Goal: Task Accomplishment & Management: Use online tool/utility

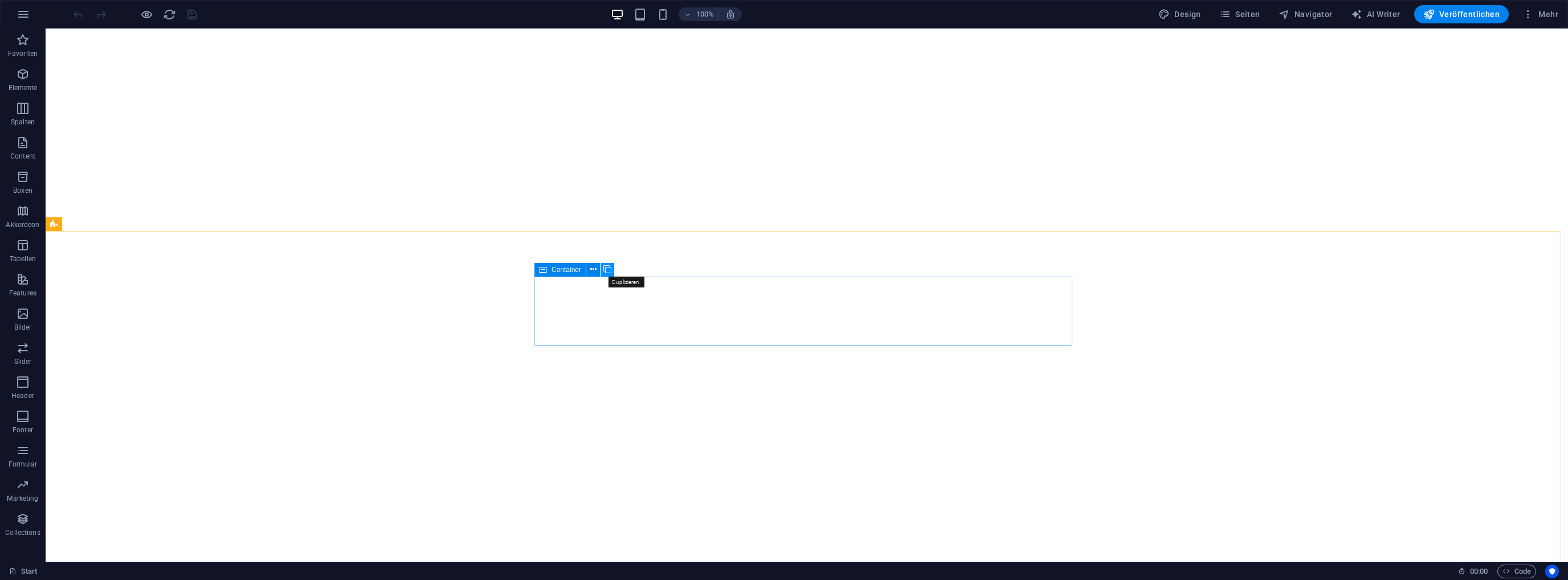
click at [609, 269] on icon at bounding box center [608, 269] width 8 height 12
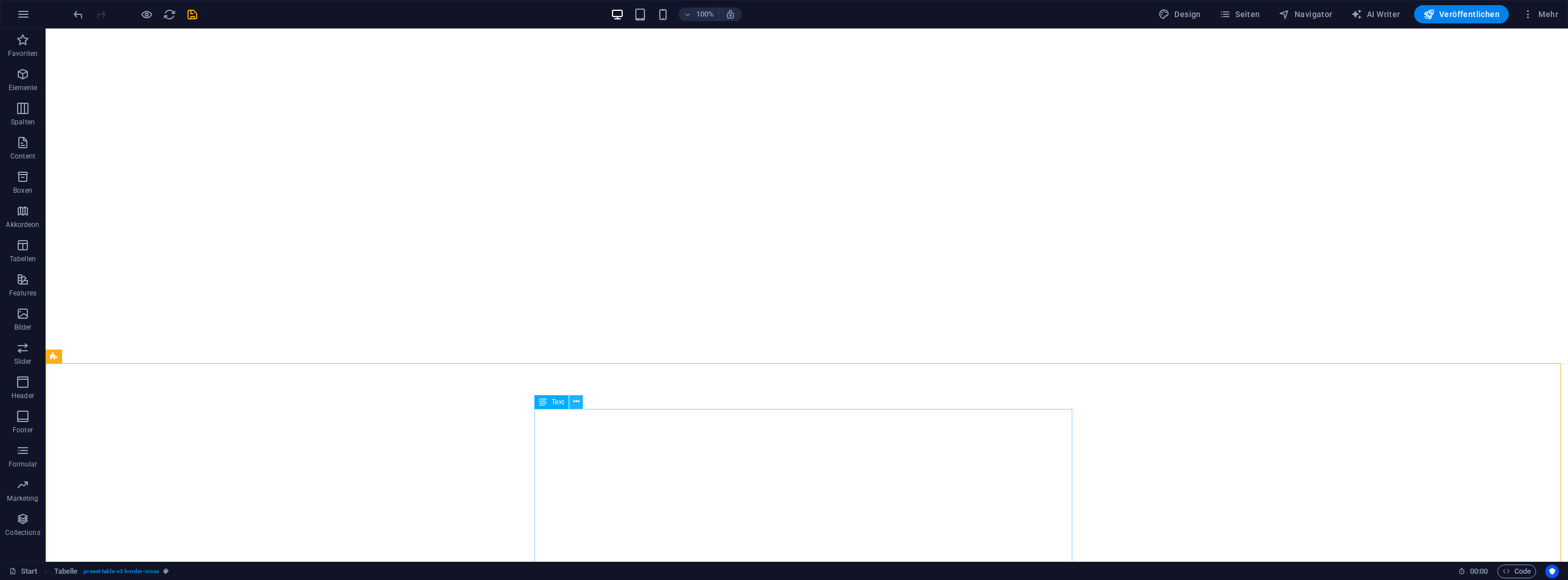
click at [578, 402] on icon at bounding box center [576, 401] width 7 height 12
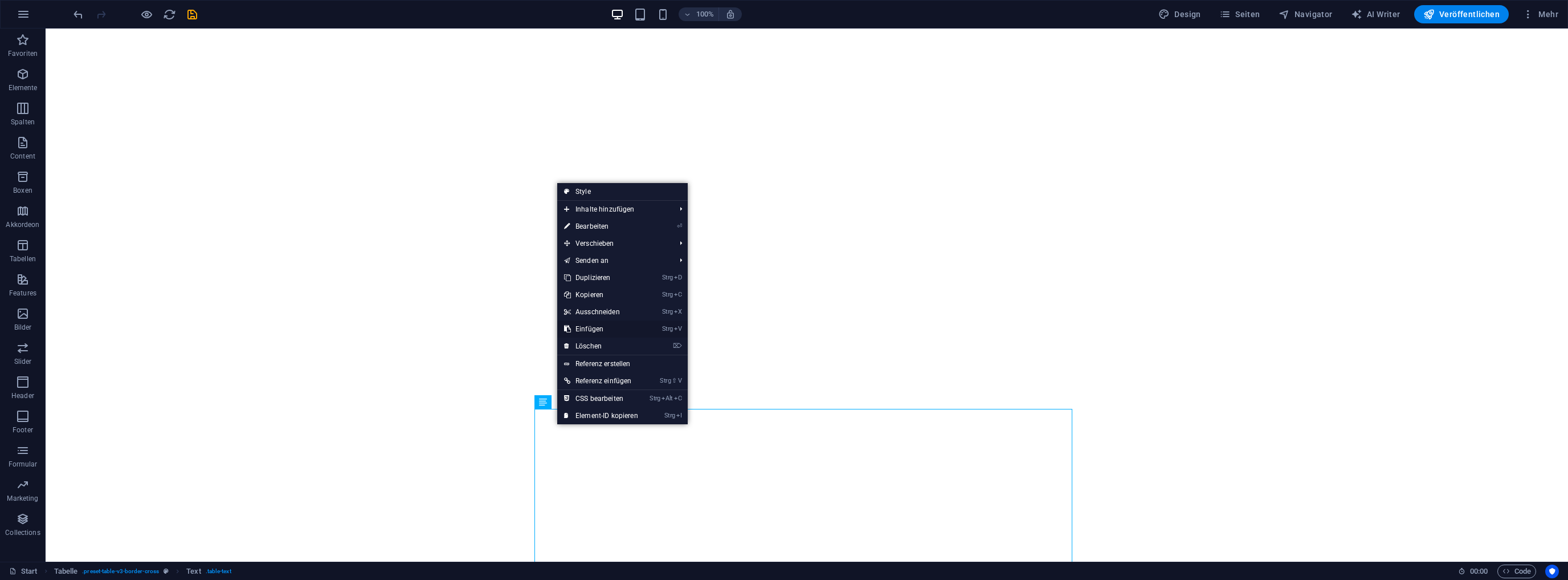
click at [587, 324] on link "Strg V Einfügen" at bounding box center [601, 329] width 88 height 17
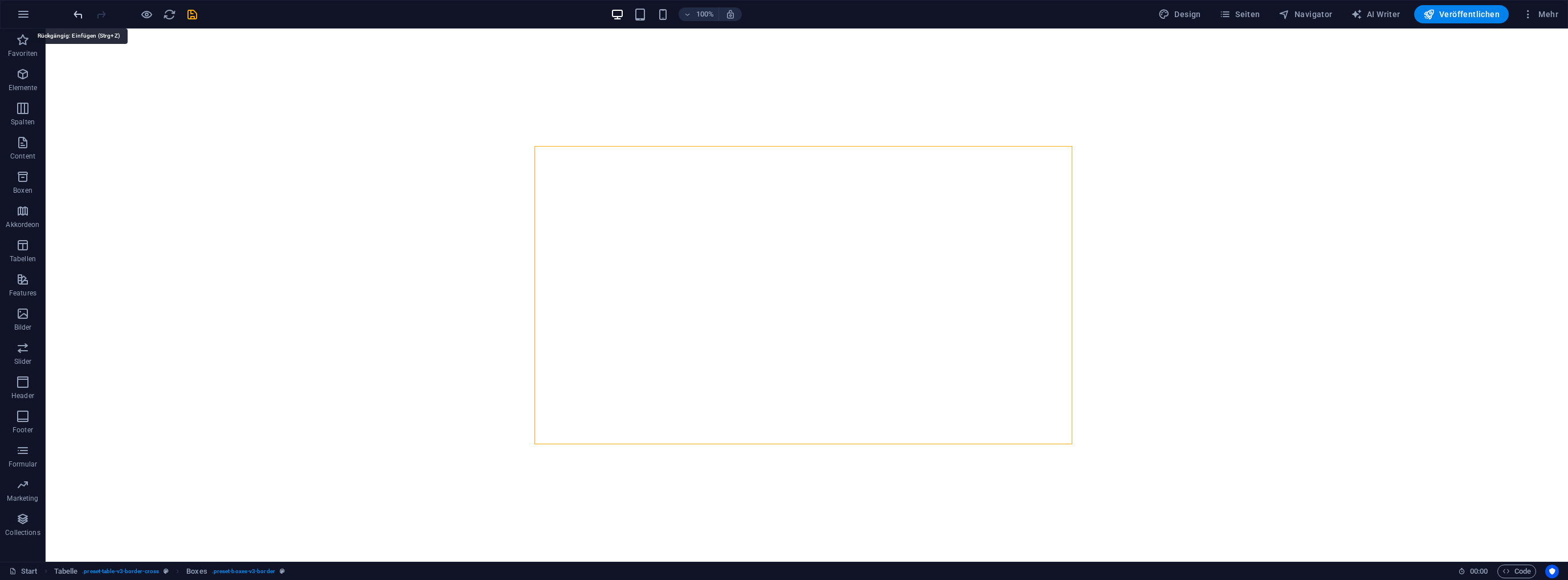
click at [82, 14] on icon "undo" at bounding box center [78, 15] width 13 height 13
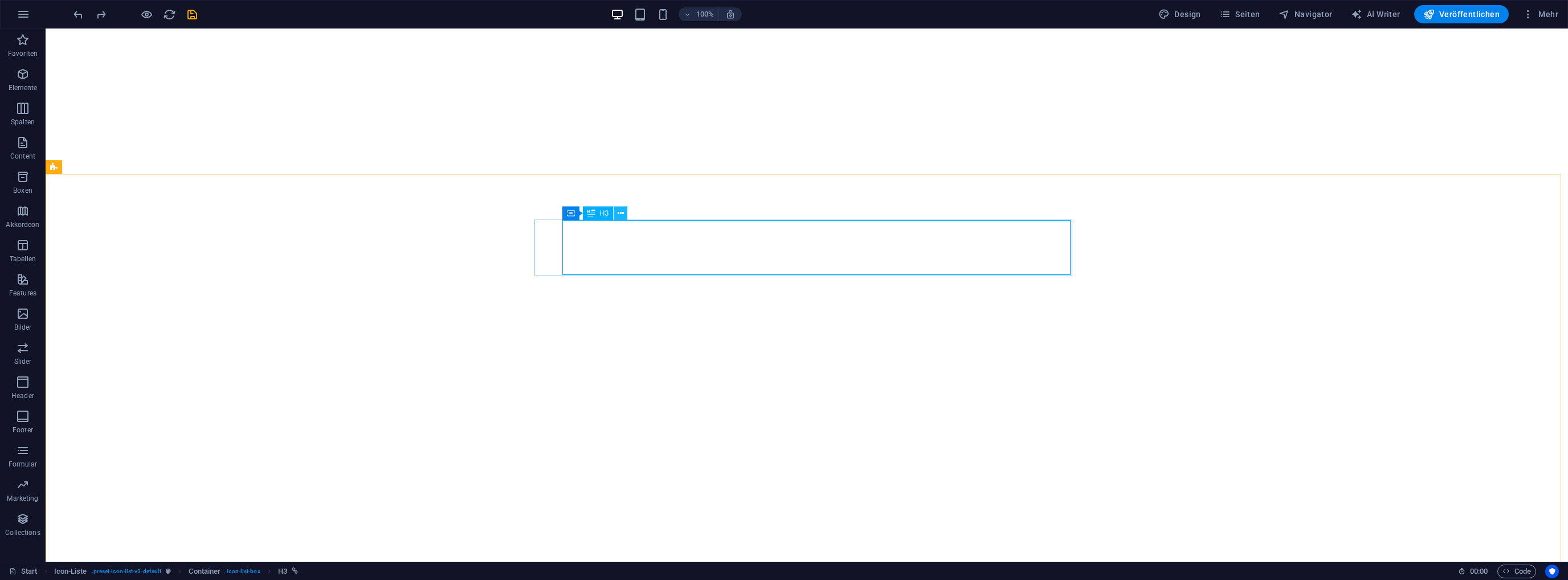
click at [624, 214] on icon at bounding box center [621, 214] width 7 height 12
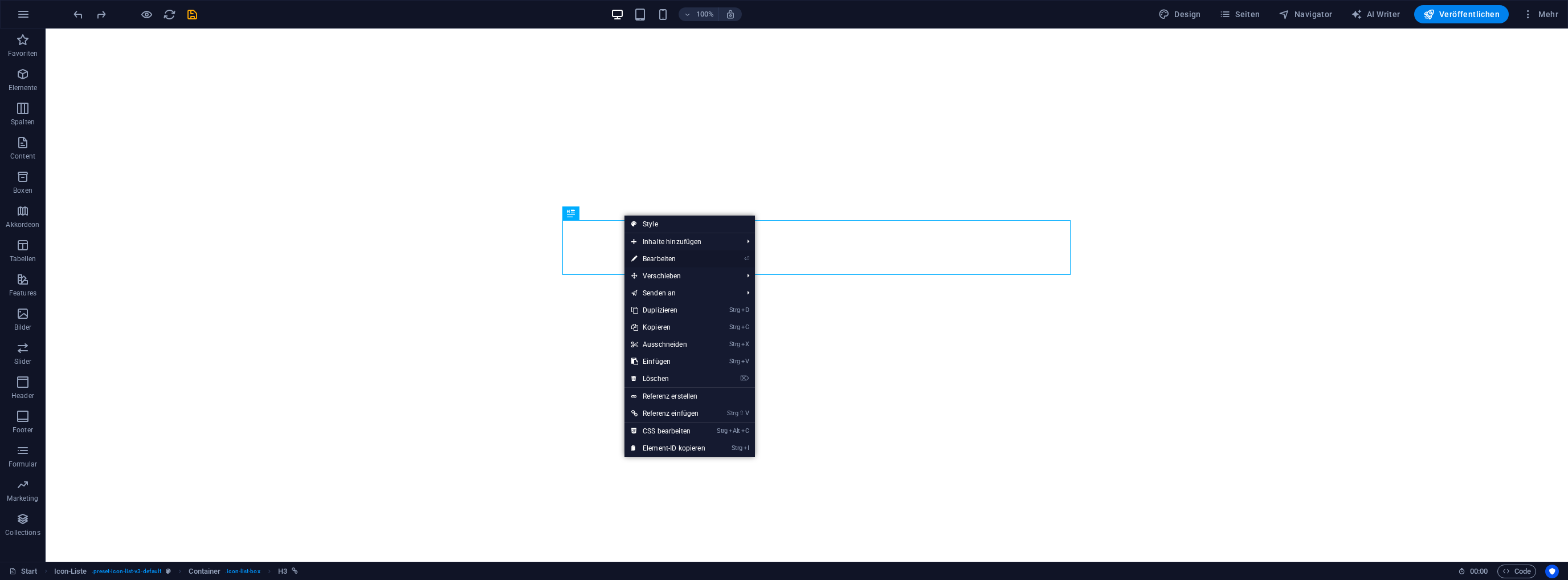
click at [664, 258] on link "⏎ Bearbeiten" at bounding box center [669, 258] width 88 height 17
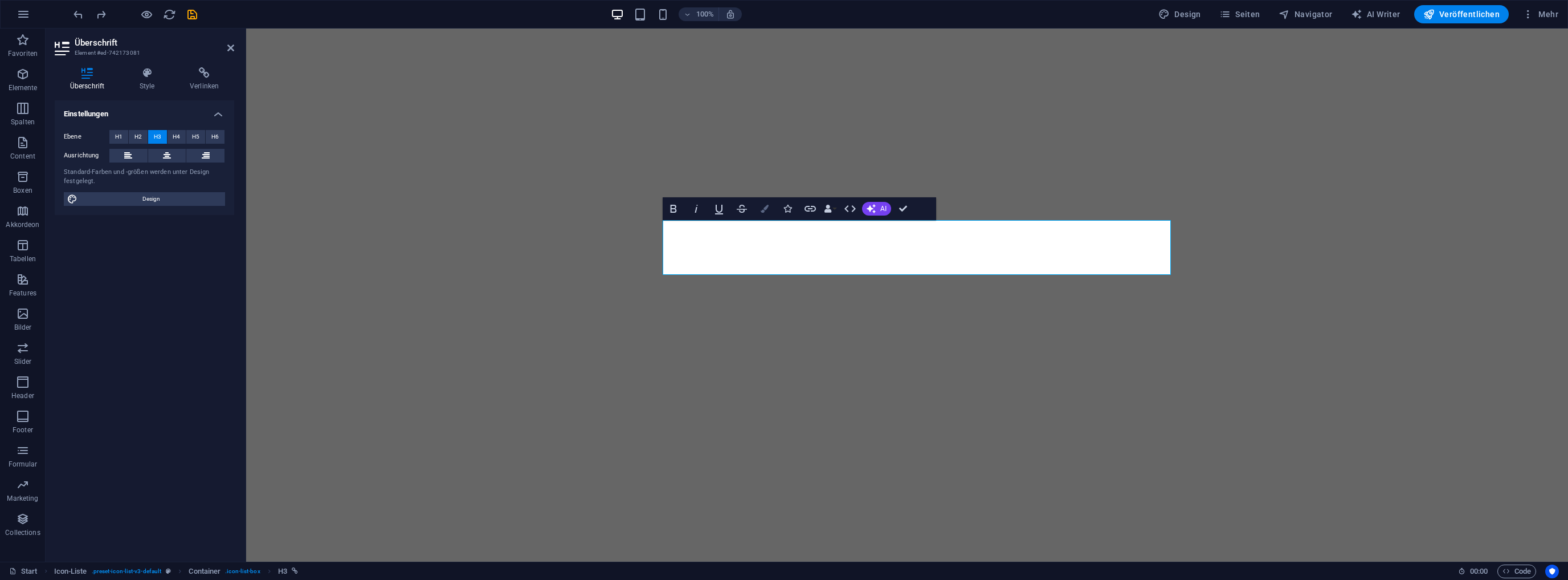
click at [761, 208] on icon "button" at bounding box center [765, 209] width 8 height 8
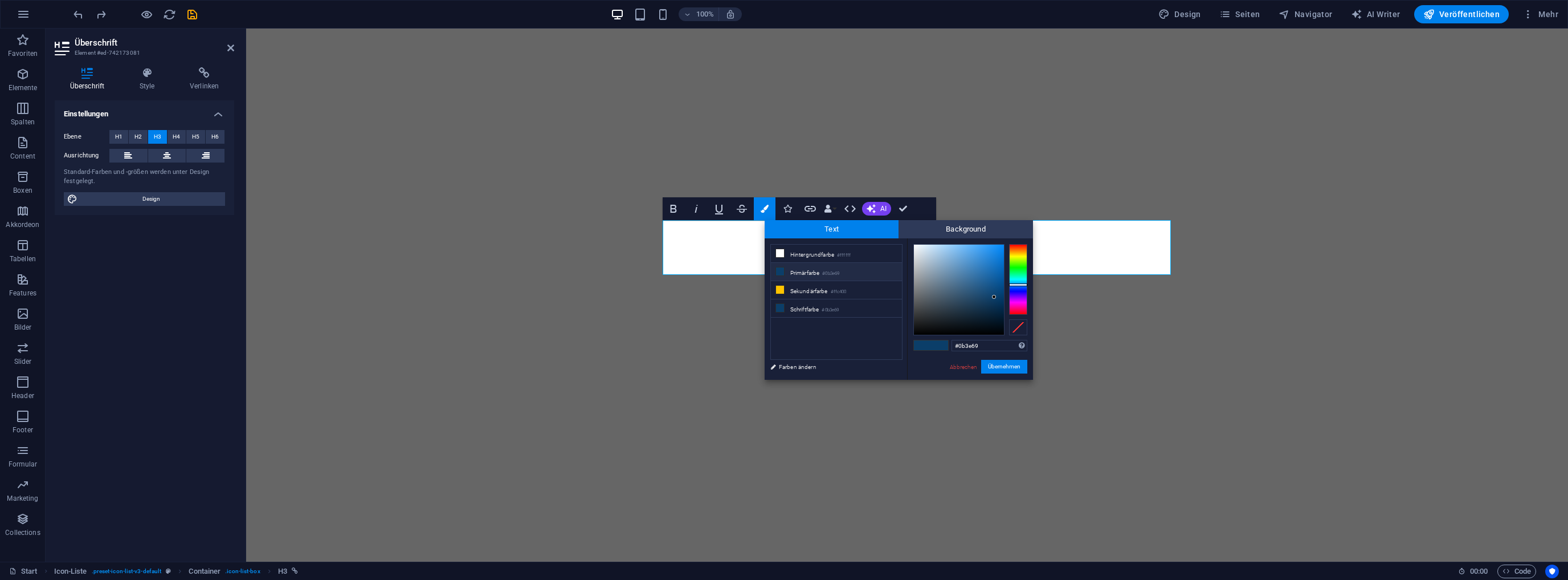
type input "#690e0b"
click at [1013, 244] on div at bounding box center [1018, 279] width 18 height 71
click at [1006, 365] on button "Übernehmen" at bounding box center [1005, 366] width 47 height 13
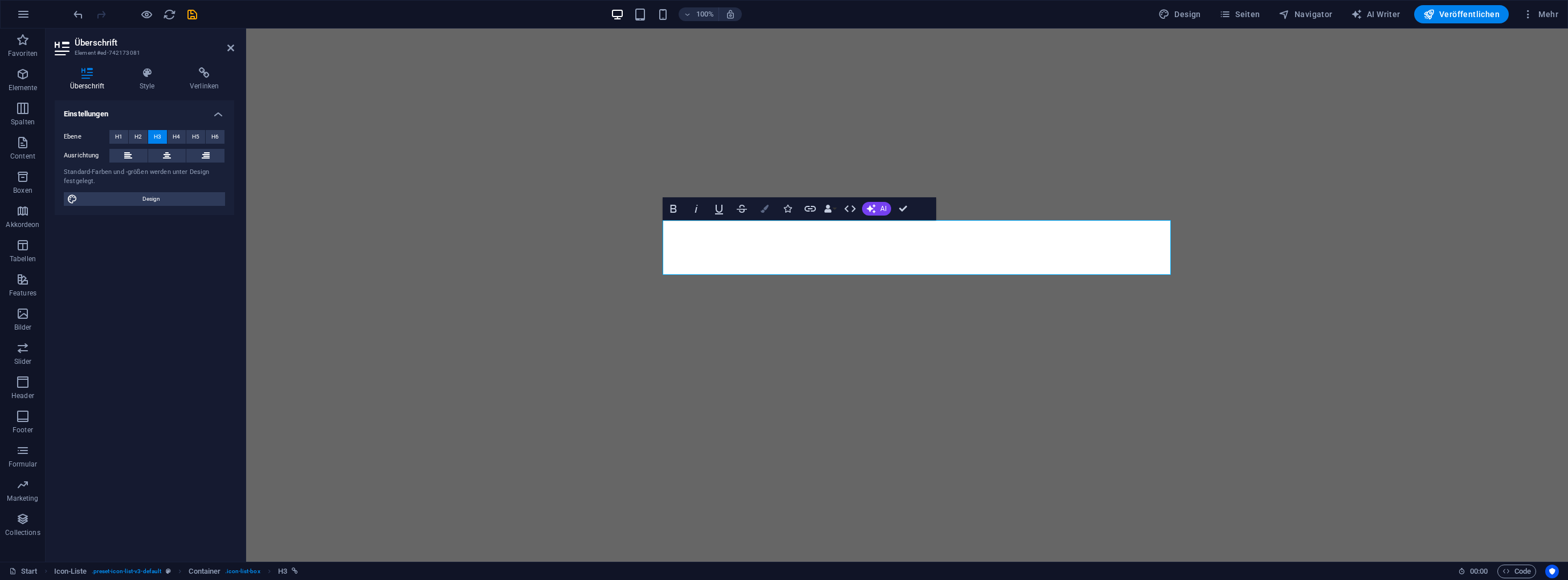
click at [767, 206] on icon "button" at bounding box center [765, 209] width 8 height 8
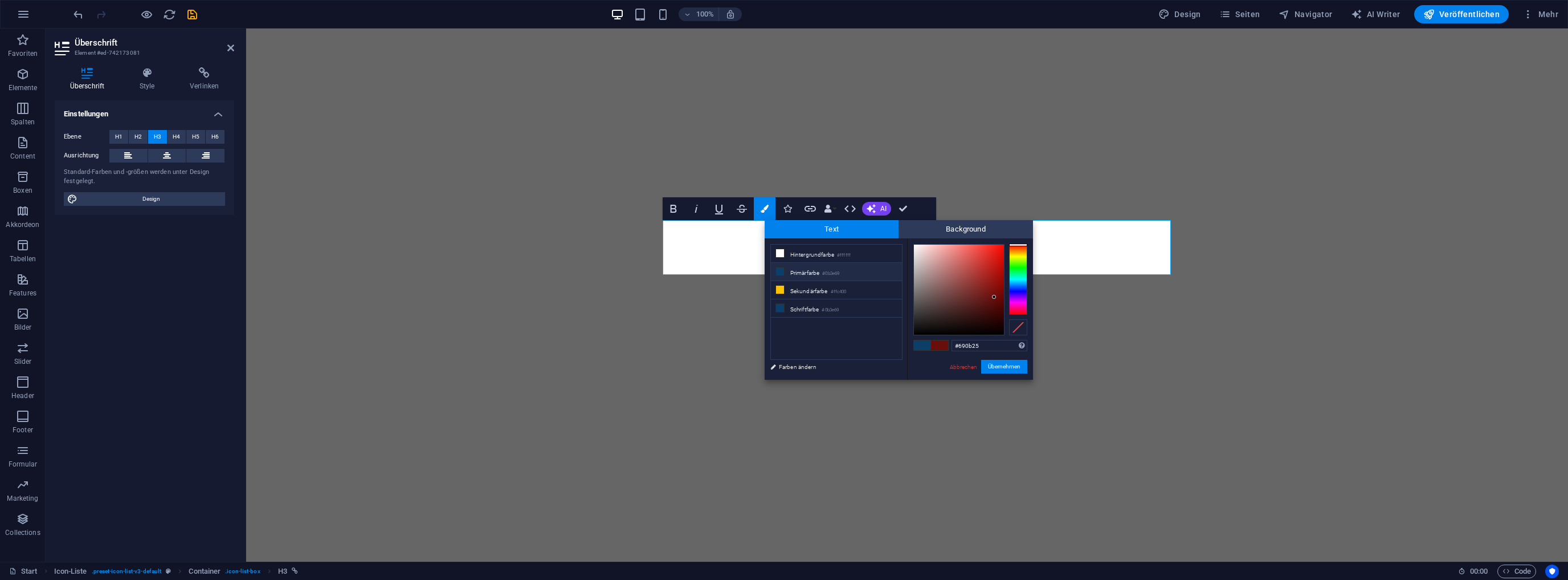
click at [1014, 311] on div at bounding box center [1018, 279] width 18 height 71
drag, startPoint x: 1014, startPoint y: 311, endPoint x: 1014, endPoint y: 319, distance: 8.0
click at [1014, 319] on div at bounding box center [970, 290] width 114 height 91
type input "#690b17"
click at [1017, 312] on div at bounding box center [1018, 312] width 18 height 2
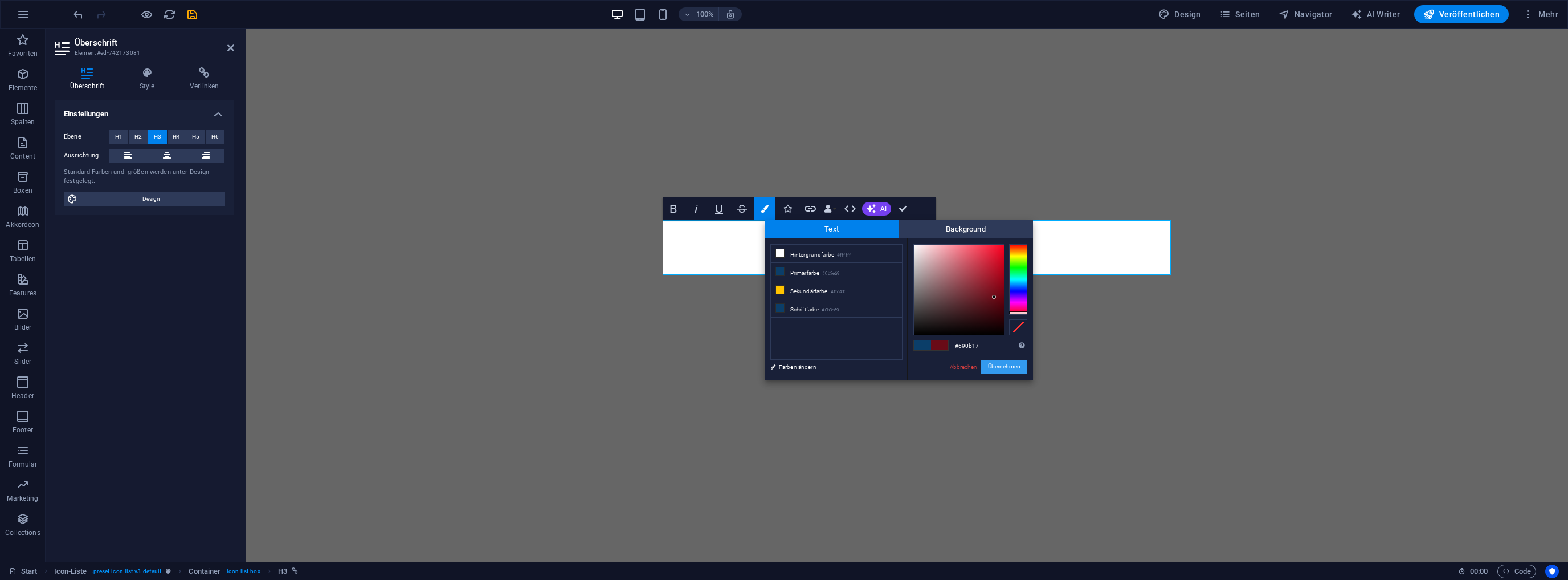
click at [1016, 370] on button "Übernehmen" at bounding box center [1005, 366] width 47 height 13
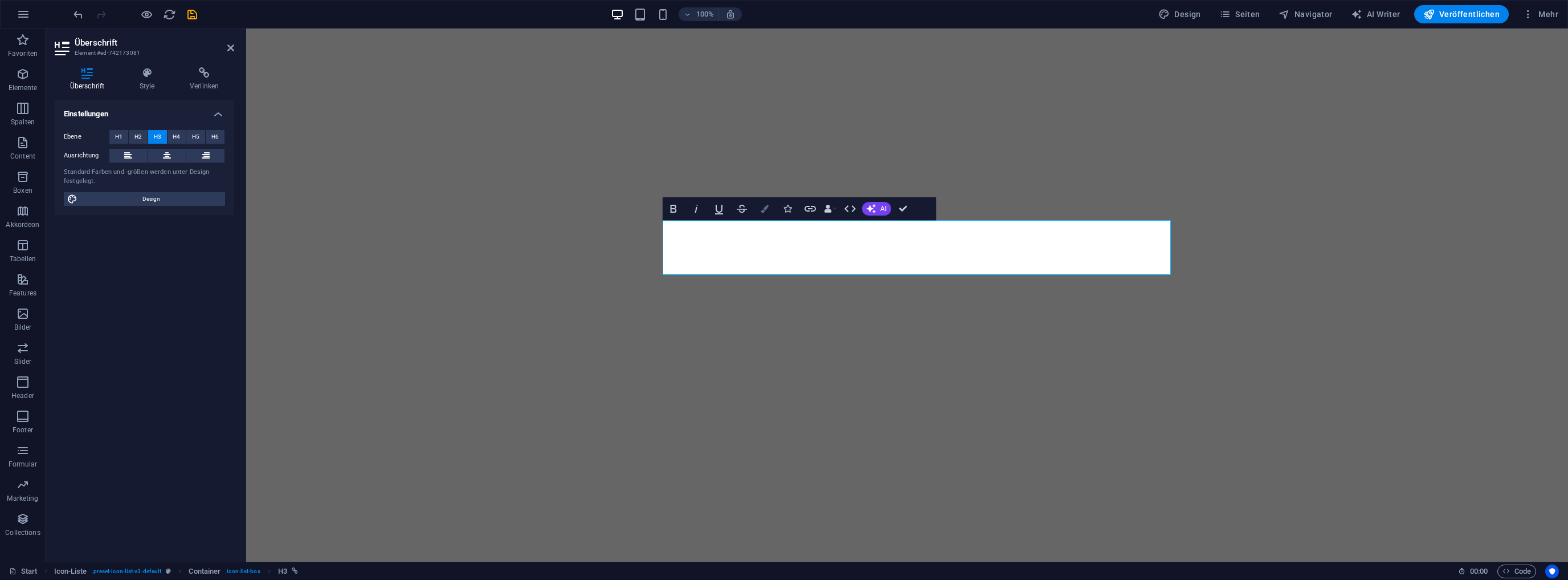
click at [763, 210] on icon "button" at bounding box center [765, 209] width 8 height 8
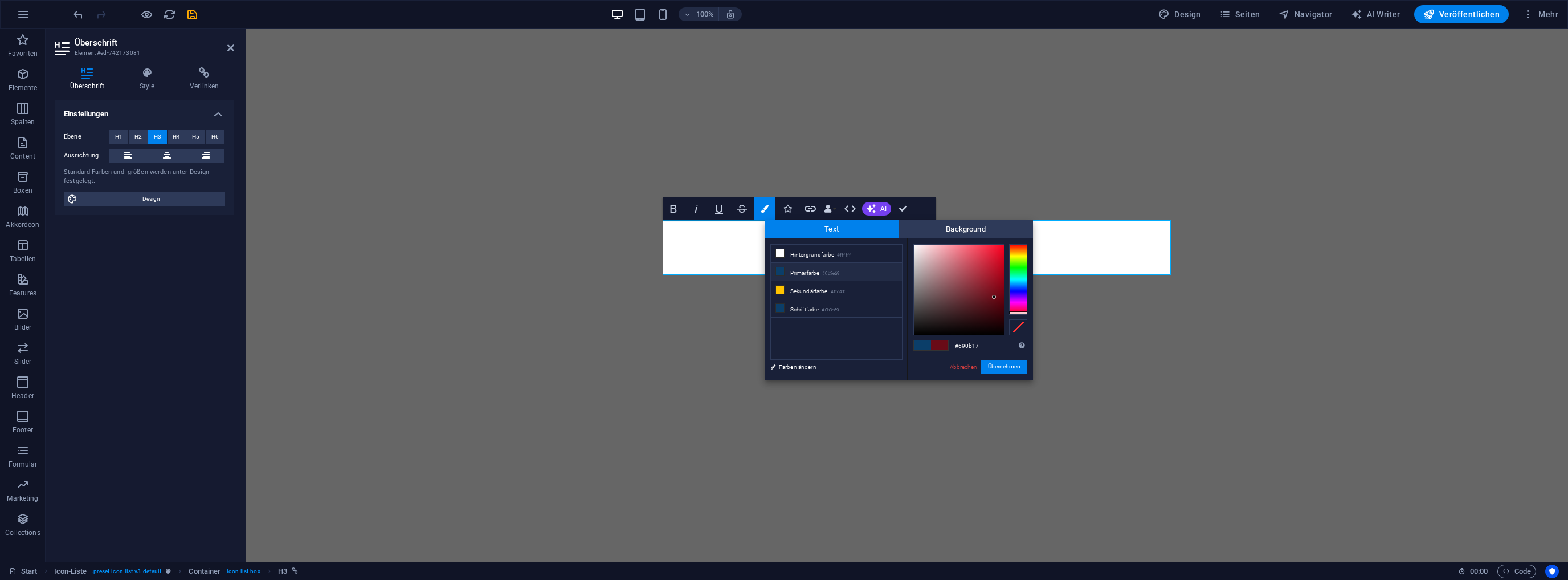
click at [962, 363] on link "Abbrechen" at bounding box center [963, 366] width 30 height 8
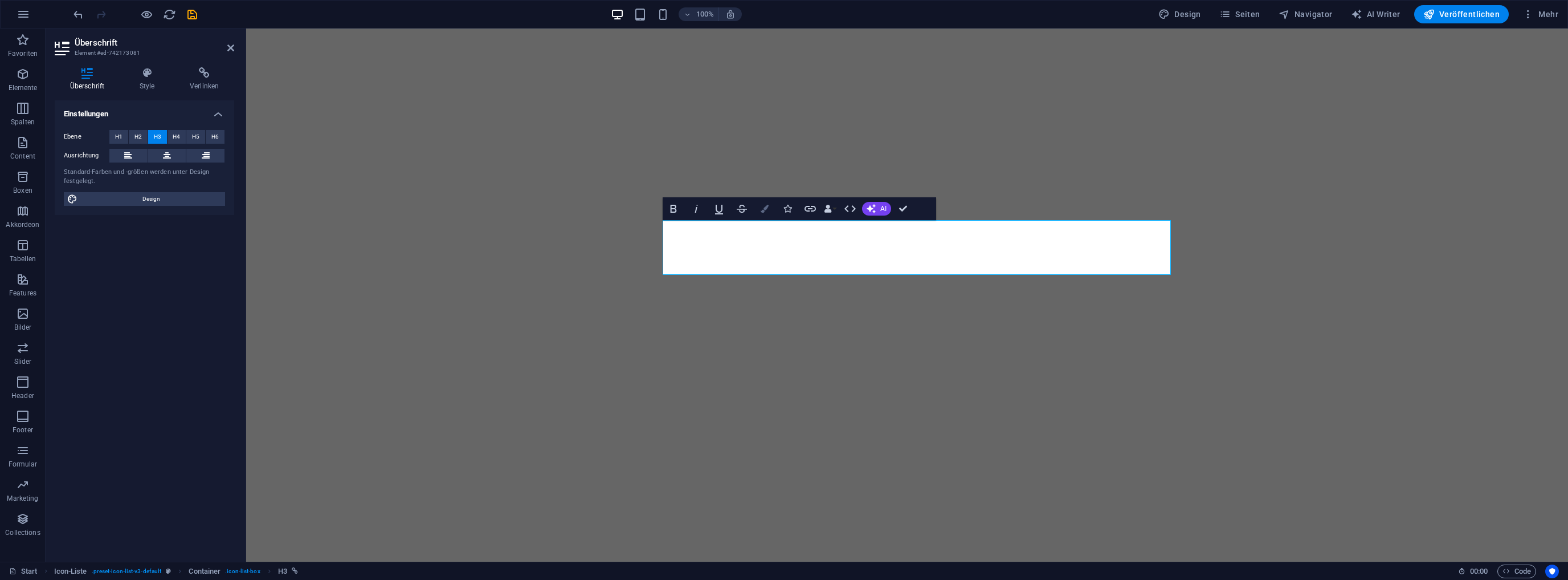
click at [765, 208] on icon "button" at bounding box center [765, 209] width 8 height 8
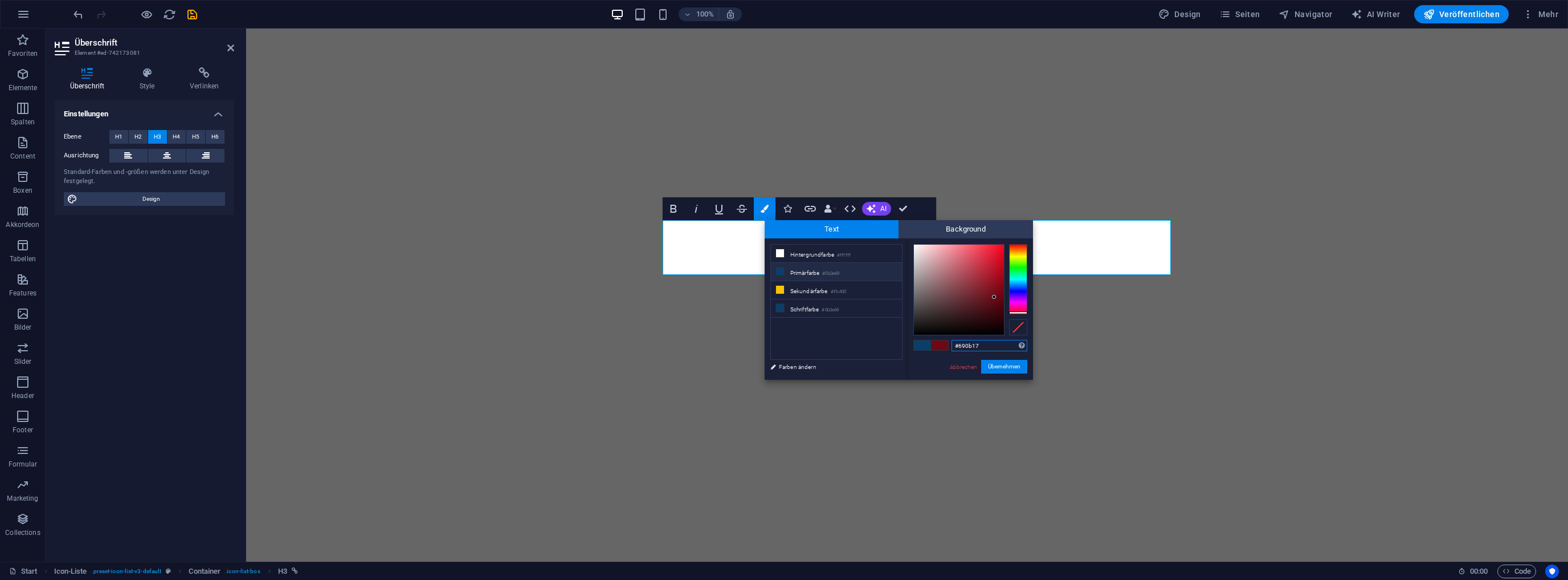
type input "#f60625"
click at [1002, 248] on div at bounding box center [959, 289] width 90 height 90
click at [1007, 366] on button "Übernehmen" at bounding box center [1005, 366] width 47 height 13
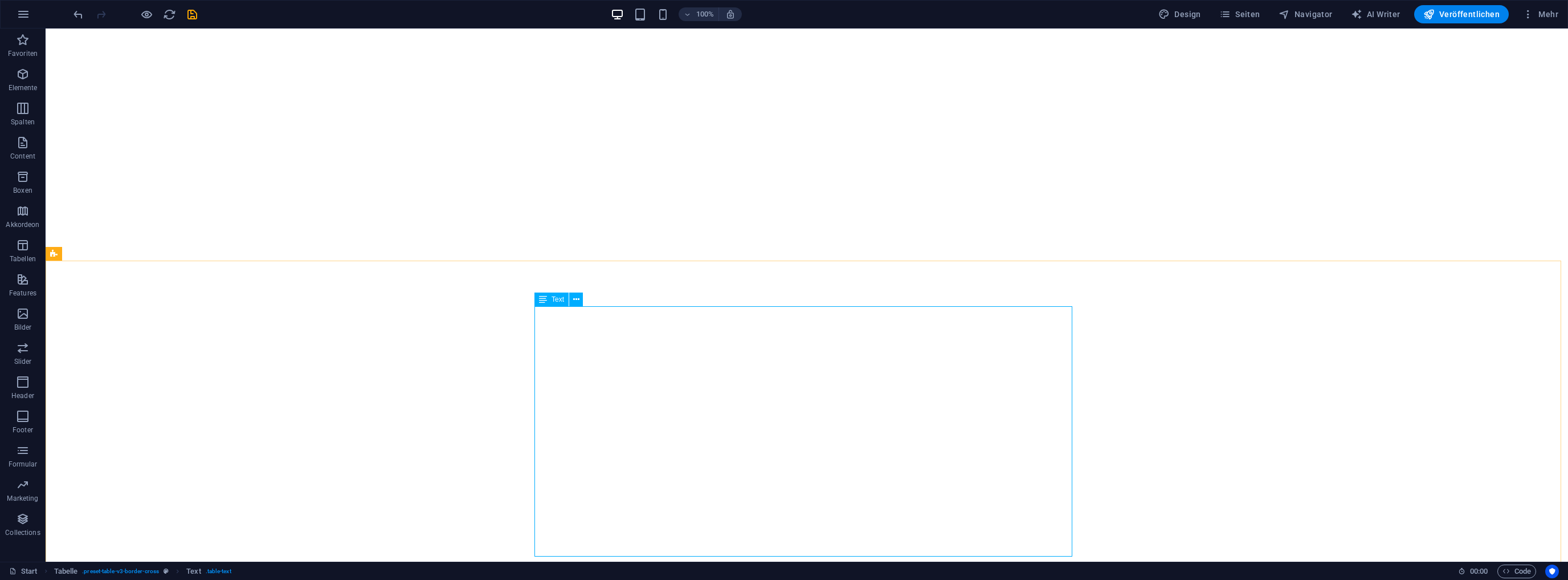
click at [546, 303] on icon at bounding box center [543, 299] width 8 height 13
click at [542, 301] on icon at bounding box center [543, 299] width 8 height 13
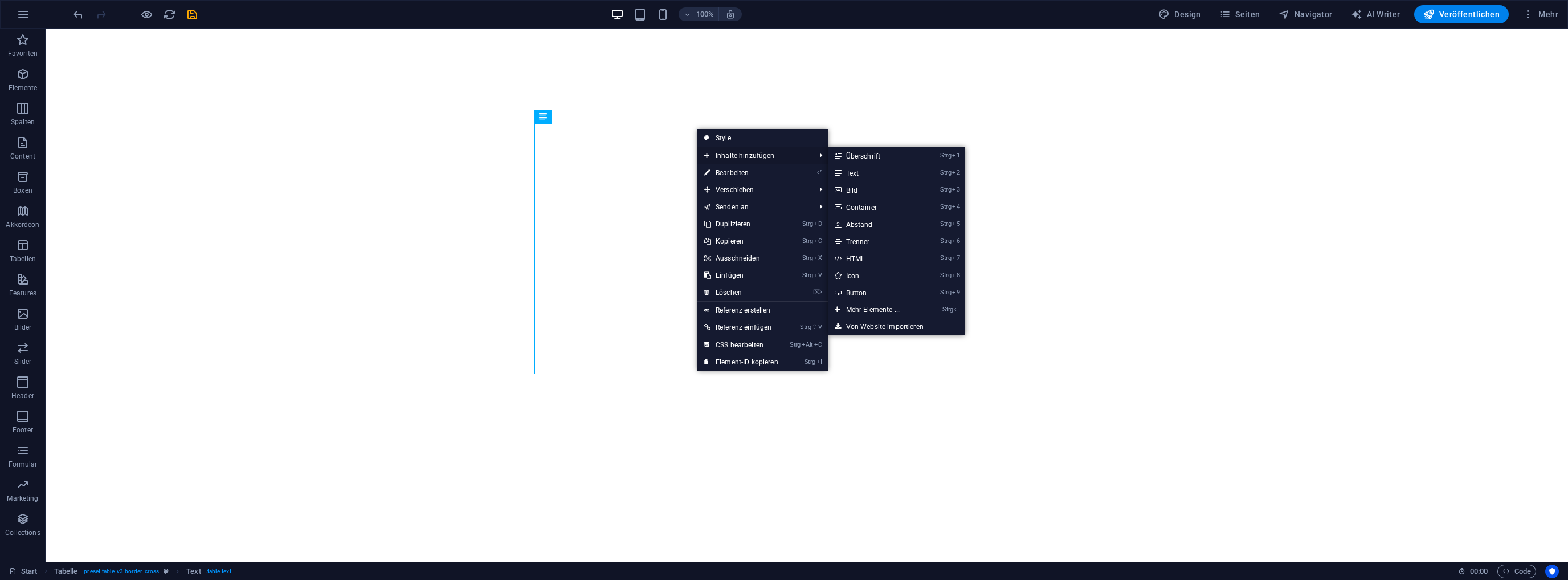
click at [732, 150] on span "Inhalte hinzufügen" at bounding box center [754, 155] width 114 height 17
click at [864, 205] on link "Strg 4 Container" at bounding box center [875, 207] width 95 height 17
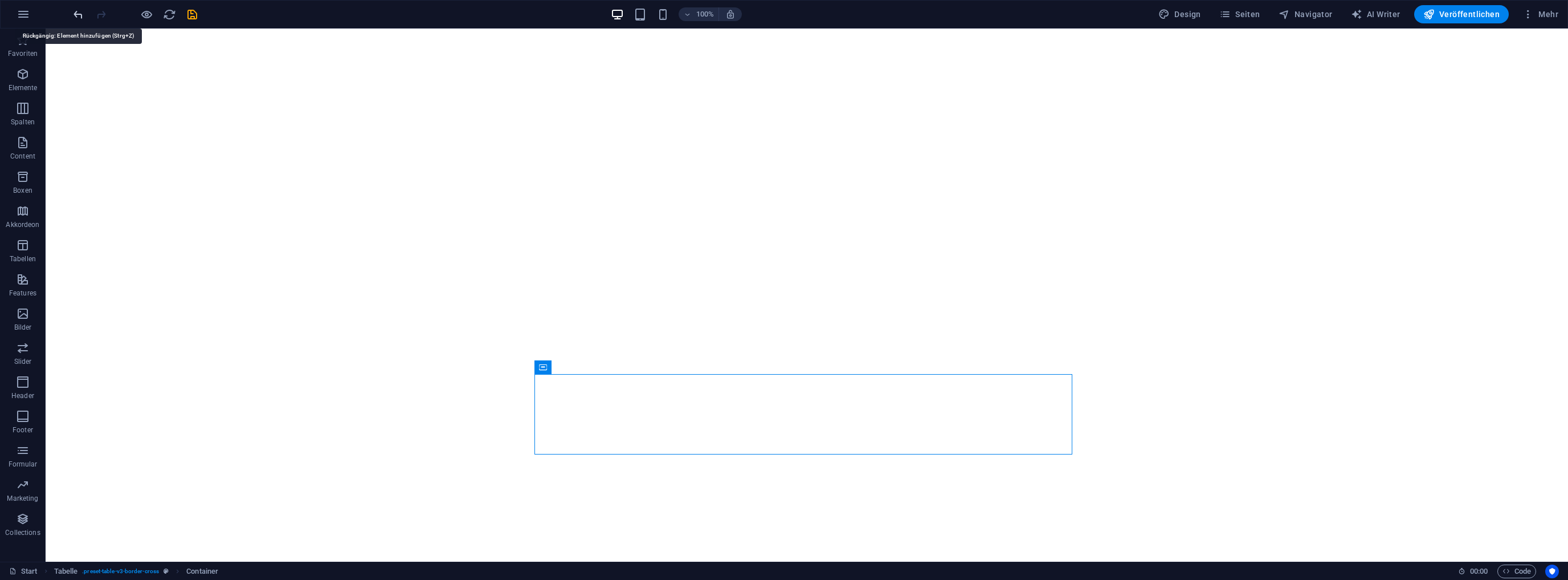
click at [82, 12] on icon "undo" at bounding box center [78, 15] width 13 height 13
click at [809, 215] on div "+ Abschnitt" at bounding box center [806, 214] width 56 height 19
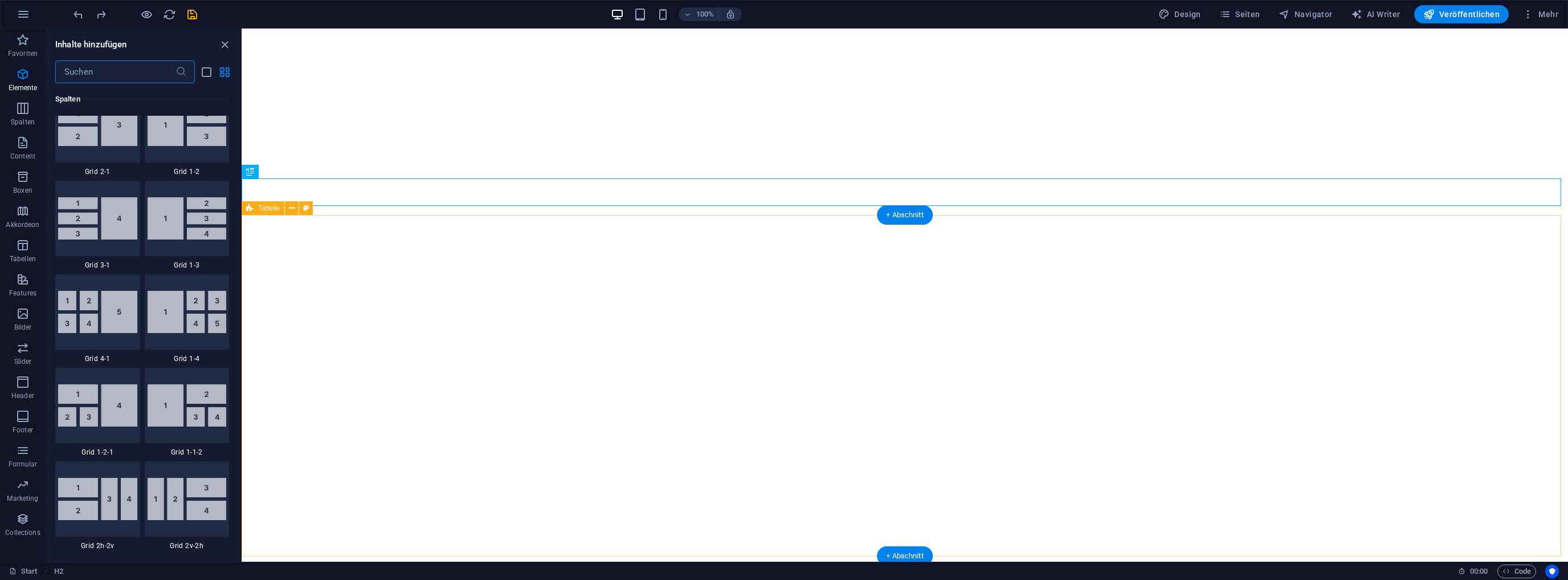
scroll to position [1995, 0]
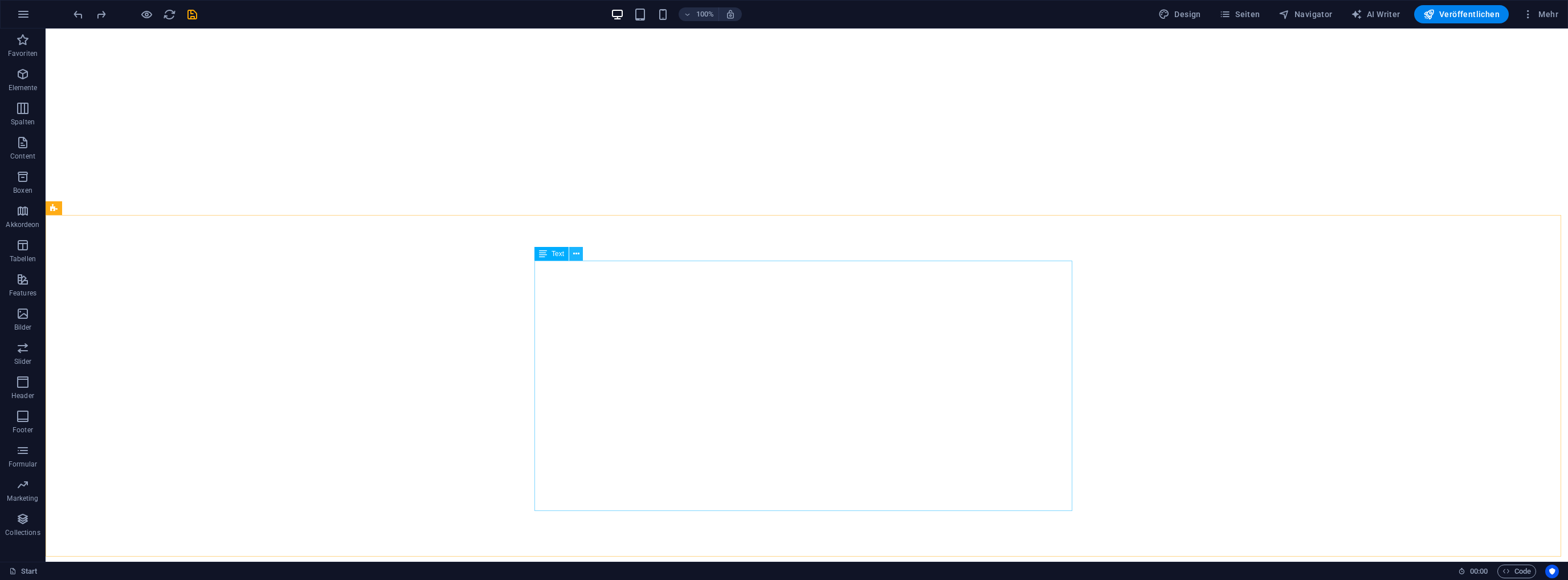
click at [576, 253] on icon at bounding box center [576, 253] width 7 height 12
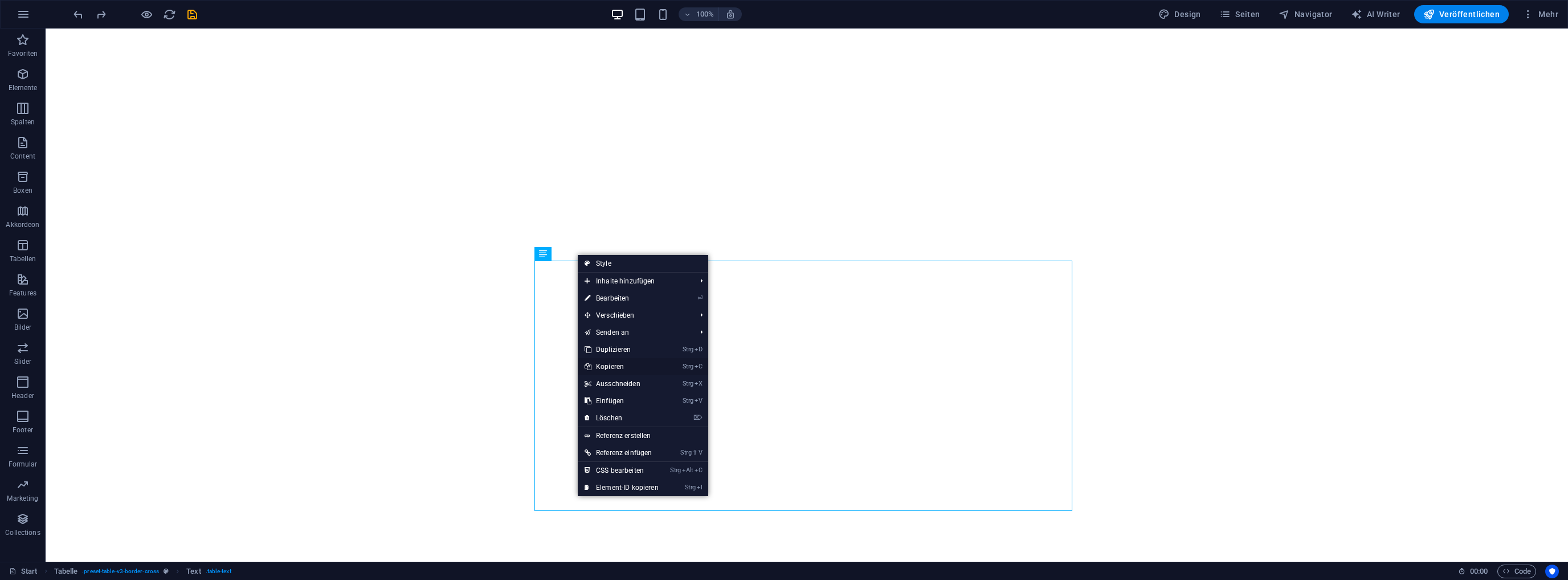
click at [618, 366] on link "Strg C Kopieren" at bounding box center [622, 366] width 88 height 17
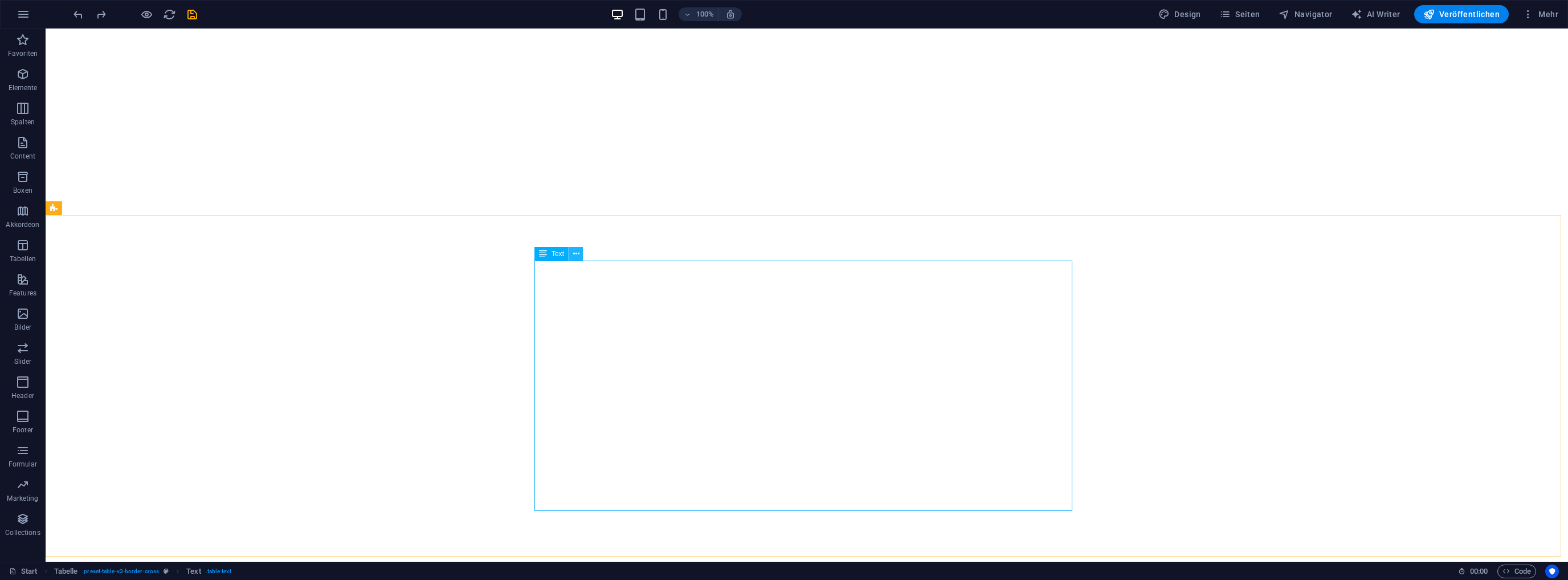
click at [579, 253] on button at bounding box center [576, 253] width 13 height 13
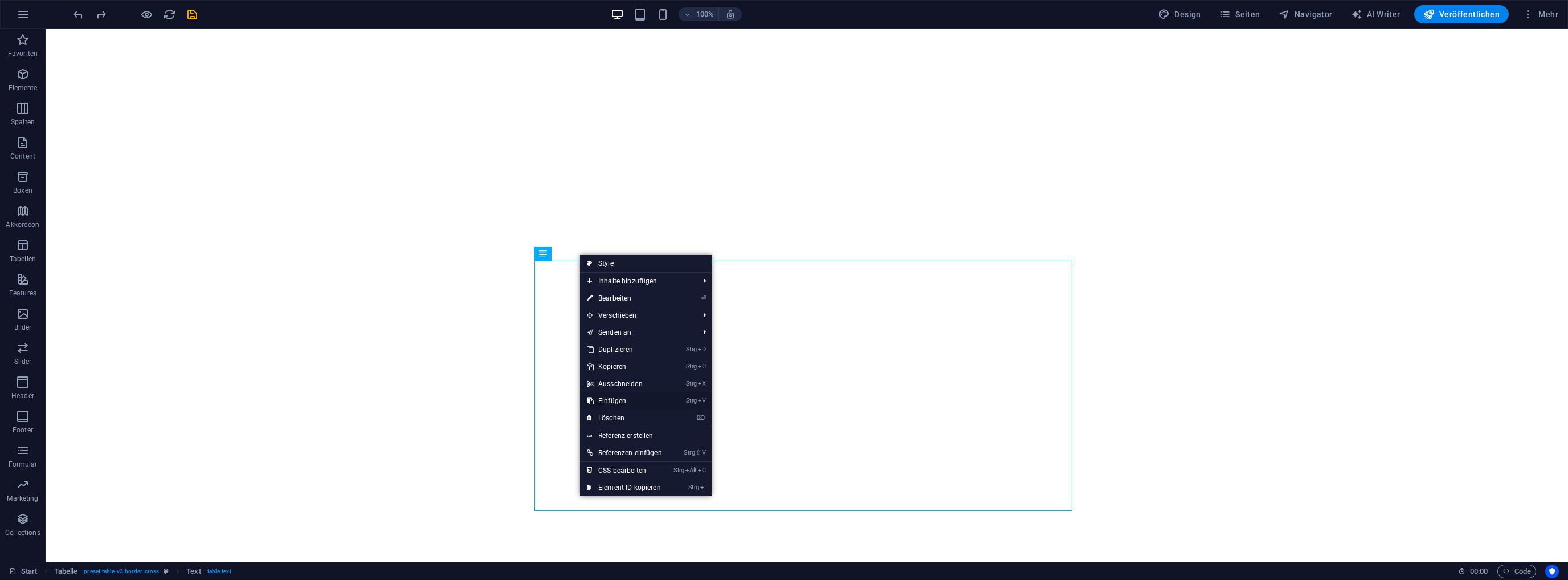
click at [620, 399] on link "Strg V Einfügen" at bounding box center [625, 401] width 89 height 17
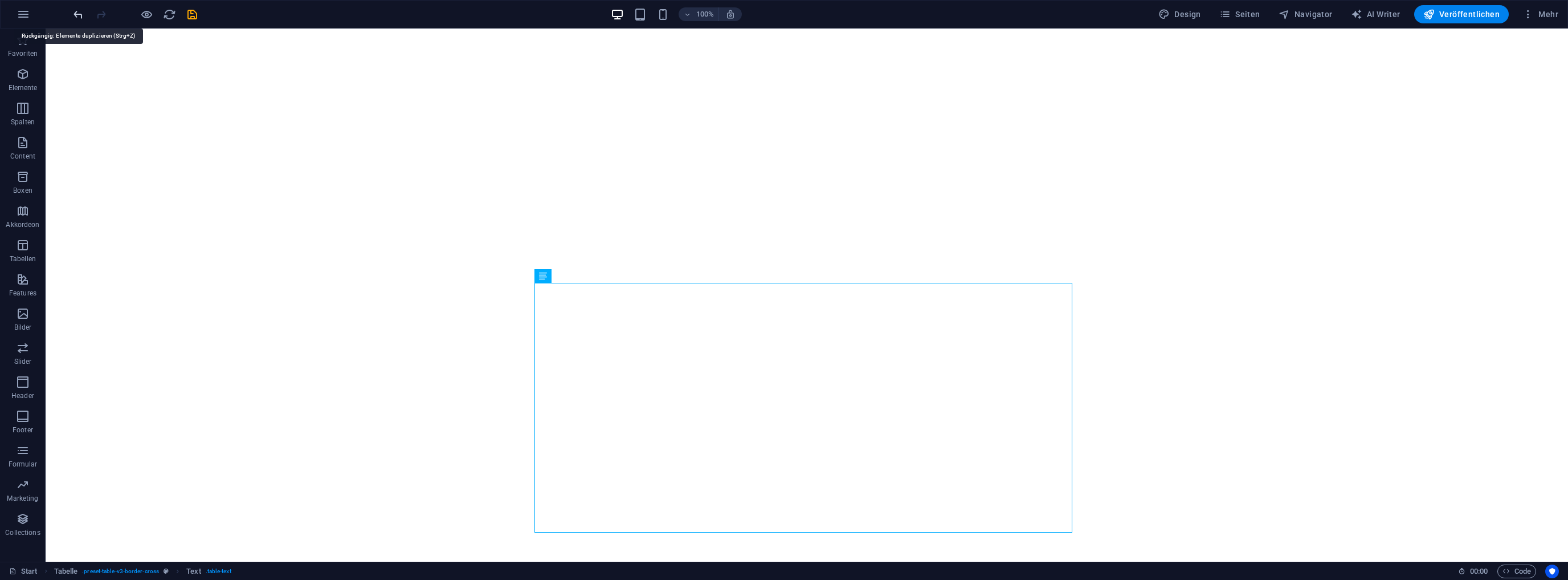
click at [81, 17] on icon "undo" at bounding box center [78, 15] width 13 height 13
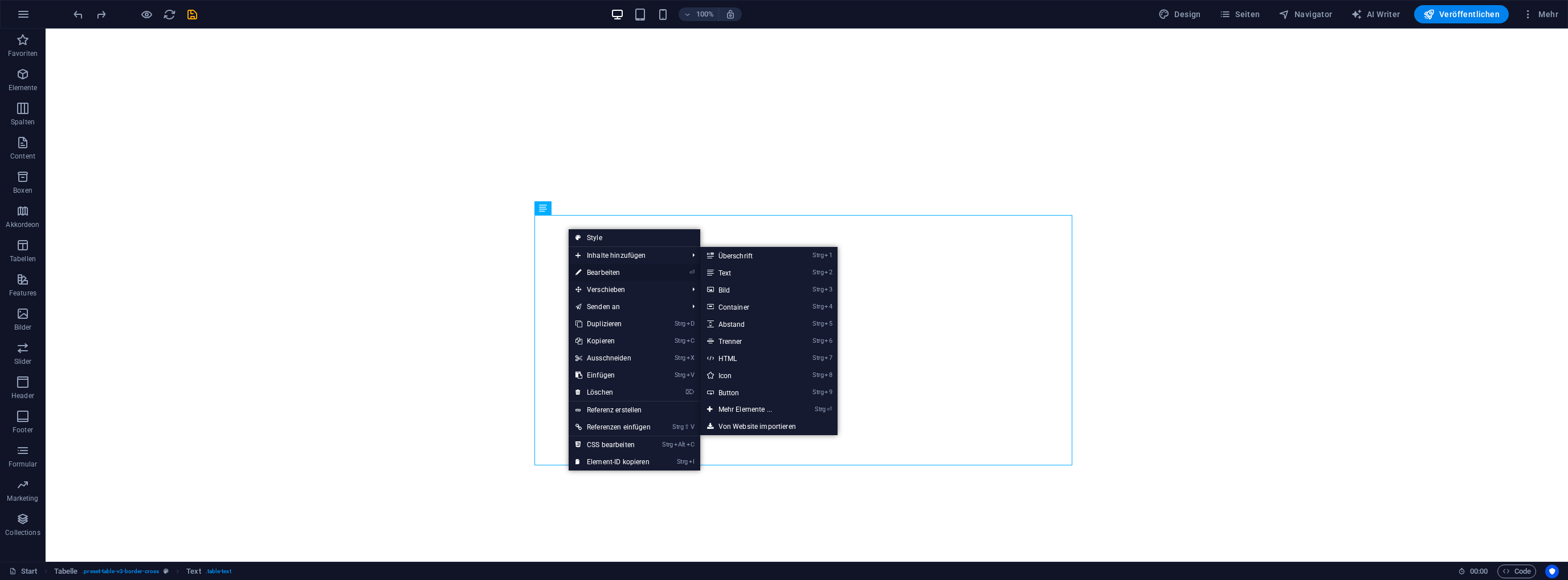
click at [604, 272] on link "⏎ Bearbeiten" at bounding box center [613, 273] width 89 height 17
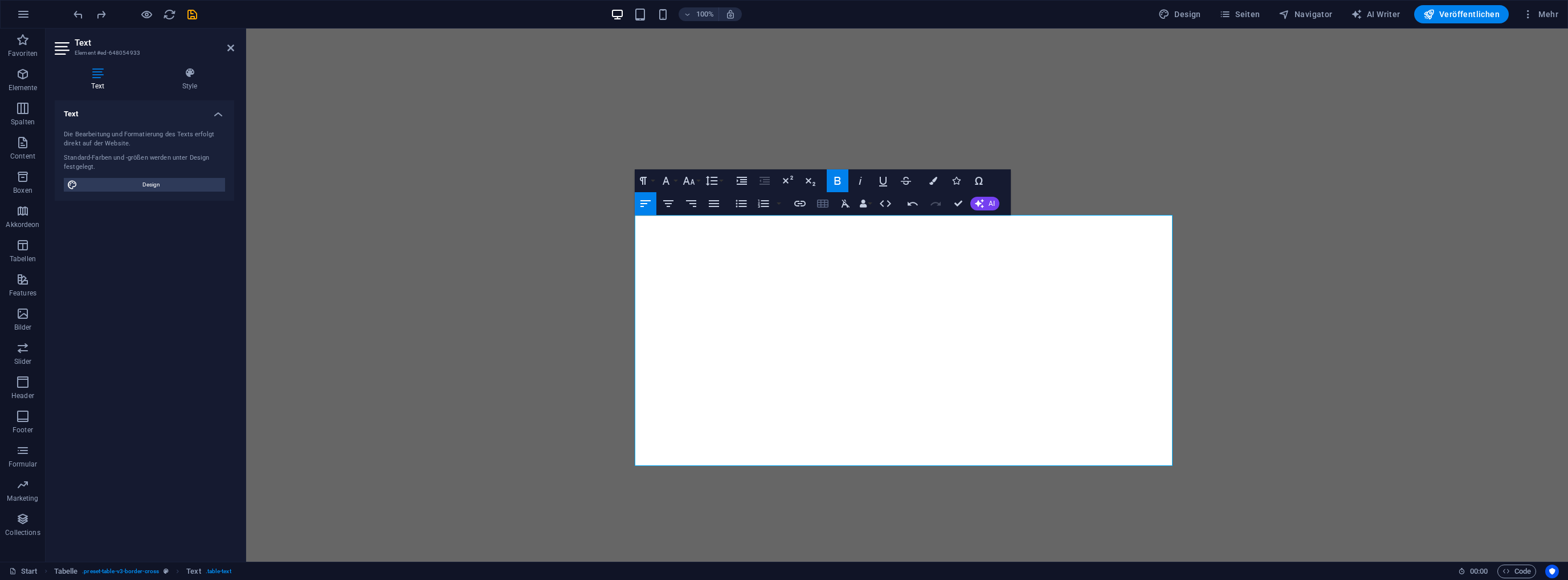
click at [821, 203] on icon "button" at bounding box center [823, 204] width 12 height 8
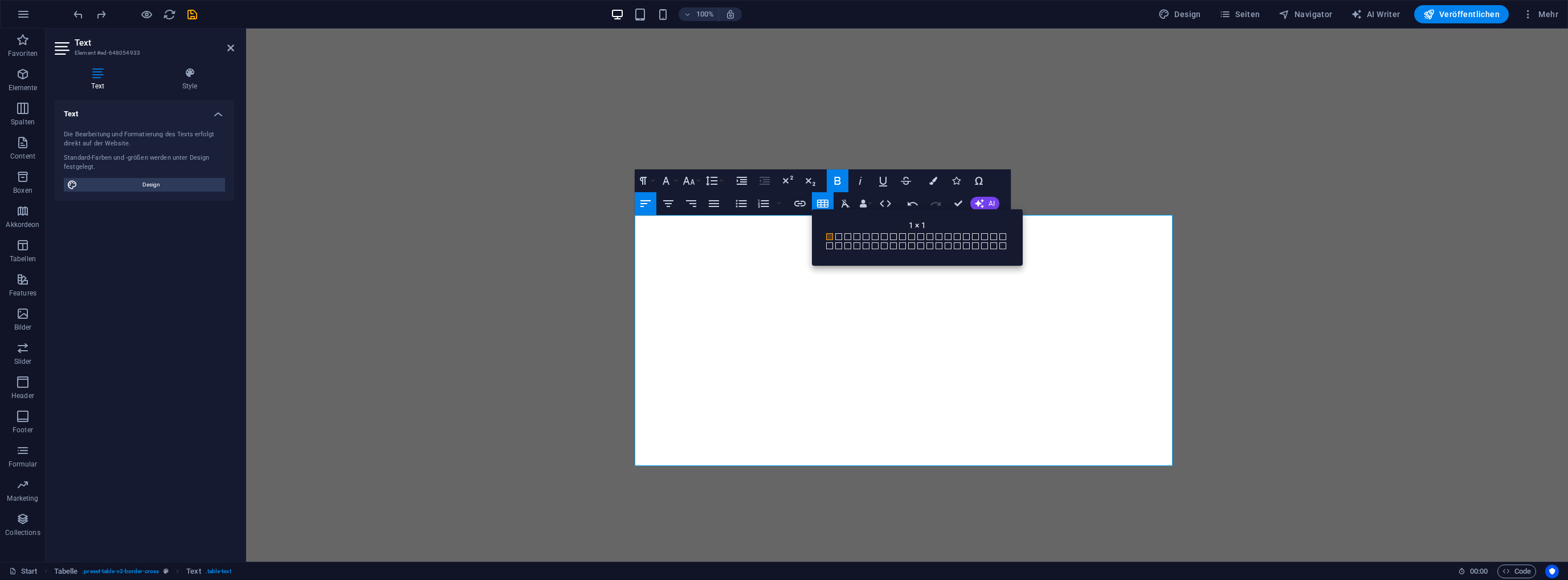
click at [832, 235] on span at bounding box center [830, 237] width 7 height 7
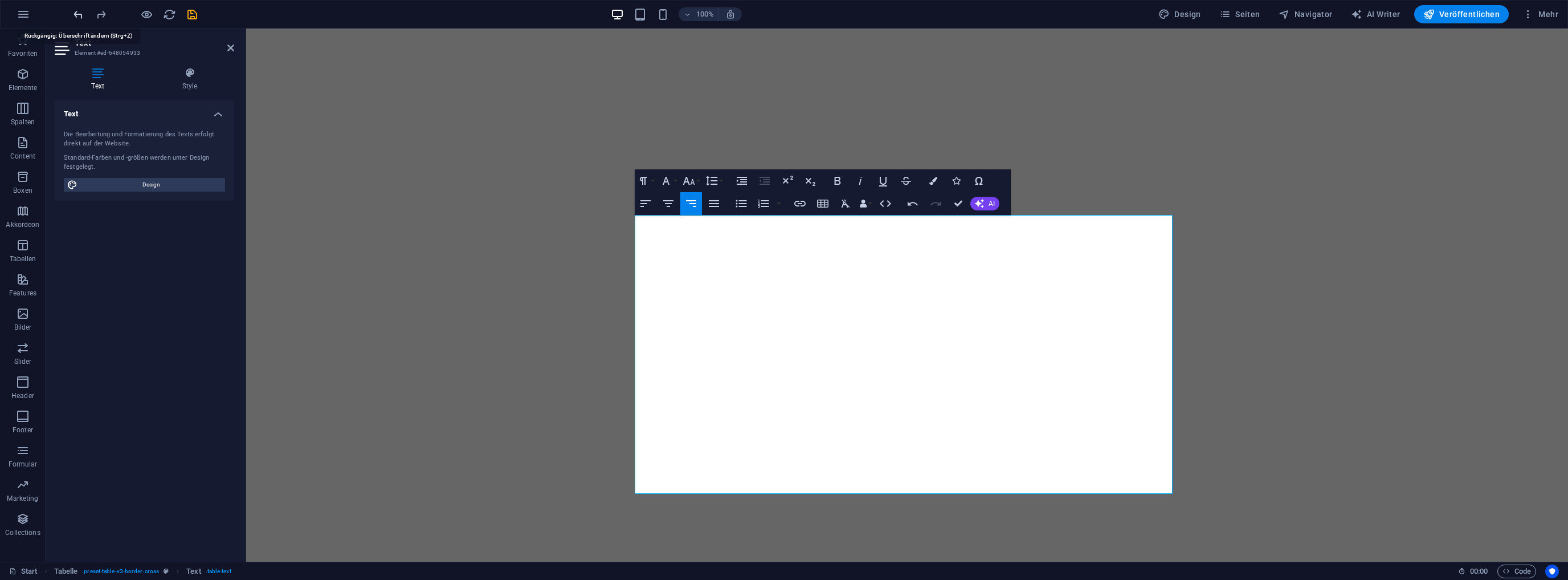
click at [75, 10] on icon "undo" at bounding box center [78, 15] width 13 height 13
click at [78, 13] on icon "undo" at bounding box center [78, 15] width 13 height 13
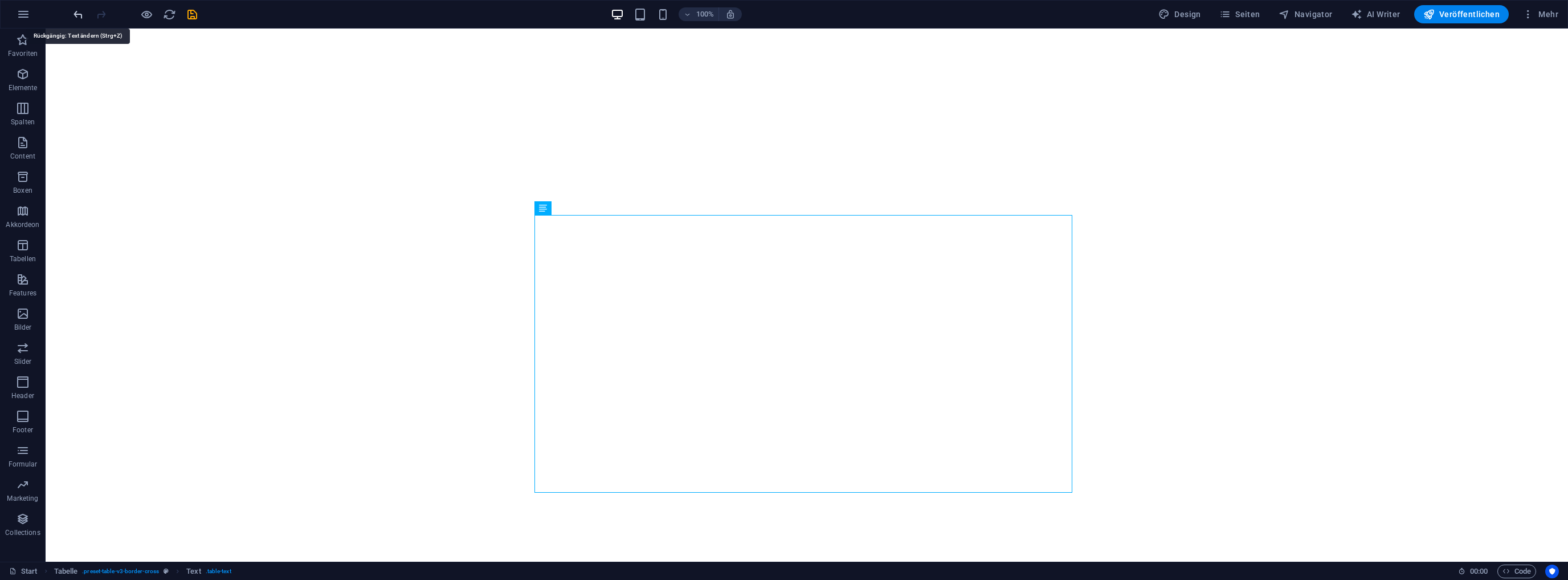
click at [78, 13] on icon "undo" at bounding box center [78, 15] width 13 height 13
click at [104, 13] on icon "redo" at bounding box center [101, 15] width 13 height 13
click at [581, 210] on button at bounding box center [576, 210] width 13 height 13
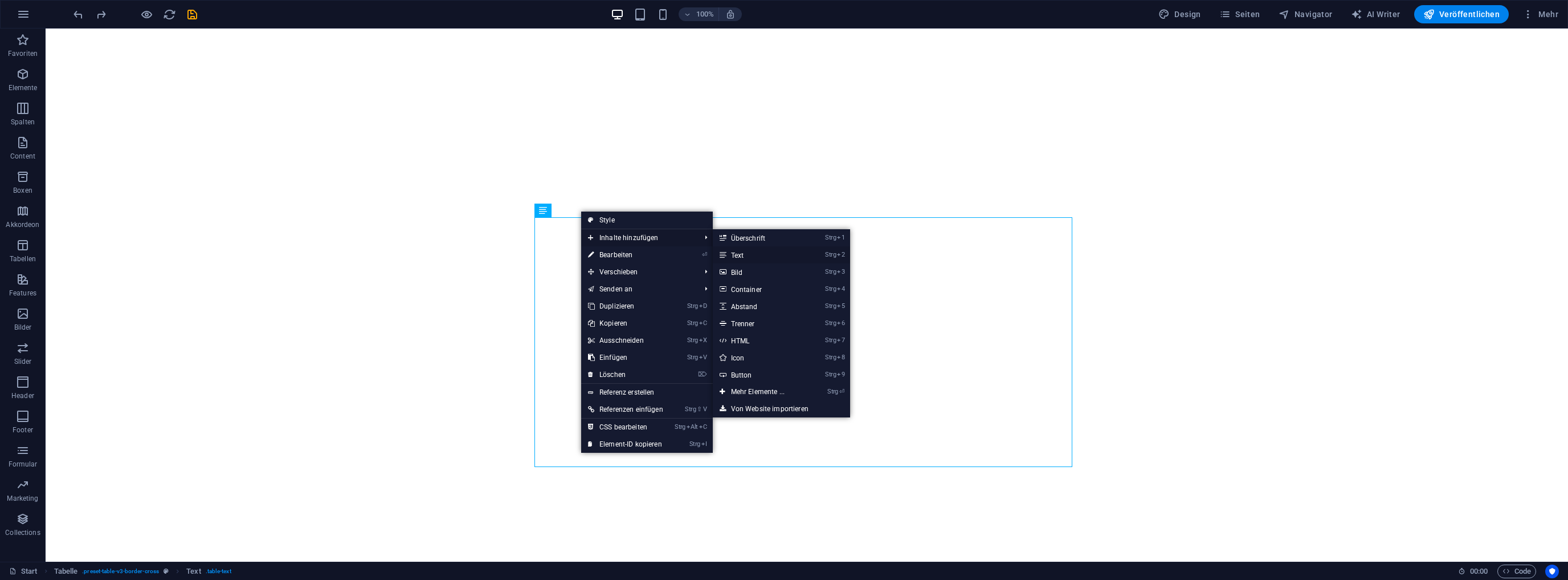
click at [742, 255] on link "Strg 2 Text" at bounding box center [760, 254] width 95 height 17
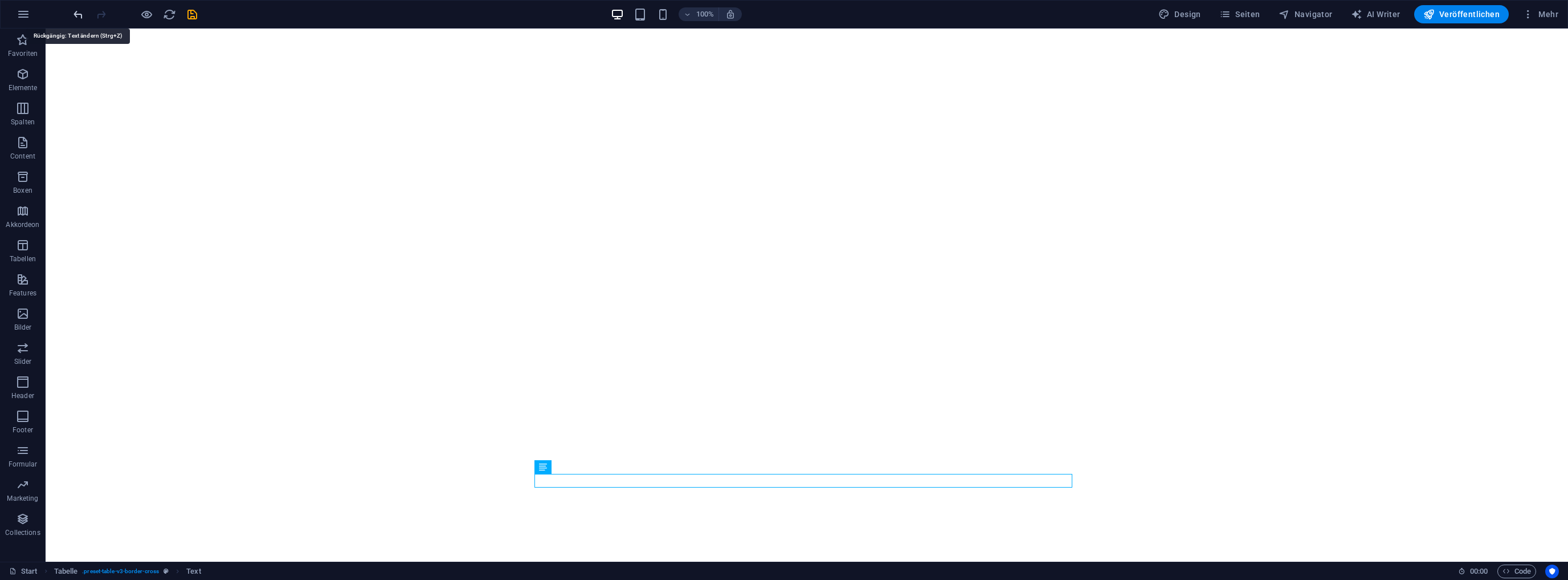
click at [79, 12] on icon "undo" at bounding box center [78, 15] width 13 height 13
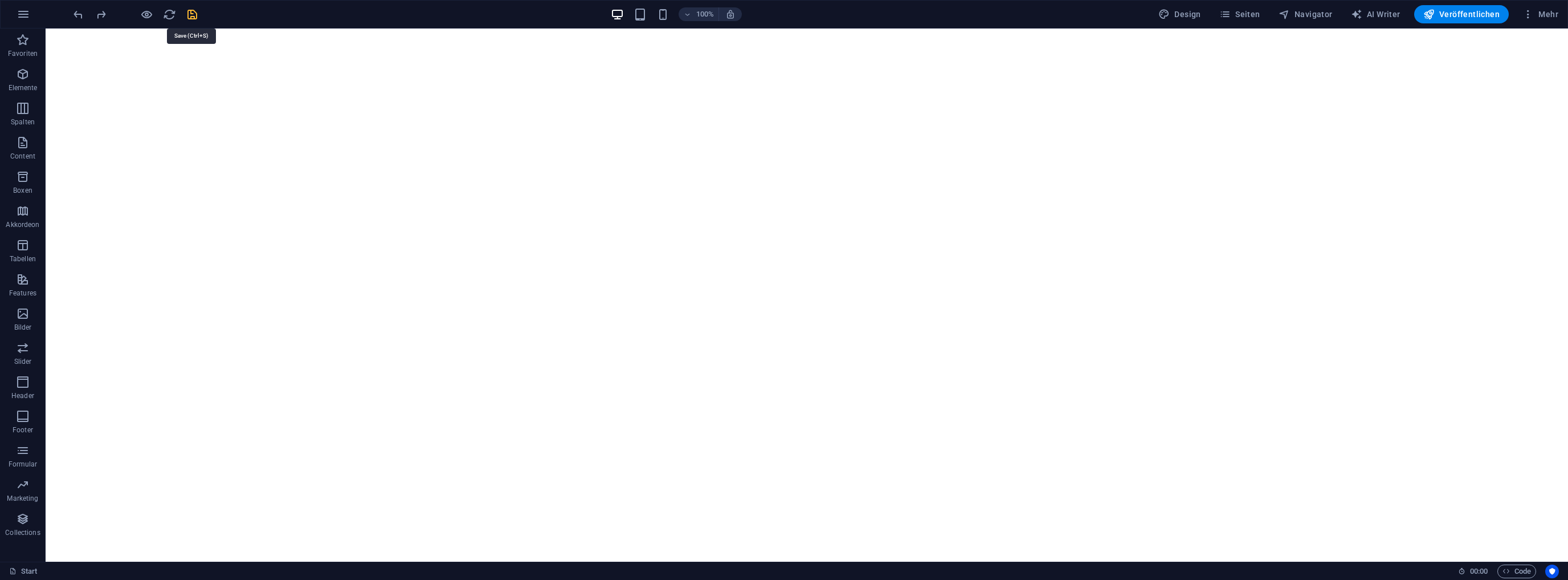
click at [190, 12] on icon "save" at bounding box center [193, 15] width 13 height 13
click at [581, 264] on button at bounding box center [576, 263] width 13 height 13
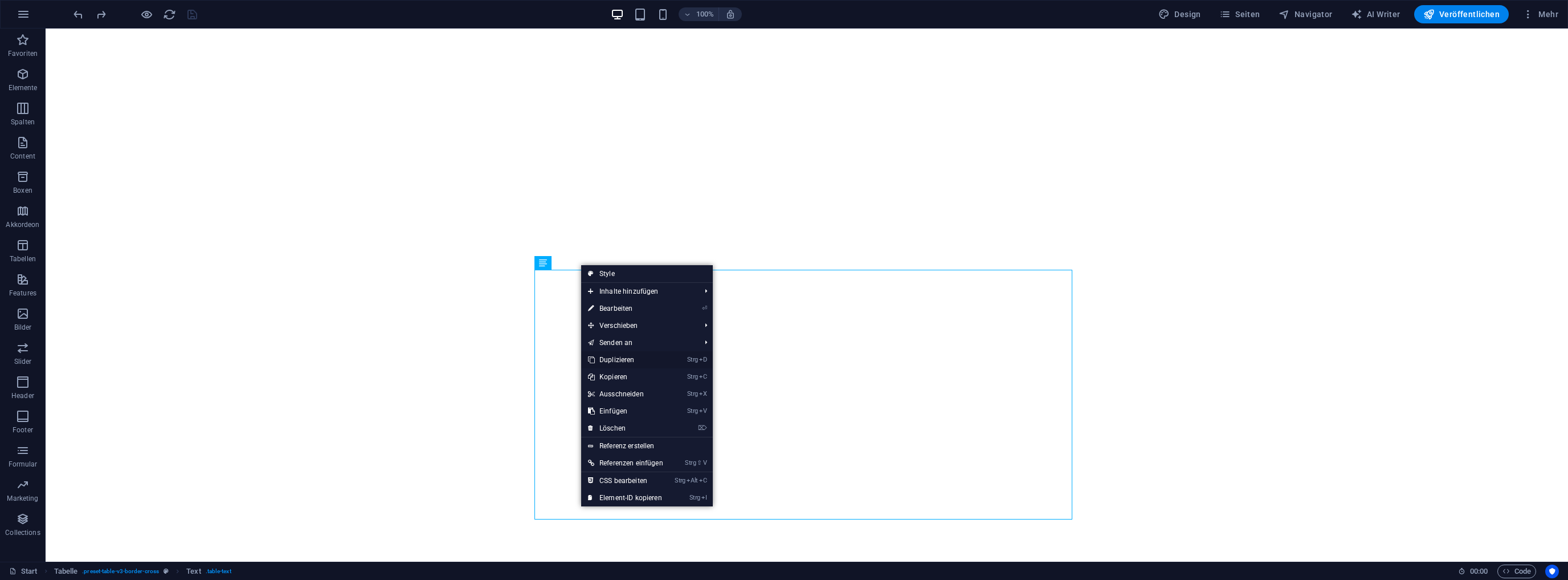
click at [616, 362] on link "Strg D Duplizieren" at bounding box center [625, 360] width 89 height 17
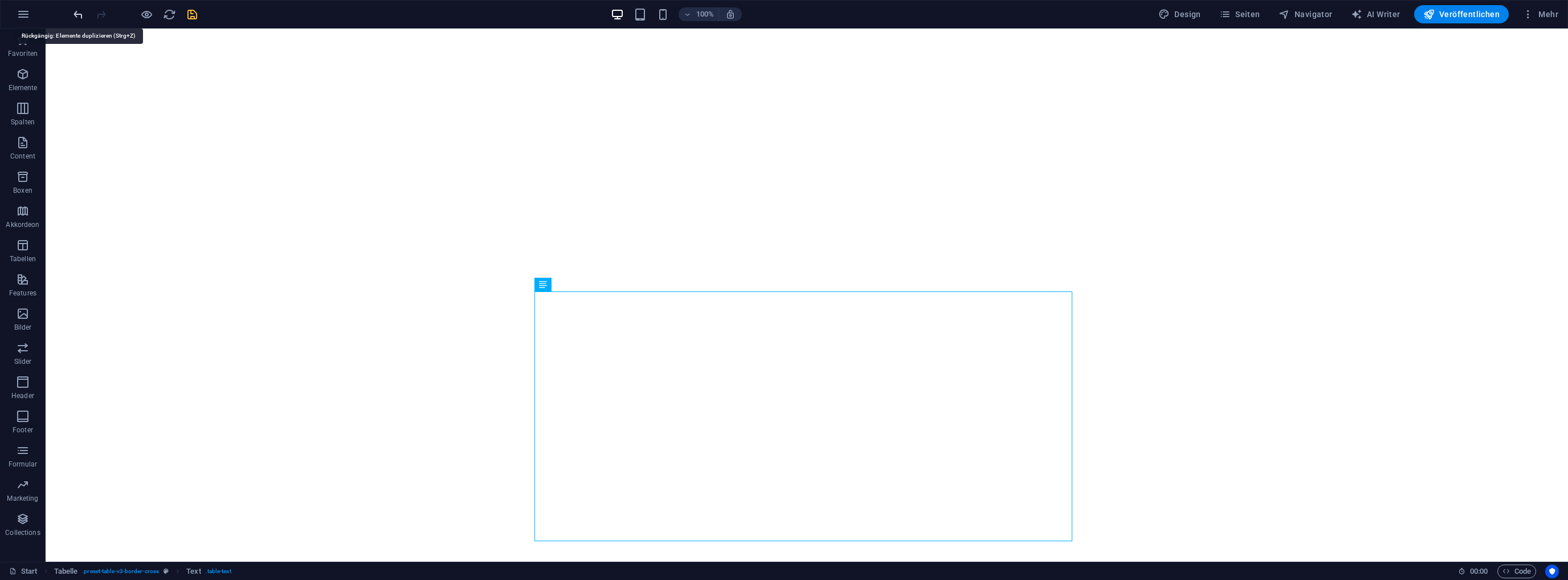
click at [77, 12] on icon "undo" at bounding box center [78, 15] width 13 height 13
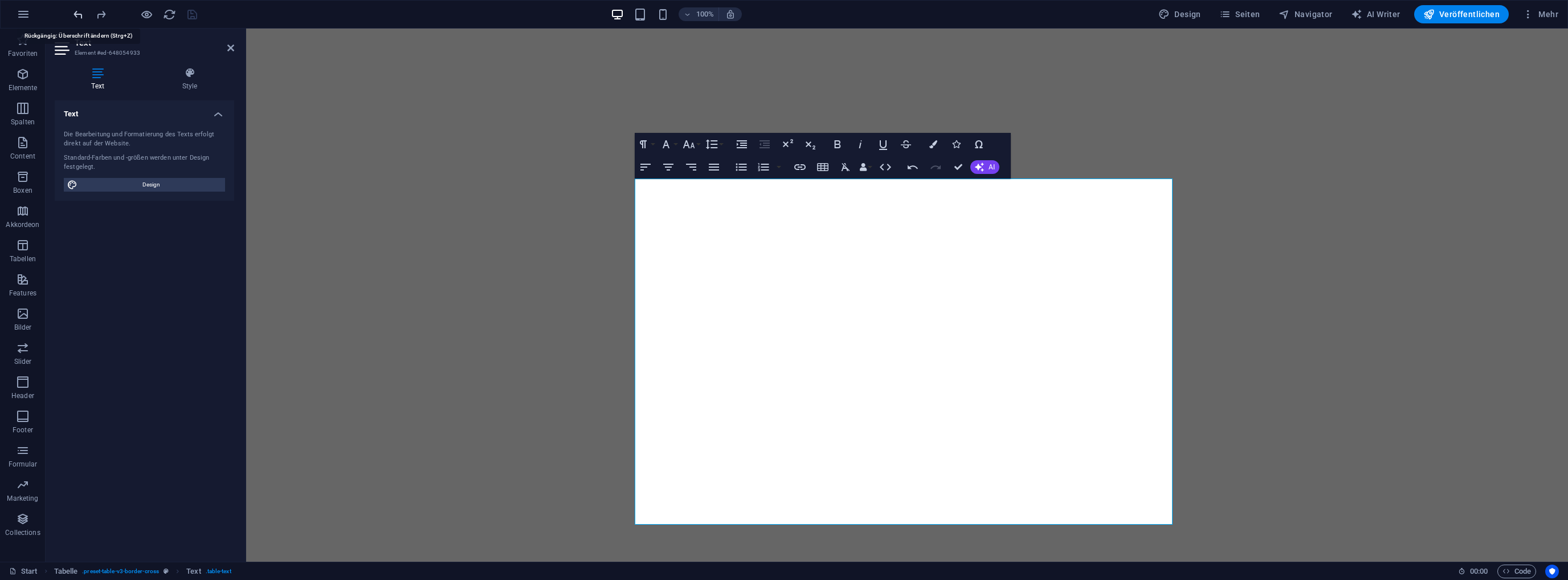
click at [79, 12] on icon "undo" at bounding box center [78, 15] width 13 height 13
click at [76, 14] on icon "undo" at bounding box center [78, 15] width 13 height 13
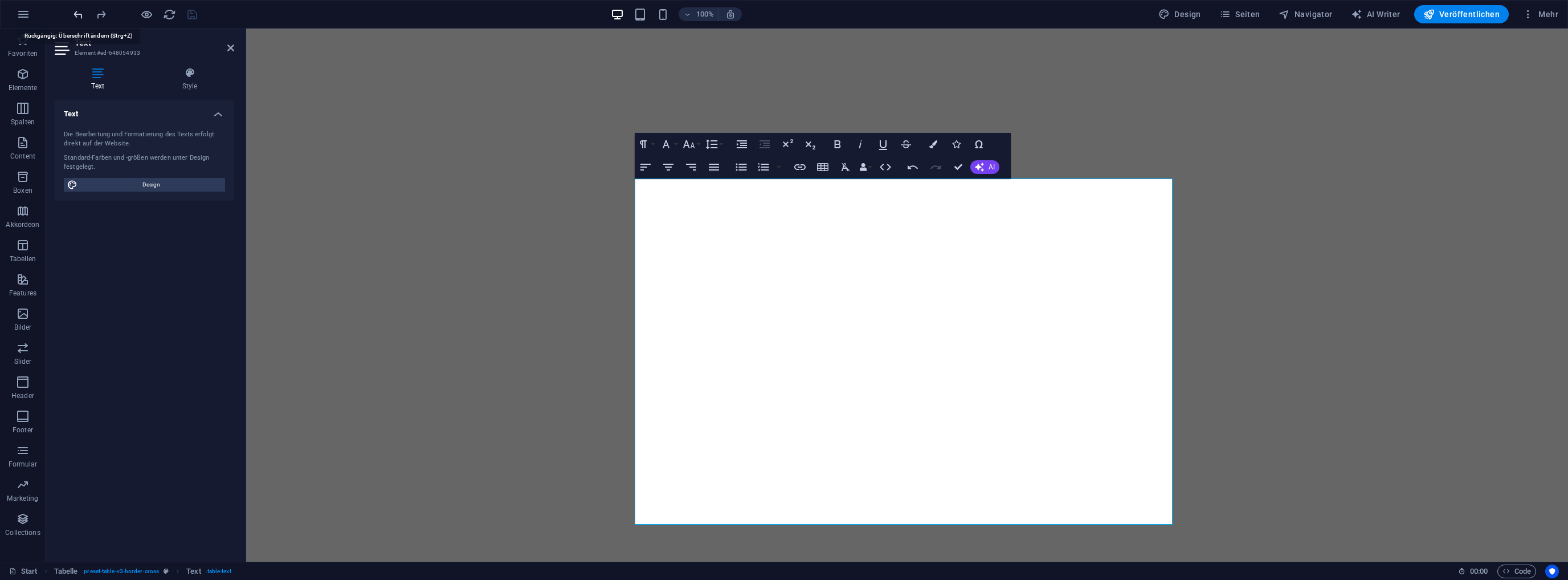
click at [76, 14] on icon "undo" at bounding box center [78, 15] width 13 height 13
click at [76, 12] on icon "undo" at bounding box center [78, 15] width 13 height 13
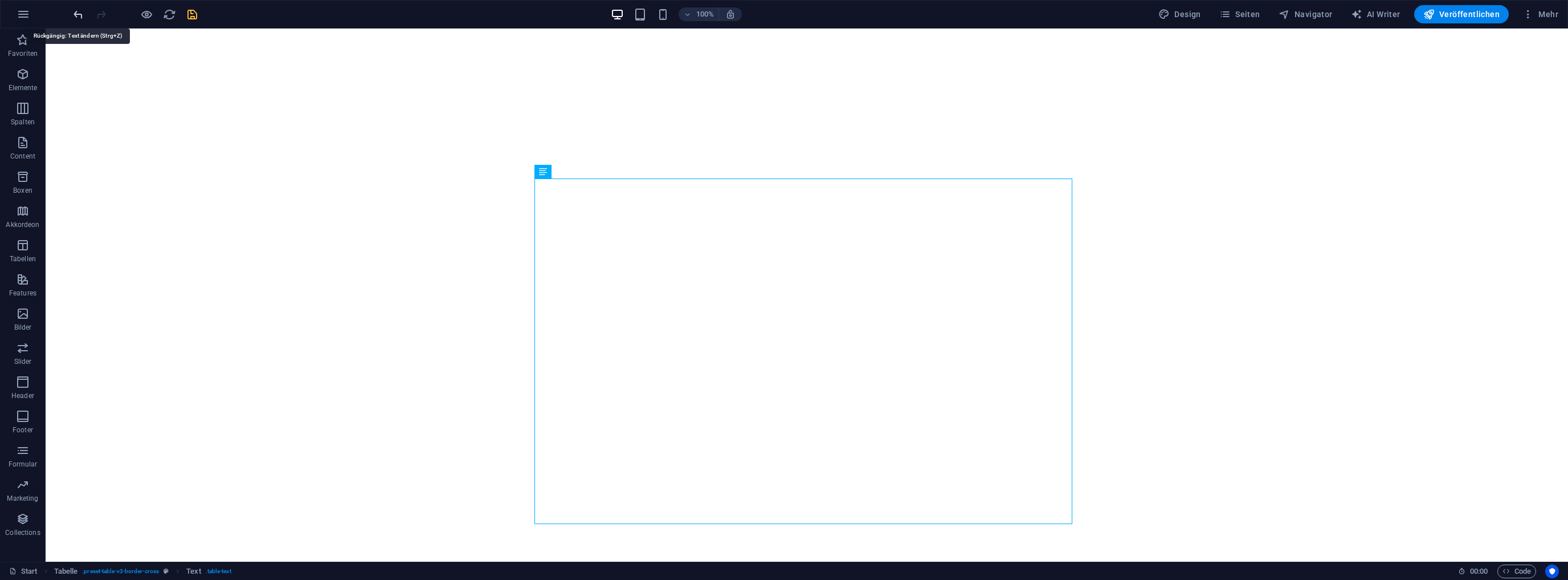
click at [79, 12] on icon "undo" at bounding box center [78, 15] width 13 height 13
click at [580, 170] on button at bounding box center [576, 171] width 13 height 13
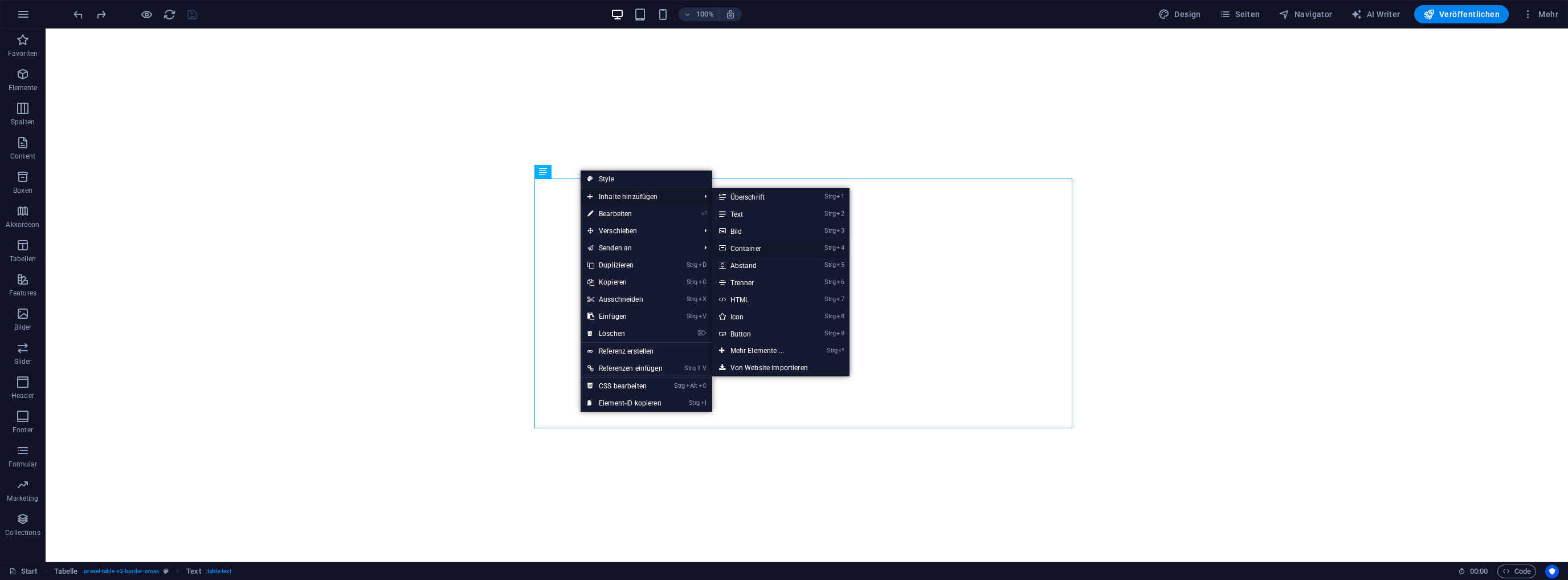
click at [752, 245] on link "Strg 4 Container" at bounding box center [760, 248] width 95 height 17
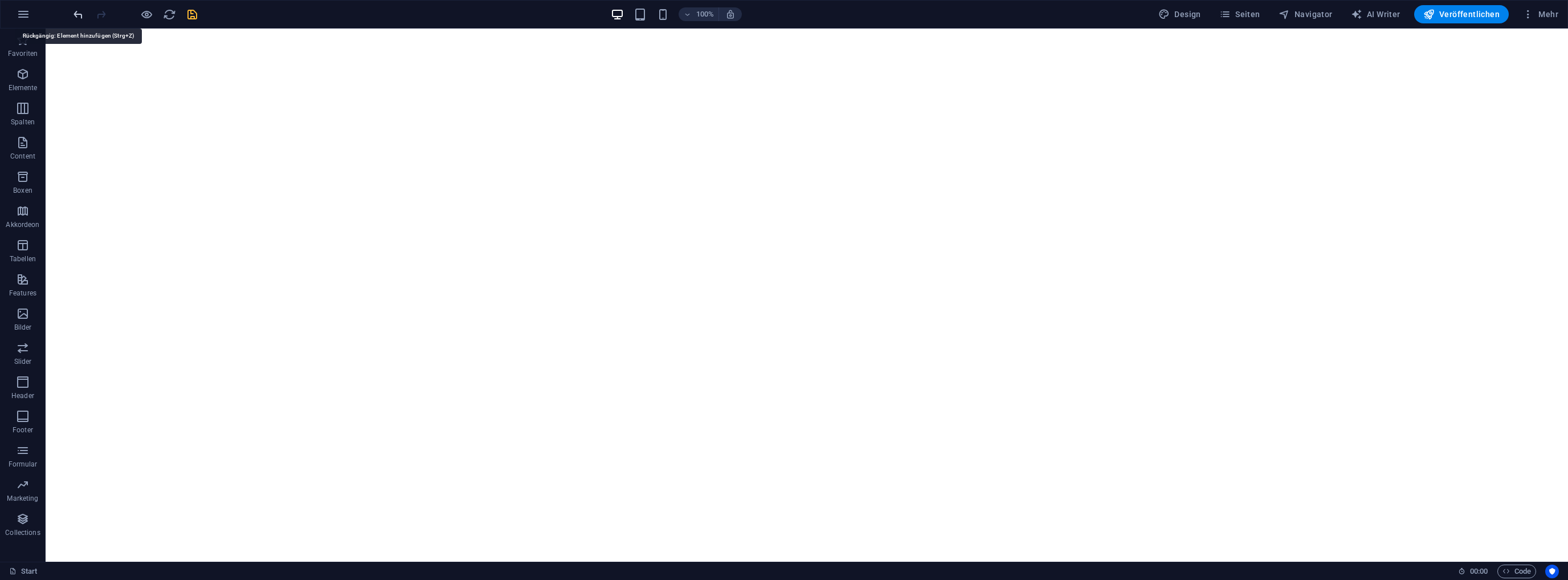
click at [79, 15] on icon "undo" at bounding box center [78, 15] width 13 height 13
click at [575, 171] on icon at bounding box center [576, 171] width 7 height 12
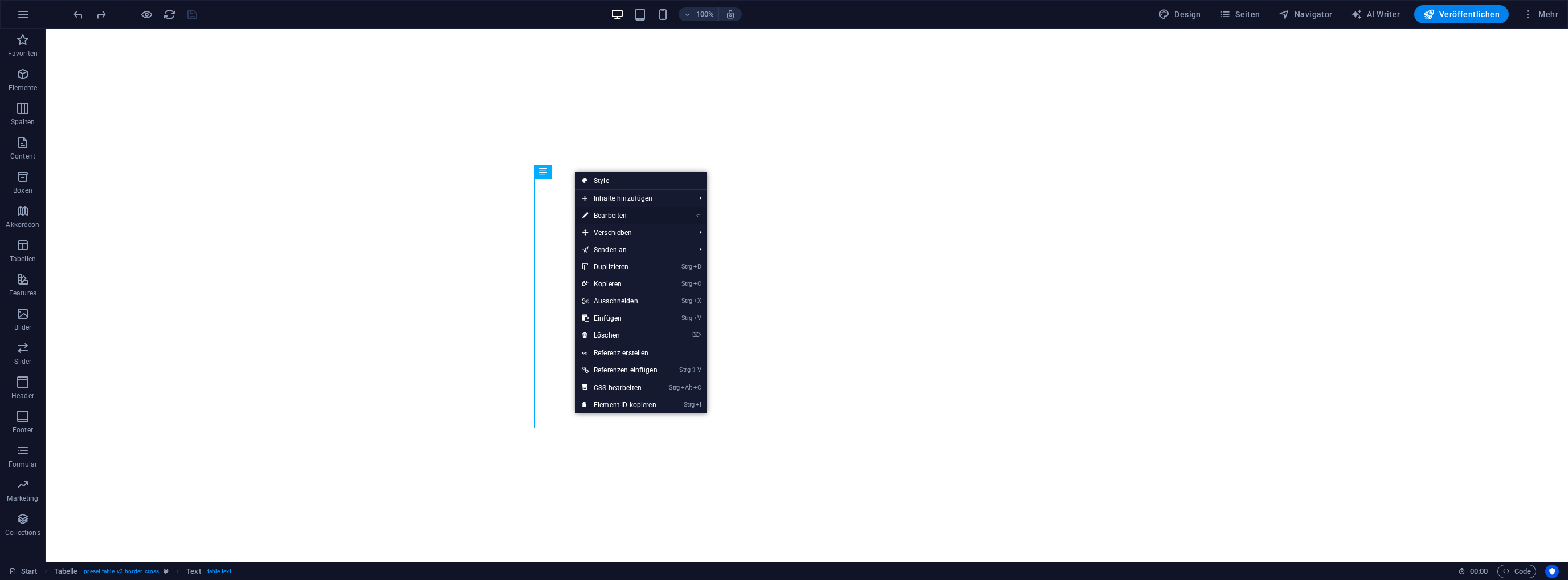
click at [605, 213] on link "⏎ Bearbeiten" at bounding box center [620, 215] width 89 height 17
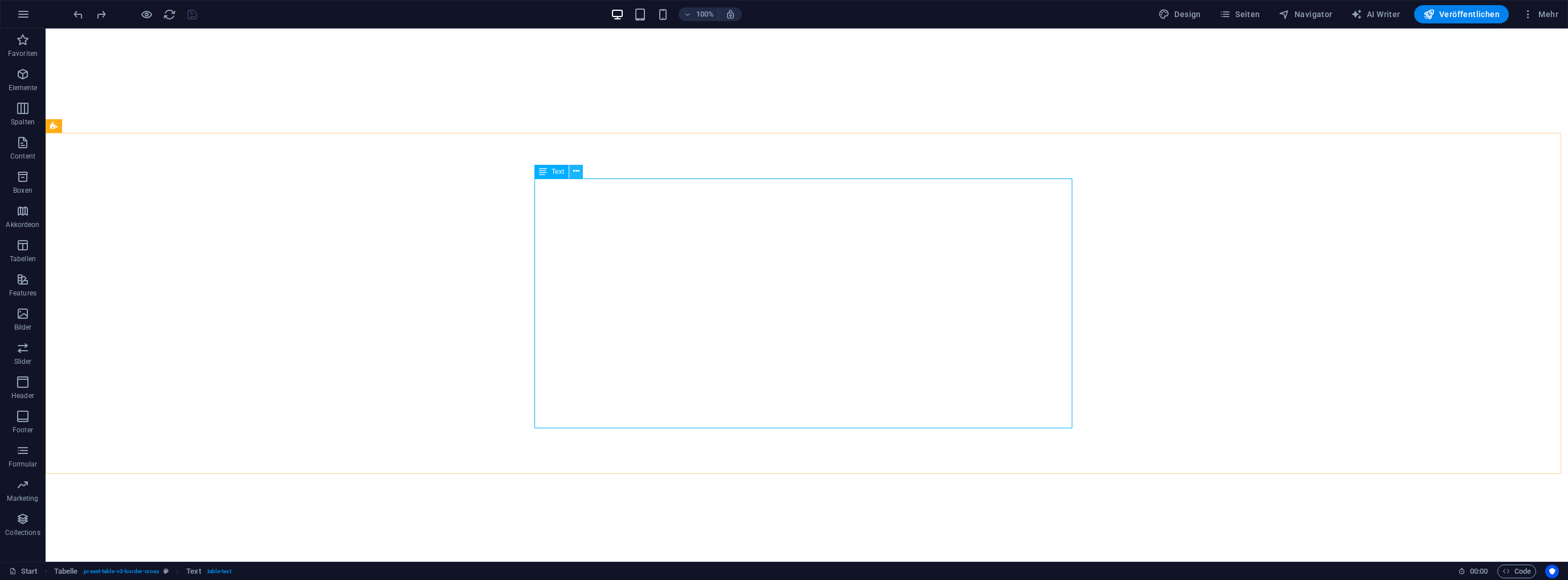
click at [577, 172] on icon at bounding box center [576, 171] width 7 height 12
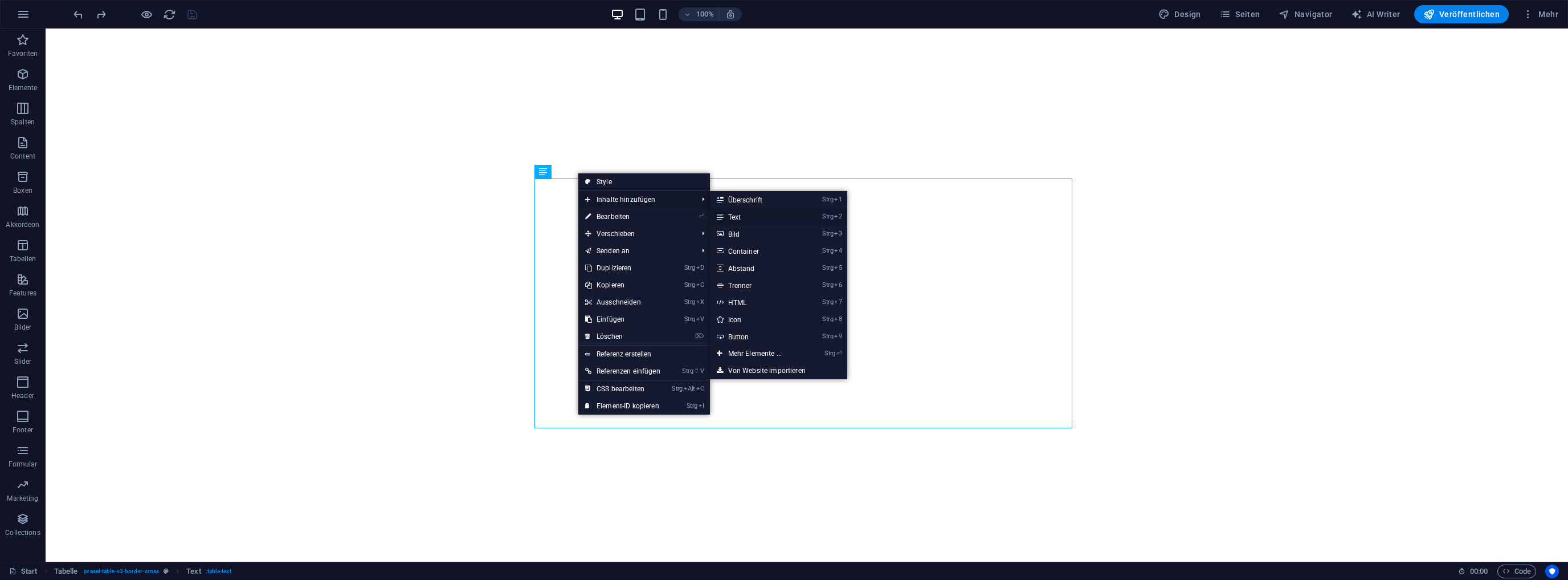
click at [734, 214] on link "Strg 2 Text" at bounding box center [757, 216] width 95 height 17
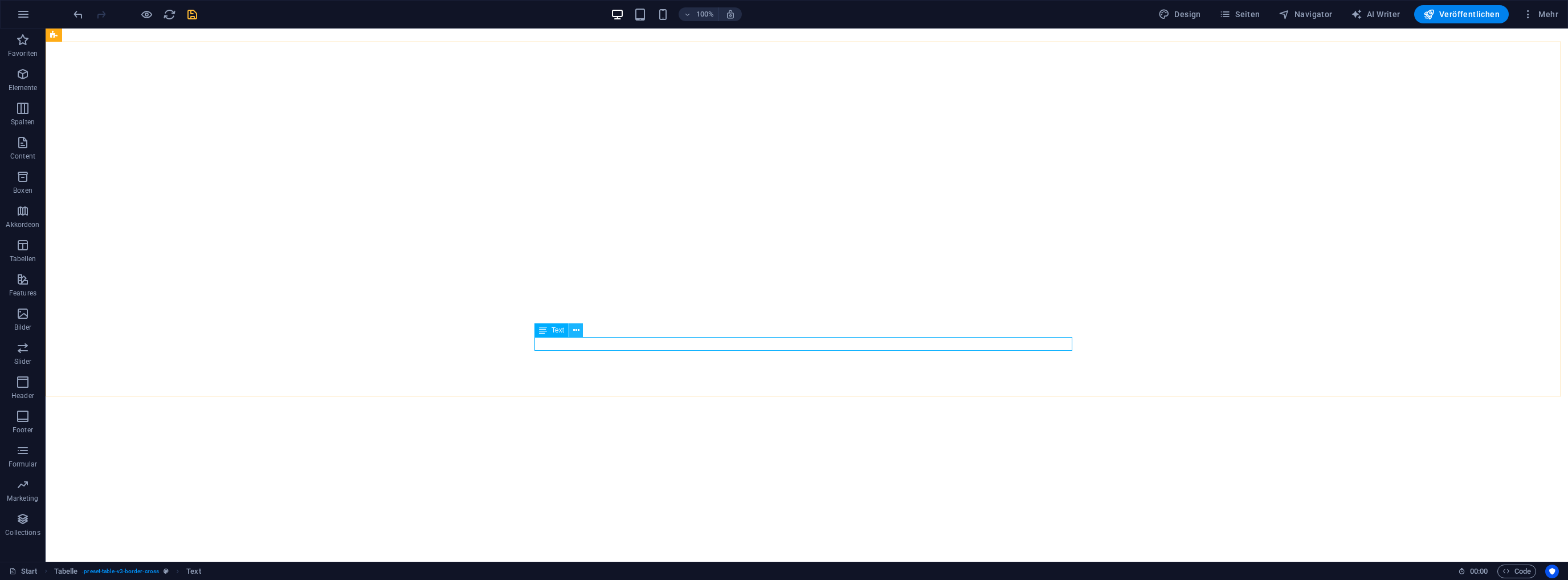
click at [576, 330] on icon at bounding box center [576, 330] width 7 height 12
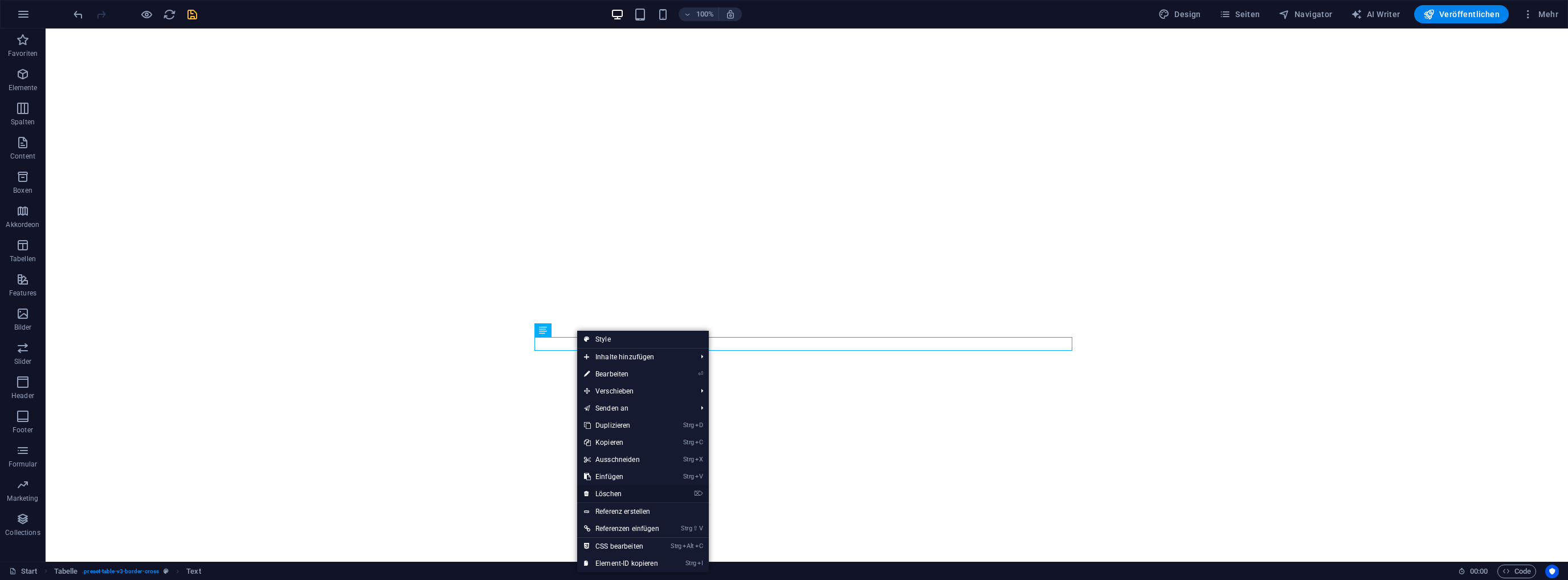
click at [611, 494] on link "⌦ Löschen" at bounding box center [621, 494] width 89 height 17
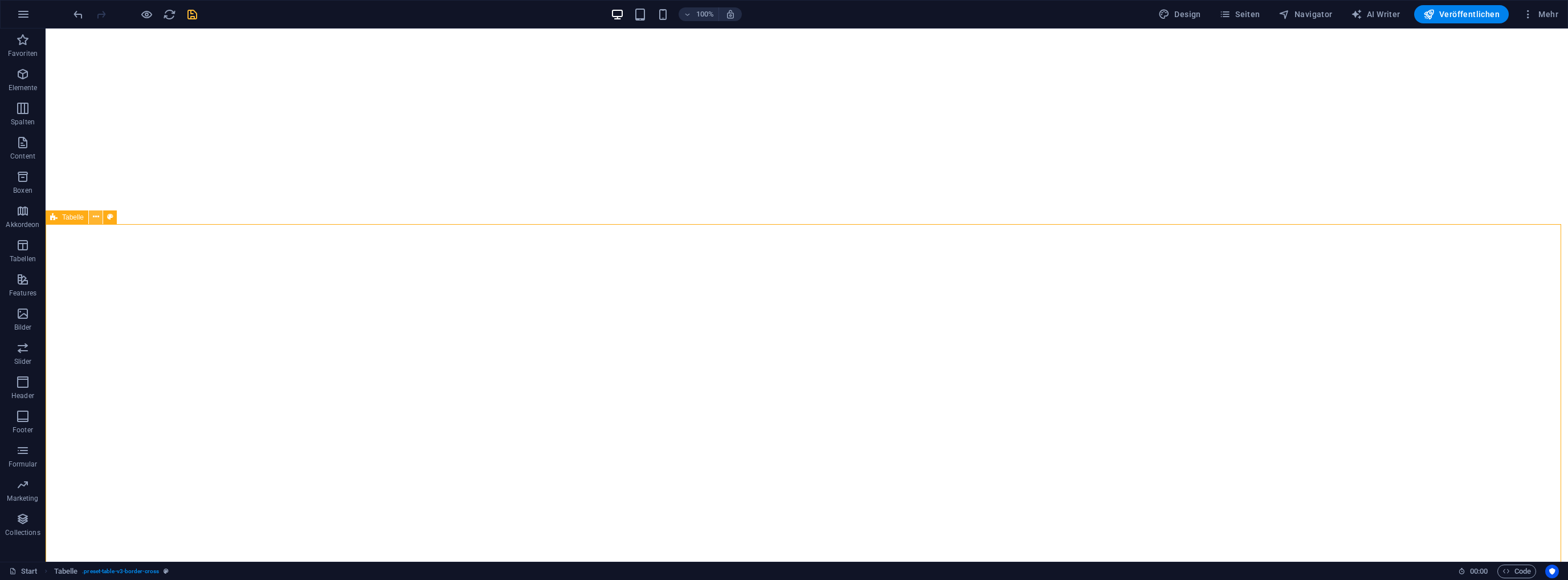
click at [97, 217] on icon at bounding box center [96, 217] width 7 height 12
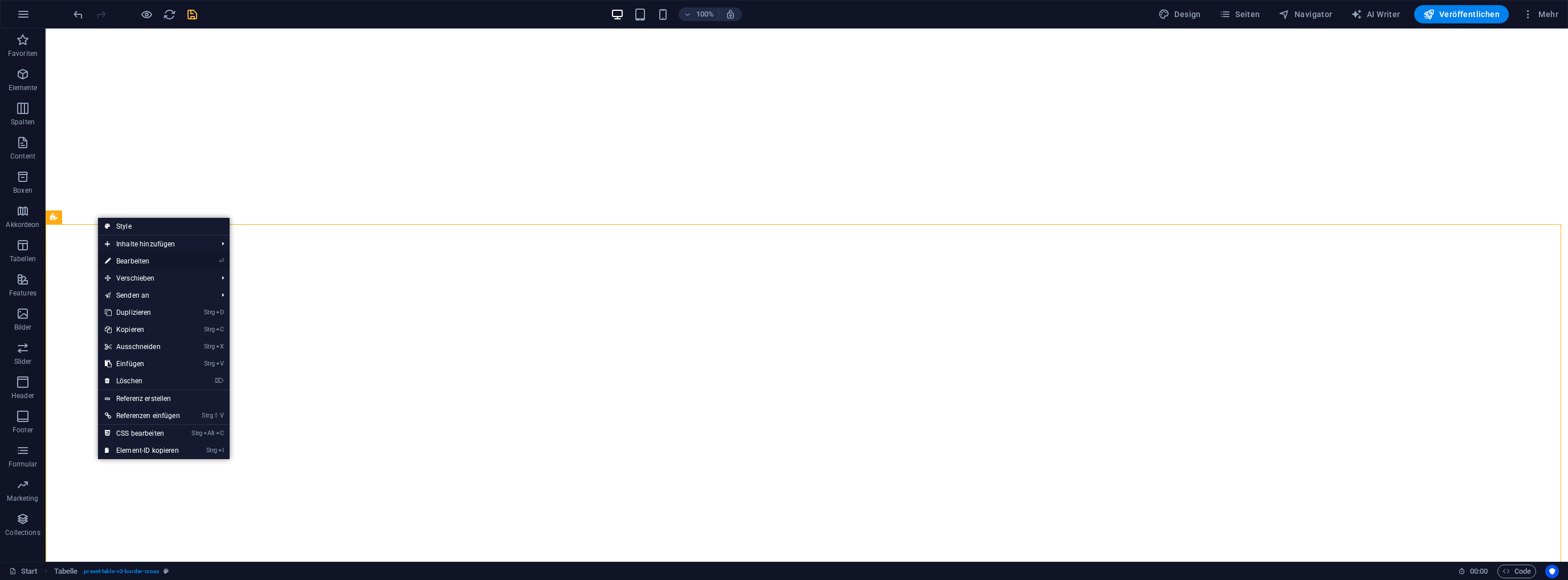
click at [135, 262] on link "⏎ Bearbeiten" at bounding box center [142, 261] width 89 height 17
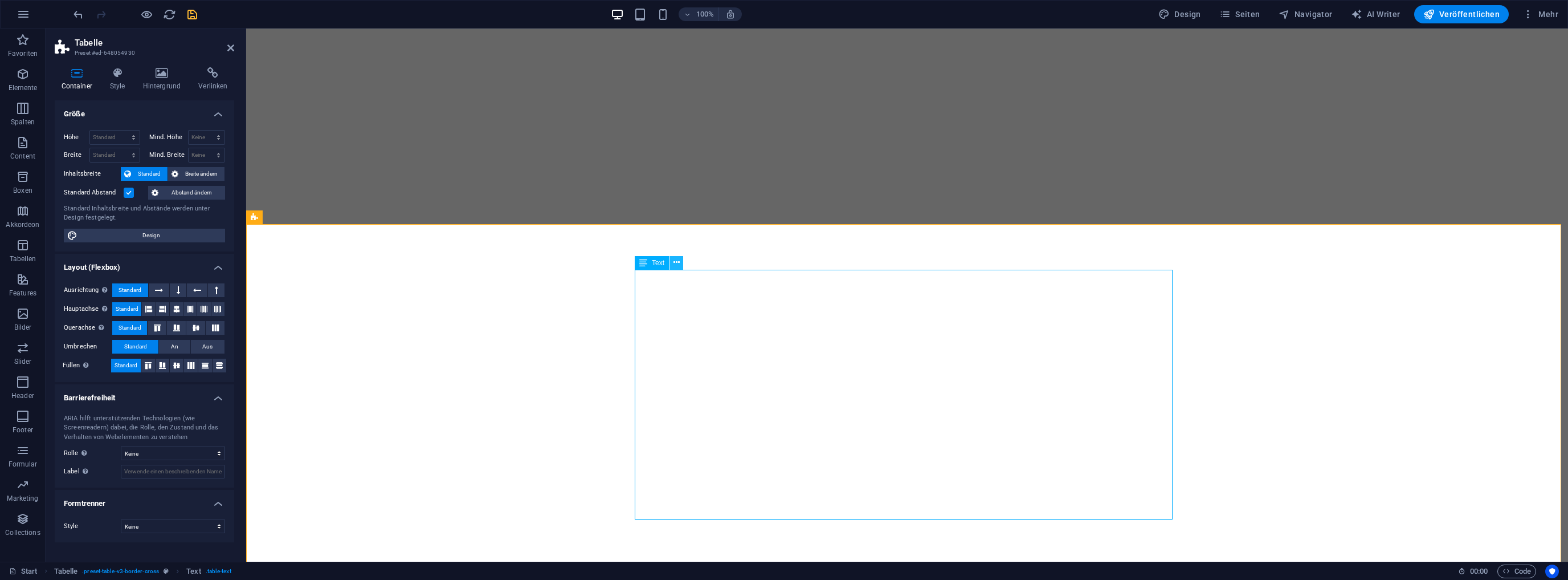
click at [677, 263] on icon at bounding box center [677, 263] width 7 height 12
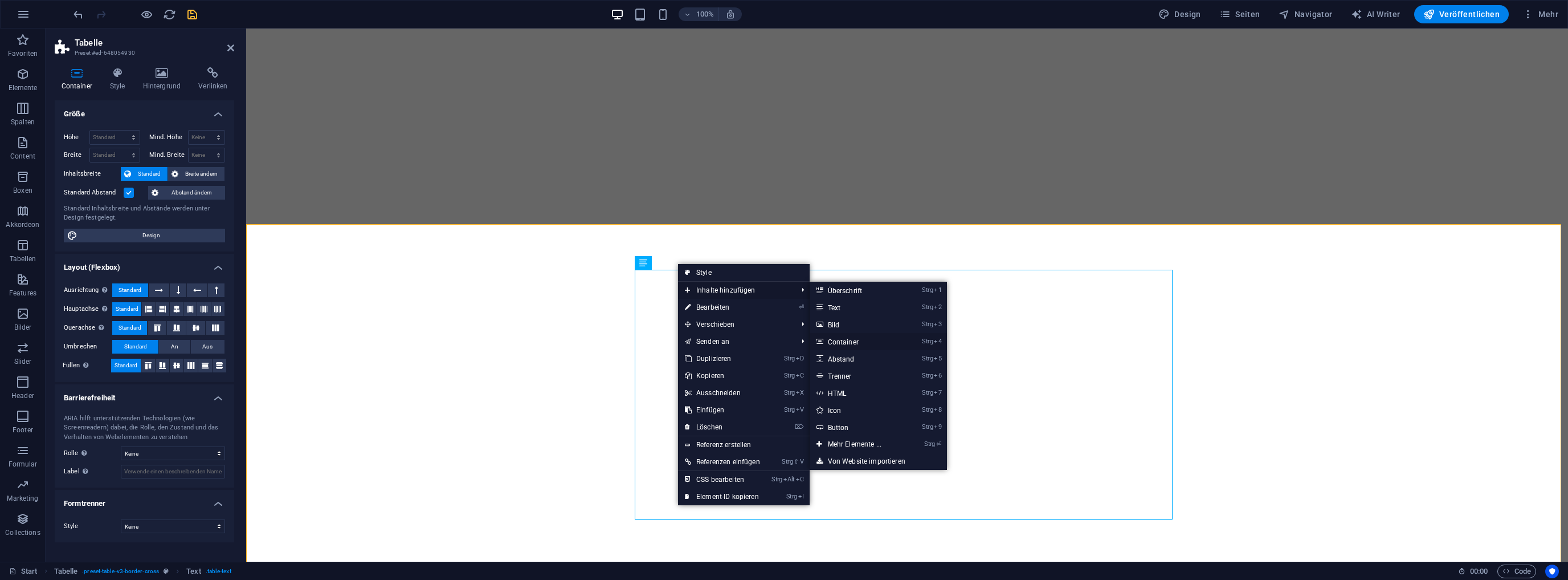
click at [849, 341] on link "Strg 4 Container" at bounding box center [857, 342] width 95 height 17
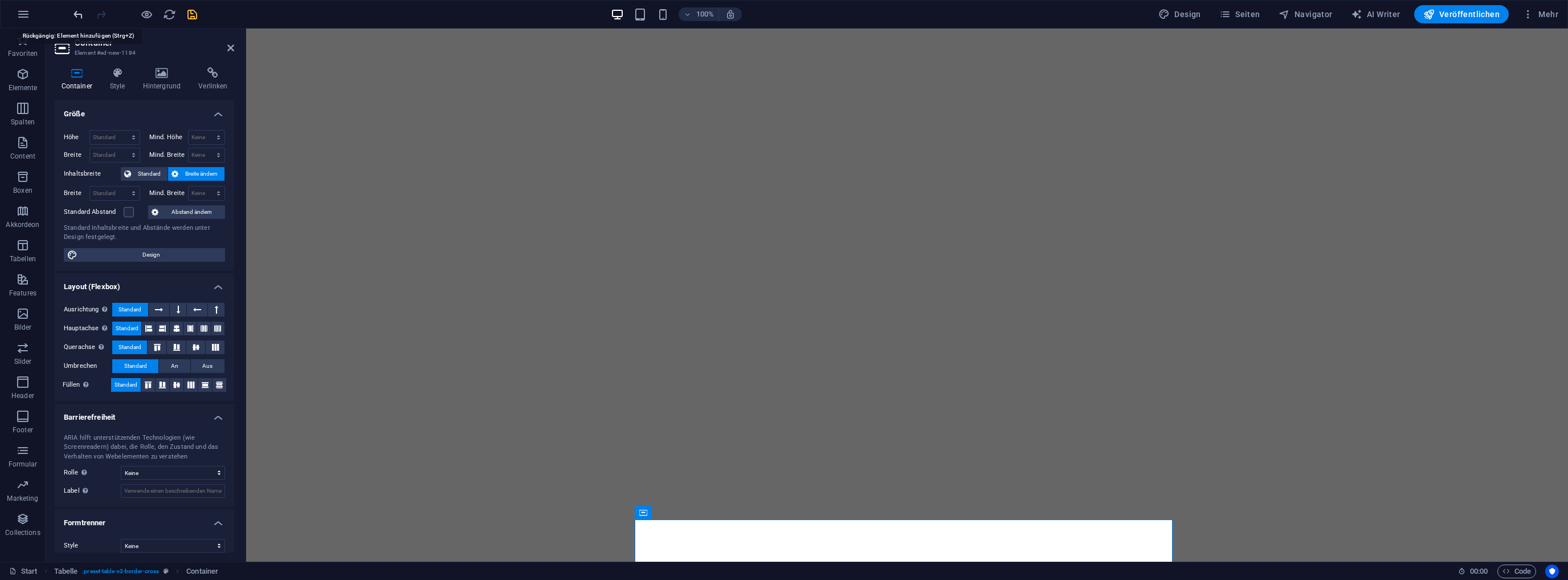
click at [78, 13] on icon "undo" at bounding box center [78, 15] width 13 height 13
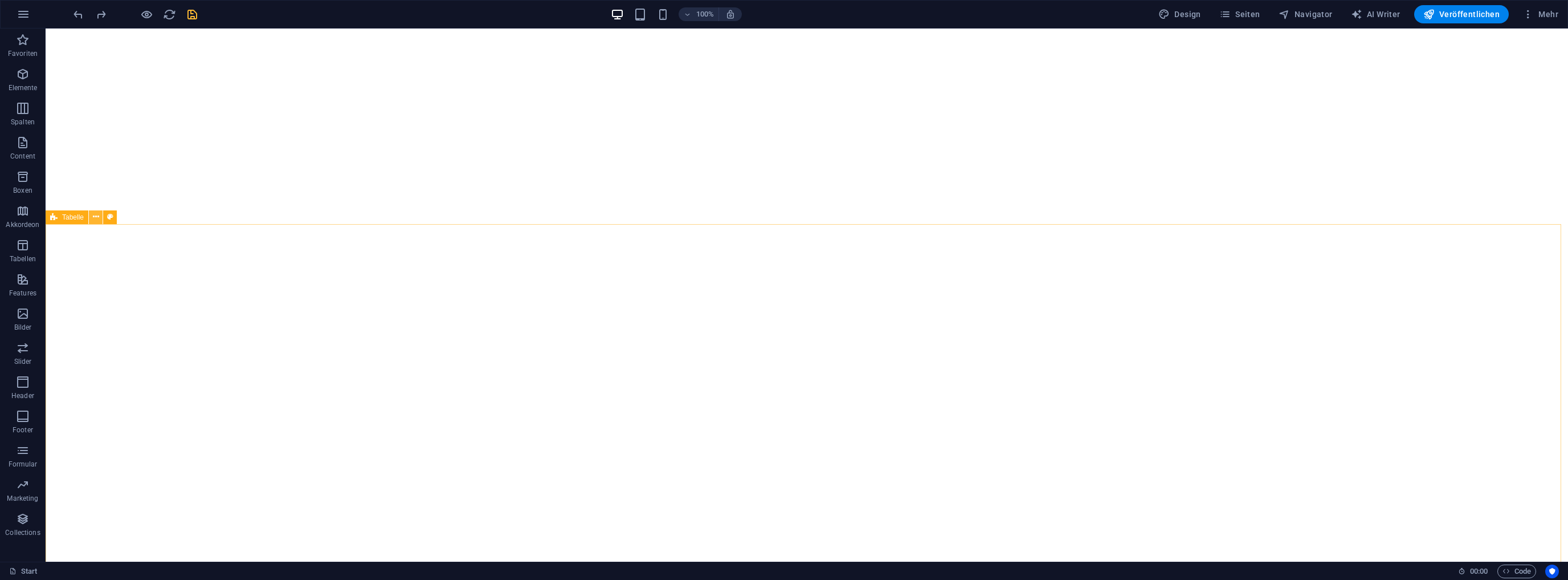
click at [96, 219] on icon at bounding box center [96, 217] width 7 height 12
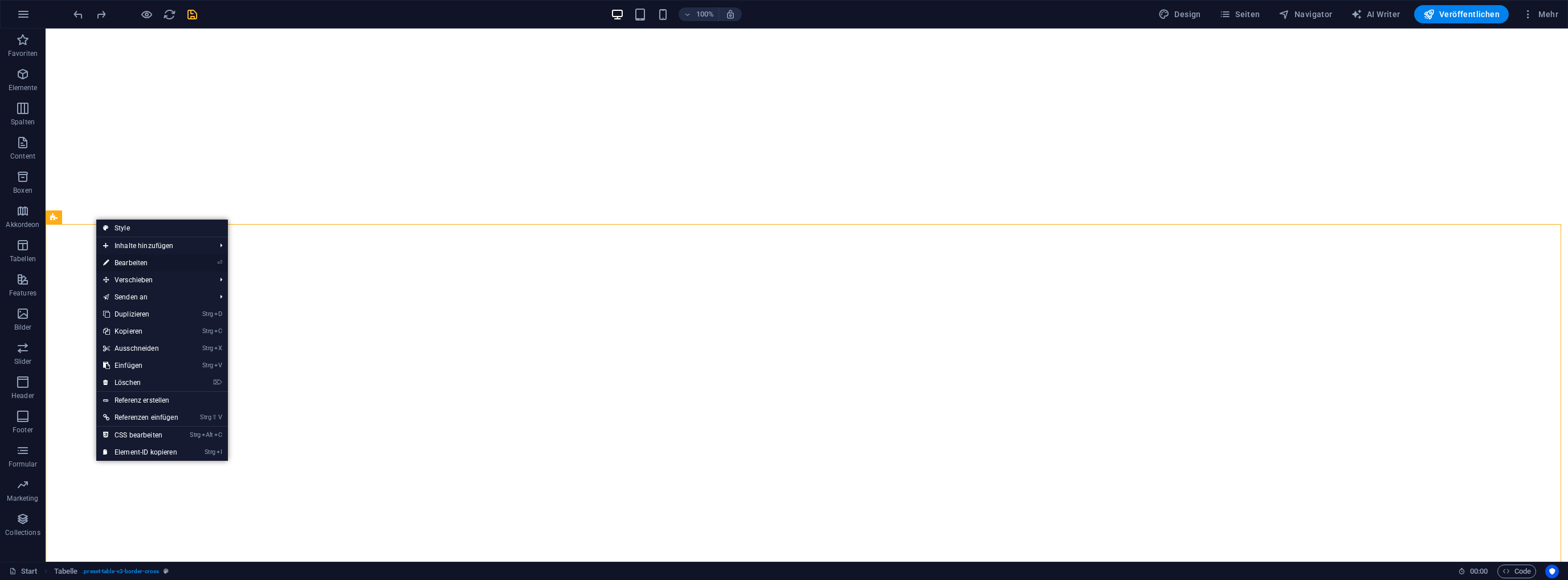
click at [131, 259] on link "⏎ Bearbeiten" at bounding box center [140, 263] width 89 height 17
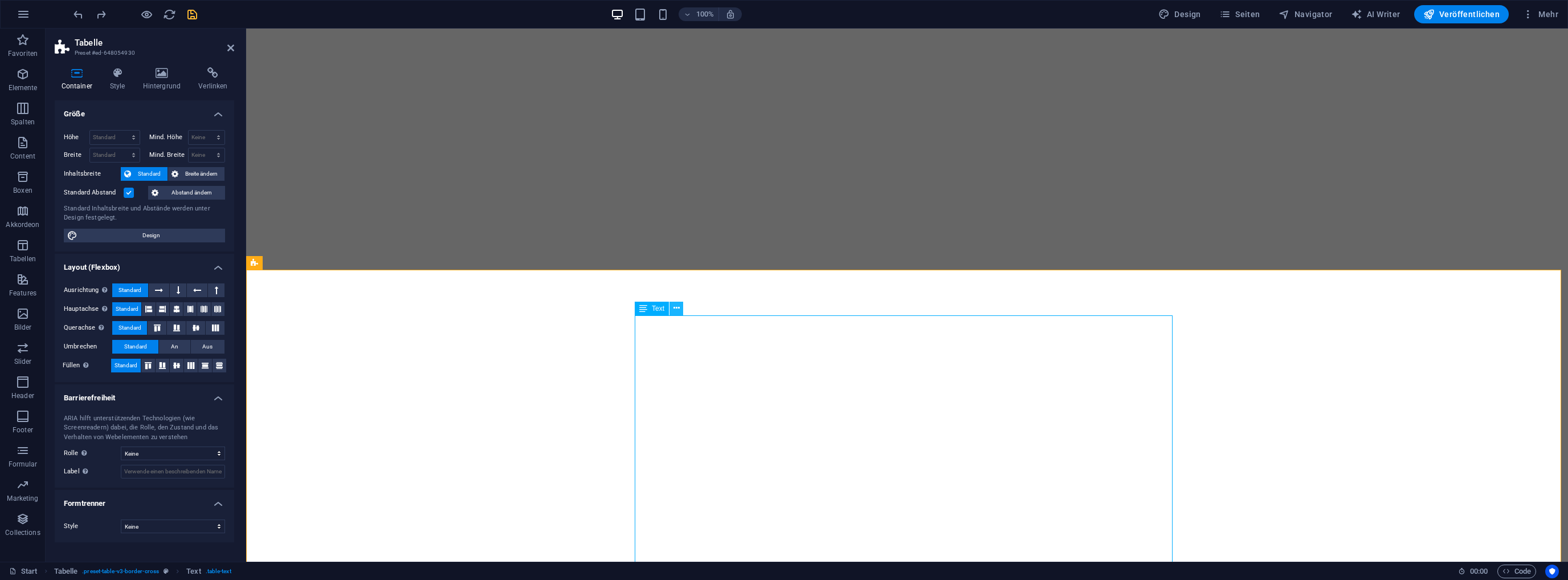
click at [677, 312] on icon at bounding box center [677, 308] width 7 height 12
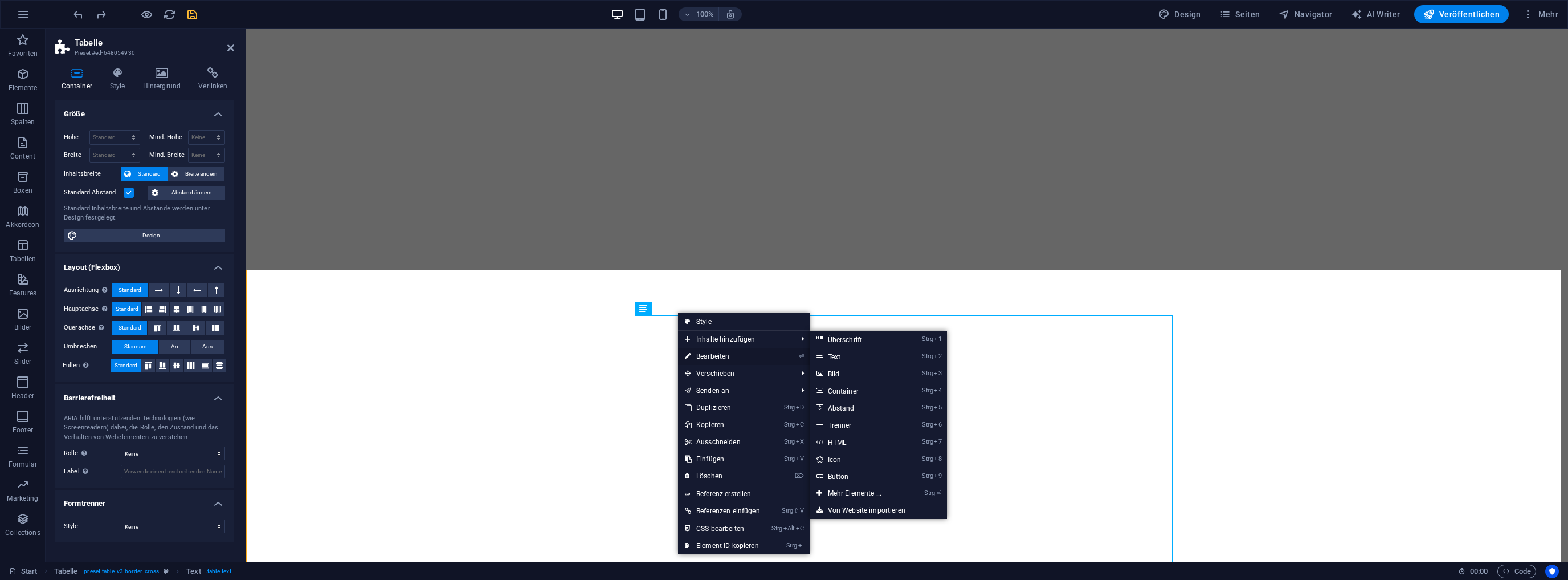
click at [703, 353] on link "⏎ Bearbeiten" at bounding box center [723, 356] width 89 height 17
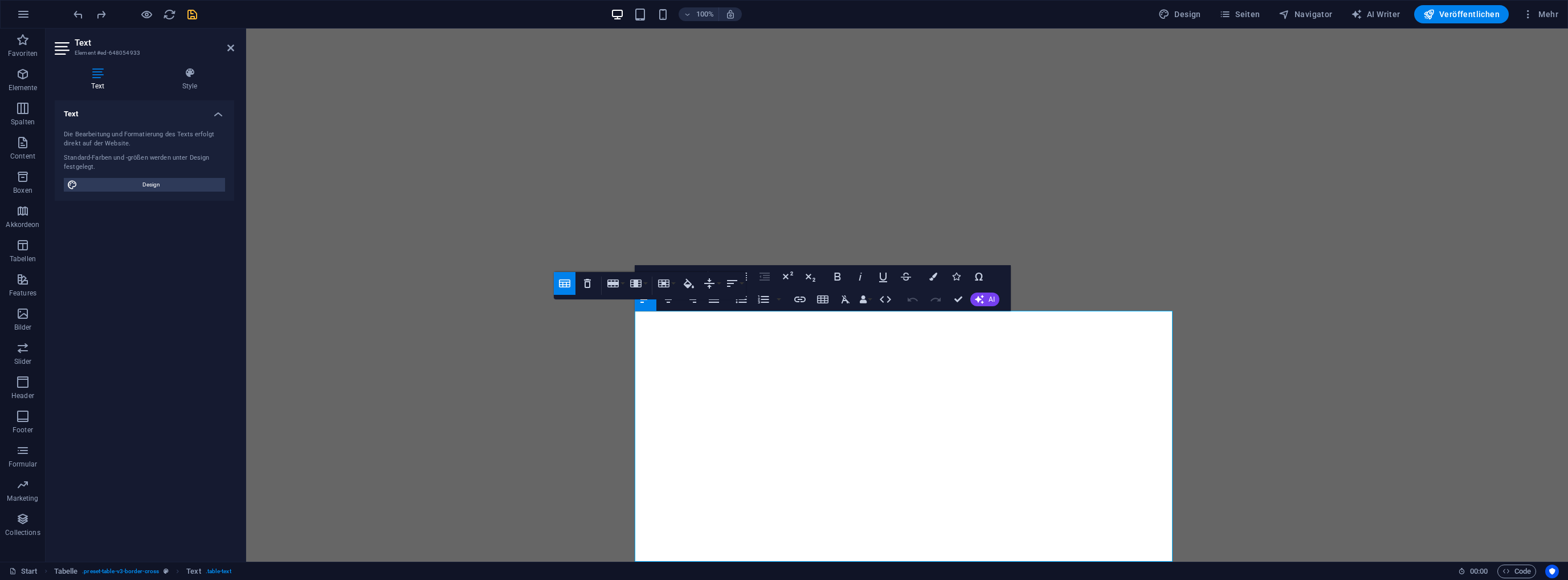
click at [566, 283] on icon "button" at bounding box center [565, 283] width 12 height 8
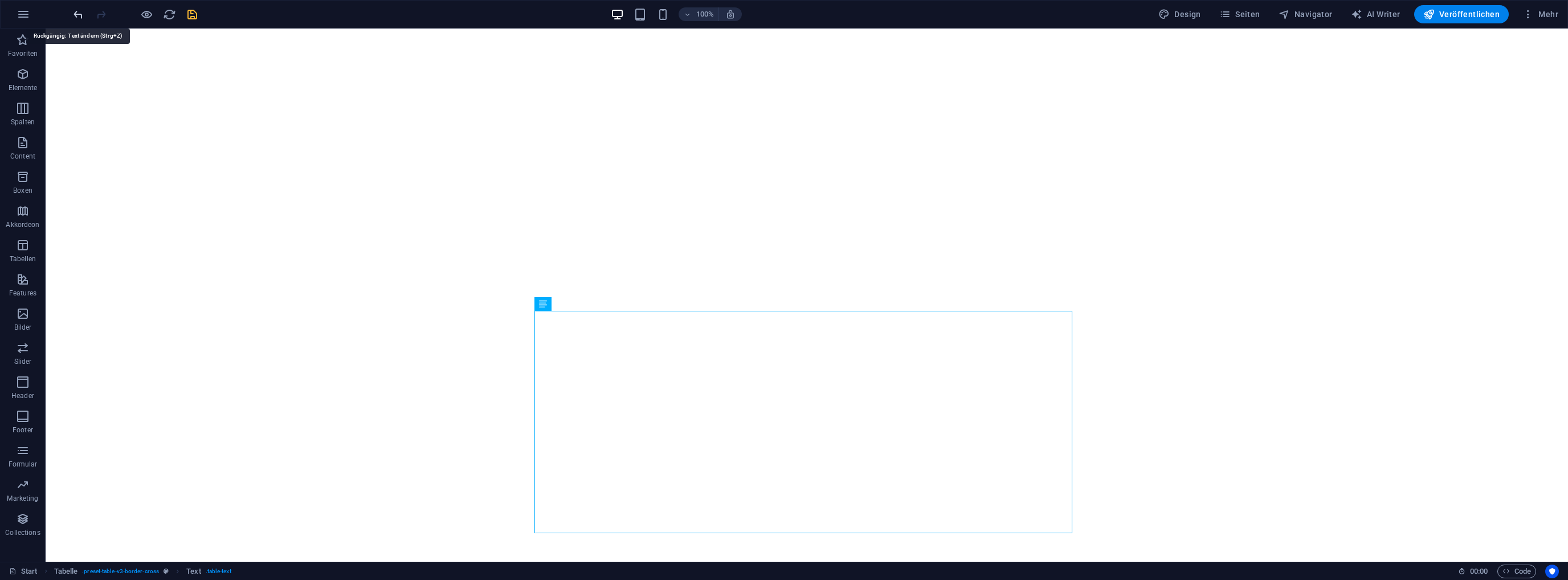
click at [80, 13] on icon "undo" at bounding box center [78, 15] width 13 height 13
click at [98, 258] on icon at bounding box center [96, 258] width 7 height 12
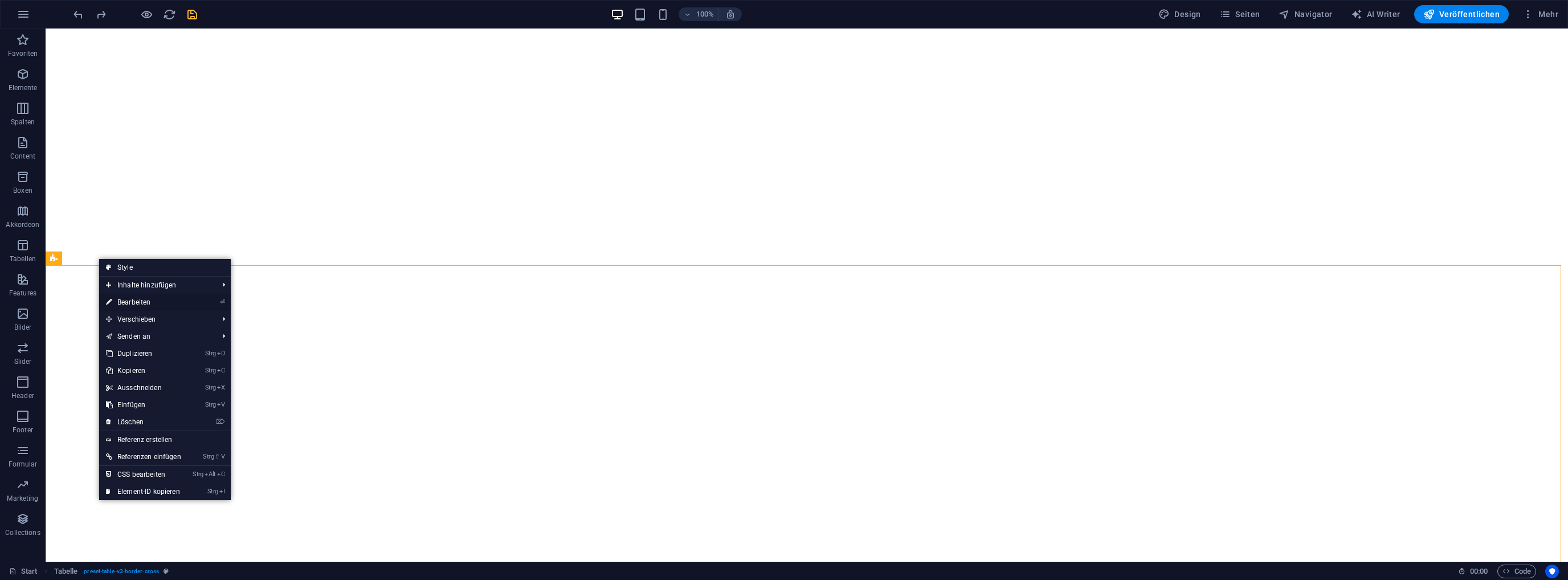
click at [143, 299] on link "⏎ Bearbeiten" at bounding box center [143, 302] width 89 height 17
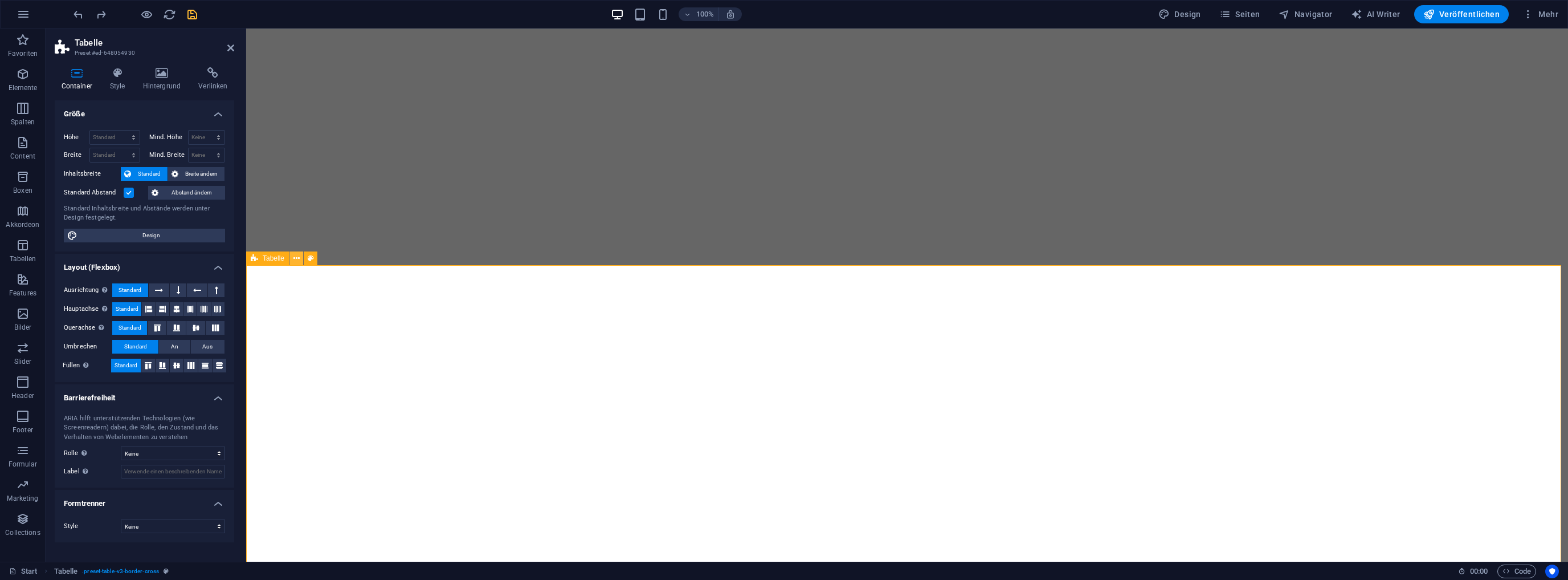
click at [298, 259] on icon at bounding box center [296, 258] width 7 height 12
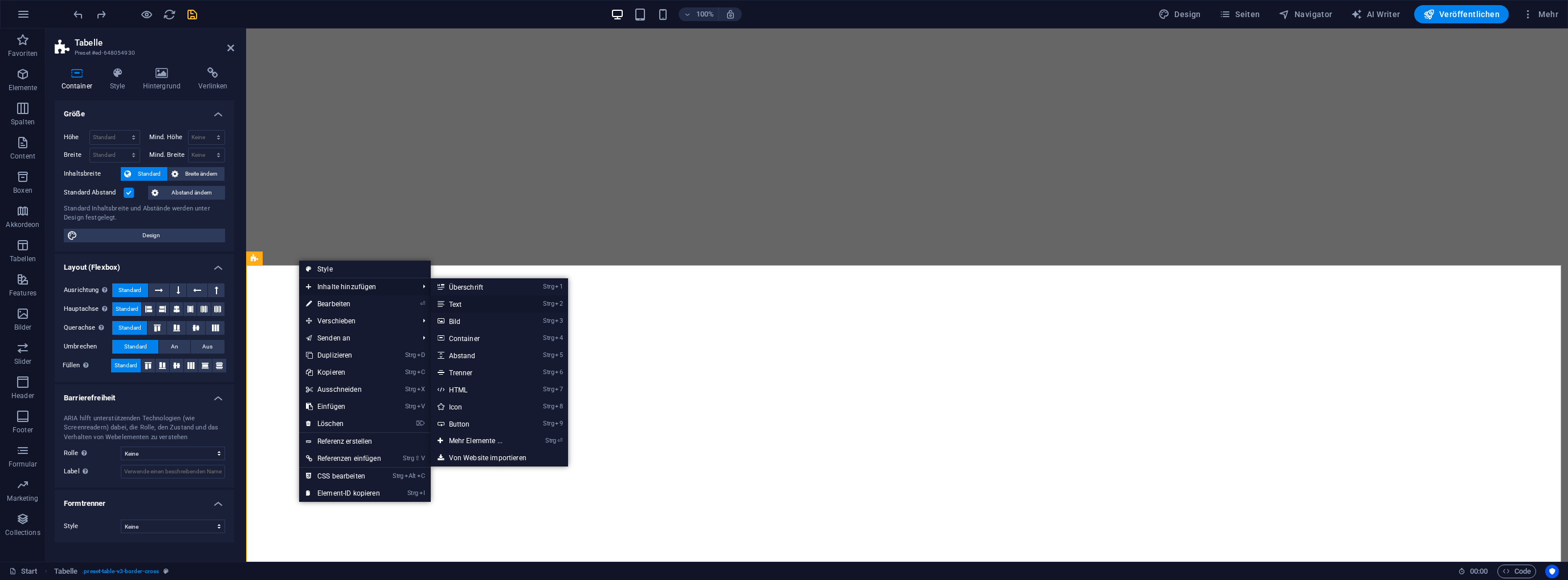
click at [458, 303] on link "Strg 2 Text" at bounding box center [478, 303] width 95 height 17
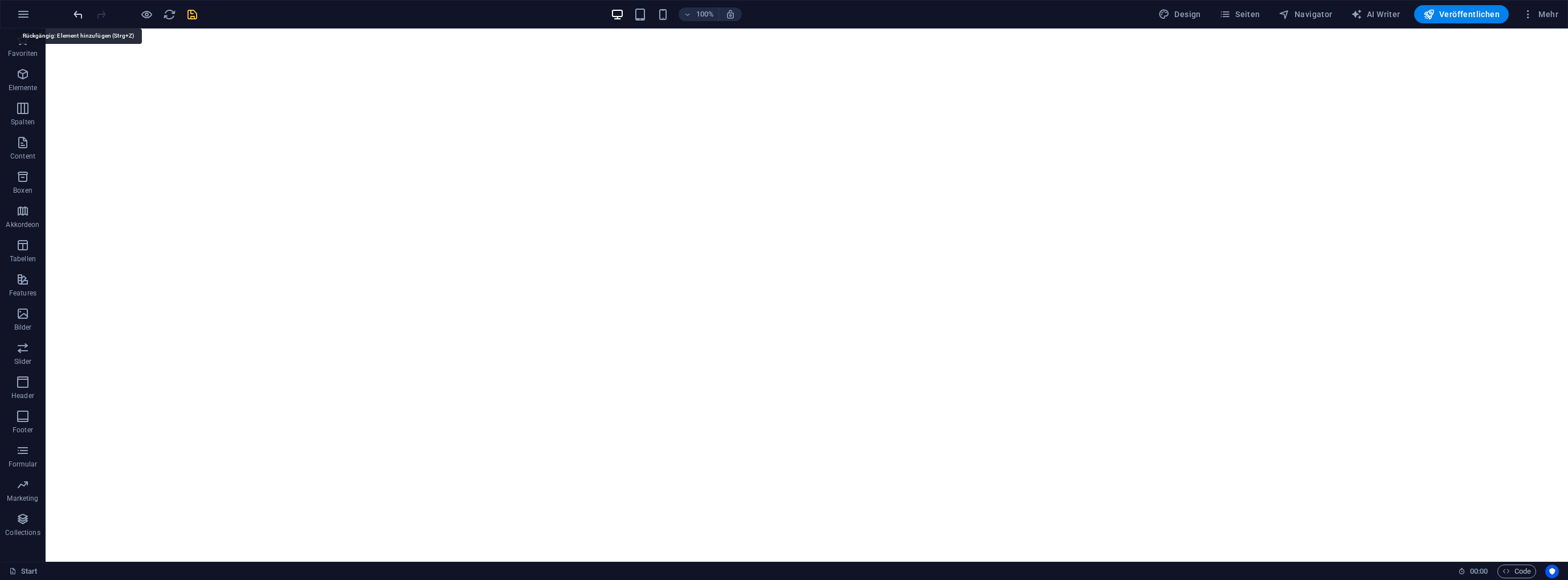
click at [83, 13] on icon "undo" at bounding box center [78, 15] width 13 height 13
click at [579, 302] on icon at bounding box center [576, 304] width 7 height 12
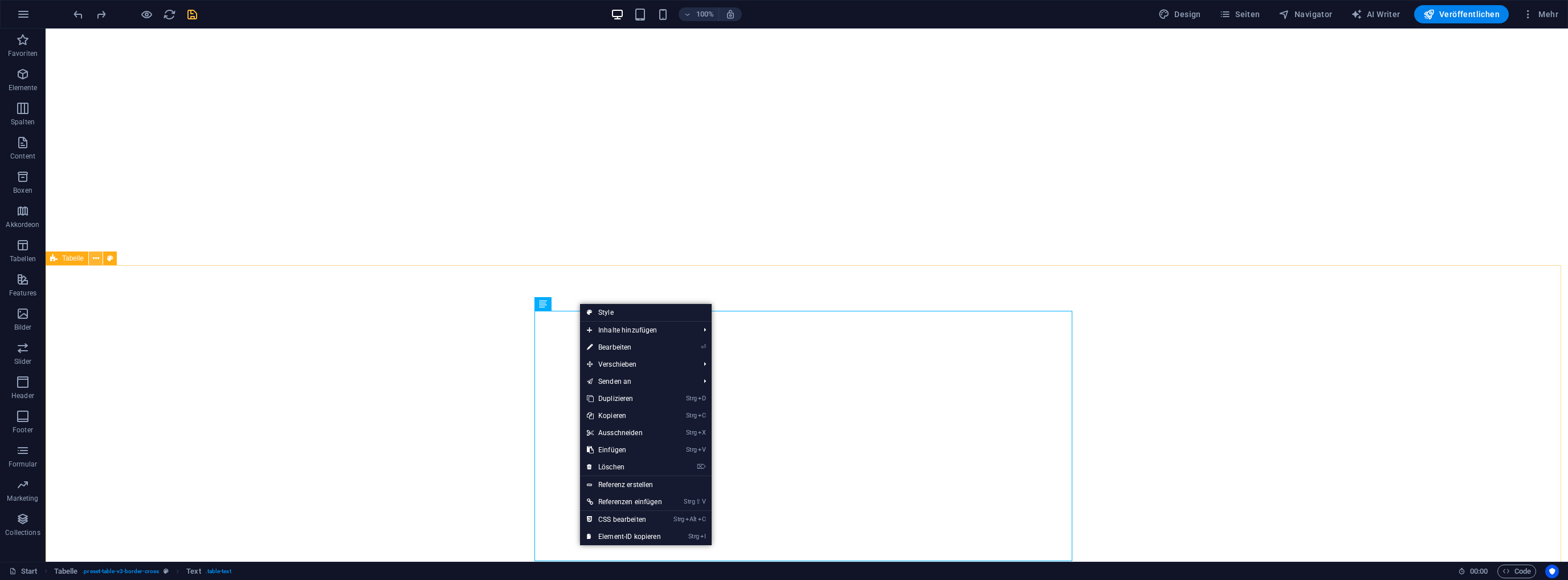
click at [94, 255] on icon at bounding box center [96, 258] width 7 height 12
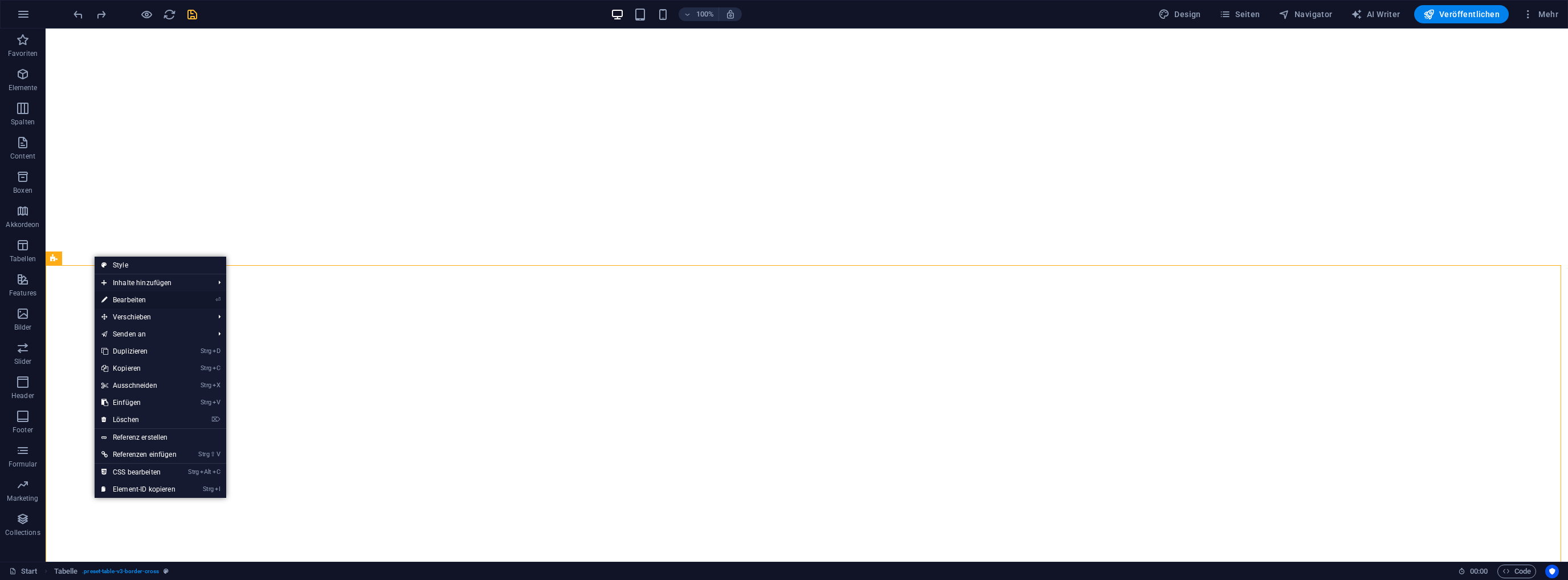
click at [136, 298] on link "⏎ Bearbeiten" at bounding box center [139, 300] width 89 height 17
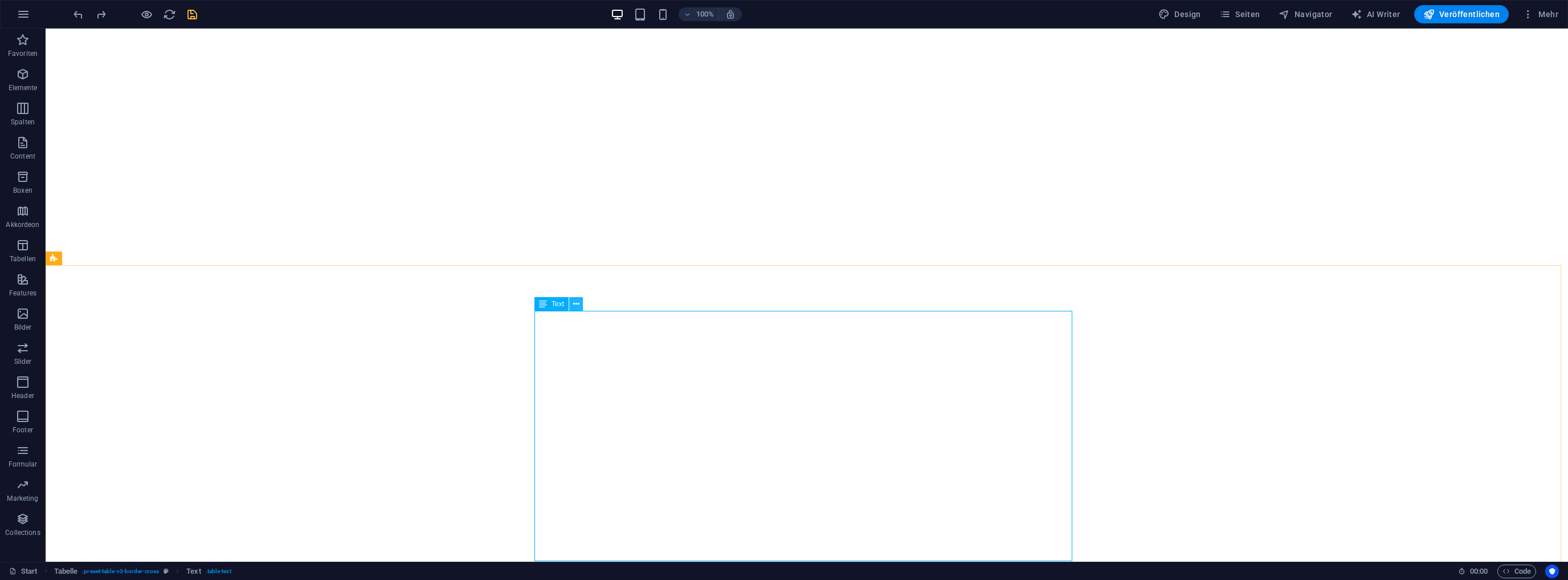
click at [578, 304] on icon at bounding box center [576, 304] width 7 height 12
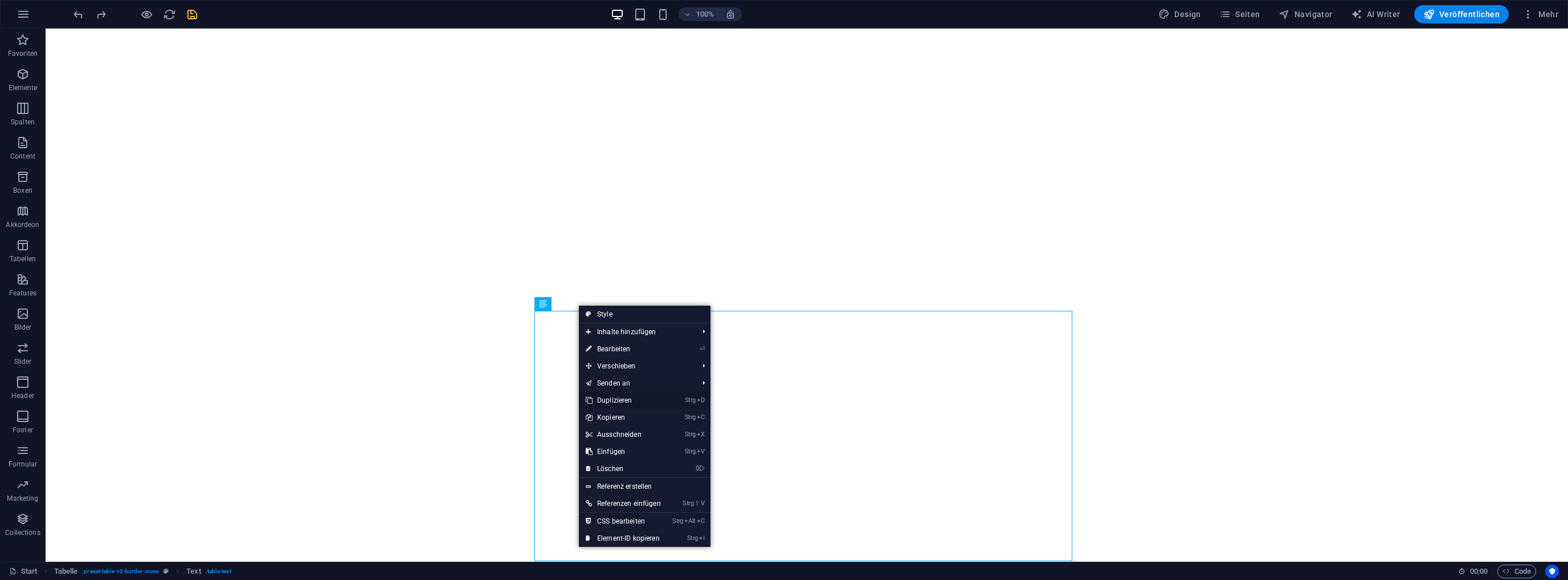
click at [610, 399] on link "Strg D Duplizieren" at bounding box center [623, 400] width 89 height 17
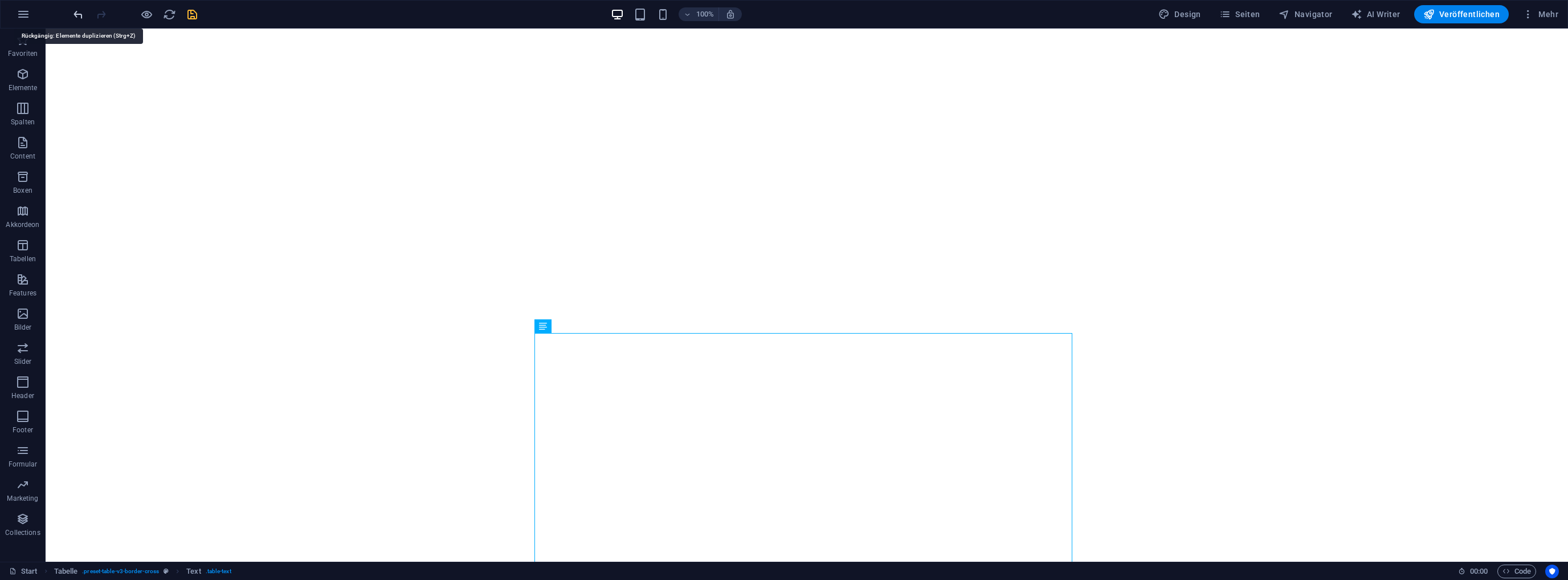
click at [77, 12] on icon "undo" at bounding box center [78, 15] width 13 height 13
click at [94, 210] on icon at bounding box center [96, 213] width 7 height 12
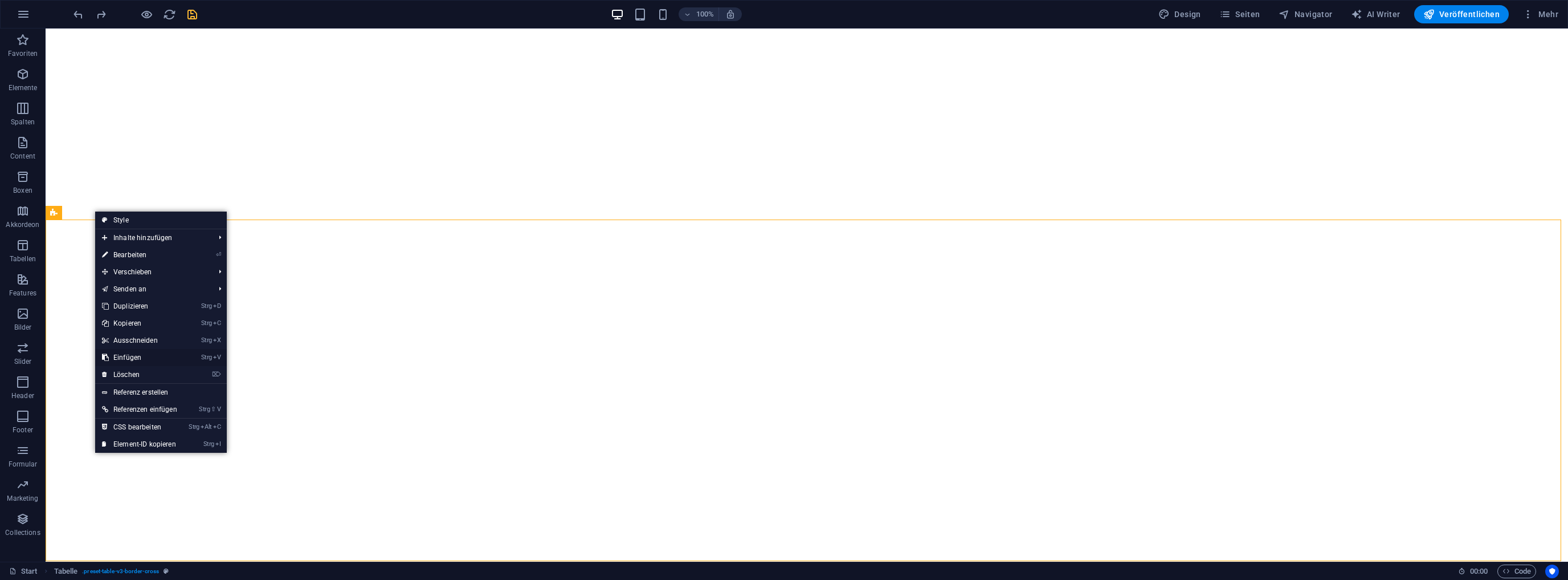
click at [128, 358] on link "Strg V Einfügen" at bounding box center [140, 357] width 89 height 17
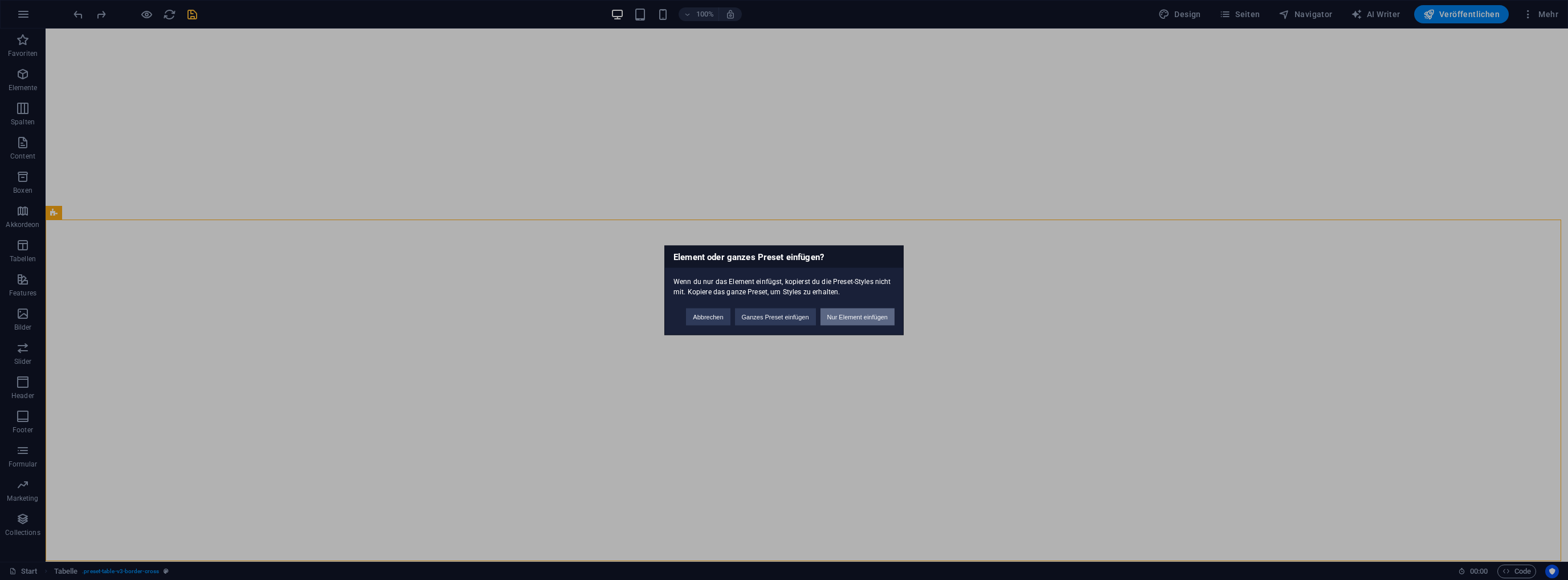
click at [850, 316] on button "Nur Element einfügen" at bounding box center [857, 317] width 74 height 17
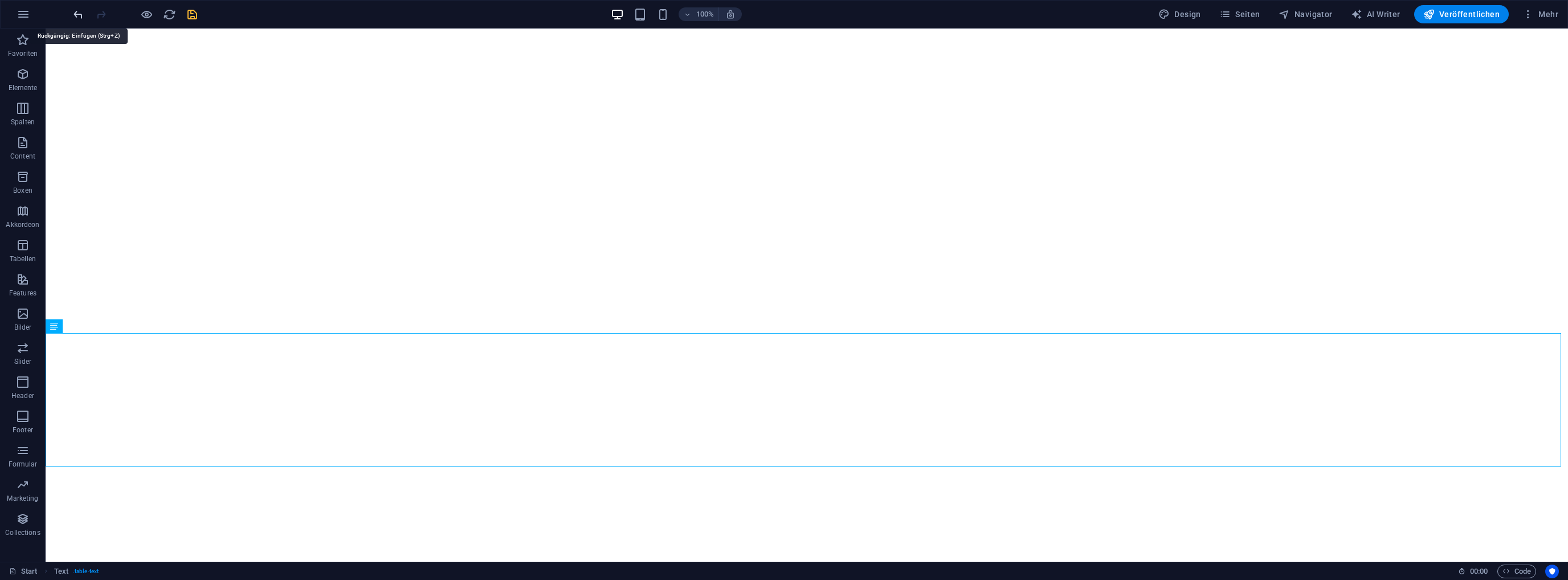
click at [78, 13] on icon "undo" at bounding box center [78, 15] width 13 height 13
drag, startPoint x: 189, startPoint y: 13, endPoint x: 189, endPoint y: 28, distance: 15.0
click at [189, 15] on icon "save" at bounding box center [193, 15] width 13 height 13
click at [68, 214] on span "Tabelle" at bounding box center [73, 213] width 22 height 7
click at [97, 212] on icon at bounding box center [96, 213] width 7 height 12
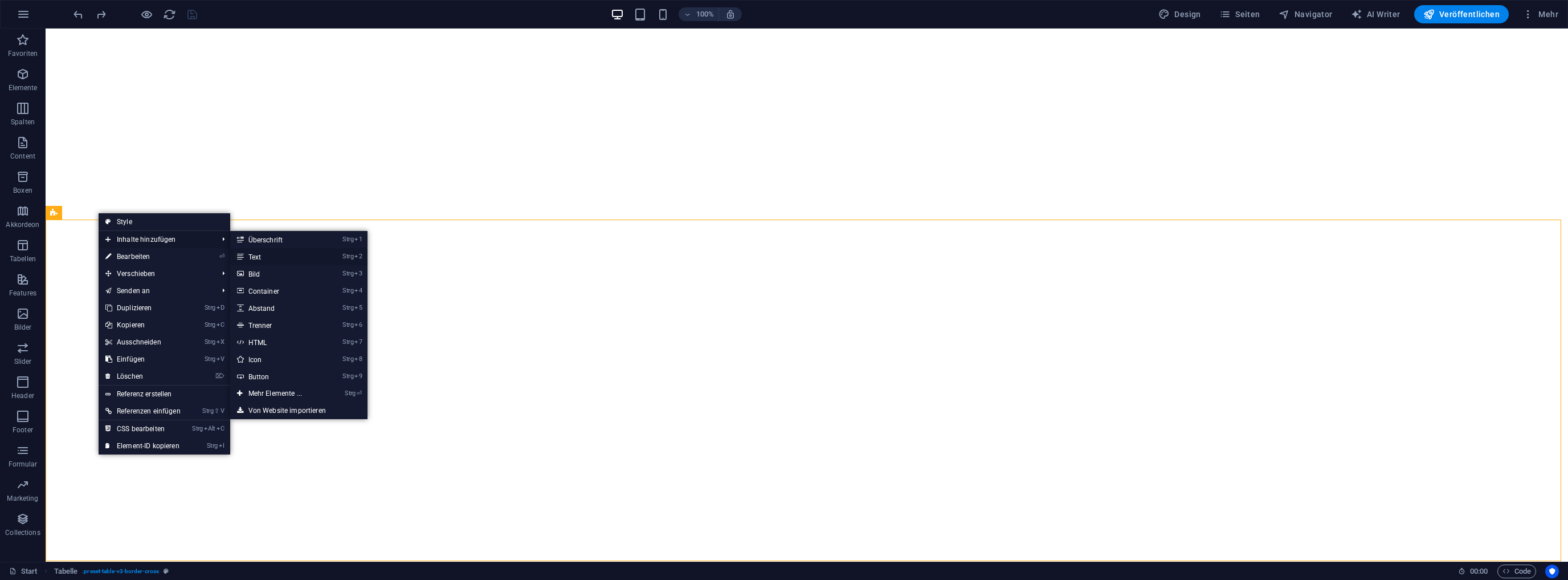
click at [257, 255] on link "Strg 2 Text" at bounding box center [277, 256] width 95 height 17
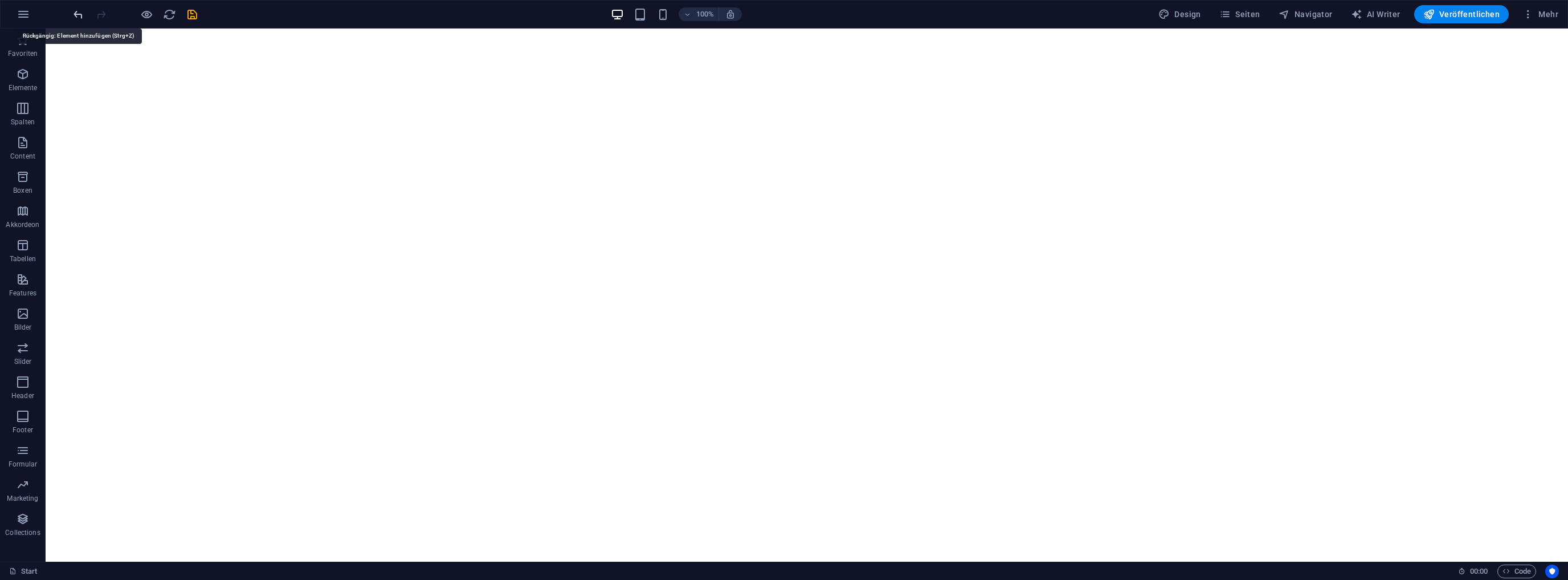
click at [77, 12] on icon "undo" at bounding box center [78, 15] width 13 height 13
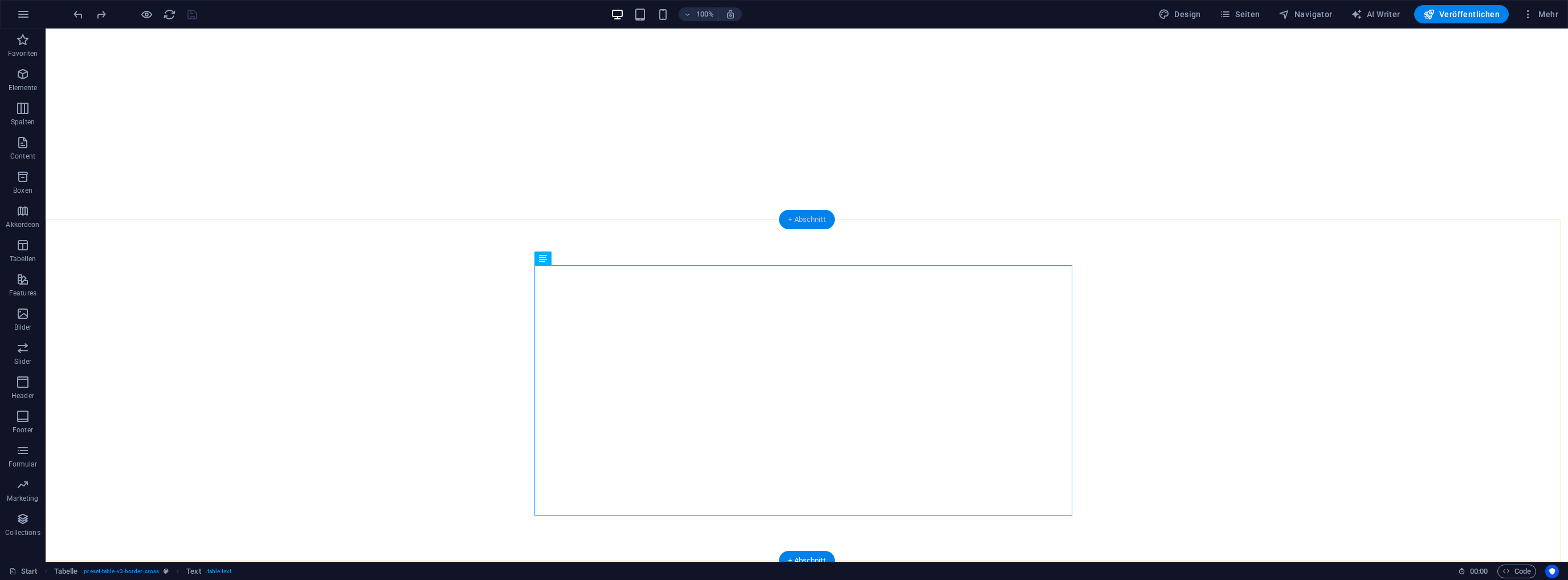
click at [793, 214] on div "+ Abschnitt" at bounding box center [806, 219] width 56 height 19
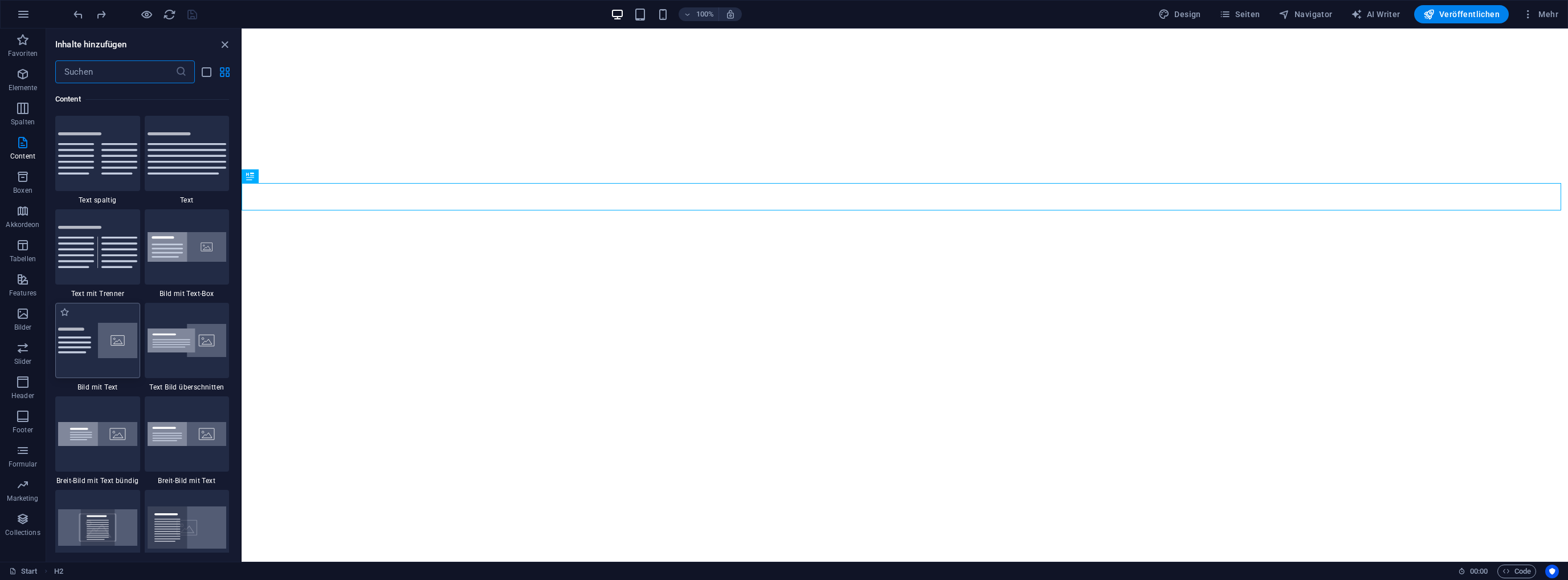
click at [71, 332] on img at bounding box center [97, 340] width 79 height 36
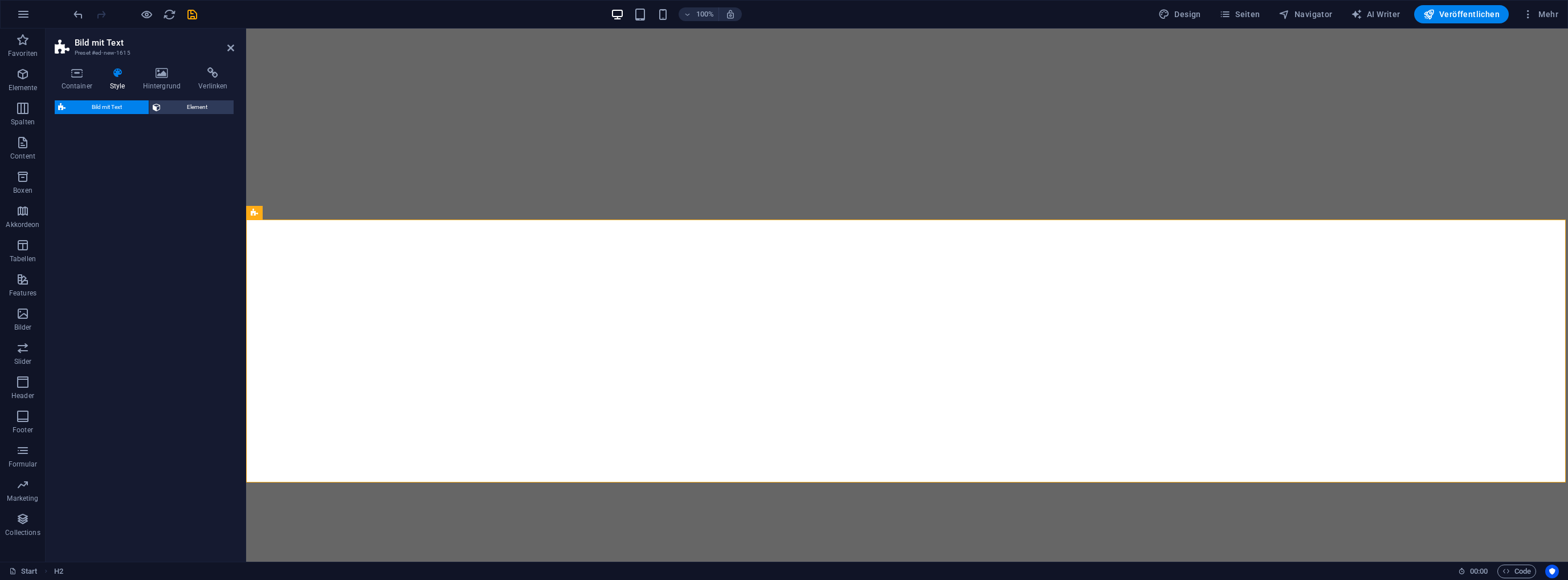
select select "rem"
select select "px"
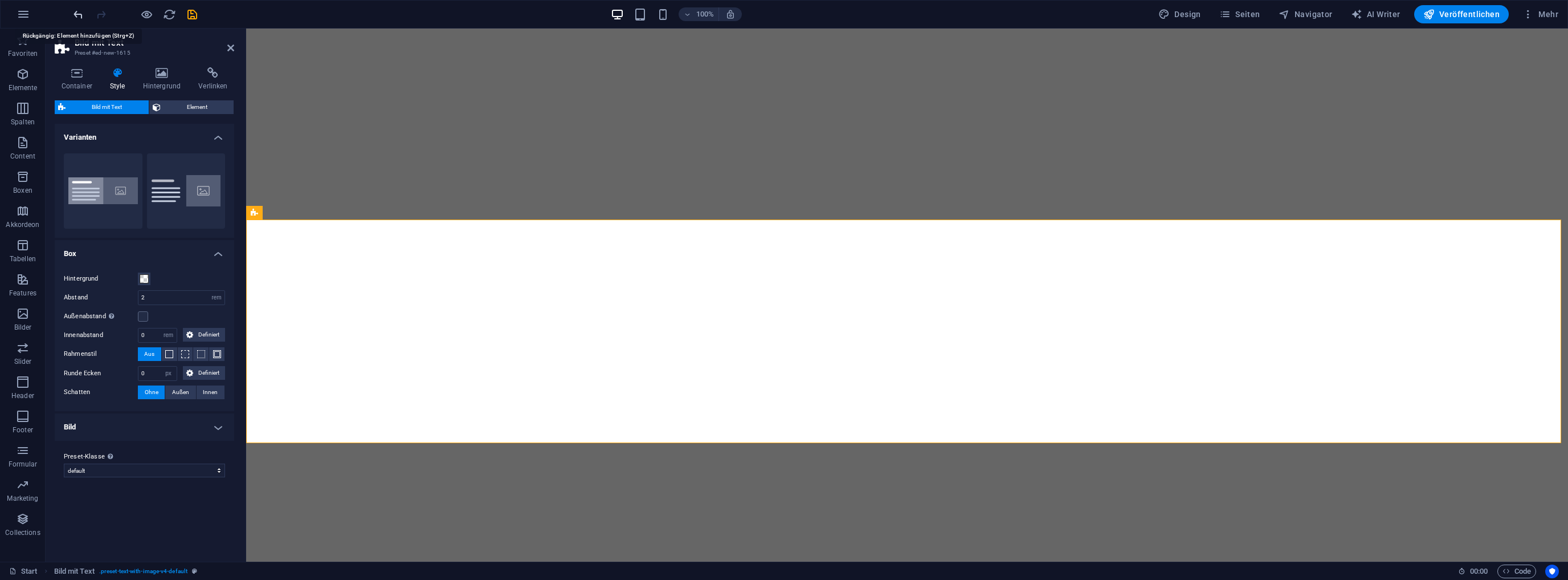
click at [76, 16] on icon "undo" at bounding box center [78, 15] width 13 height 13
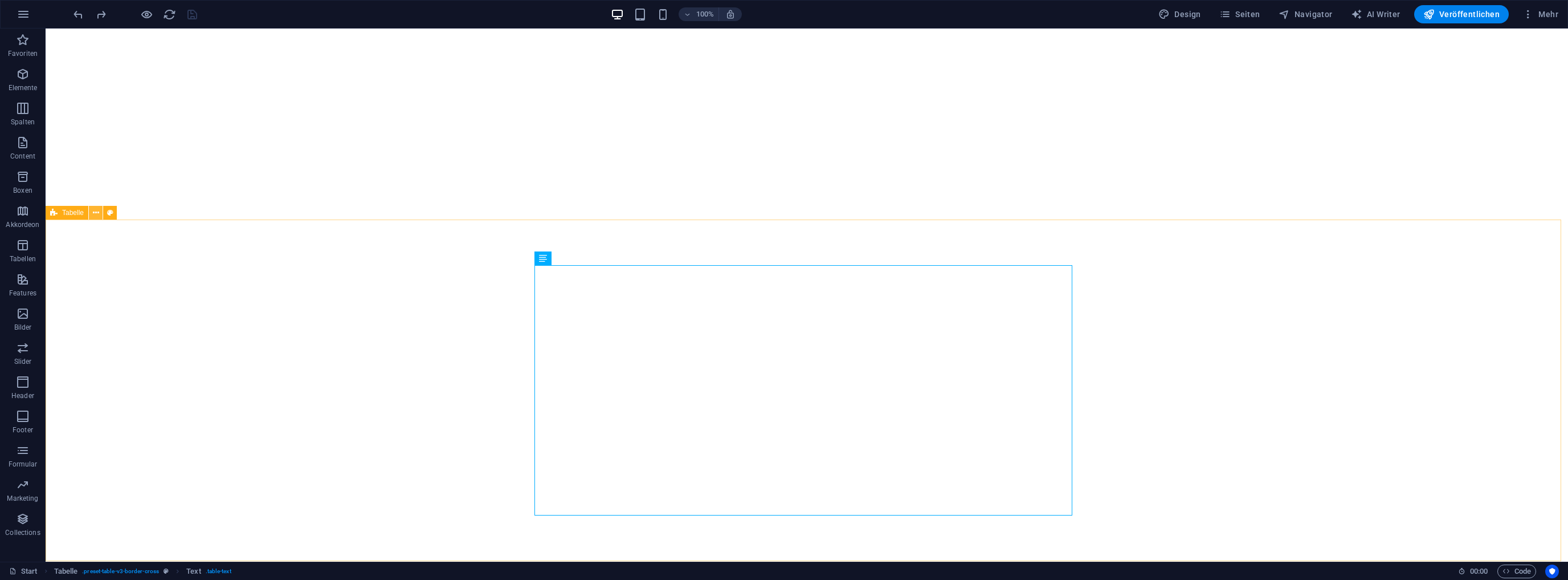
click at [94, 214] on icon at bounding box center [96, 213] width 7 height 12
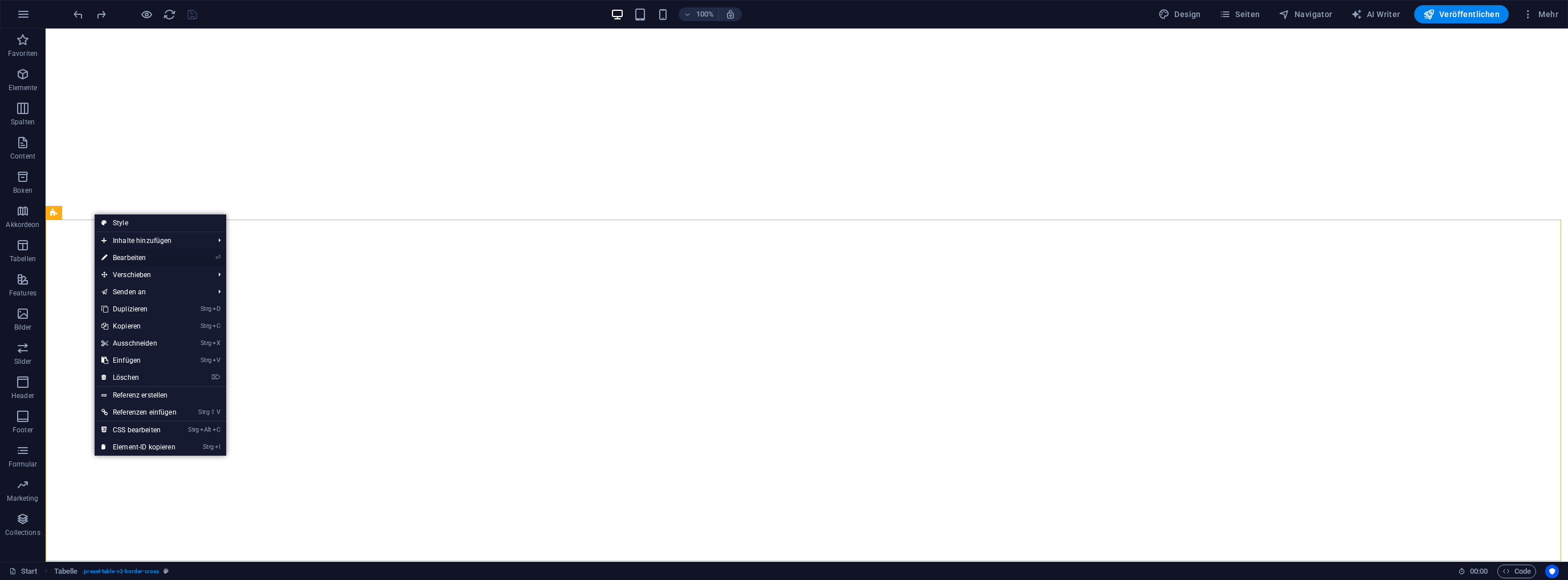
click at [132, 255] on link "⏎ Bearbeiten" at bounding box center [139, 258] width 89 height 17
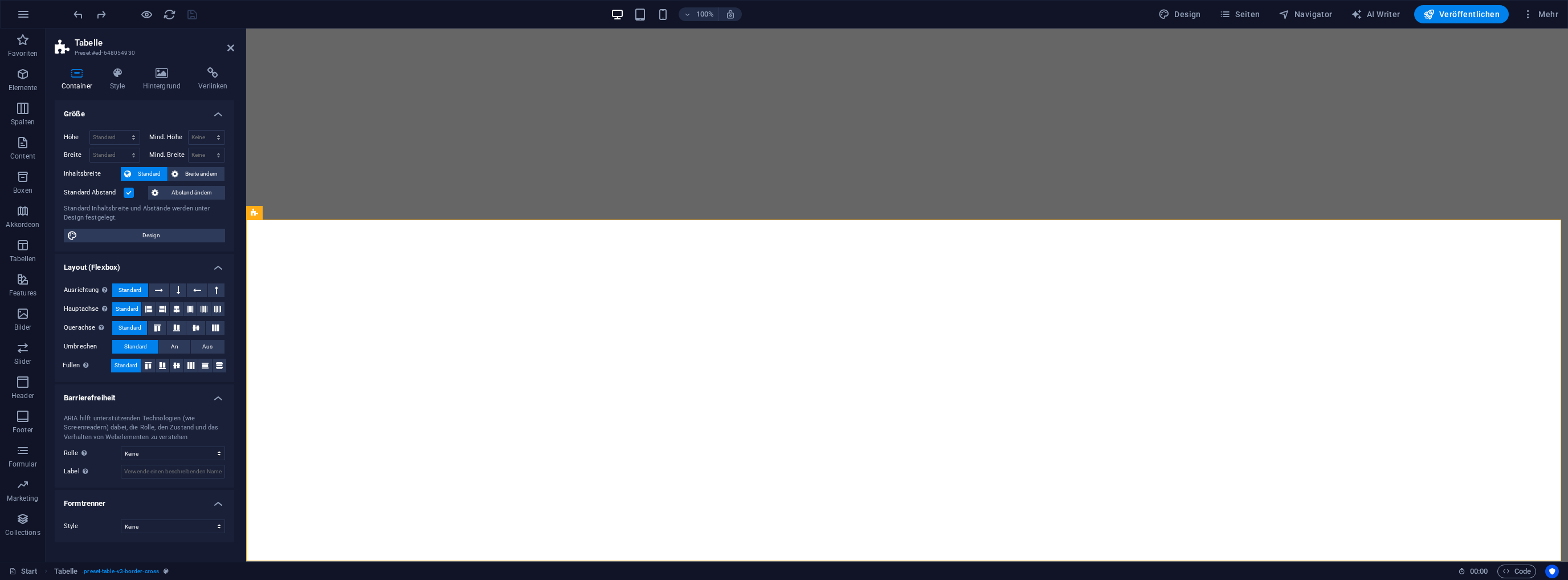
click at [74, 74] on icon at bounding box center [76, 73] width 44 height 12
click at [23, 13] on icon "button" at bounding box center [23, 14] width 13 height 13
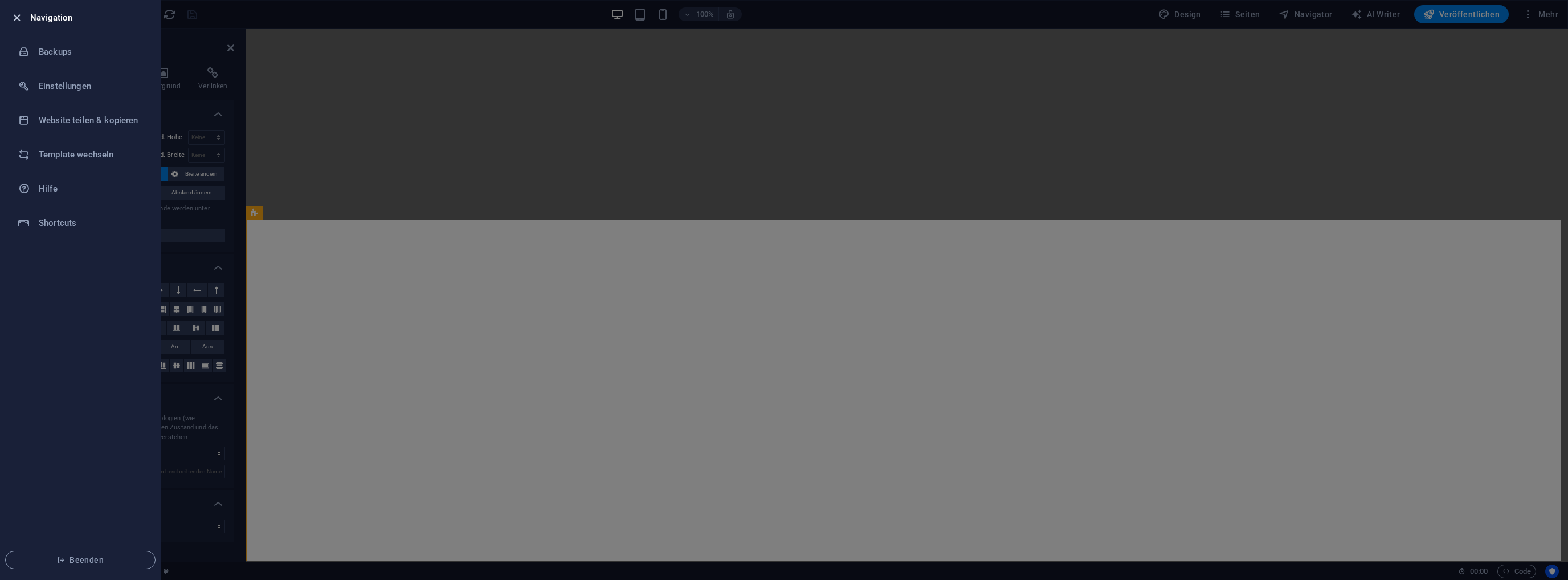
click at [15, 16] on icon "button" at bounding box center [17, 18] width 13 height 13
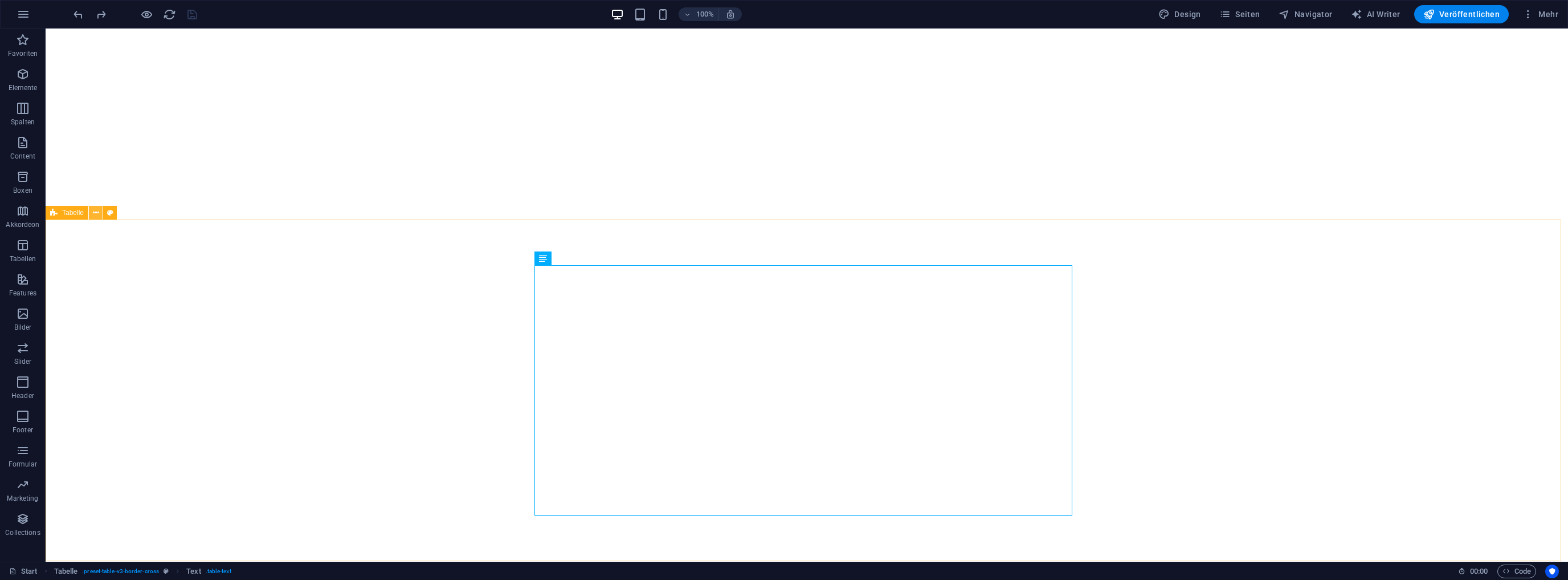
click at [96, 212] on icon at bounding box center [96, 213] width 7 height 12
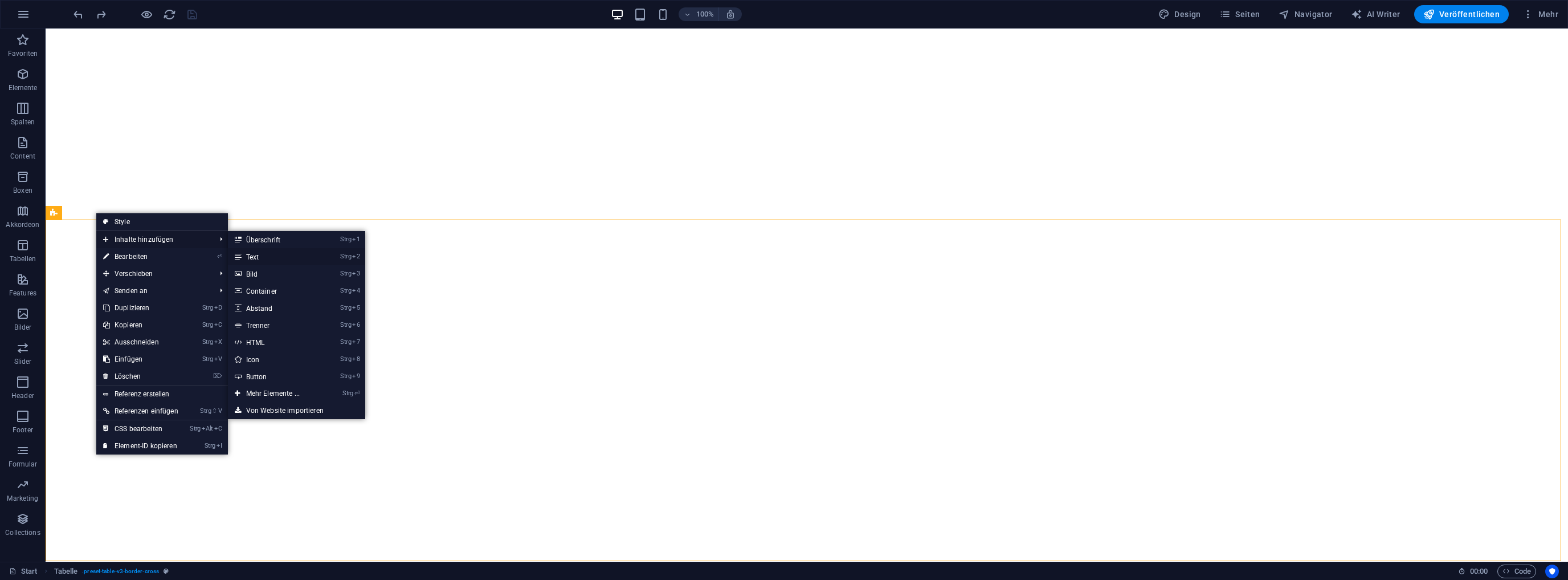
click at [270, 258] on link "Strg 2 Text" at bounding box center [275, 256] width 95 height 17
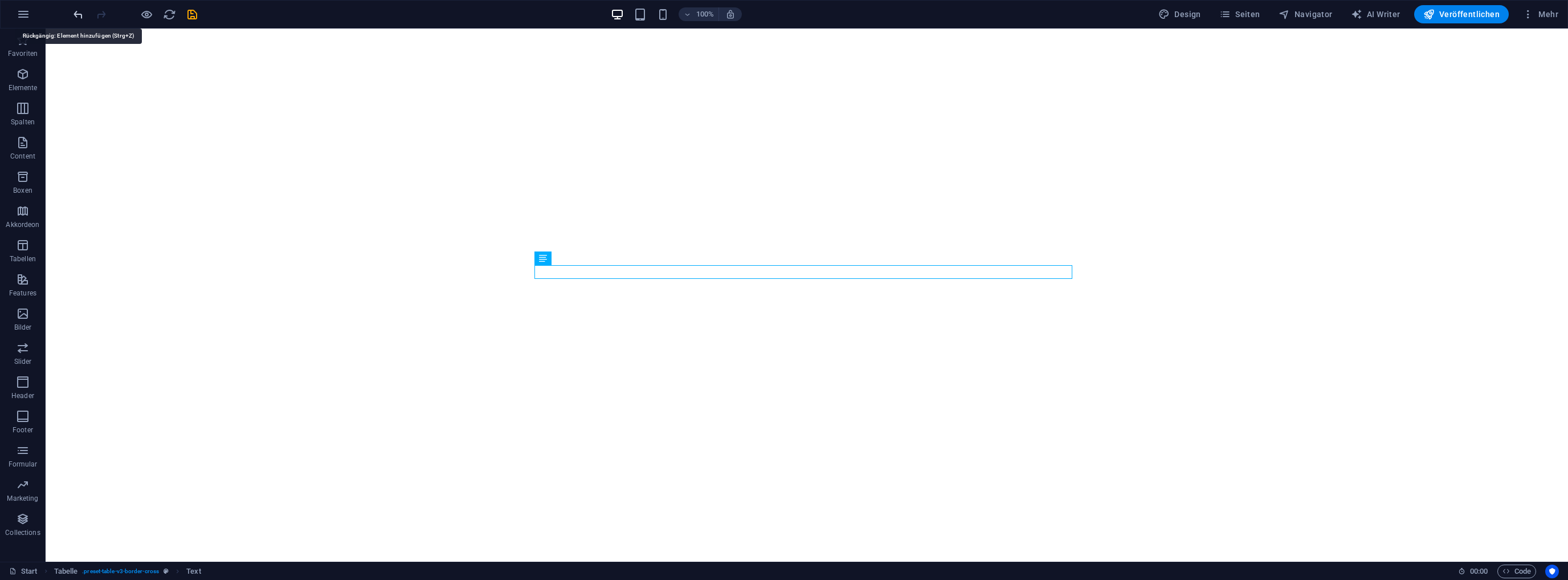
click at [76, 10] on icon "undo" at bounding box center [78, 15] width 13 height 13
click at [98, 212] on icon at bounding box center [96, 213] width 7 height 12
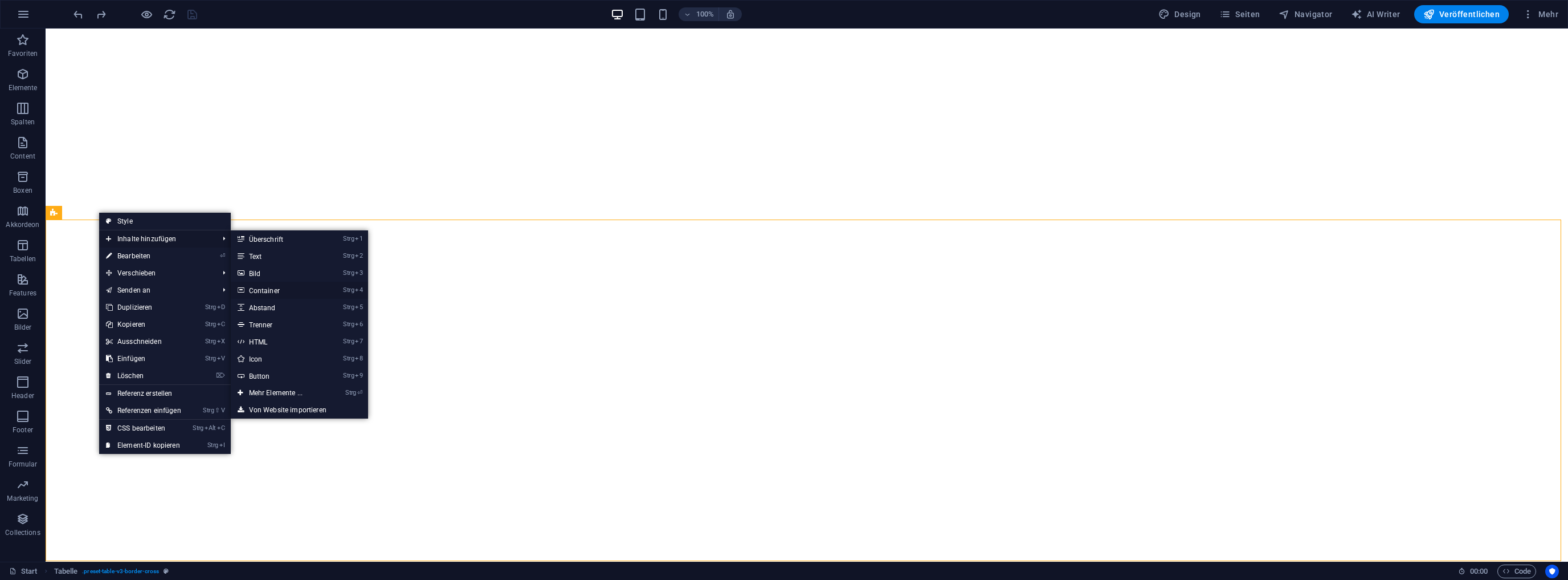
click at [264, 290] on link "Strg 4 Container" at bounding box center [278, 290] width 95 height 17
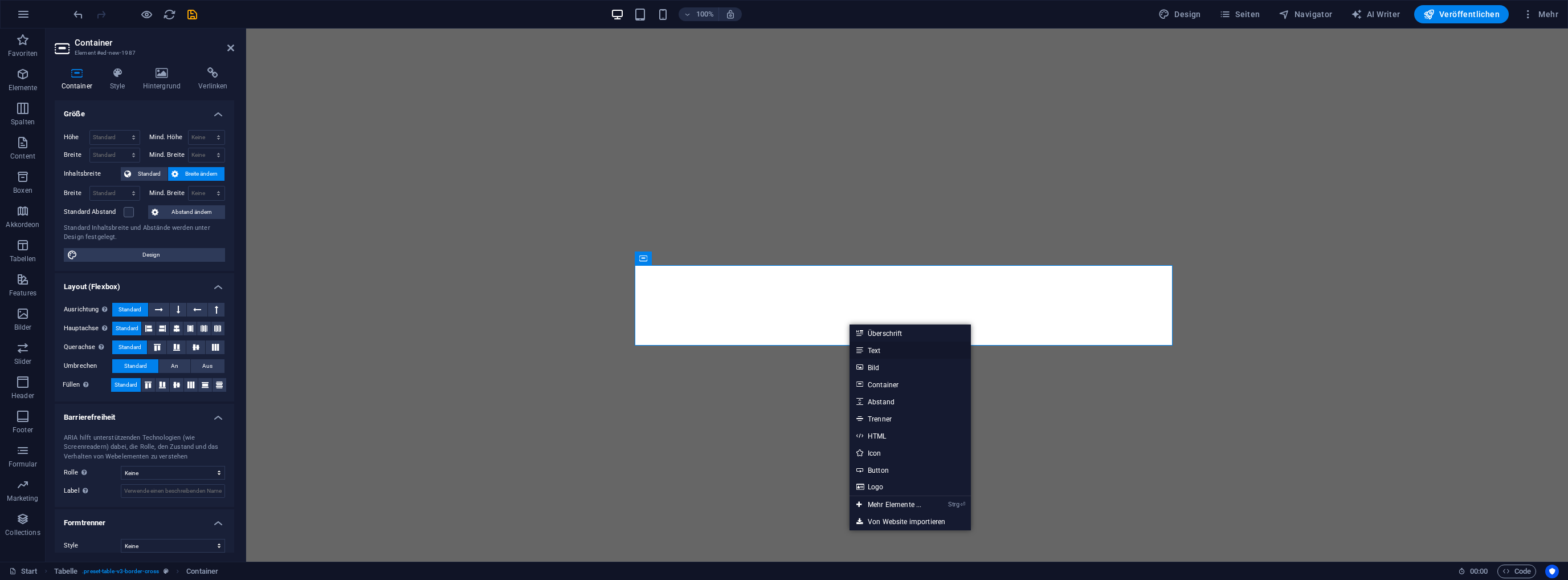
click at [875, 347] on link "Text" at bounding box center [910, 350] width 121 height 17
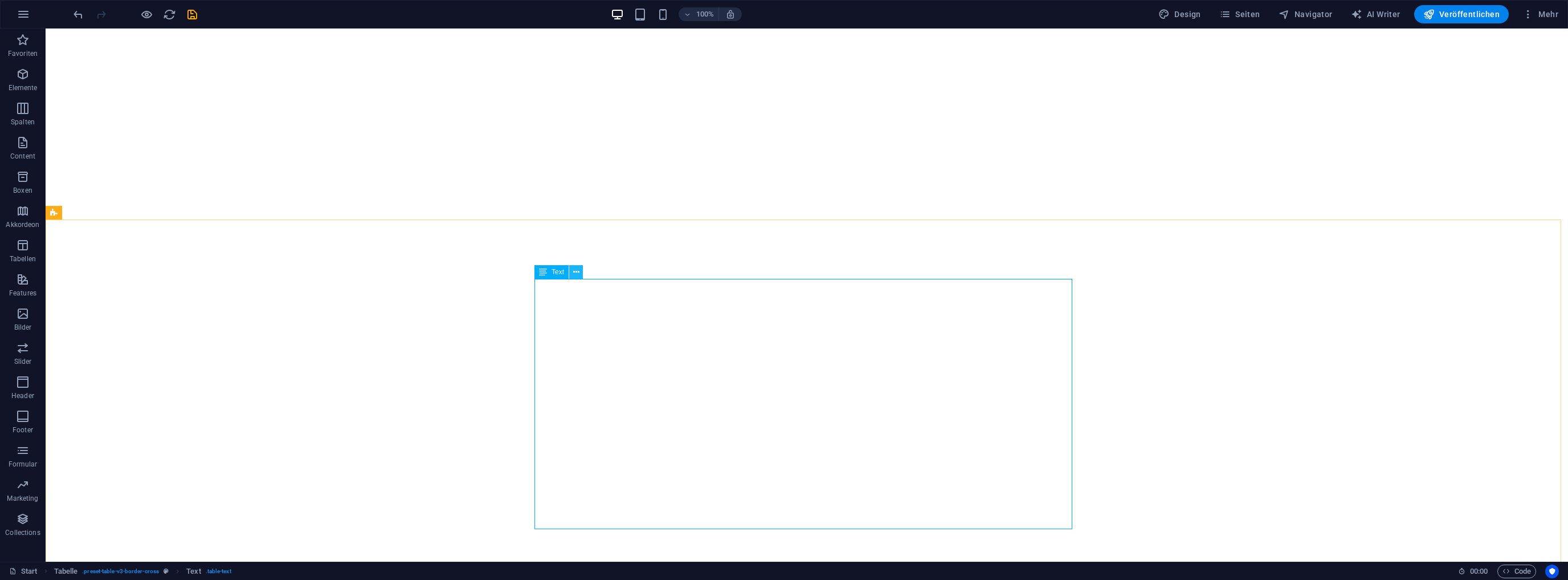
click at [575, 270] on icon at bounding box center [576, 272] width 7 height 12
click at [77, 13] on icon "undo" at bounding box center [78, 15] width 13 height 13
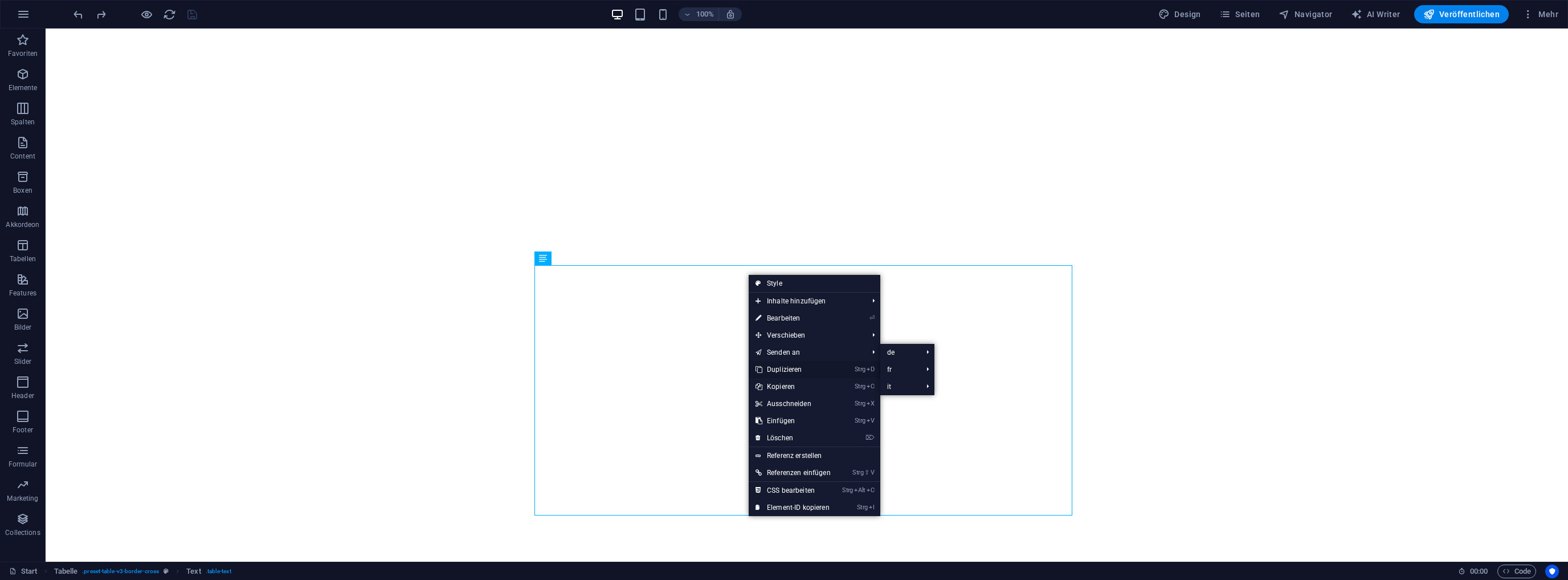
click at [800, 362] on link "Strg D Duplizieren" at bounding box center [793, 369] width 89 height 17
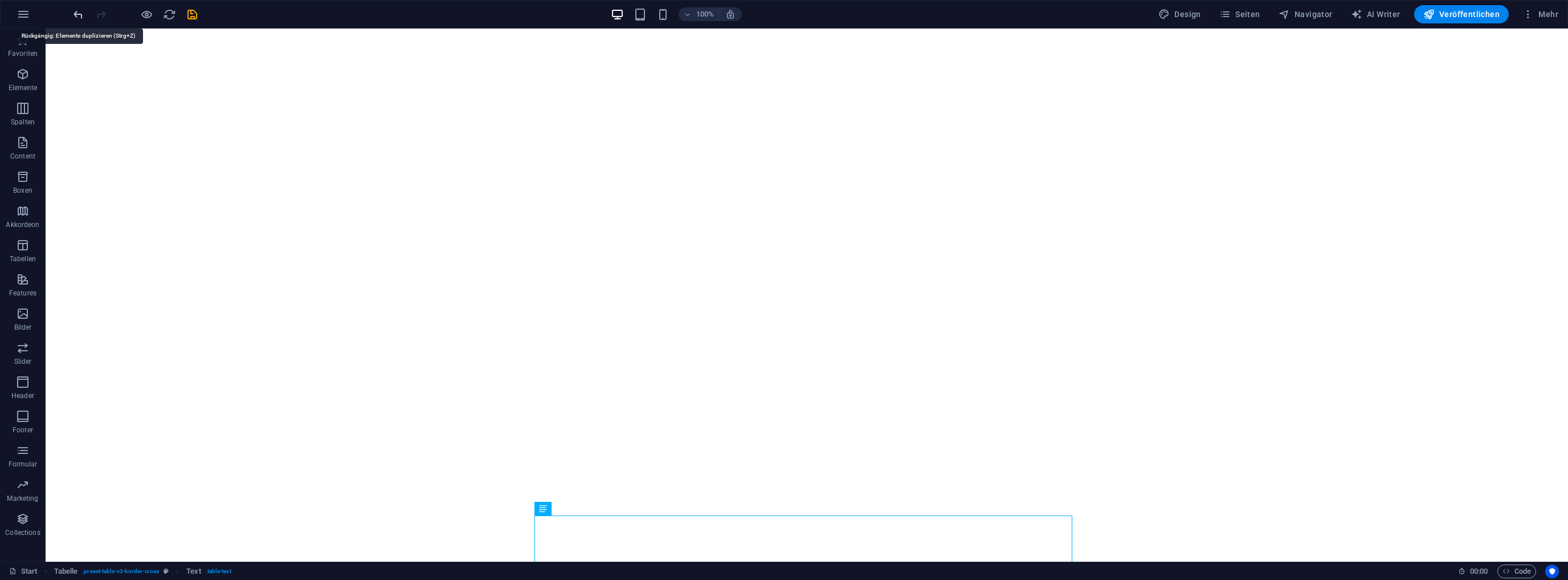
click at [77, 16] on icon "undo" at bounding box center [78, 15] width 13 height 13
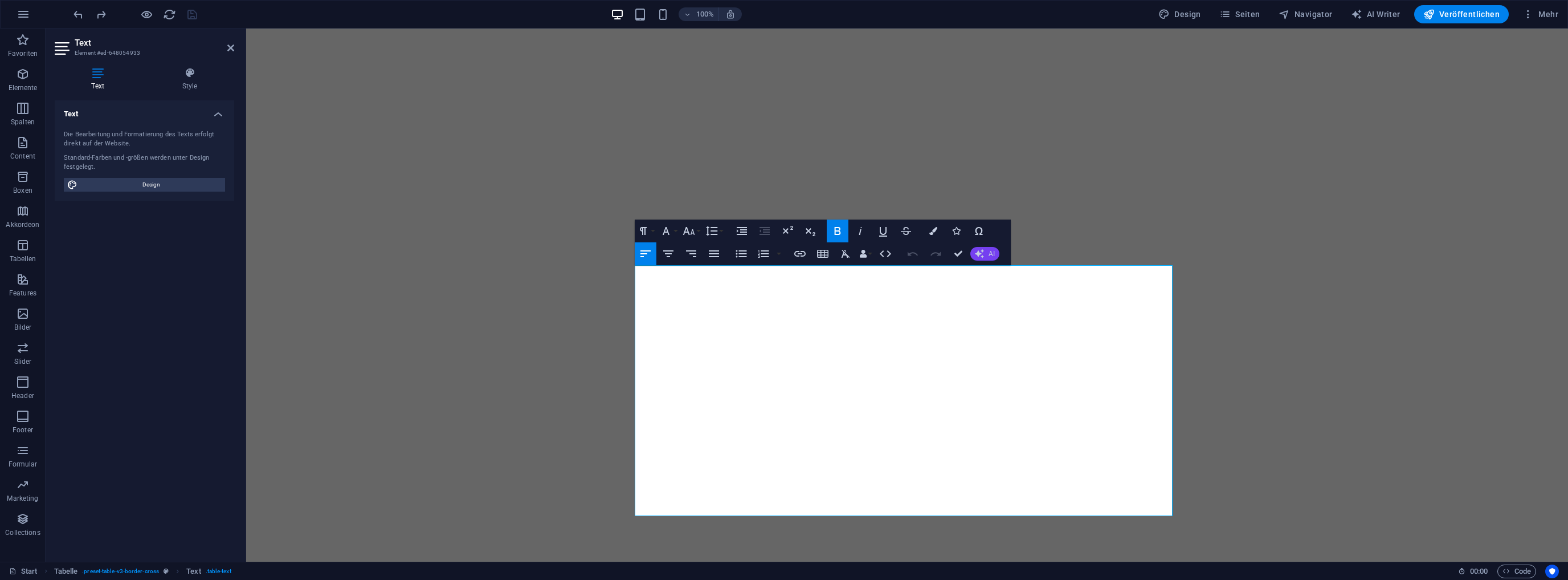
click at [982, 253] on icon "button" at bounding box center [979, 253] width 9 height 9
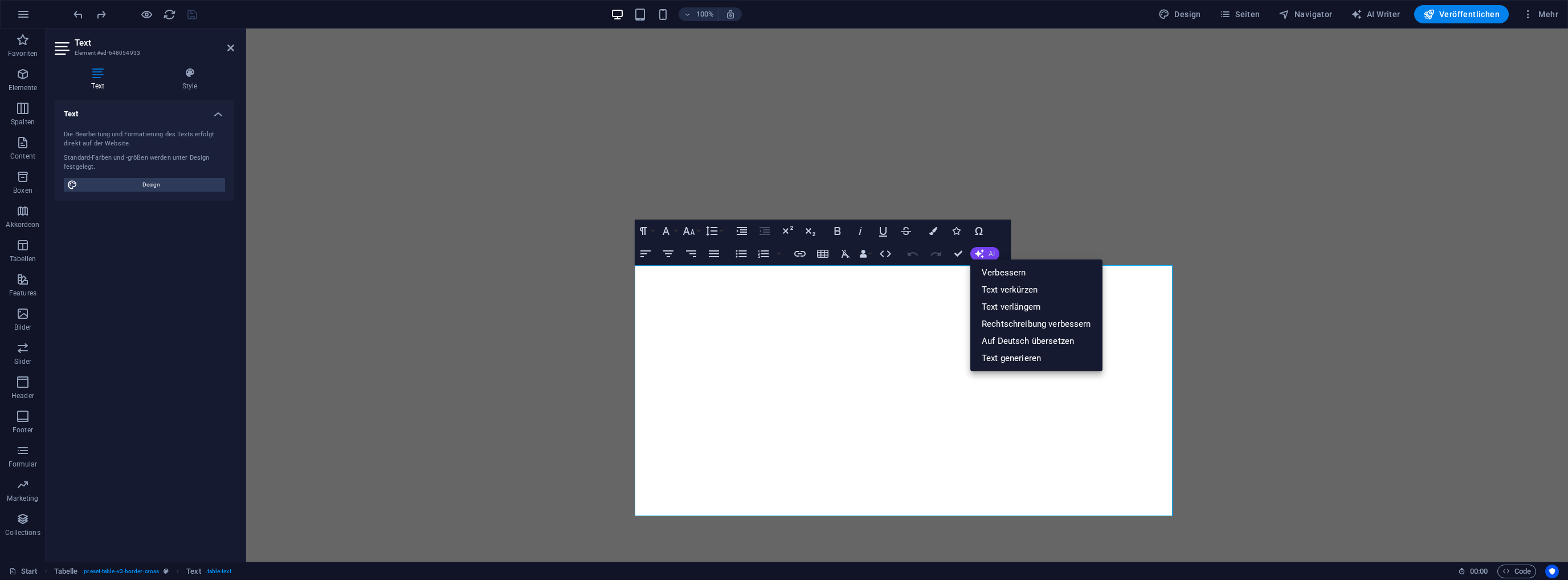
click at [982, 253] on icon "button" at bounding box center [979, 253] width 9 height 9
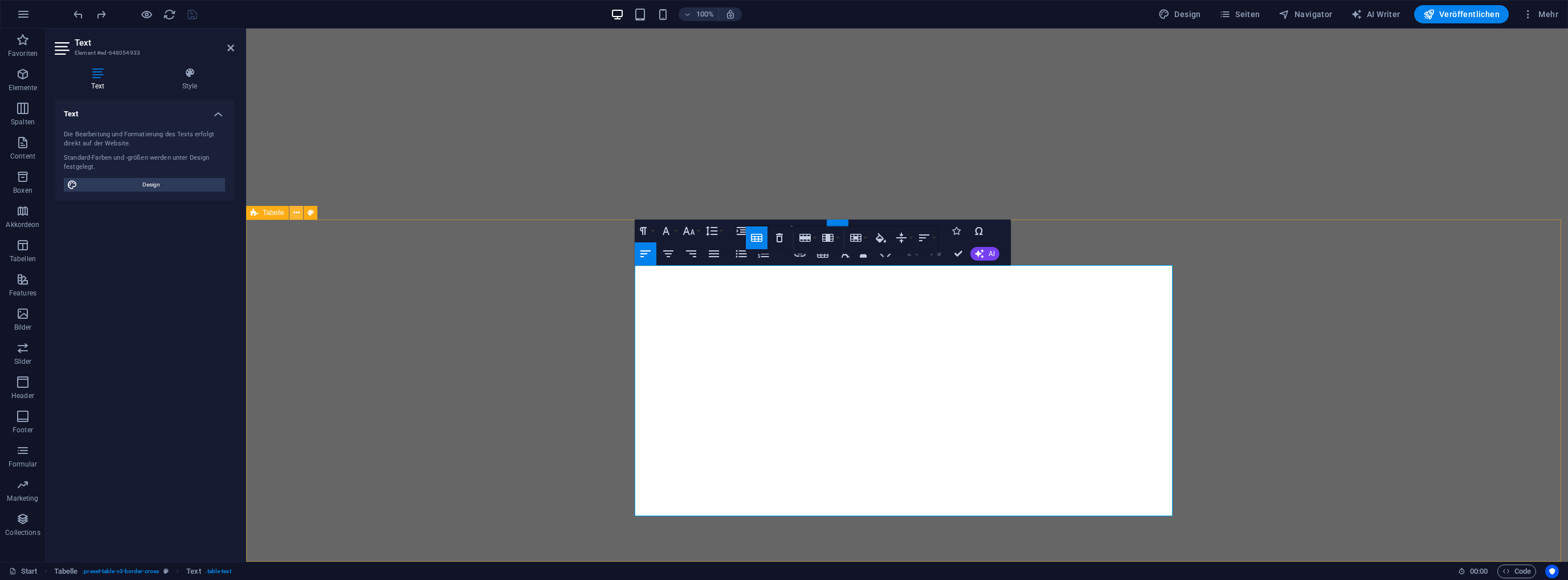
click at [294, 212] on icon at bounding box center [296, 213] width 7 height 12
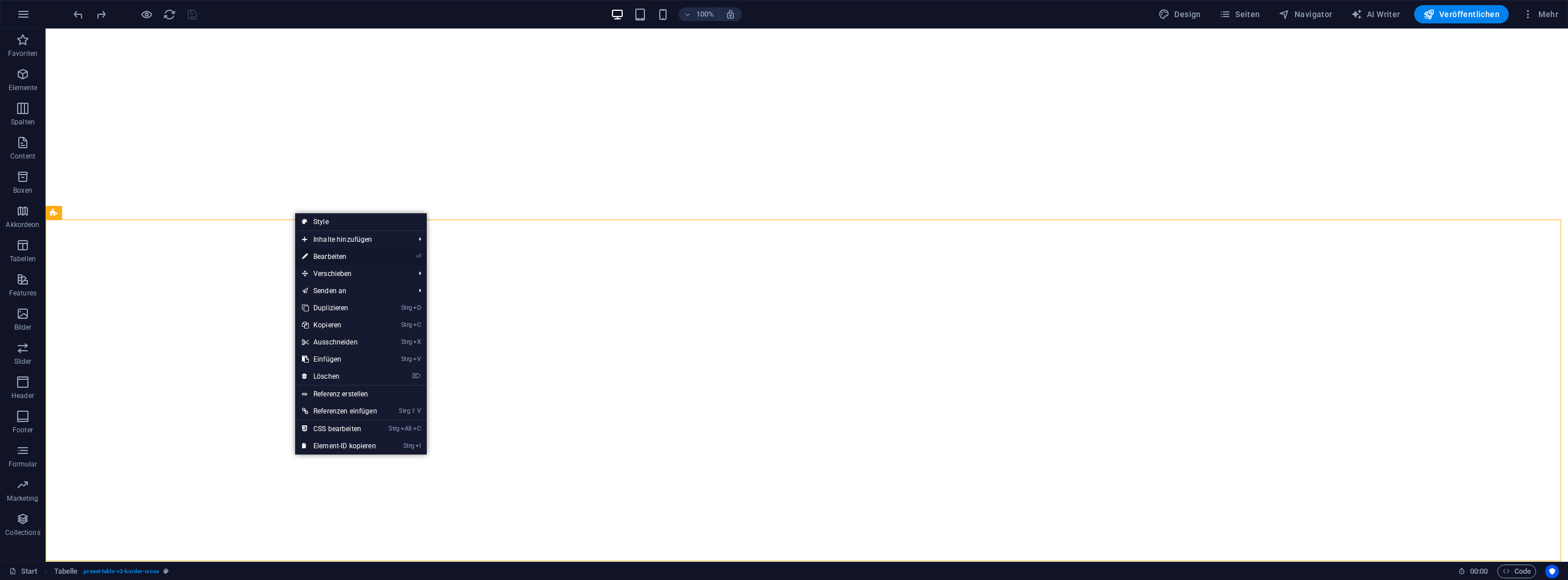
click at [340, 256] on link "⏎ Bearbeiten" at bounding box center [339, 256] width 89 height 17
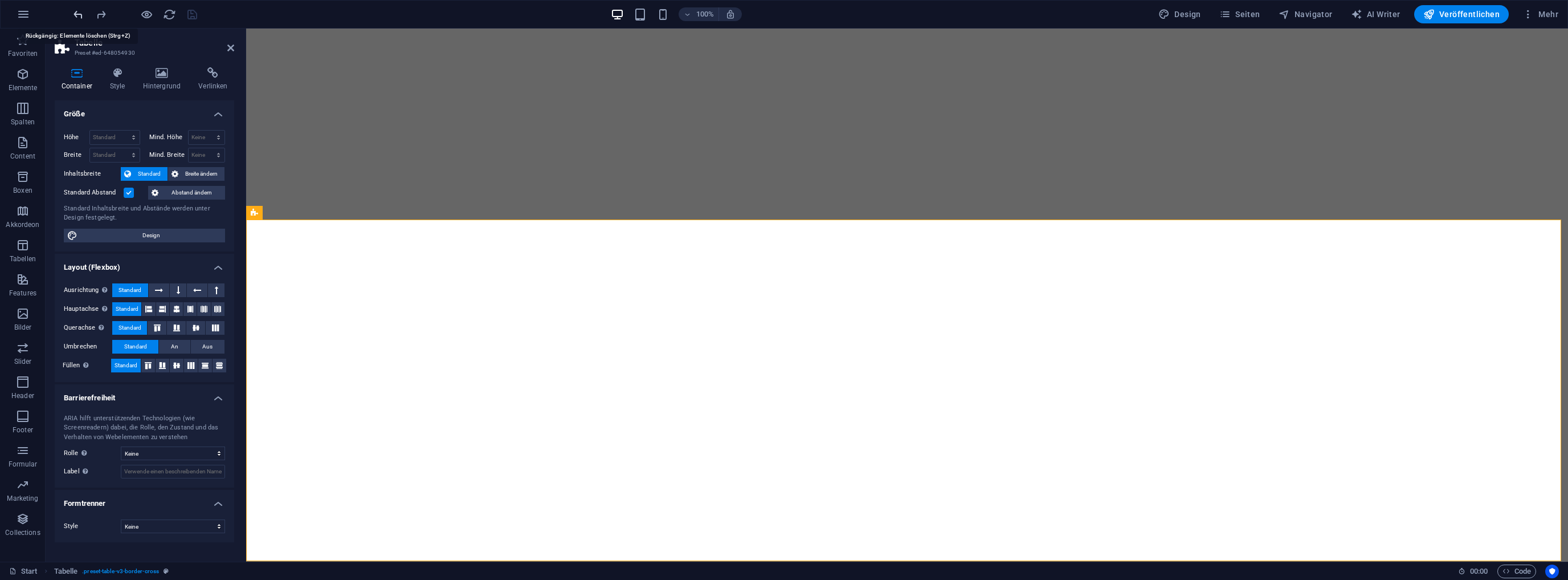
click at [76, 12] on icon "undo" at bounding box center [78, 15] width 13 height 13
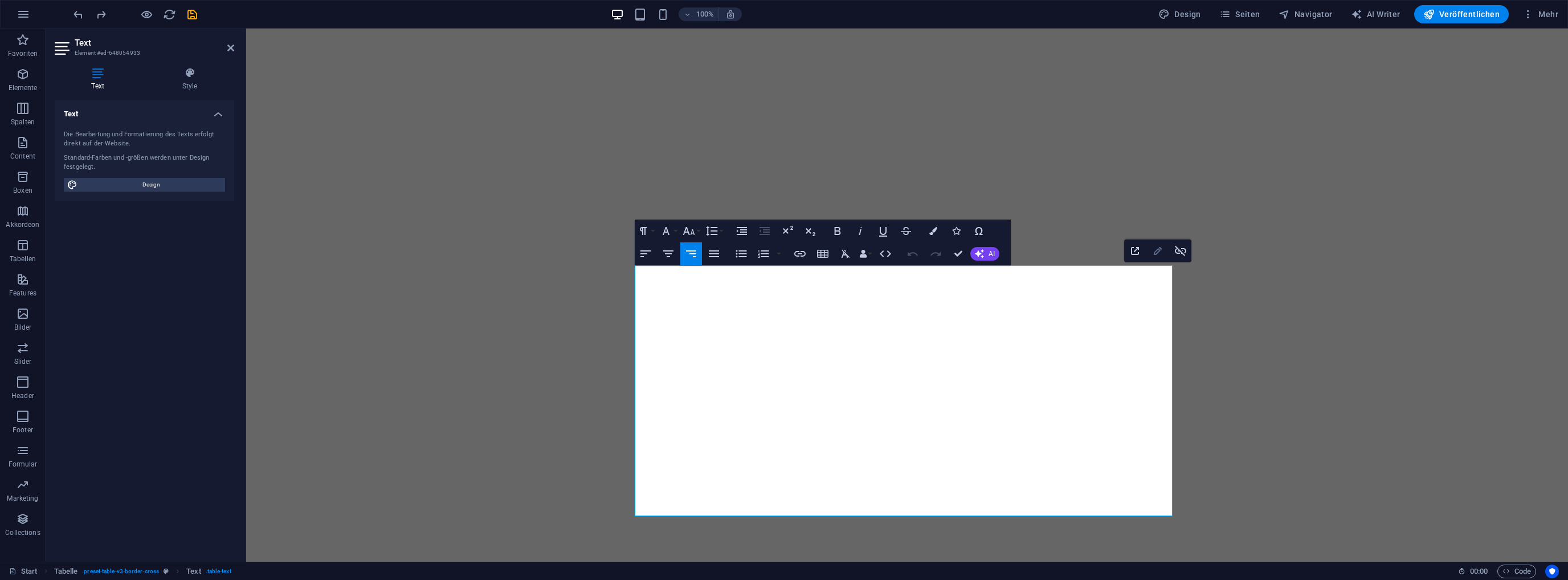
click at [1158, 248] on icon "button" at bounding box center [1158, 251] width 13 height 13
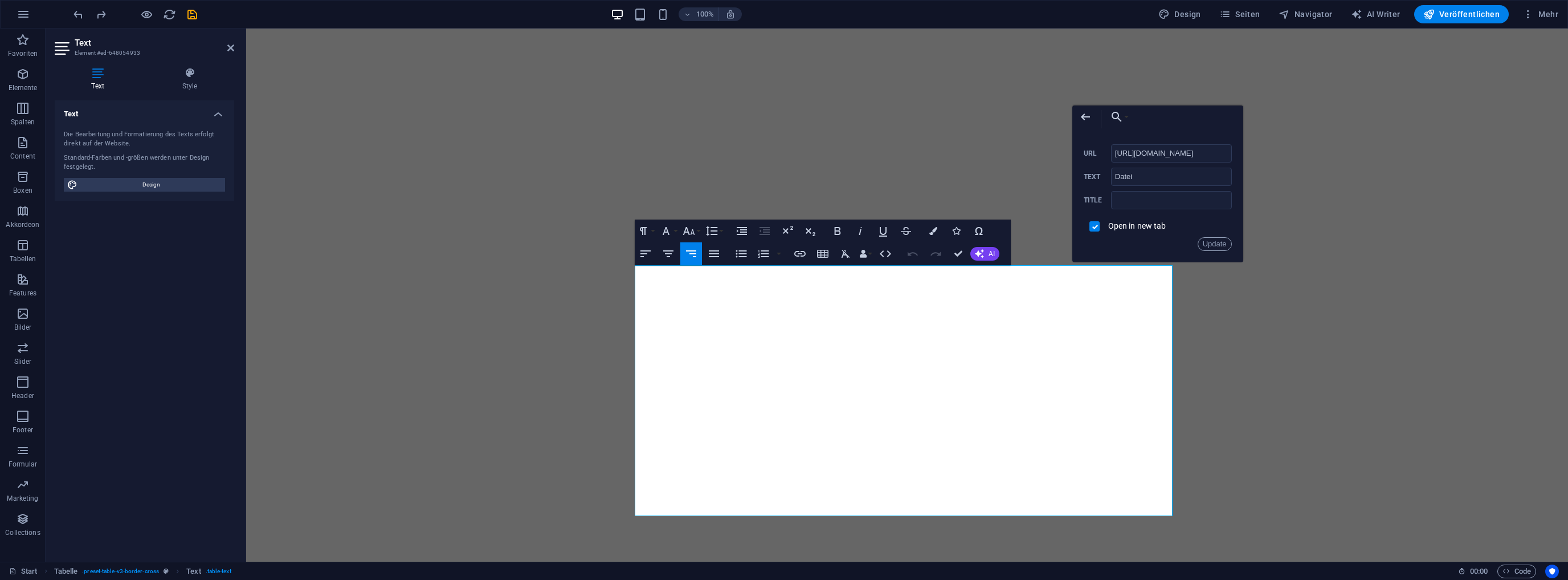
scroll to position [0, 0]
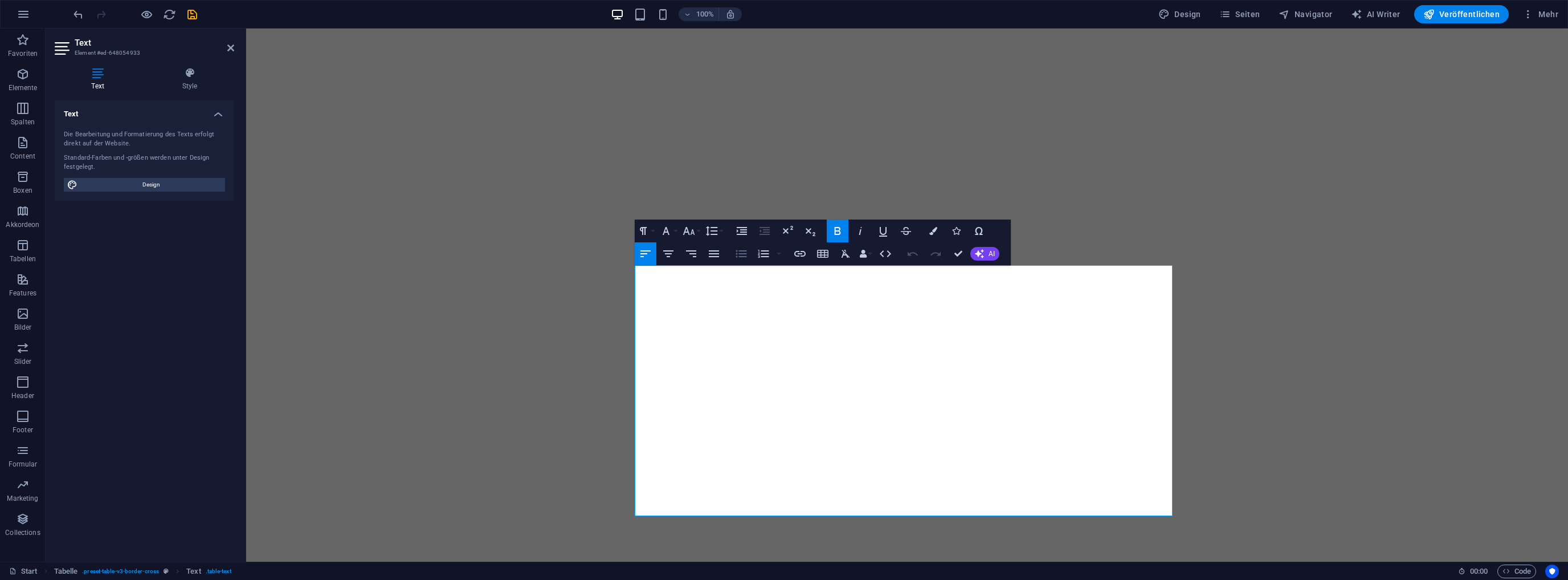
click at [743, 253] on icon "button" at bounding box center [742, 253] width 11 height 7
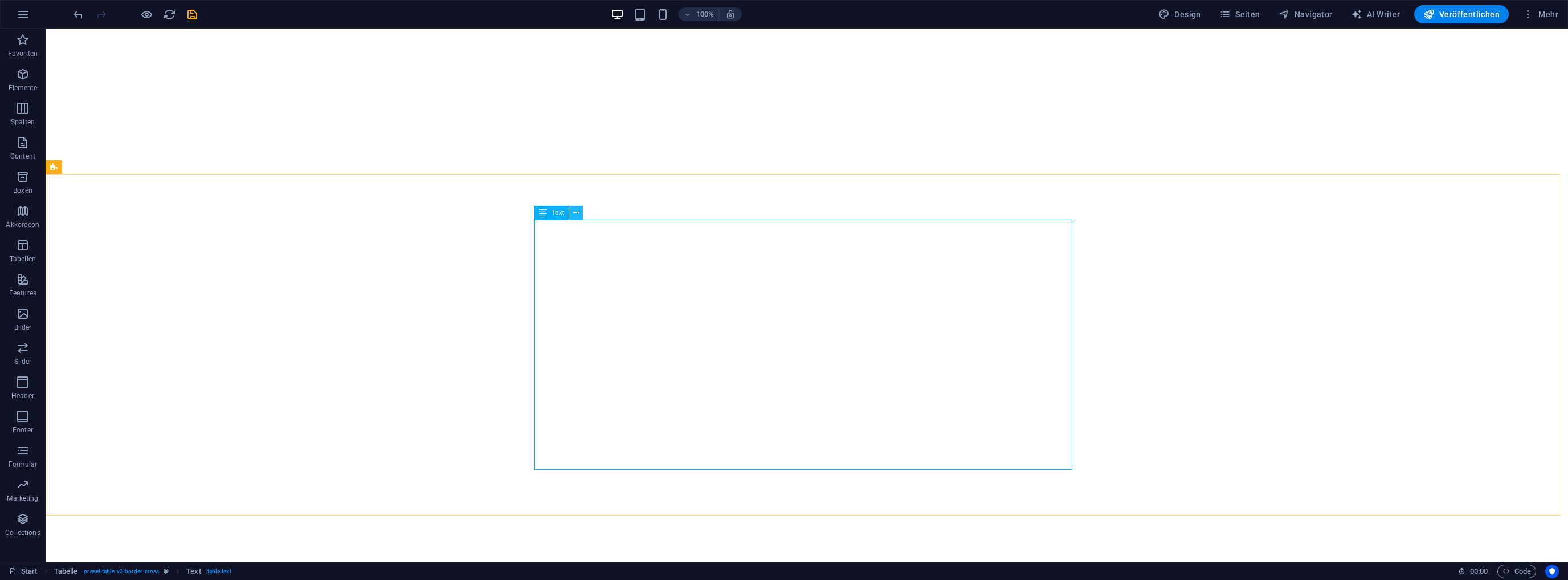
click at [581, 212] on button at bounding box center [576, 213] width 13 height 13
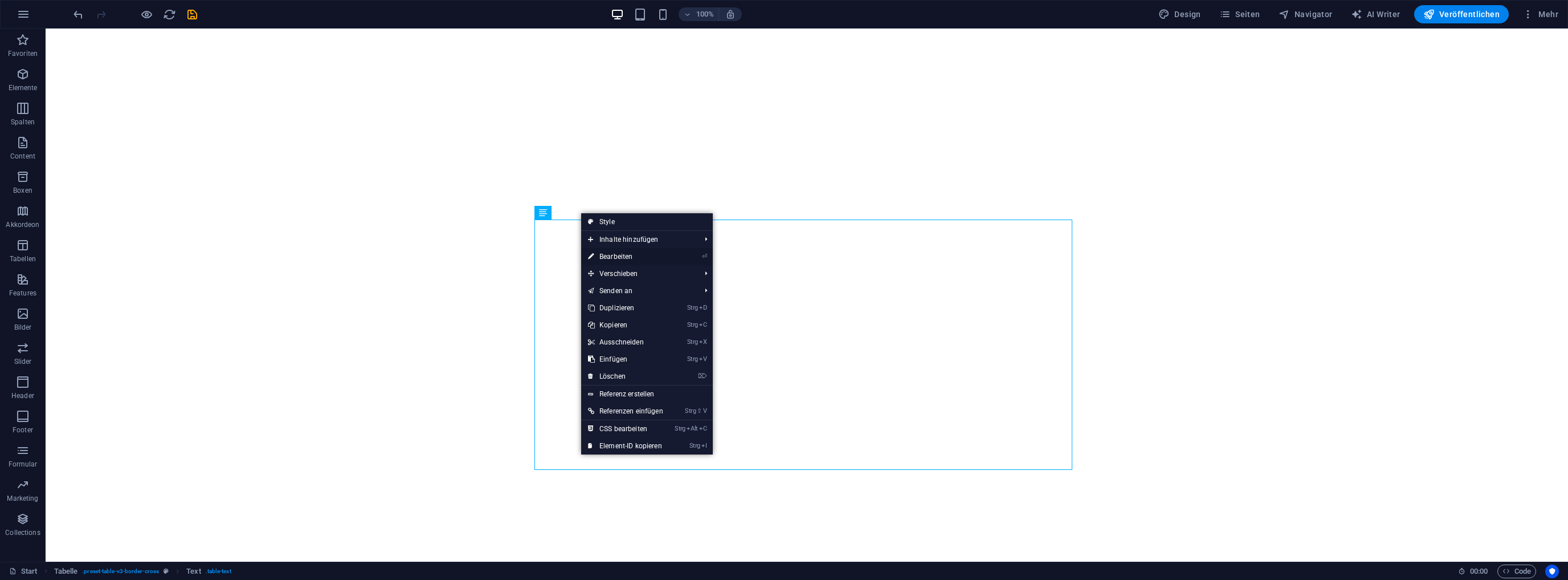
click at [622, 257] on link "⏎ Bearbeiten" at bounding box center [625, 256] width 89 height 17
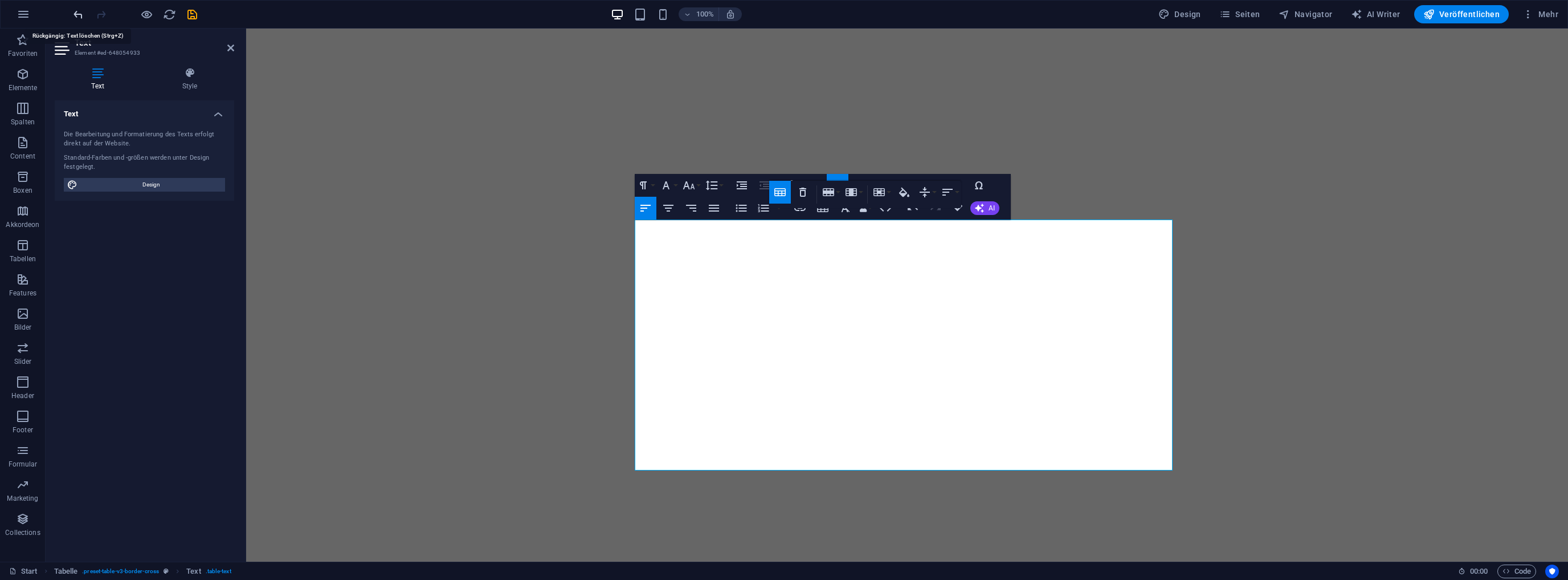
click at [77, 13] on icon "undo" at bounding box center [78, 15] width 13 height 13
click at [80, 16] on icon "undo" at bounding box center [78, 15] width 13 height 13
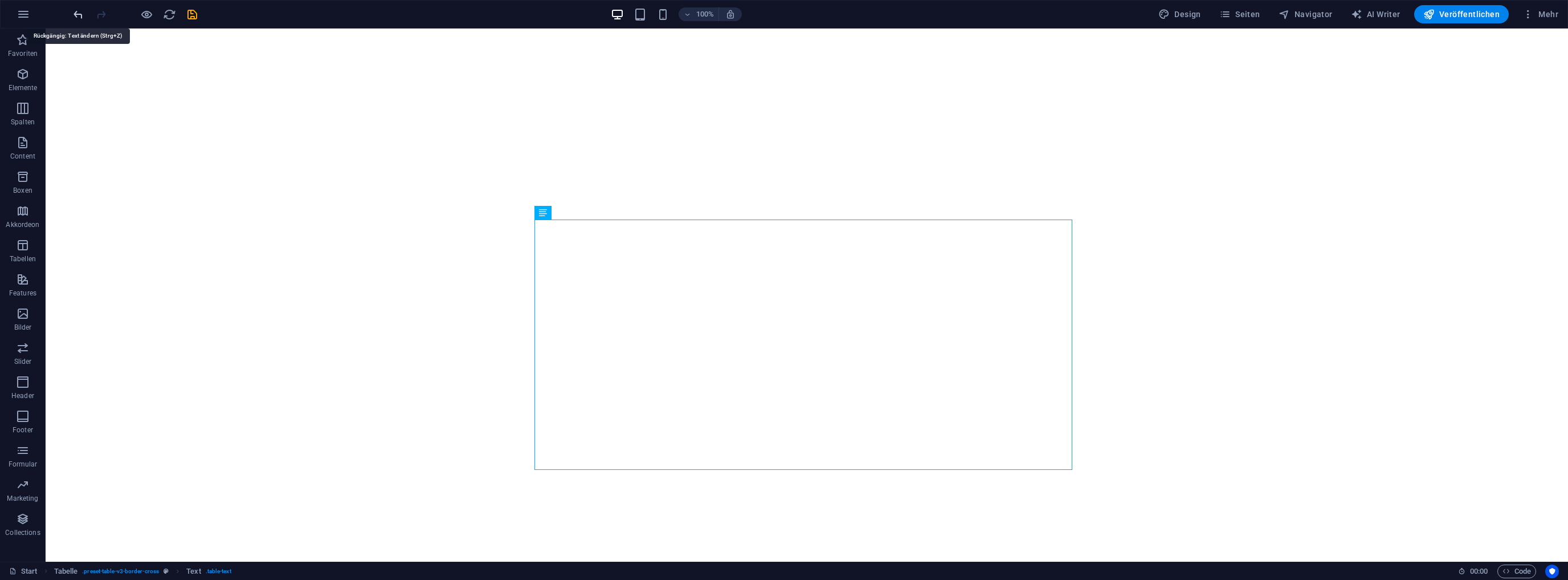
click at [77, 12] on icon "undo" at bounding box center [78, 15] width 13 height 13
click at [581, 213] on button at bounding box center [576, 213] width 13 height 13
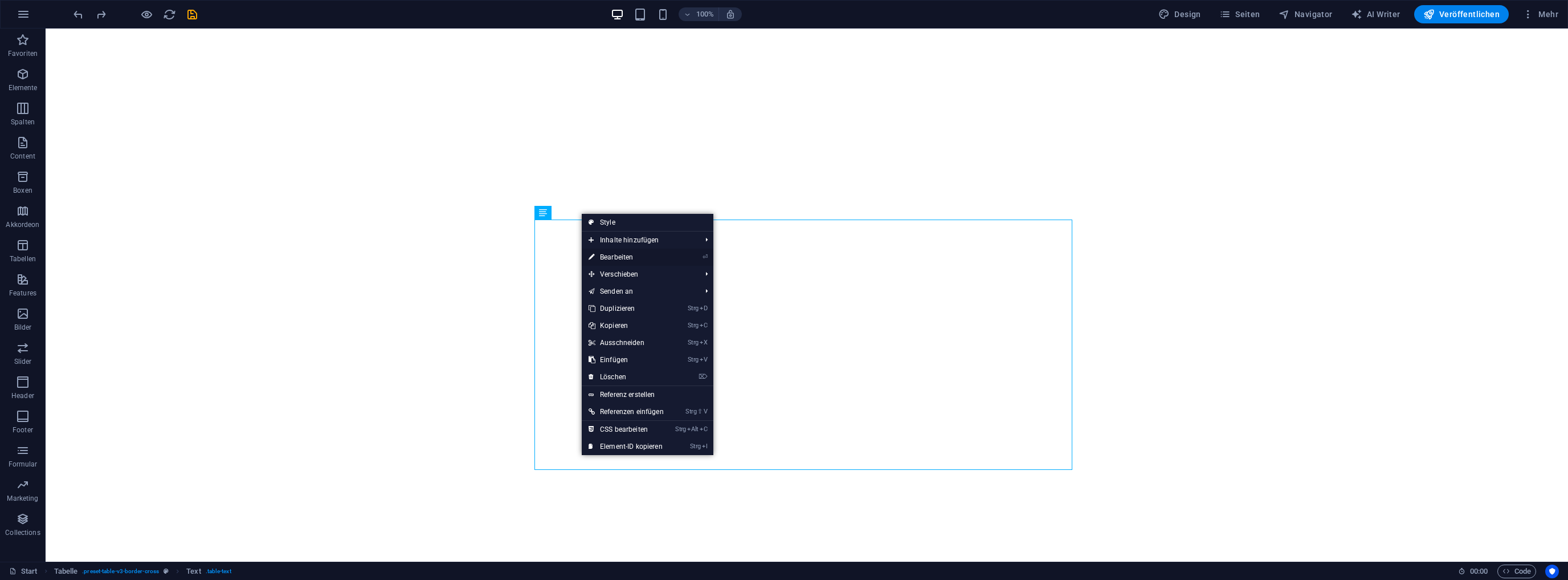
click at [621, 256] on link "⏎ Bearbeiten" at bounding box center [626, 257] width 89 height 17
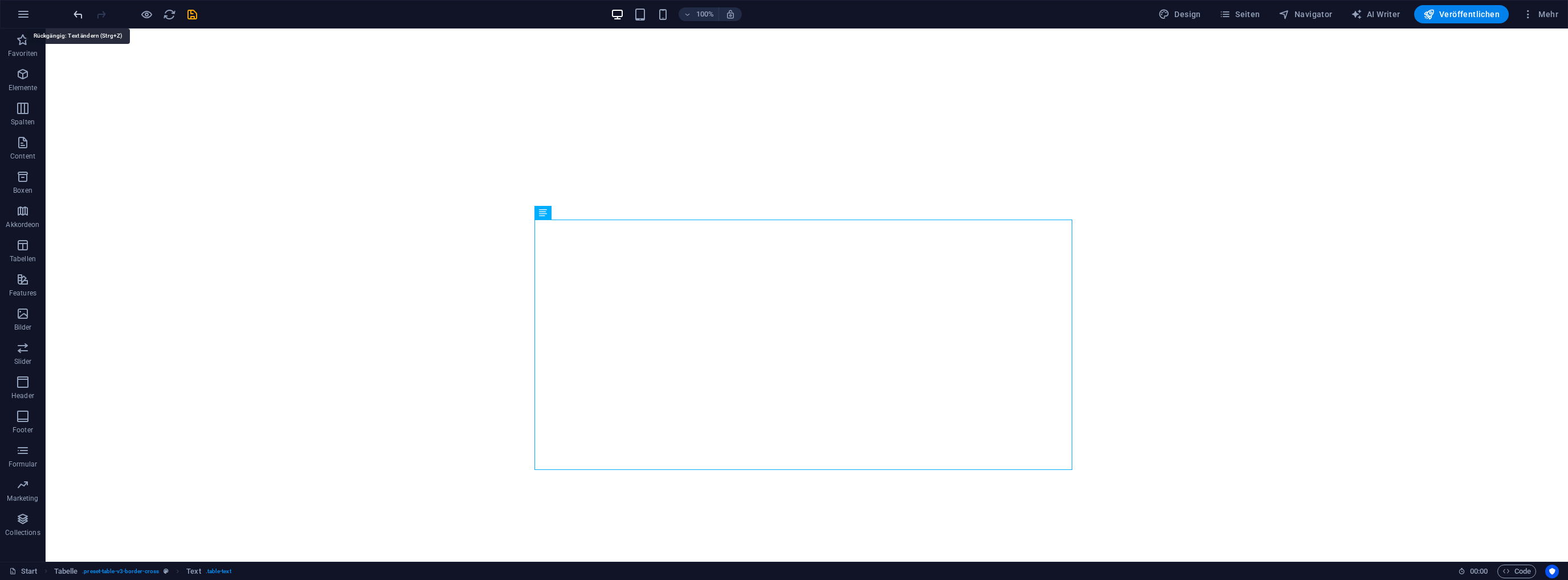
click at [77, 13] on icon "undo" at bounding box center [78, 15] width 13 height 13
click at [574, 216] on icon at bounding box center [576, 213] width 7 height 12
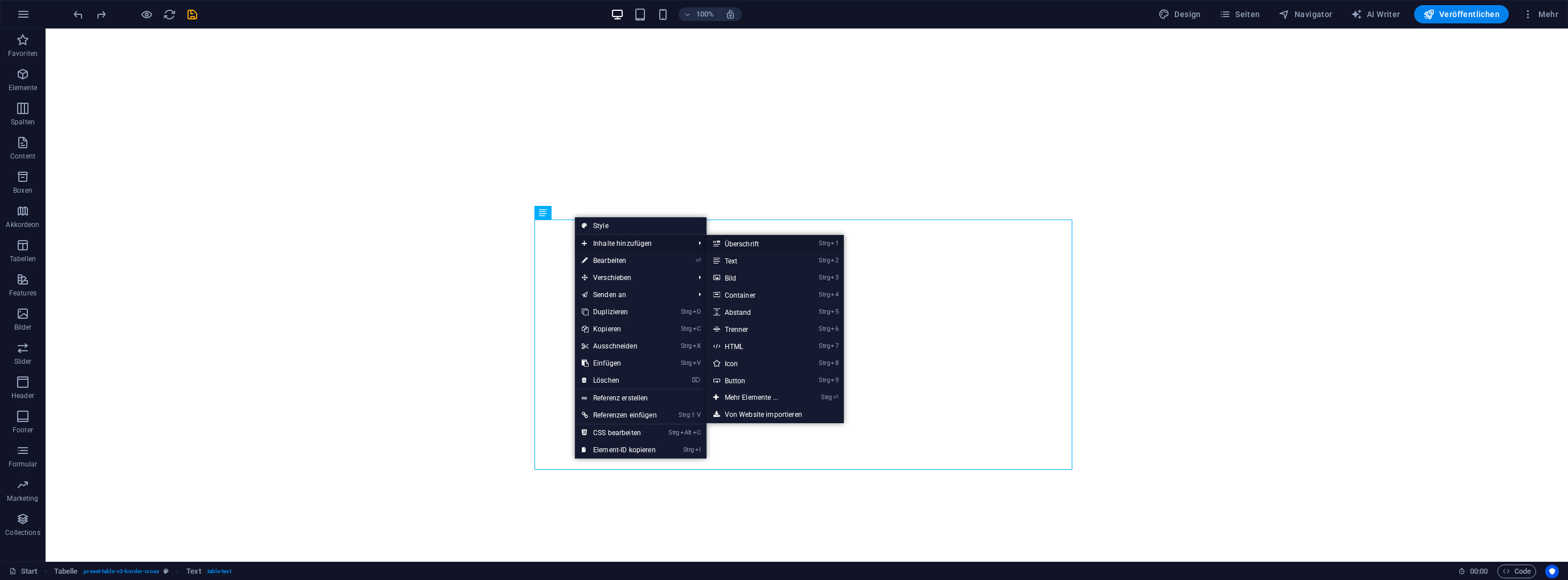
click at [747, 241] on link "Strg 1 Überschrift" at bounding box center [754, 243] width 95 height 17
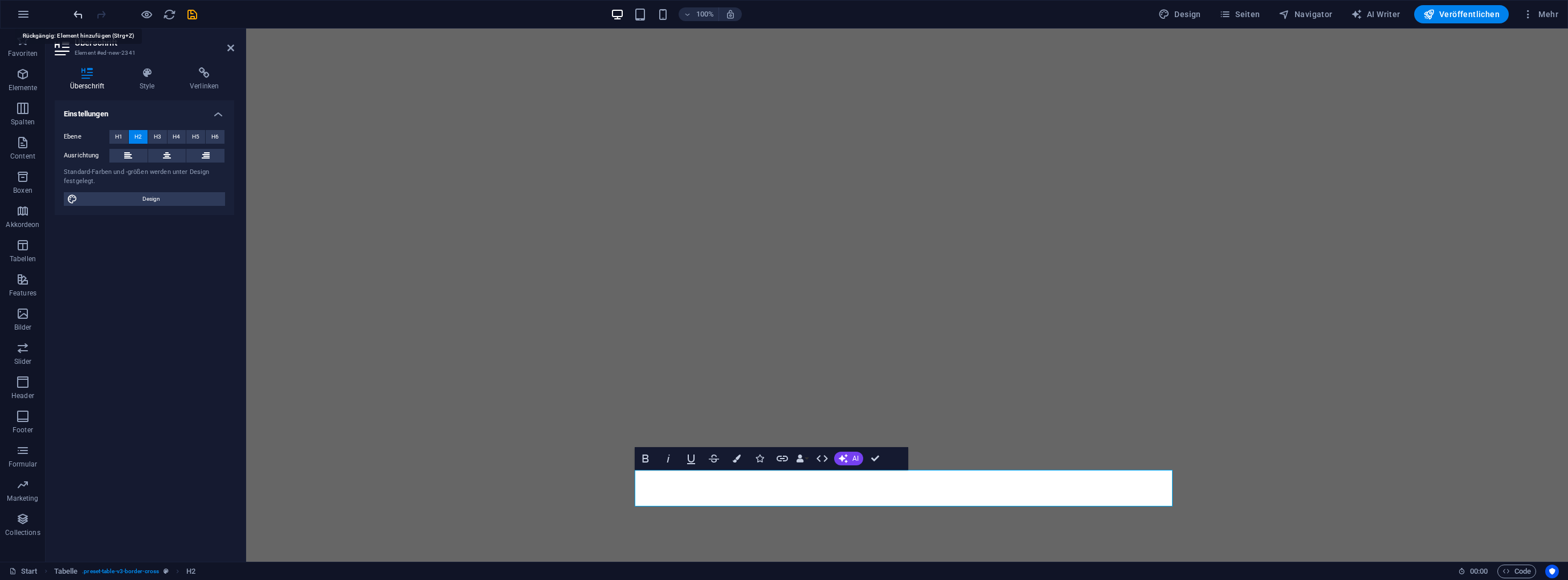
click at [79, 10] on icon "undo" at bounding box center [78, 15] width 13 height 13
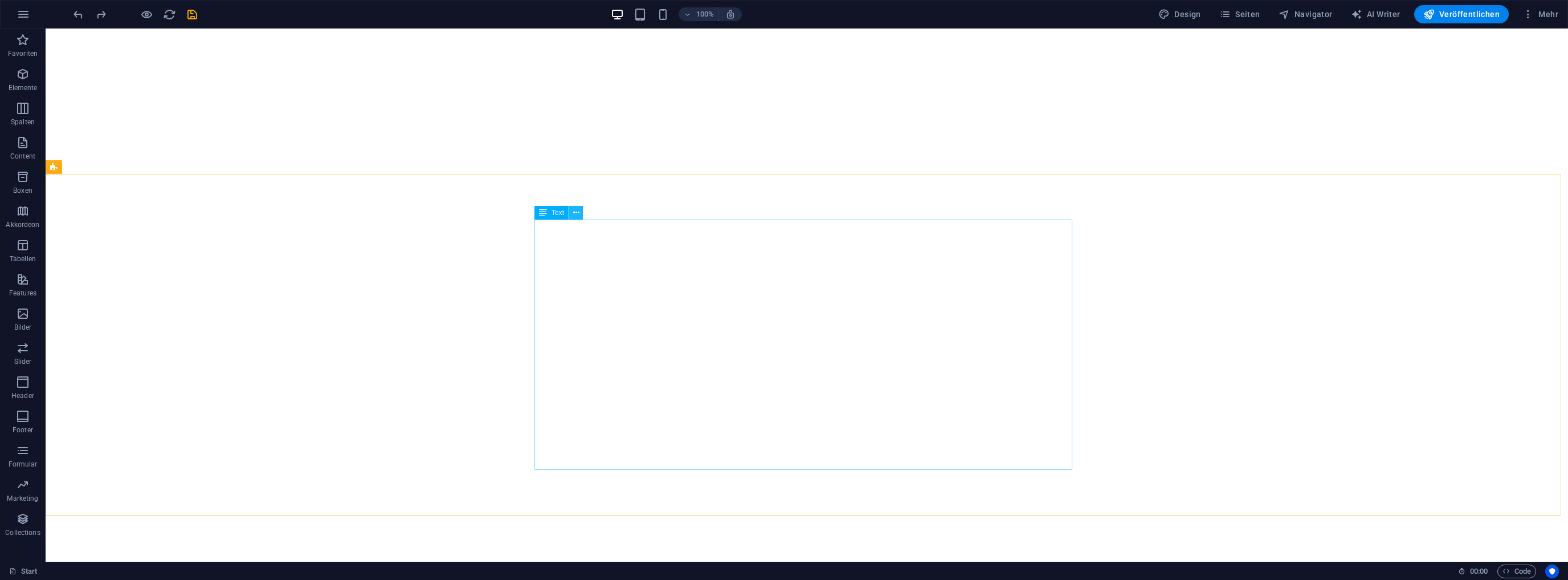
click at [580, 212] on button at bounding box center [576, 213] width 13 height 13
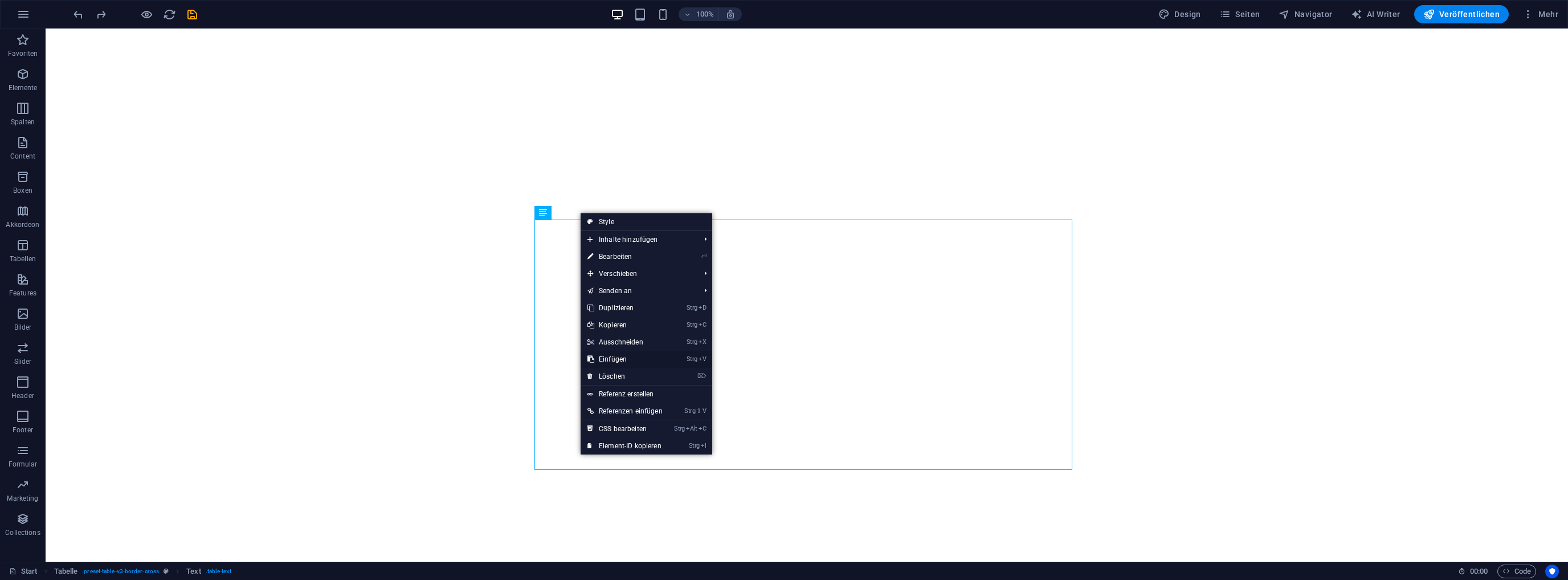
click at [615, 357] on link "Strg V Einfügen" at bounding box center [625, 359] width 89 height 17
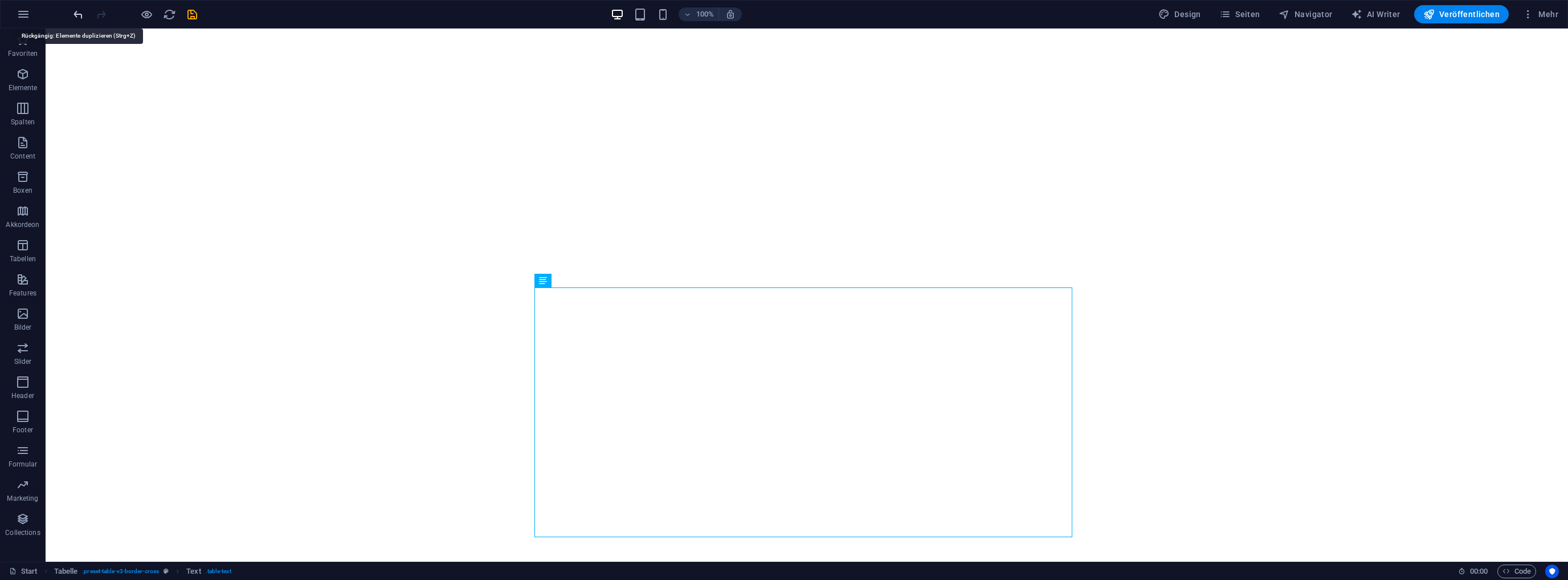
click at [79, 13] on icon "undo" at bounding box center [78, 15] width 13 height 13
click at [578, 169] on icon at bounding box center [576, 167] width 7 height 12
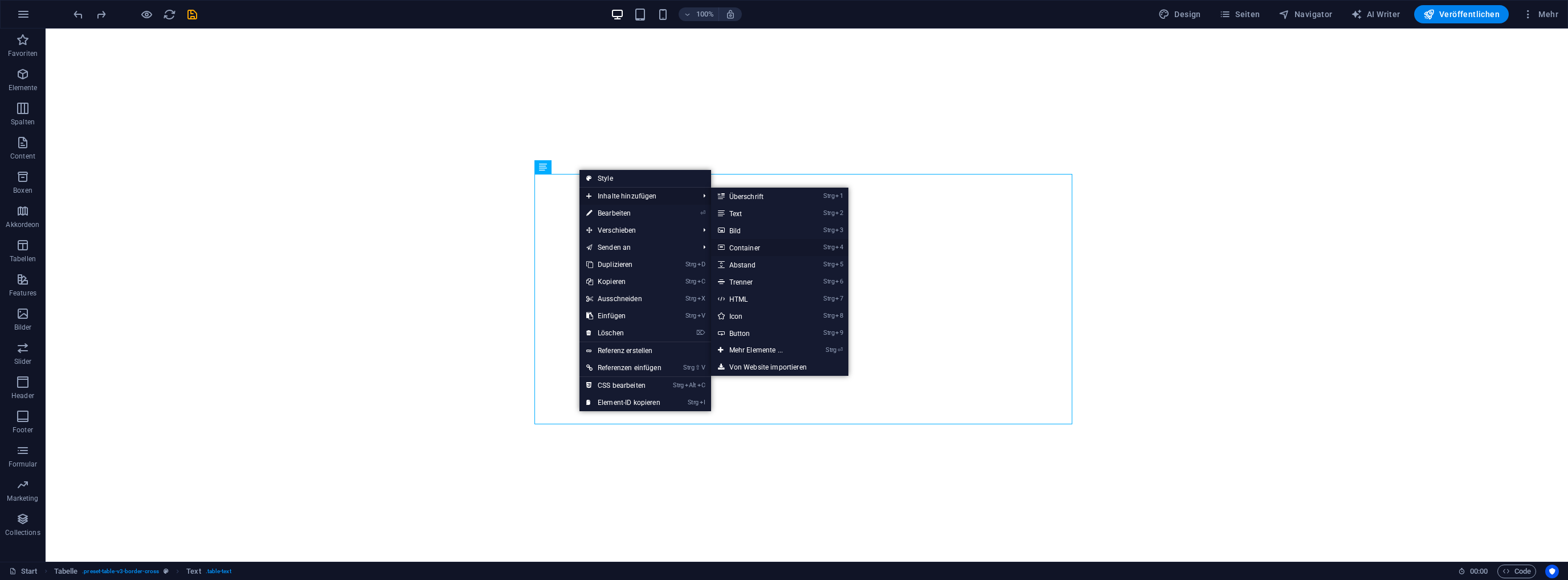
click at [757, 248] on link "Strg 4 Container" at bounding box center [758, 248] width 95 height 17
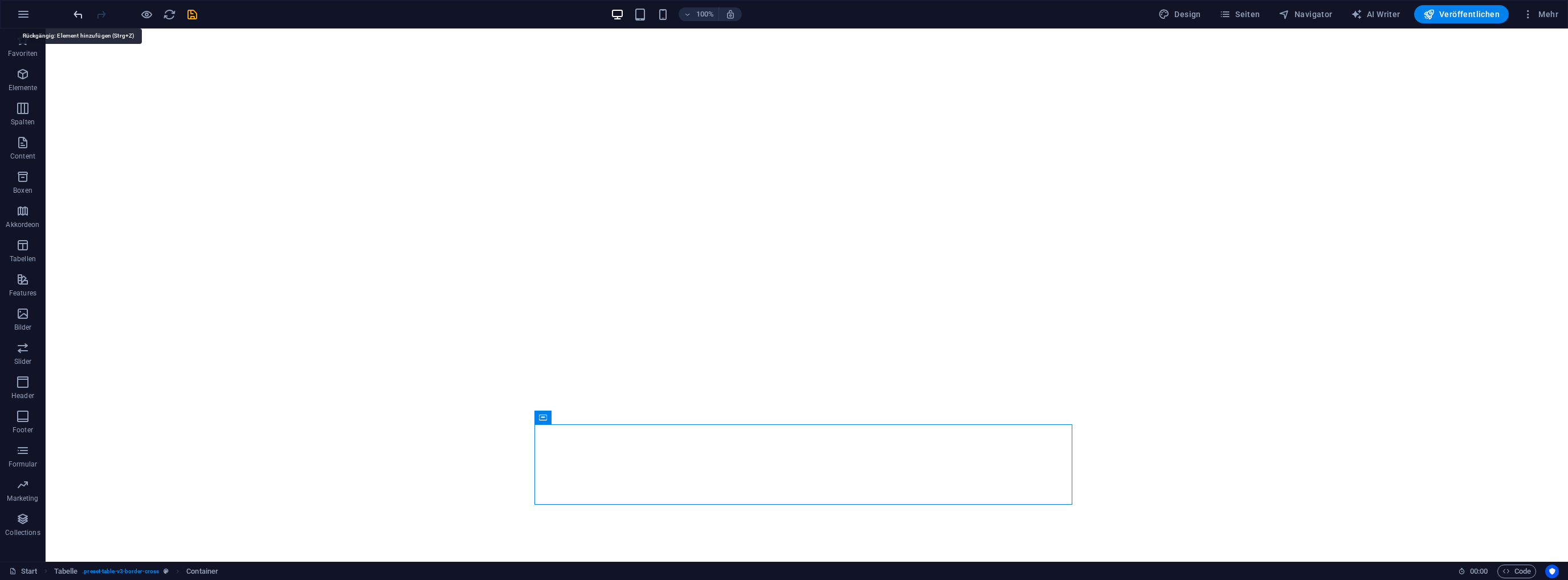
click at [77, 12] on icon "undo" at bounding box center [78, 15] width 13 height 13
click at [96, 123] on icon at bounding box center [96, 121] width 7 height 12
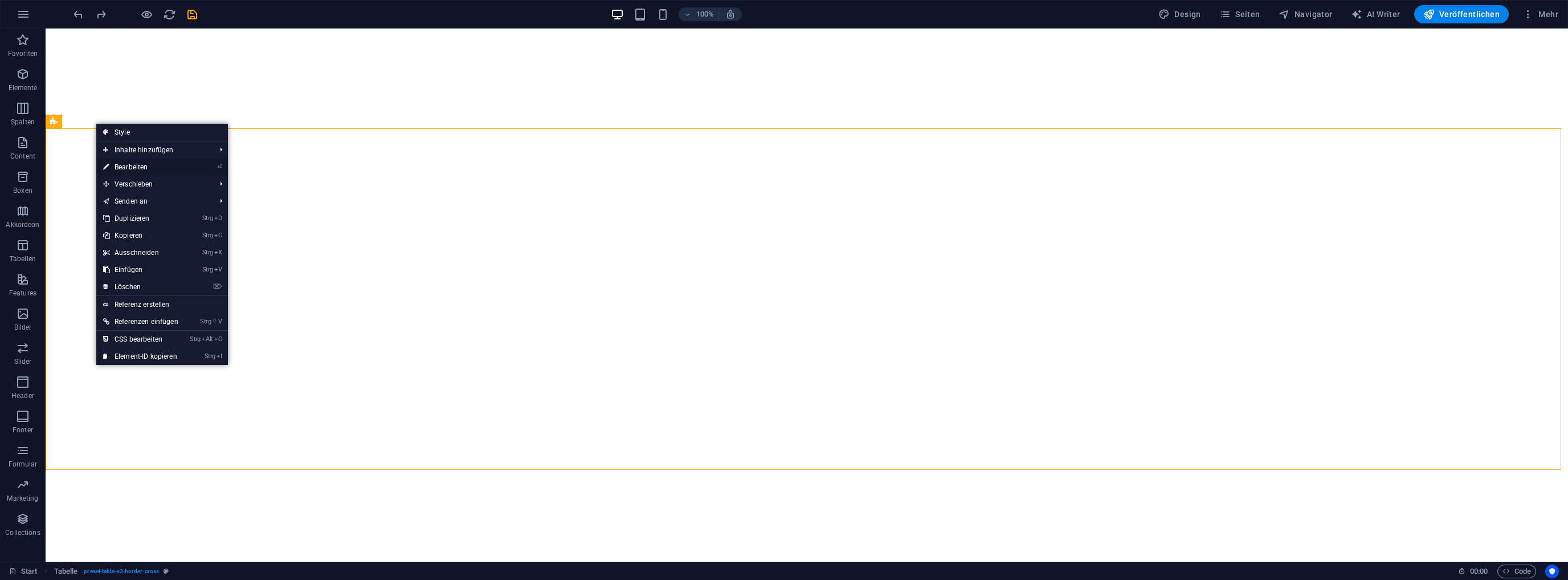
click at [135, 165] on link "⏎ Bearbeiten" at bounding box center [140, 167] width 89 height 17
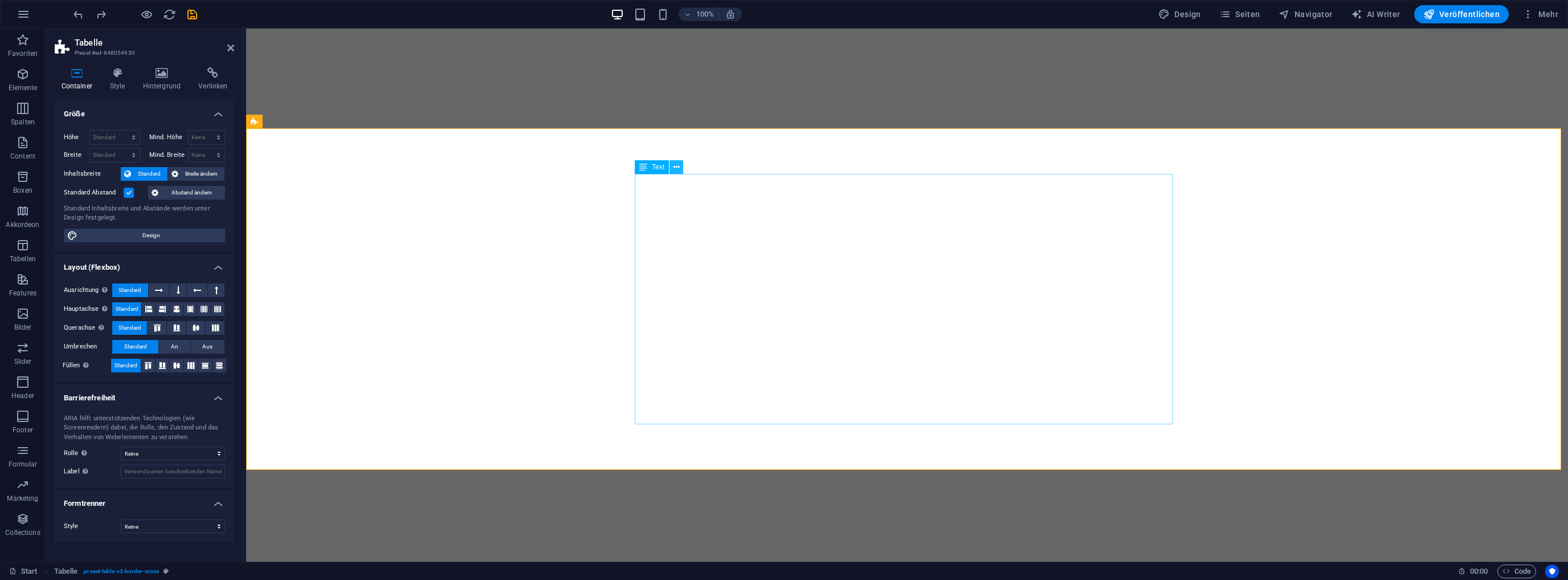
click at [674, 166] on icon at bounding box center [677, 167] width 7 height 12
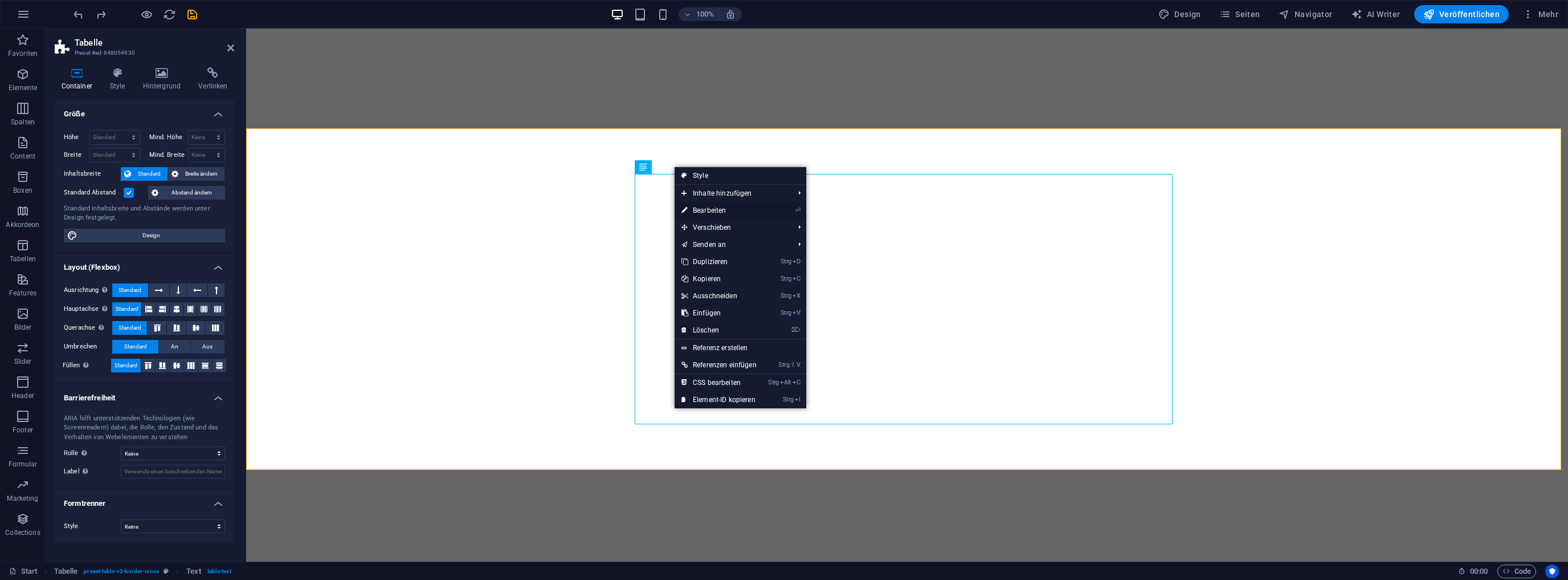
click at [715, 206] on link "⏎ Bearbeiten" at bounding box center [718, 210] width 89 height 17
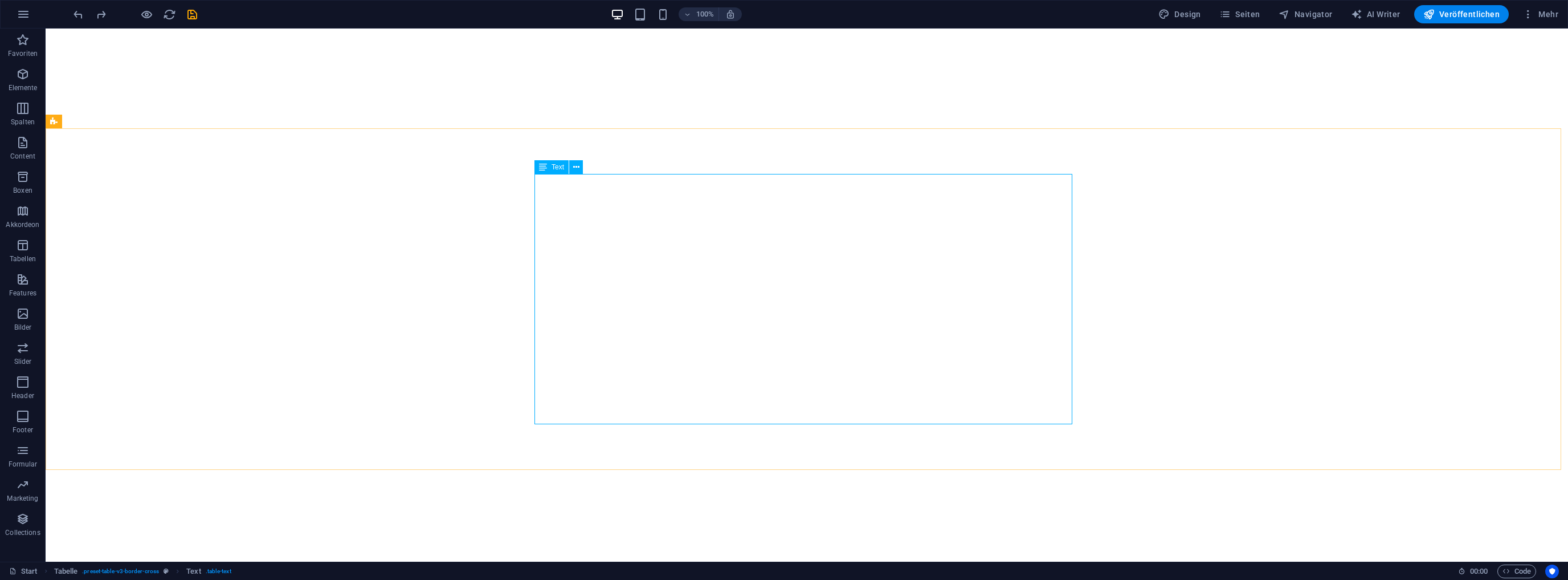
click at [551, 168] on div "Text" at bounding box center [551, 167] width 34 height 13
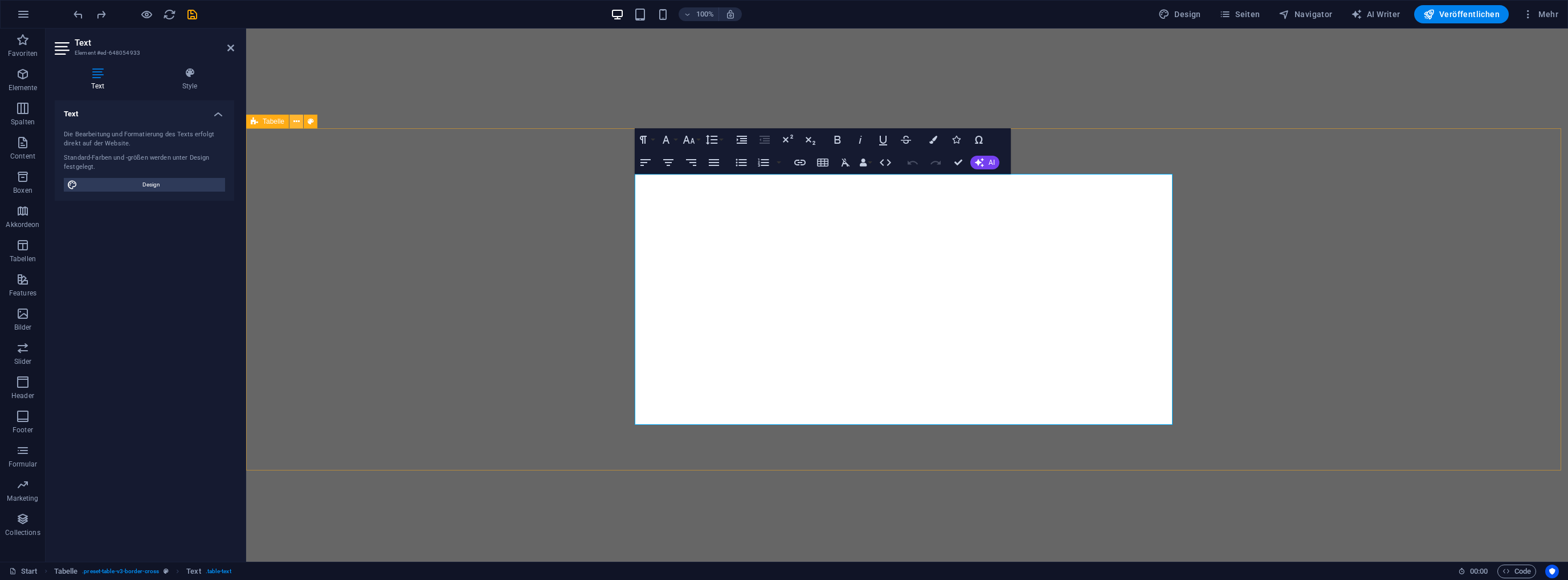
click at [296, 123] on icon at bounding box center [296, 121] width 7 height 12
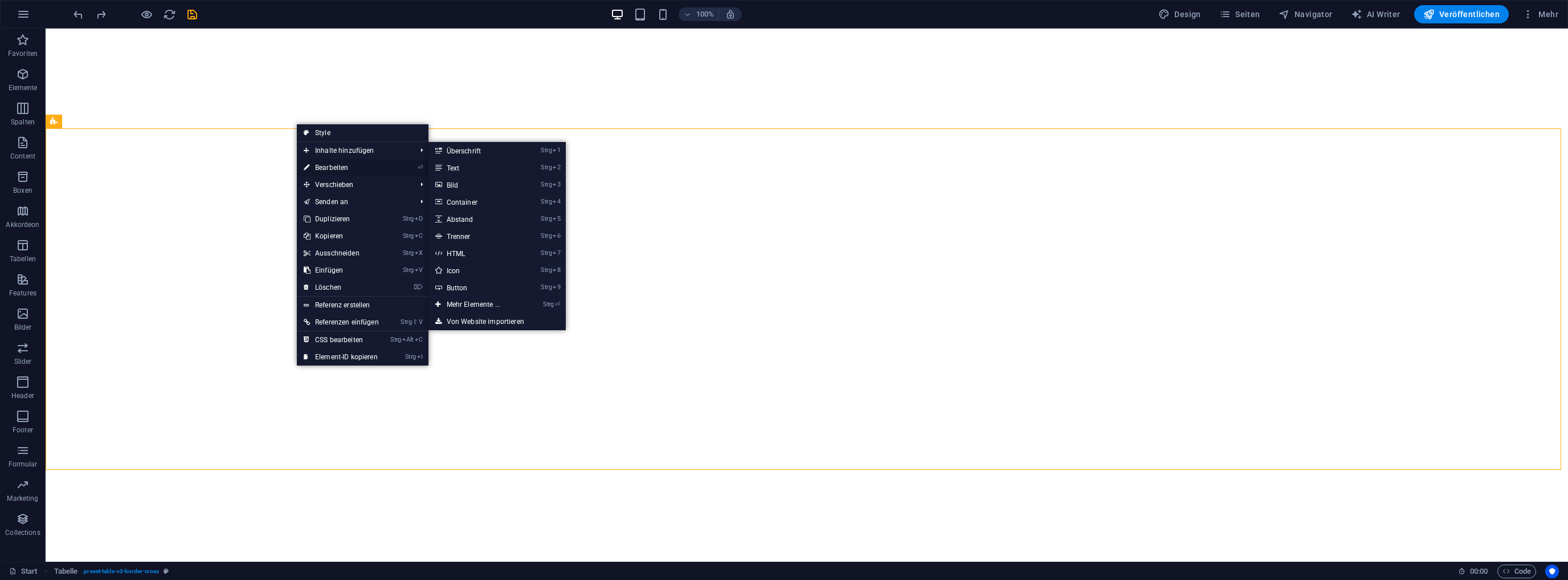
click at [341, 164] on link "⏎ Bearbeiten" at bounding box center [341, 167] width 89 height 17
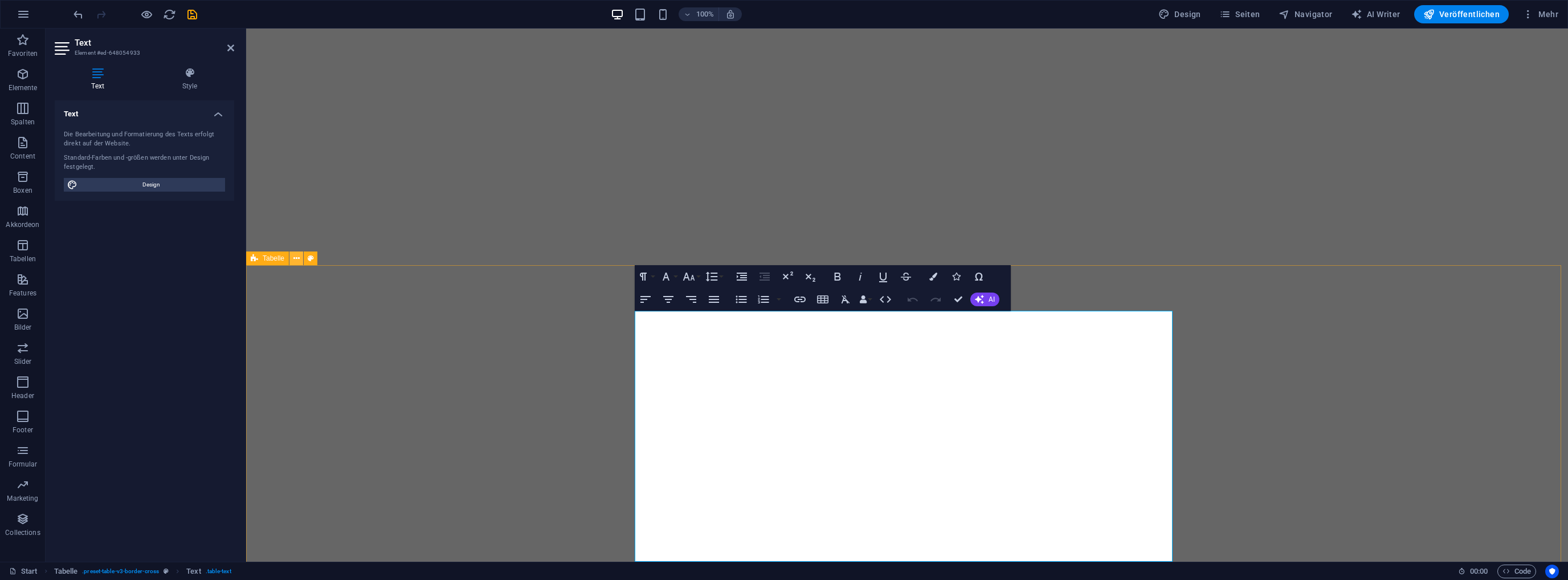
click at [296, 258] on icon at bounding box center [296, 258] width 7 height 12
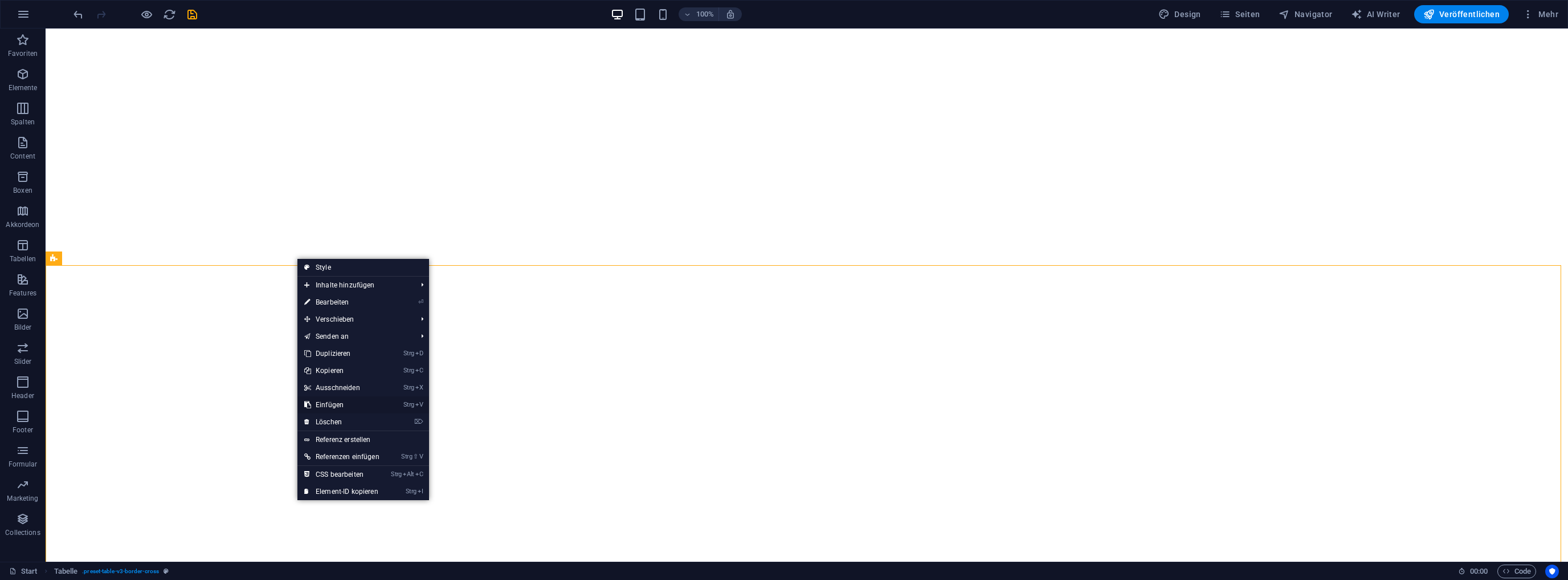
click at [331, 401] on link "Strg V Einfügen" at bounding box center [341, 405] width 89 height 17
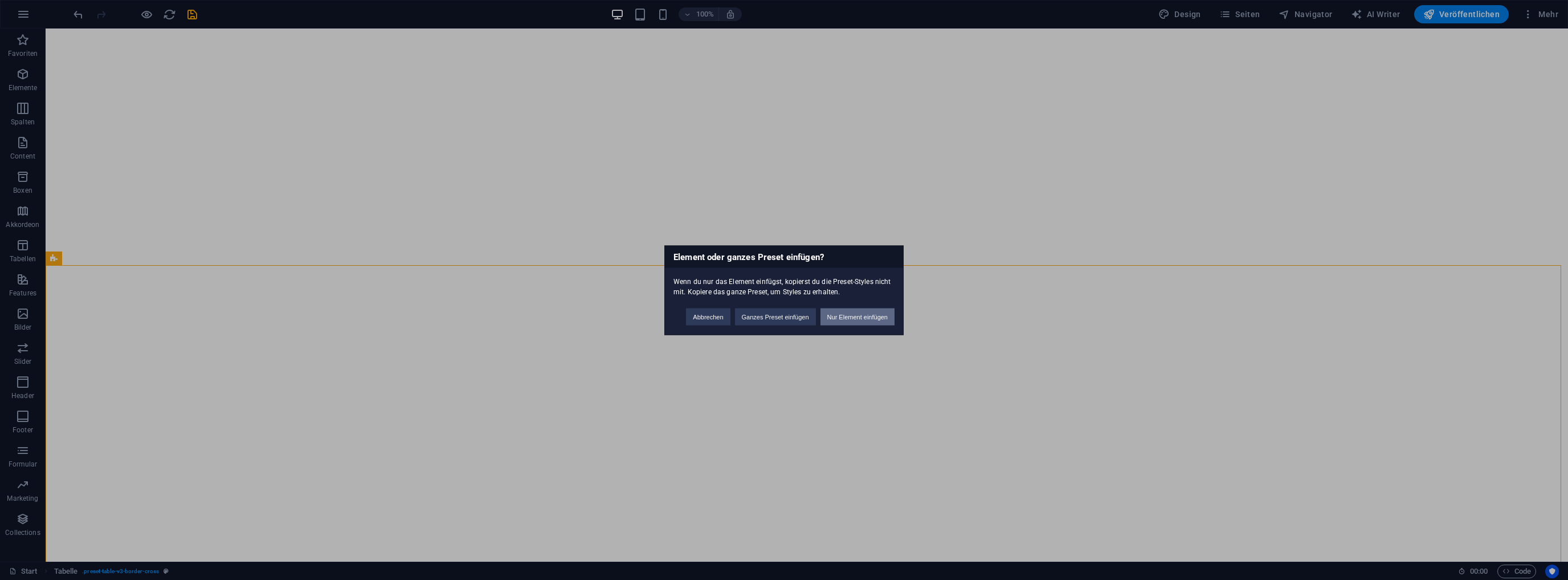
click at [849, 312] on button "Nur Element einfügen" at bounding box center [857, 317] width 74 height 17
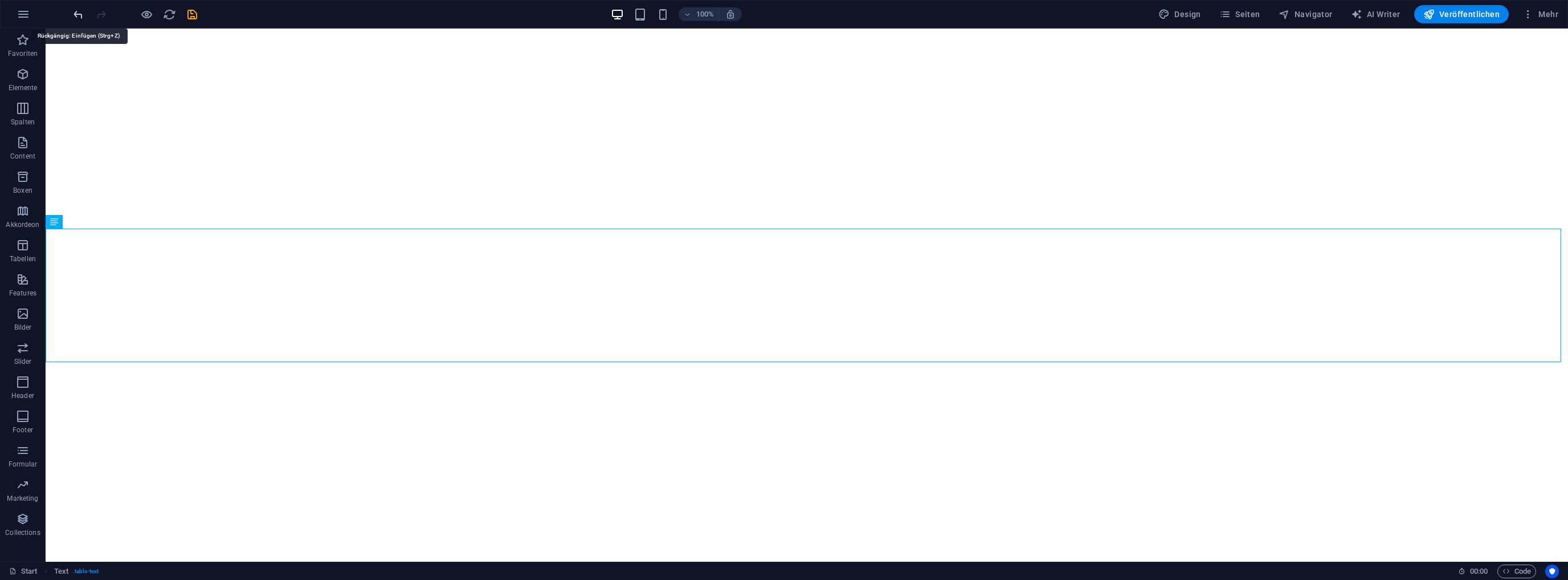
click at [81, 12] on icon "undo" at bounding box center [78, 15] width 13 height 13
click at [573, 153] on icon at bounding box center [576, 154] width 7 height 12
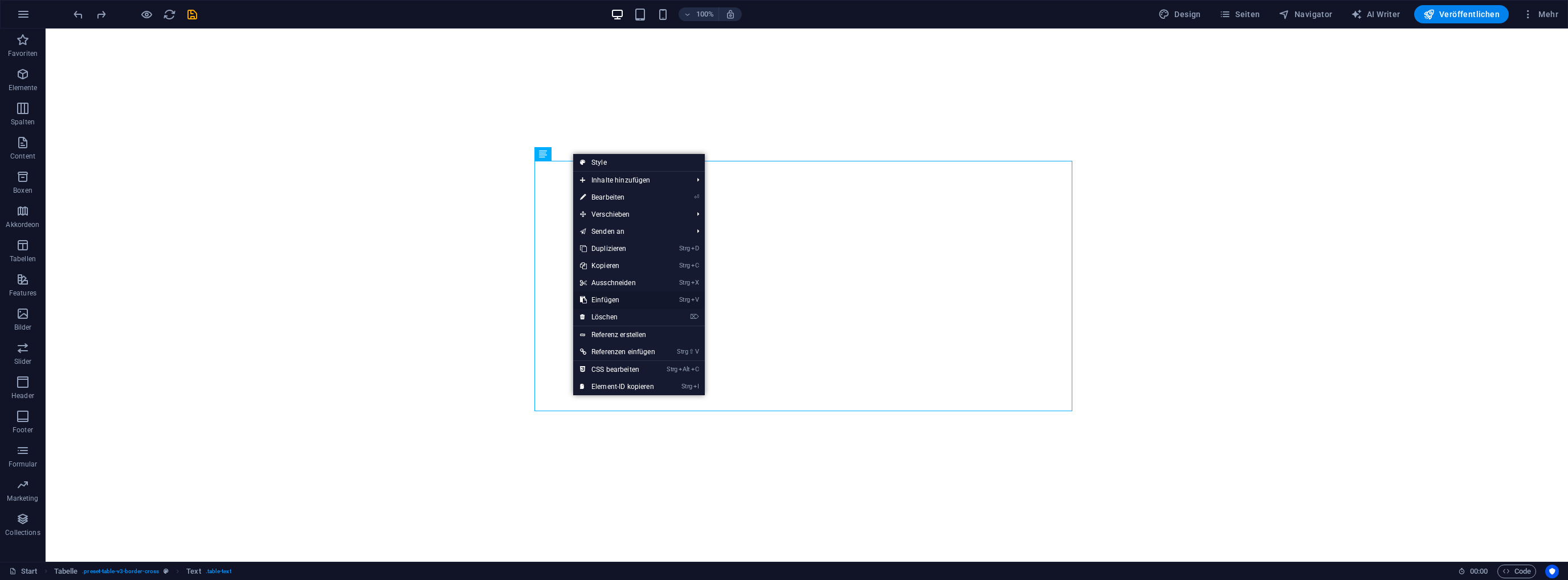
click at [613, 295] on link "Strg V Einfügen" at bounding box center [617, 300] width 89 height 17
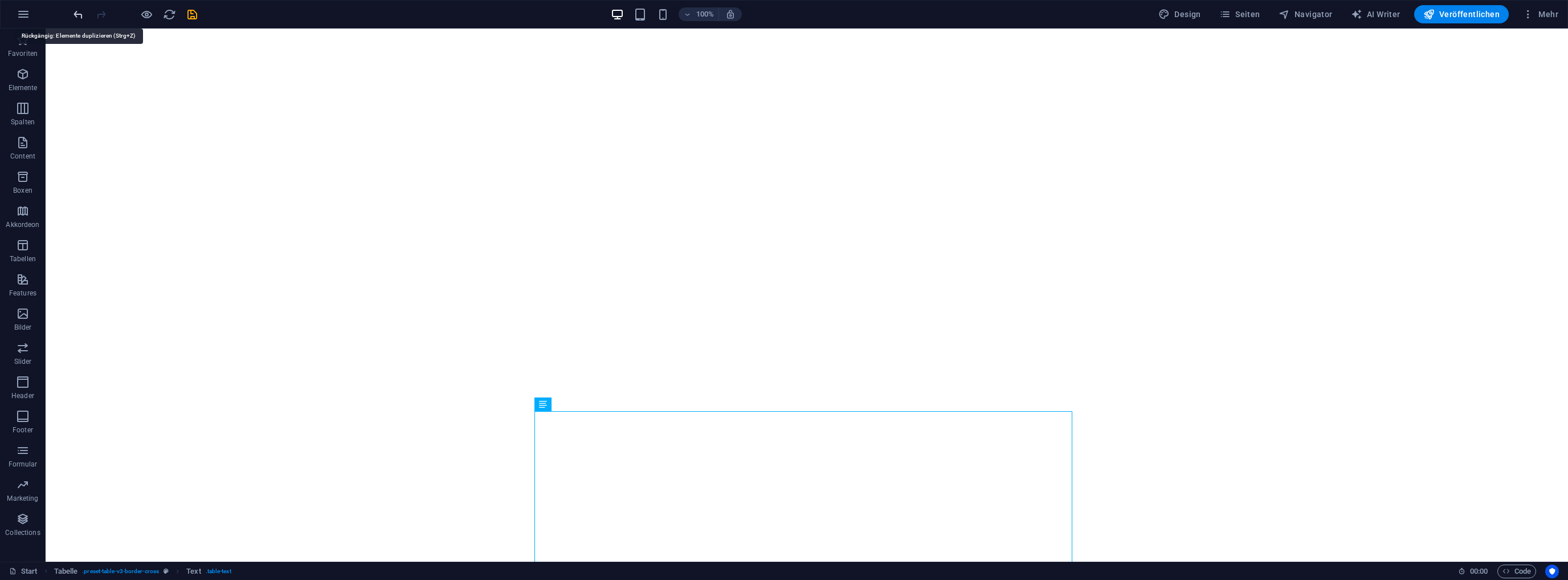
click at [79, 12] on icon "undo" at bounding box center [78, 15] width 13 height 13
click at [576, 244] on icon at bounding box center [576, 245] width 7 height 12
click at [578, 244] on icon at bounding box center [576, 245] width 7 height 12
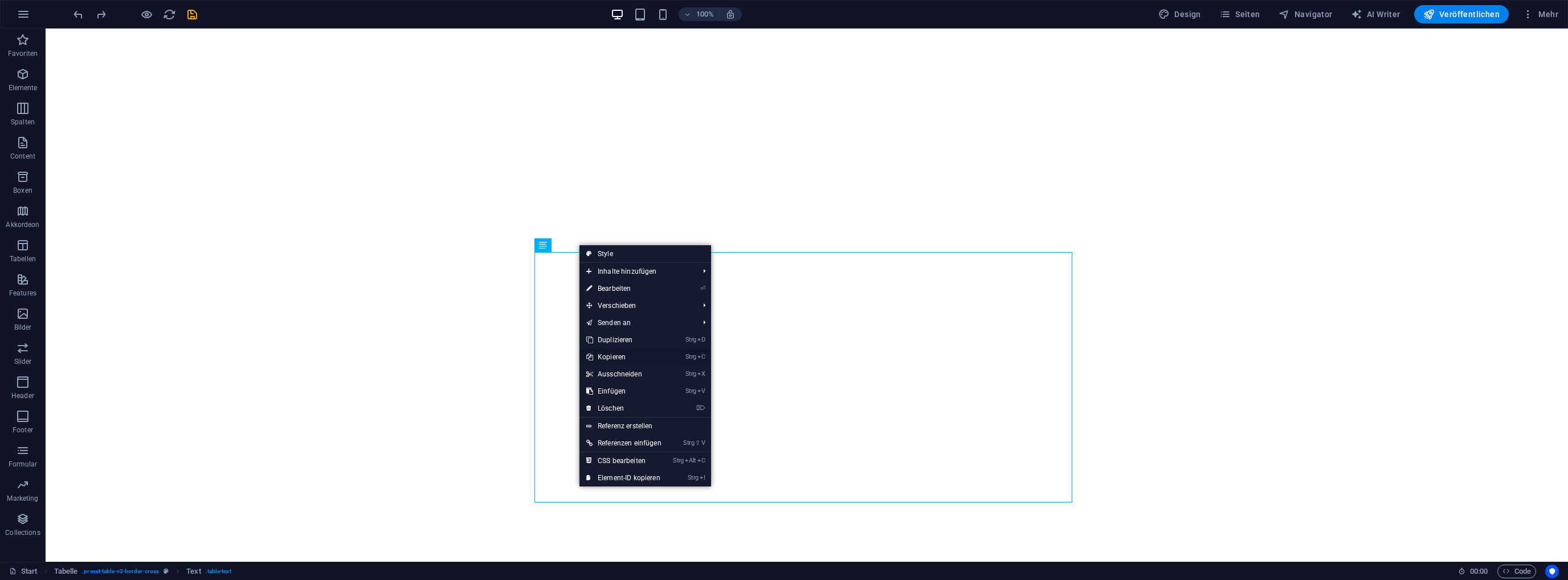
click at [622, 361] on link "Strg C Kopieren" at bounding box center [624, 356] width 89 height 17
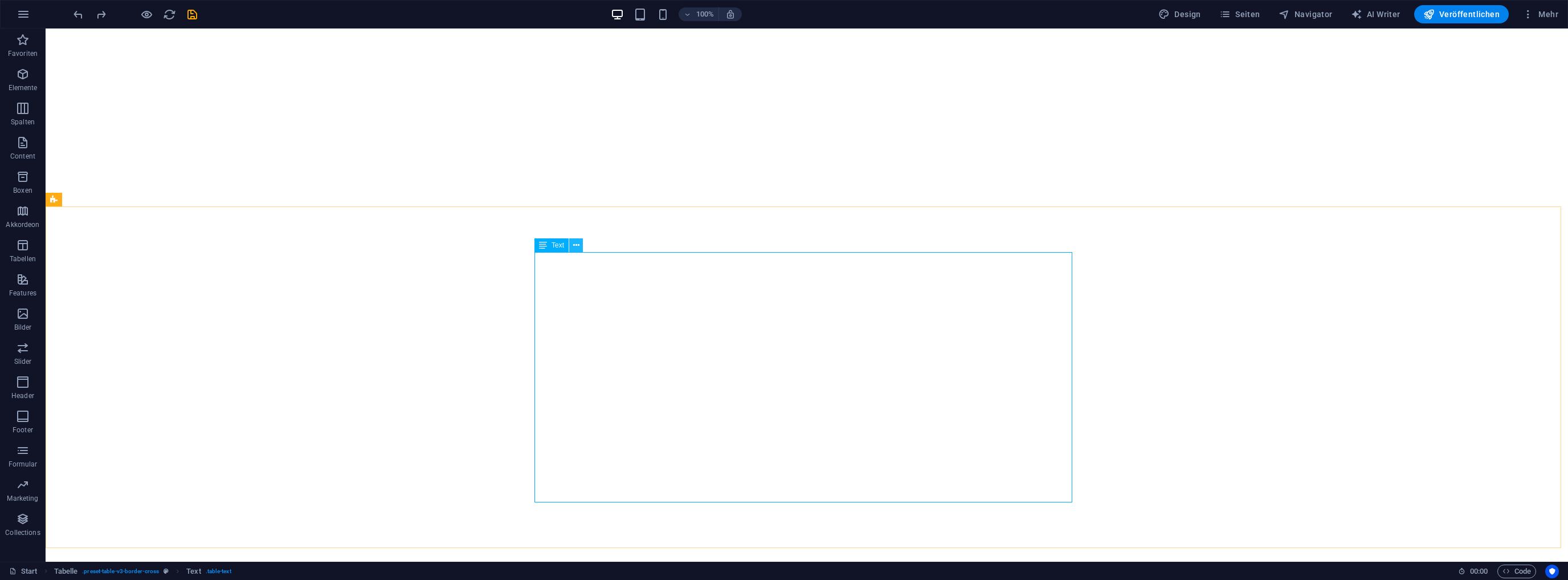
click at [571, 241] on button at bounding box center [576, 245] width 13 height 13
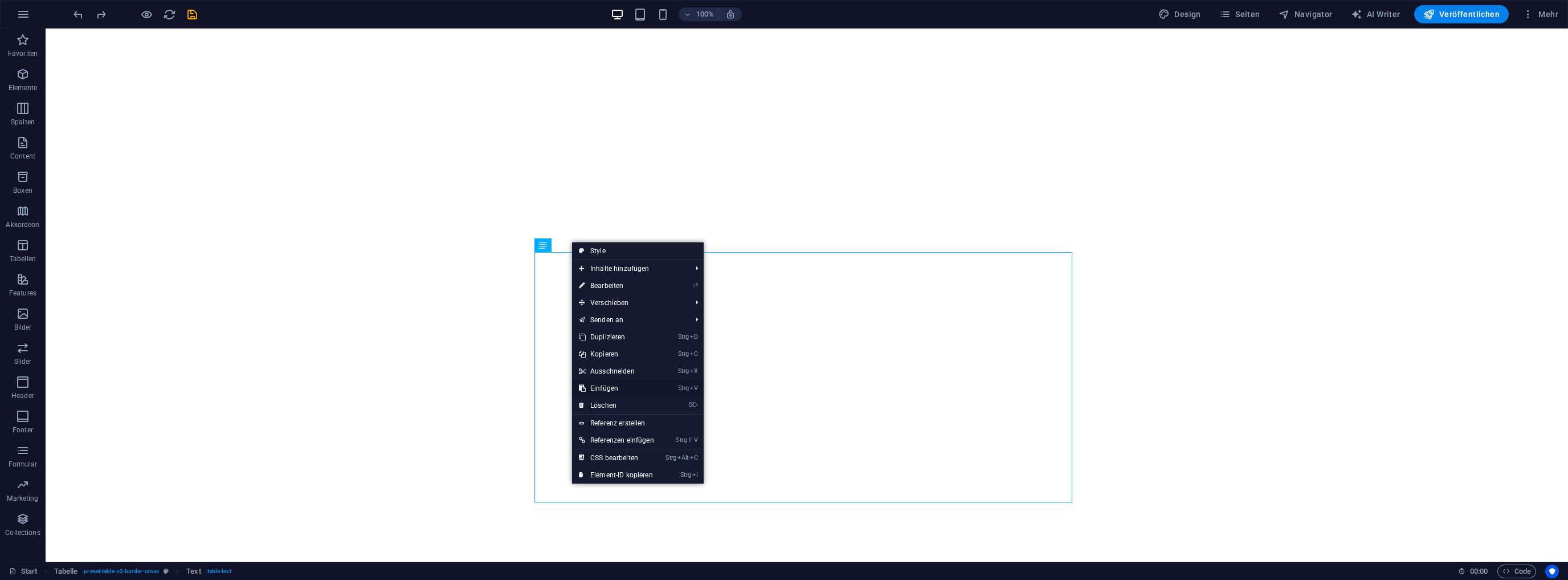
click at [614, 386] on link "Strg V Einfügen" at bounding box center [616, 388] width 89 height 17
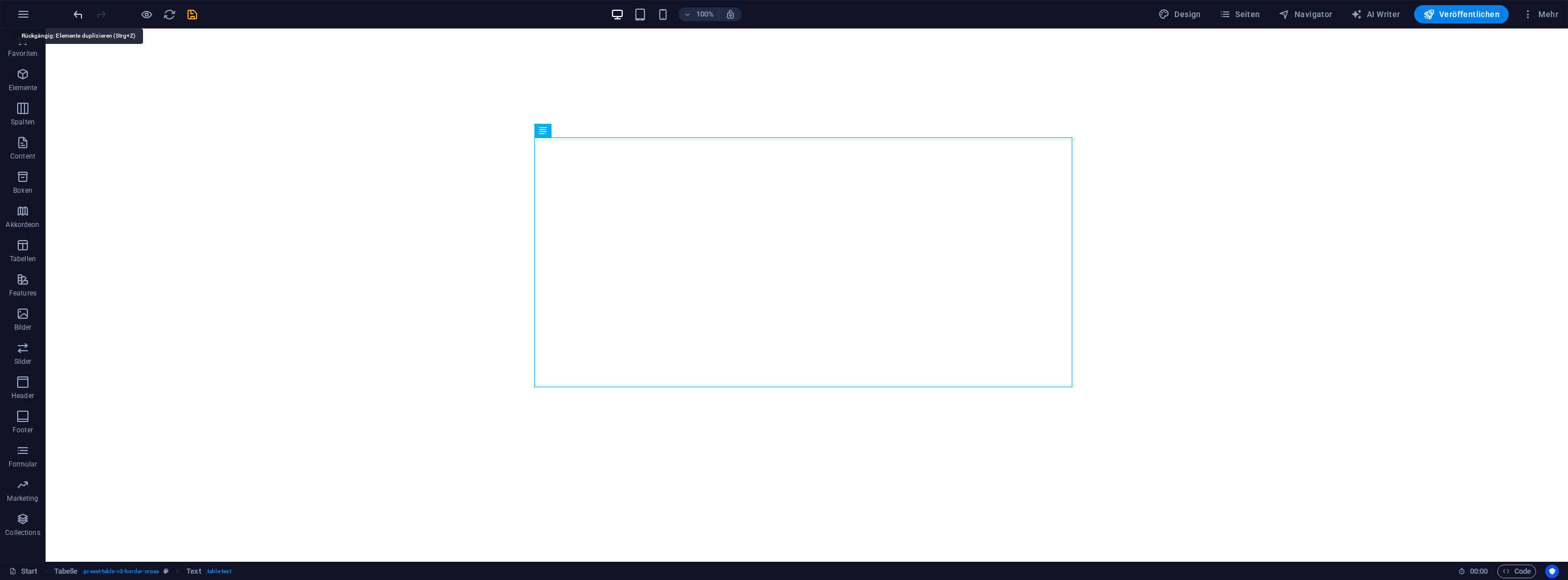
click at [82, 12] on icon "undo" at bounding box center [78, 15] width 13 height 13
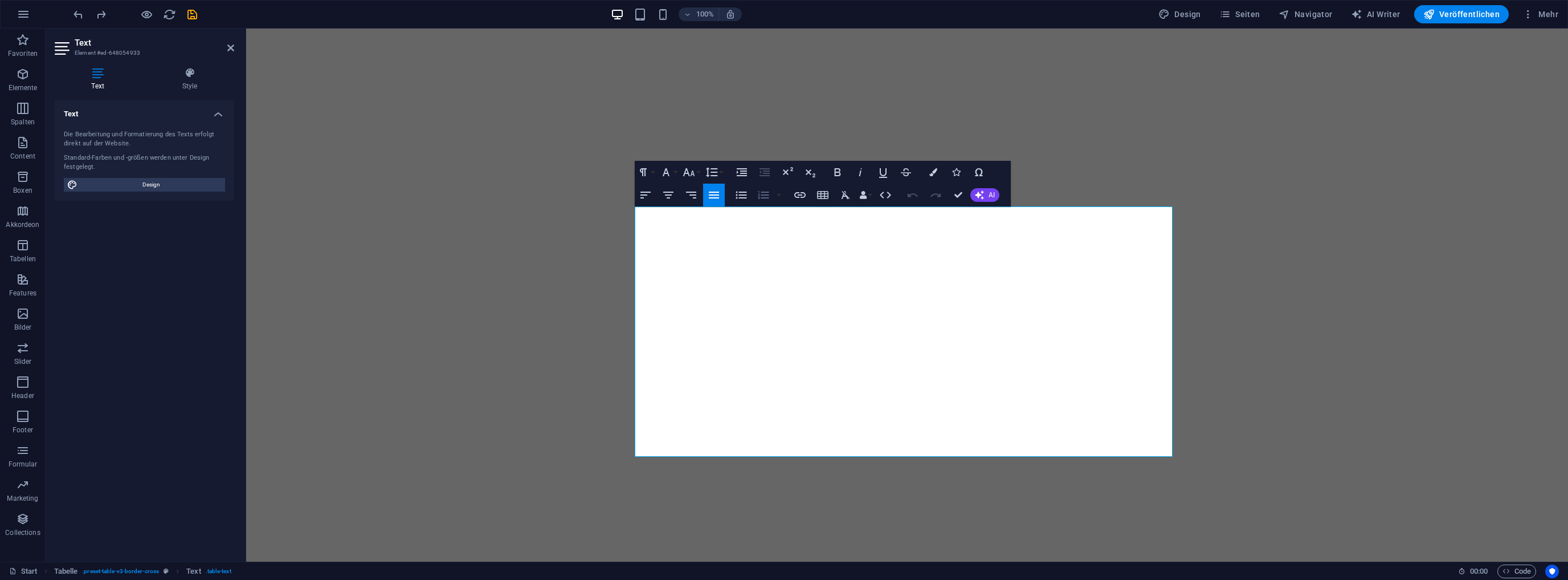
click at [767, 201] on icon "button" at bounding box center [763, 194] width 13 height 13
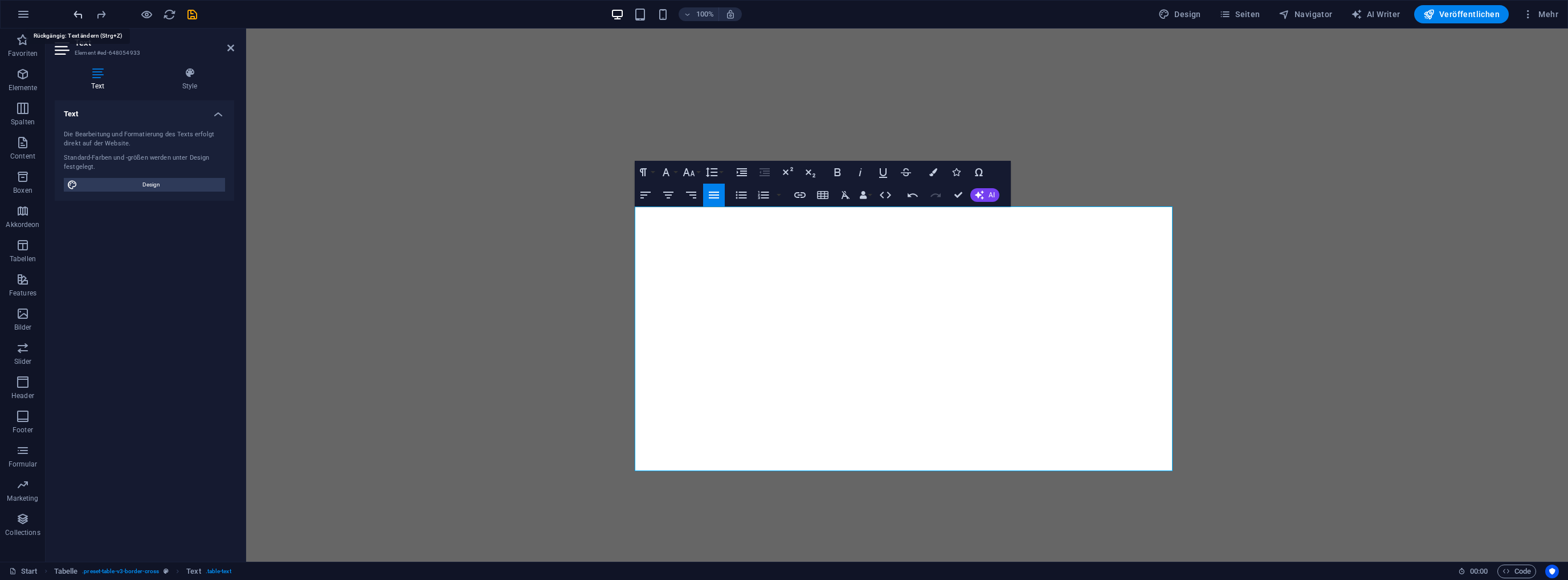
click at [77, 10] on icon "undo" at bounding box center [78, 15] width 13 height 13
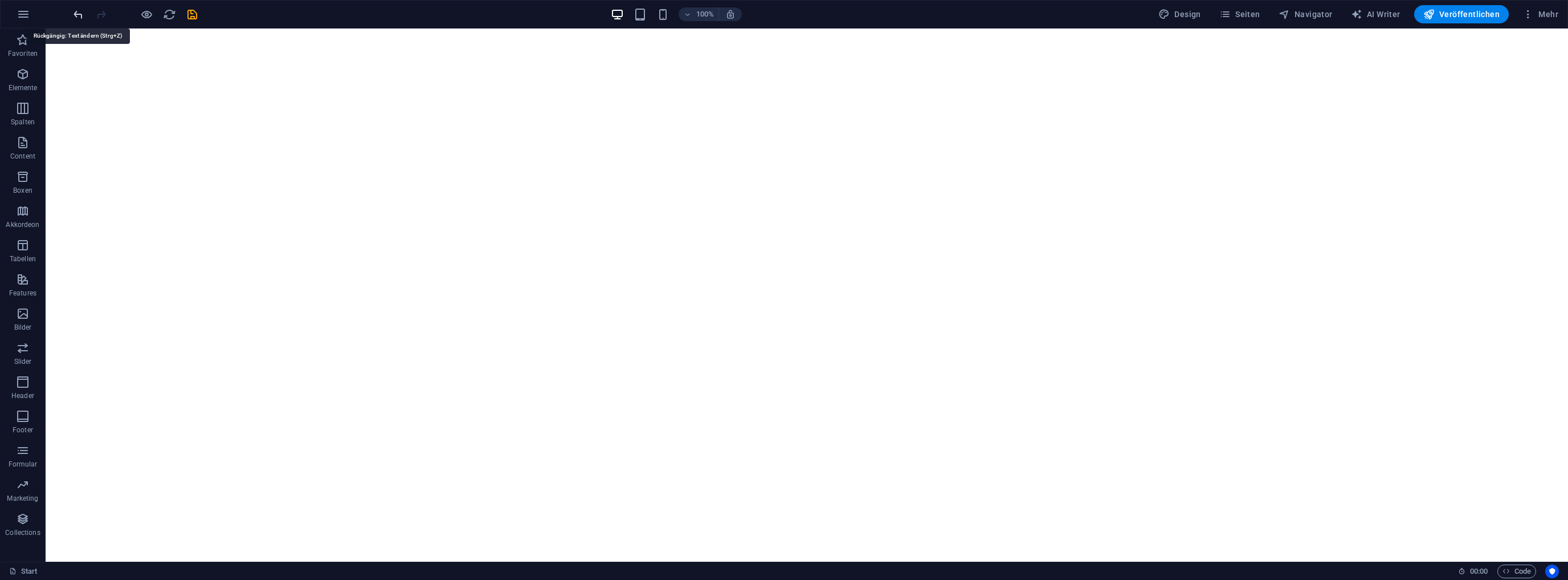
click at [78, 13] on icon "undo" at bounding box center [78, 15] width 13 height 13
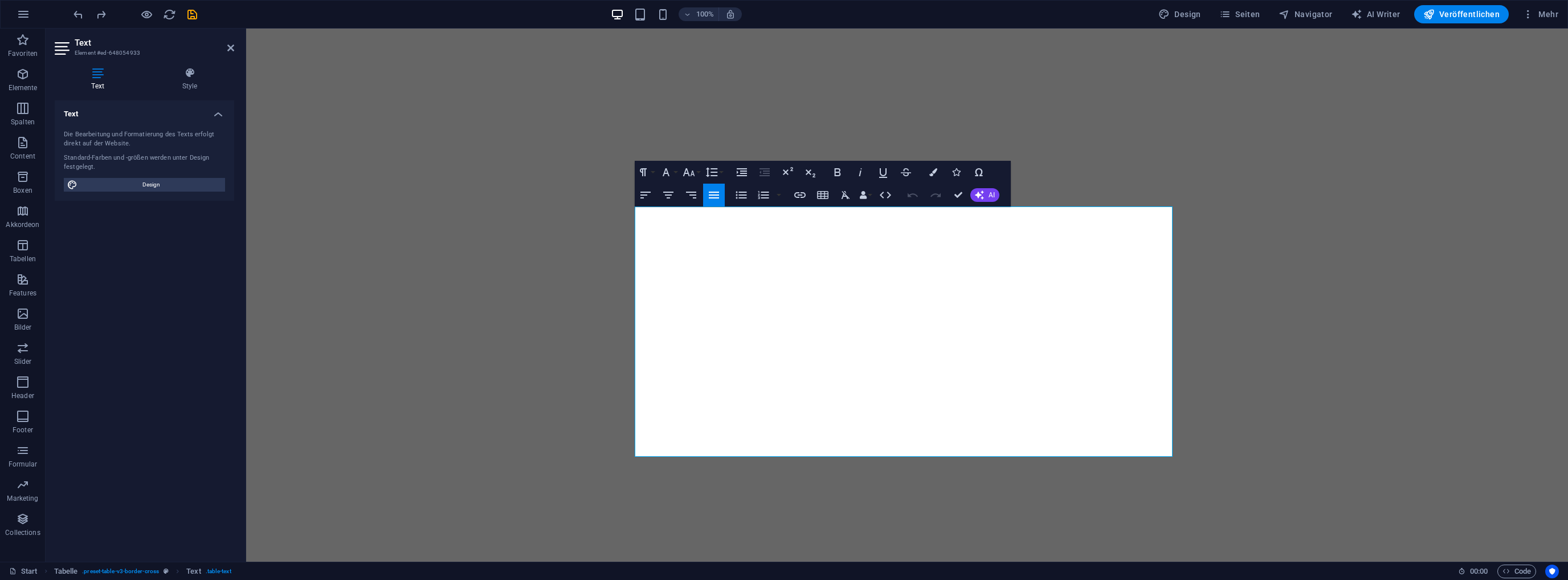
click at [712, 195] on icon "button" at bounding box center [714, 195] width 10 height 7
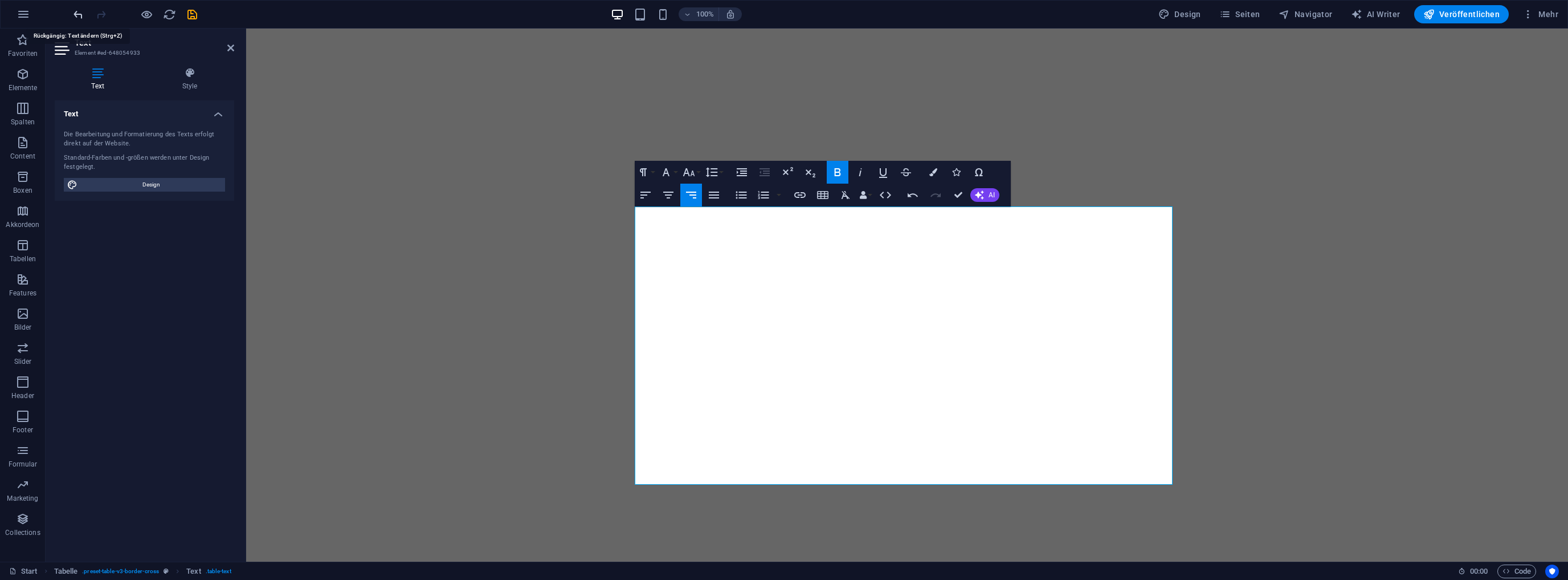
click at [79, 13] on icon "undo" at bounding box center [78, 15] width 13 height 13
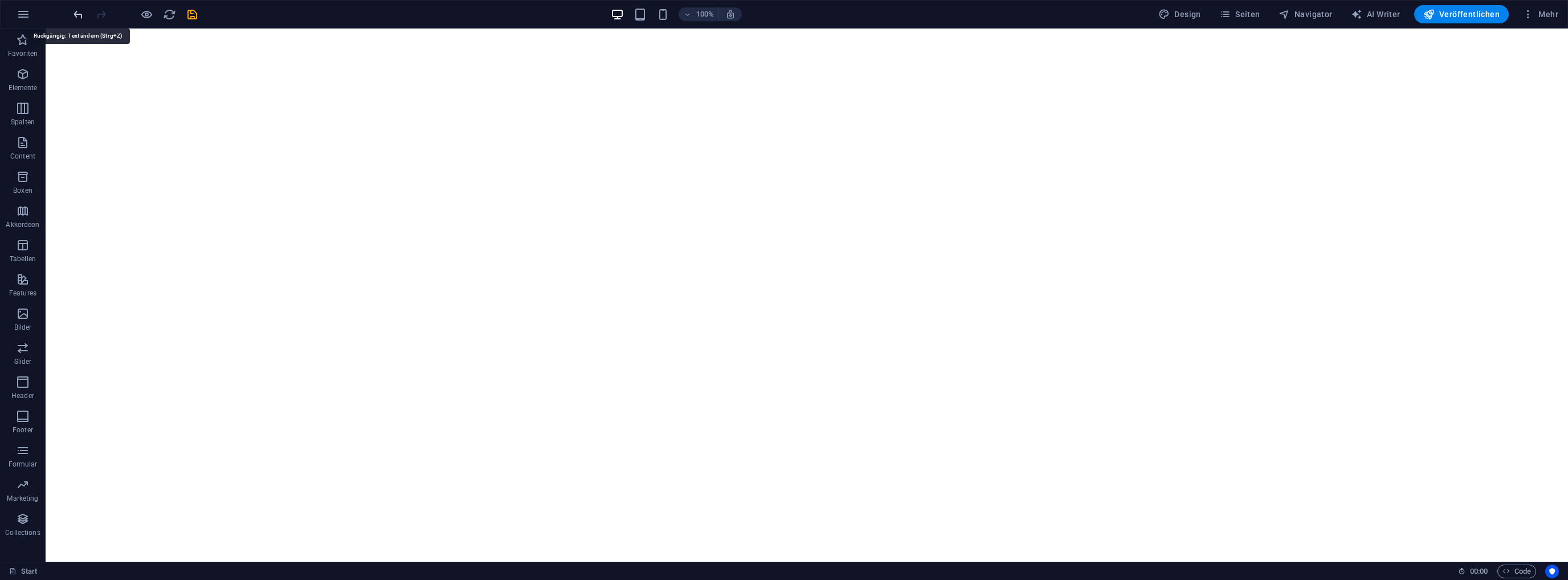
click at [81, 16] on icon "undo" at bounding box center [78, 15] width 13 height 13
click at [544, 245] on icon at bounding box center [543, 245] width 8 height 13
click at [576, 245] on icon at bounding box center [576, 245] width 7 height 12
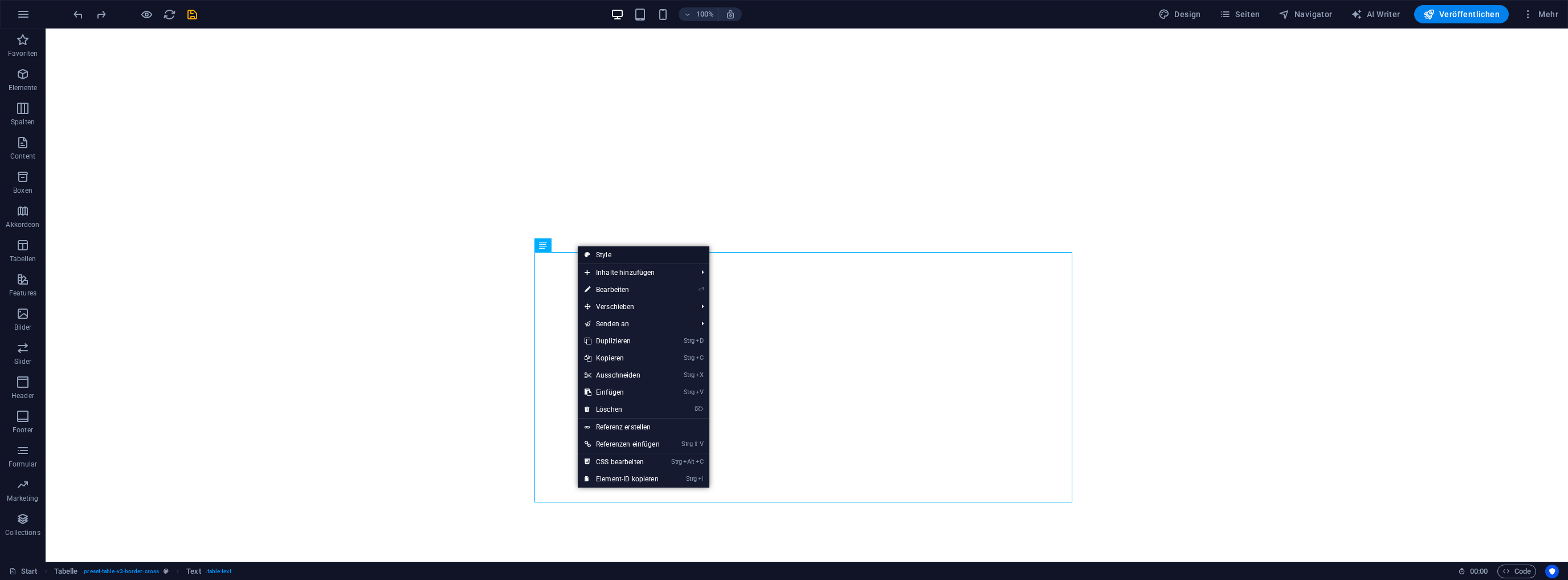
click at [610, 254] on link "Style" at bounding box center [644, 254] width 132 height 17
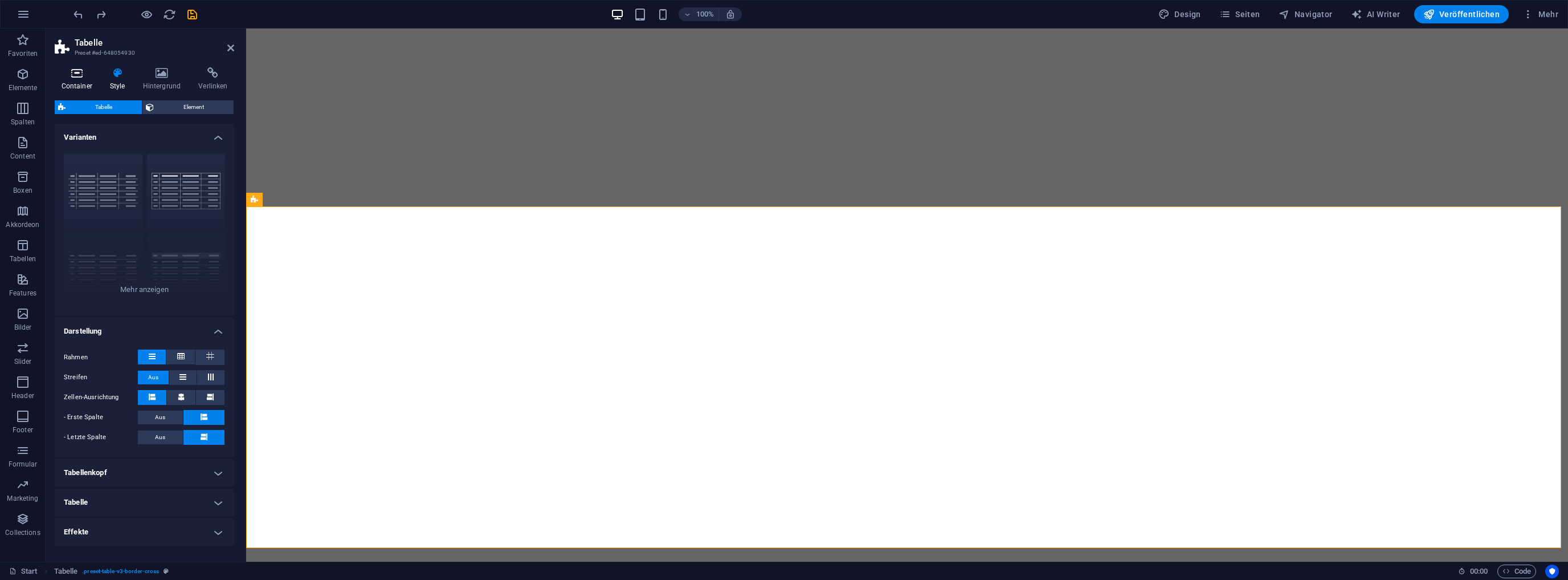
click at [72, 71] on icon at bounding box center [76, 73] width 44 height 12
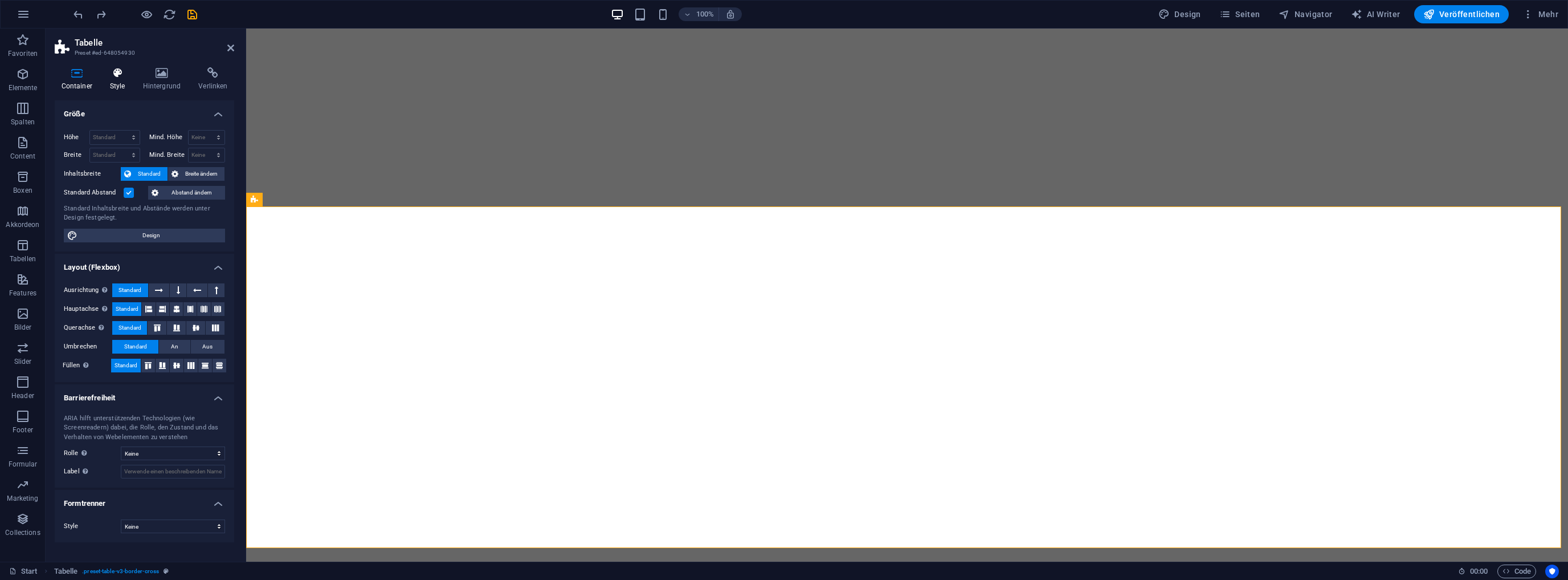
click at [116, 71] on icon at bounding box center [117, 73] width 28 height 12
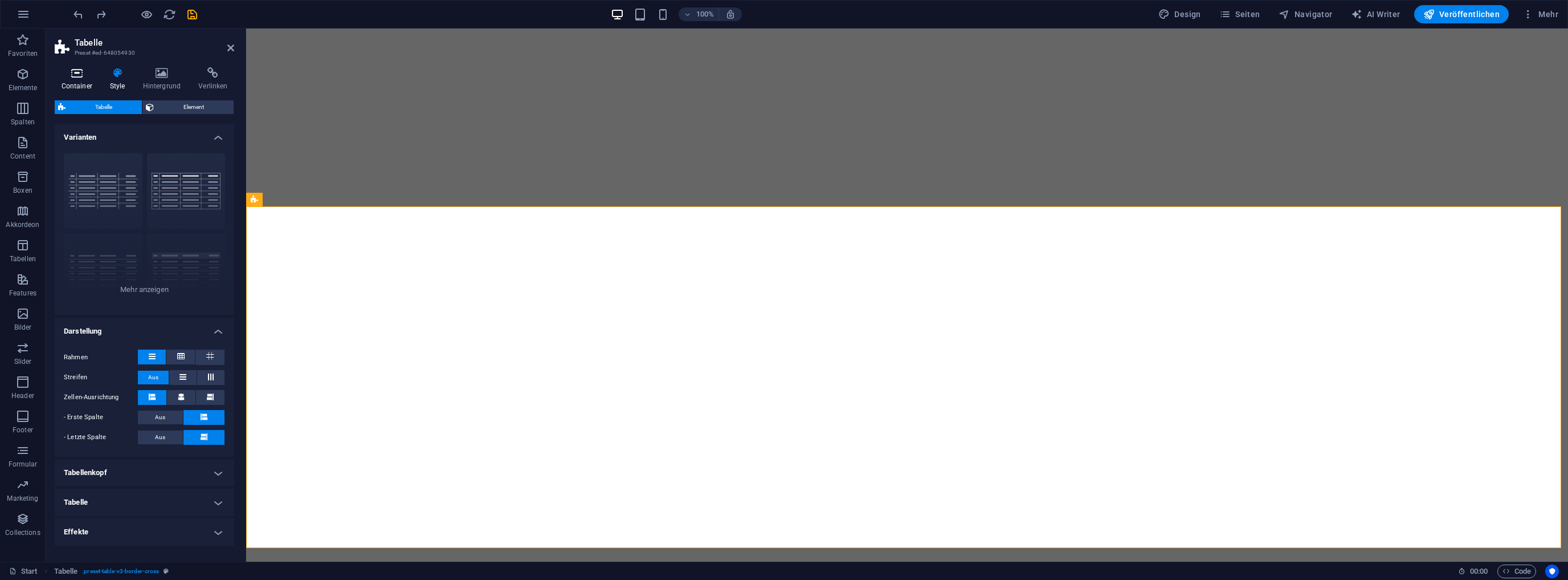
click at [80, 74] on icon at bounding box center [76, 73] width 44 height 12
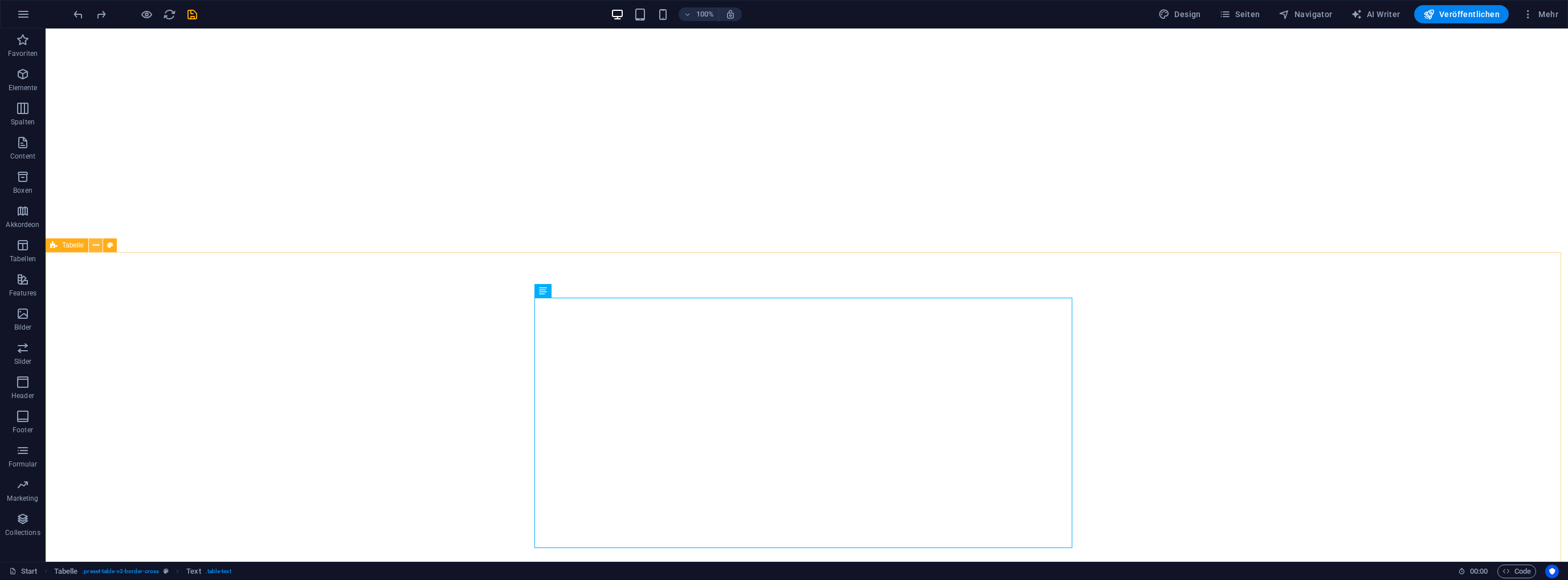
click at [94, 245] on icon at bounding box center [96, 245] width 7 height 12
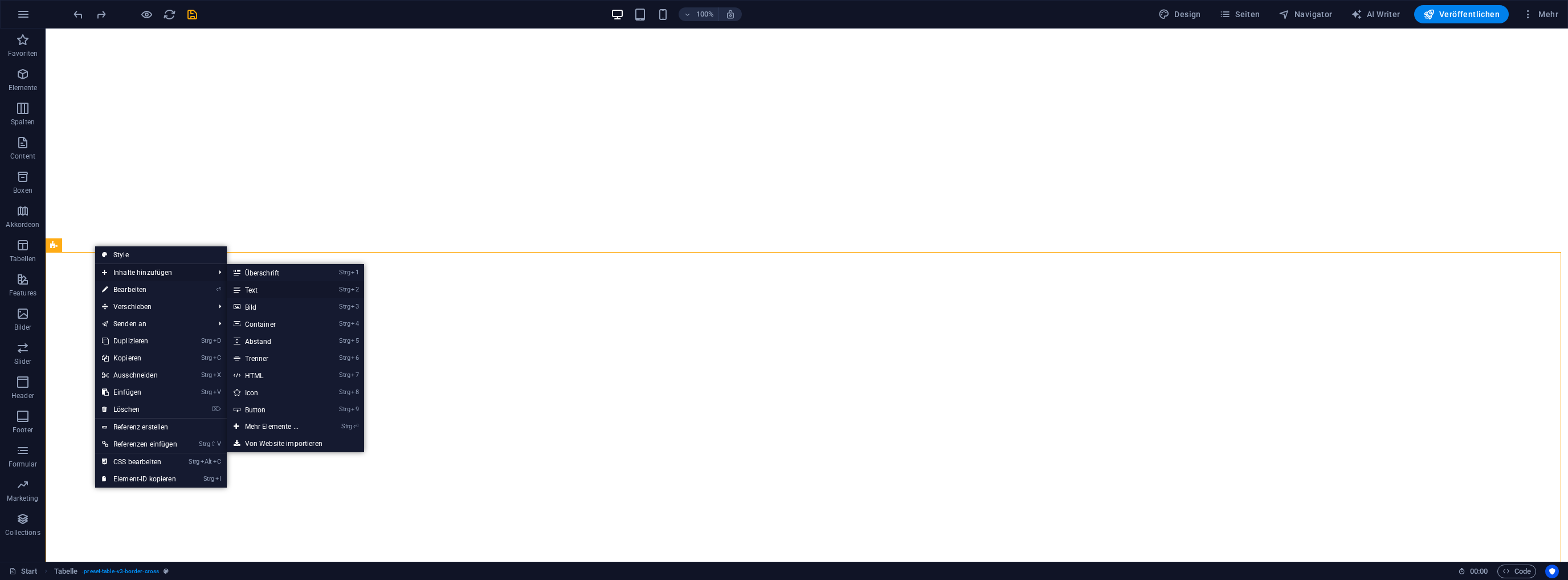
click at [268, 290] on link "Strg 2 Text" at bounding box center [274, 289] width 95 height 17
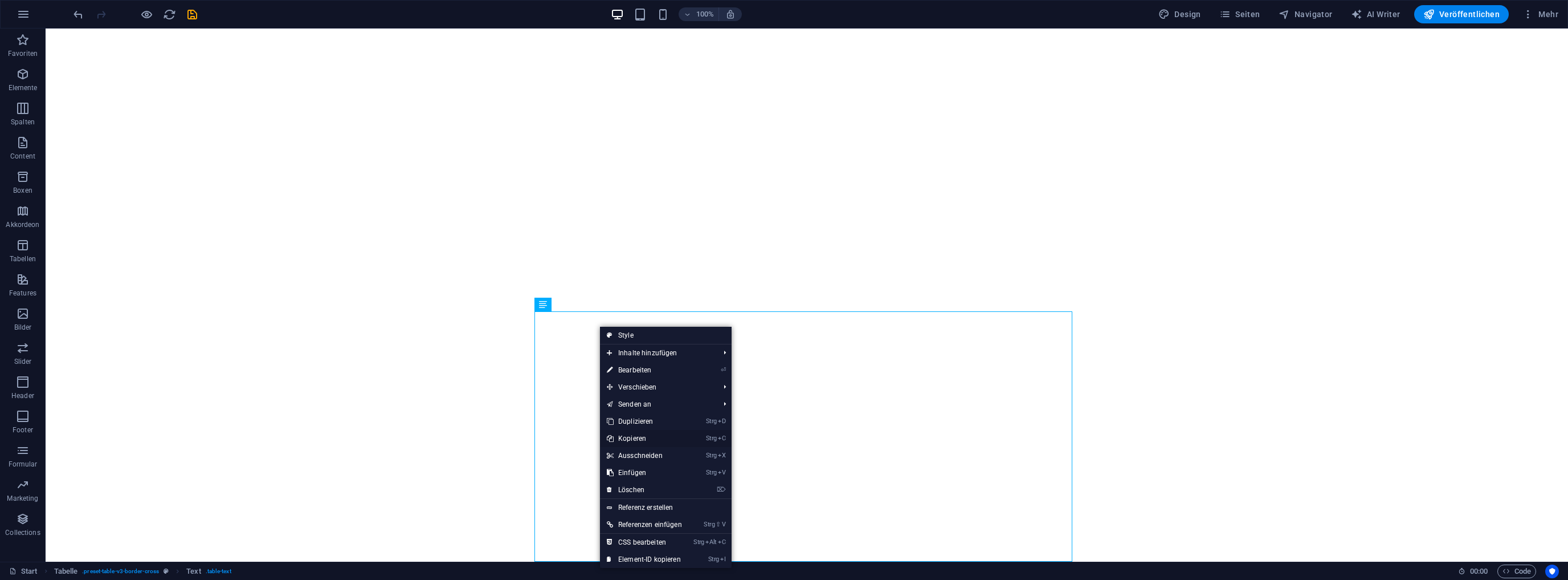
click at [627, 435] on link "Strg C Kopieren" at bounding box center [644, 438] width 89 height 17
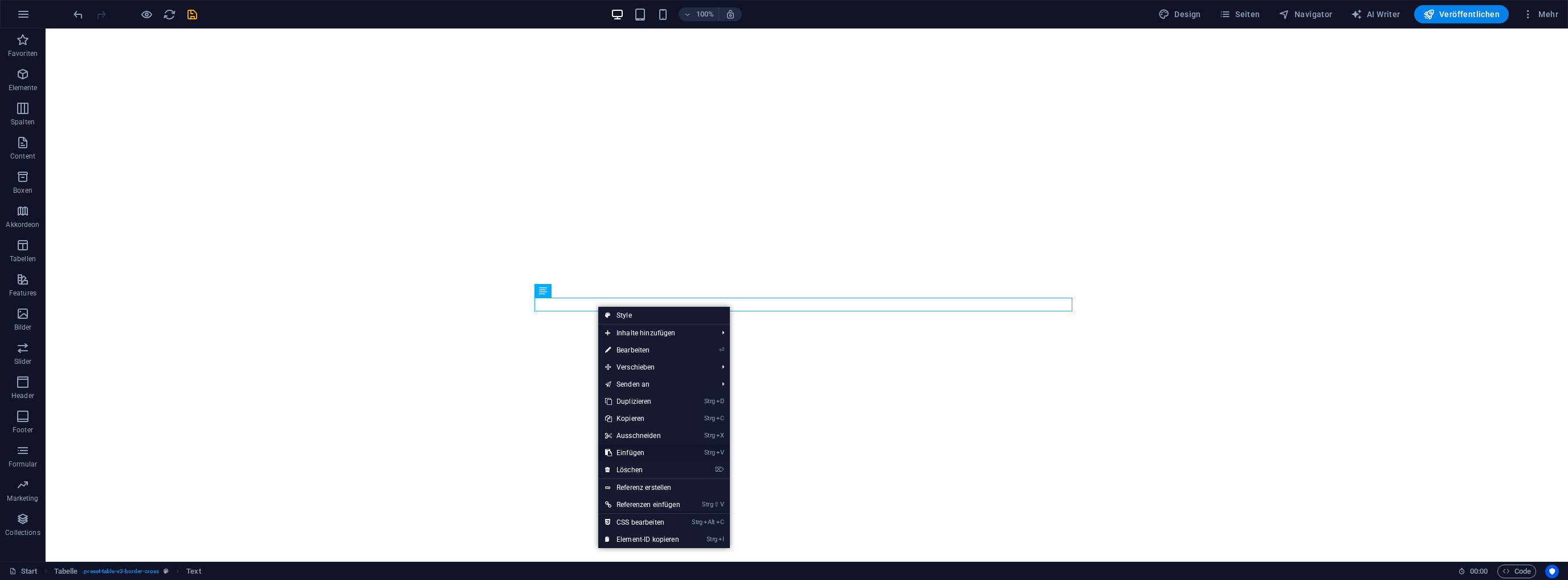
click at [640, 450] on link "Strg V Einfügen" at bounding box center [642, 453] width 89 height 17
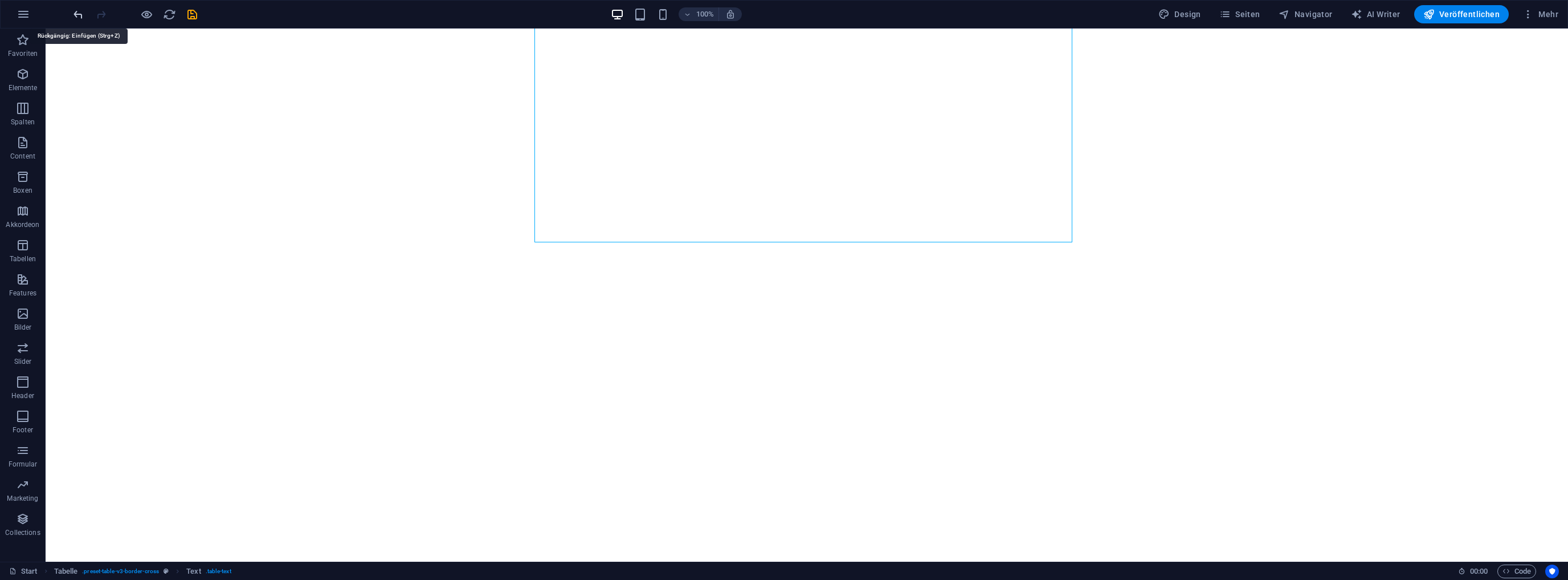
click at [76, 13] on icon "undo" at bounding box center [78, 15] width 13 height 13
click at [77, 12] on icon "undo" at bounding box center [78, 15] width 13 height 13
click at [76, 12] on icon "undo" at bounding box center [78, 15] width 13 height 13
click at [579, 189] on button at bounding box center [576, 189] width 13 height 13
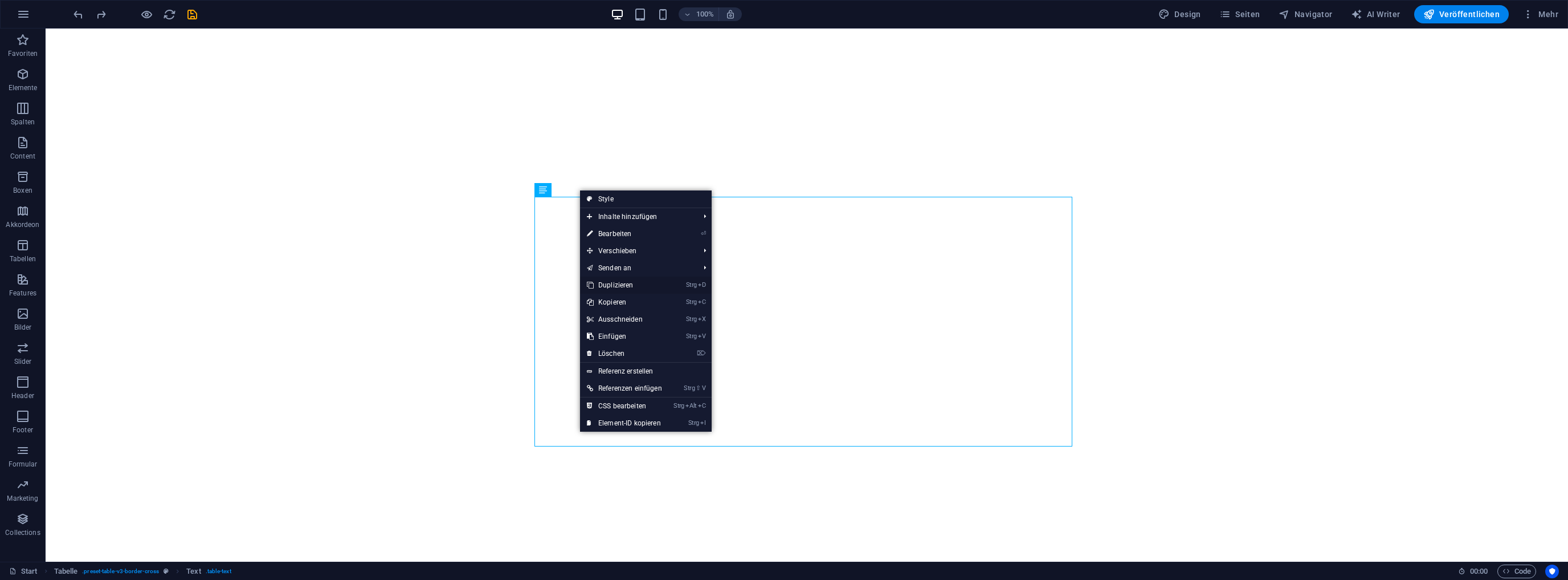
click at [620, 285] on link "Strg D Duplizieren" at bounding box center [625, 285] width 89 height 17
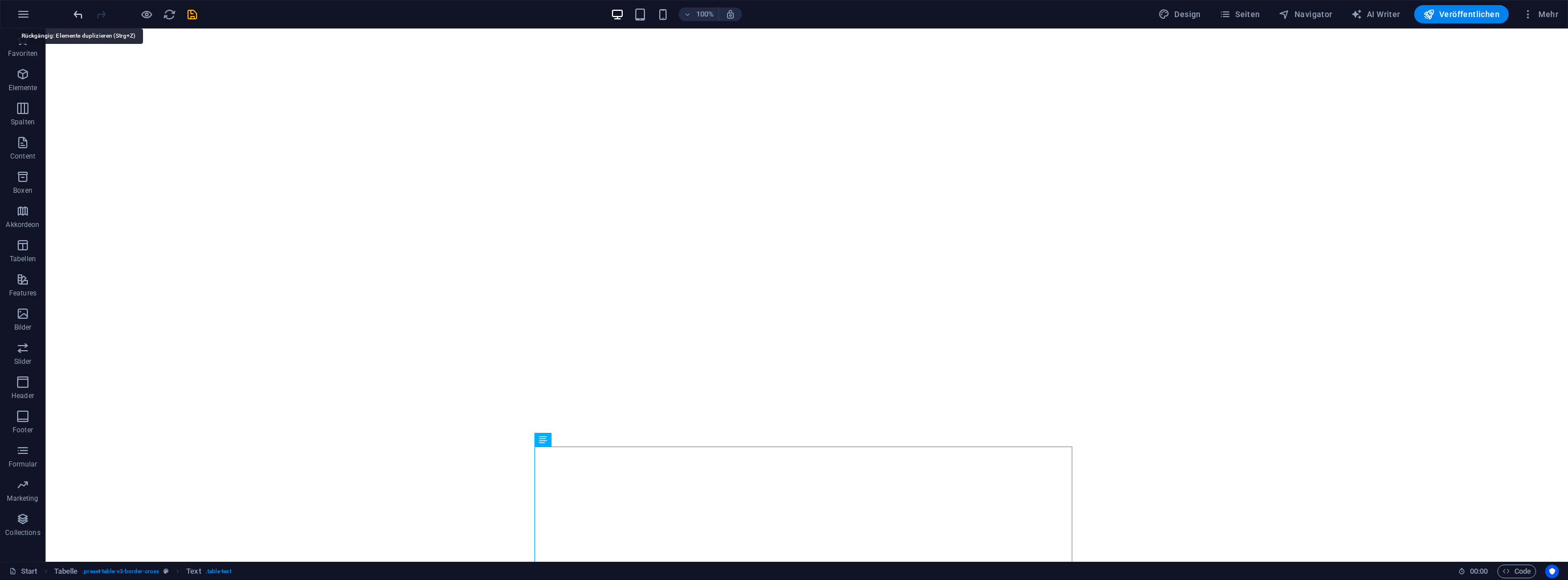
click at [82, 11] on icon "undo" at bounding box center [78, 15] width 13 height 13
click at [576, 191] on icon at bounding box center [576, 189] width 7 height 12
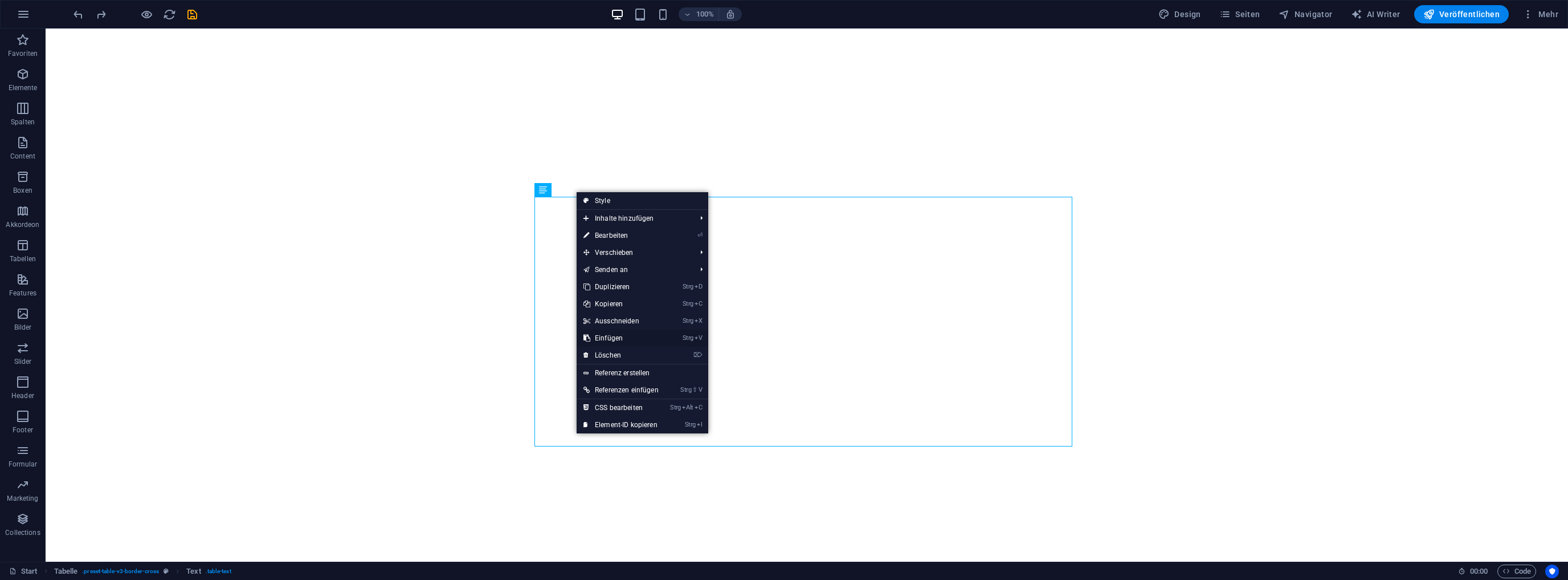
click at [625, 337] on link "Strg V Einfügen" at bounding box center [620, 338] width 89 height 17
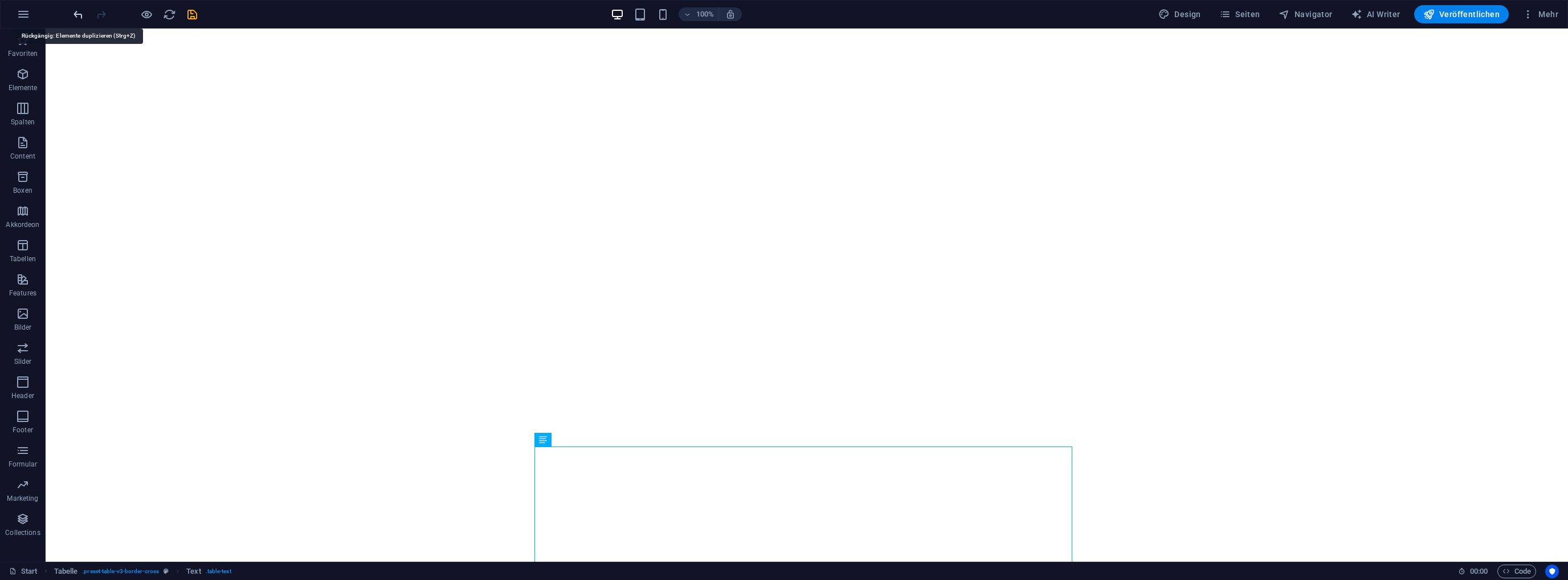
click at [77, 12] on icon "undo" at bounding box center [78, 15] width 13 height 13
click at [100, 144] on button at bounding box center [96, 144] width 13 height 13
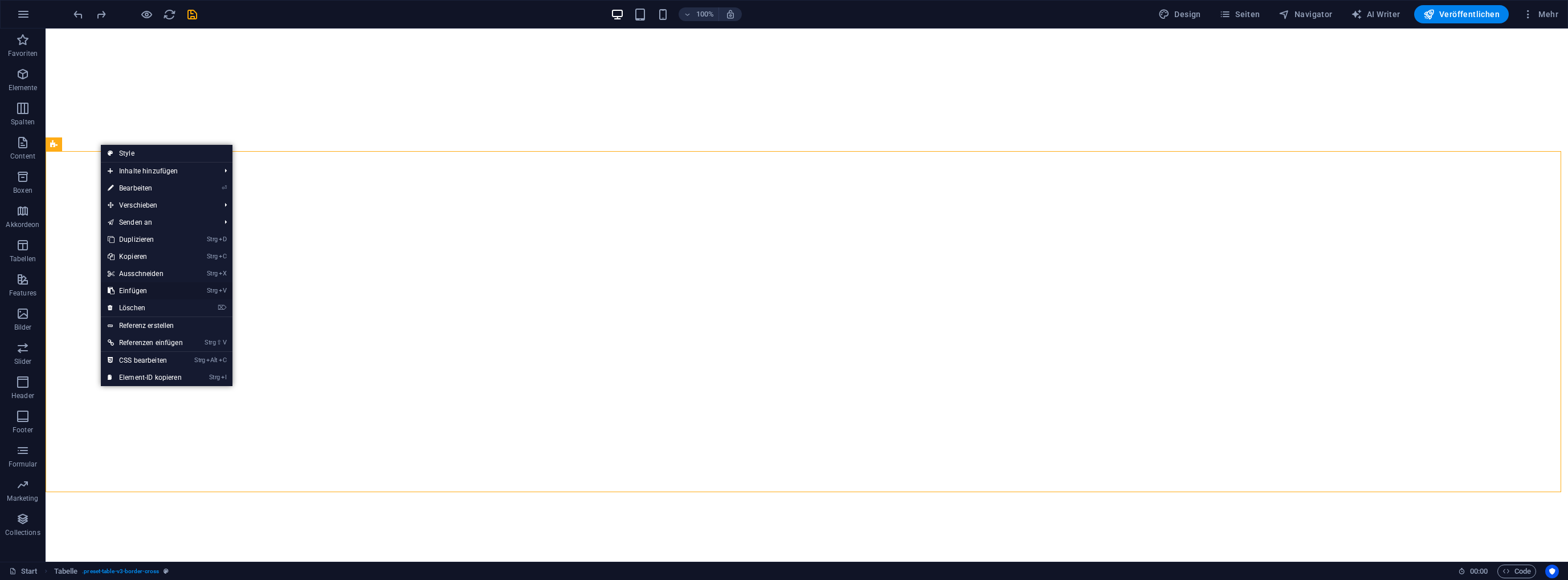
click at [148, 289] on link "Strg V Einfügen" at bounding box center [145, 291] width 89 height 17
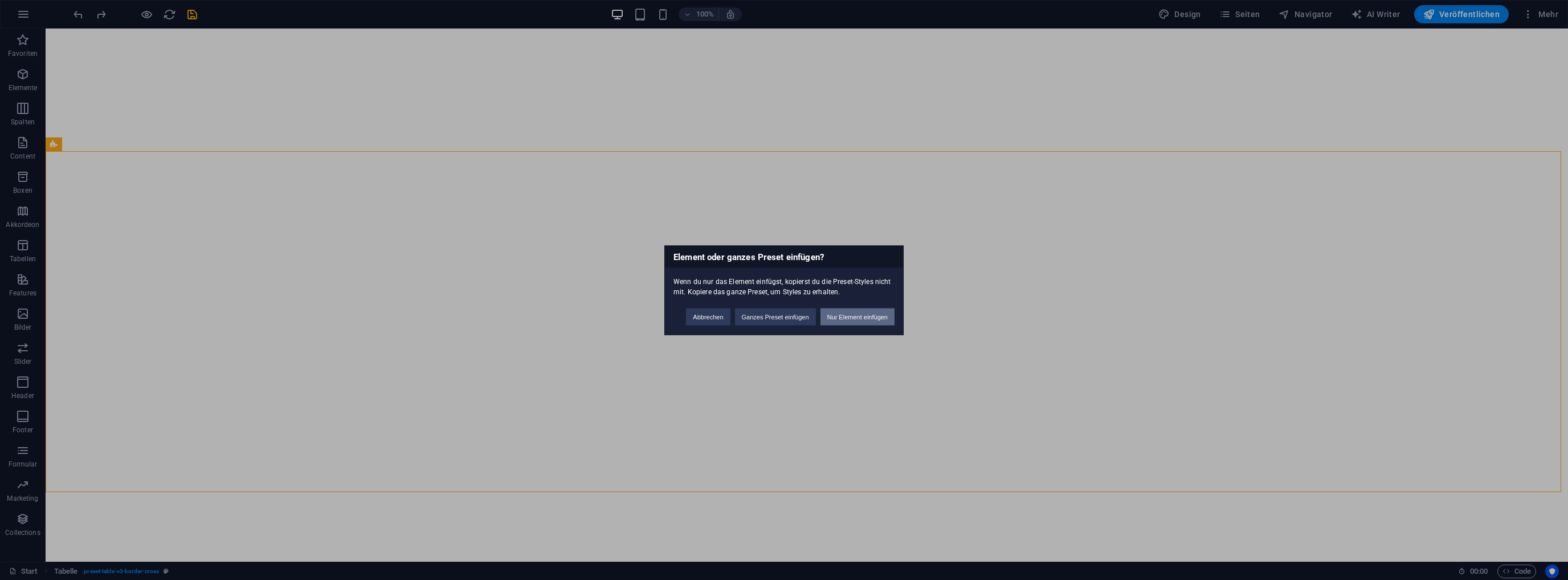
click at [844, 317] on button "Nur Element einfügen" at bounding box center [857, 317] width 74 height 17
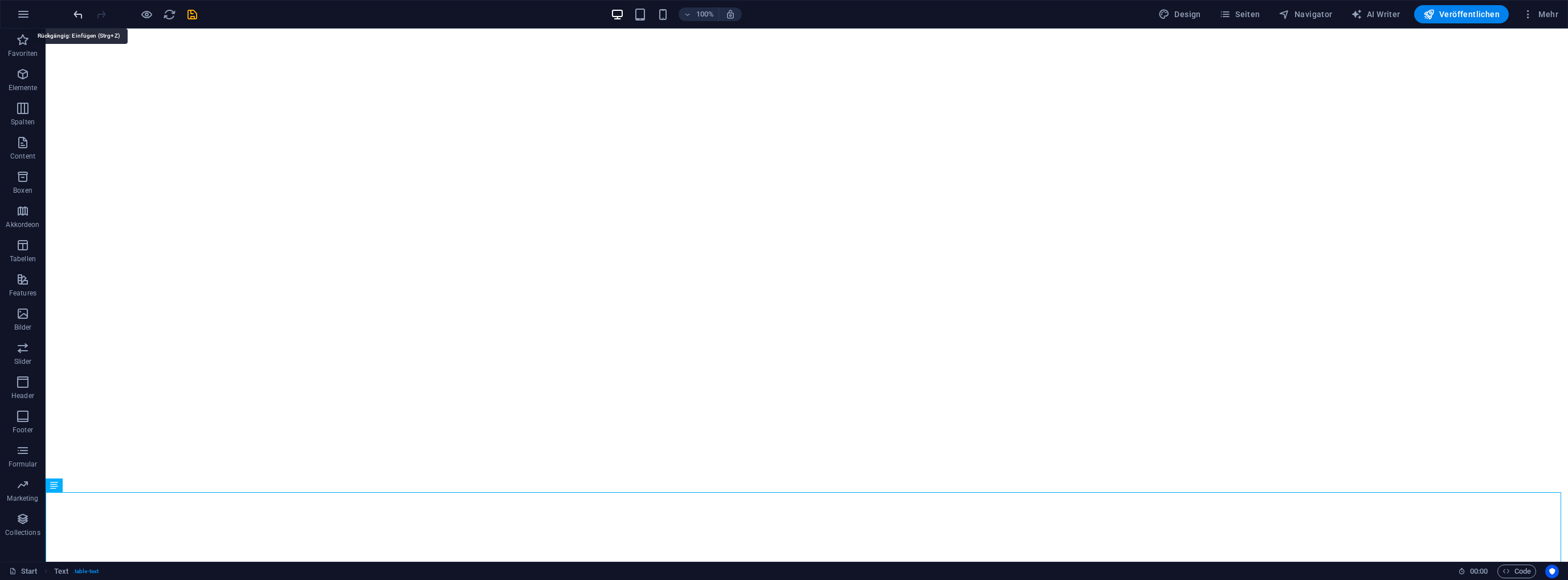
click at [76, 12] on icon "undo" at bounding box center [78, 15] width 13 height 13
click at [99, 144] on button at bounding box center [96, 144] width 13 height 13
click at [96, 143] on icon at bounding box center [96, 144] width 7 height 12
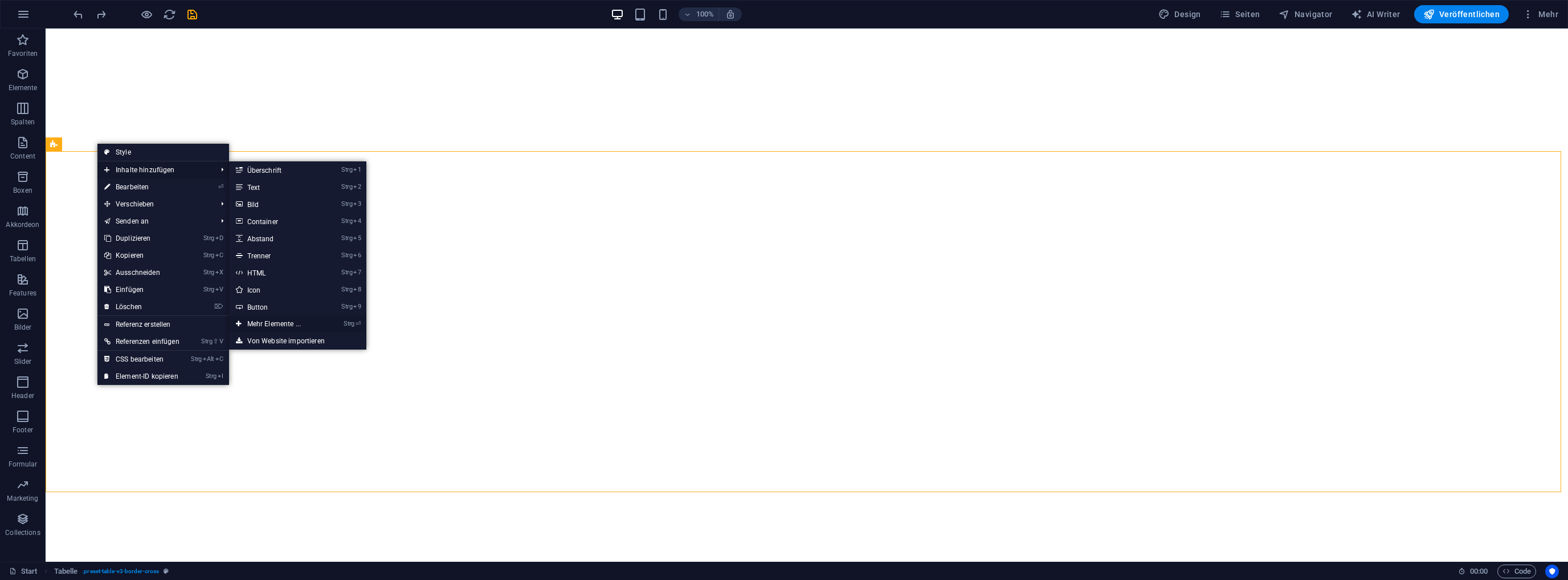
click at [281, 322] on link "Strg ⏎ Mehr Elemente ..." at bounding box center [277, 323] width 95 height 17
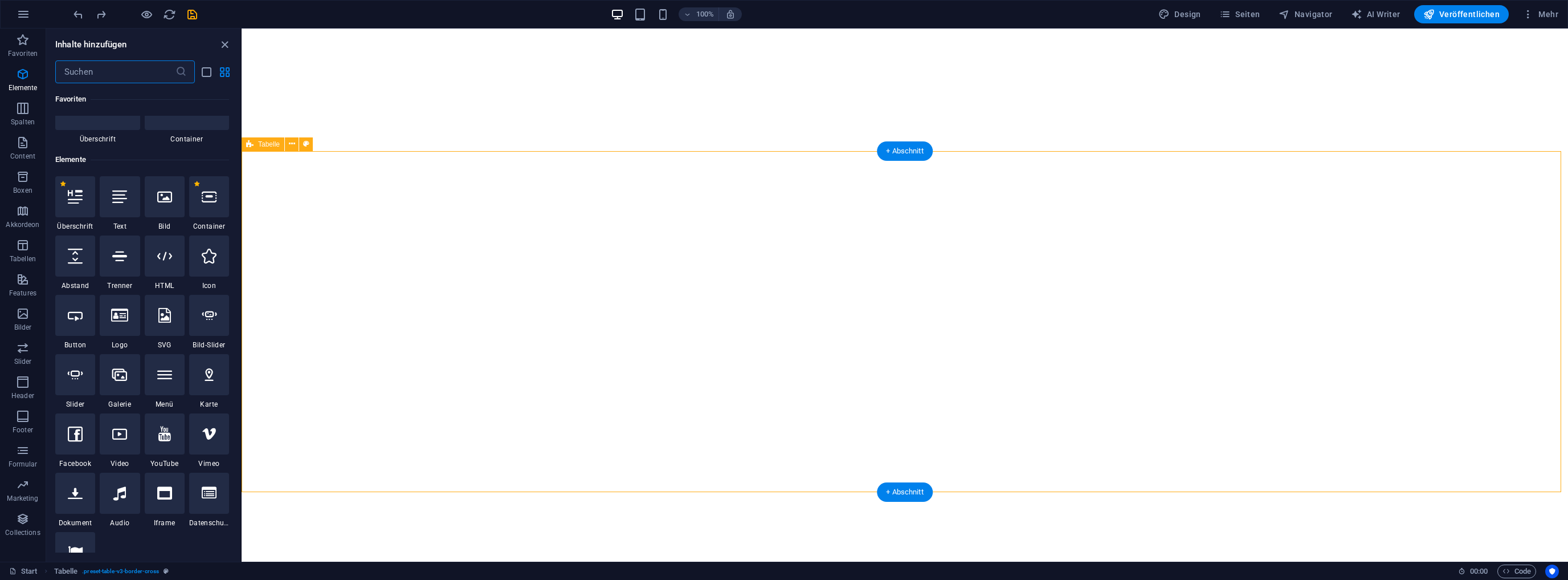
scroll to position [120, 0]
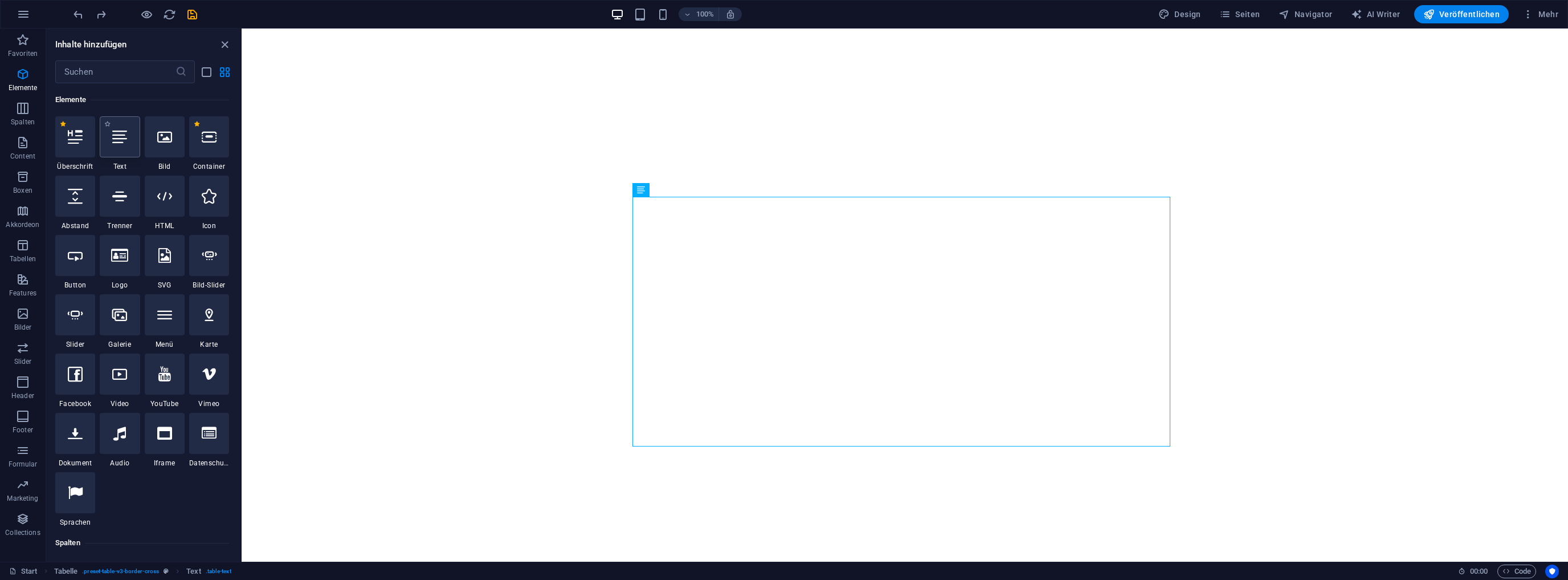
click at [115, 139] on icon at bounding box center [120, 137] width 15 height 15
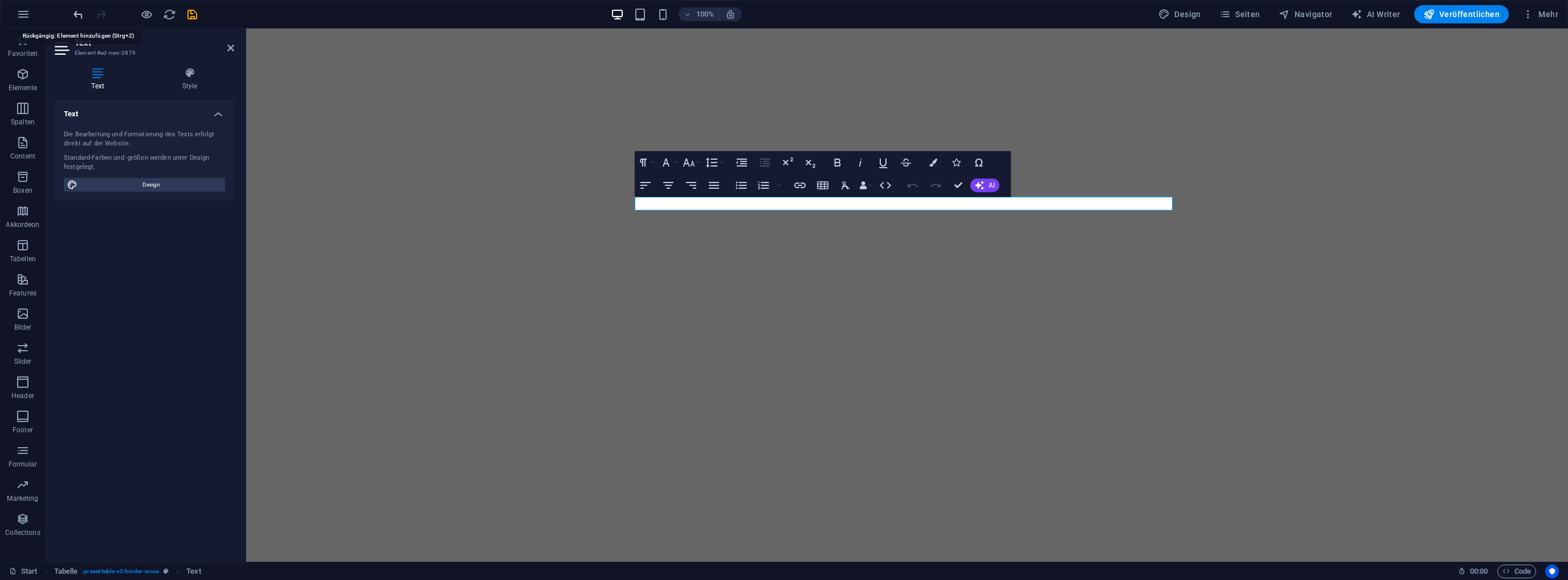
click at [76, 12] on icon "undo" at bounding box center [78, 15] width 13 height 13
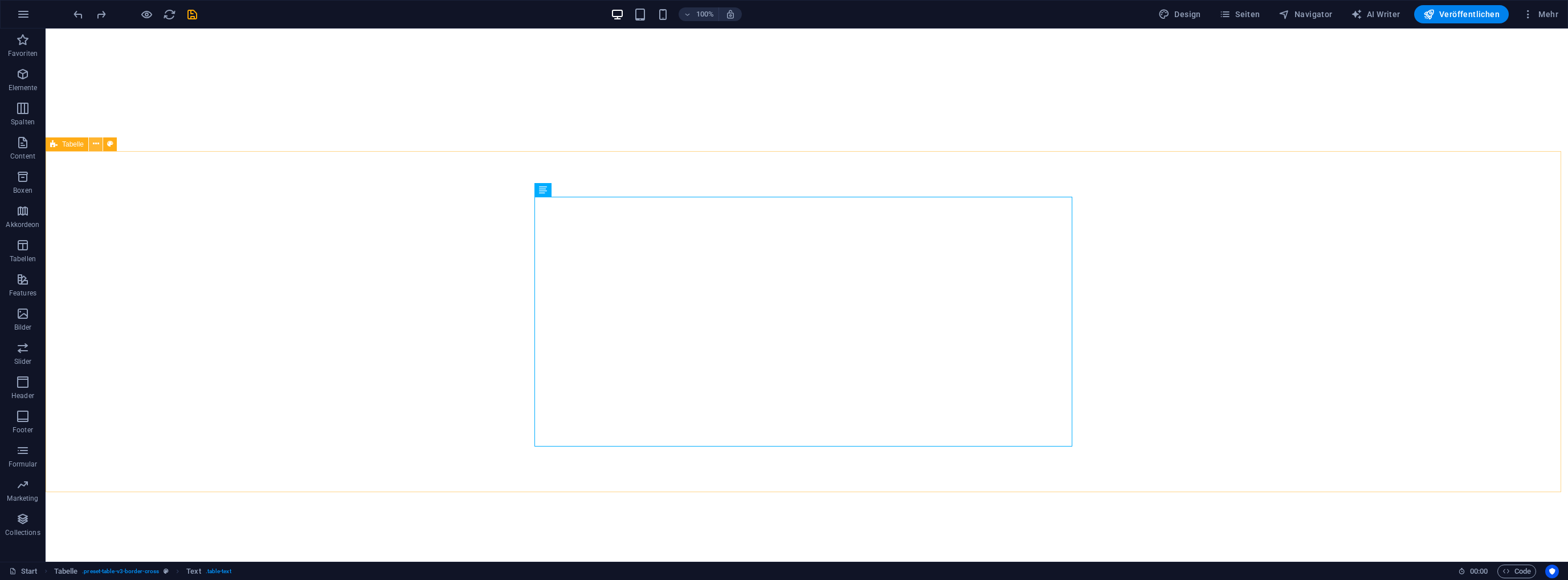
click at [96, 140] on icon at bounding box center [96, 144] width 7 height 12
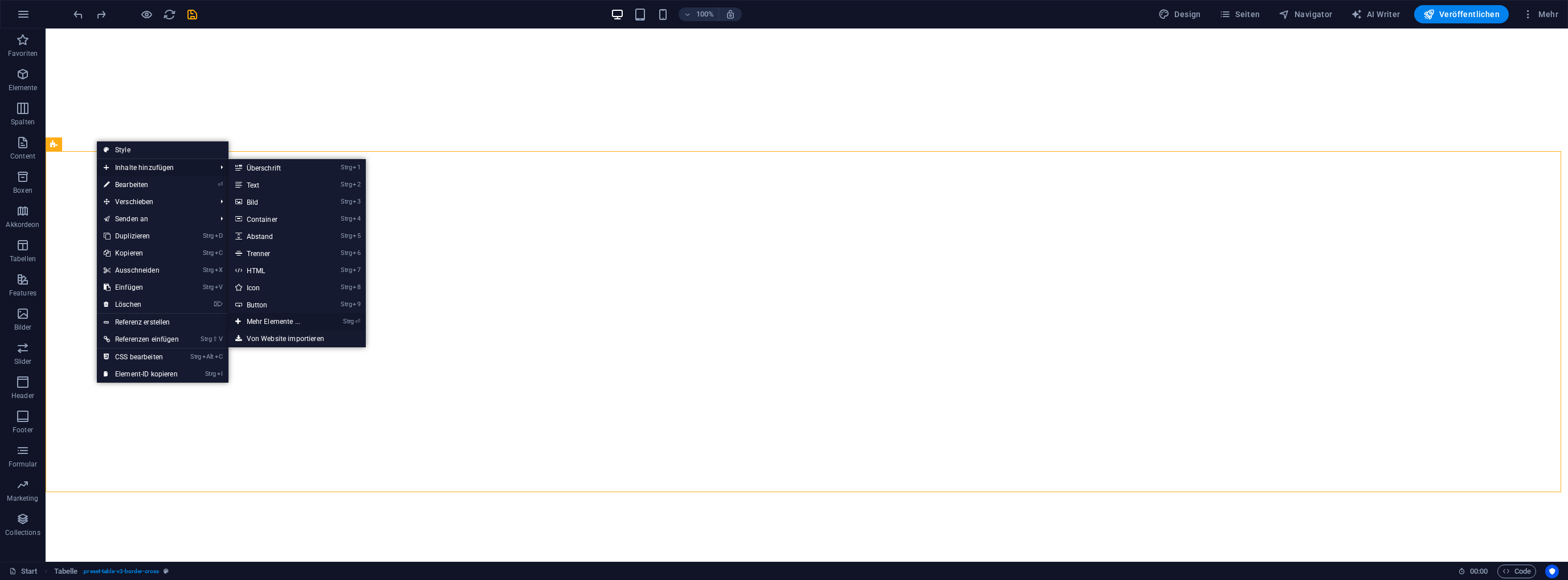
click at [301, 319] on link "Strg ⏎ Mehr Elemente ..." at bounding box center [276, 322] width 95 height 17
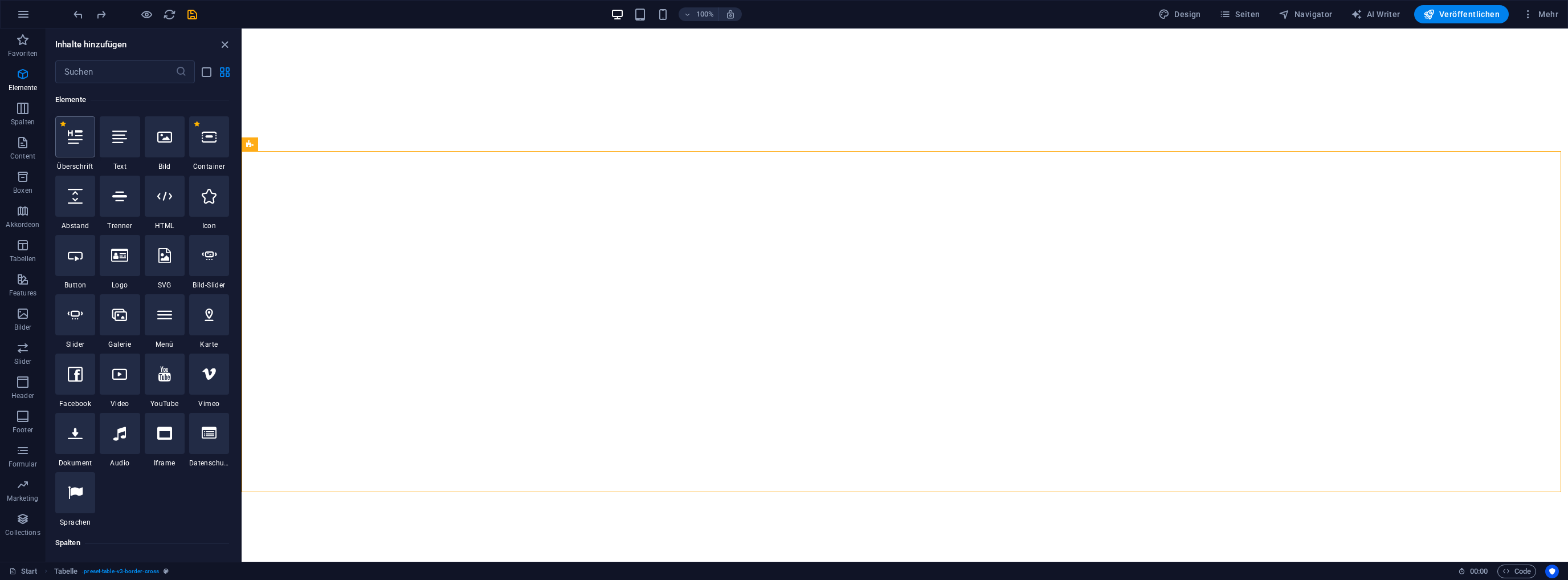
click at [71, 142] on icon at bounding box center [76, 137] width 15 height 15
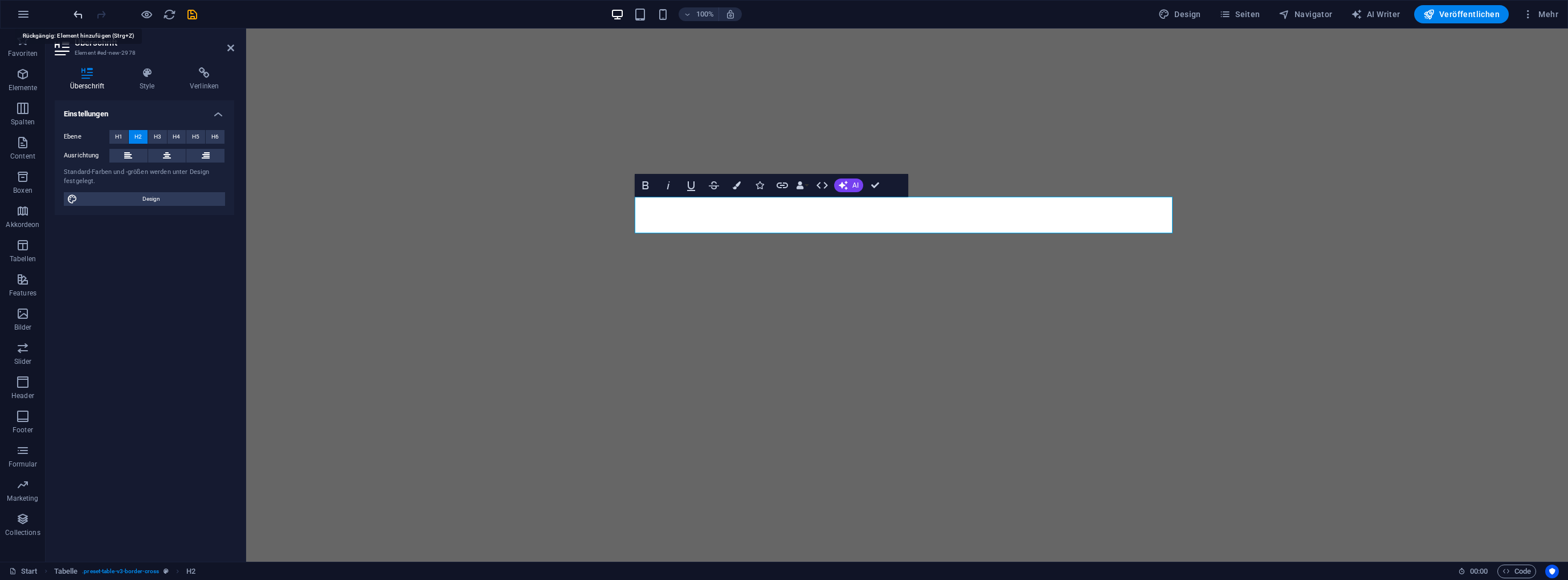
click at [76, 13] on icon "undo" at bounding box center [78, 15] width 13 height 13
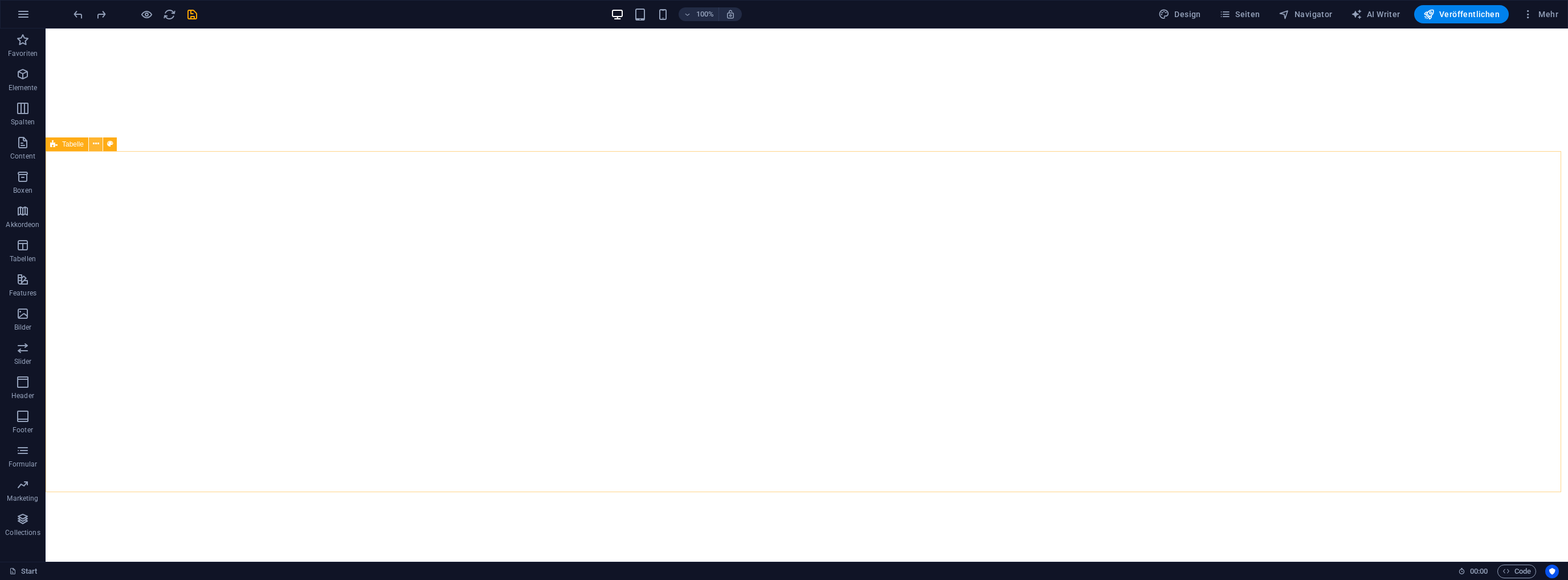
click at [91, 141] on button at bounding box center [96, 144] width 13 height 13
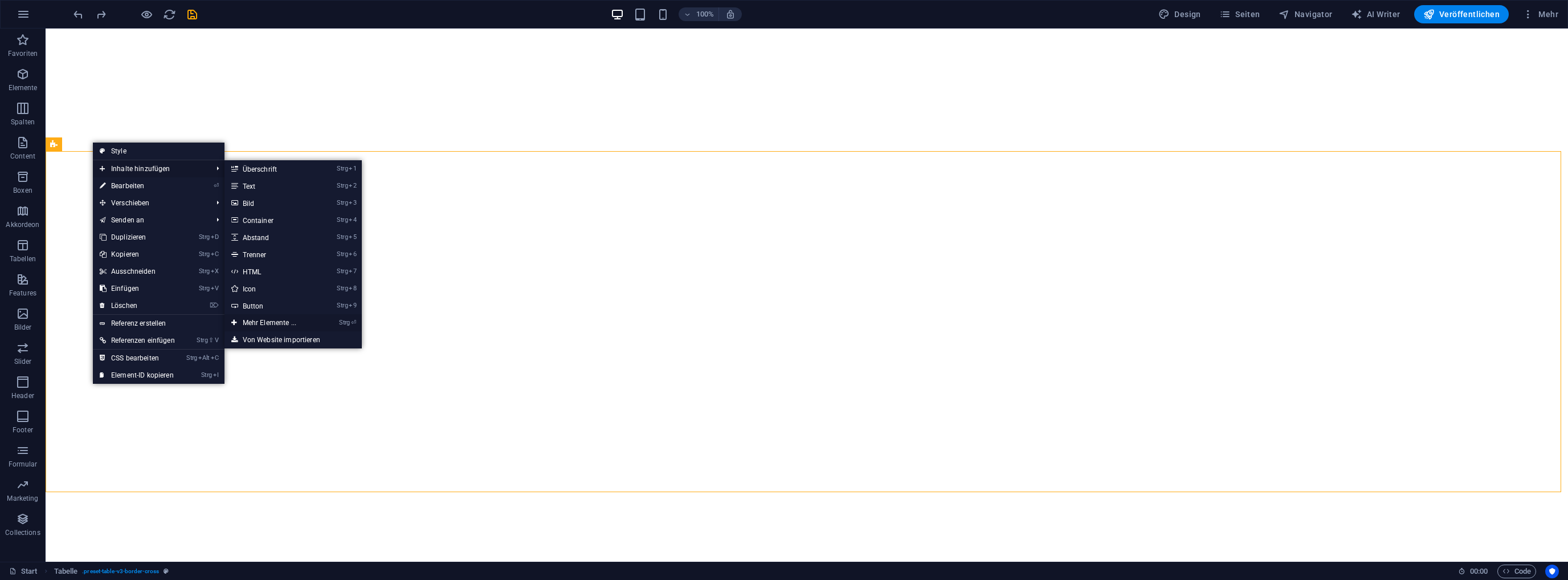
click at [266, 321] on link "Strg ⏎ Mehr Elemente ..." at bounding box center [272, 322] width 95 height 17
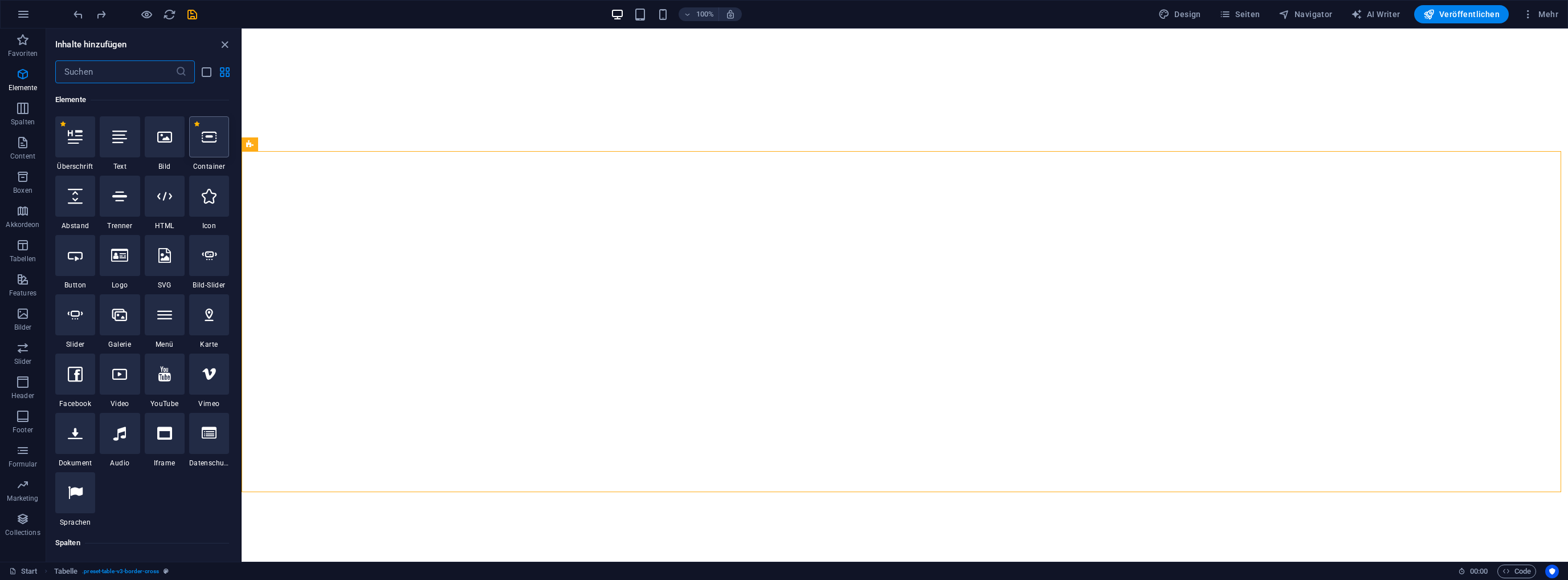
click at [210, 140] on icon at bounding box center [209, 137] width 15 height 15
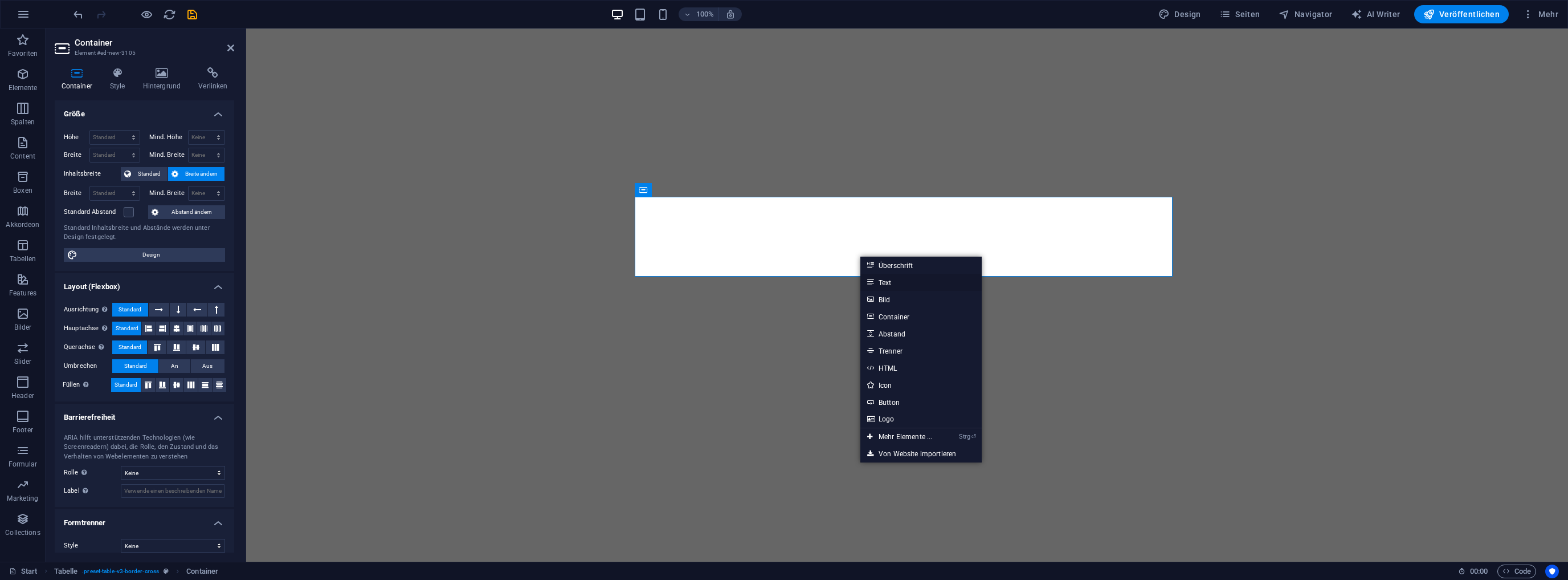
click at [895, 282] on link "Text" at bounding box center [921, 282] width 121 height 17
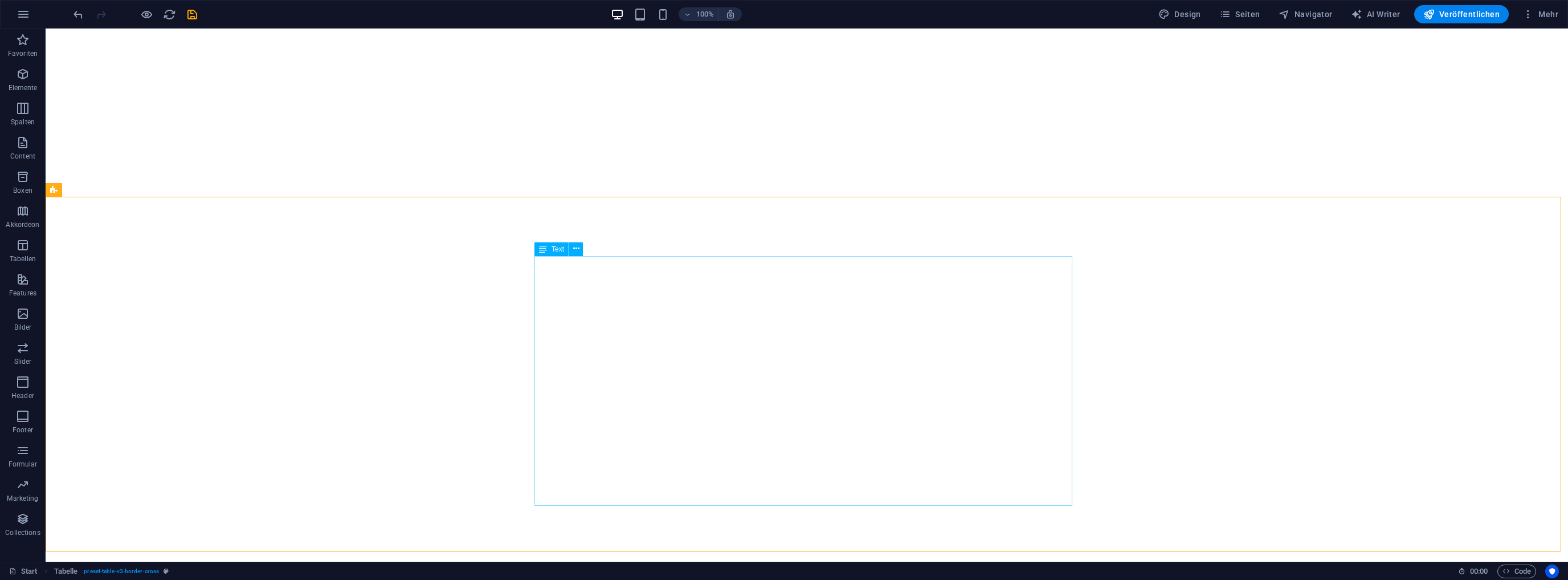
click at [545, 254] on icon at bounding box center [543, 249] width 8 height 13
click at [79, 14] on icon "undo" at bounding box center [78, 15] width 13 height 13
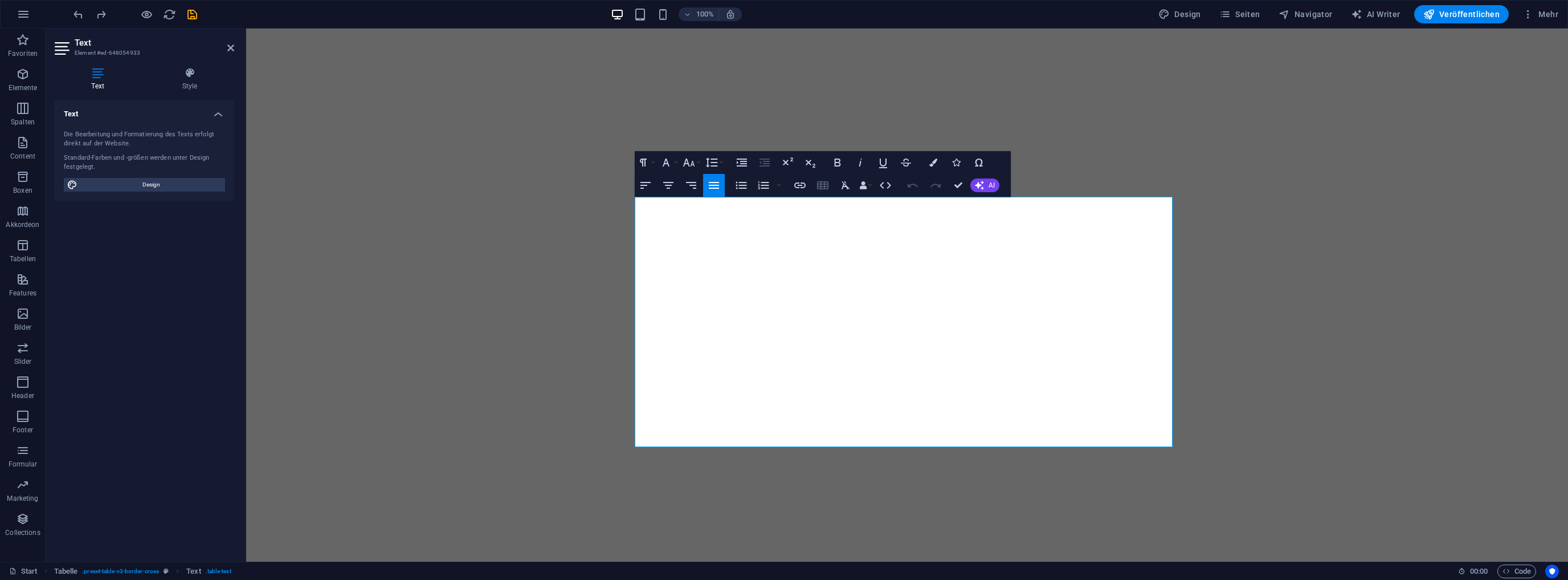
click at [826, 187] on icon "button" at bounding box center [823, 185] width 13 height 13
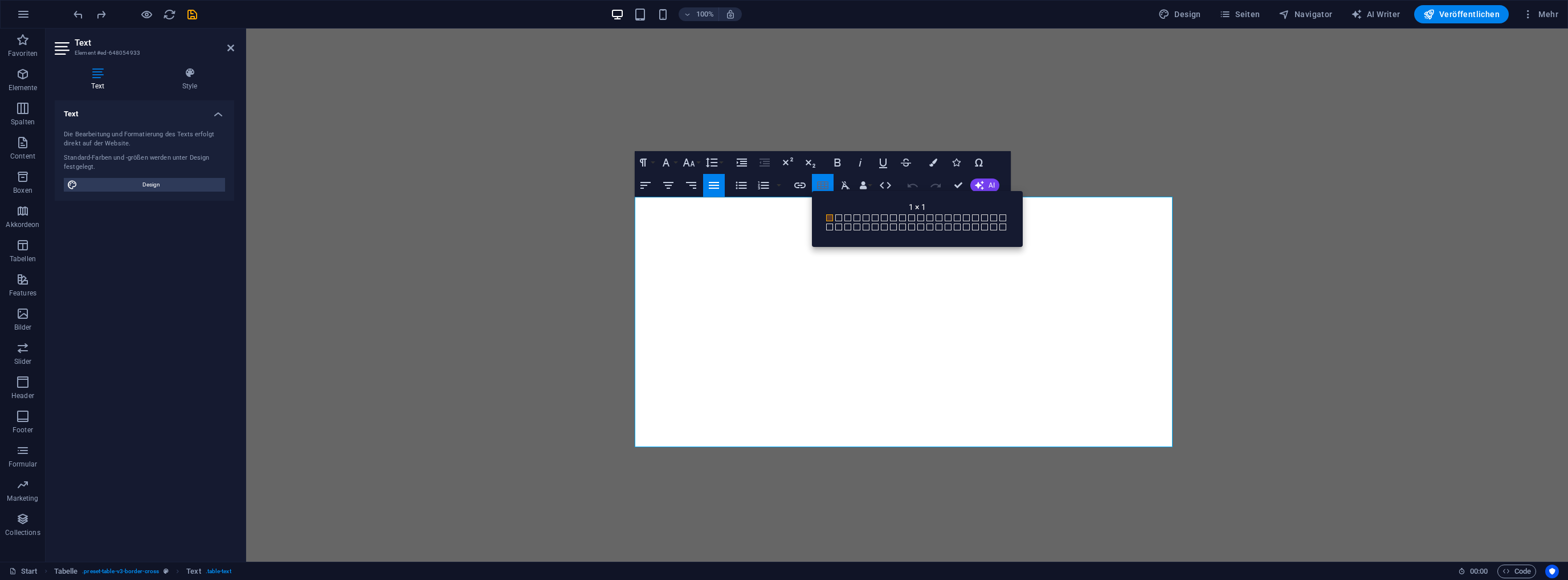
click at [826, 187] on icon "button" at bounding box center [823, 185] width 13 height 13
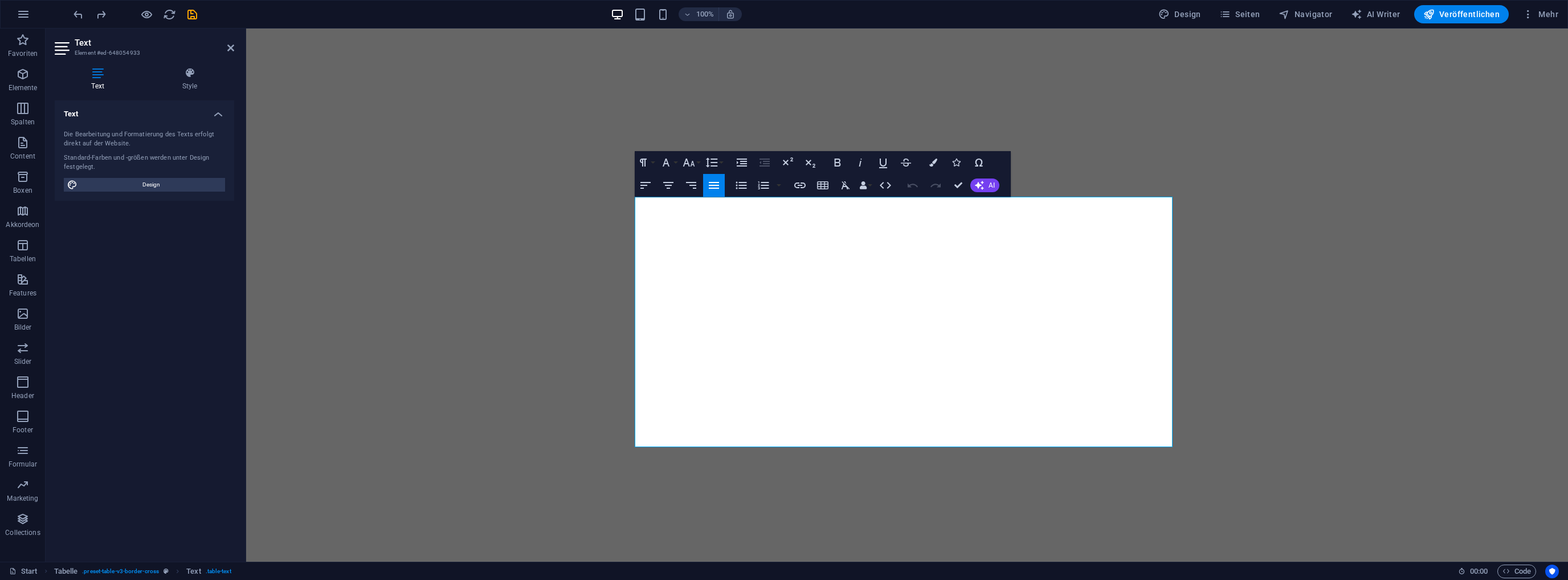
click at [97, 71] on icon at bounding box center [98, 73] width 86 height 12
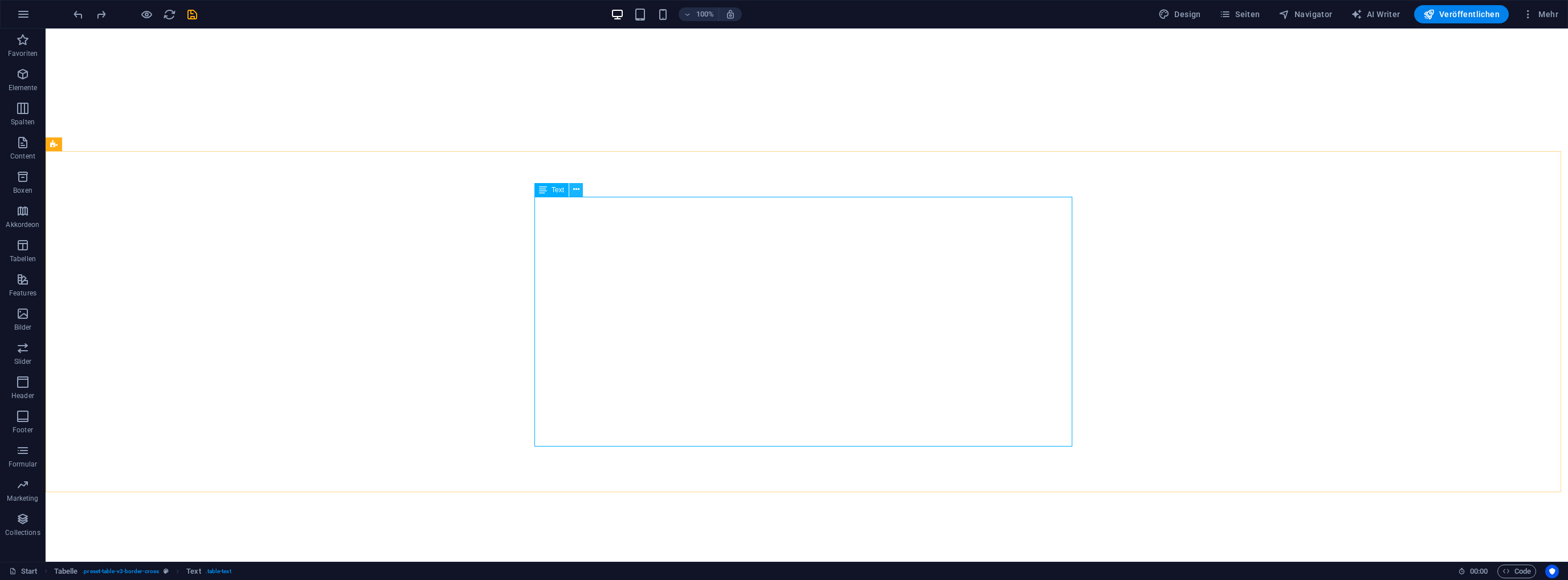
click at [576, 190] on icon at bounding box center [576, 189] width 7 height 12
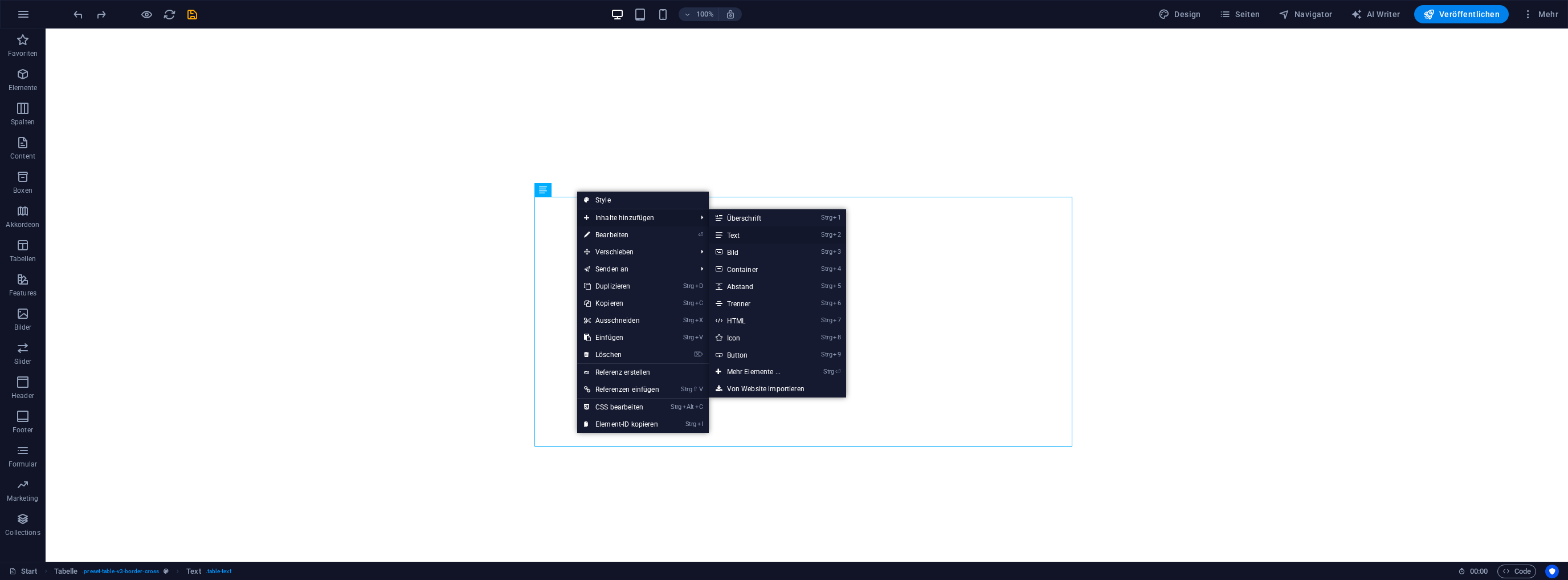
click at [743, 235] on link "Strg 2 Text" at bounding box center [757, 234] width 95 height 17
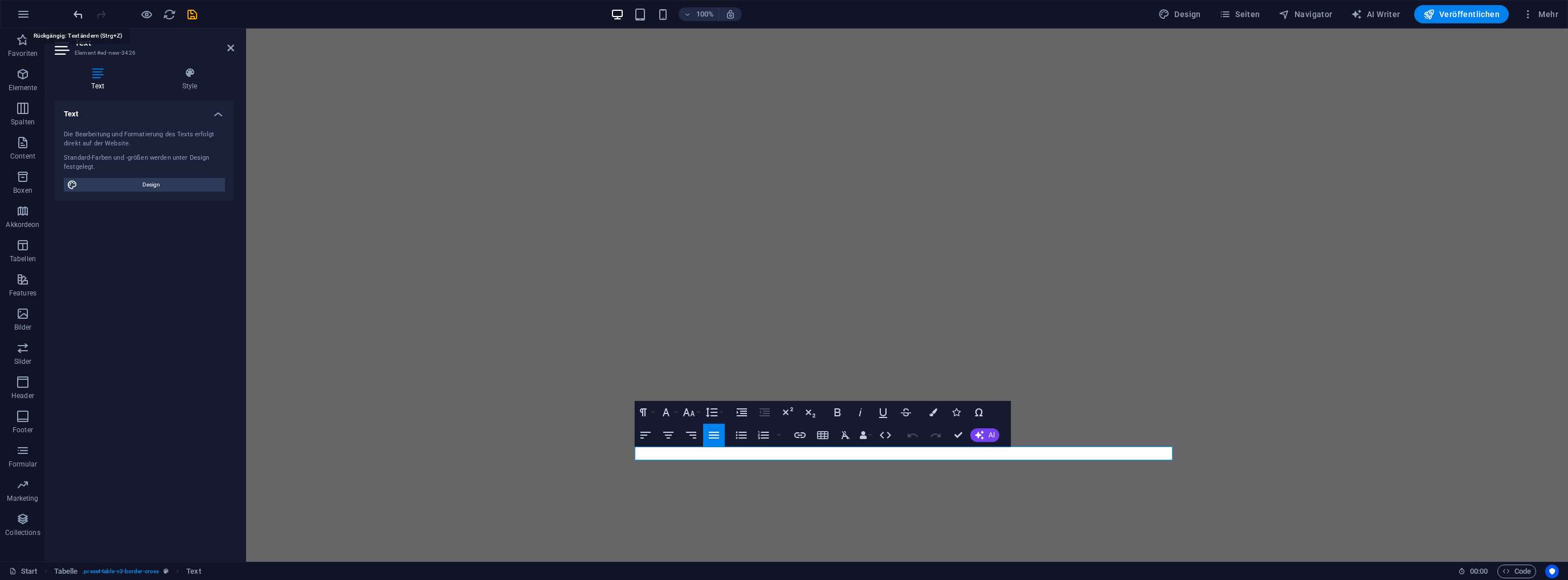
click at [77, 12] on icon "undo" at bounding box center [78, 15] width 13 height 13
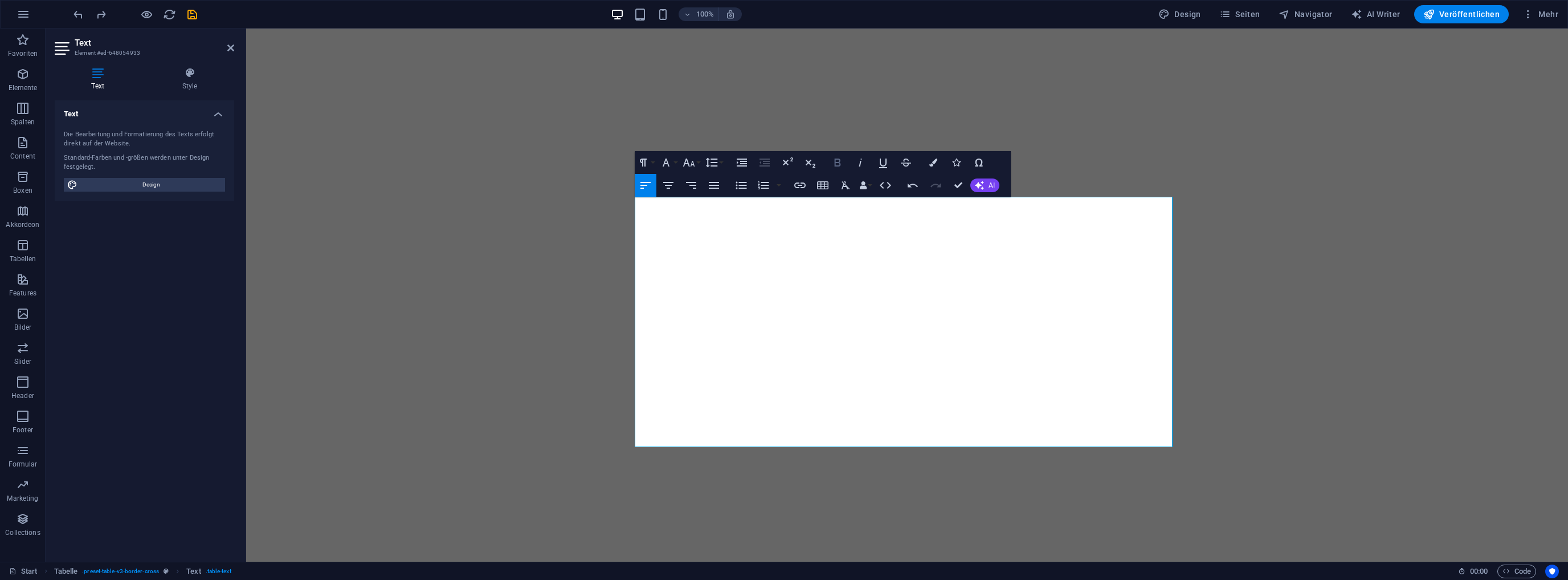
click at [834, 161] on icon "button" at bounding box center [837, 162] width 13 height 13
click at [838, 163] on icon "button" at bounding box center [838, 163] width 7 height 8
click at [837, 159] on icon "button" at bounding box center [838, 163] width 7 height 8
click at [192, 12] on icon "save" at bounding box center [193, 15] width 13 height 13
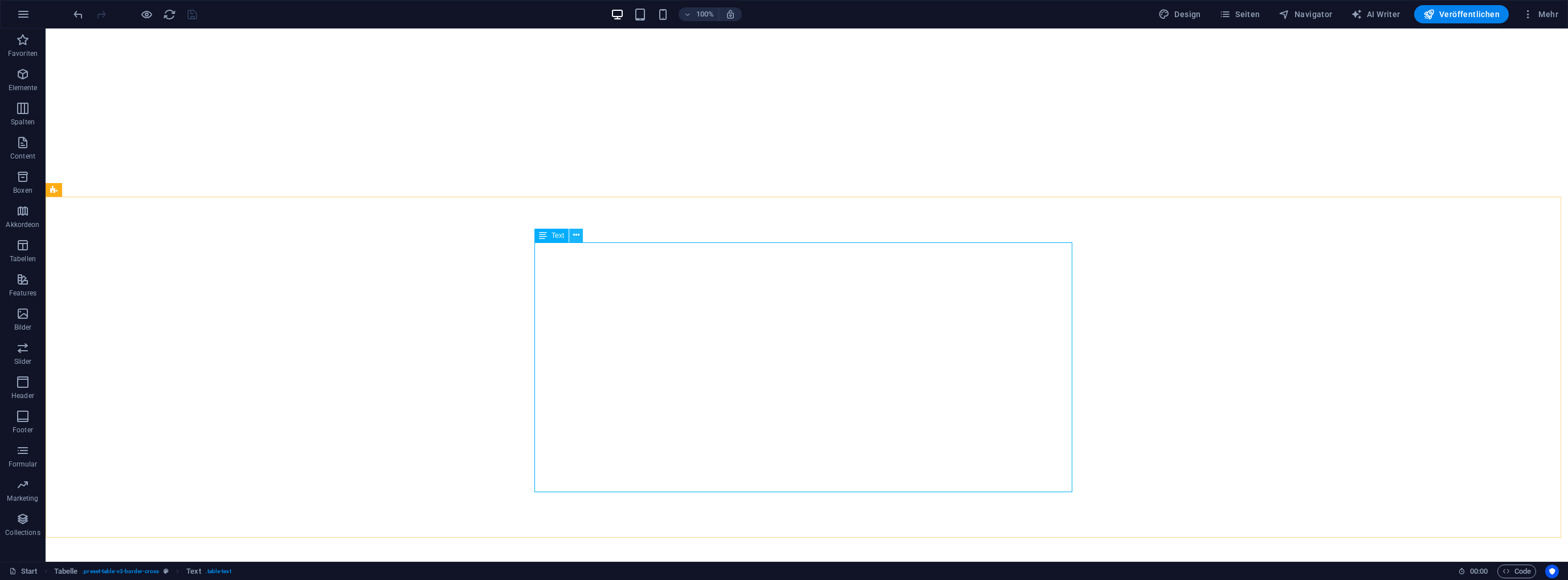
click at [577, 233] on icon at bounding box center [576, 235] width 7 height 12
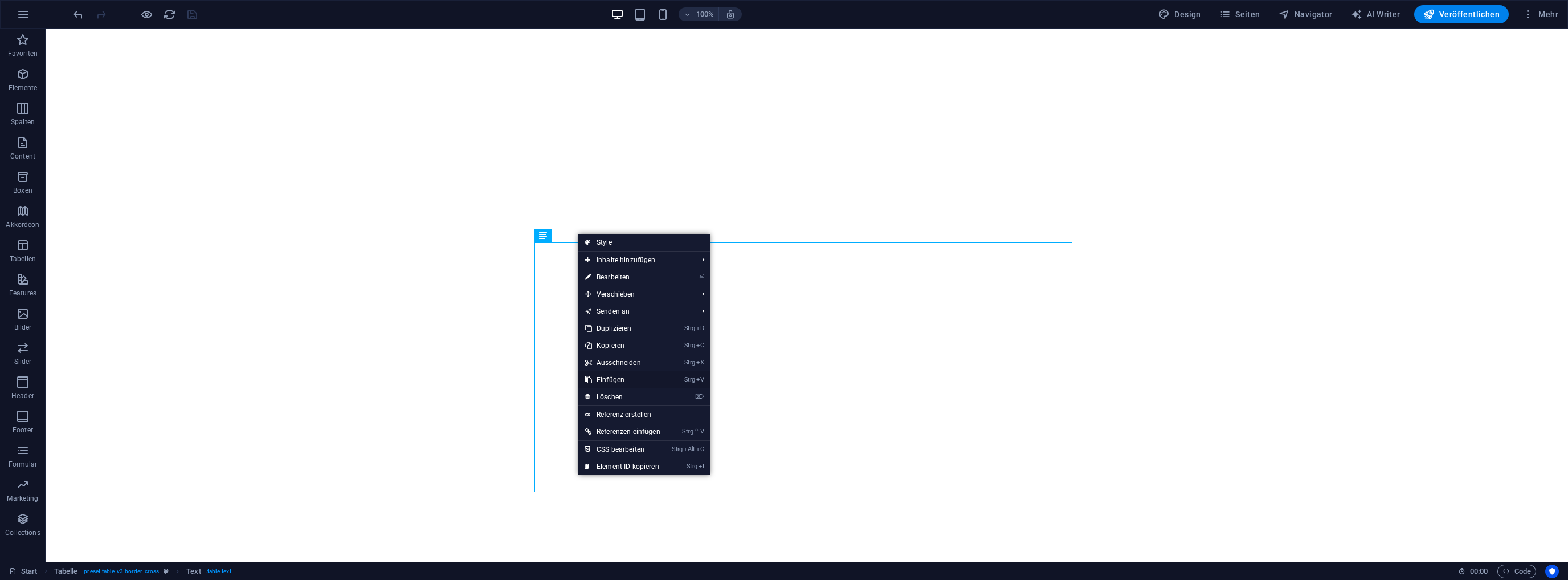
click at [625, 378] on link "Strg V Einfügen" at bounding box center [622, 380] width 89 height 17
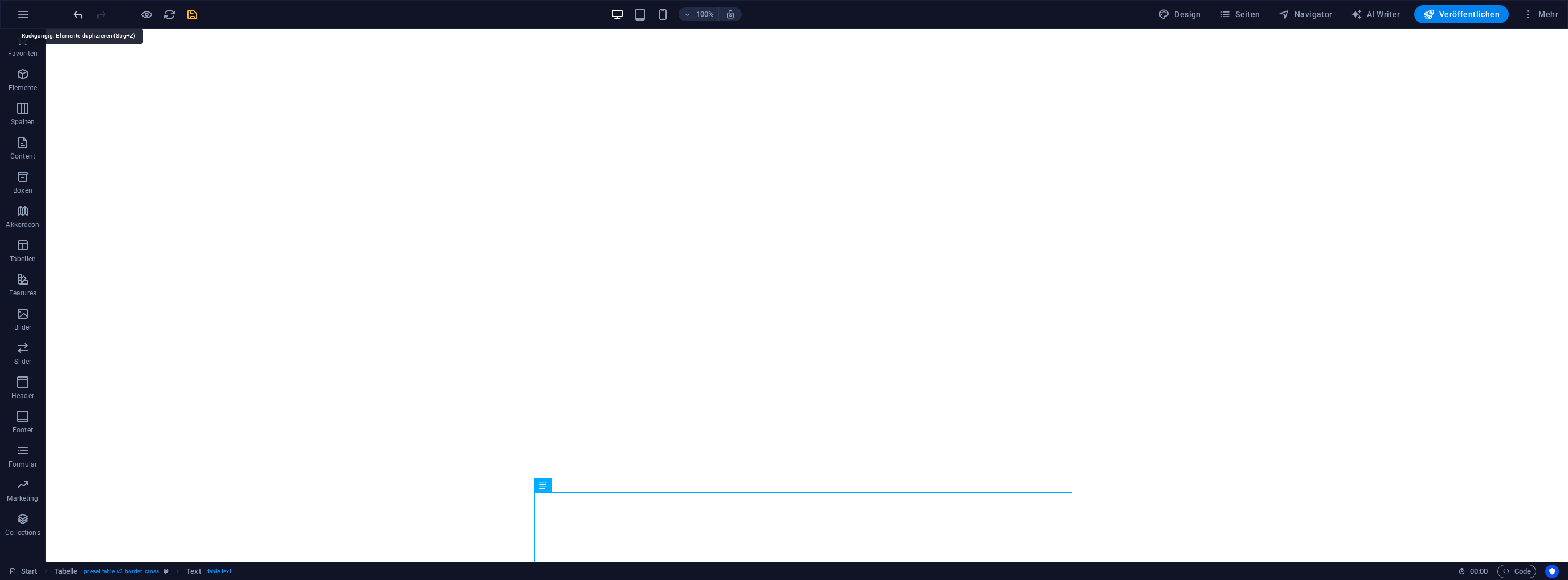
click at [79, 13] on icon "undo" at bounding box center [78, 15] width 13 height 13
click at [575, 235] on icon at bounding box center [576, 235] width 7 height 12
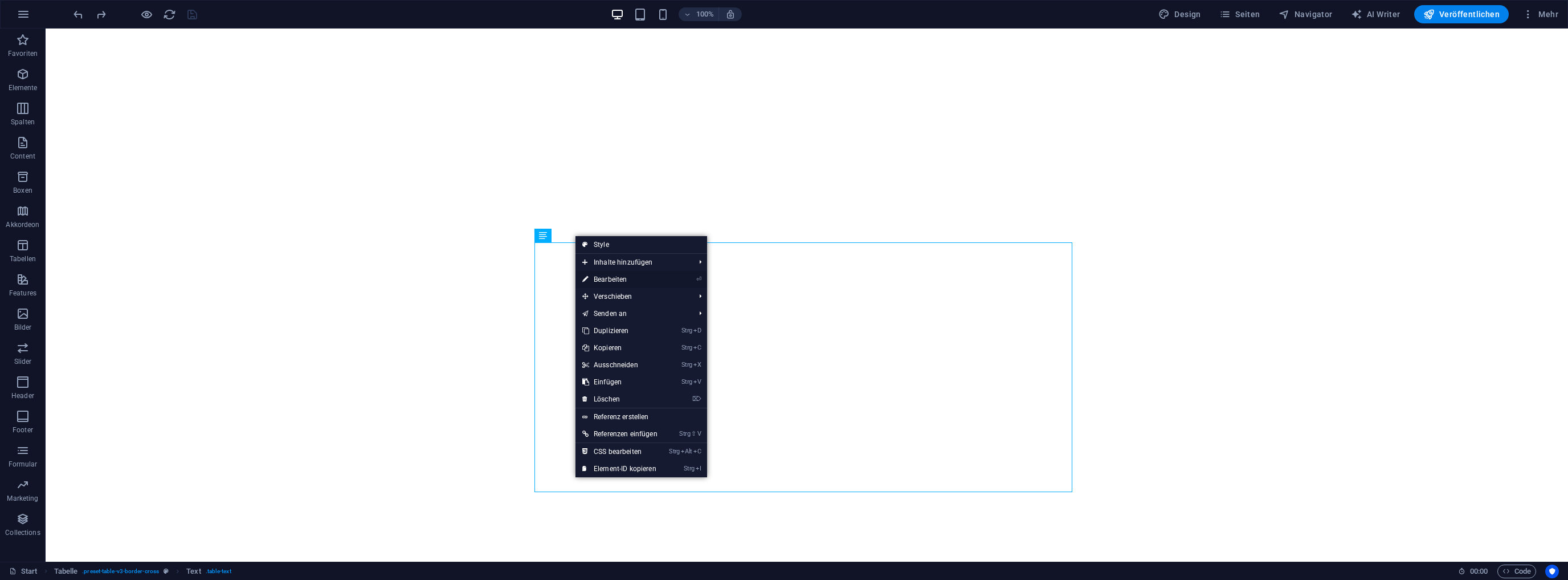
click at [613, 279] on link "⏎ Bearbeiten" at bounding box center [620, 279] width 89 height 17
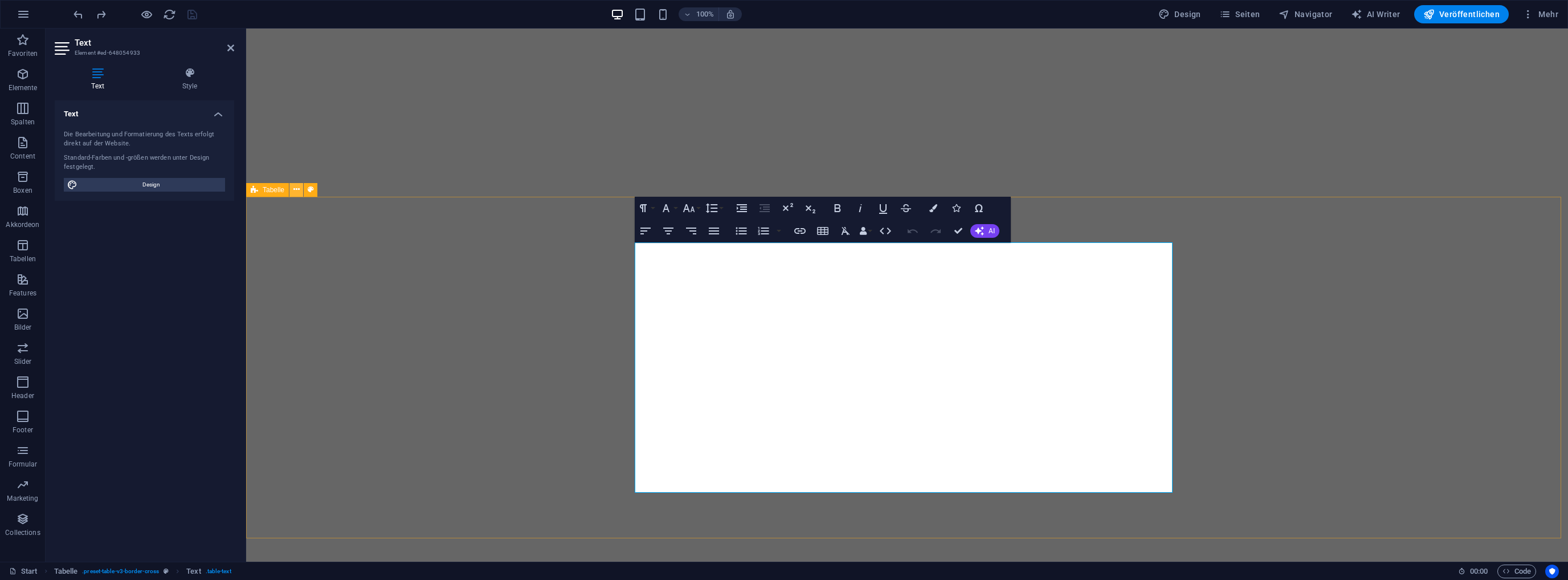
click at [296, 190] on icon at bounding box center [296, 189] width 7 height 12
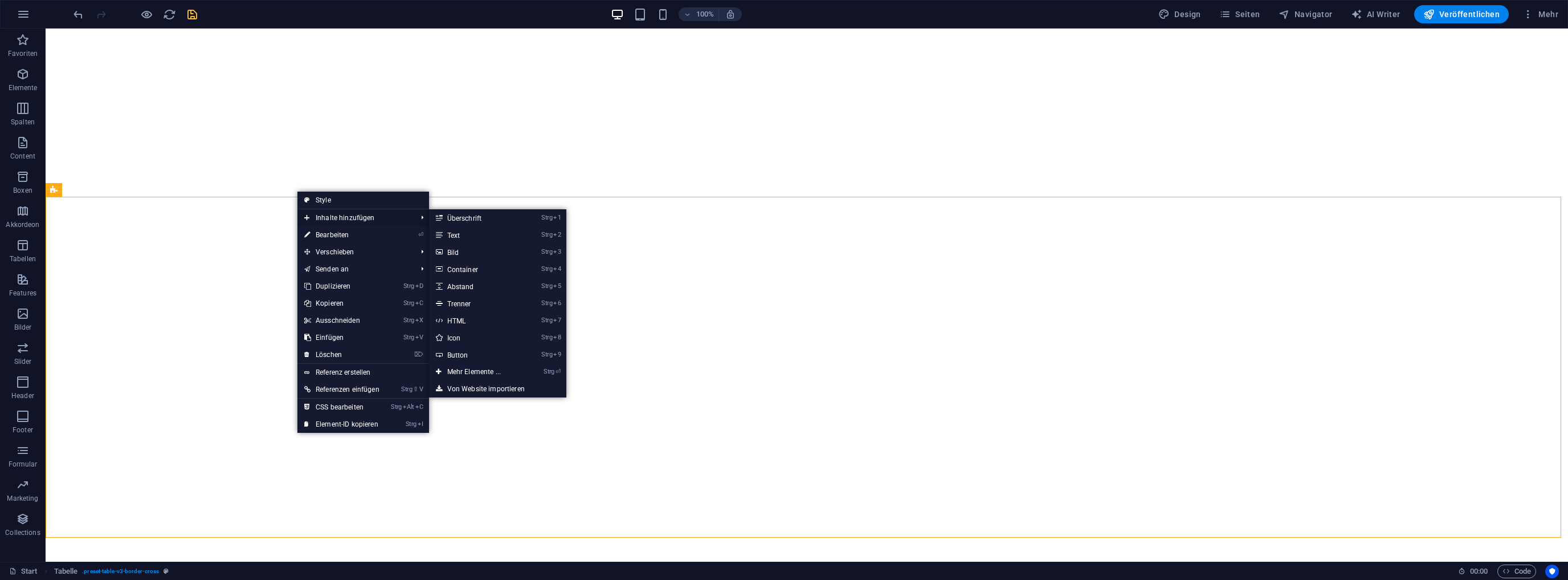
click at [326, 214] on span "Inhalte hinzufügen" at bounding box center [355, 218] width 115 height 17
click at [463, 285] on link "Strg 5 Abstand" at bounding box center [477, 286] width 95 height 17
select select "px"
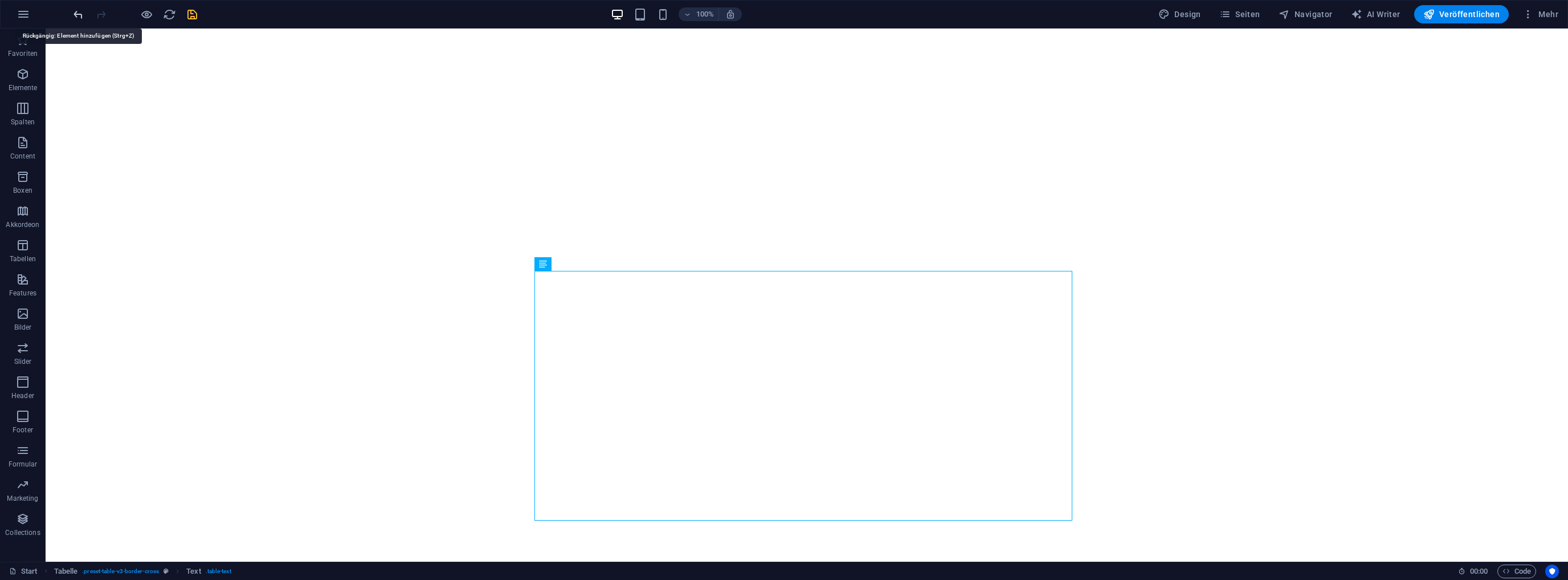
click at [74, 16] on icon "undo" at bounding box center [78, 15] width 13 height 13
click at [574, 235] on icon at bounding box center [576, 235] width 7 height 12
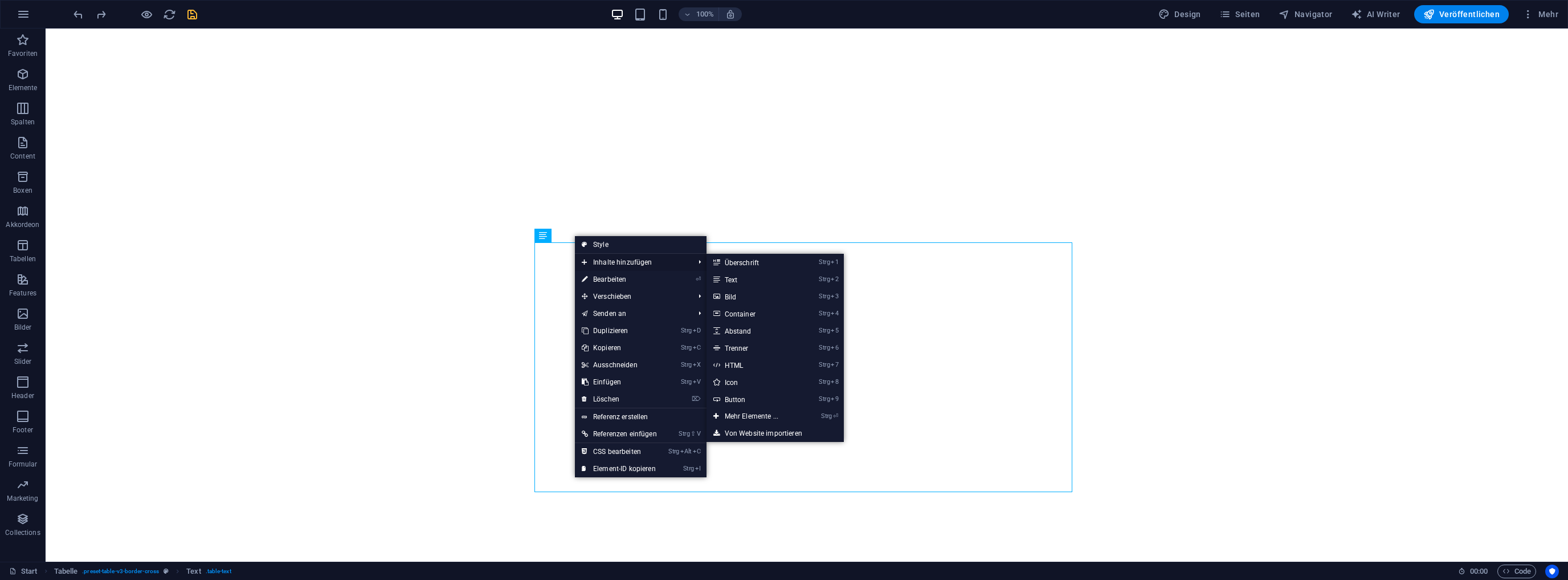
click at [626, 260] on span "Inhalte hinzufügen" at bounding box center [632, 262] width 115 height 17
click at [751, 417] on link "Strg ⏎ Mehr Elemente ..." at bounding box center [754, 416] width 95 height 17
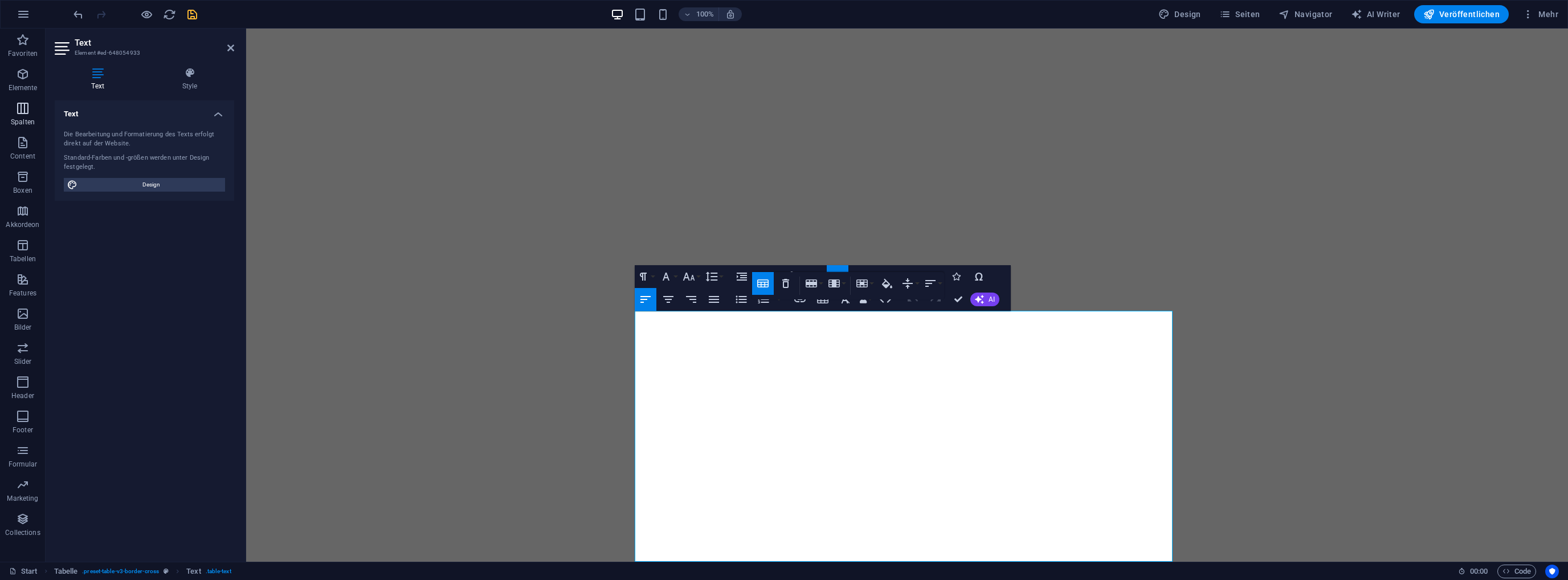
click at [17, 102] on icon "button" at bounding box center [22, 108] width 13 height 13
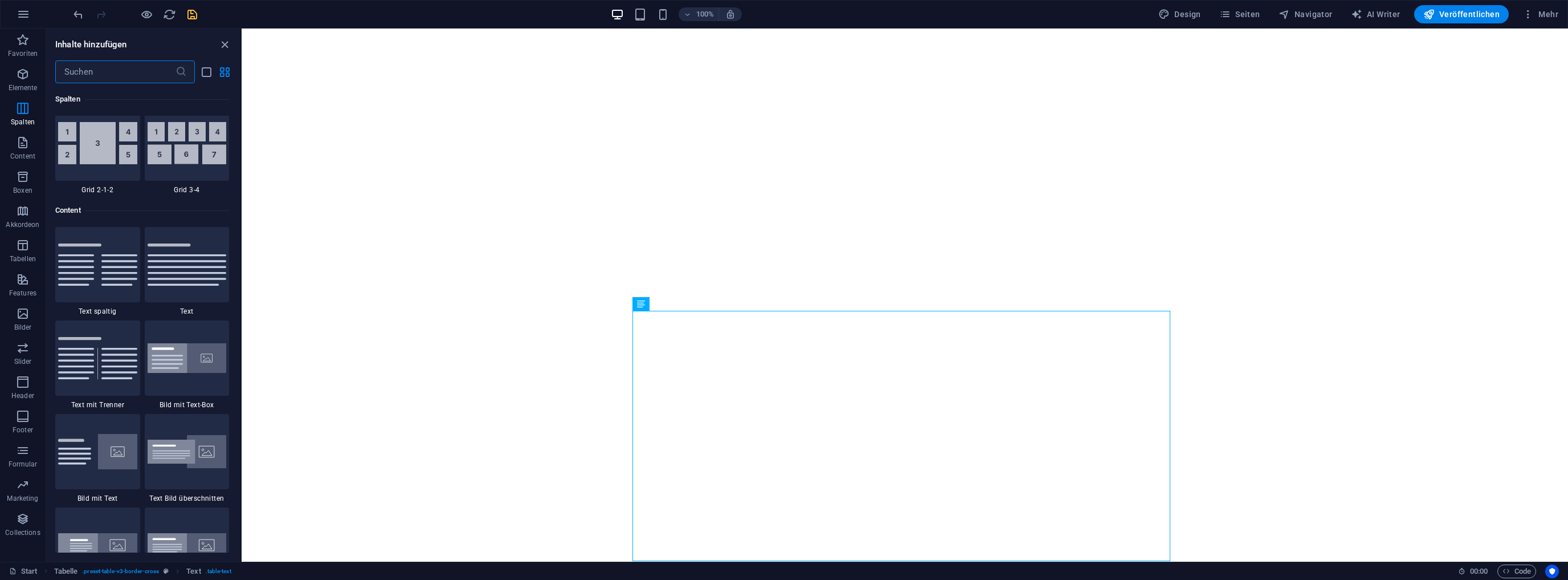
scroll to position [1887, 0]
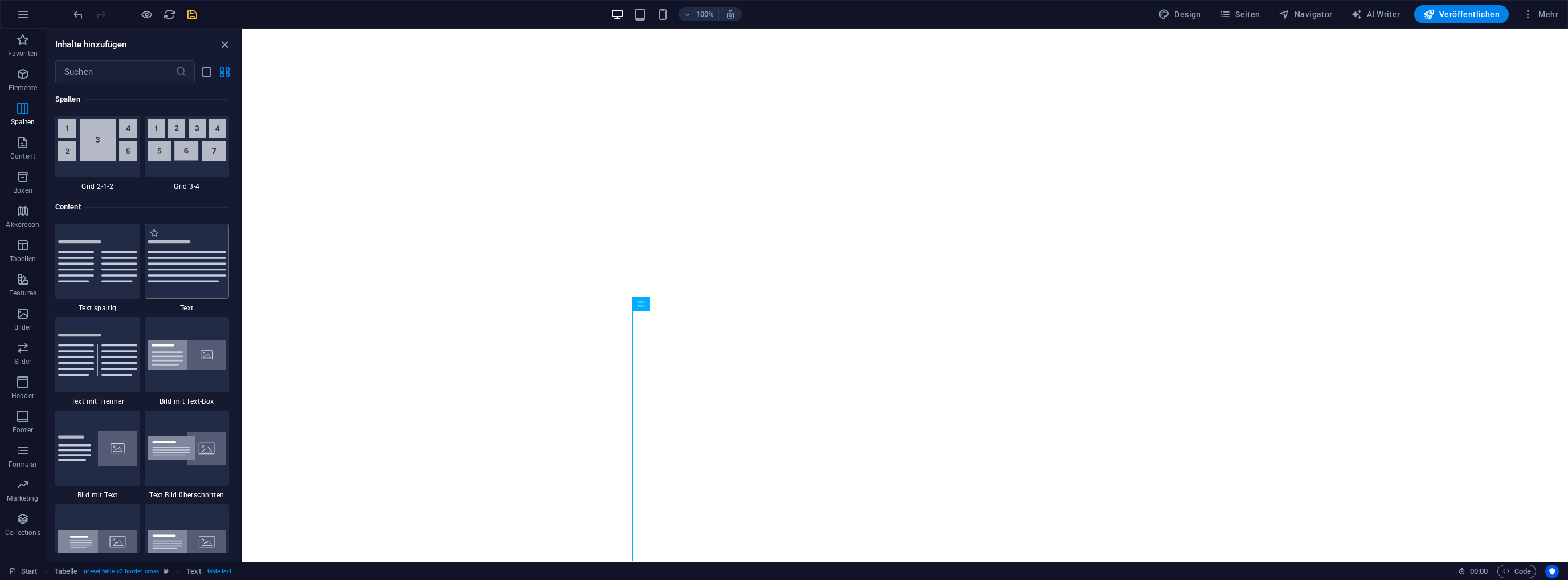
click at [174, 268] on img at bounding box center [187, 261] width 79 height 42
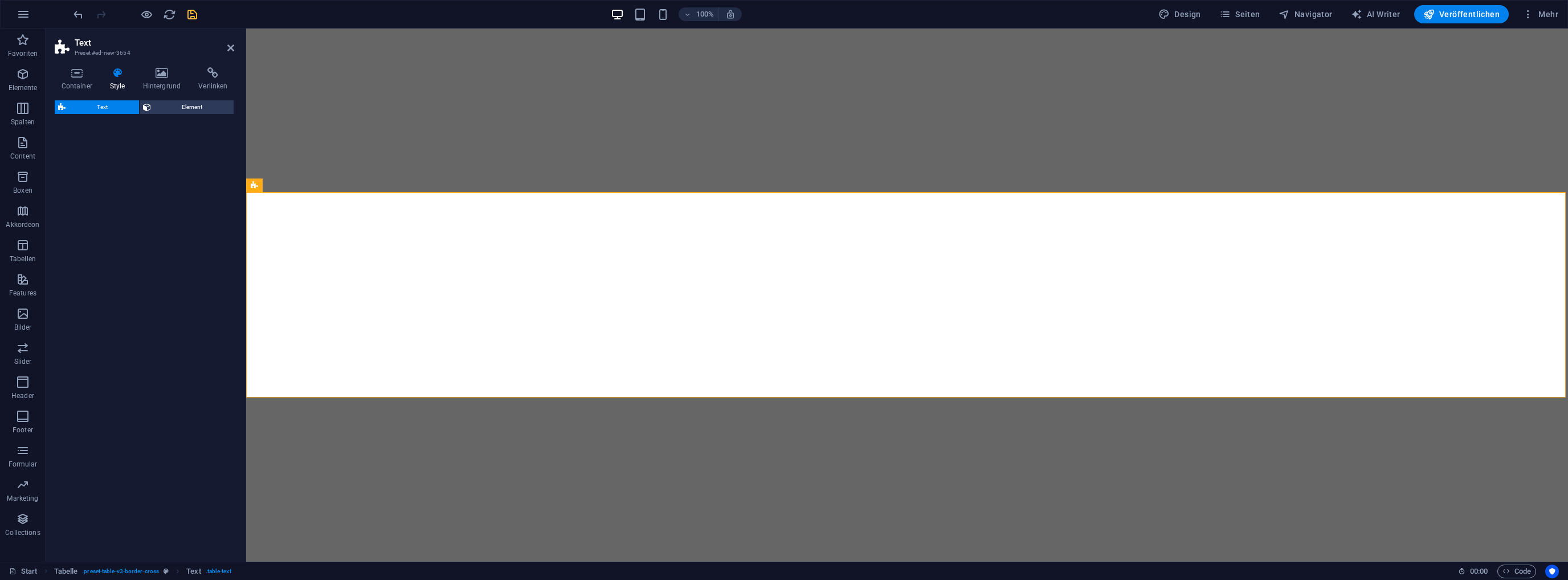
select select "preset-text-v2-default"
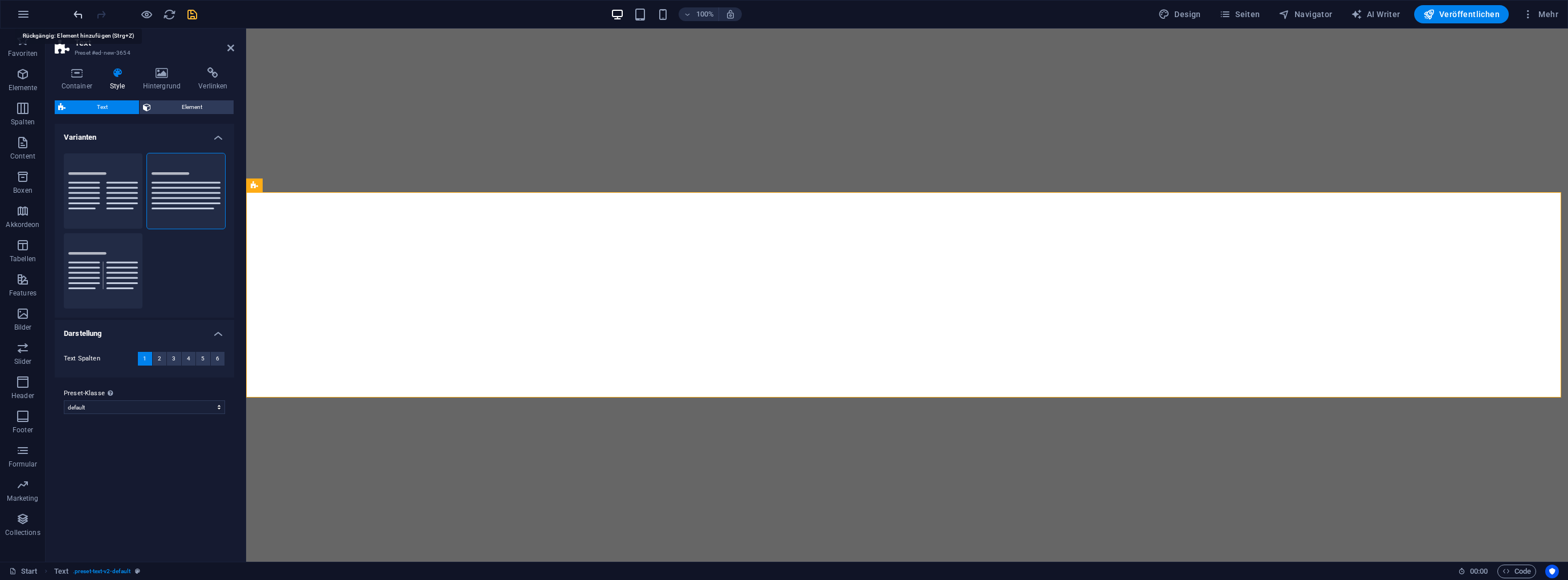
click at [76, 12] on icon "undo" at bounding box center [78, 15] width 13 height 13
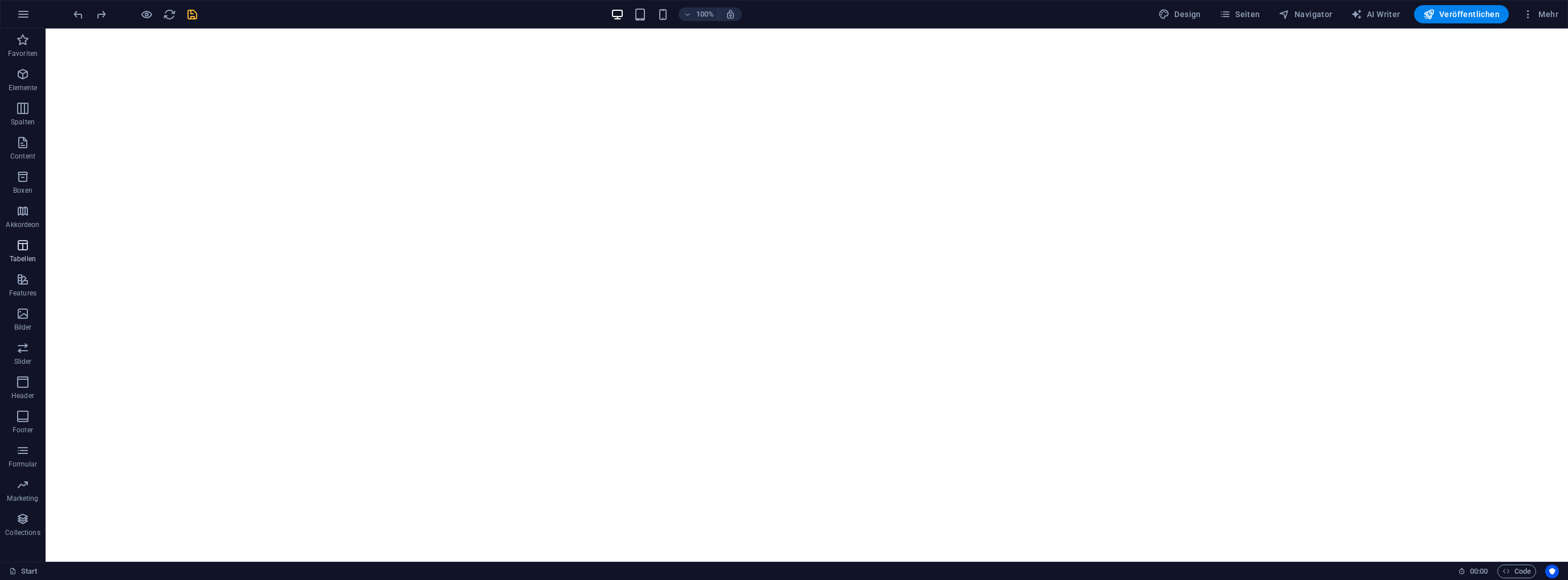
click at [20, 251] on icon "button" at bounding box center [22, 245] width 13 height 13
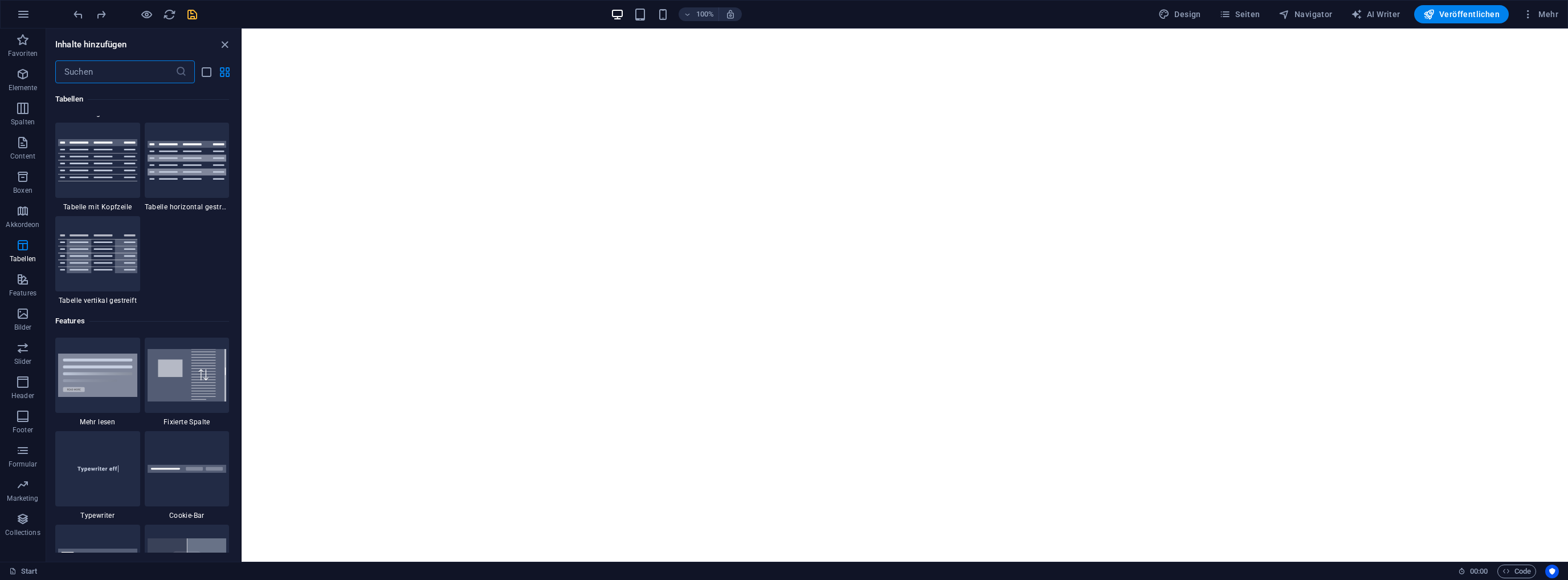
scroll to position [3858, 0]
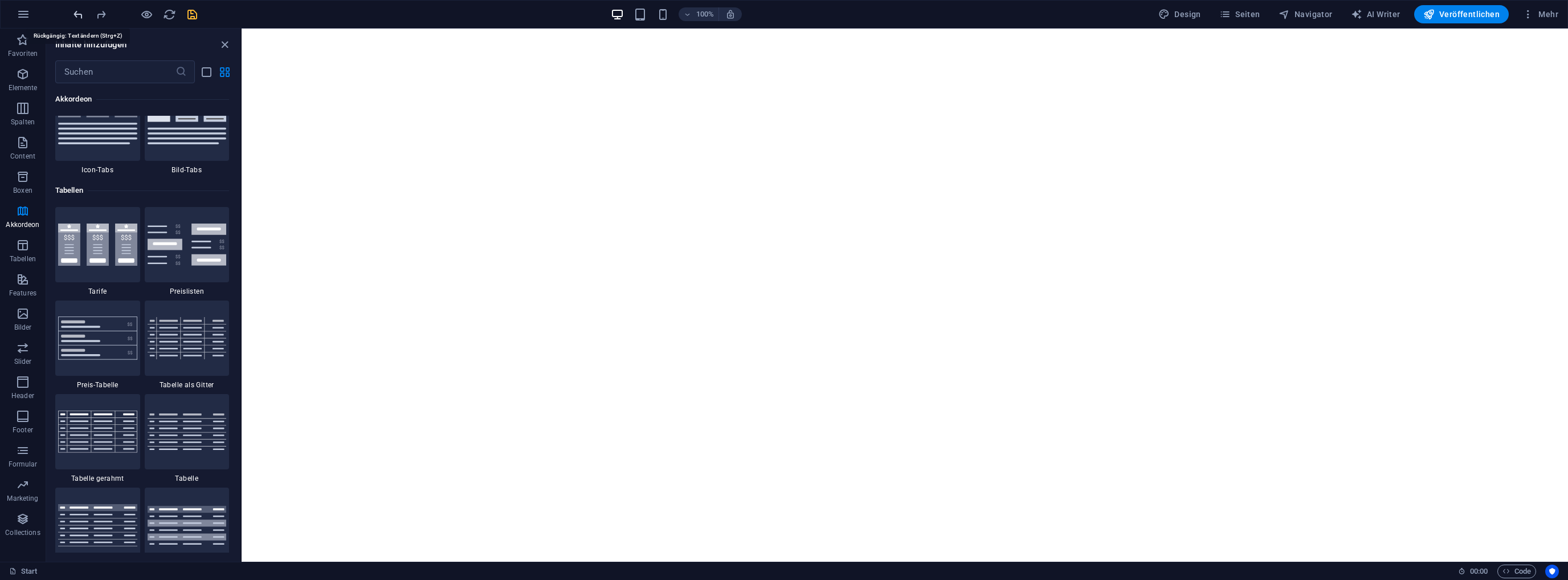
click at [81, 13] on icon "undo" at bounding box center [78, 15] width 13 height 13
click at [78, 14] on icon "undo" at bounding box center [78, 15] width 13 height 13
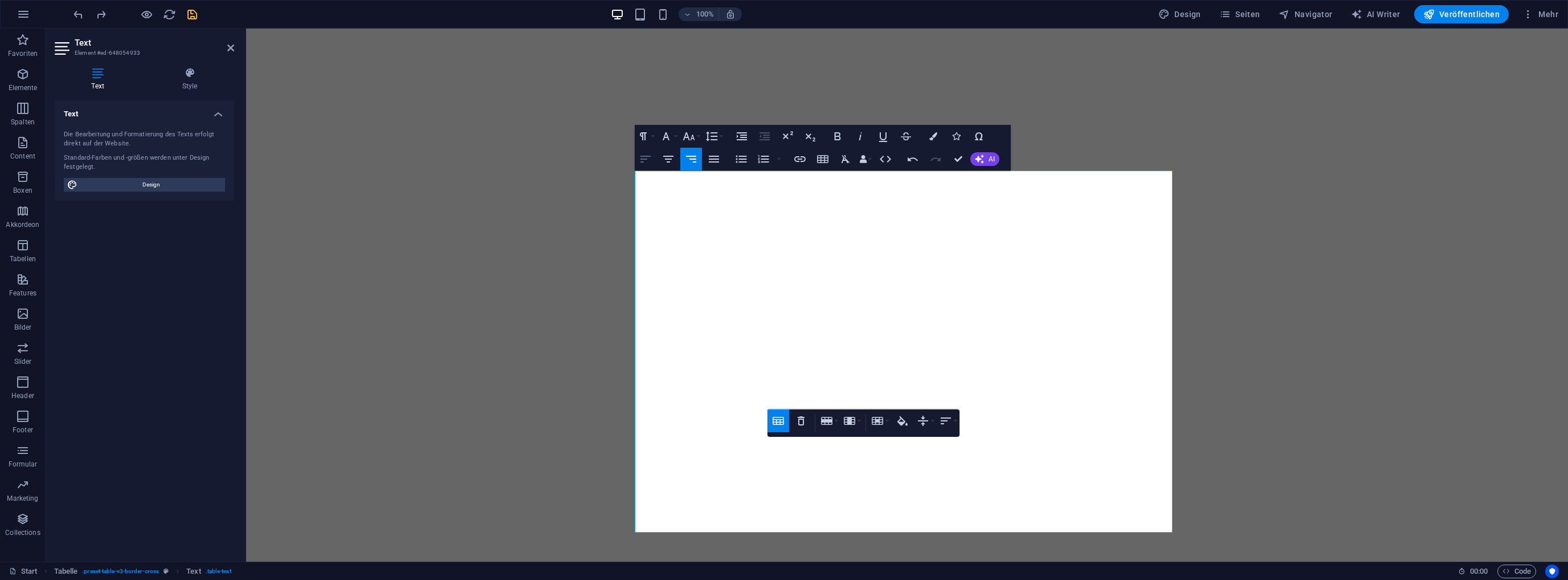
click at [639, 155] on icon "button" at bounding box center [645, 159] width 13 height 13
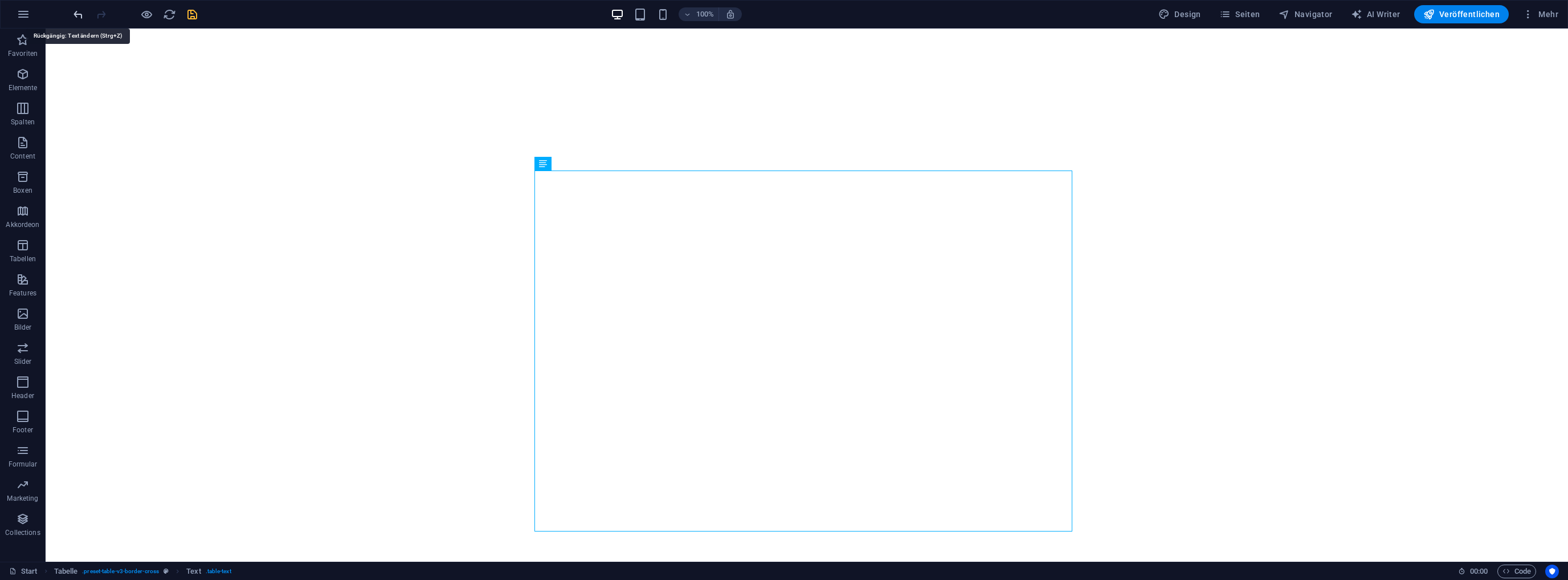
click at [82, 10] on icon "undo" at bounding box center [78, 15] width 13 height 13
click at [575, 163] on icon at bounding box center [576, 164] width 7 height 12
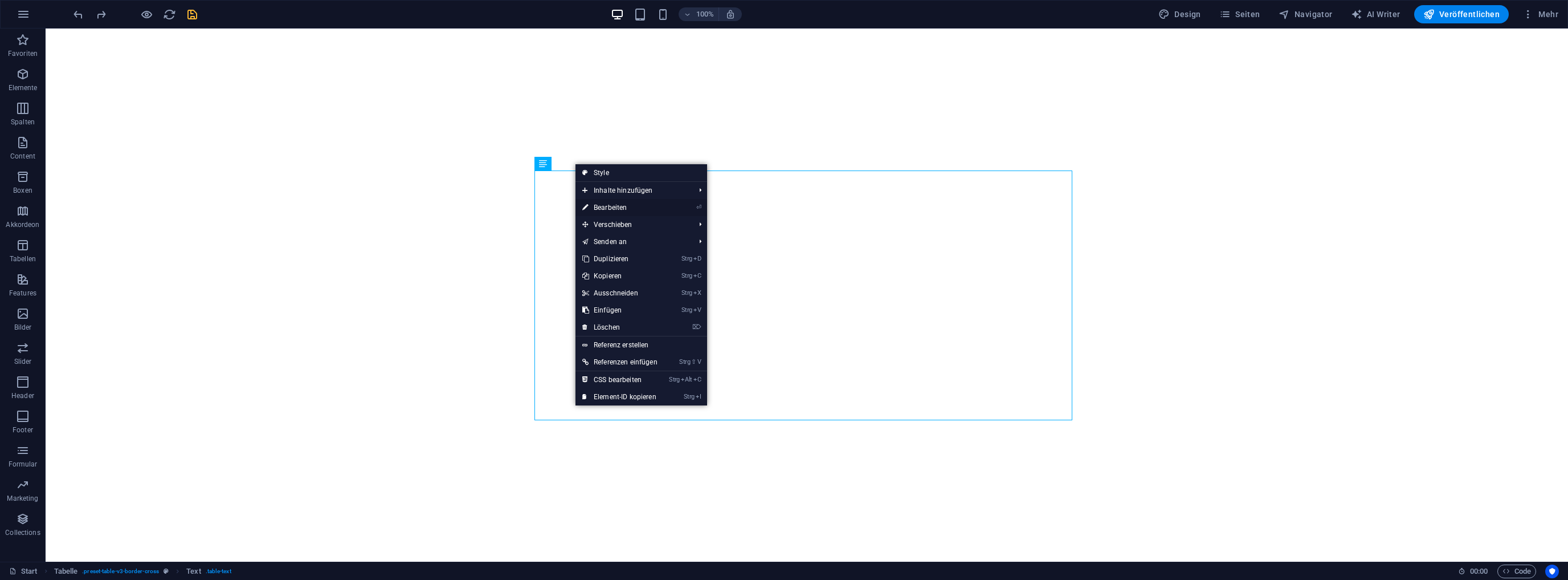
click at [618, 203] on link "⏎ Bearbeiten" at bounding box center [620, 207] width 89 height 17
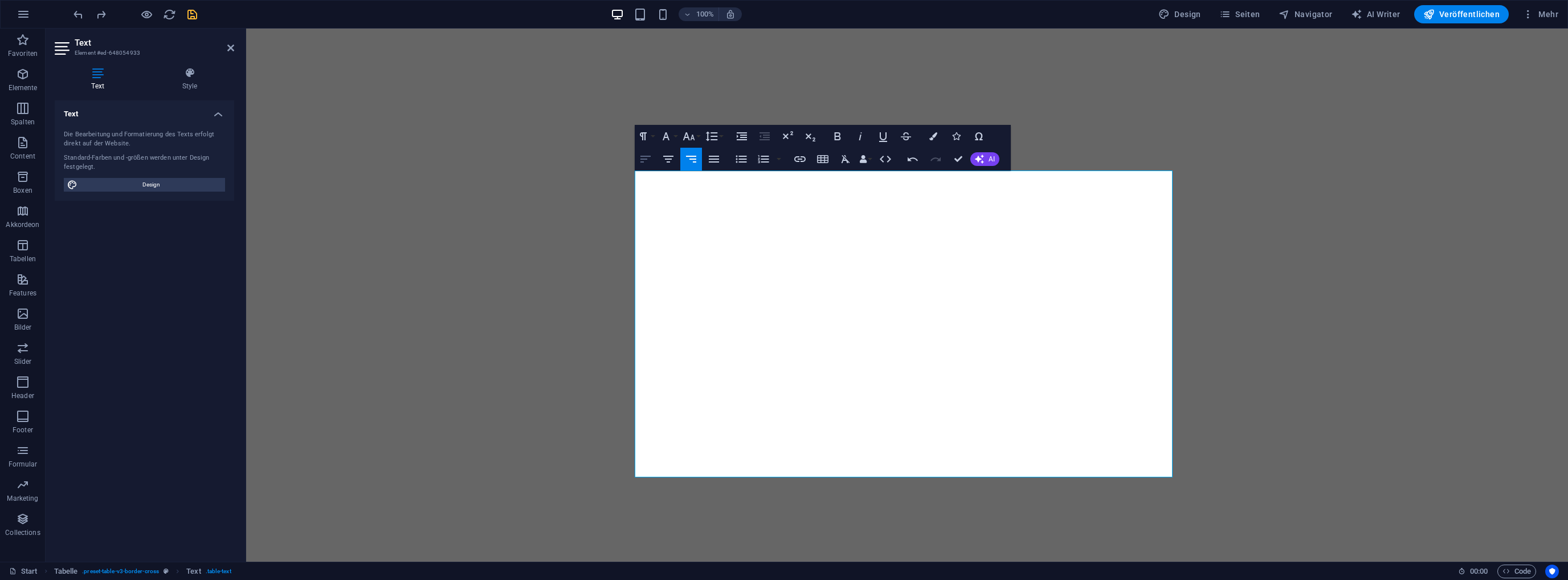
click at [645, 153] on icon "button" at bounding box center [645, 159] width 13 height 13
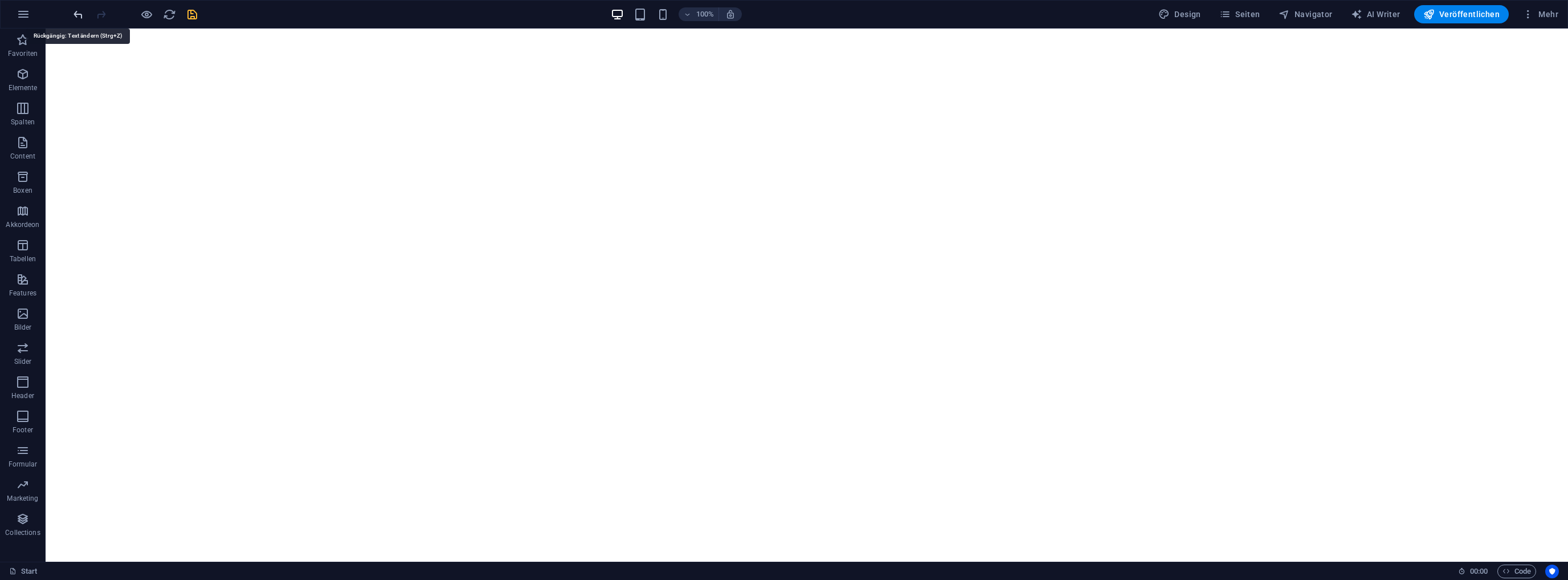
click at [79, 13] on icon "undo" at bounding box center [78, 15] width 13 height 13
click at [576, 161] on icon at bounding box center [576, 164] width 7 height 12
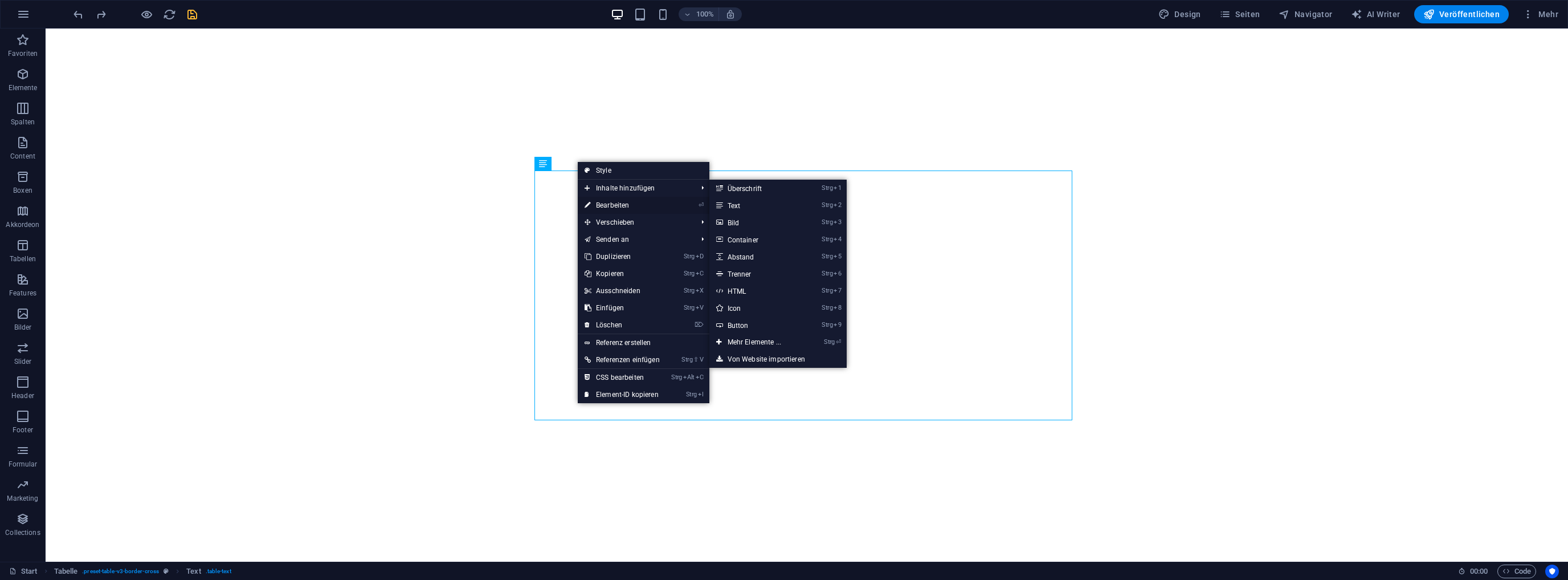
click at [612, 199] on link "⏎ Bearbeiten" at bounding box center [622, 205] width 89 height 17
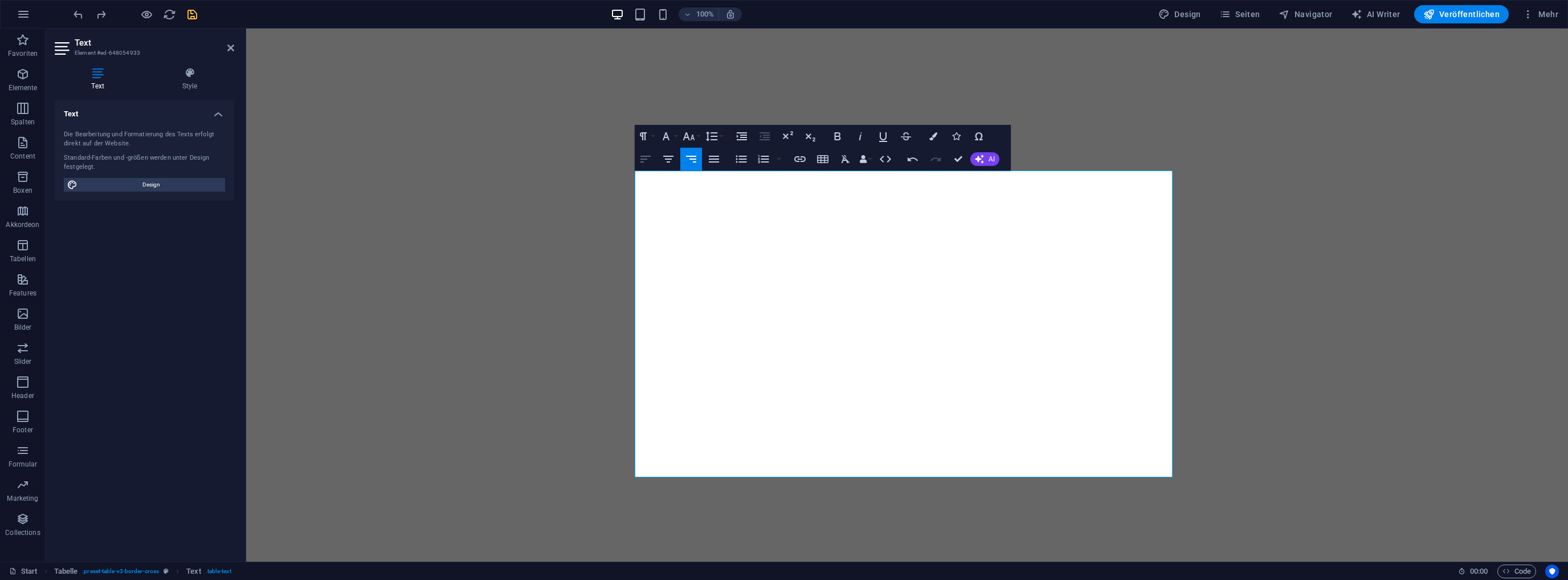
click at [650, 162] on icon "button" at bounding box center [645, 159] width 13 height 13
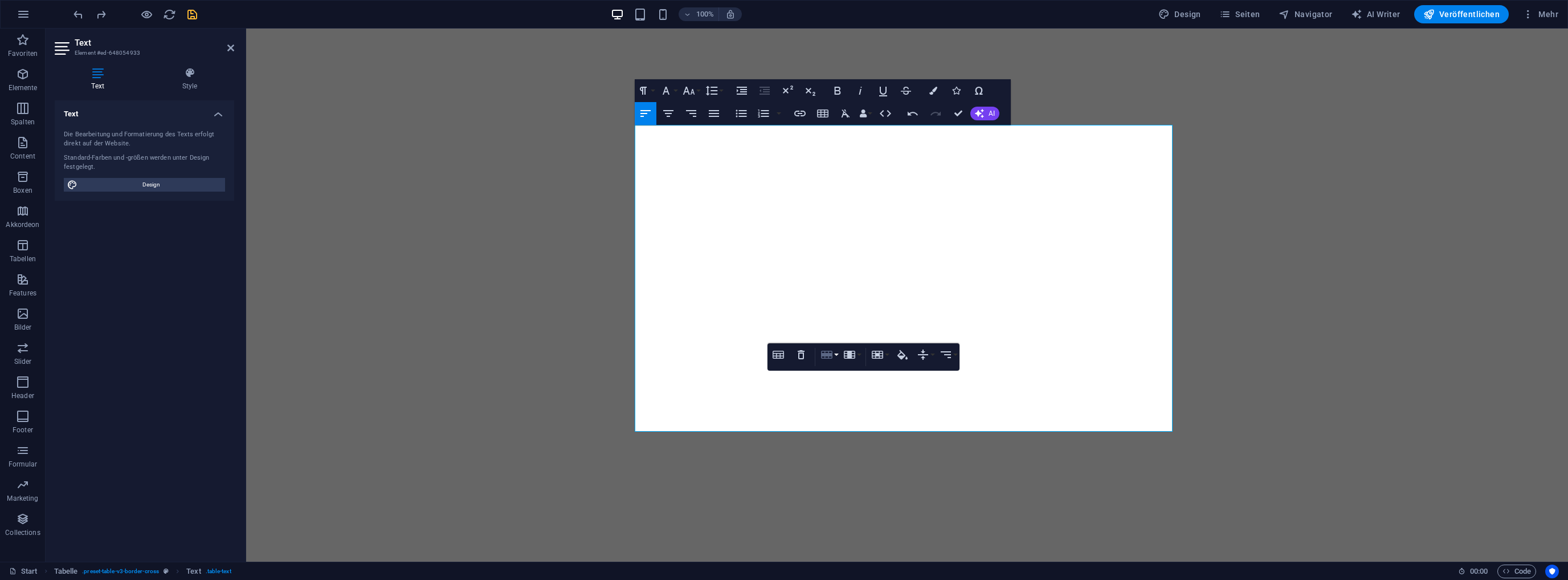
click at [827, 356] on icon "button" at bounding box center [827, 355] width 12 height 8
click at [783, 353] on icon "button" at bounding box center [778, 355] width 13 height 13
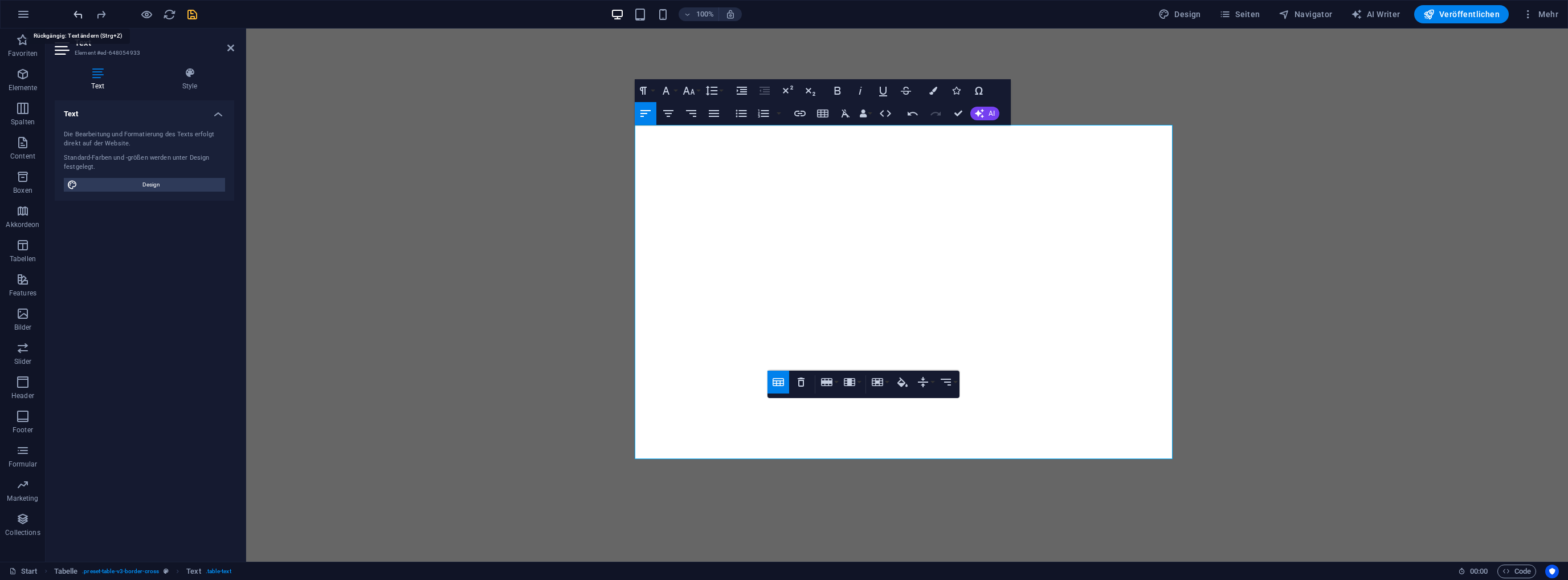
click at [77, 13] on icon "undo" at bounding box center [78, 15] width 13 height 13
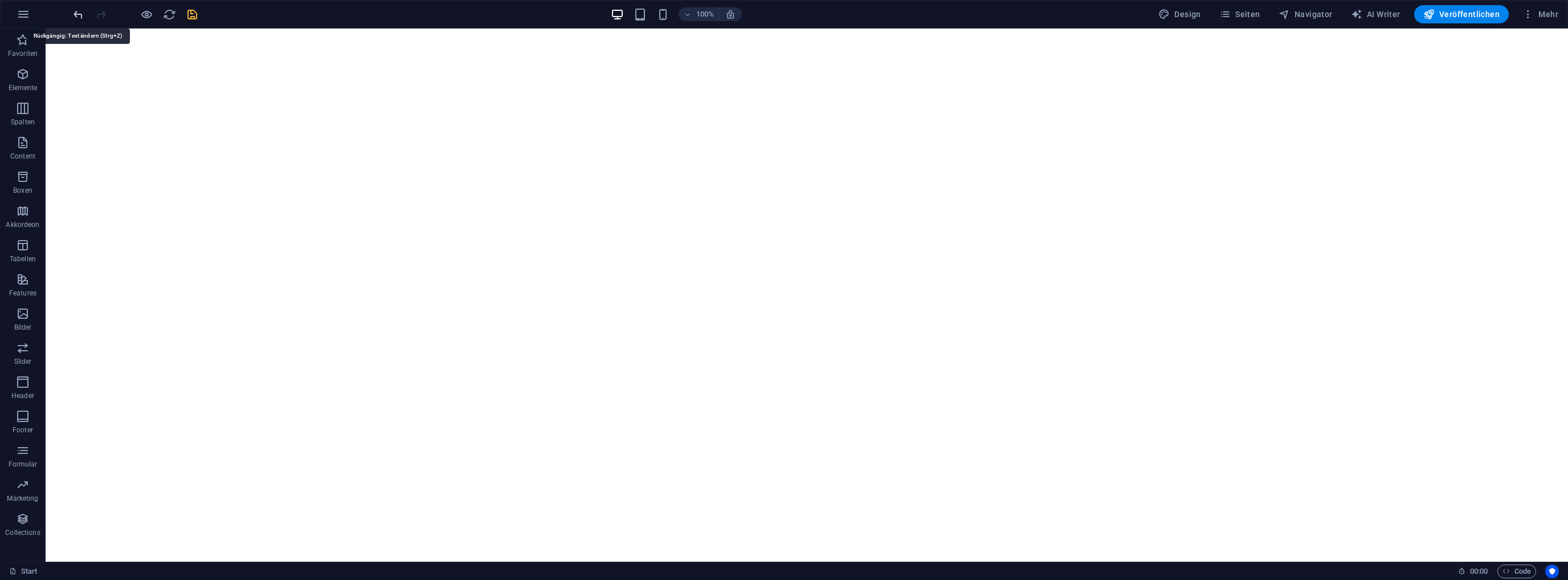
click at [79, 12] on icon "undo" at bounding box center [78, 15] width 13 height 13
click at [579, 119] on icon at bounding box center [576, 118] width 7 height 12
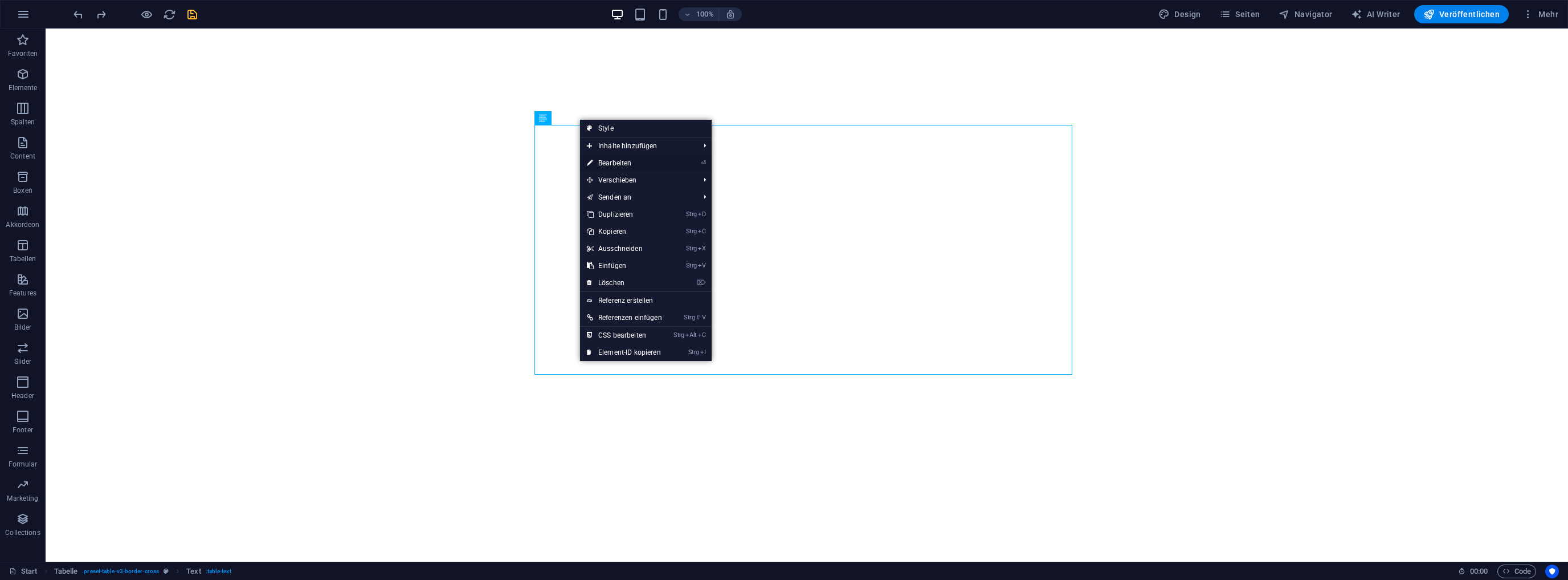
click at [621, 162] on link "⏎ Bearbeiten" at bounding box center [625, 163] width 89 height 17
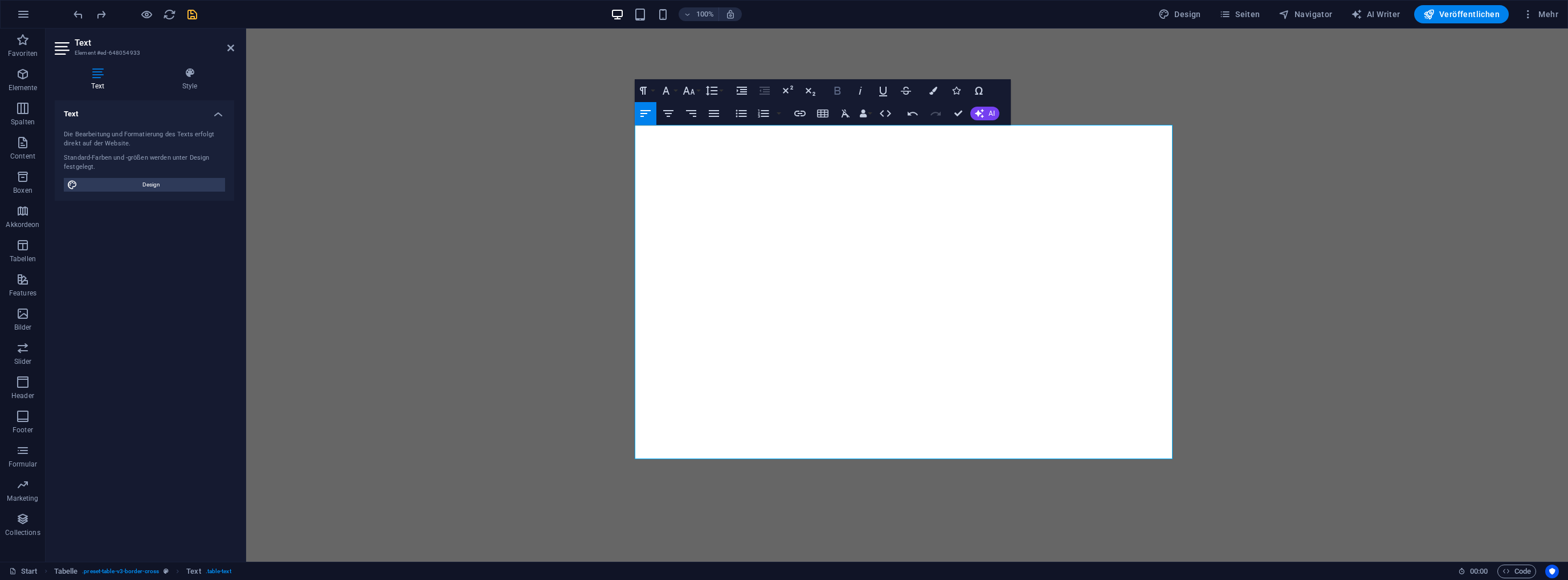
click at [840, 90] on icon "button" at bounding box center [838, 91] width 7 height 8
click at [840, 91] on icon "button" at bounding box center [838, 91] width 7 height 8
drag, startPoint x: 834, startPoint y: 90, endPoint x: 836, endPoint y: 123, distance: 33.1
click at [834, 98] on button "Bold" at bounding box center [838, 90] width 22 height 22
click at [840, 92] on icon "button" at bounding box center [838, 91] width 7 height 8
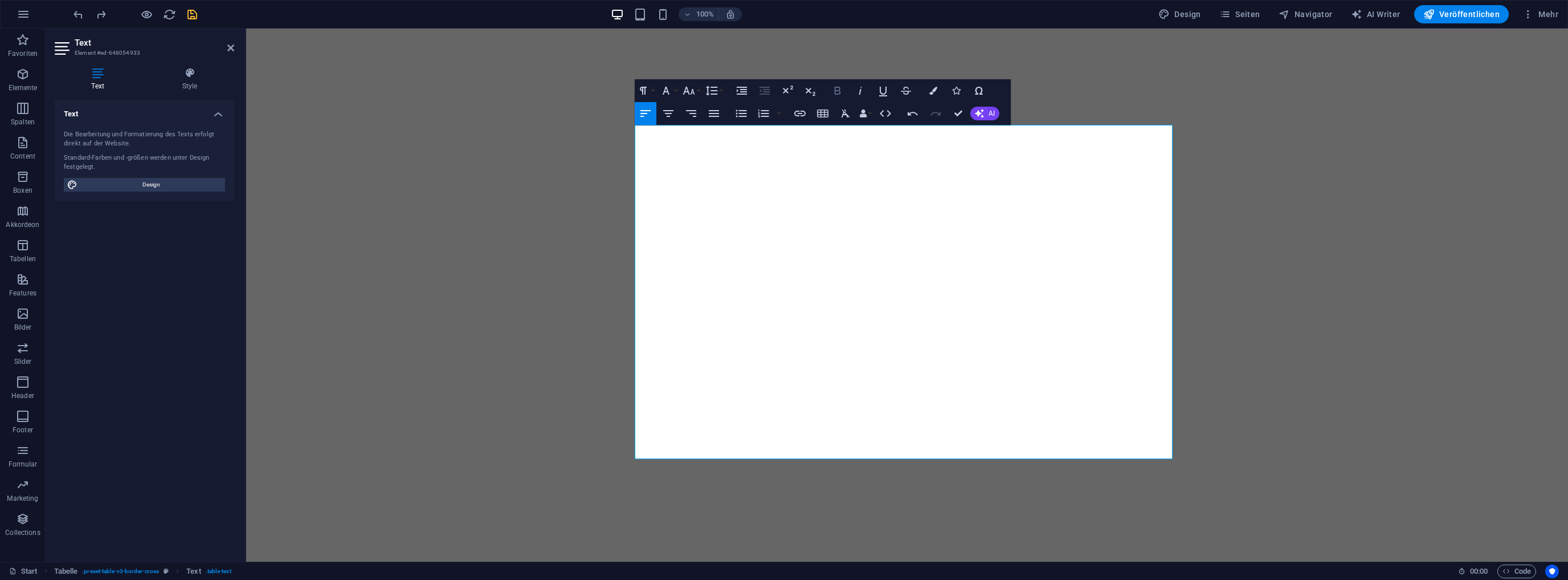
click at [835, 90] on icon "button" at bounding box center [838, 91] width 7 height 8
click at [838, 90] on icon "button" at bounding box center [837, 91] width 13 height 13
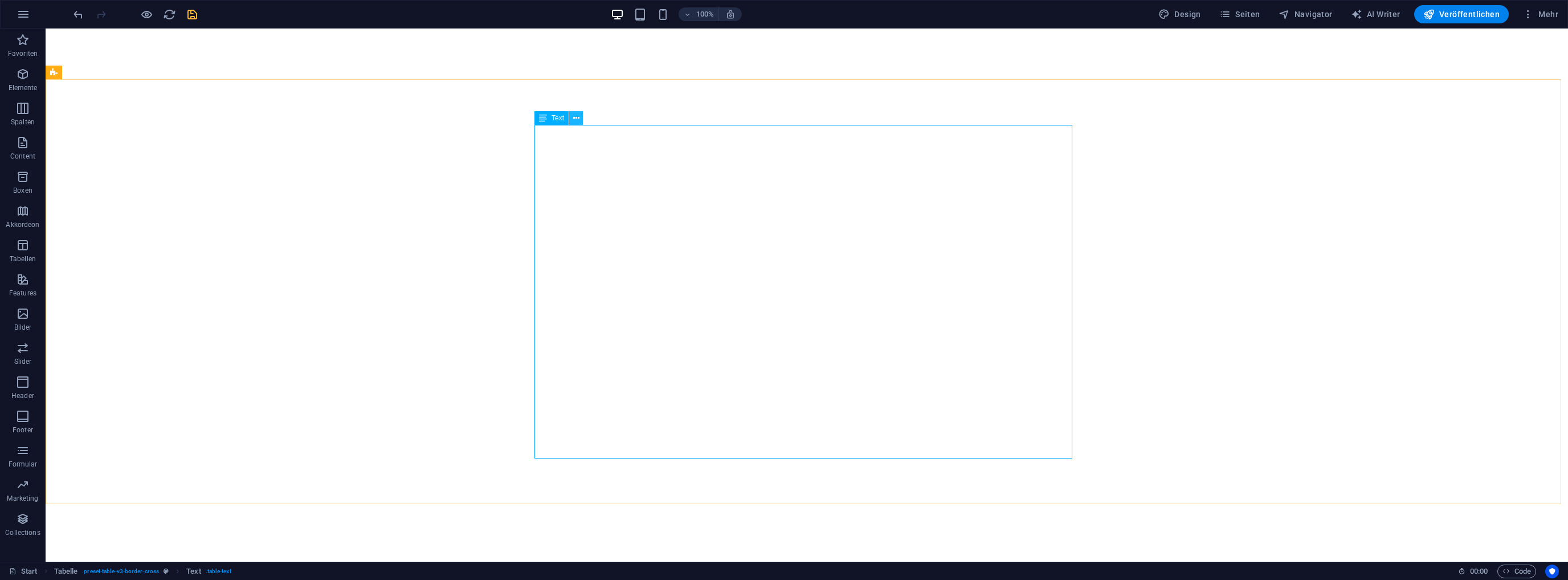
click at [571, 112] on button at bounding box center [576, 118] width 13 height 13
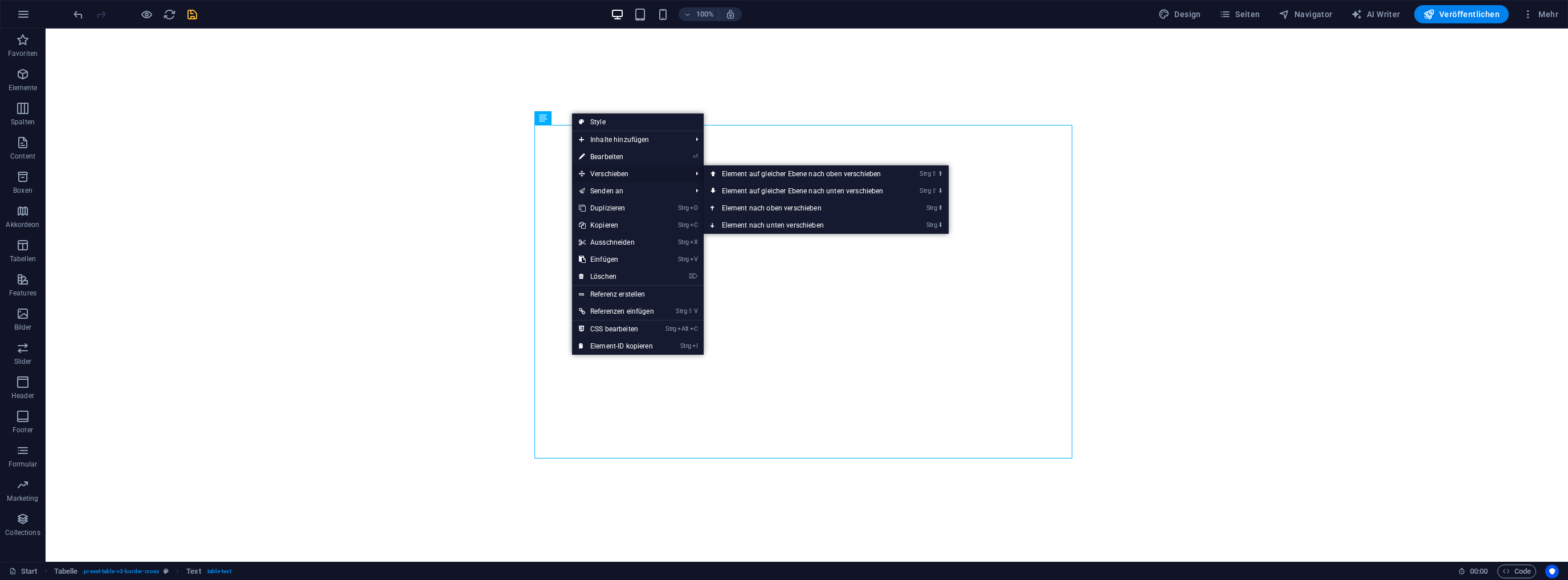
click at [605, 174] on span "Verschieben" at bounding box center [630, 174] width 115 height 17
click at [748, 169] on link "Strg ⇧ ⬆ Element auf gleicher Ebene nach oben verschieben" at bounding box center [805, 174] width 203 height 17
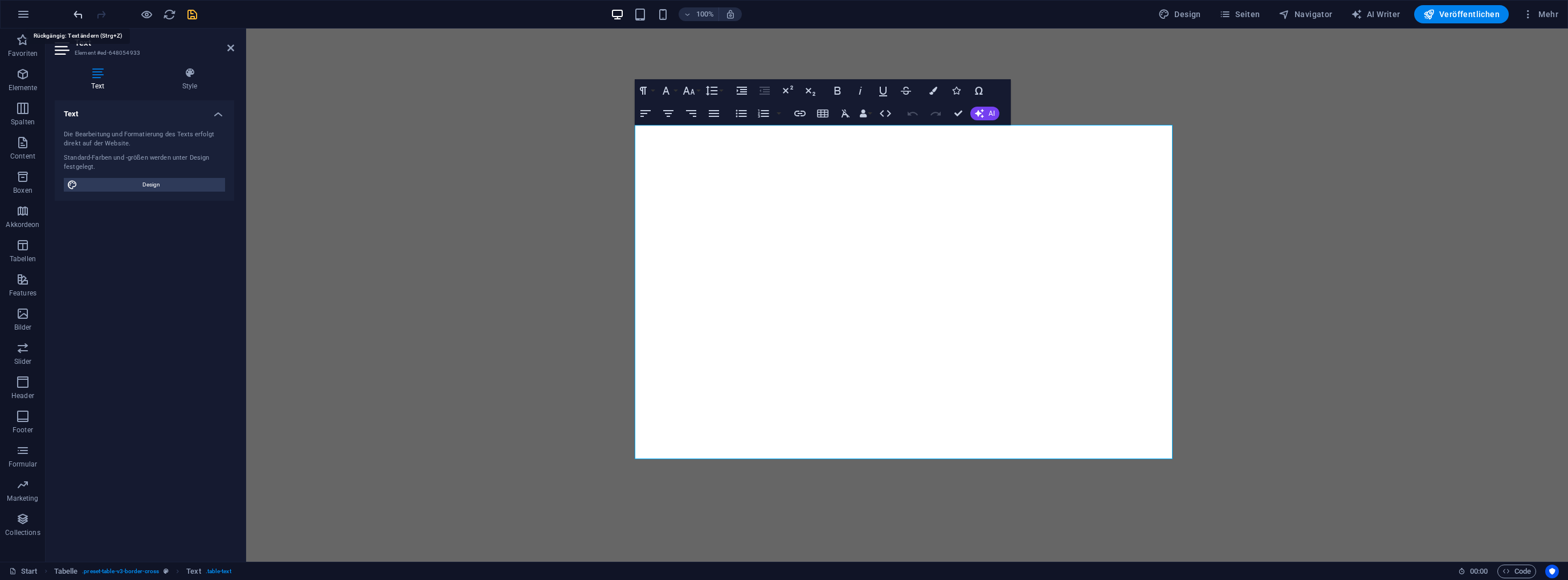
drag, startPoint x: 647, startPoint y: 373, endPoint x: 76, endPoint y: 13, distance: 675.0
click at [76, 13] on icon "undo" at bounding box center [78, 15] width 13 height 13
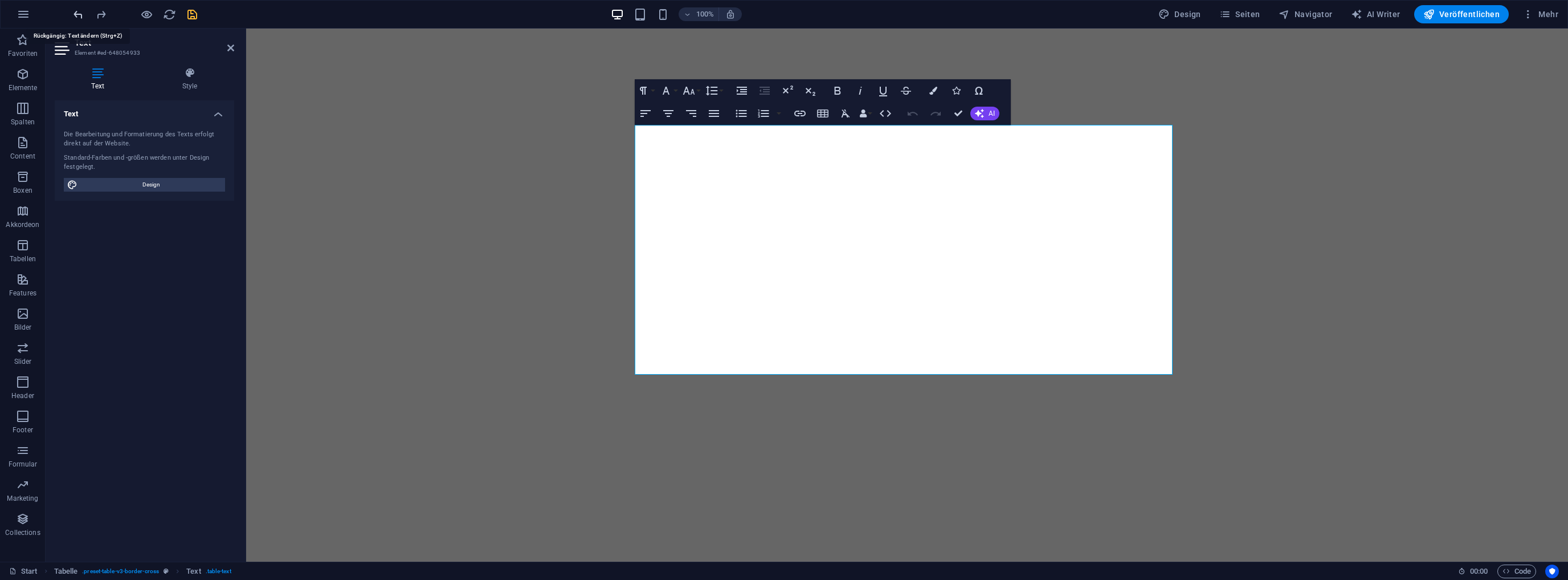
click at [76, 13] on icon "undo" at bounding box center [78, 15] width 13 height 13
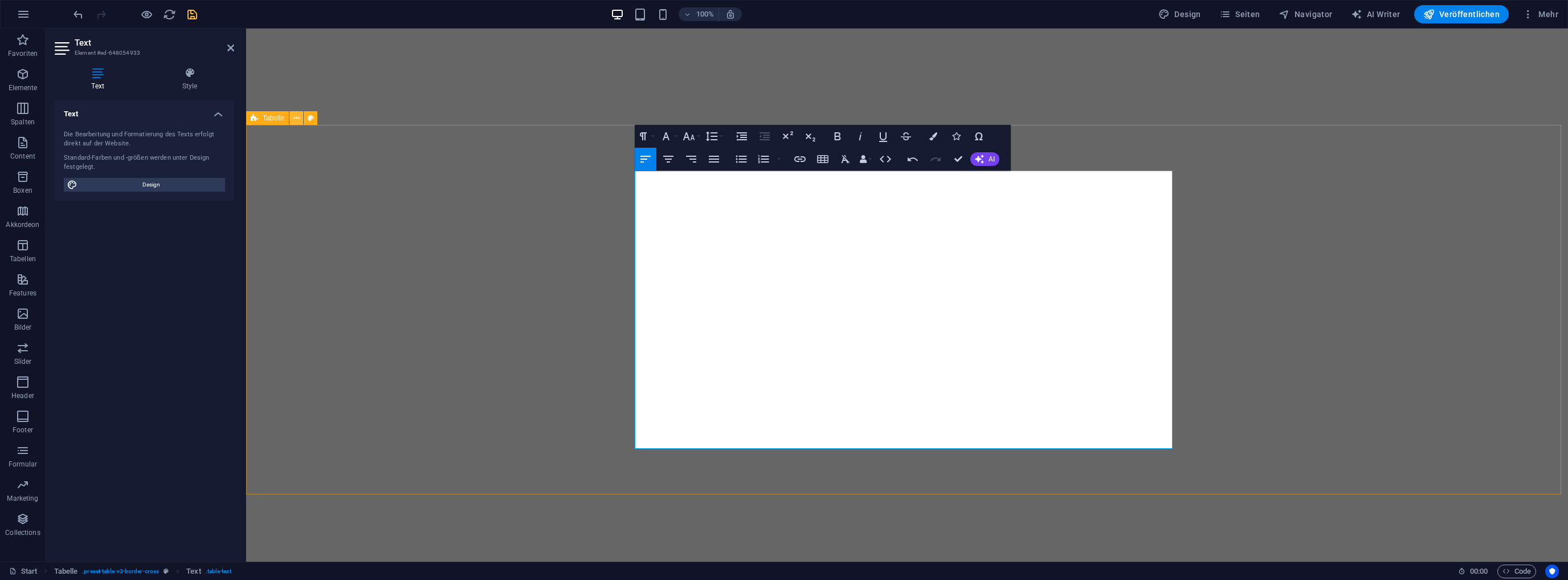
click at [296, 117] on icon at bounding box center [296, 118] width 7 height 12
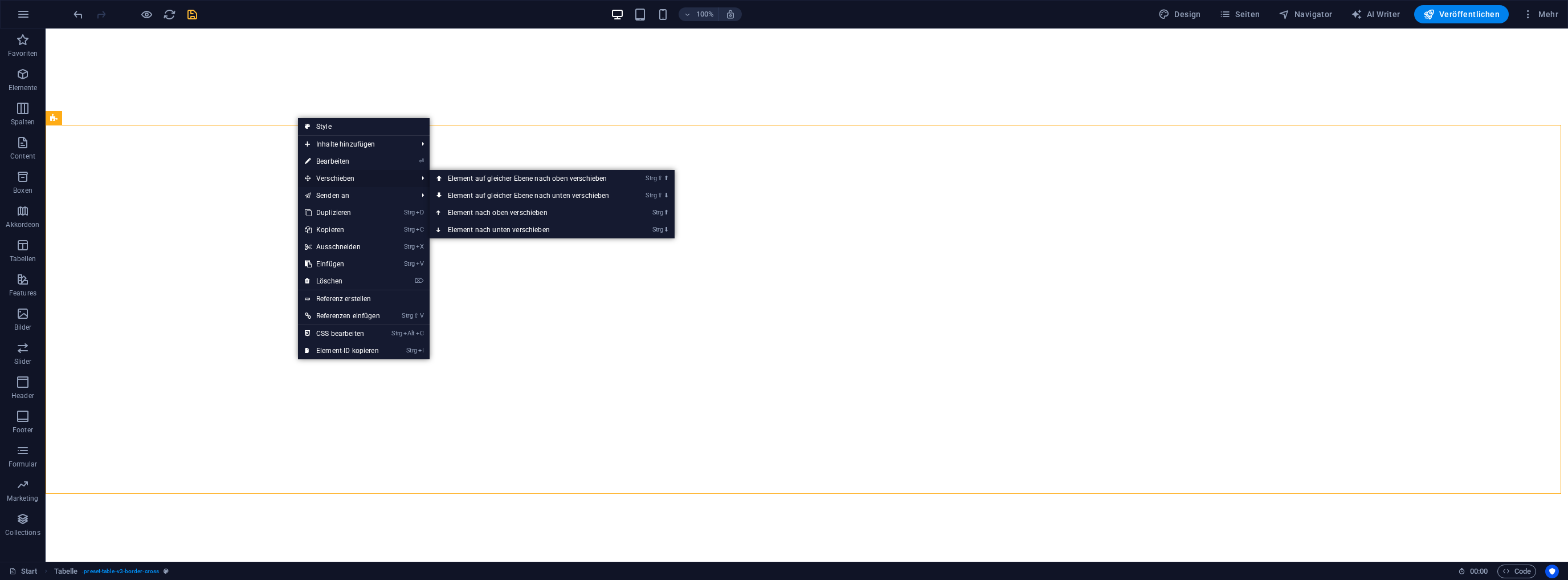
click at [337, 174] on span "Verschieben" at bounding box center [355, 178] width 115 height 17
click at [520, 212] on link "Strg ⬆ Element nach oben verschieben" at bounding box center [531, 213] width 203 height 17
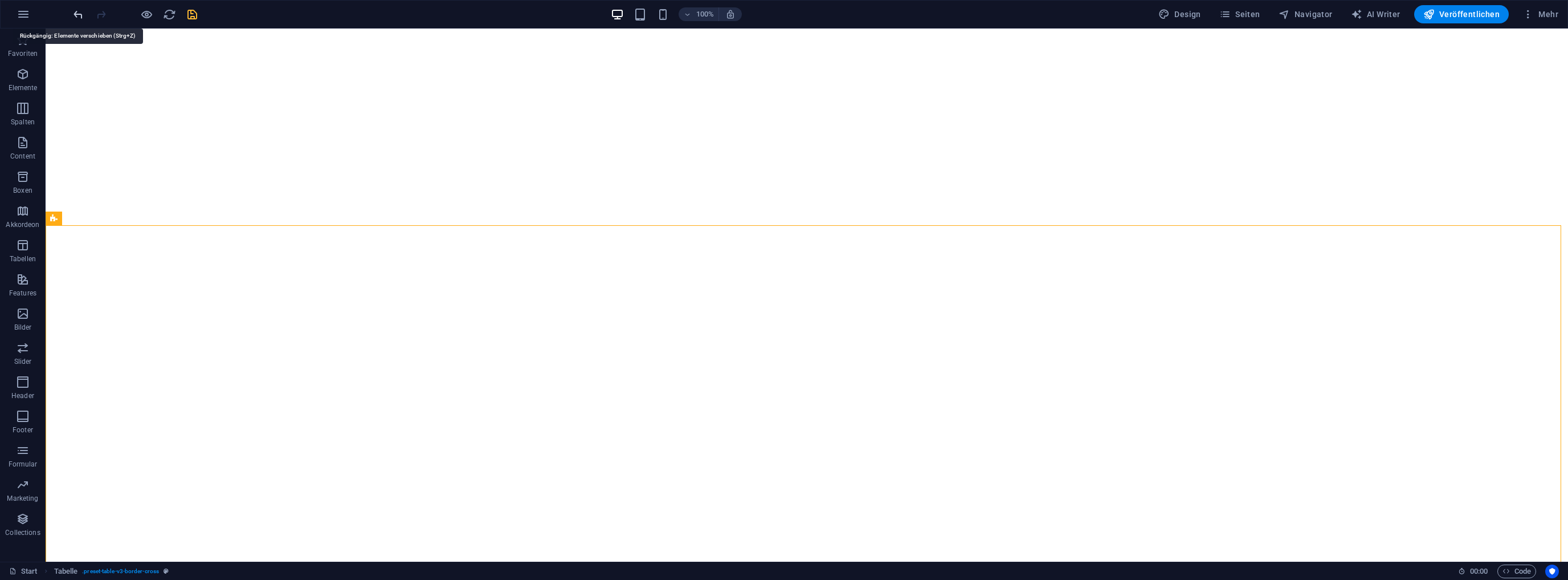
click at [77, 13] on icon "undo" at bounding box center [78, 15] width 13 height 13
click at [79, 13] on icon "undo" at bounding box center [78, 15] width 13 height 13
click at [76, 11] on icon "undo" at bounding box center [78, 15] width 13 height 13
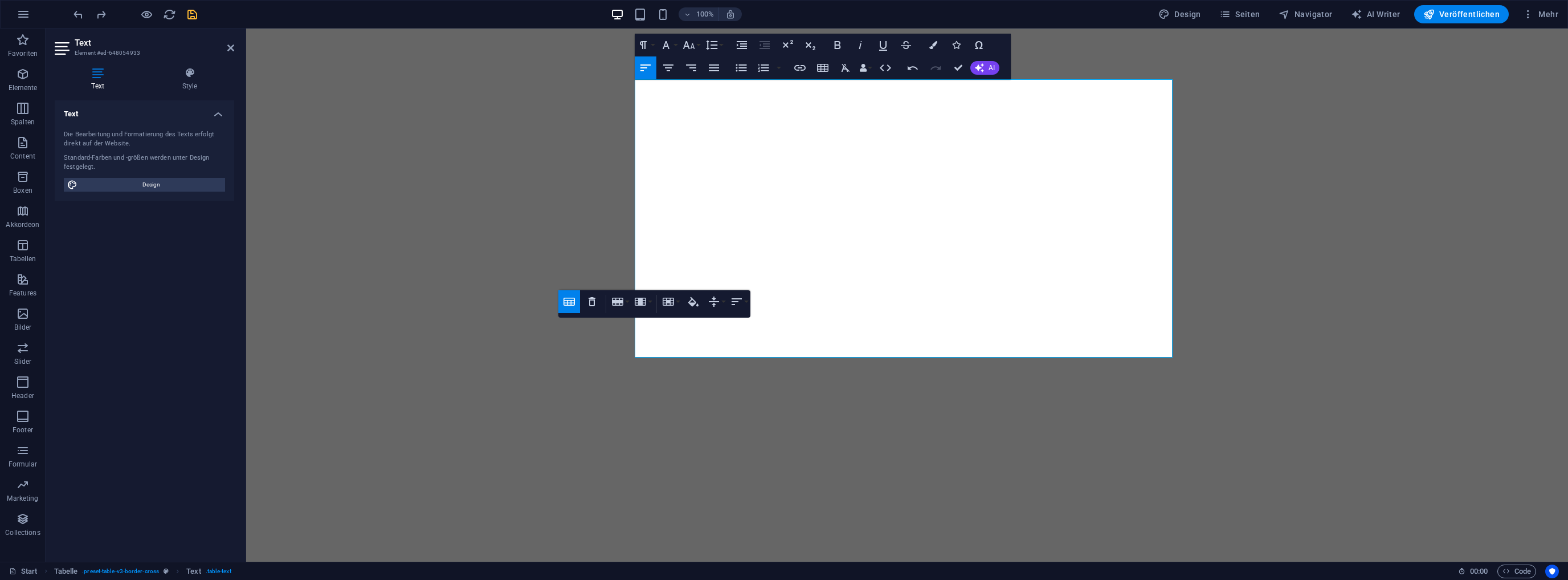
click at [574, 303] on icon "button" at bounding box center [569, 302] width 13 height 13
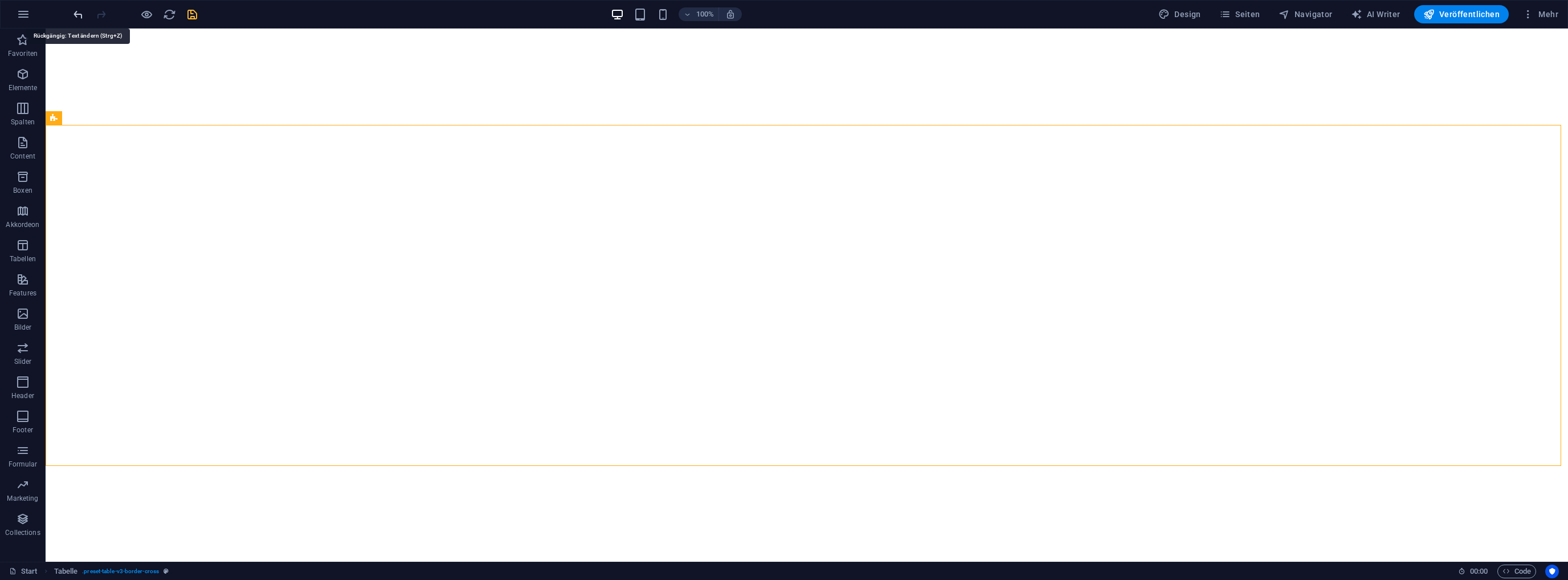
click at [77, 12] on icon "undo" at bounding box center [78, 15] width 13 height 13
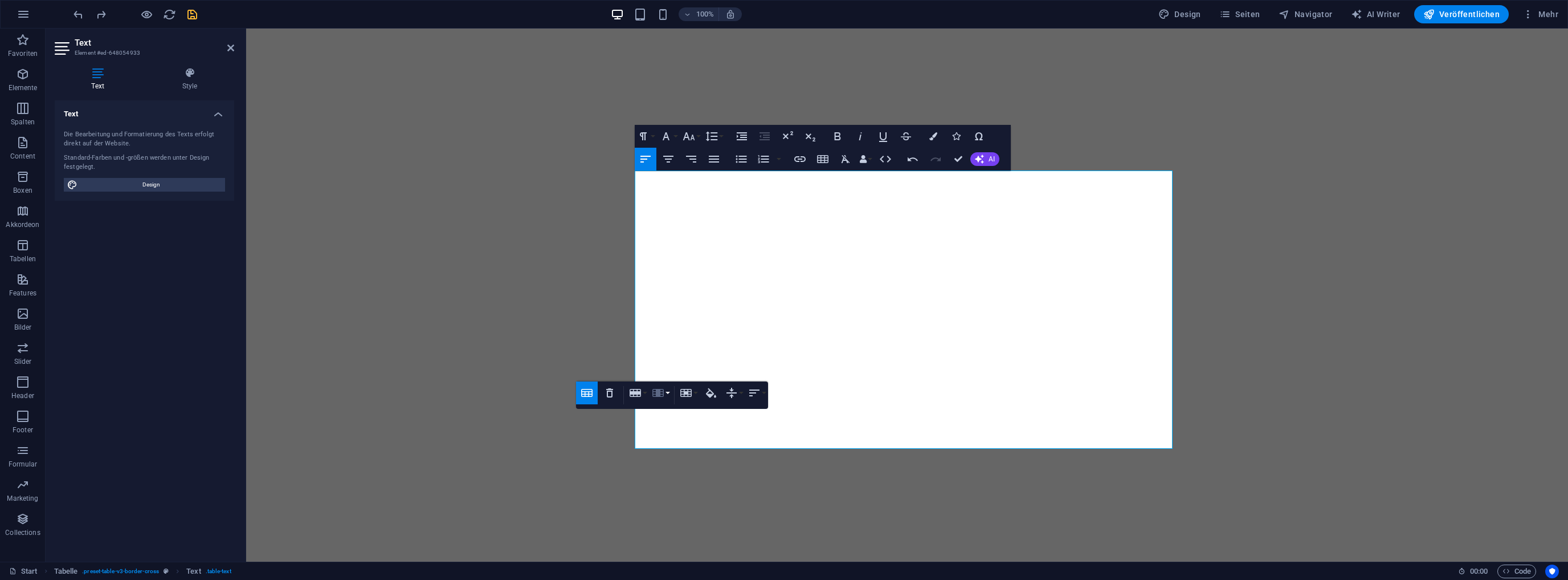
click at [656, 390] on icon "button" at bounding box center [659, 393] width 12 height 8
click at [220, 113] on h4 "Text" at bounding box center [145, 111] width 179 height 21
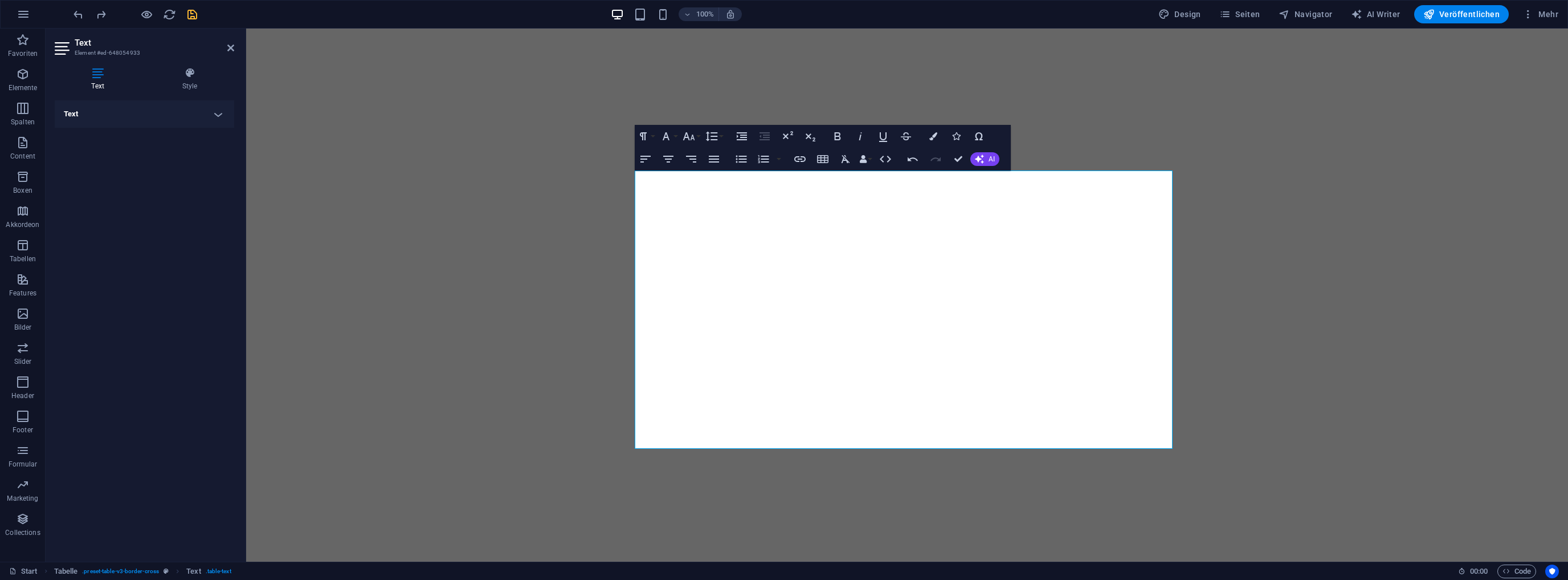
click at [220, 113] on h4 "Text" at bounding box center [145, 114] width 179 height 27
click at [193, 73] on icon at bounding box center [189, 73] width 89 height 12
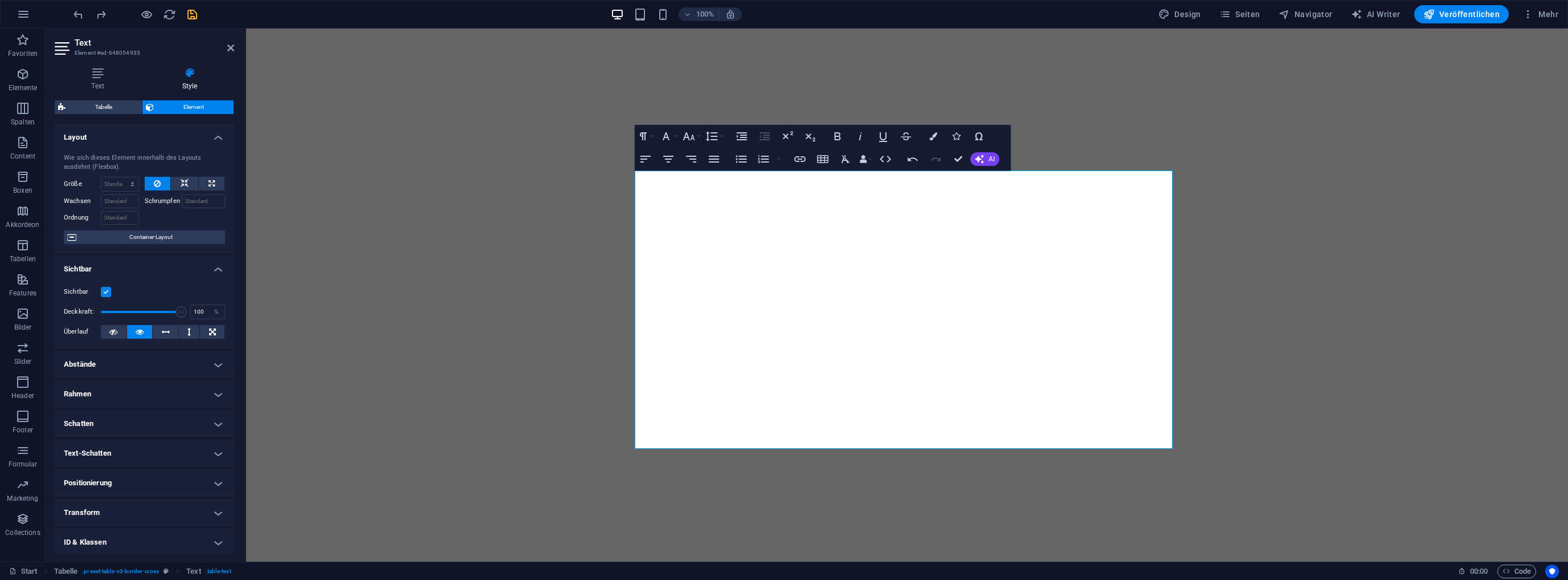
click at [214, 483] on h4 "Positionierung" at bounding box center [145, 483] width 179 height 27
click at [214, 483] on h4 "Positionierung" at bounding box center [145, 479] width 179 height 21
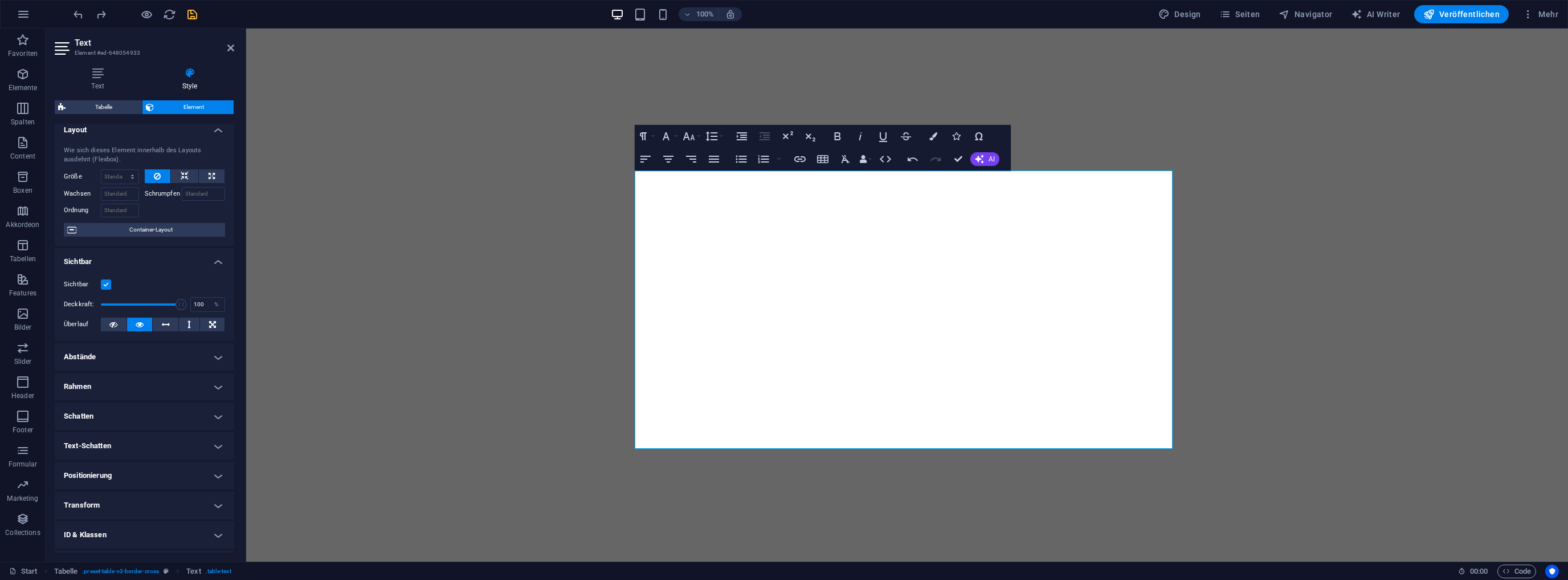
scroll to position [0, 0]
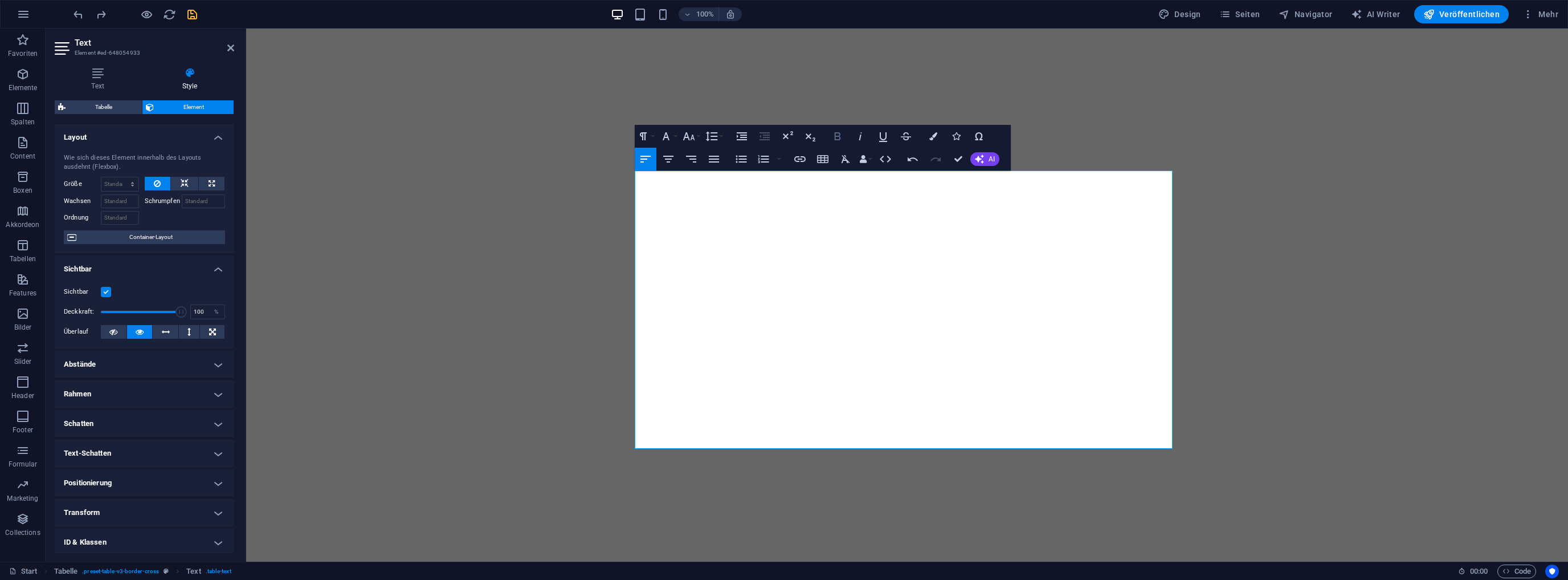
drag, startPoint x: 836, startPoint y: 135, endPoint x: 838, endPoint y: 140, distance: 5.4
click at [837, 135] on icon "button" at bounding box center [837, 136] width 13 height 13
click at [715, 137] on icon "button" at bounding box center [712, 137] width 12 height 10
click at [76, 14] on icon "undo" at bounding box center [78, 15] width 13 height 13
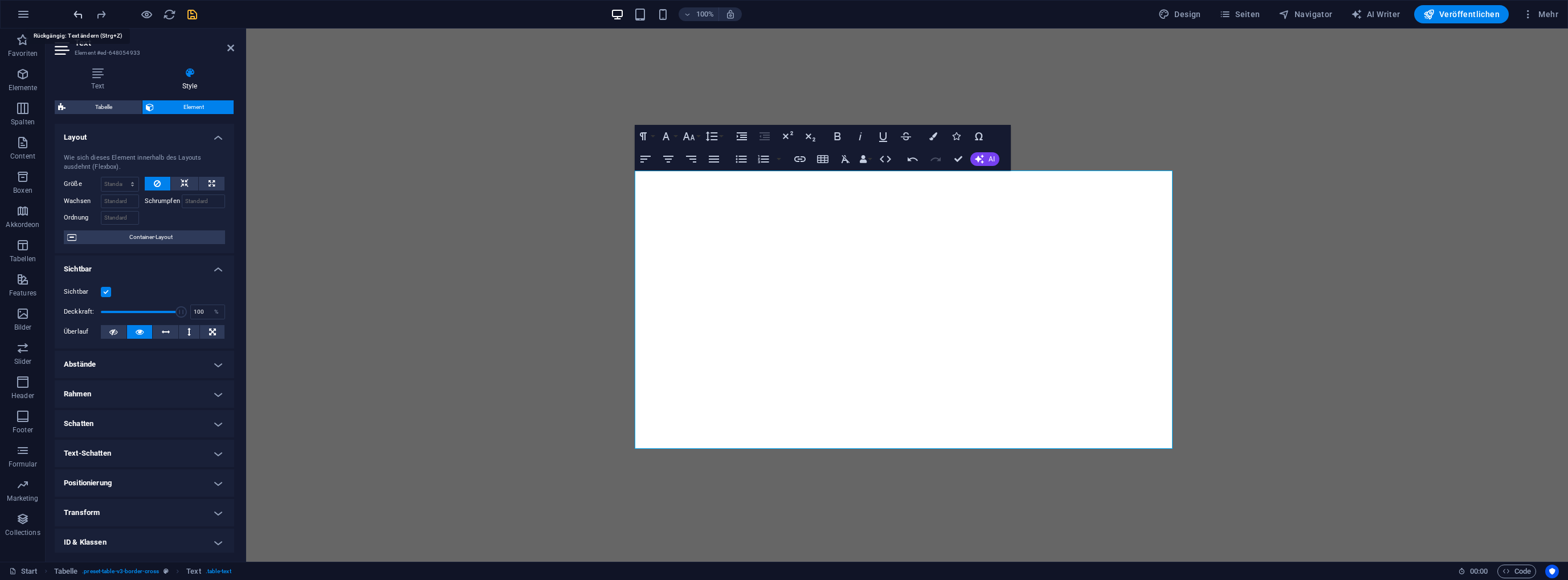
click at [76, 14] on icon "undo" at bounding box center [78, 15] width 13 height 13
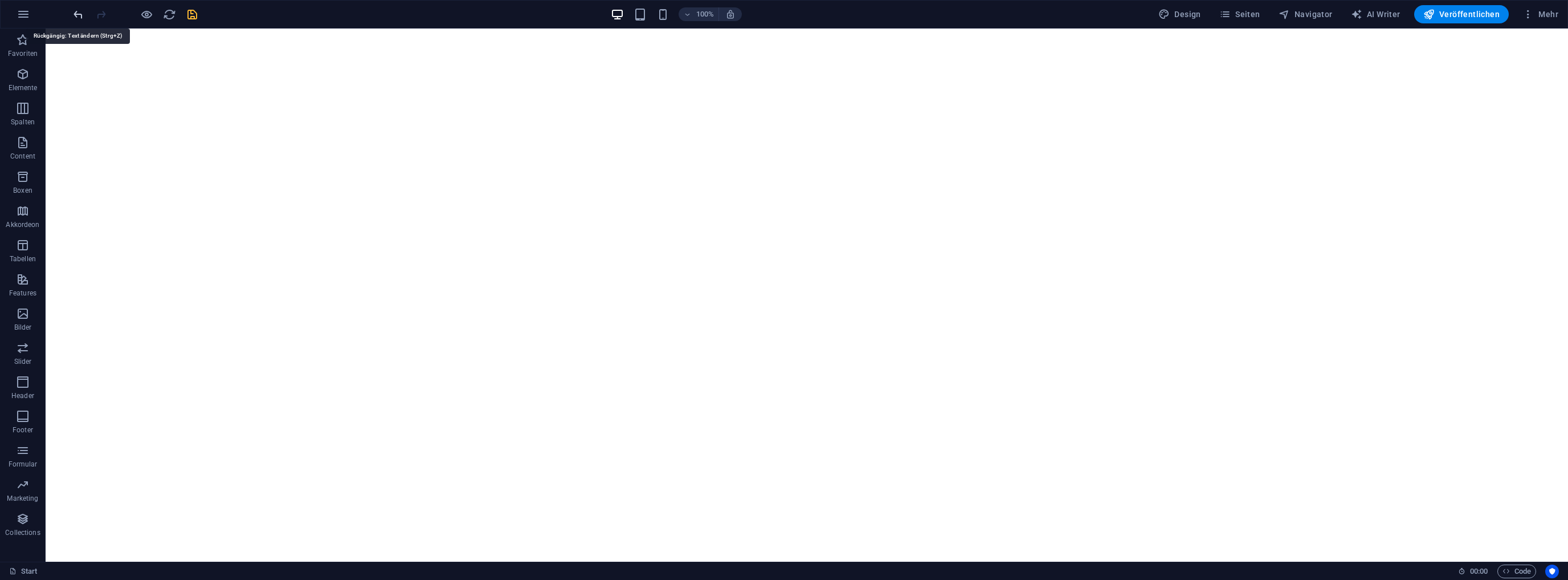
click at [80, 14] on icon "undo" at bounding box center [78, 15] width 13 height 13
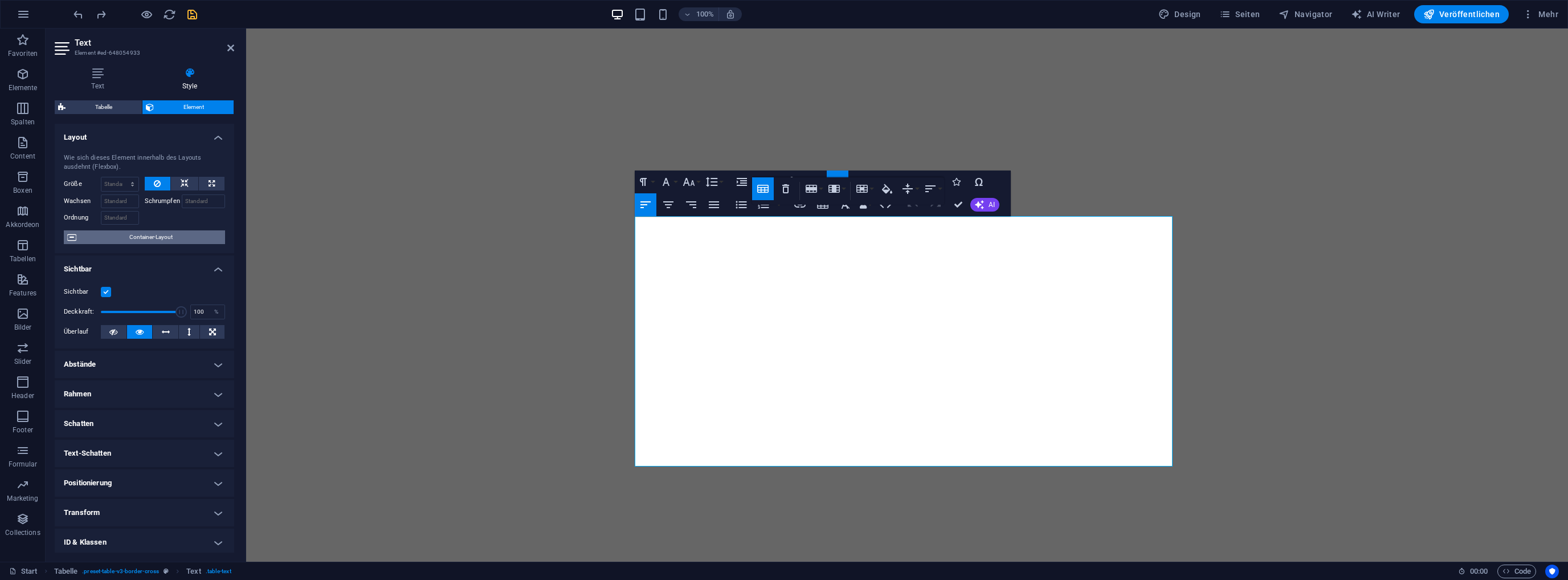
click at [140, 233] on span "Container-Layout" at bounding box center [150, 237] width 142 height 13
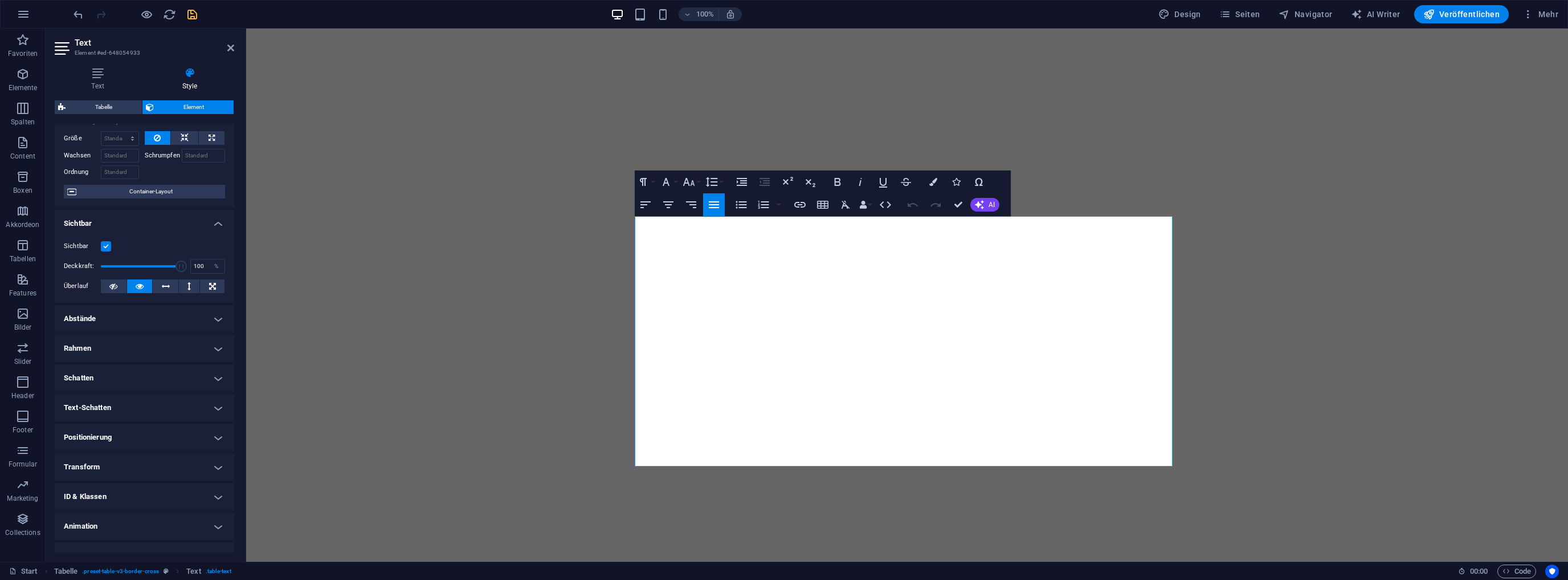
scroll to position [62, 0]
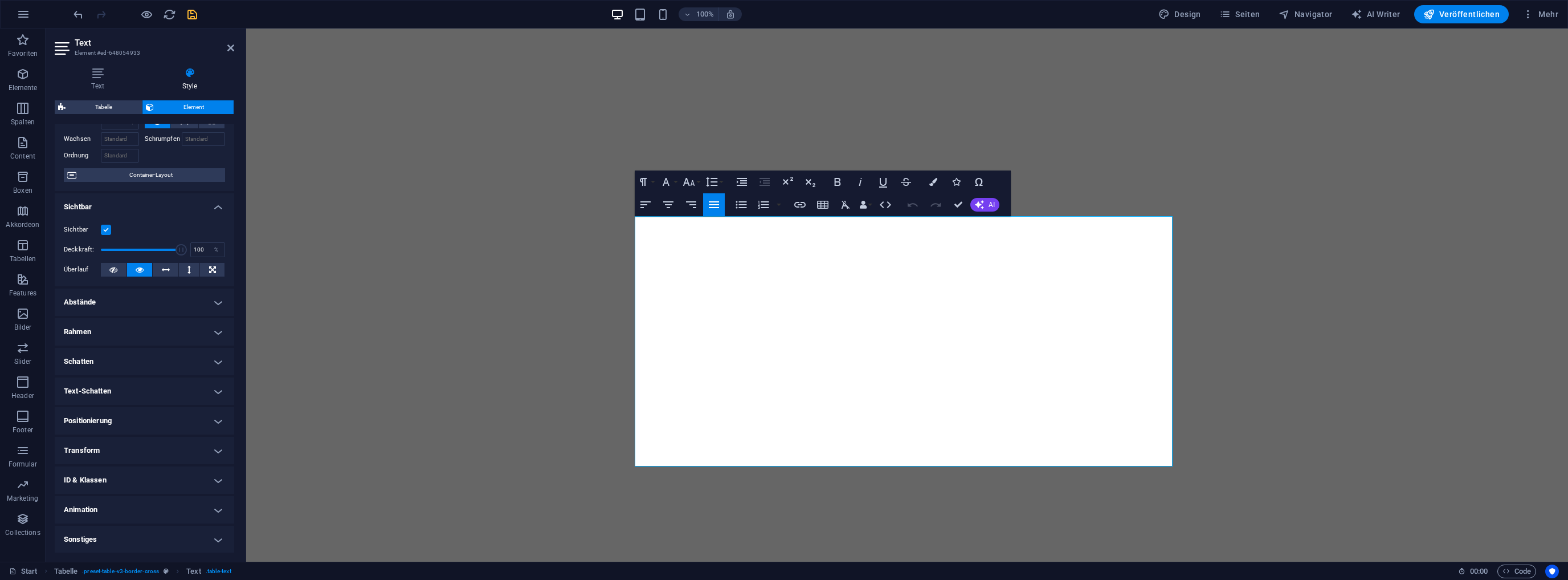
click at [201, 418] on h4 "Positionierung" at bounding box center [145, 420] width 179 height 27
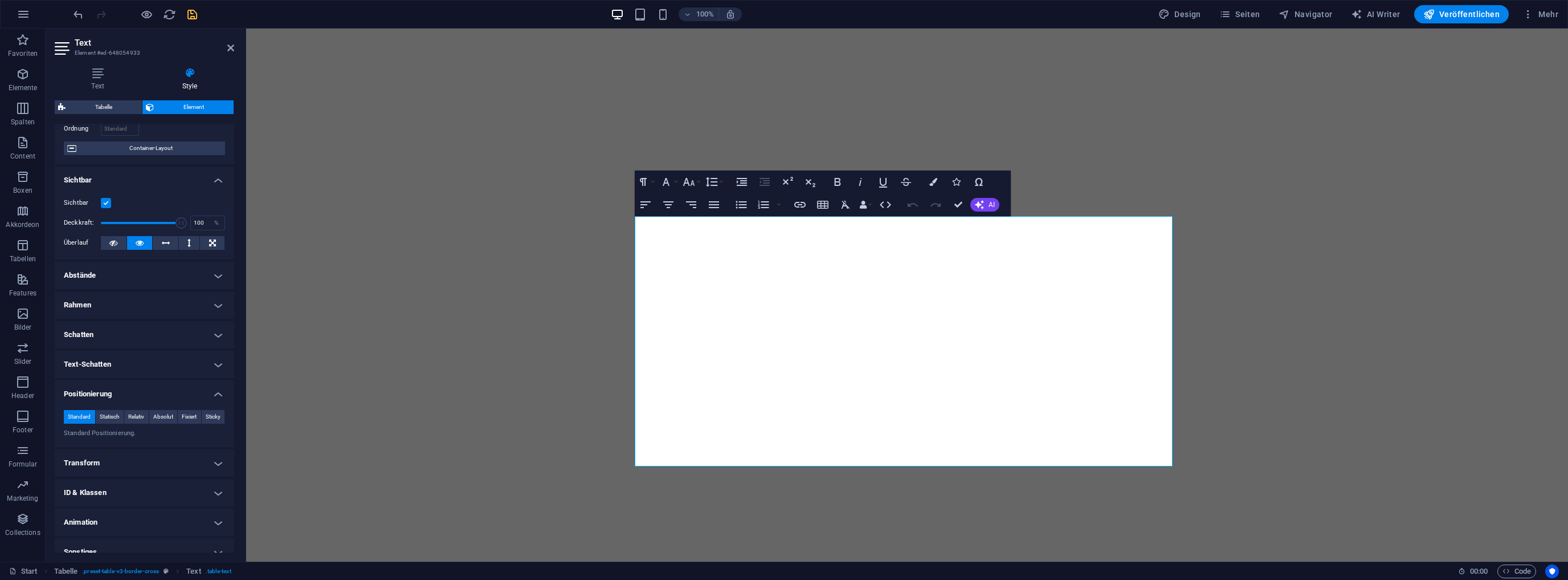
scroll to position [102, 0]
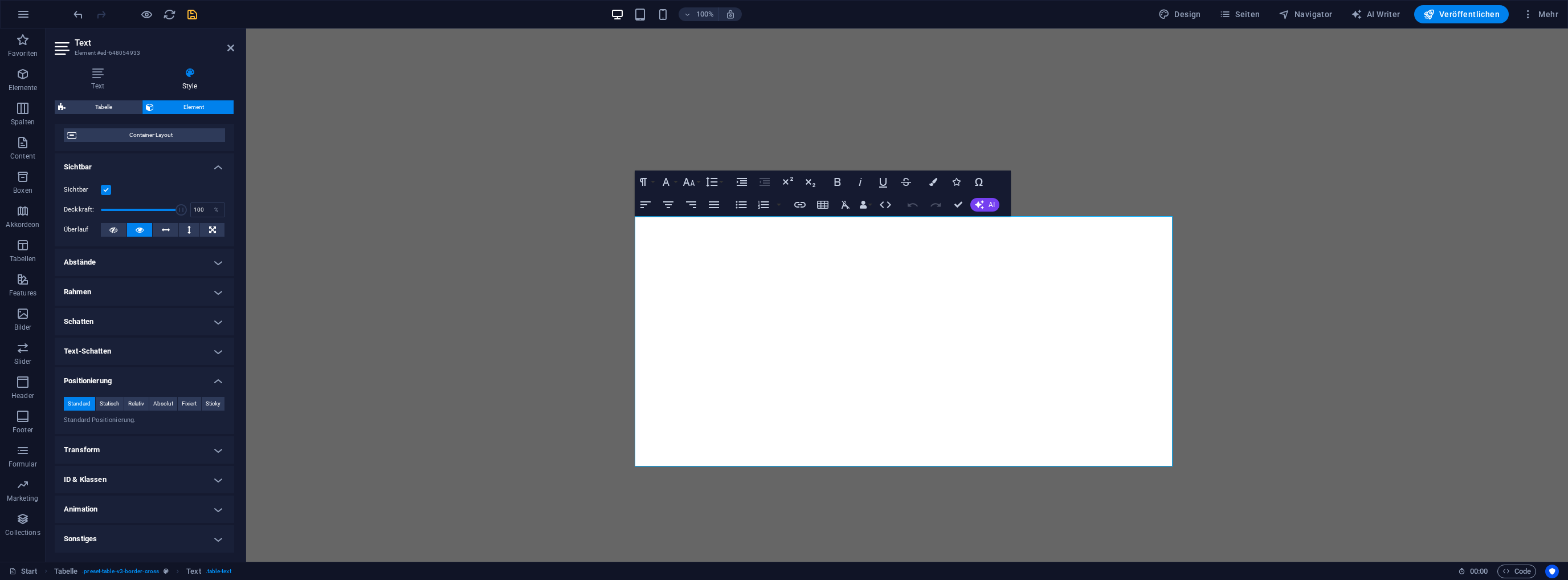
click at [210, 538] on h4 "Sonstiges" at bounding box center [145, 538] width 179 height 27
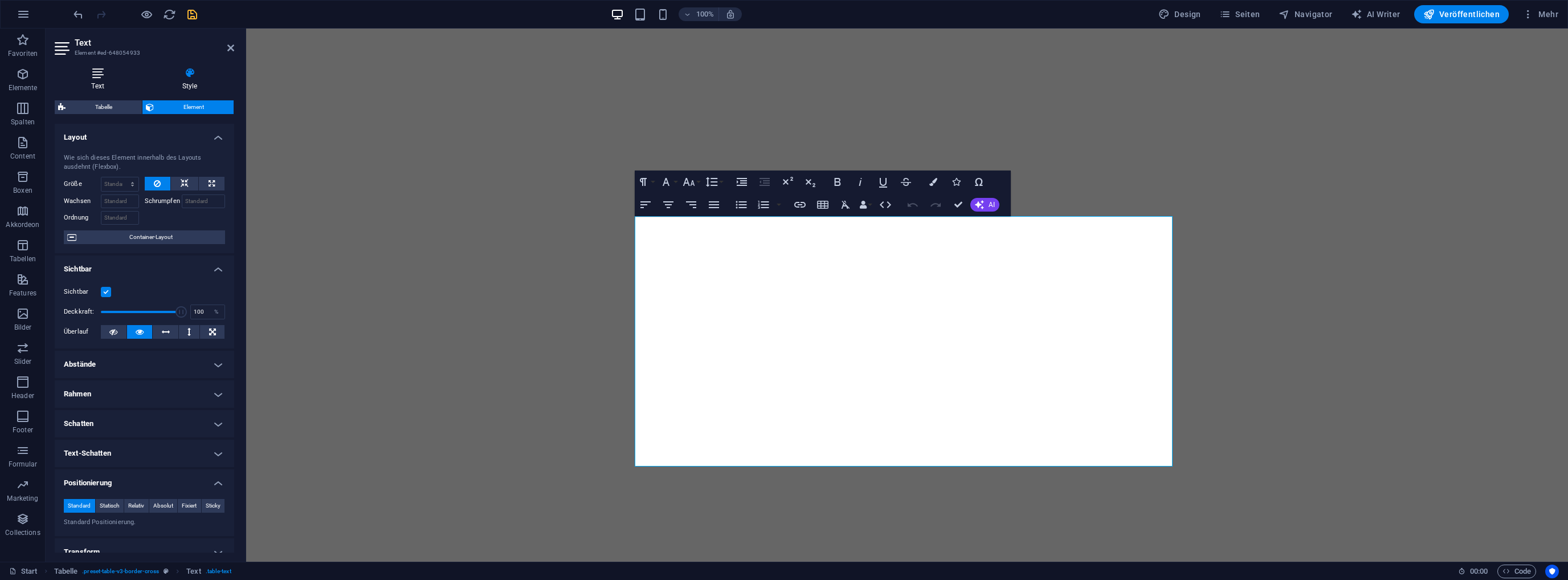
click at [100, 77] on icon at bounding box center [98, 73] width 86 height 12
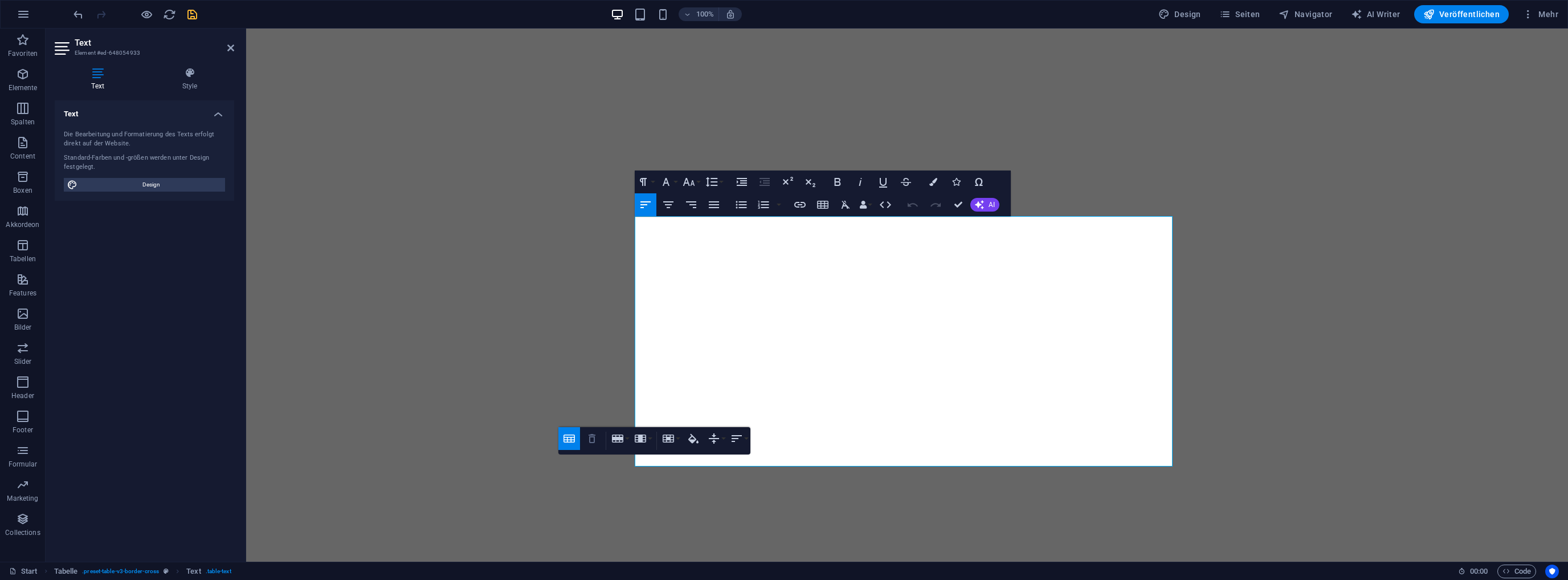
click at [591, 442] on icon "button" at bounding box center [592, 438] width 13 height 13
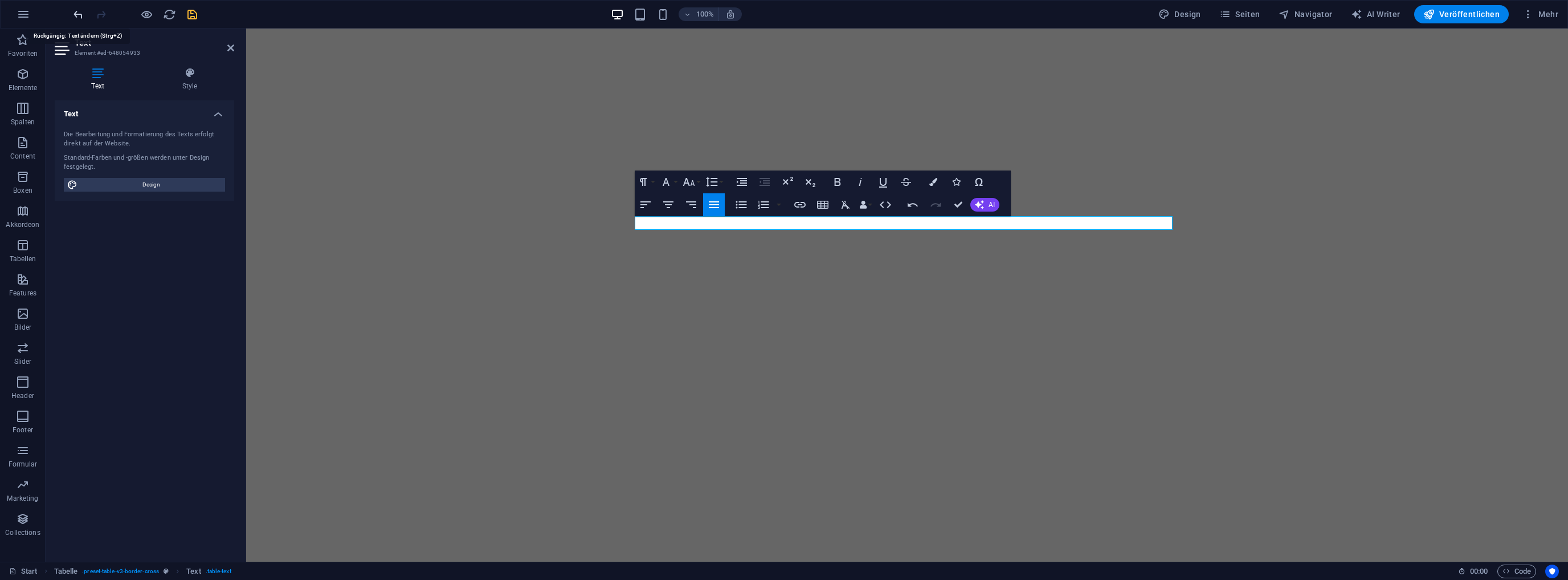
click at [76, 14] on icon "undo" at bounding box center [78, 15] width 13 height 13
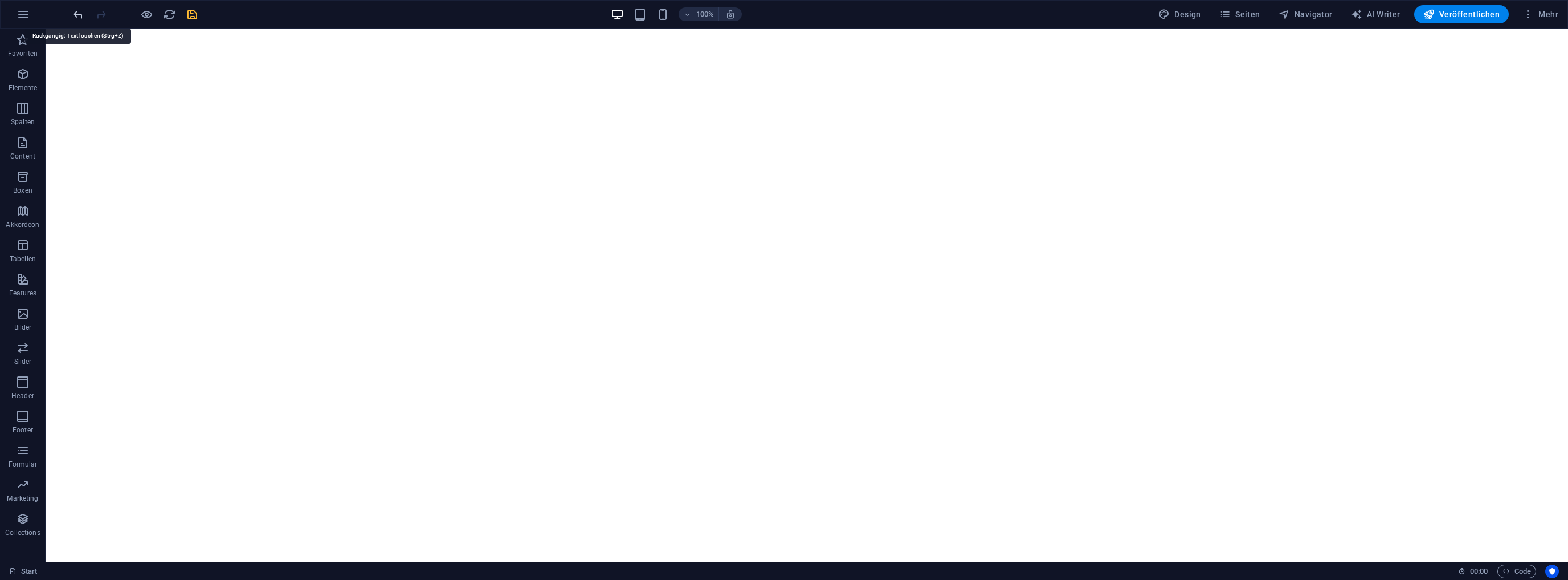
click at [77, 12] on icon "undo" at bounding box center [78, 15] width 13 height 13
click at [578, 208] on icon at bounding box center [576, 209] width 7 height 12
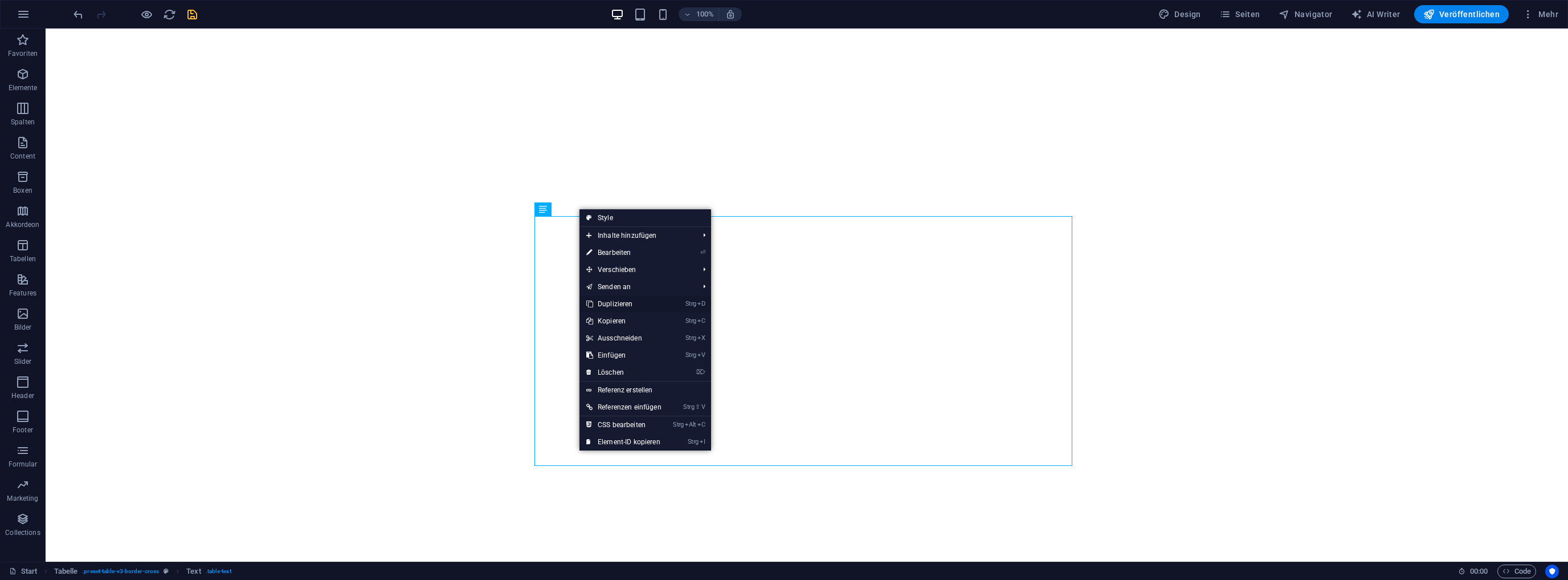
click at [624, 299] on link "Strg D Duplizieren" at bounding box center [624, 303] width 89 height 17
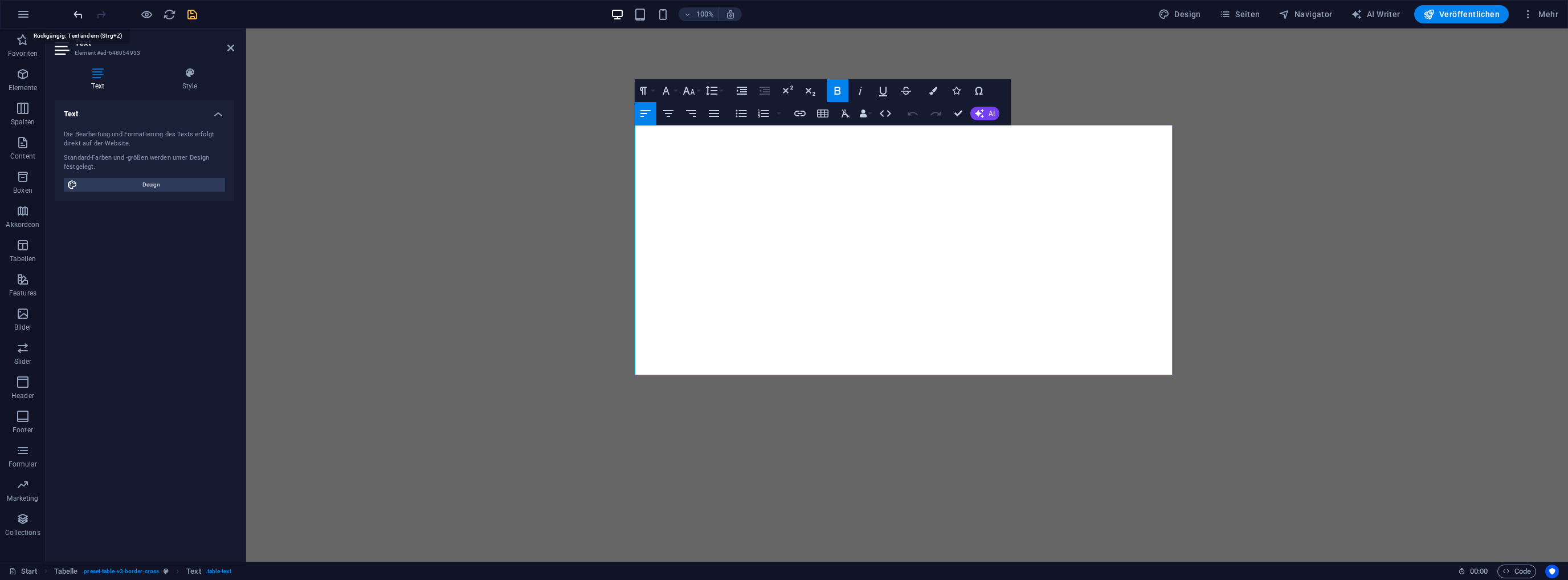
click at [77, 10] on icon "undo" at bounding box center [78, 15] width 13 height 13
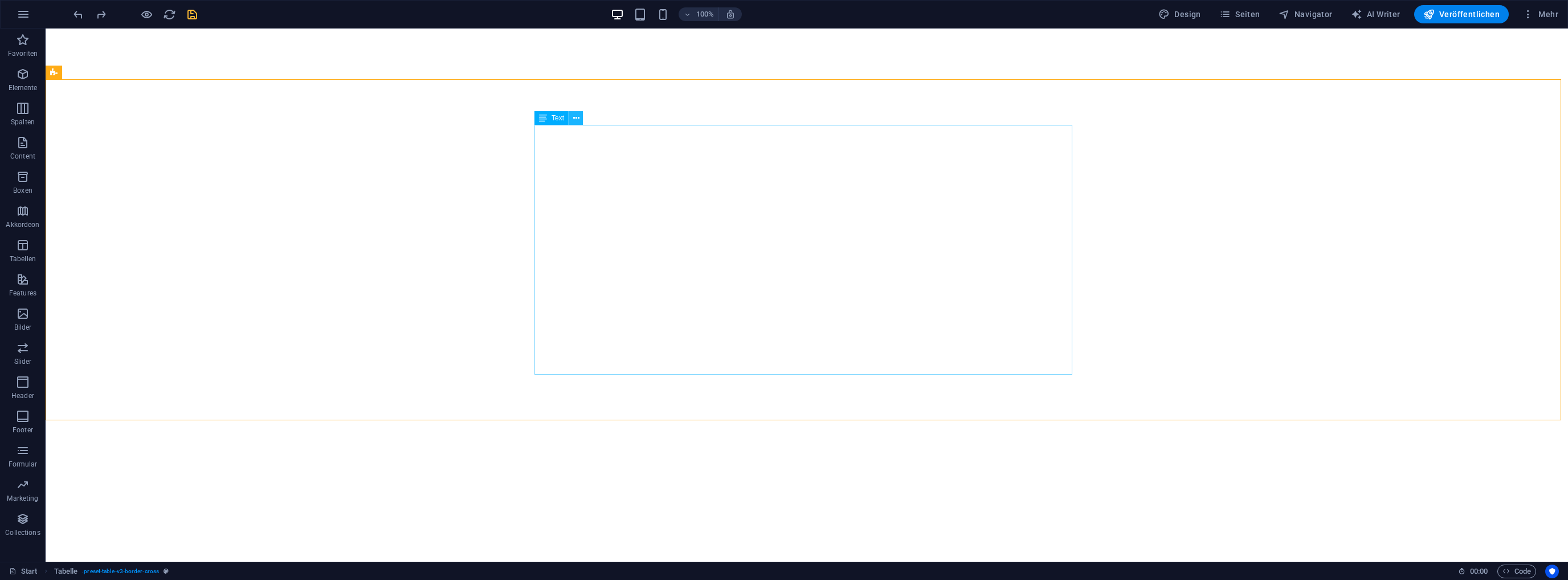
click at [575, 118] on icon at bounding box center [576, 118] width 7 height 12
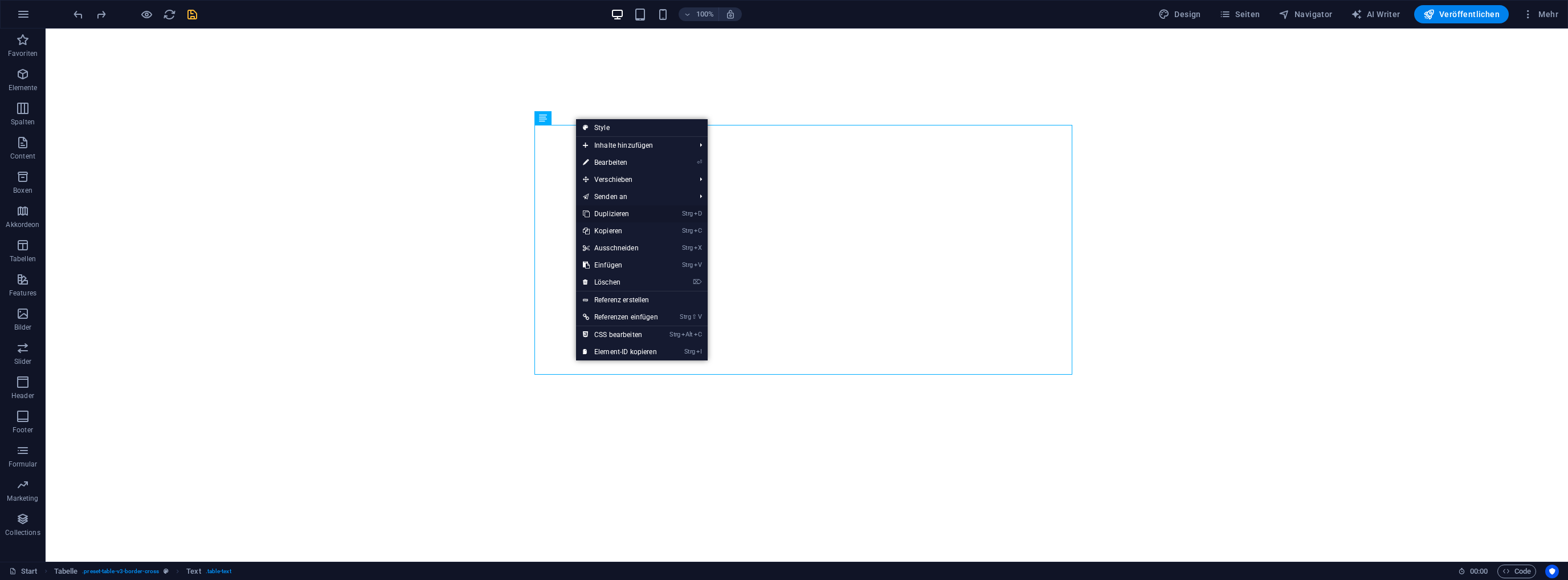
click at [615, 214] on link "Strg D Duplizieren" at bounding box center [620, 214] width 89 height 17
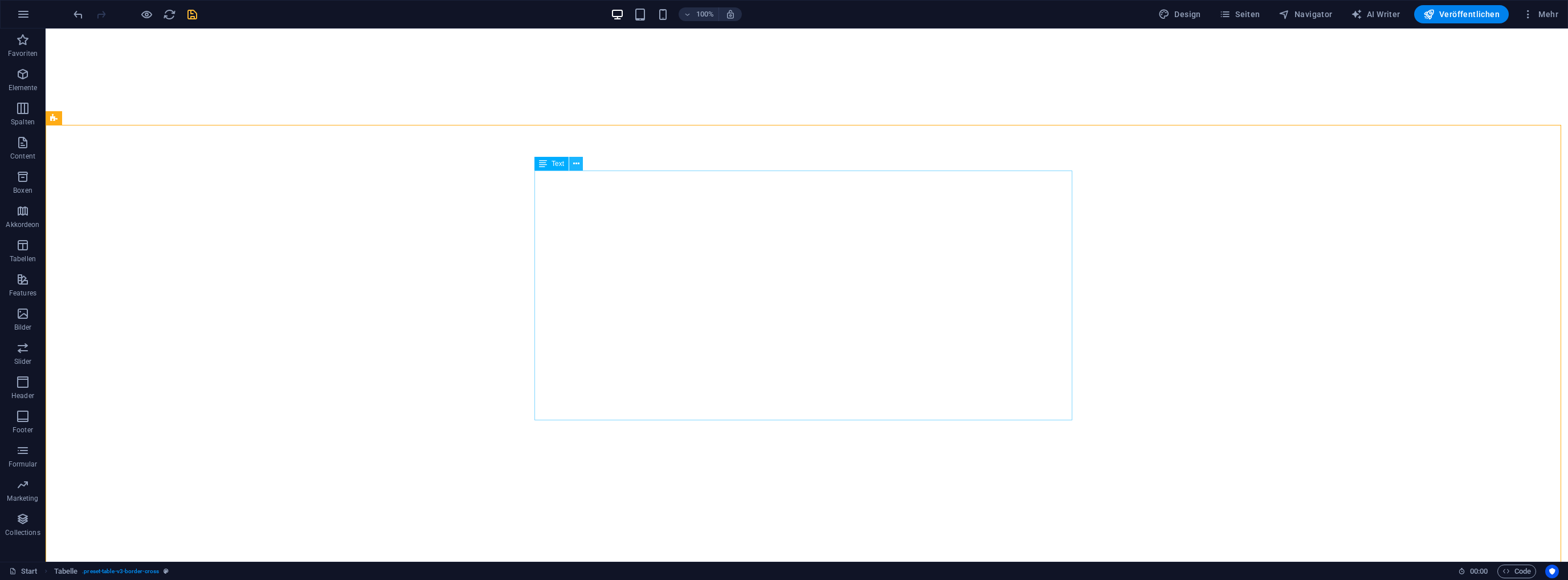
click at [577, 167] on icon at bounding box center [576, 164] width 7 height 12
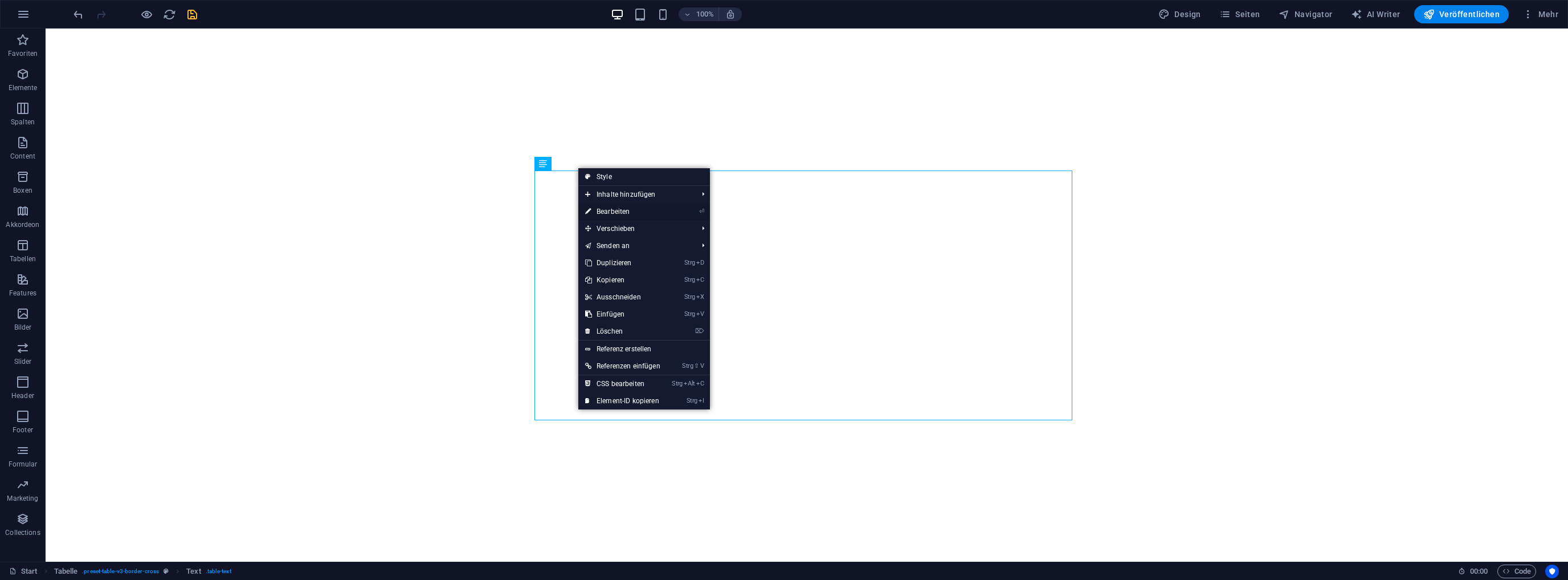
click at [618, 210] on link "⏎ Bearbeiten" at bounding box center [622, 211] width 89 height 17
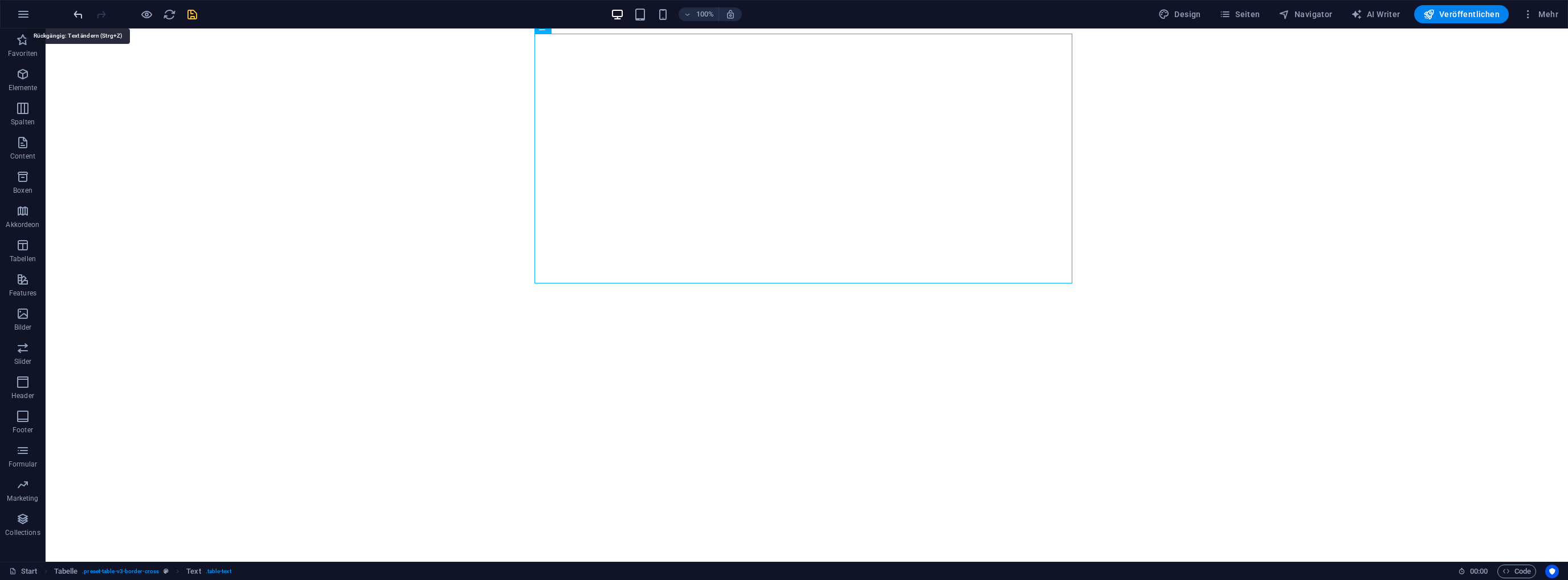
click at [80, 14] on icon "undo" at bounding box center [78, 15] width 13 height 13
click at [575, 209] on icon at bounding box center [576, 209] width 7 height 12
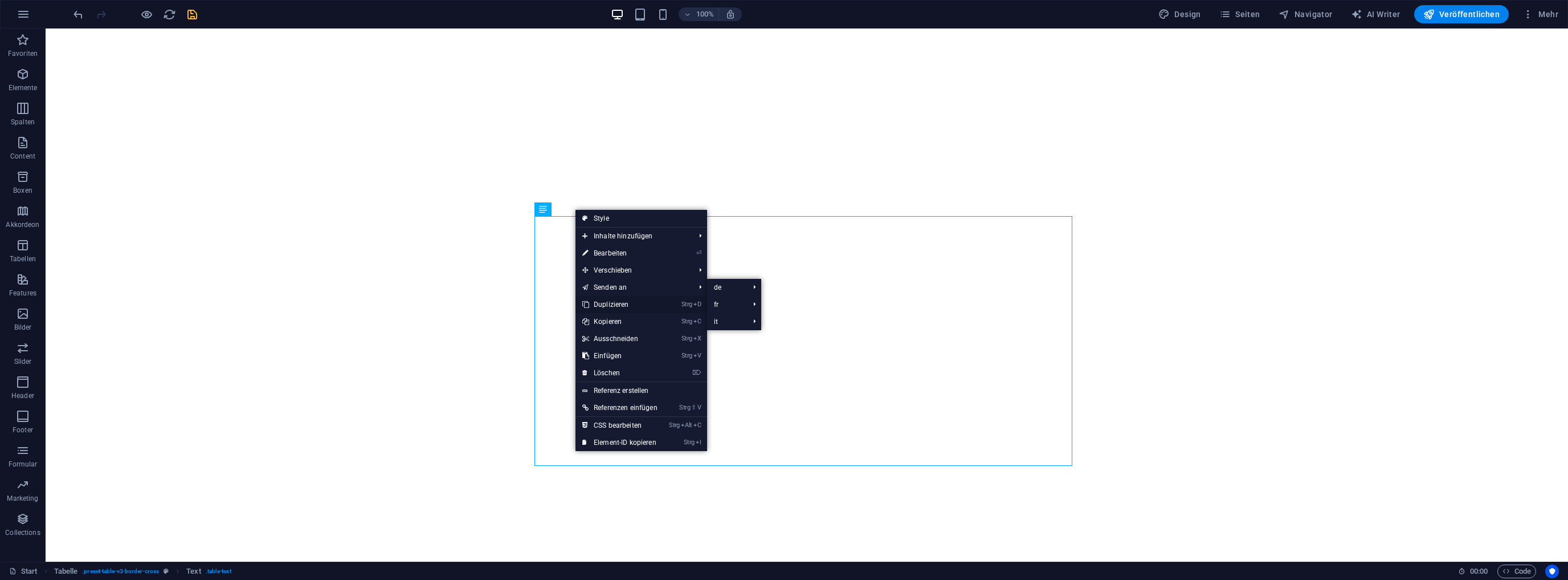
click at [615, 301] on link "Strg D Duplizieren" at bounding box center [620, 304] width 89 height 17
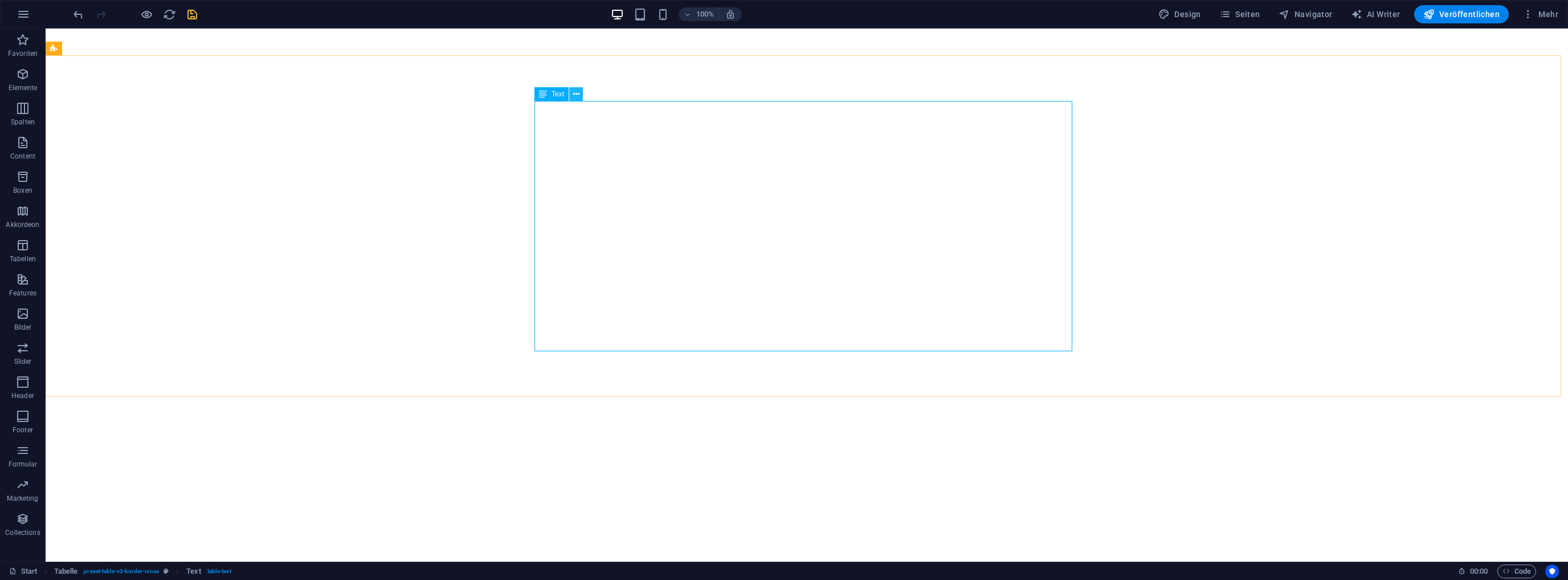
click at [581, 96] on button at bounding box center [576, 94] width 13 height 13
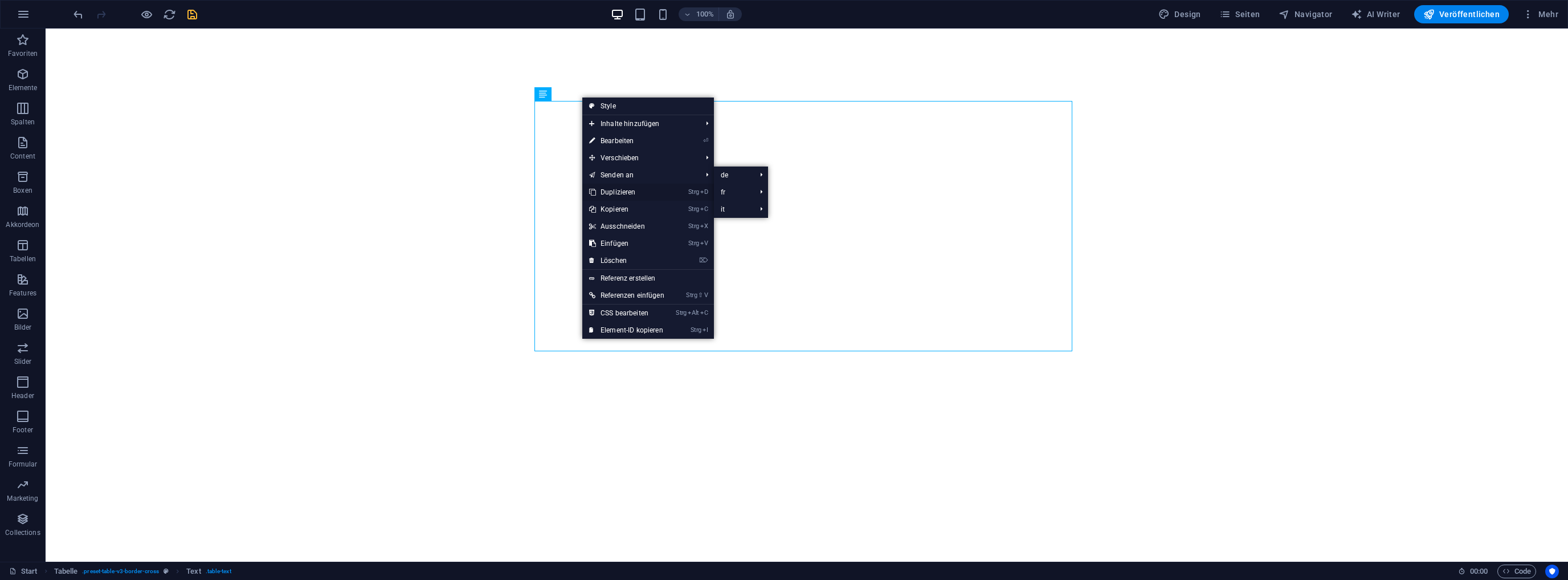
click at [628, 190] on link "Strg D Duplizieren" at bounding box center [626, 192] width 89 height 17
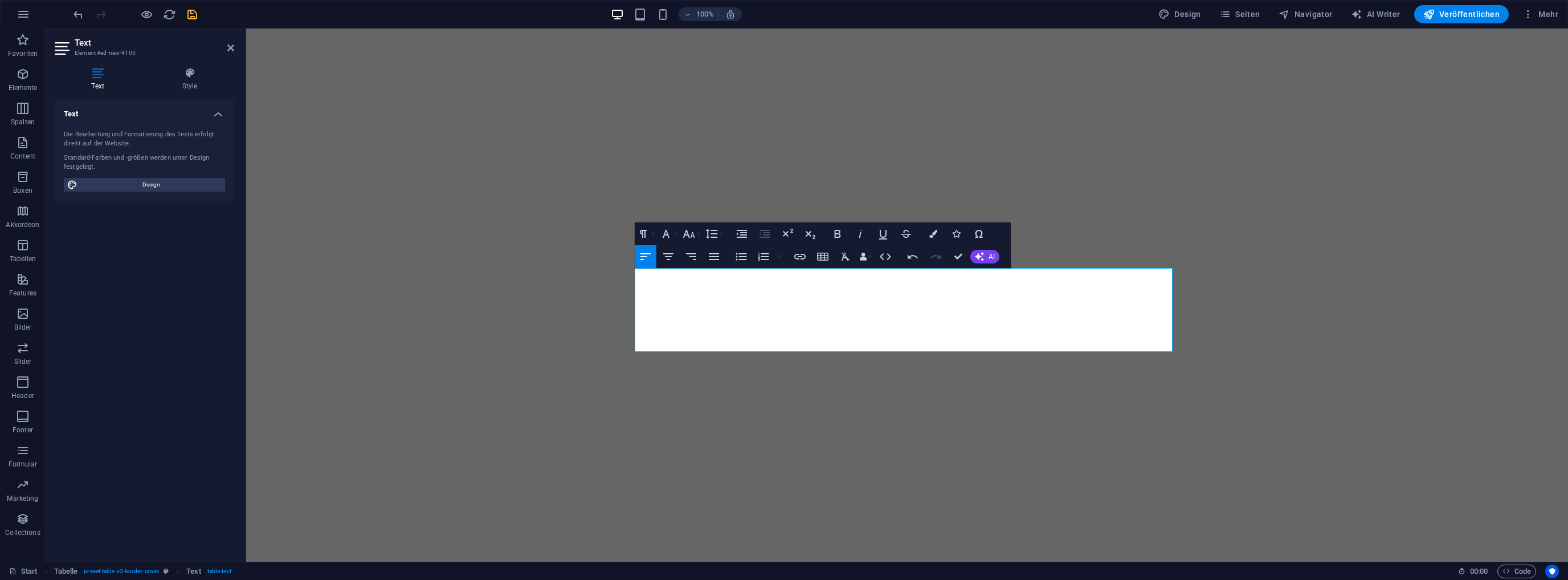
click at [649, 257] on icon "button" at bounding box center [645, 257] width 13 height 13
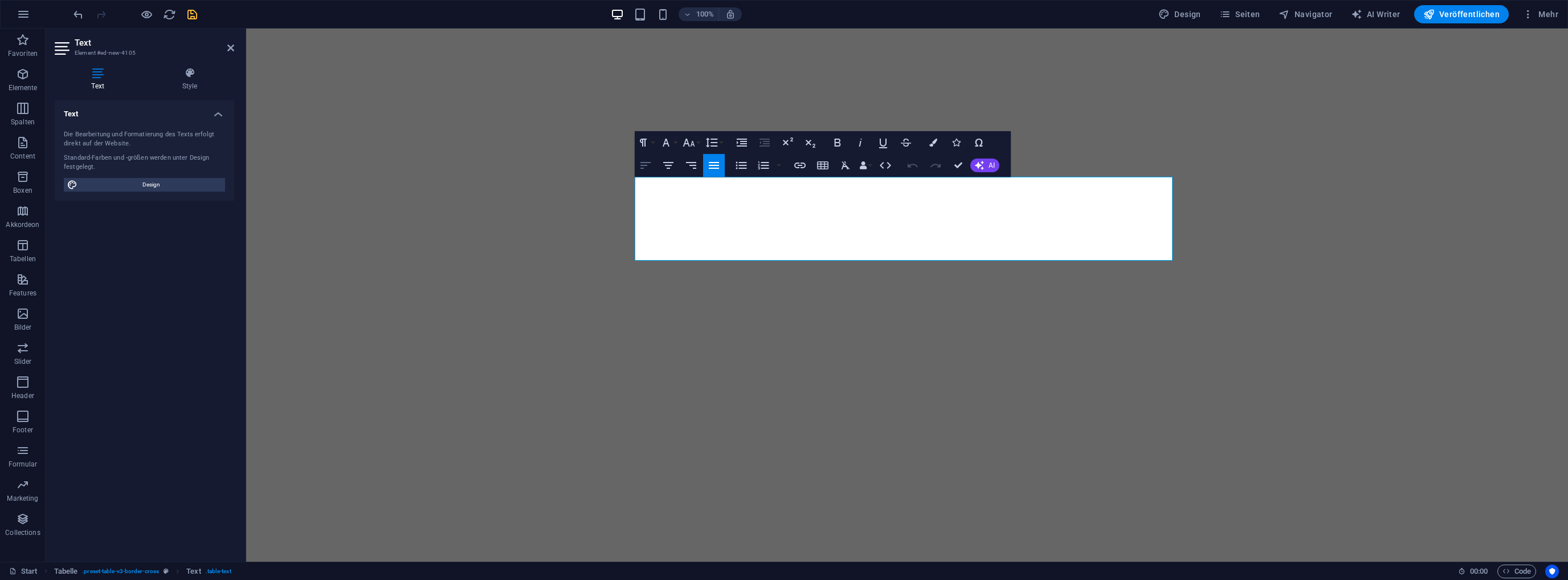
click at [645, 166] on icon "button" at bounding box center [645, 165] width 10 height 7
click at [77, 10] on icon "undo" at bounding box center [78, 15] width 13 height 13
click at [691, 166] on icon "button" at bounding box center [691, 165] width 13 height 13
drag, startPoint x: 691, startPoint y: 163, endPoint x: 693, endPoint y: 175, distance: 12.2
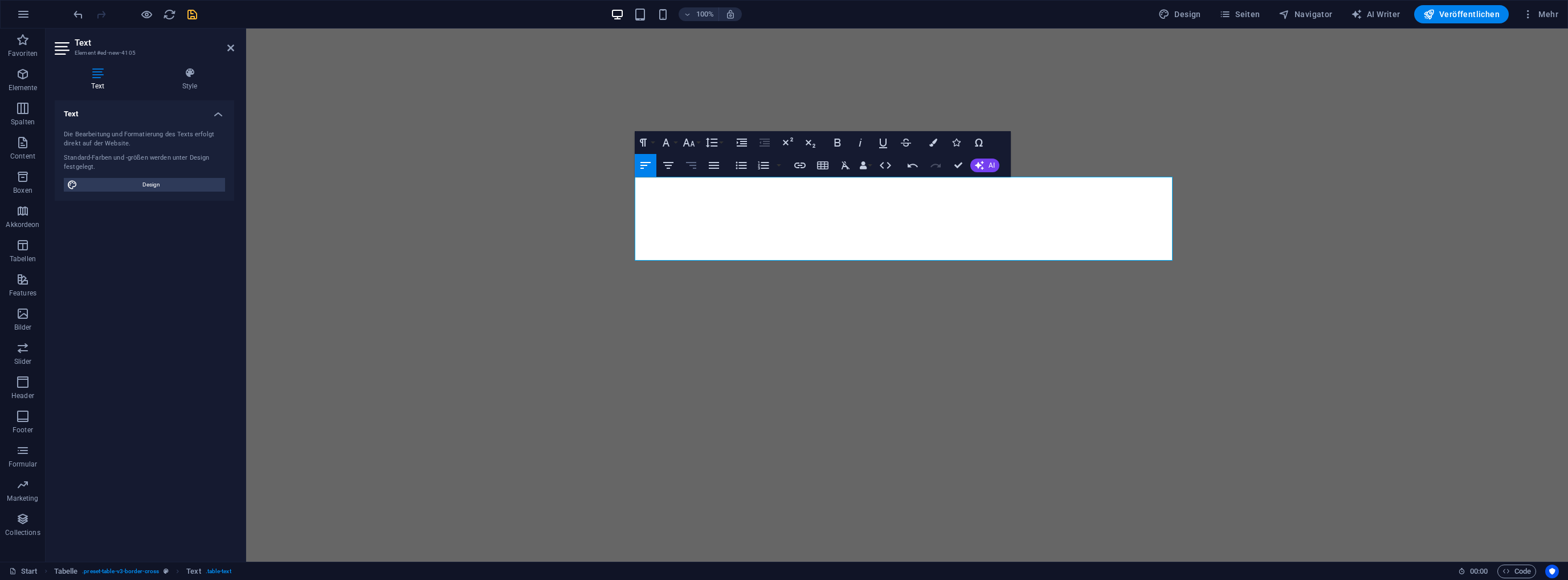
click at [691, 164] on icon "button" at bounding box center [691, 165] width 13 height 13
click at [838, 139] on icon "button" at bounding box center [838, 143] width 7 height 8
click at [840, 141] on icon "button" at bounding box center [838, 143] width 7 height 8
click at [836, 141] on icon "button" at bounding box center [837, 142] width 13 height 13
click at [837, 139] on icon "button" at bounding box center [838, 143] width 7 height 8
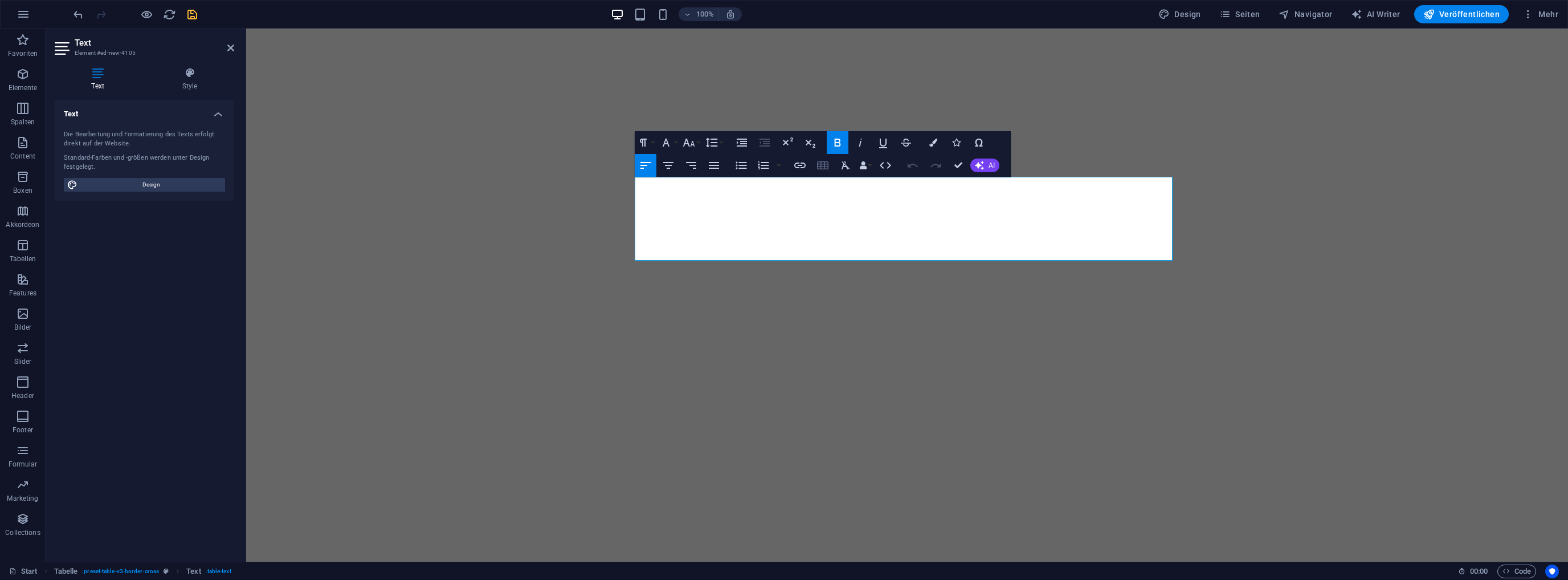
click at [823, 165] on icon "button" at bounding box center [823, 165] width 13 height 13
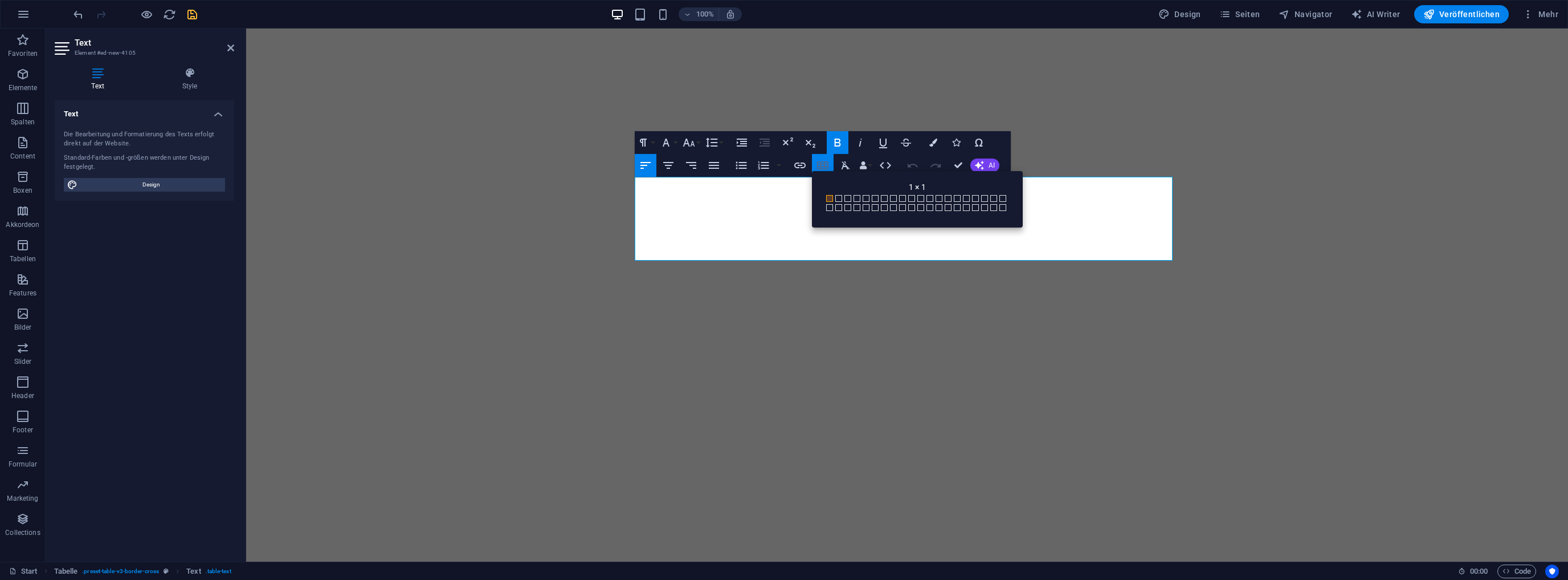
click at [823, 165] on icon "button" at bounding box center [823, 165] width 13 height 13
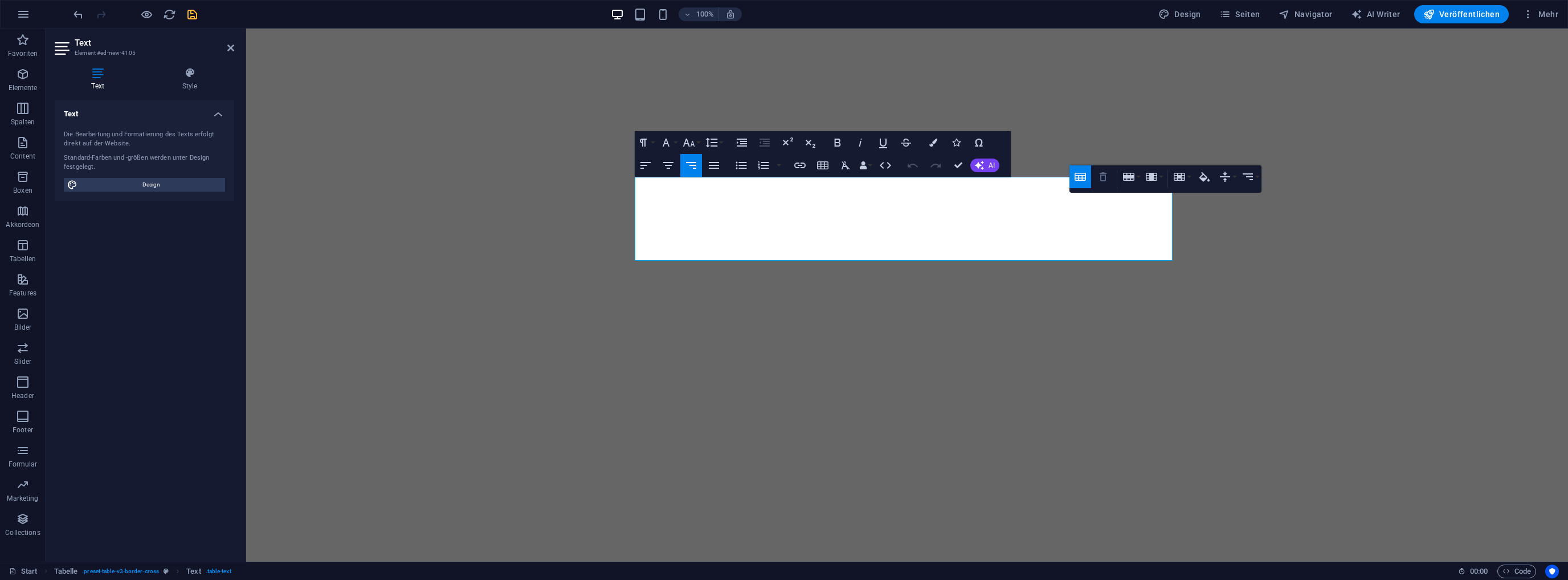
click at [1109, 178] on icon "button" at bounding box center [1103, 176] width 13 height 13
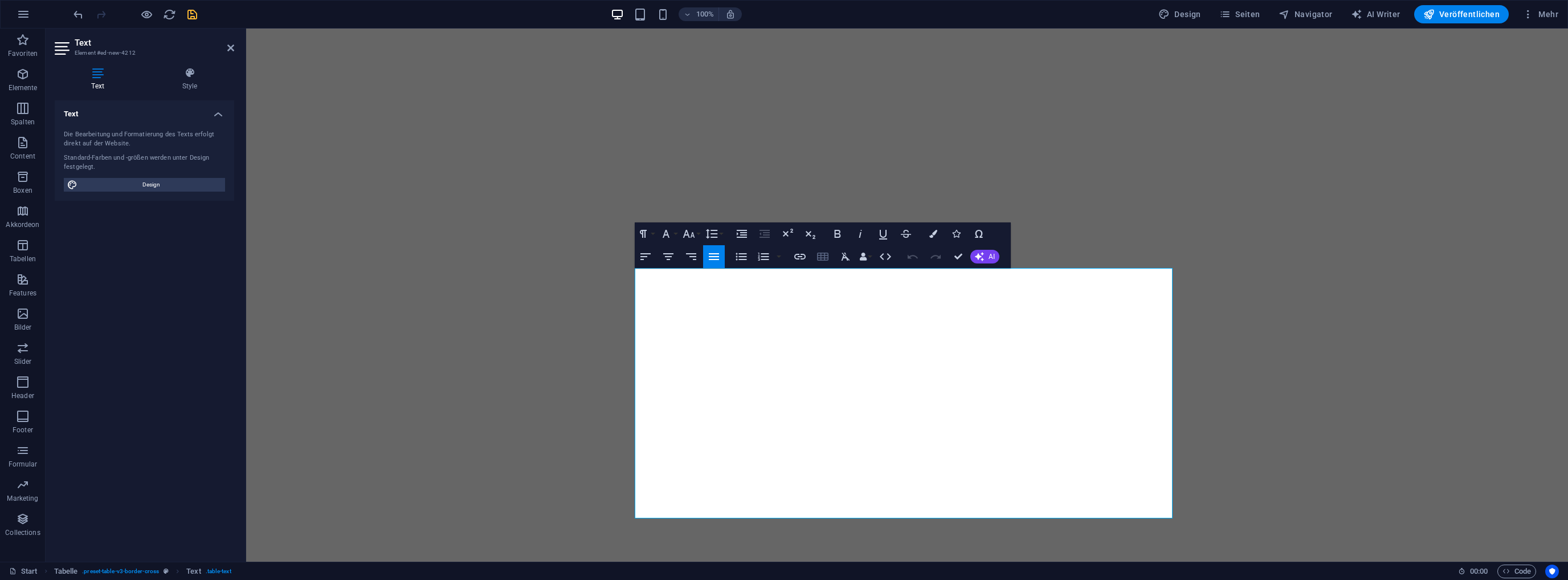
click at [823, 257] on icon "button" at bounding box center [823, 257] width 13 height 13
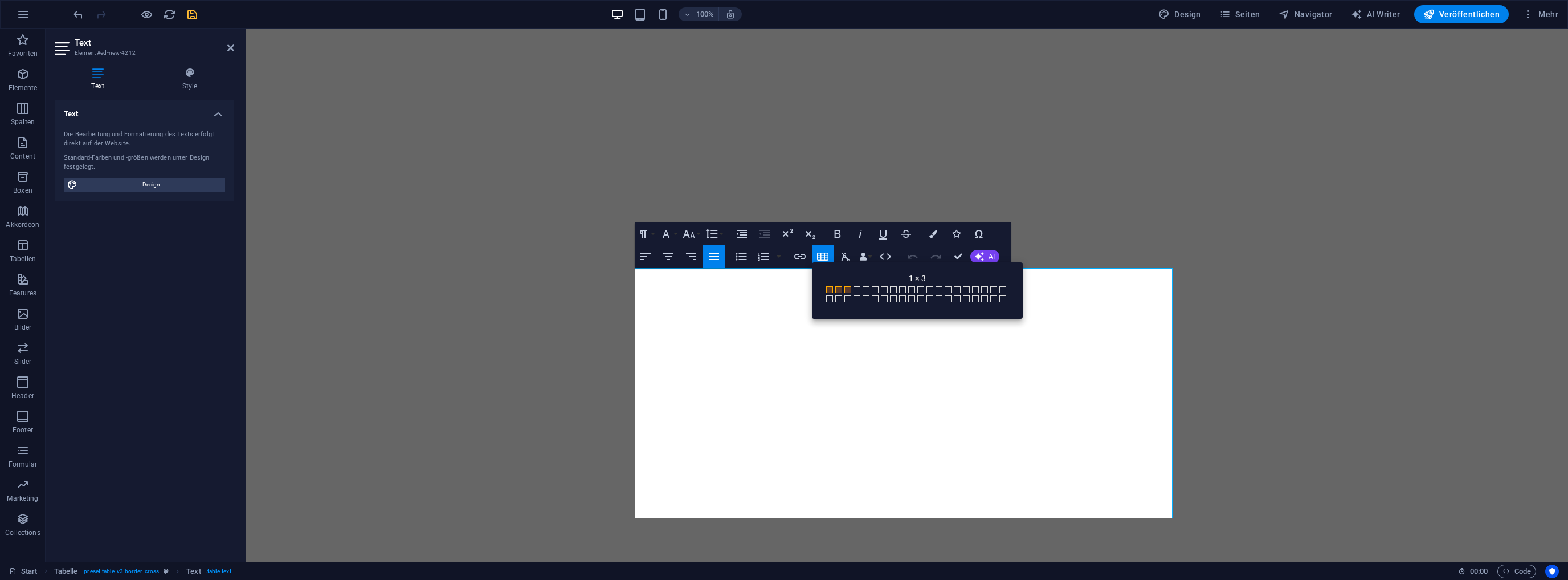
click at [847, 290] on span at bounding box center [848, 289] width 7 height 7
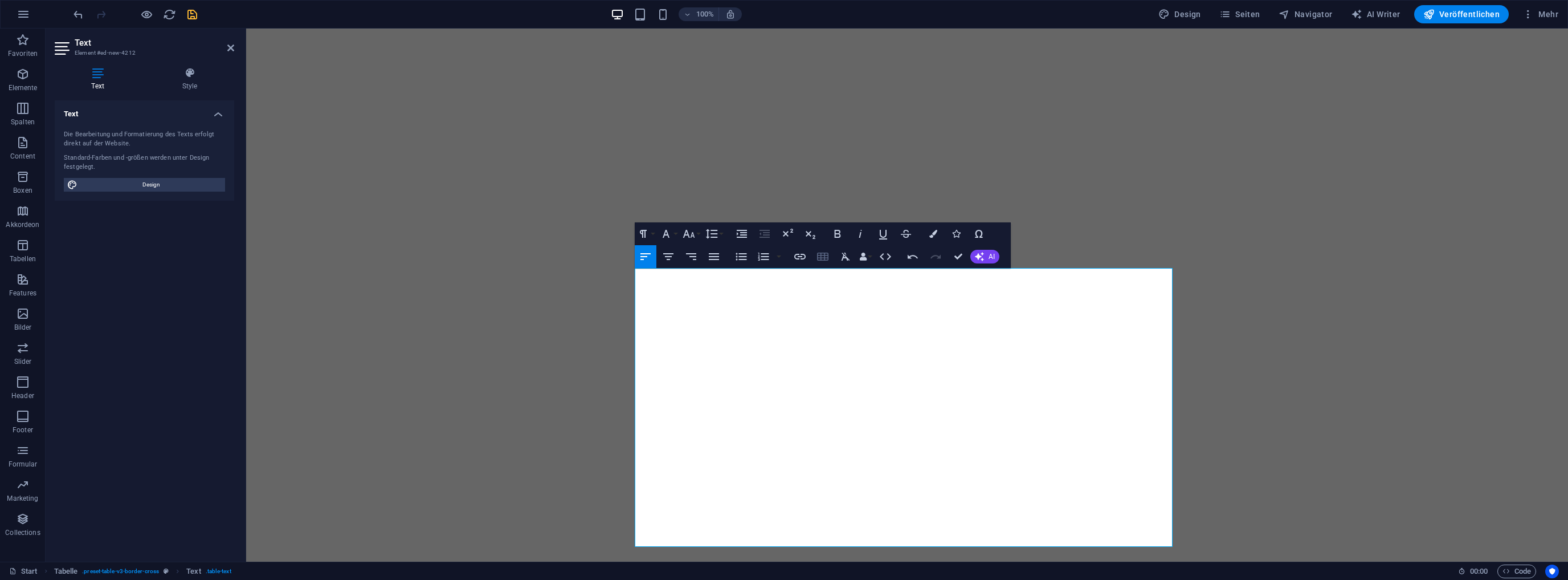
click at [819, 257] on icon "button" at bounding box center [823, 257] width 13 height 13
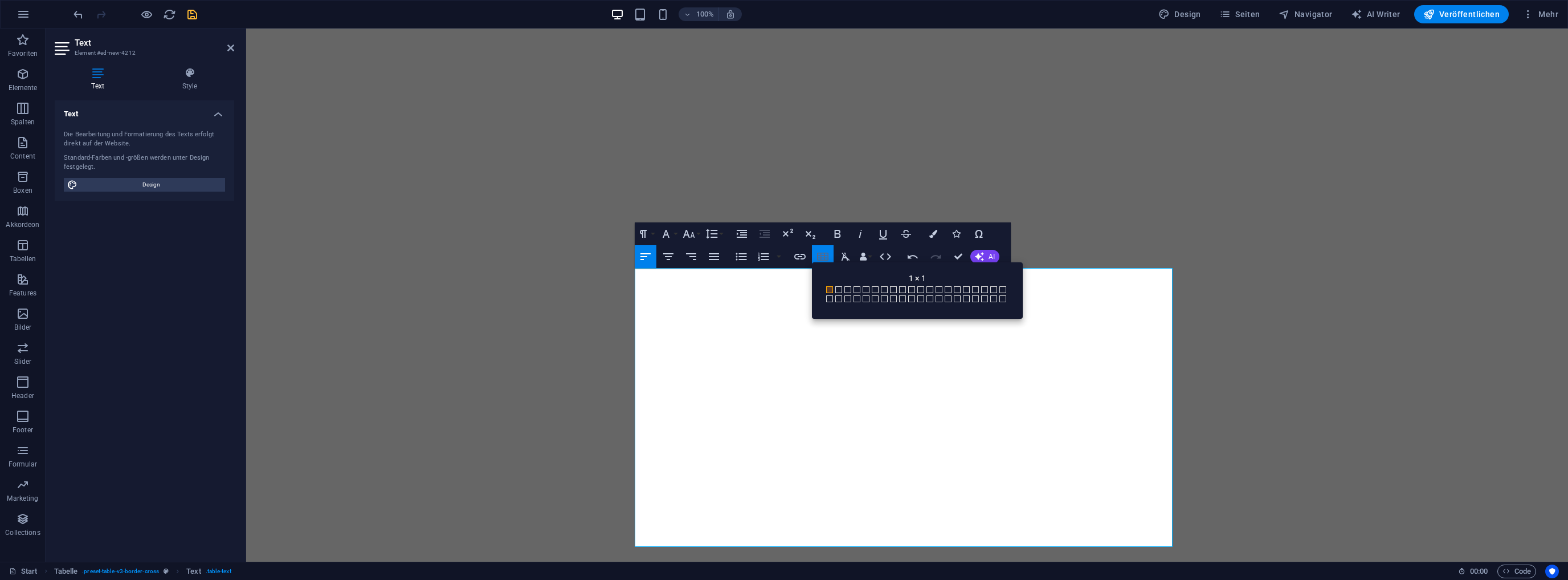
click at [819, 257] on icon "button" at bounding box center [823, 257] width 13 height 13
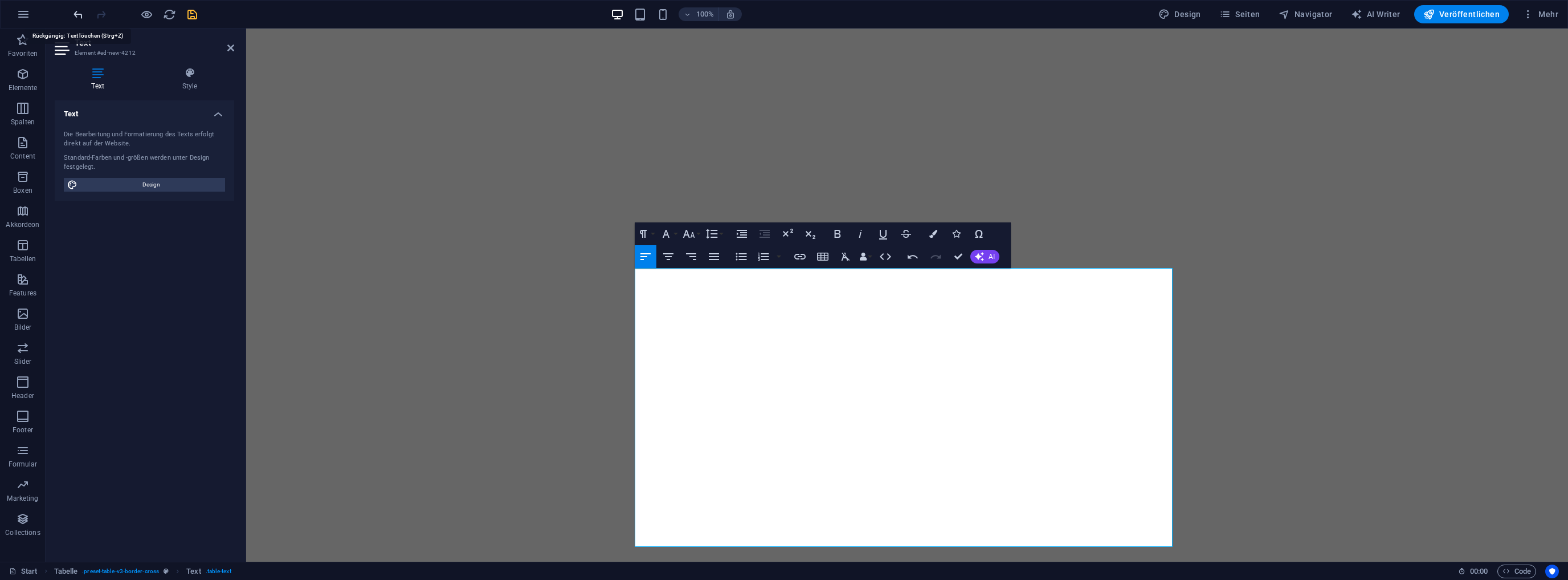
click at [76, 9] on icon "undo" at bounding box center [78, 15] width 13 height 13
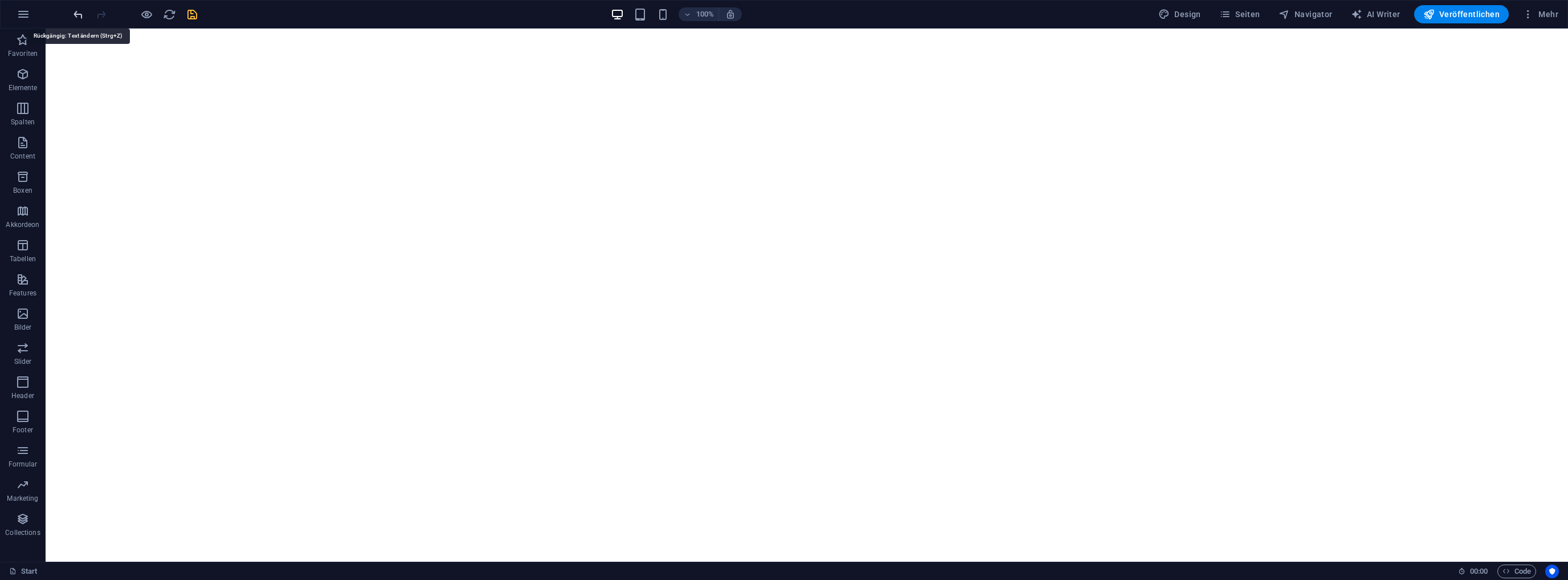
click at [81, 15] on icon "undo" at bounding box center [78, 15] width 13 height 13
click at [79, 15] on icon "undo" at bounding box center [78, 15] width 13 height 13
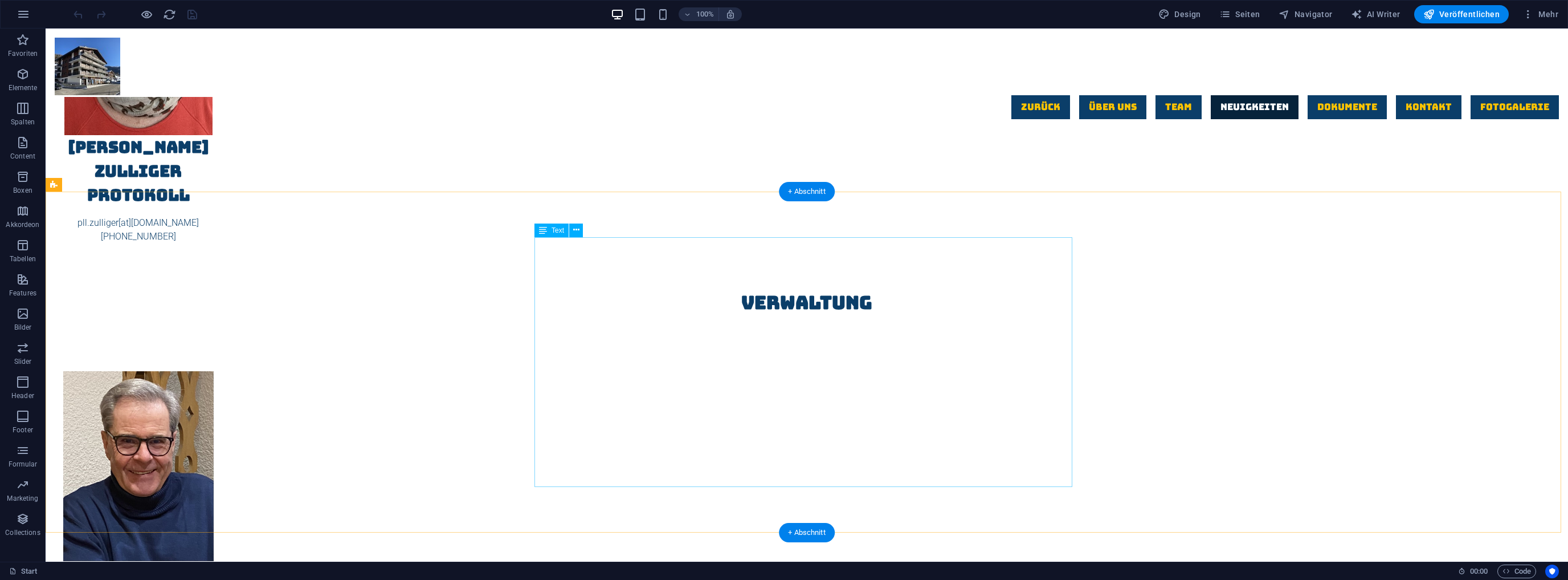
scroll to position [2707, 0]
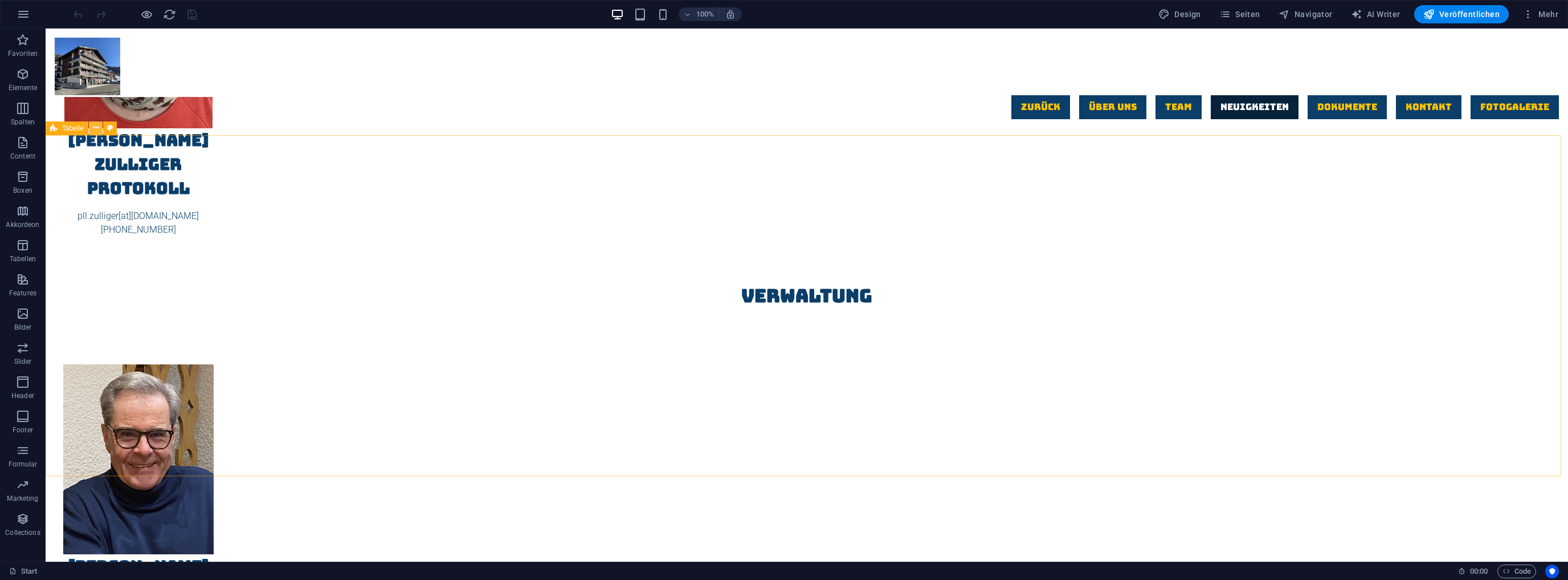
click at [96, 130] on icon at bounding box center [96, 128] width 7 height 12
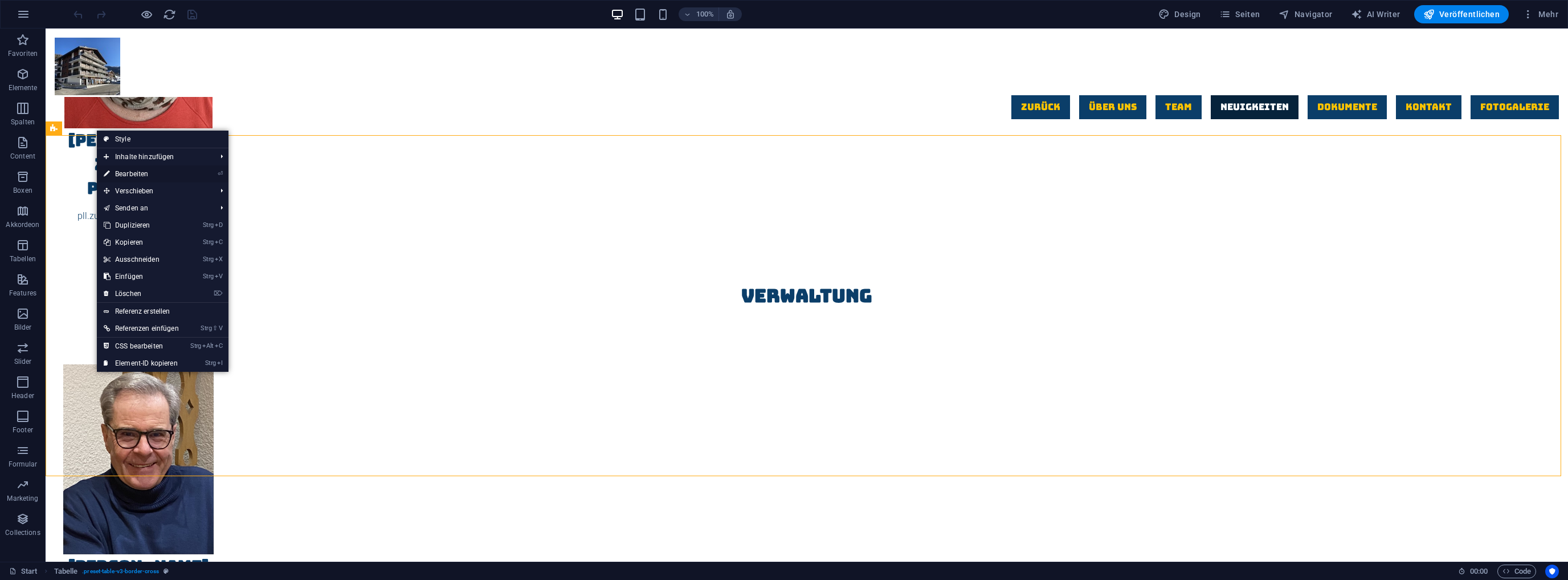
click at [145, 172] on link "⏎ Bearbeiten" at bounding box center [141, 174] width 89 height 17
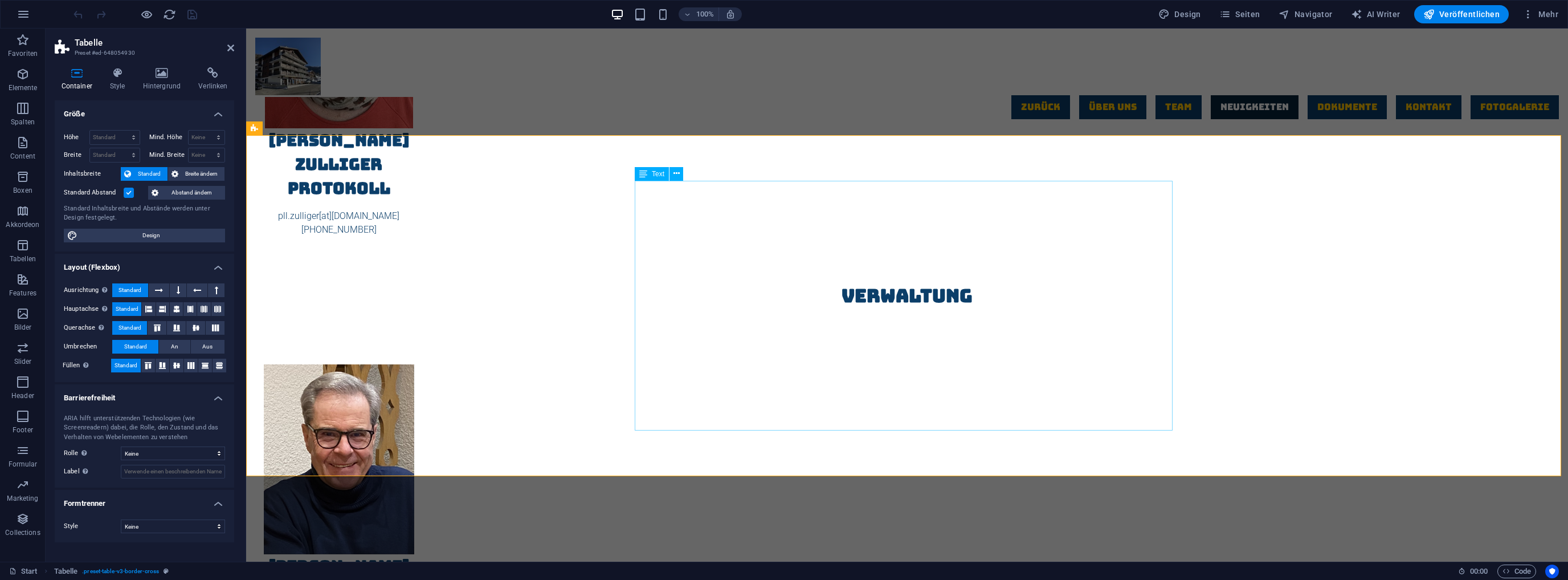
click at [674, 174] on icon at bounding box center [677, 174] width 7 height 12
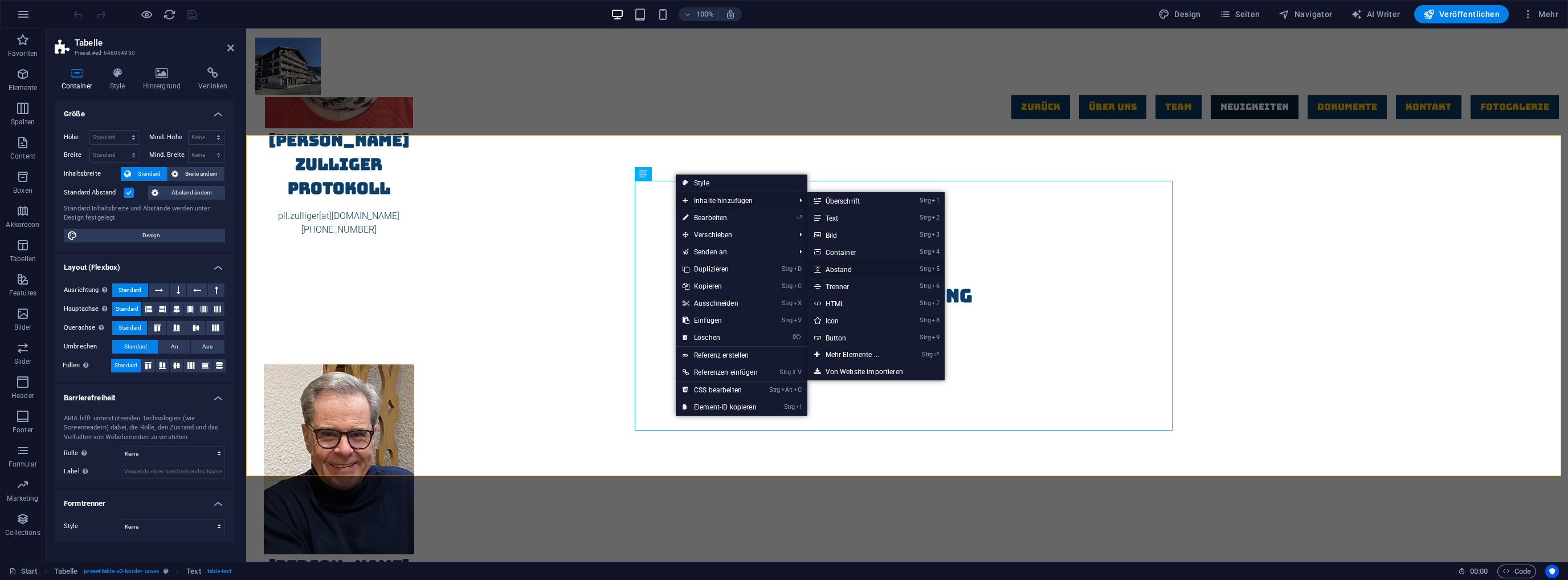
click at [840, 270] on link "Strg 5 Abstand" at bounding box center [855, 269] width 95 height 17
select select "px"
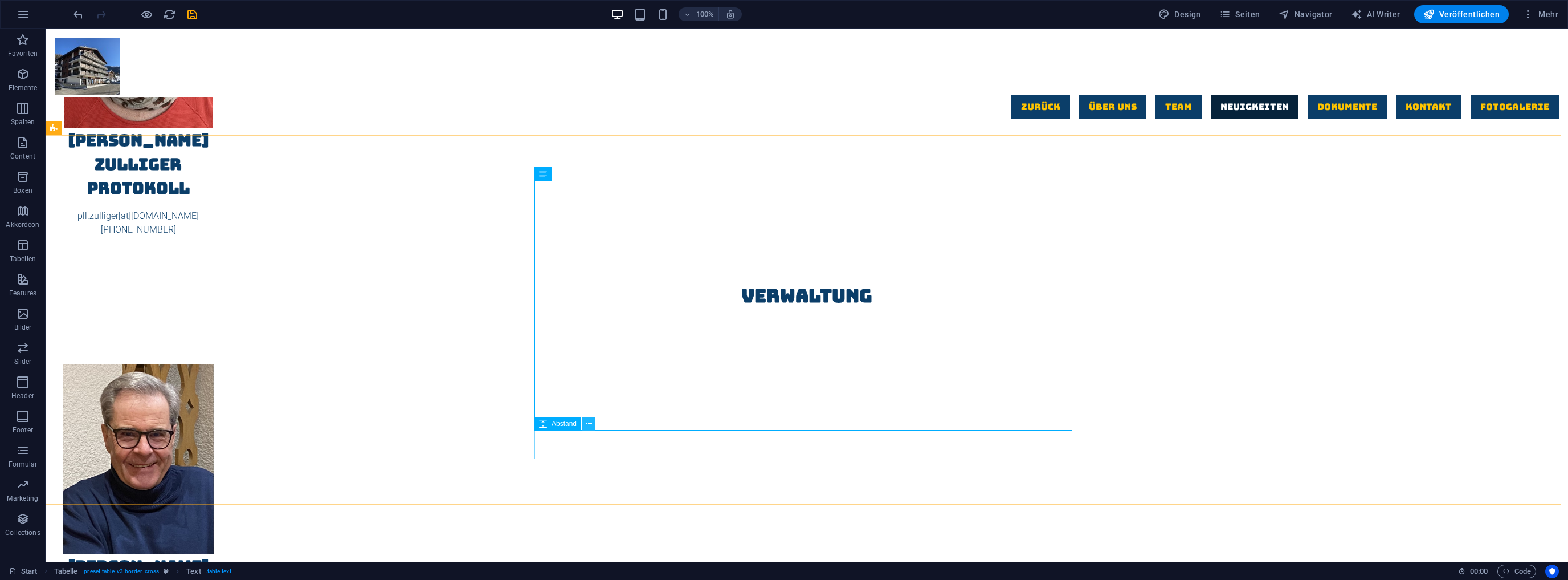
click at [590, 425] on icon at bounding box center [589, 424] width 7 height 12
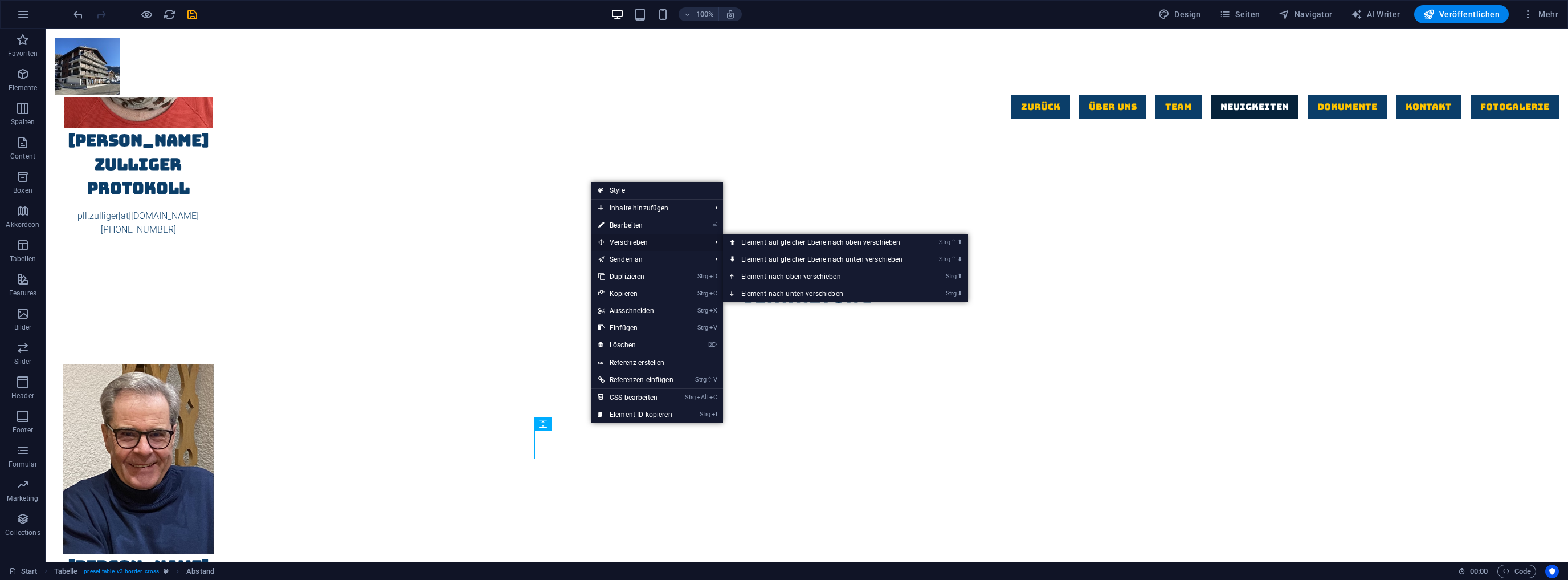
click at [630, 241] on span "Verschieben" at bounding box center [649, 242] width 115 height 17
click at [803, 276] on link "Strg ⬆ Element nach oben verschieben" at bounding box center [825, 277] width 203 height 17
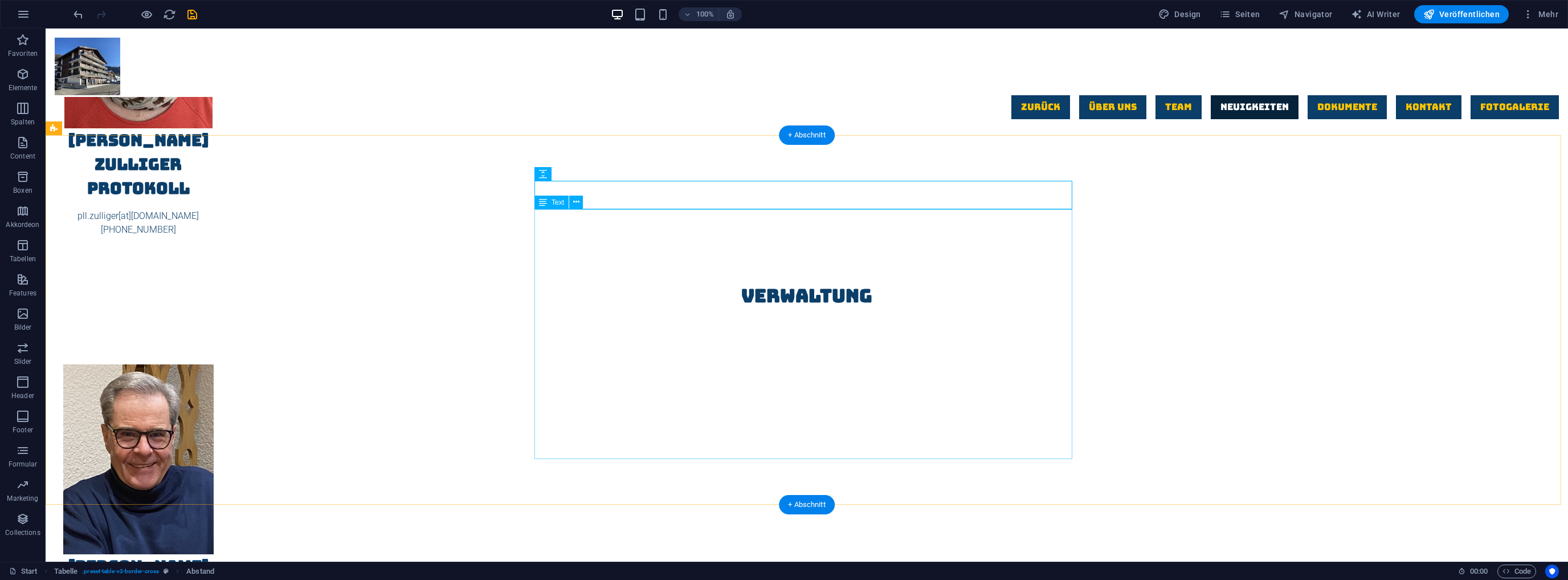
select select "px"
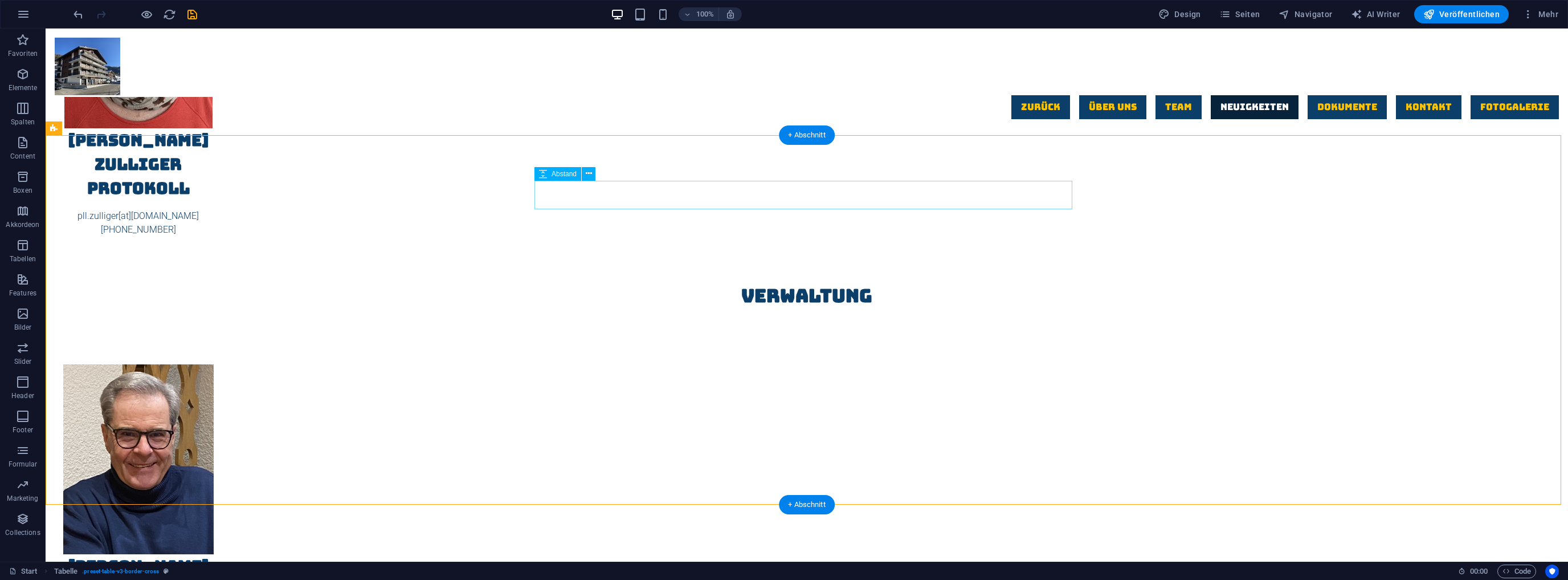
click at [590, 174] on icon at bounding box center [589, 174] width 7 height 12
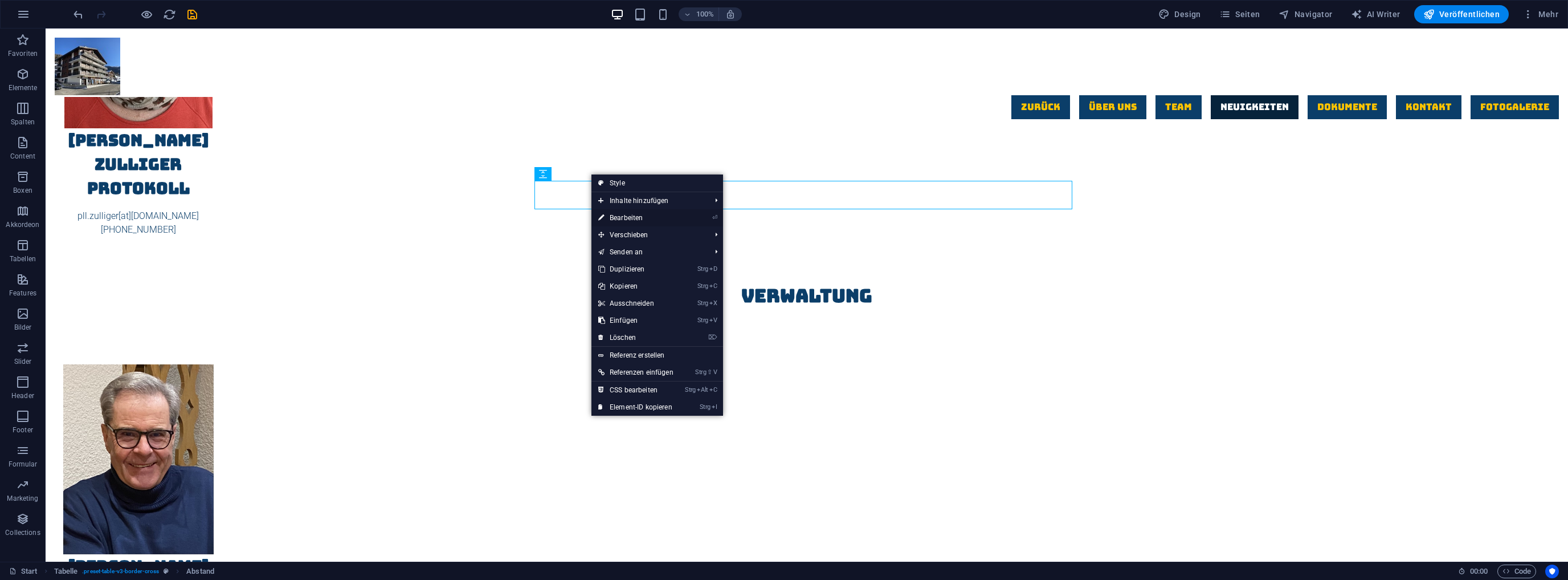
click at [627, 211] on link "⏎ Bearbeiten" at bounding box center [635, 218] width 89 height 17
select select "px"
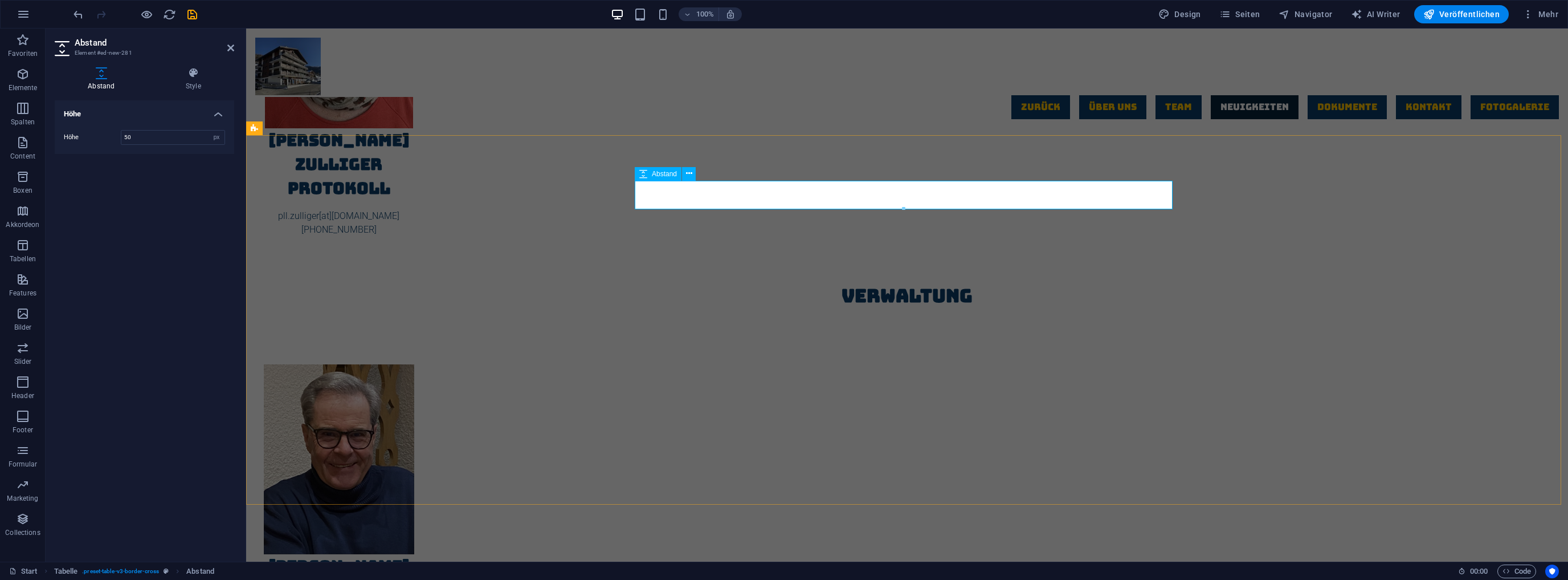
click at [689, 175] on icon at bounding box center [689, 174] width 7 height 12
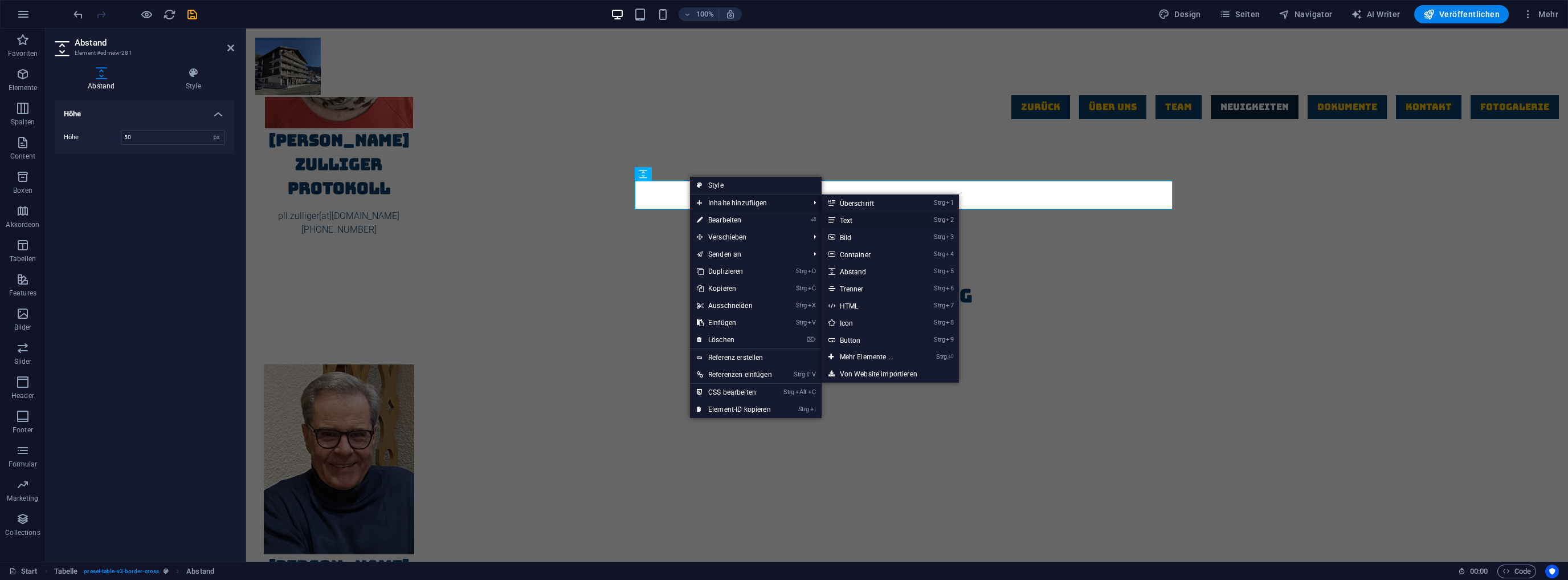
click at [855, 218] on link "Strg 2 Text" at bounding box center [869, 220] width 95 height 17
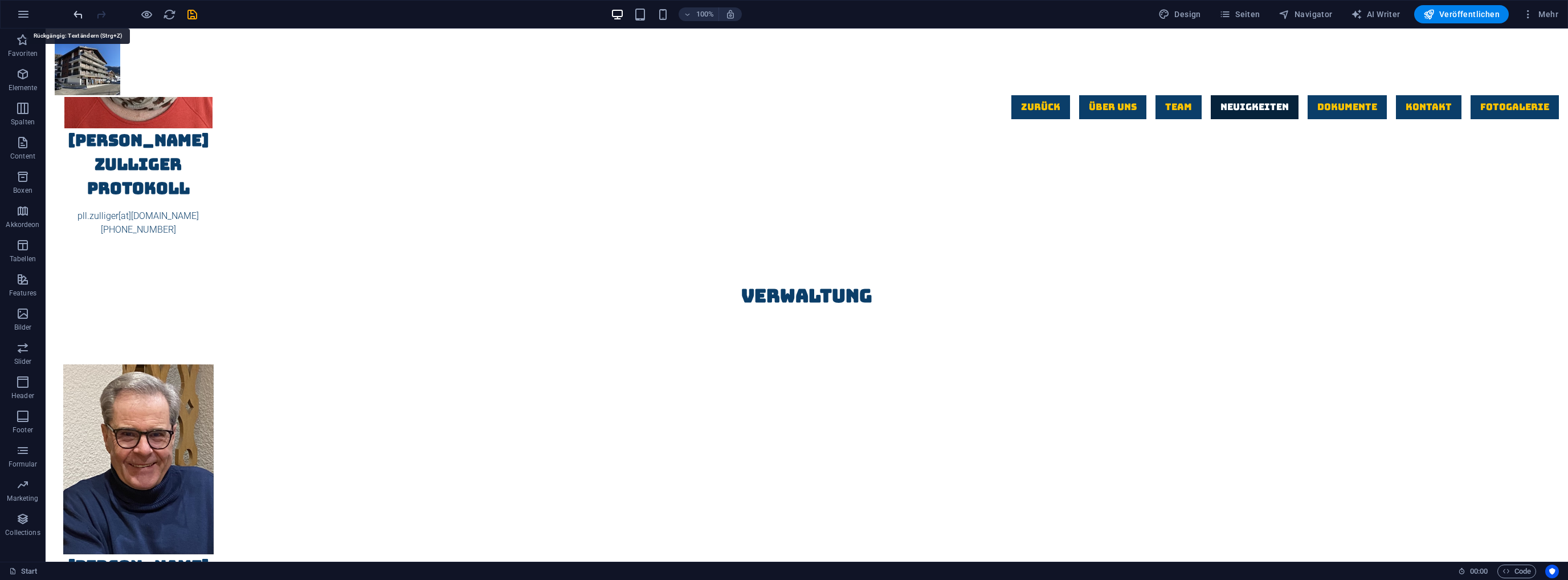
click at [76, 12] on icon "undo" at bounding box center [78, 15] width 13 height 13
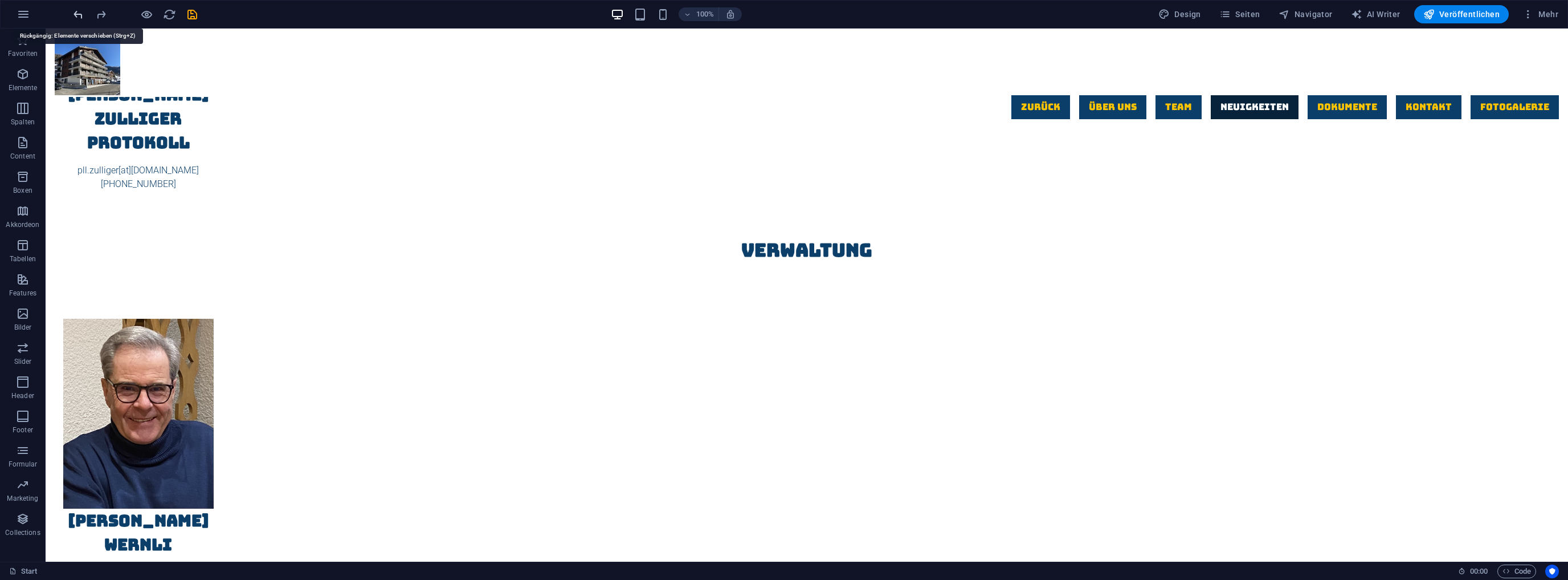
click at [76, 13] on icon "undo" at bounding box center [78, 15] width 13 height 13
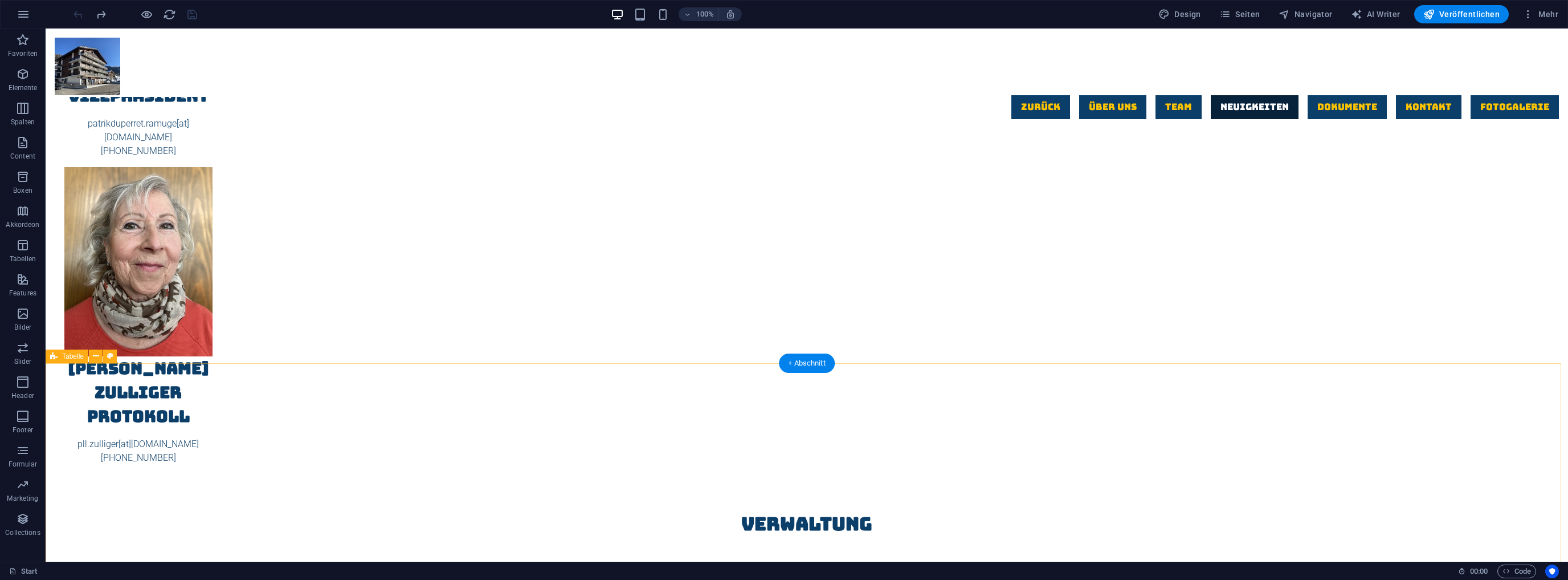
scroll to position [2494, 0]
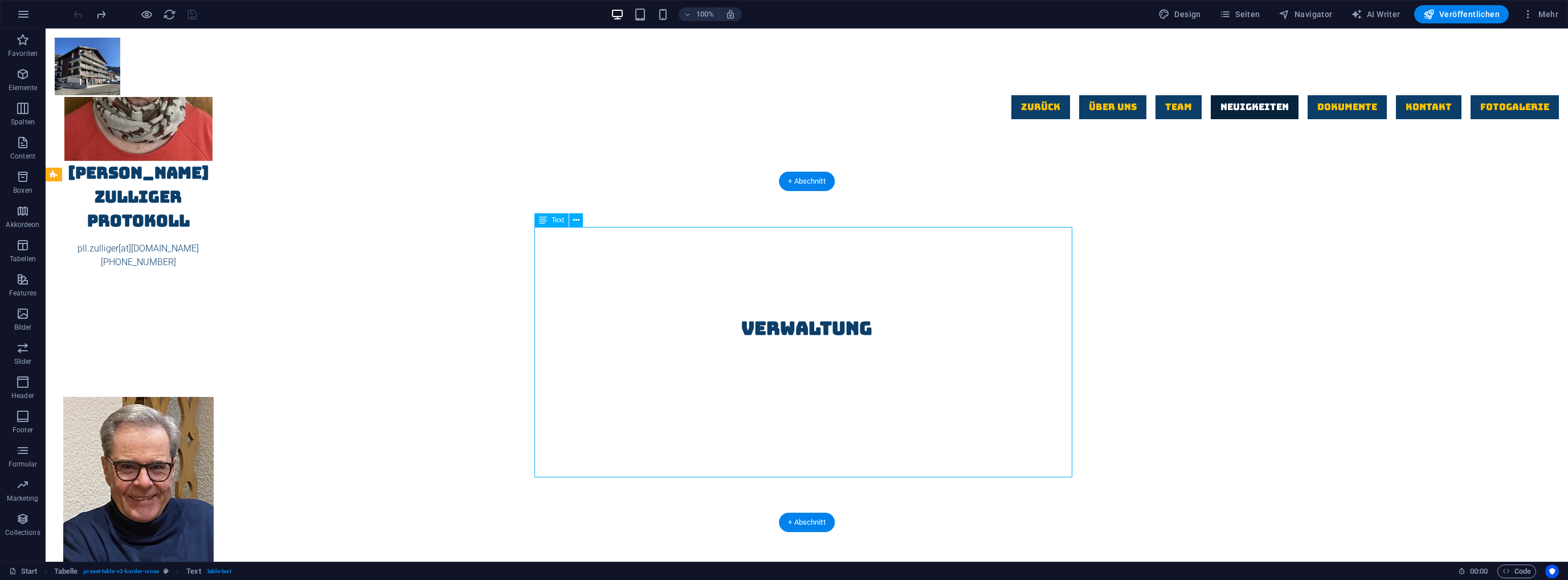
scroll to position [2676, 0]
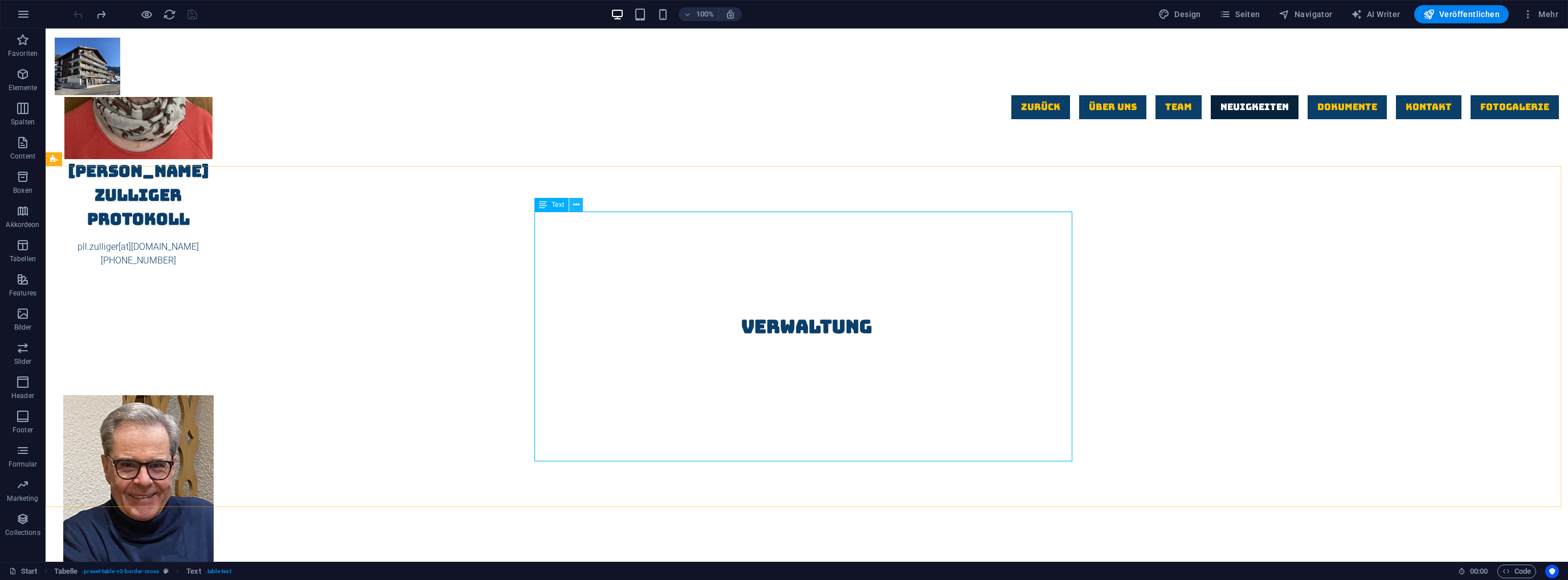
click at [577, 208] on icon at bounding box center [576, 204] width 7 height 12
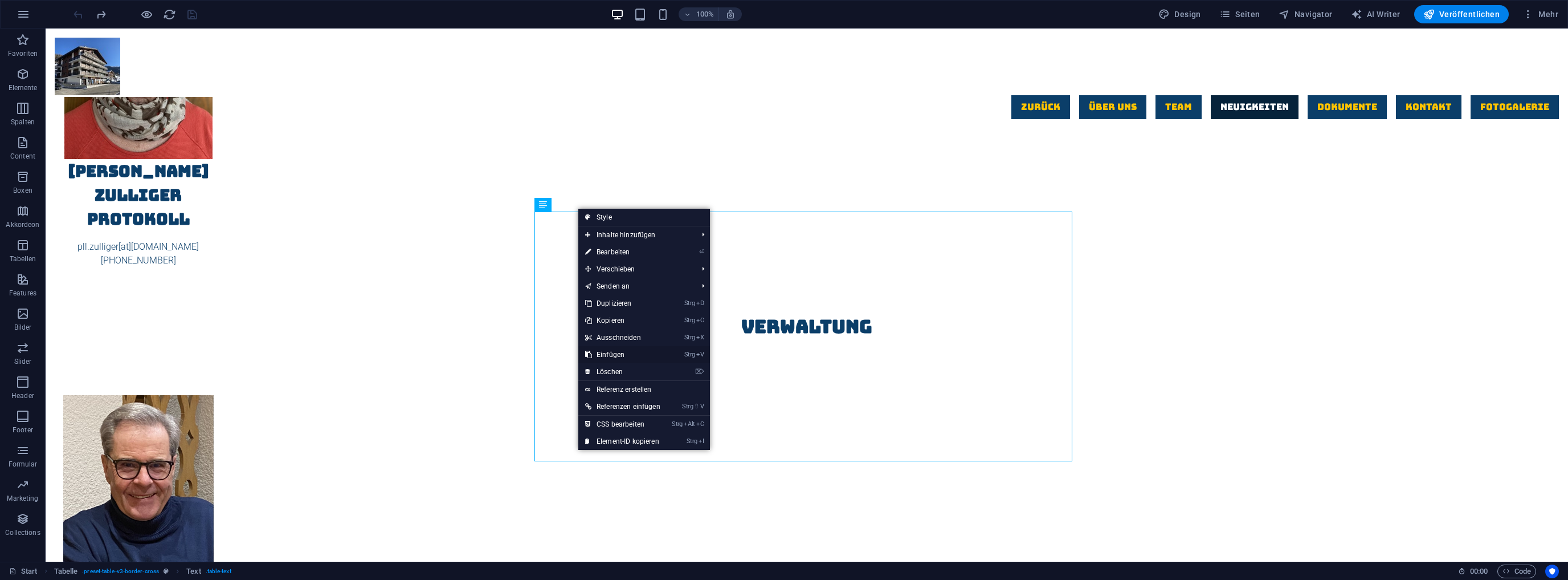
click at [623, 353] on link "Strg V Einfügen" at bounding box center [622, 355] width 89 height 17
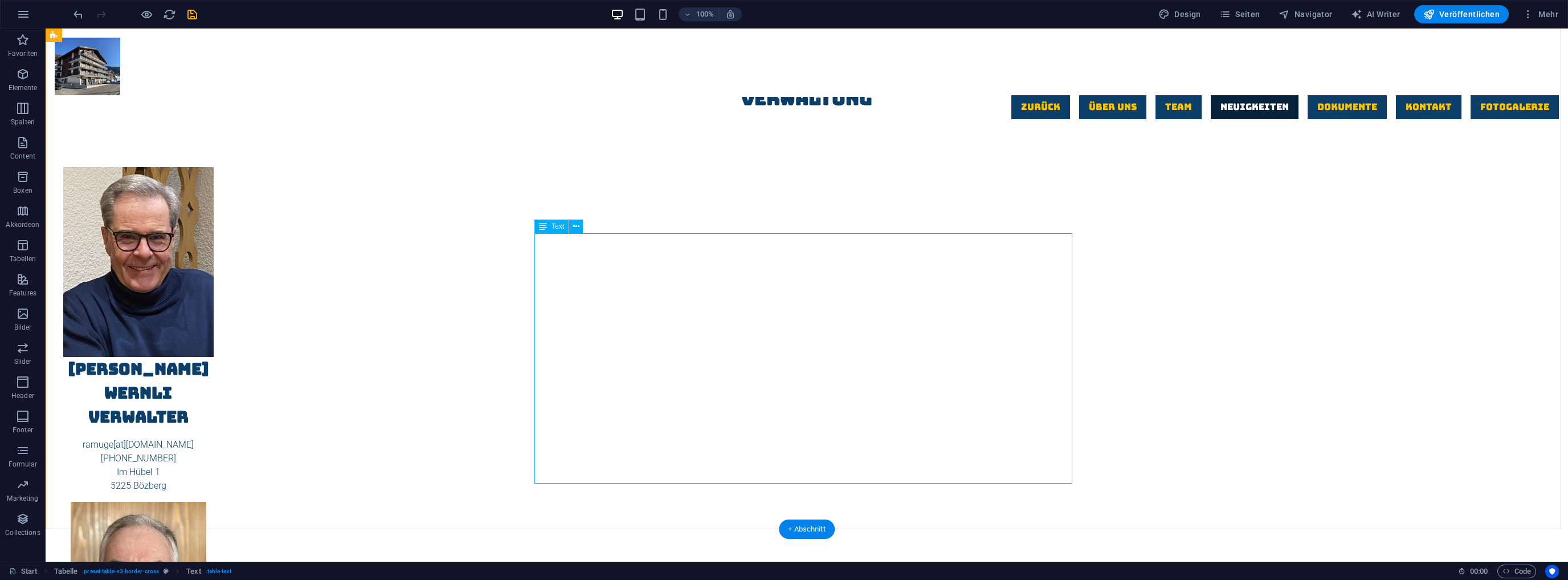
scroll to position [2768, 0]
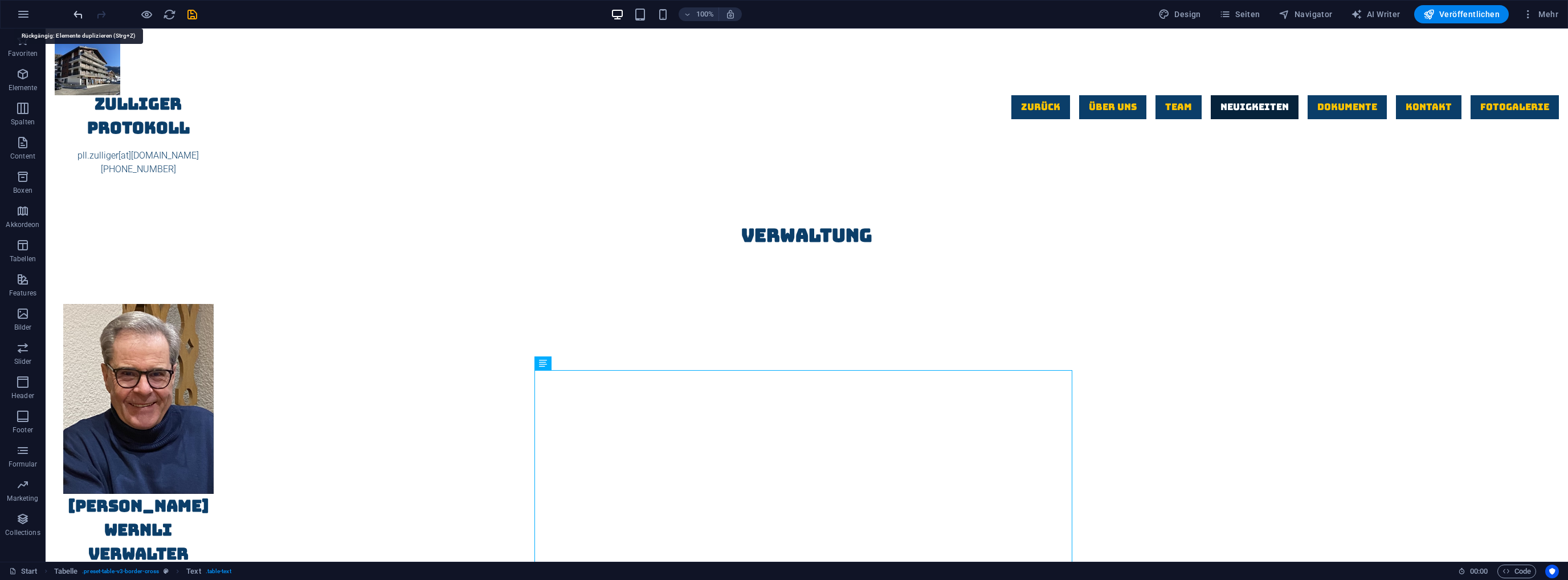
click at [73, 12] on icon "undo" at bounding box center [78, 15] width 13 height 13
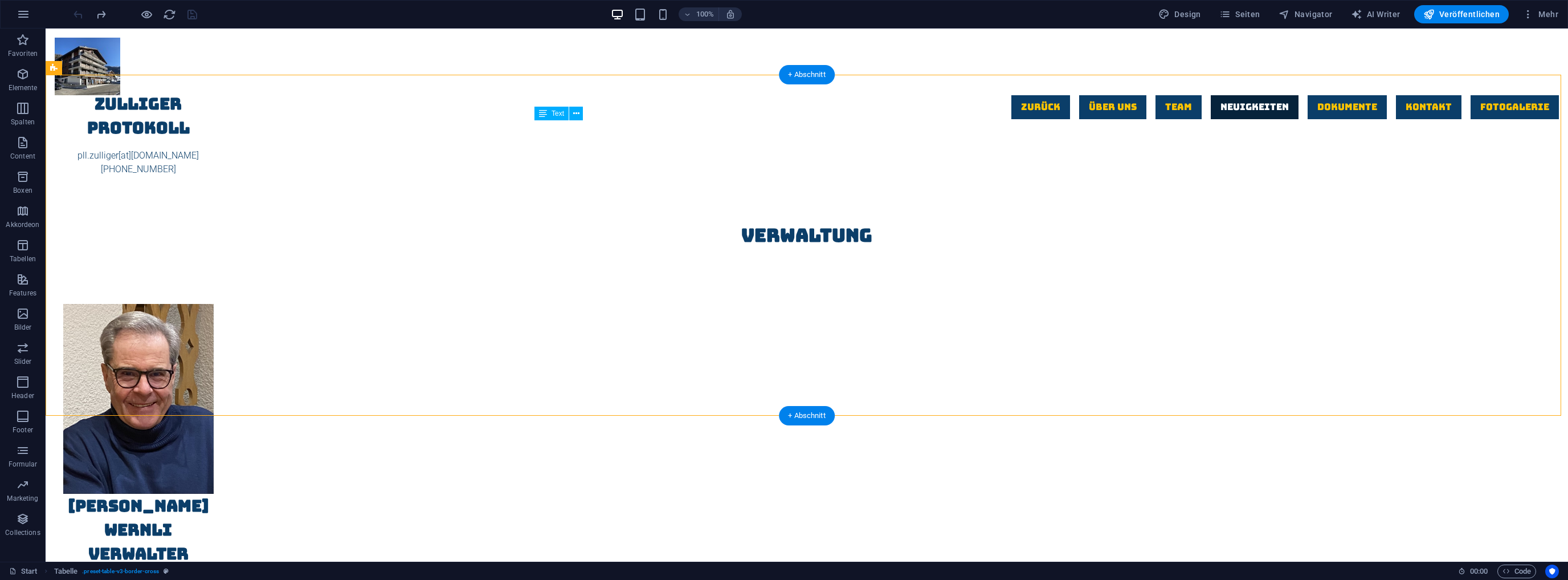
drag, startPoint x: 556, startPoint y: 134, endPoint x: 663, endPoint y: 141, distance: 107.2
drag, startPoint x: 824, startPoint y: 135, endPoint x: 693, endPoint y: 135, distance: 131.0
click at [580, 114] on button at bounding box center [576, 113] width 13 height 13
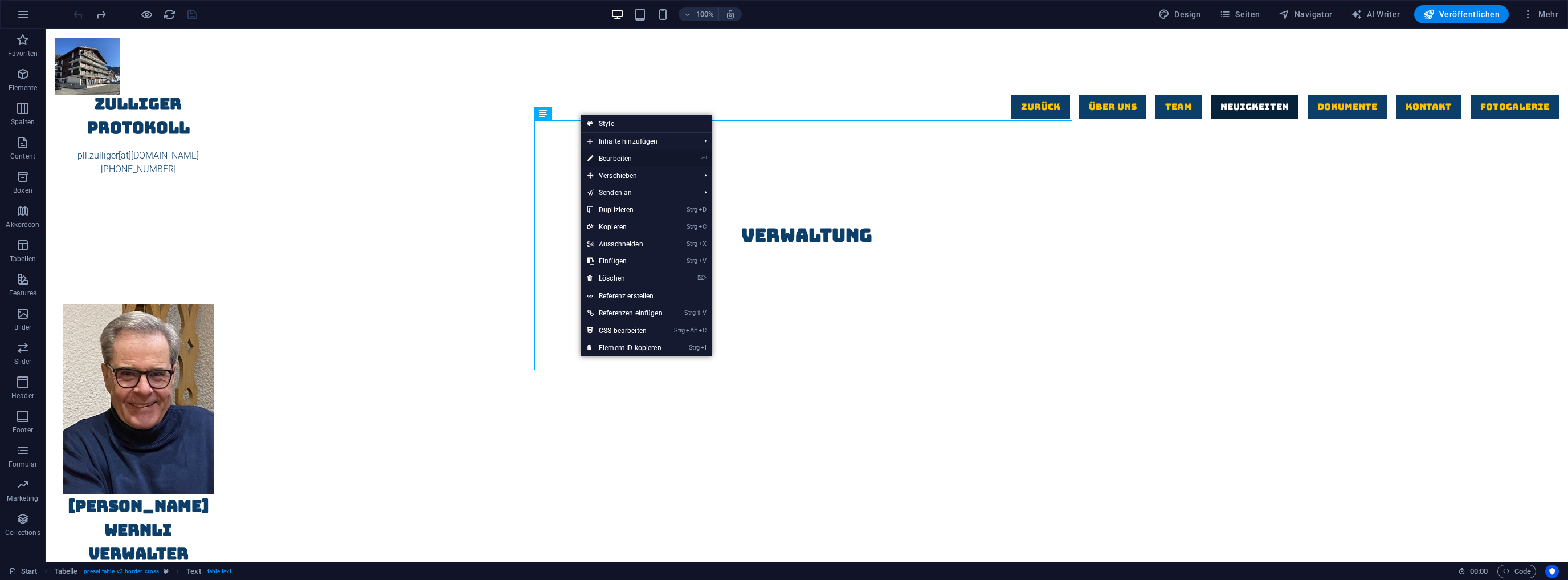
click at [622, 157] on link "⏎ Bearbeiten" at bounding box center [625, 158] width 89 height 17
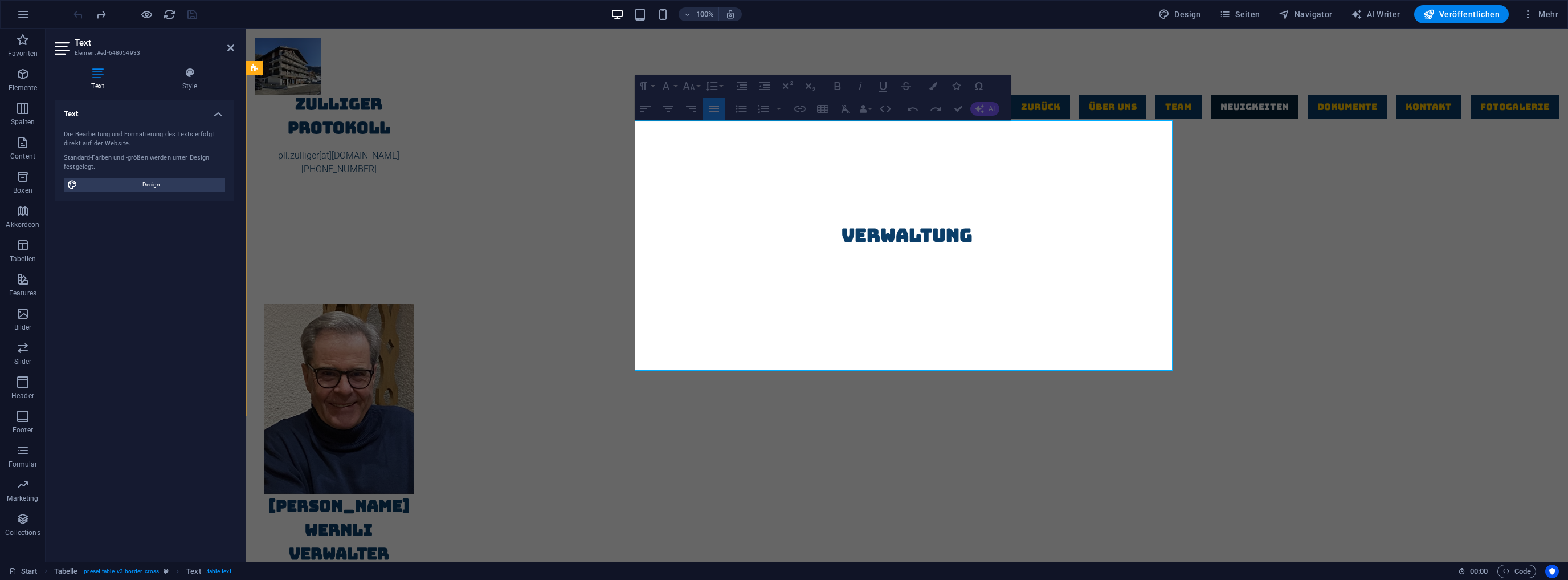
drag, startPoint x: 1167, startPoint y: 132, endPoint x: 630, endPoint y: 128, distance: 537.0
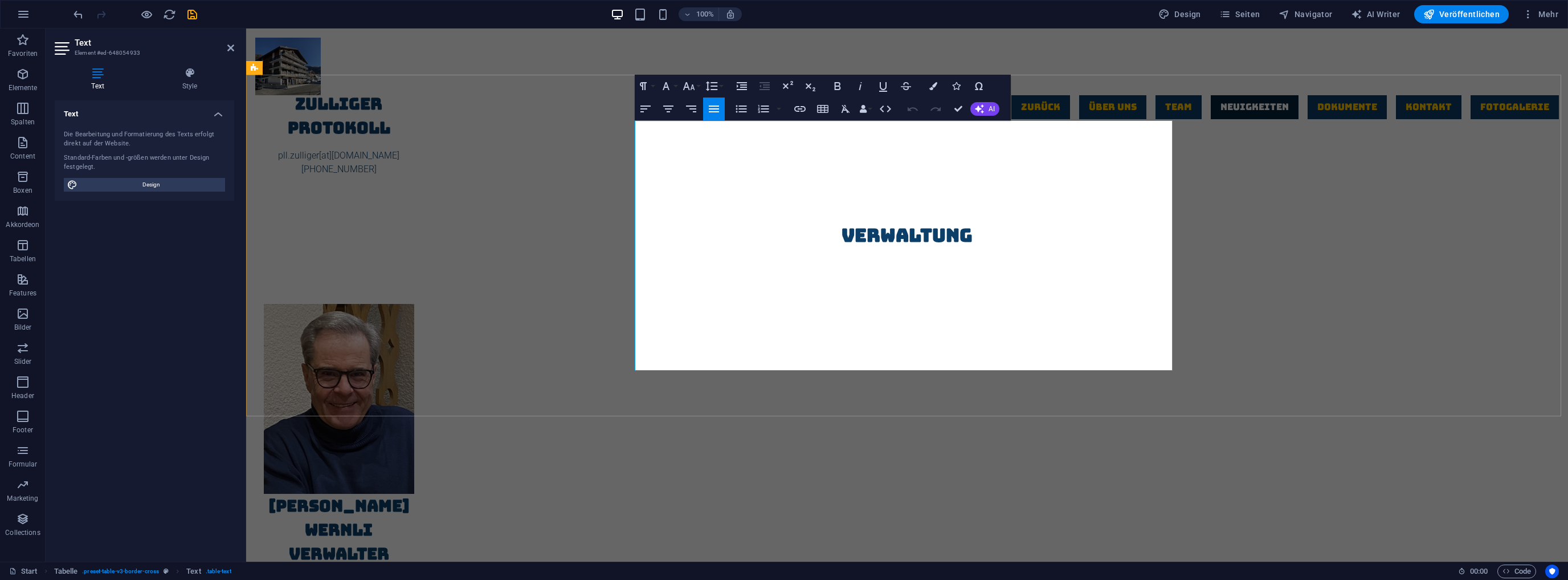
click at [615, 93] on icon "button" at bounding box center [618, 93] width 12 height 8
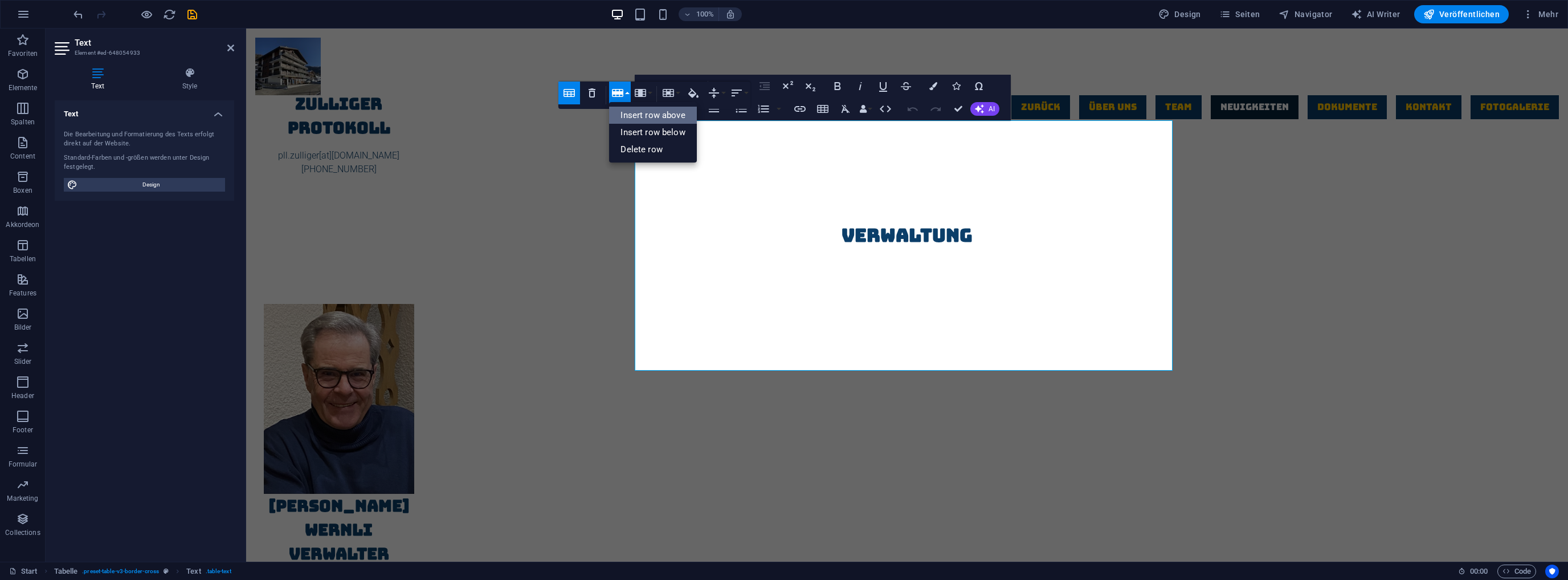
click at [652, 113] on link "Insert row above" at bounding box center [653, 115] width 87 height 17
click at [627, 91] on button "Row" at bounding box center [620, 92] width 22 height 22
click at [638, 130] on link "Insert row below" at bounding box center [653, 132] width 87 height 17
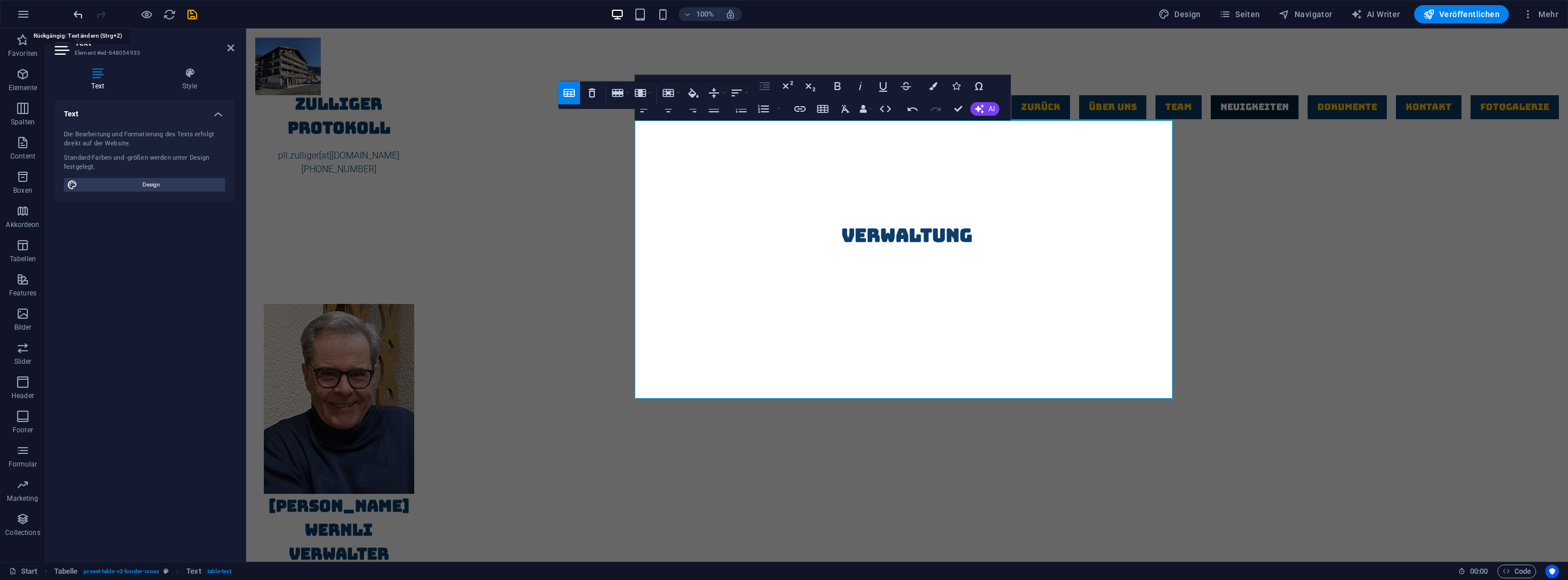
click at [81, 13] on icon "undo" at bounding box center [78, 15] width 13 height 13
click at [81, 17] on icon "undo" at bounding box center [78, 15] width 13 height 13
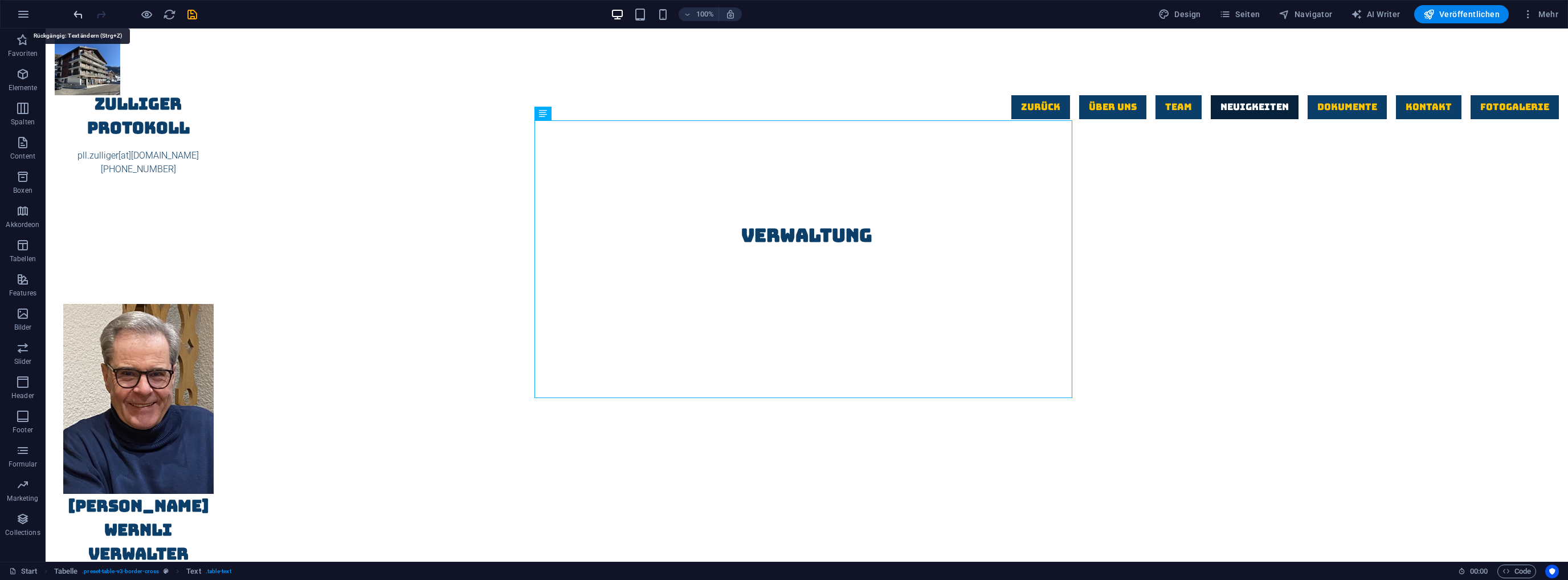
click at [81, 17] on icon "undo" at bounding box center [78, 15] width 13 height 13
click at [576, 112] on icon at bounding box center [576, 114] width 7 height 12
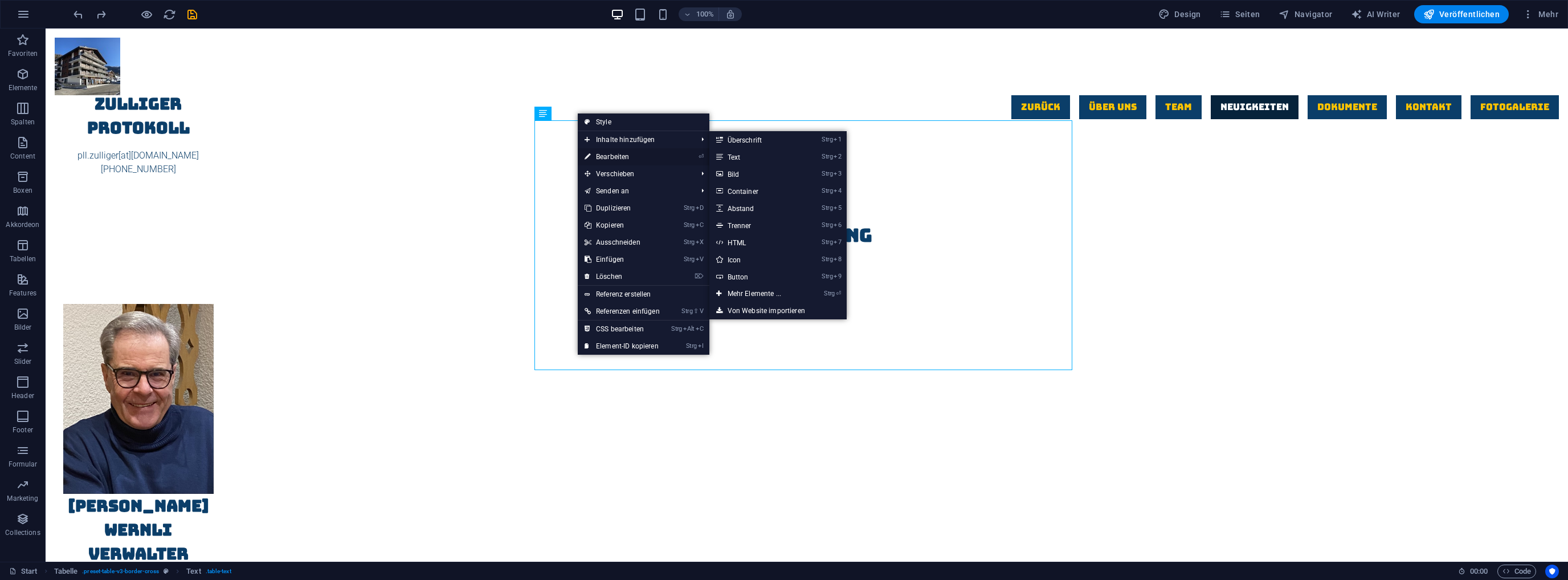
click at [615, 158] on link "⏎ Bearbeiten" at bounding box center [622, 156] width 89 height 17
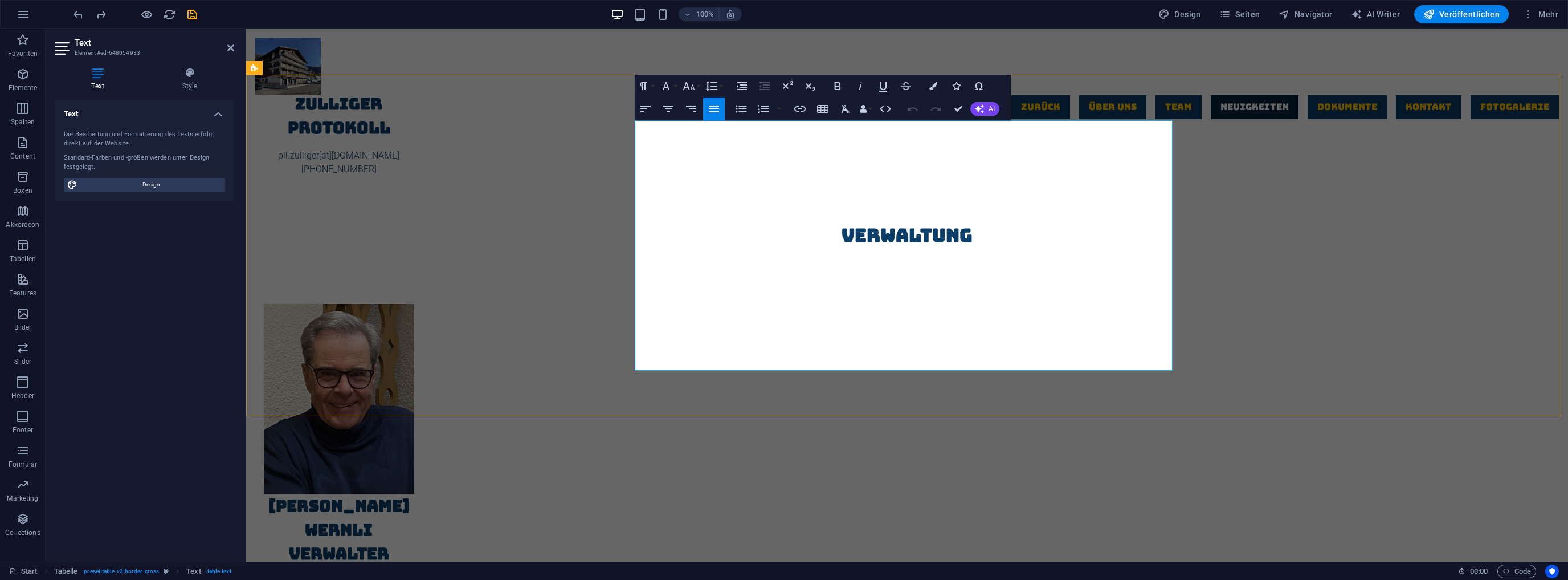
click at [626, 91] on button "Row" at bounding box center [620, 92] width 22 height 22
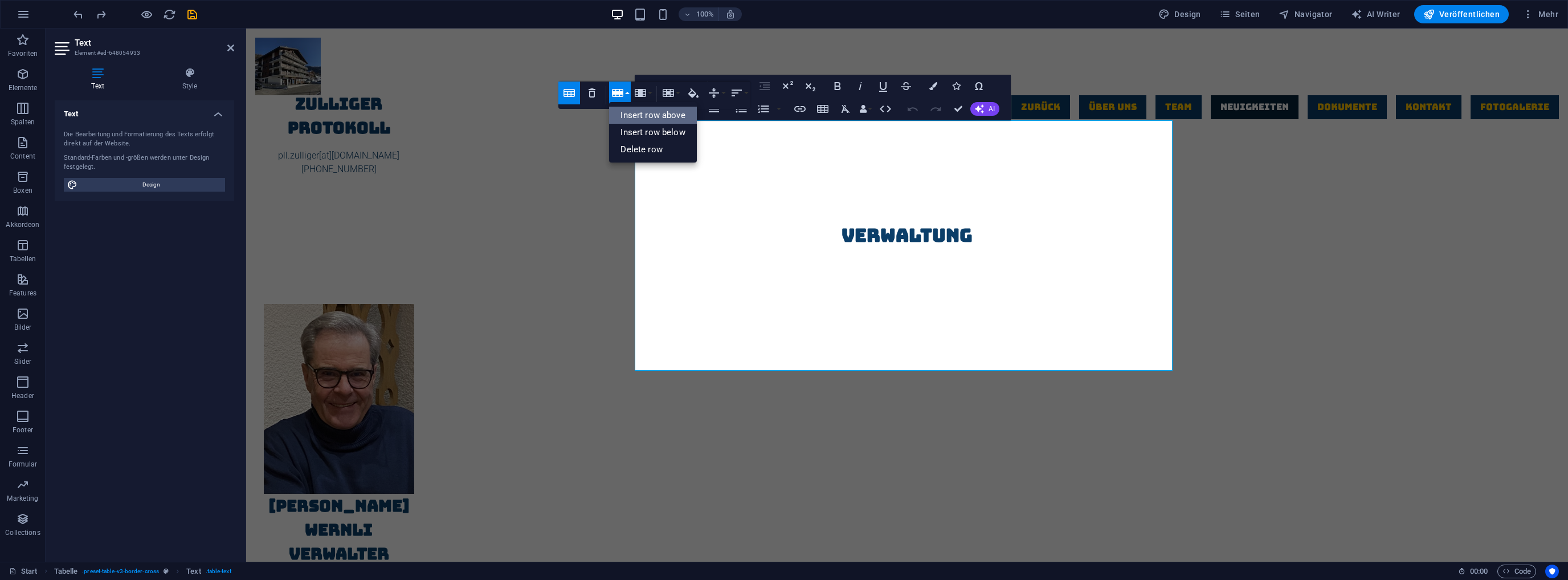
click at [647, 116] on link "Insert row above" at bounding box center [653, 115] width 87 height 17
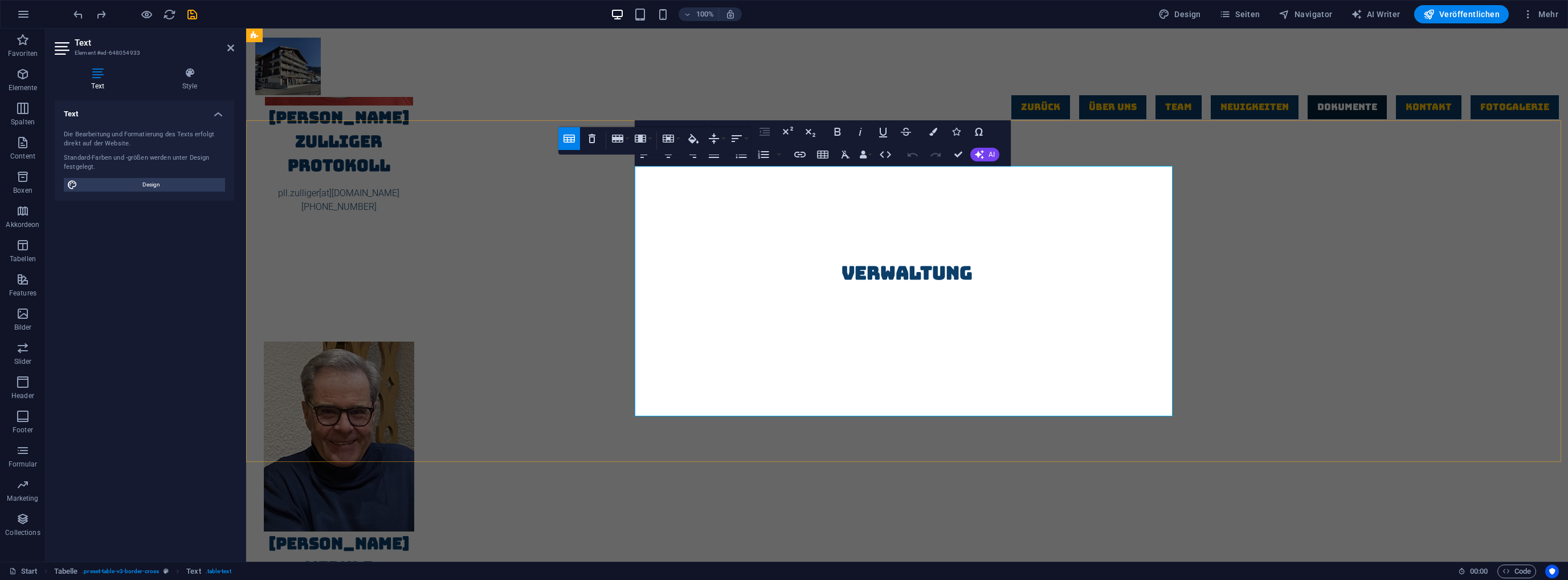
scroll to position [2722, 0]
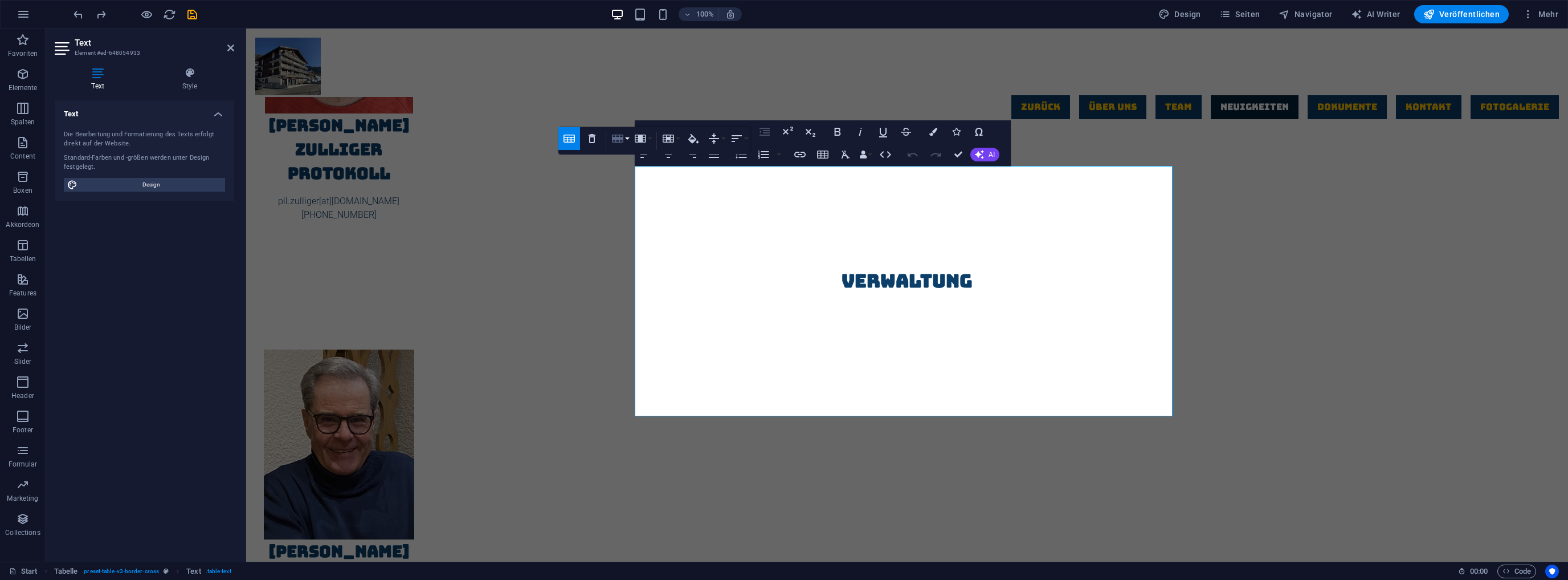
click at [620, 139] on icon "button" at bounding box center [618, 139] width 12 height 8
click at [631, 173] on link "Insert row below" at bounding box center [653, 178] width 87 height 17
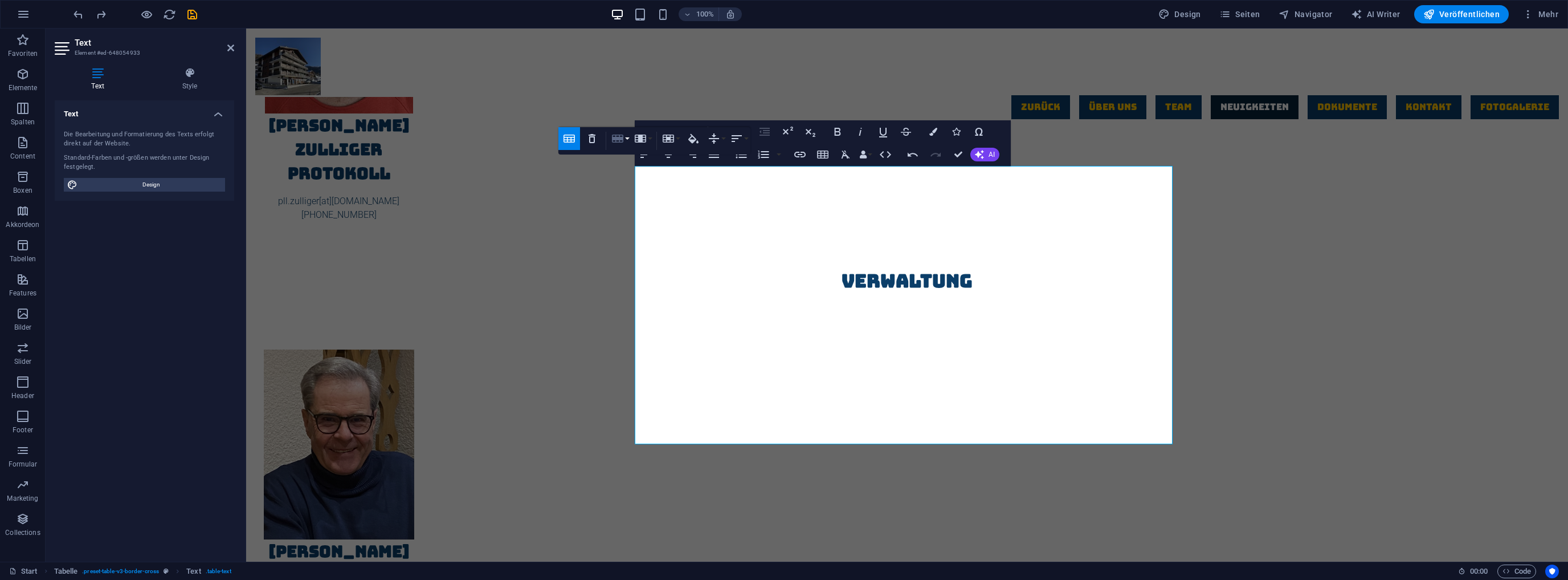
click at [620, 139] on icon "button" at bounding box center [618, 139] width 12 height 8
click at [637, 173] on link "Insert row below" at bounding box center [653, 178] width 87 height 17
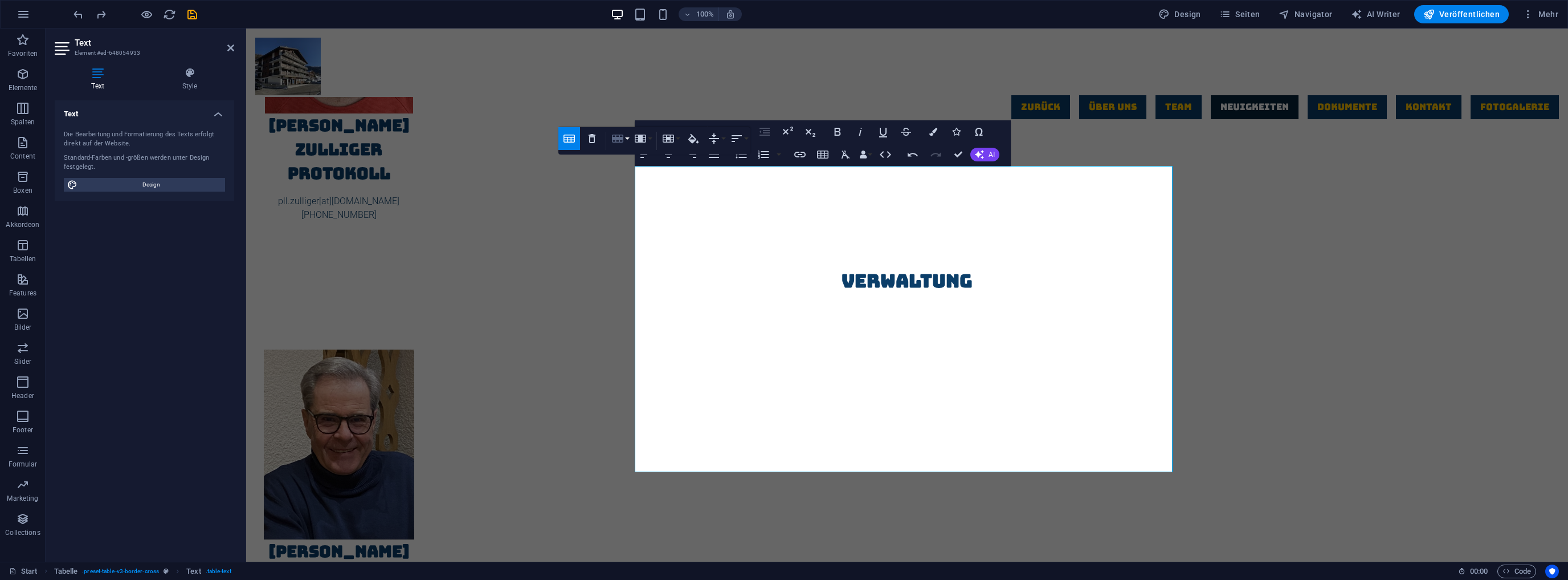
click at [621, 139] on icon "button" at bounding box center [618, 139] width 12 height 8
click at [643, 181] on link "Insert row below" at bounding box center [653, 178] width 87 height 17
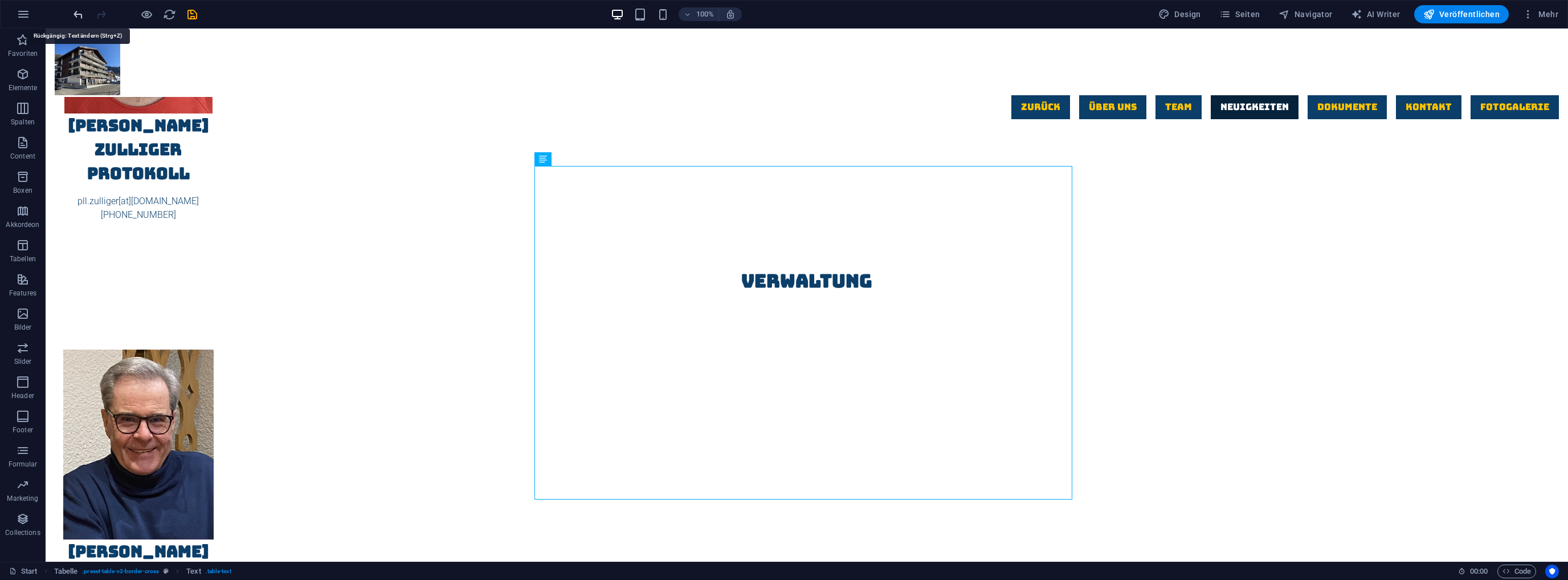
click at [79, 12] on icon "undo" at bounding box center [78, 15] width 13 height 13
click at [574, 159] on icon at bounding box center [576, 160] width 7 height 12
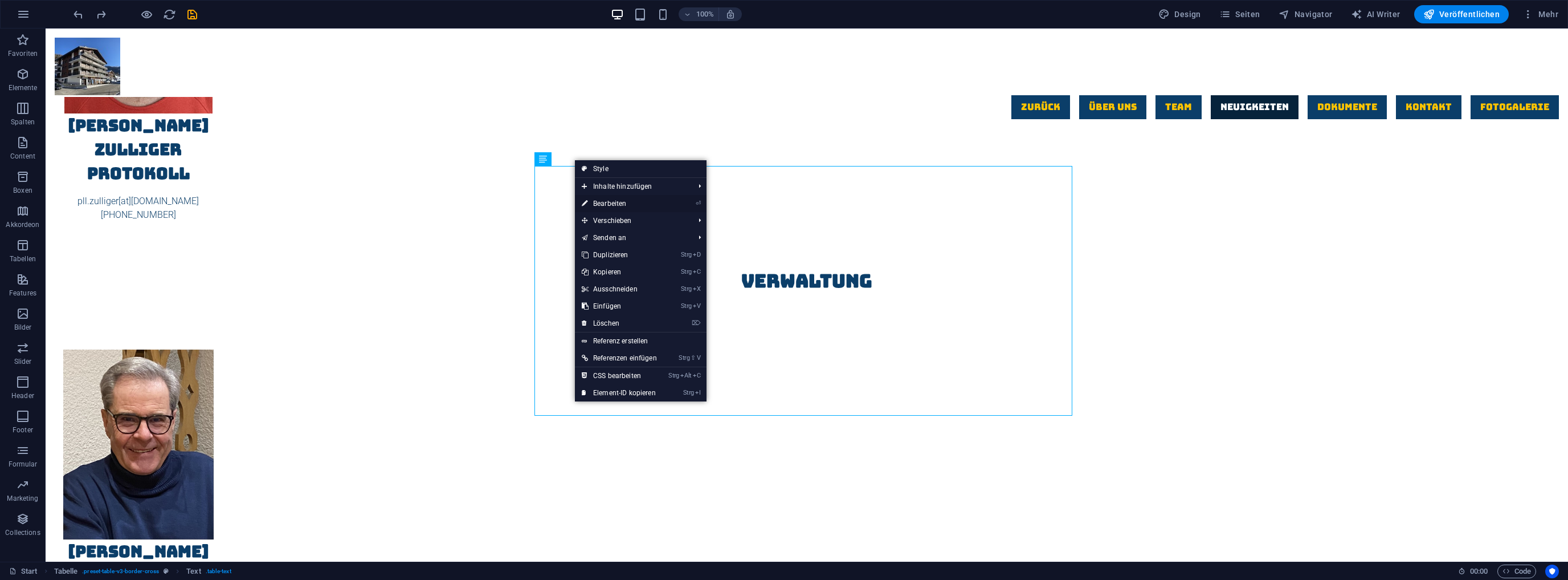
click at [627, 202] on link "⏎ Bearbeiten" at bounding box center [619, 204] width 89 height 17
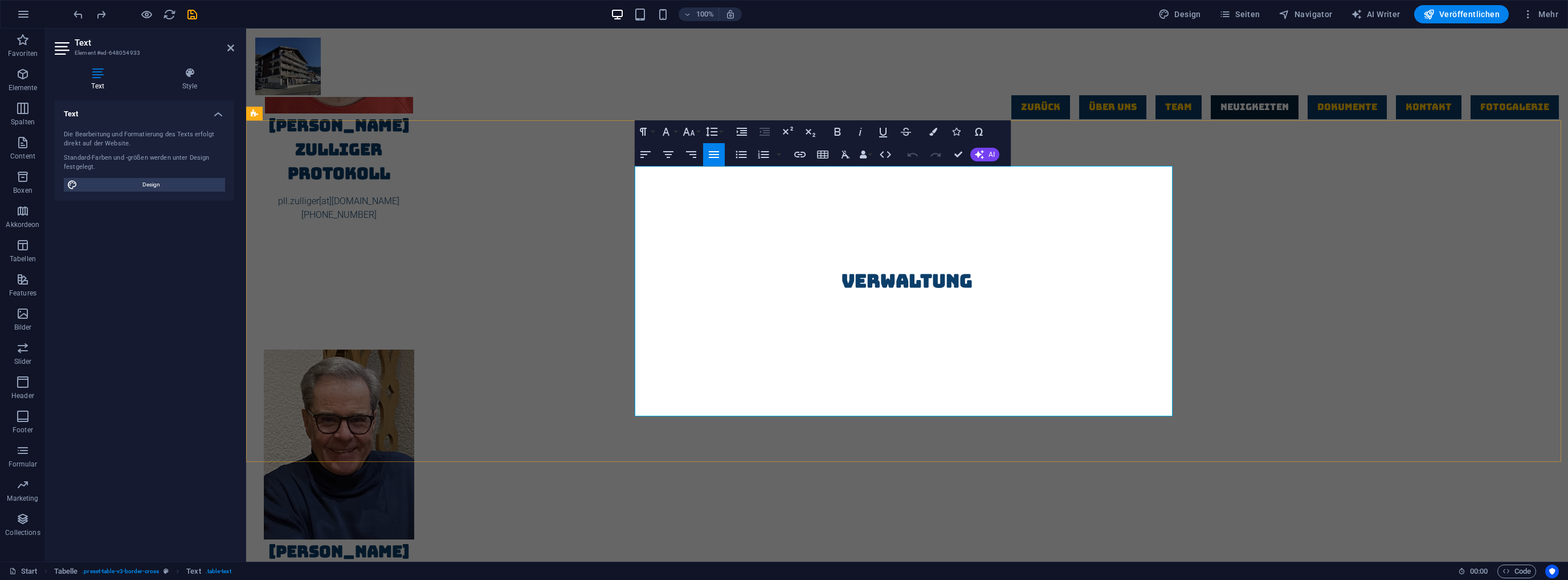
click at [821, 139] on button "Row" at bounding box center [814, 138] width 22 height 22
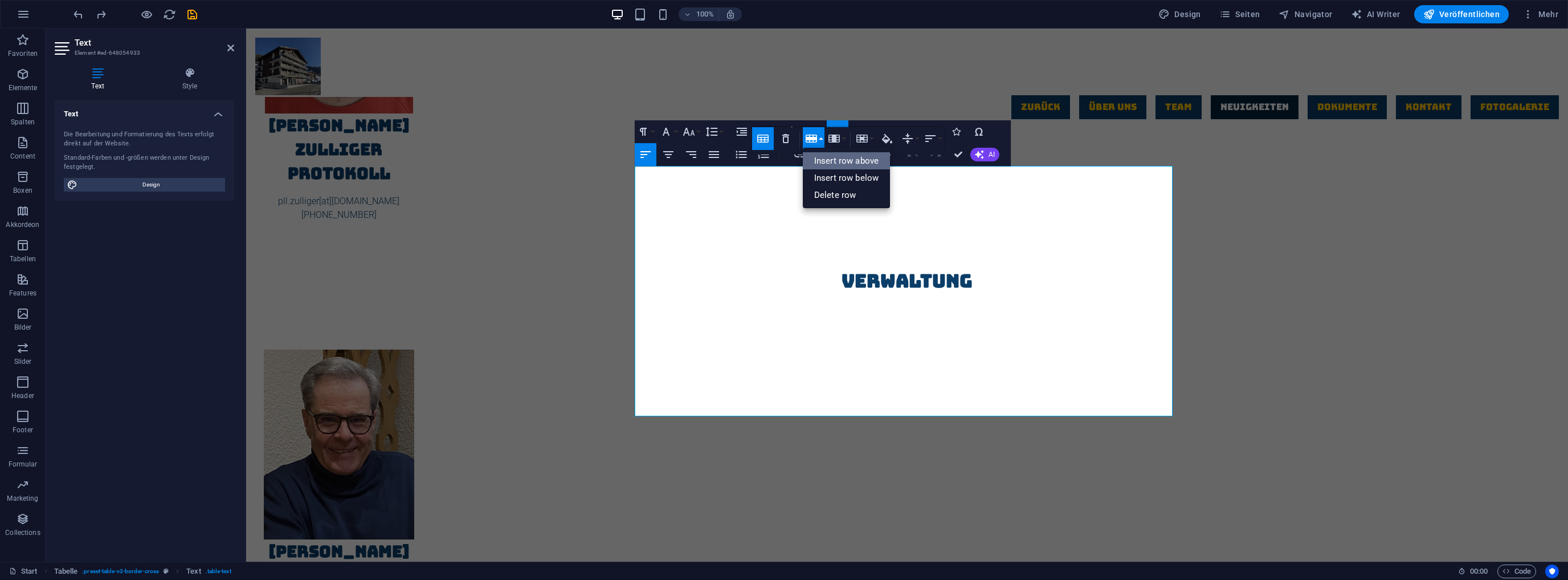
click at [831, 157] on link "Insert row above" at bounding box center [846, 160] width 87 height 17
click at [827, 155] on icon "button" at bounding box center [823, 155] width 12 height 8
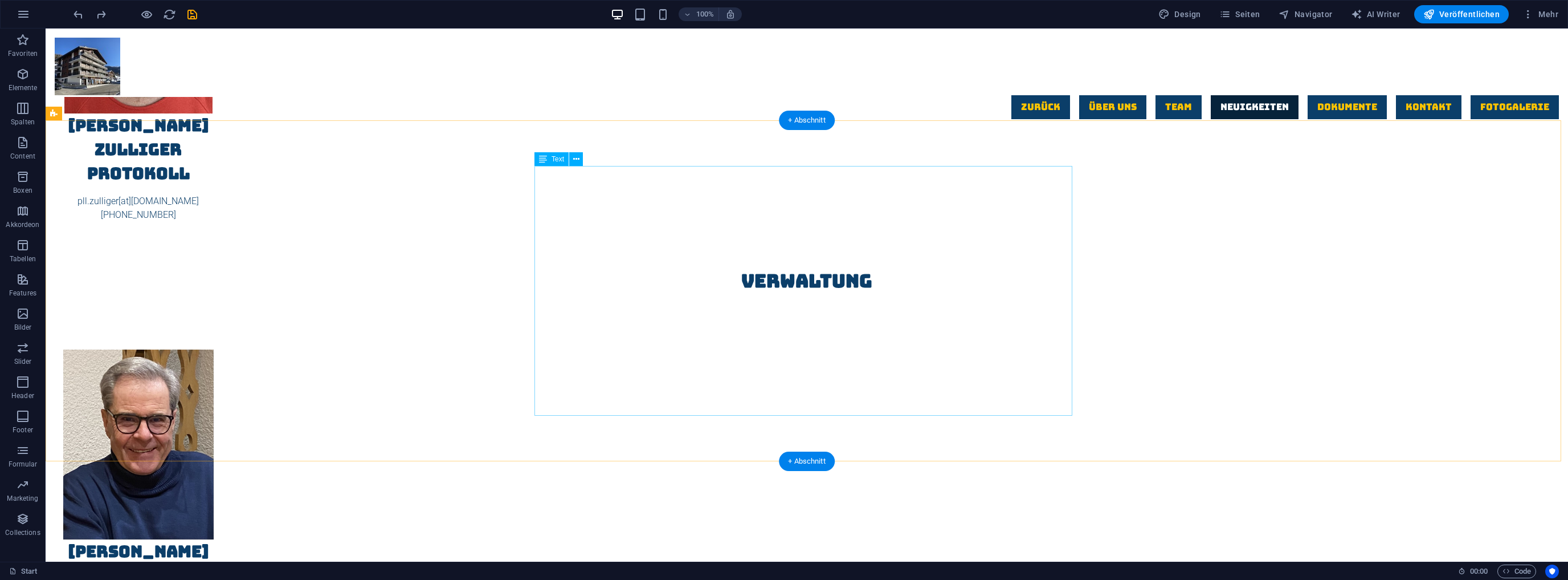
click at [578, 160] on icon at bounding box center [576, 160] width 7 height 12
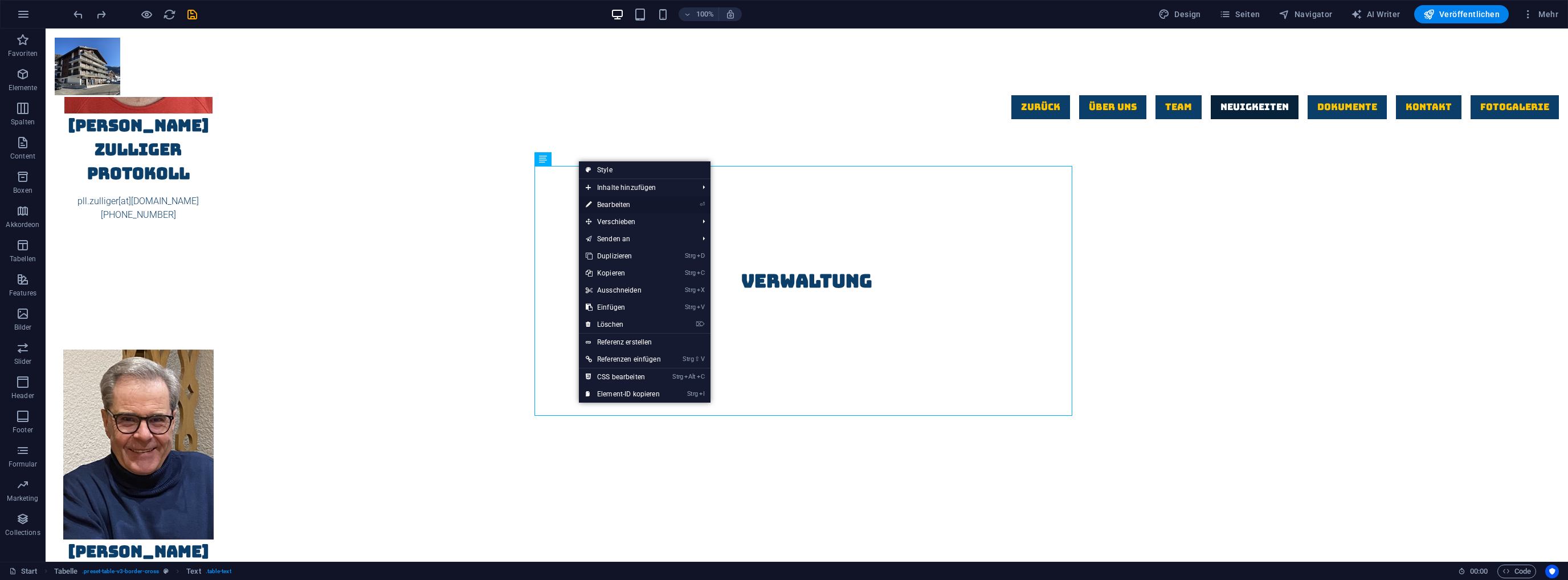
click at [615, 201] on link "⏎ Bearbeiten" at bounding box center [623, 204] width 89 height 17
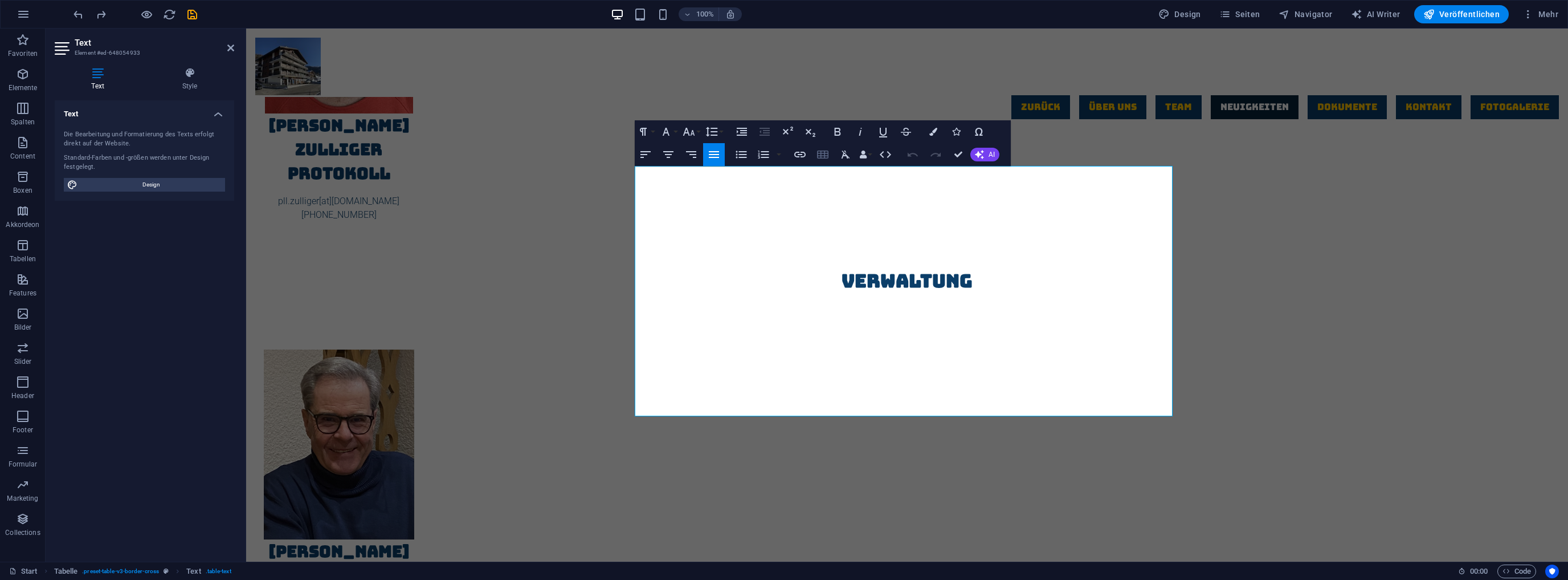
click at [821, 152] on icon "button" at bounding box center [823, 155] width 12 height 8
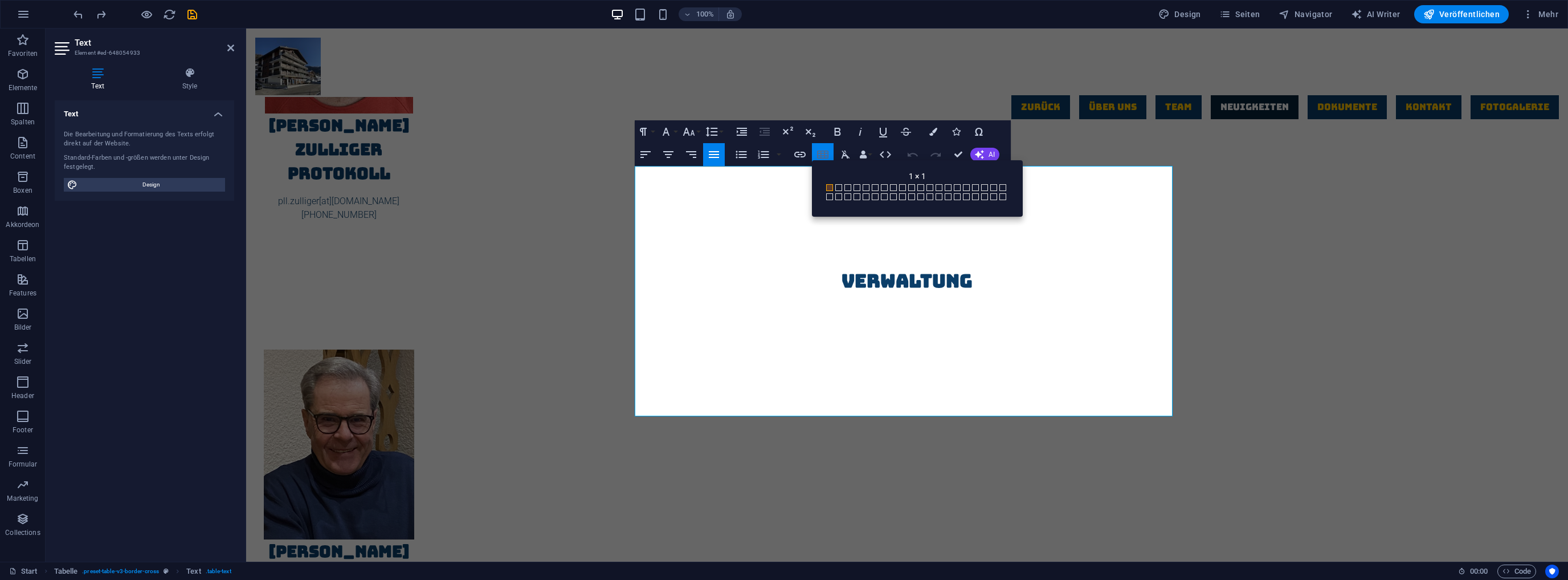
click at [821, 152] on icon "button" at bounding box center [823, 155] width 12 height 8
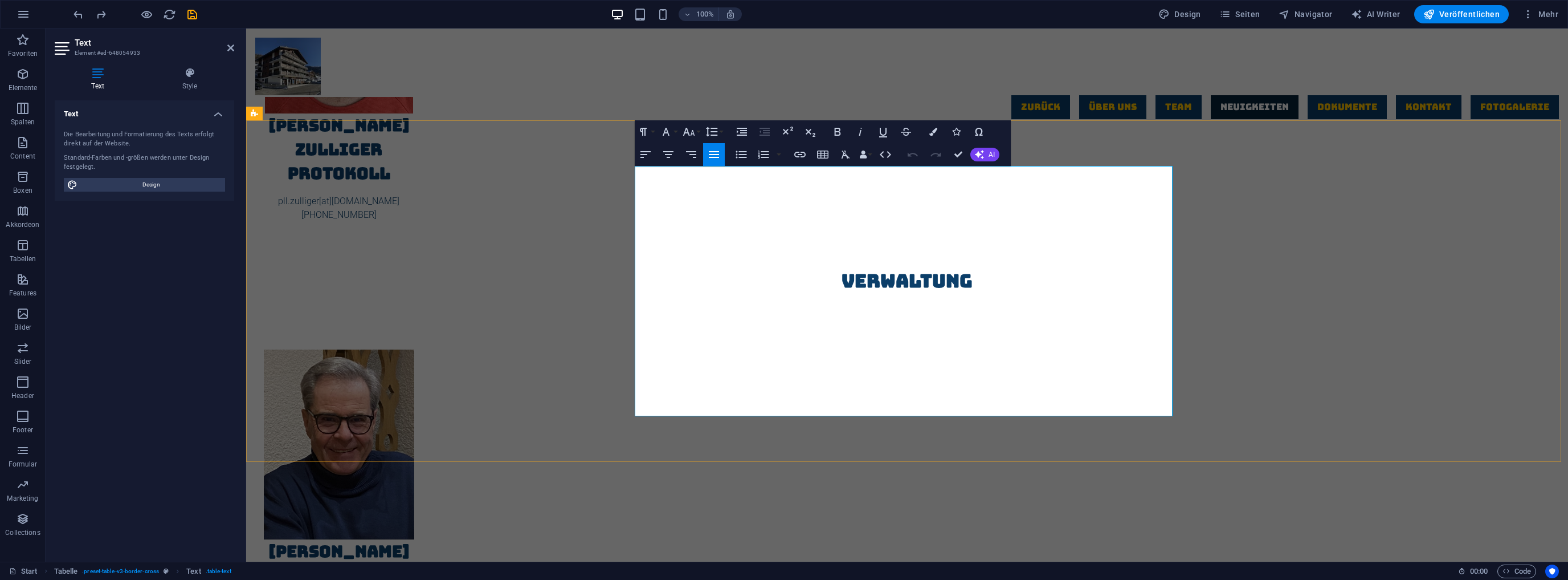
click at [630, 138] on button "Row" at bounding box center [620, 138] width 22 height 22
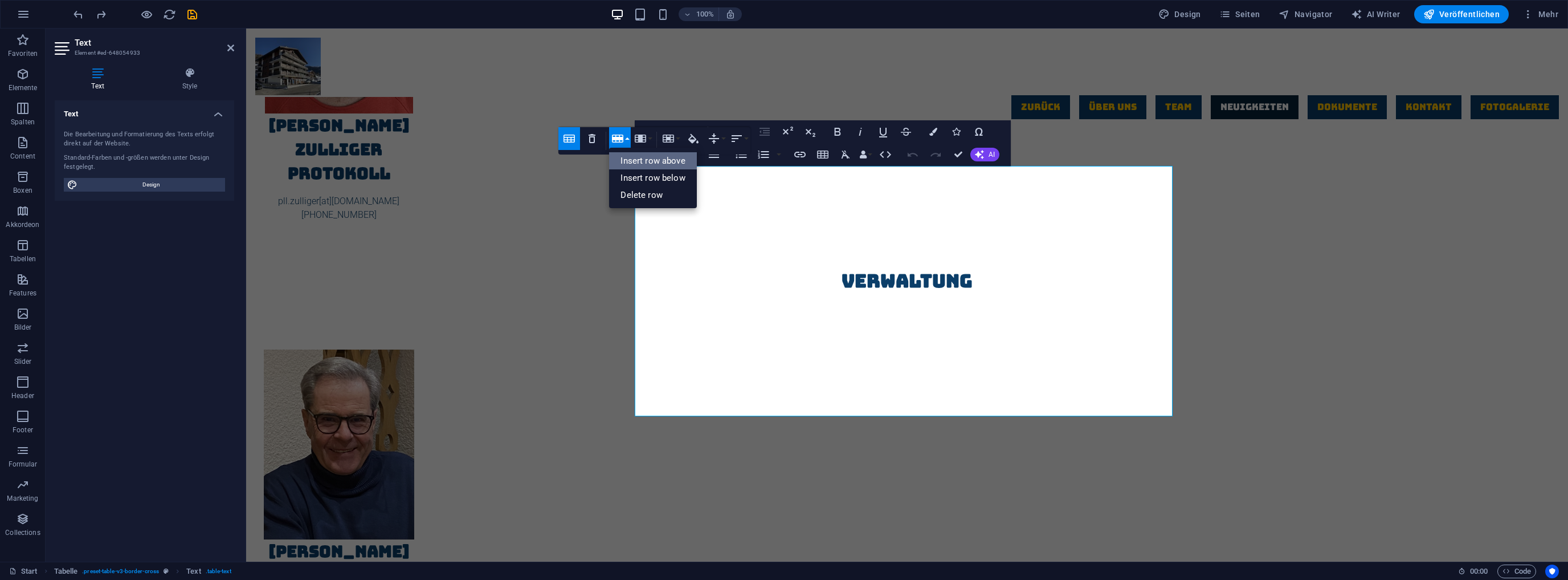
click at [651, 157] on link "Insert row above" at bounding box center [653, 160] width 87 height 17
click at [625, 135] on button "Row" at bounding box center [620, 138] width 22 height 22
click at [668, 174] on link "Insert row below" at bounding box center [653, 178] width 87 height 17
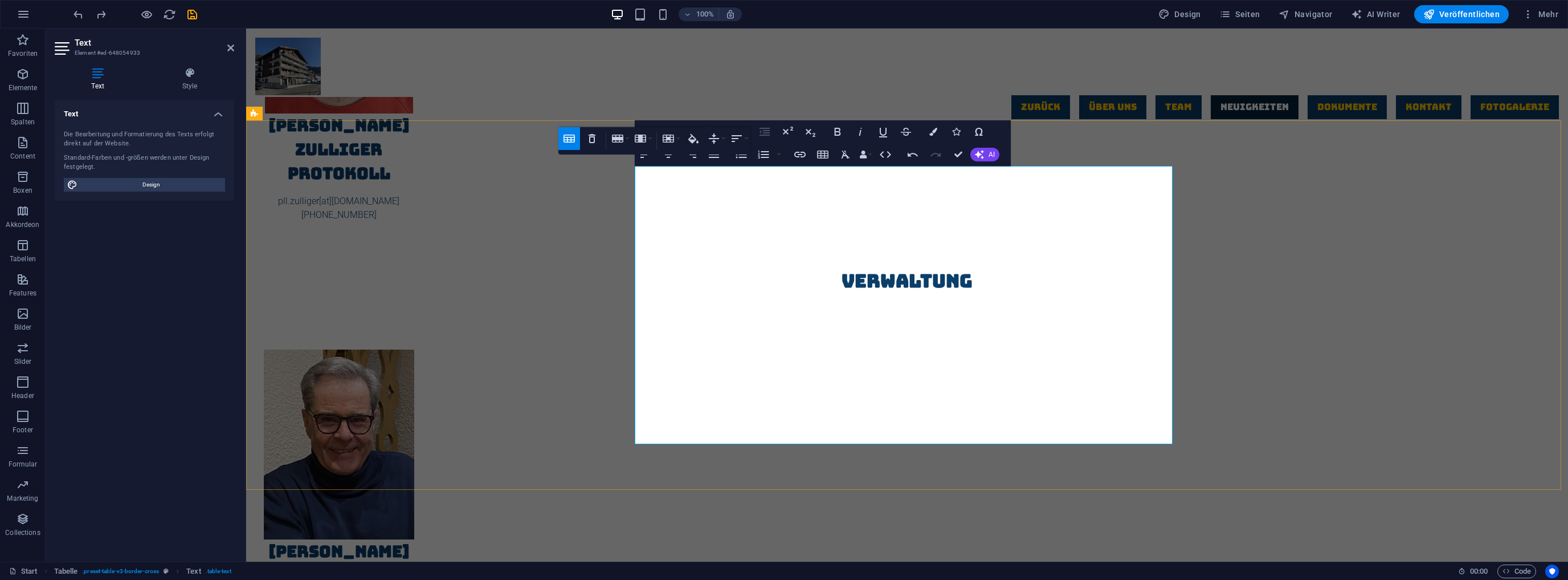
drag, startPoint x: 801, startPoint y: 203, endPoint x: 794, endPoint y: 203, distance: 7.0
drag, startPoint x: 853, startPoint y: 180, endPoint x: 679, endPoint y: 174, distance: 174.1
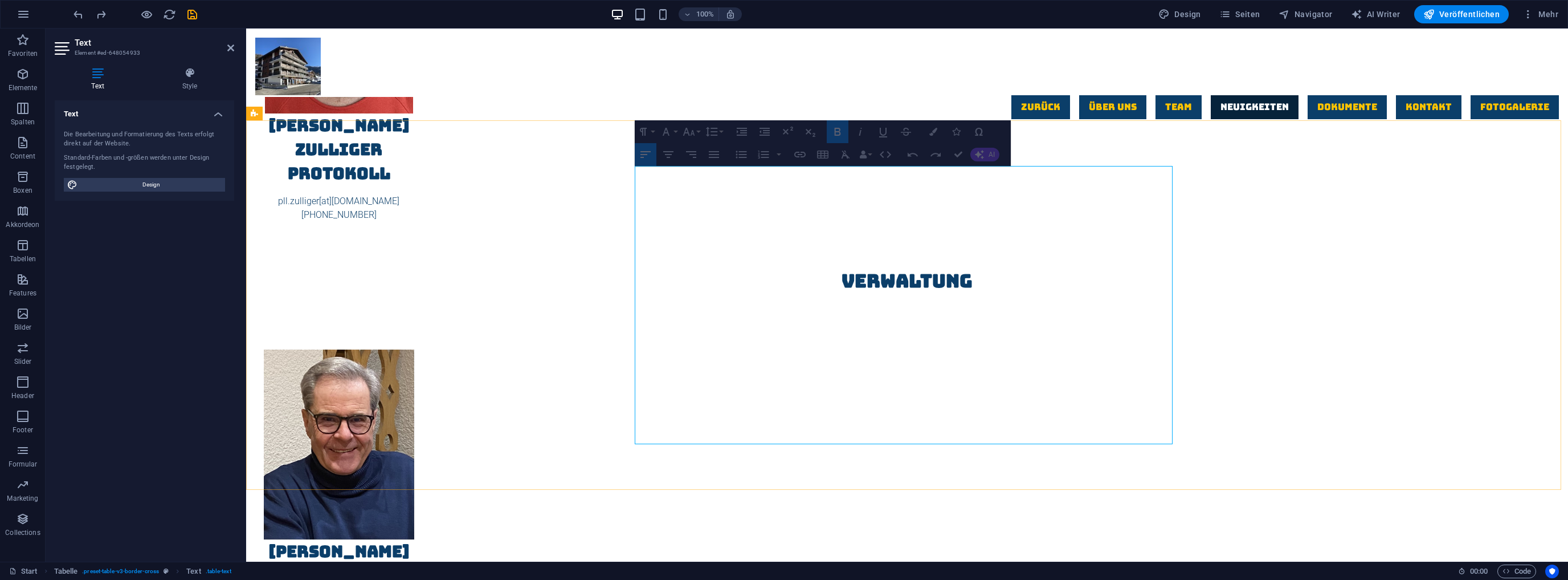
drag, startPoint x: 1066, startPoint y: 177, endPoint x: 1027, endPoint y: 183, distance: 39.5
drag, startPoint x: 1168, startPoint y: 177, endPoint x: 1143, endPoint y: 183, distance: 25.7
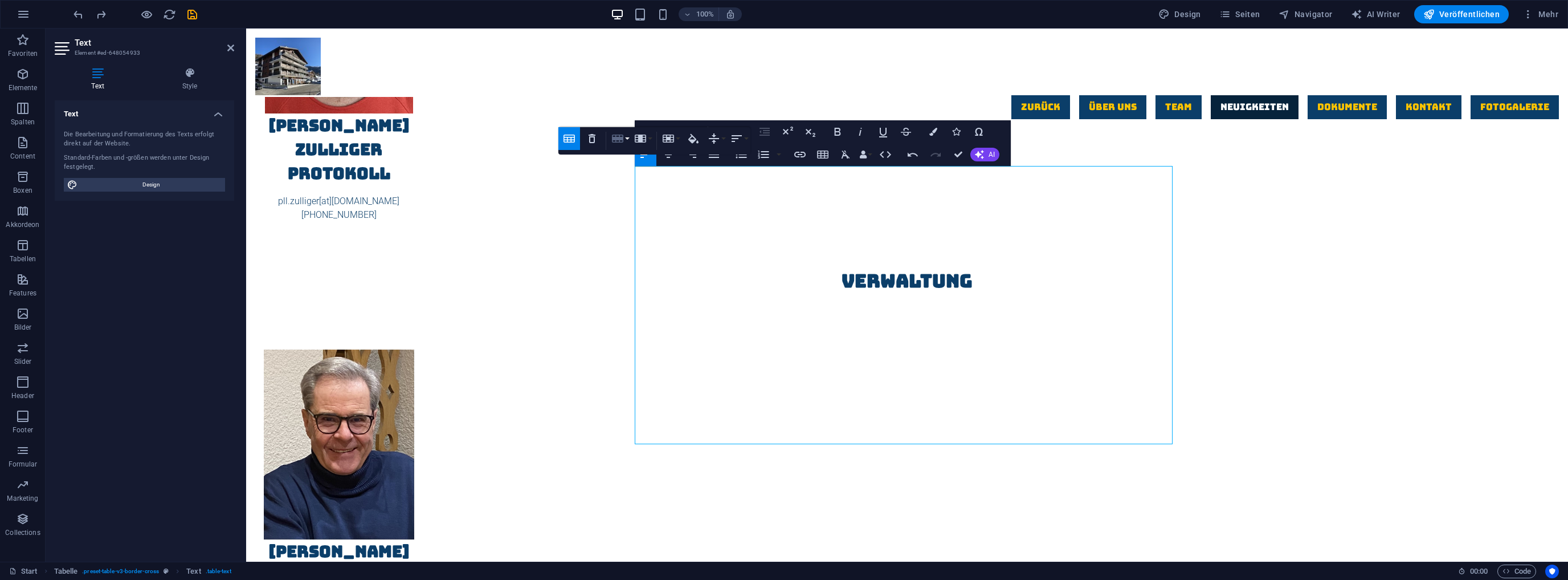
click at [627, 137] on button "Row" at bounding box center [620, 138] width 22 height 22
click at [662, 174] on link "Insert row below" at bounding box center [653, 178] width 87 height 17
click at [622, 135] on icon "button" at bounding box center [618, 139] width 13 height 13
click at [654, 178] on link "Insert row below" at bounding box center [653, 178] width 87 height 17
drag, startPoint x: 647, startPoint y: 183, endPoint x: 639, endPoint y: 181, distance: 8.2
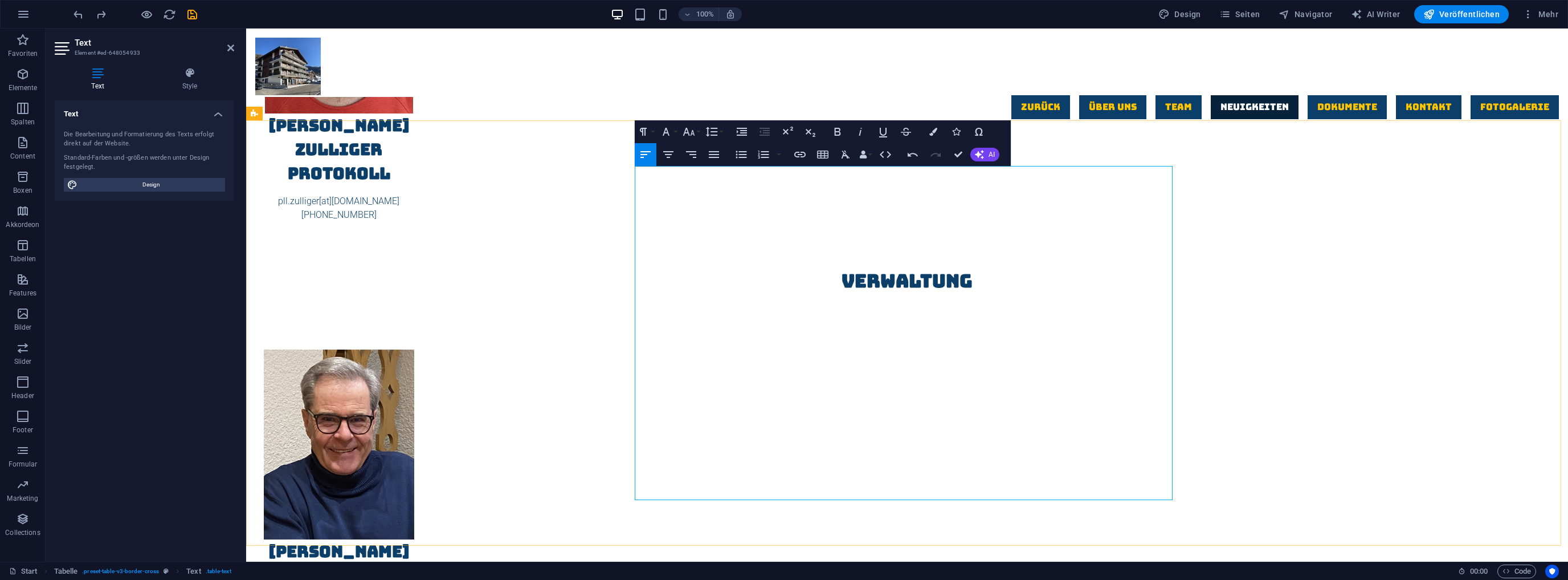
drag, startPoint x: 916, startPoint y: 233, endPoint x: 669, endPoint y: 224, distance: 247.2
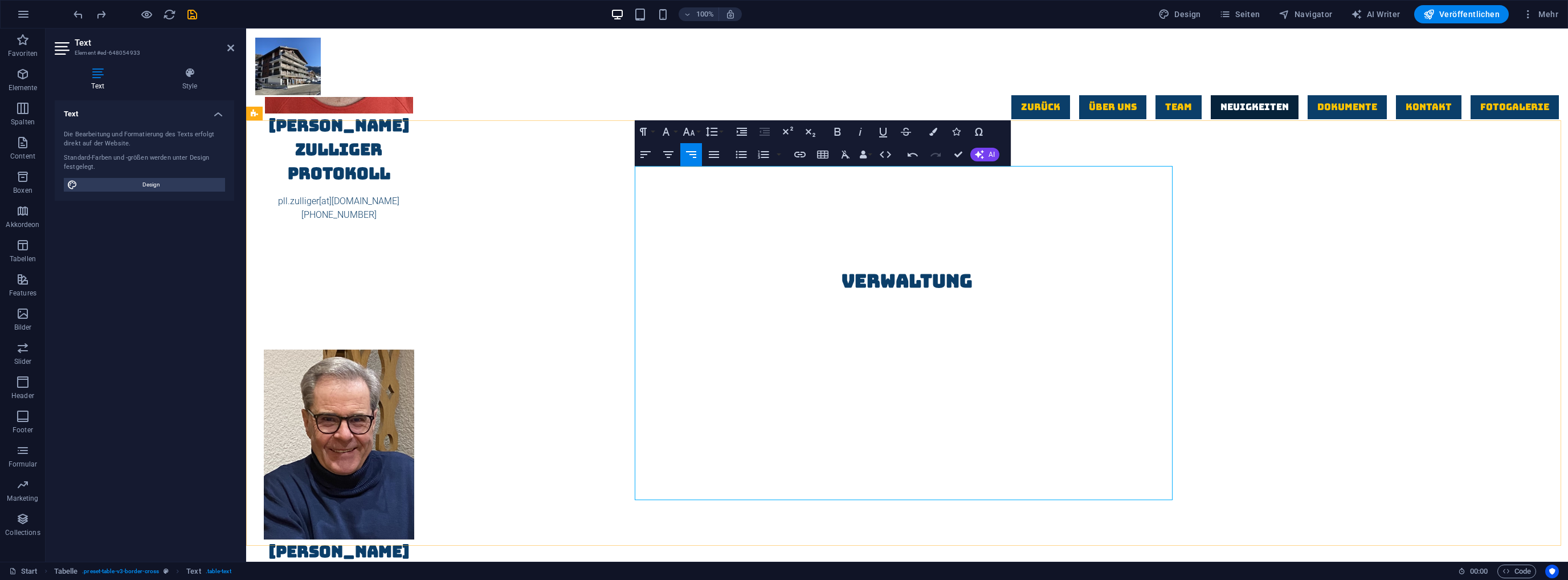
copy td "Information Reparatur Heizung und Warmwasserverteilung (I)"
click at [79, 11] on icon "undo" at bounding box center [78, 15] width 13 height 13
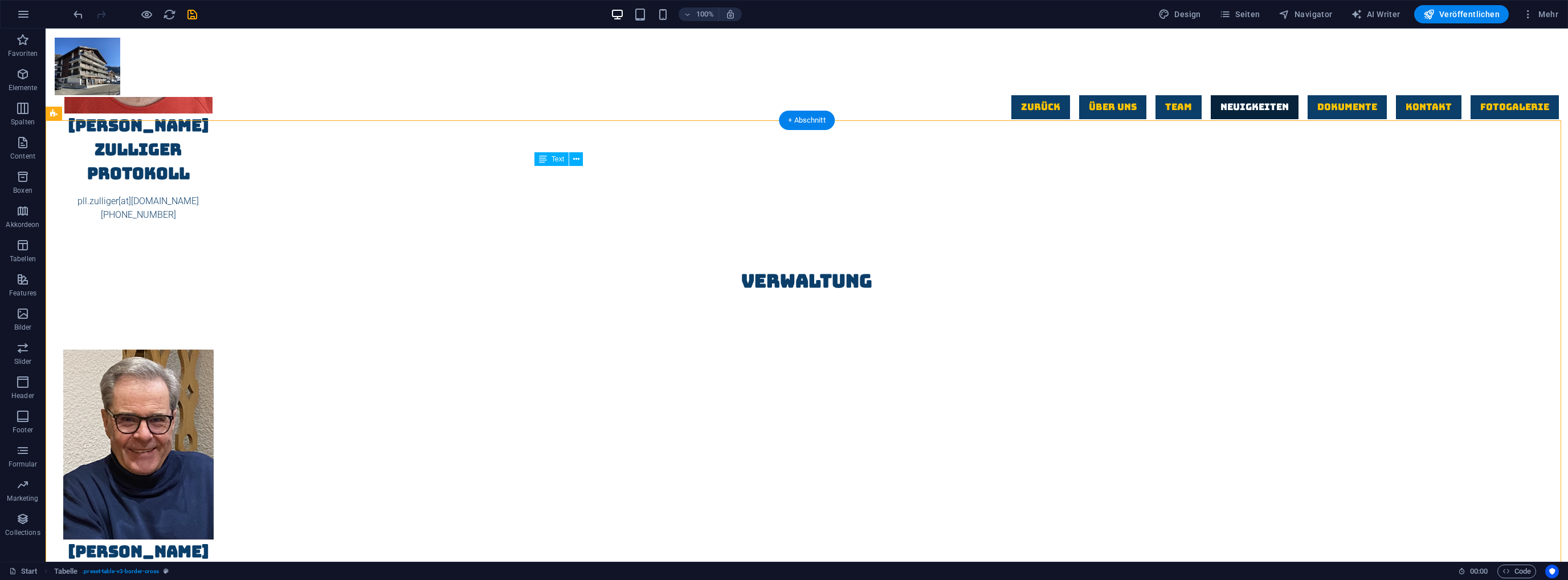
click at [79, 15] on icon "undo" at bounding box center [78, 15] width 13 height 13
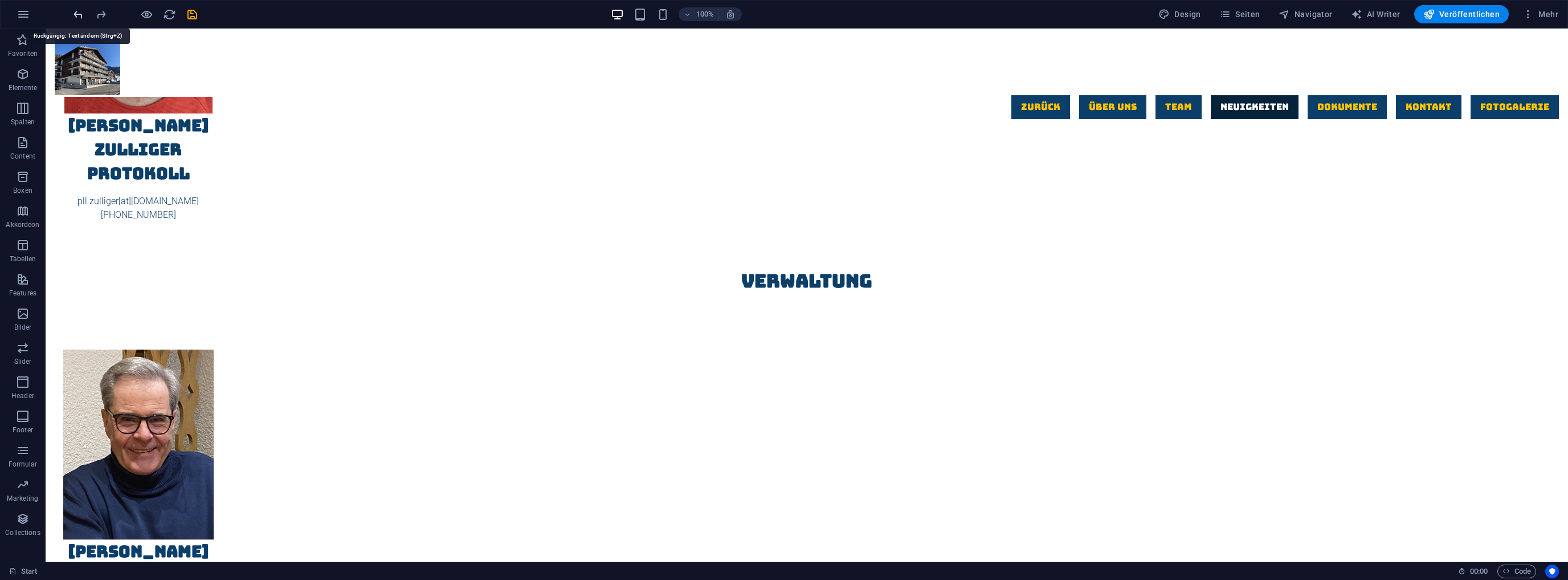
click at [79, 15] on icon "undo" at bounding box center [78, 15] width 13 height 13
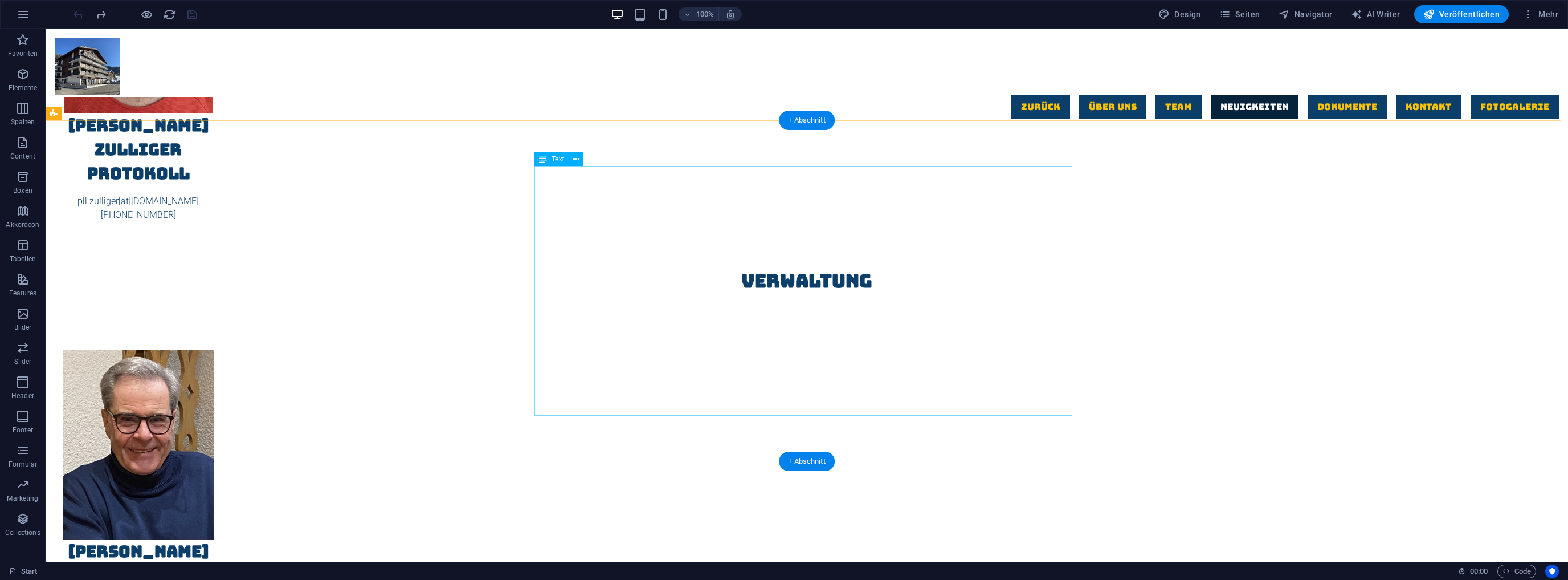
click at [573, 159] on icon at bounding box center [576, 160] width 7 height 12
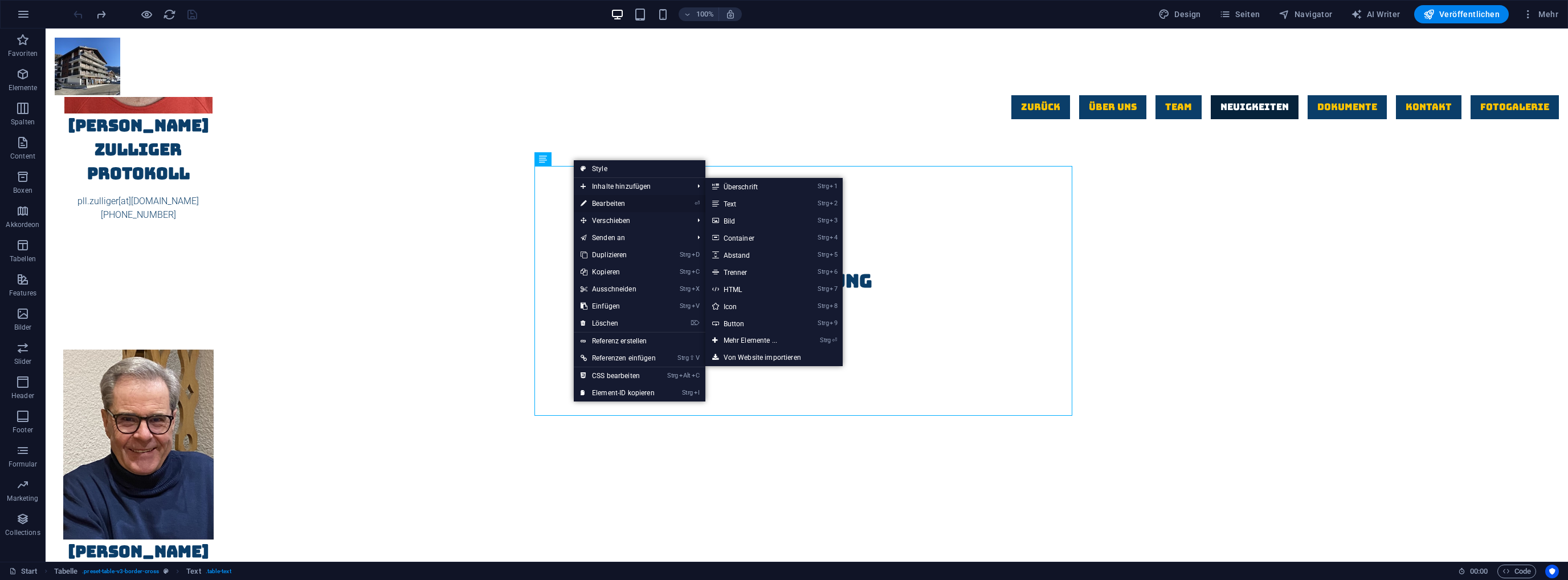
click at [609, 204] on link "⏎ Bearbeiten" at bounding box center [618, 204] width 89 height 17
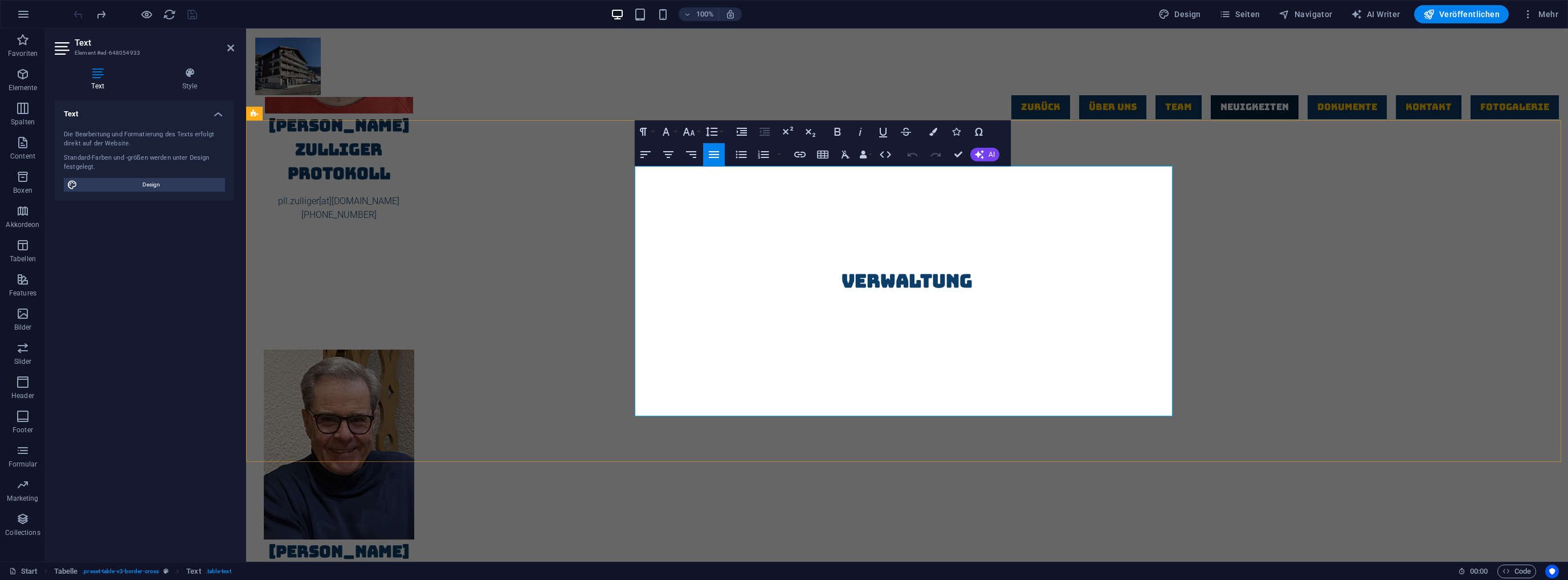
click at [625, 137] on button "Row" at bounding box center [620, 138] width 22 height 22
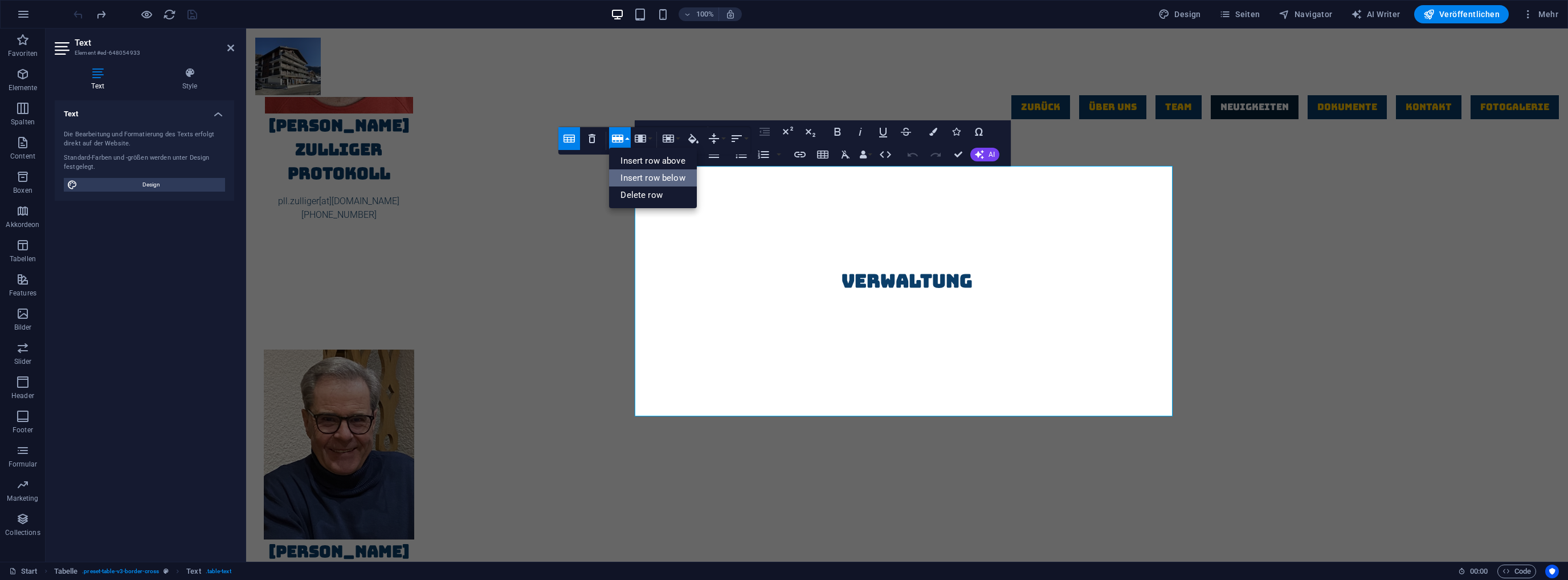
click at [649, 174] on link "Insert row below" at bounding box center [653, 178] width 87 height 17
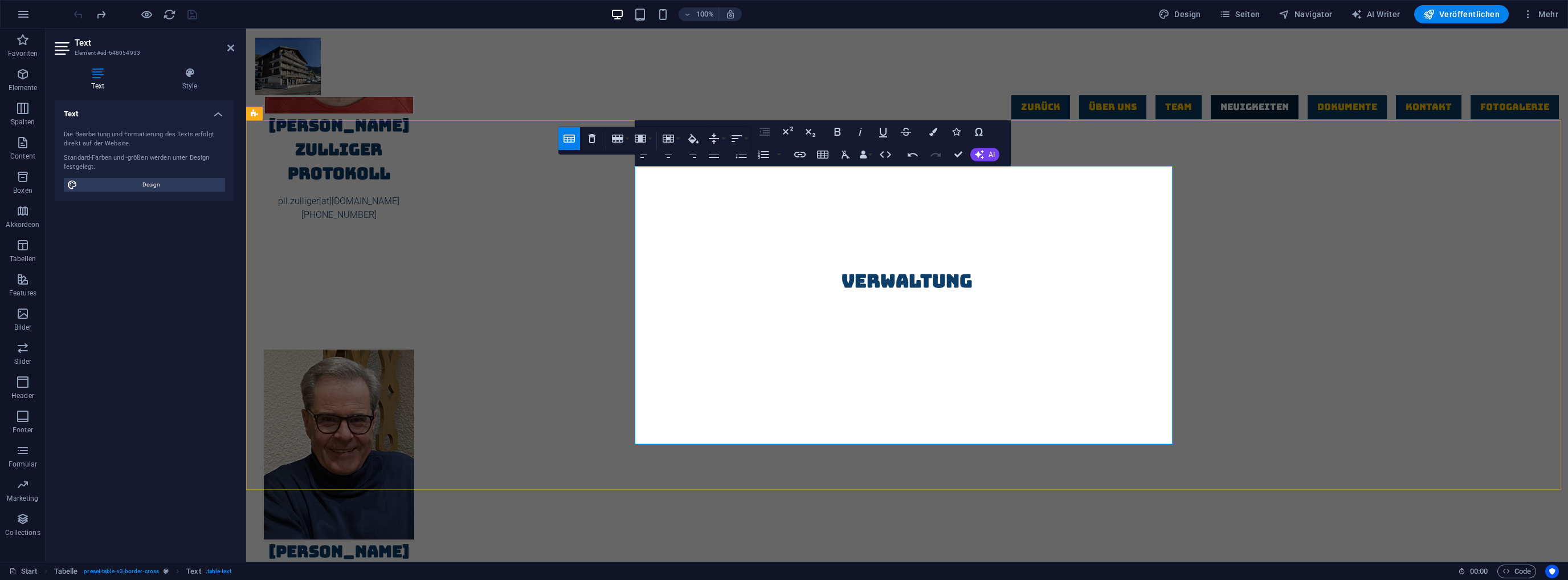
click at [620, 138] on icon "button" at bounding box center [618, 139] width 12 height 8
click at [659, 157] on link "Insert row above" at bounding box center [653, 160] width 87 height 17
click at [628, 135] on button "Row" at bounding box center [620, 138] width 22 height 22
click at [640, 178] on link "Insert row below" at bounding box center [653, 178] width 87 height 17
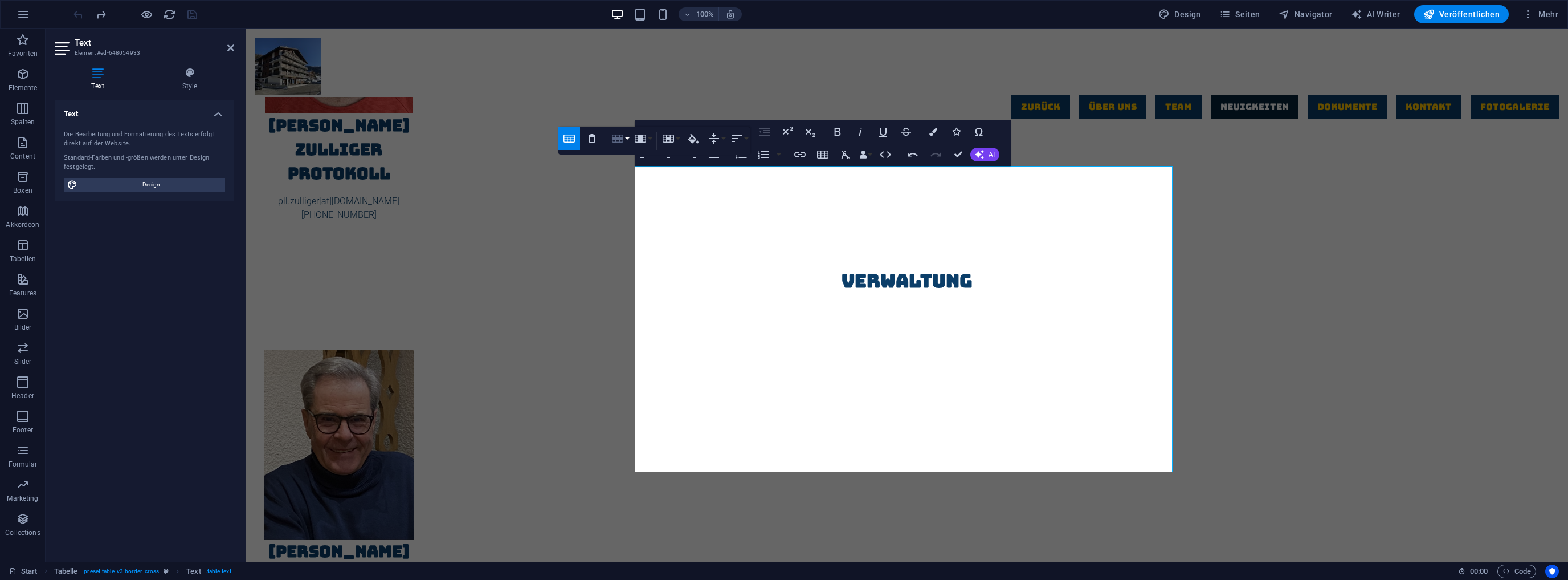
click at [627, 137] on button "Row" at bounding box center [620, 138] width 22 height 22
drag, startPoint x: 651, startPoint y: 177, endPoint x: 532, endPoint y: 253, distance: 141.2
click at [651, 177] on link "Insert row below" at bounding box center [653, 178] width 87 height 17
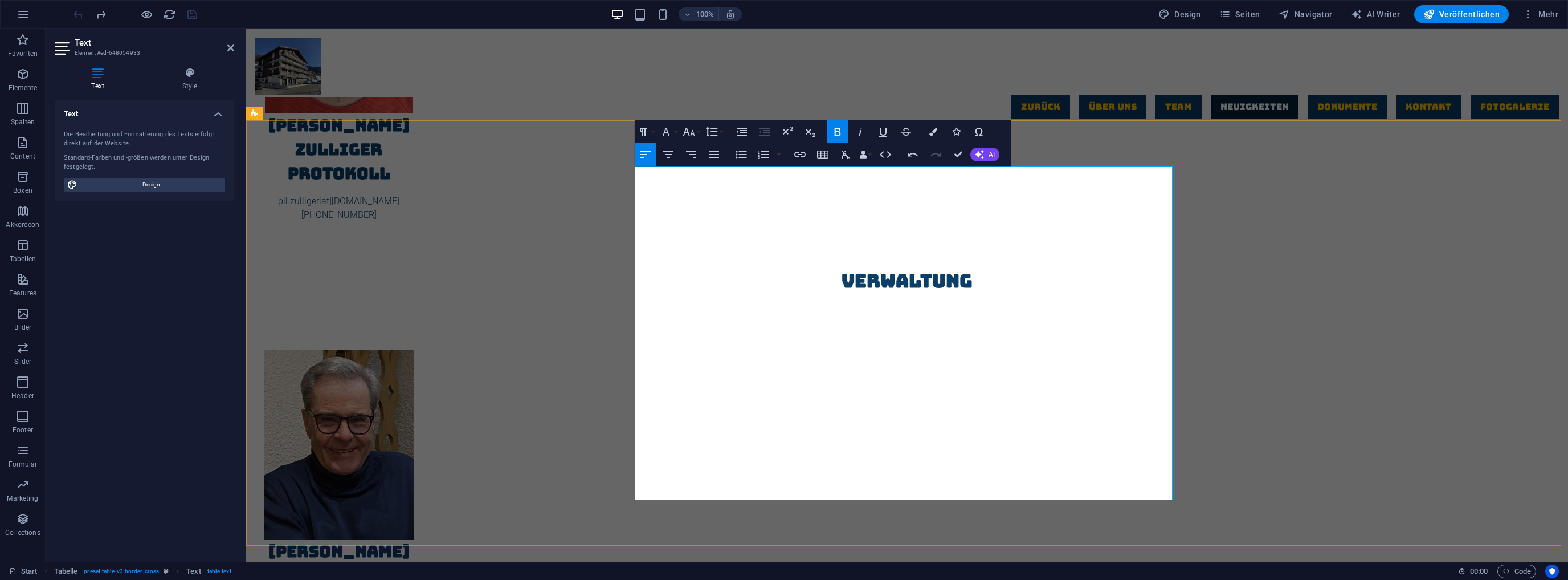
drag, startPoint x: 848, startPoint y: 183, endPoint x: 679, endPoint y: 174, distance: 169.2
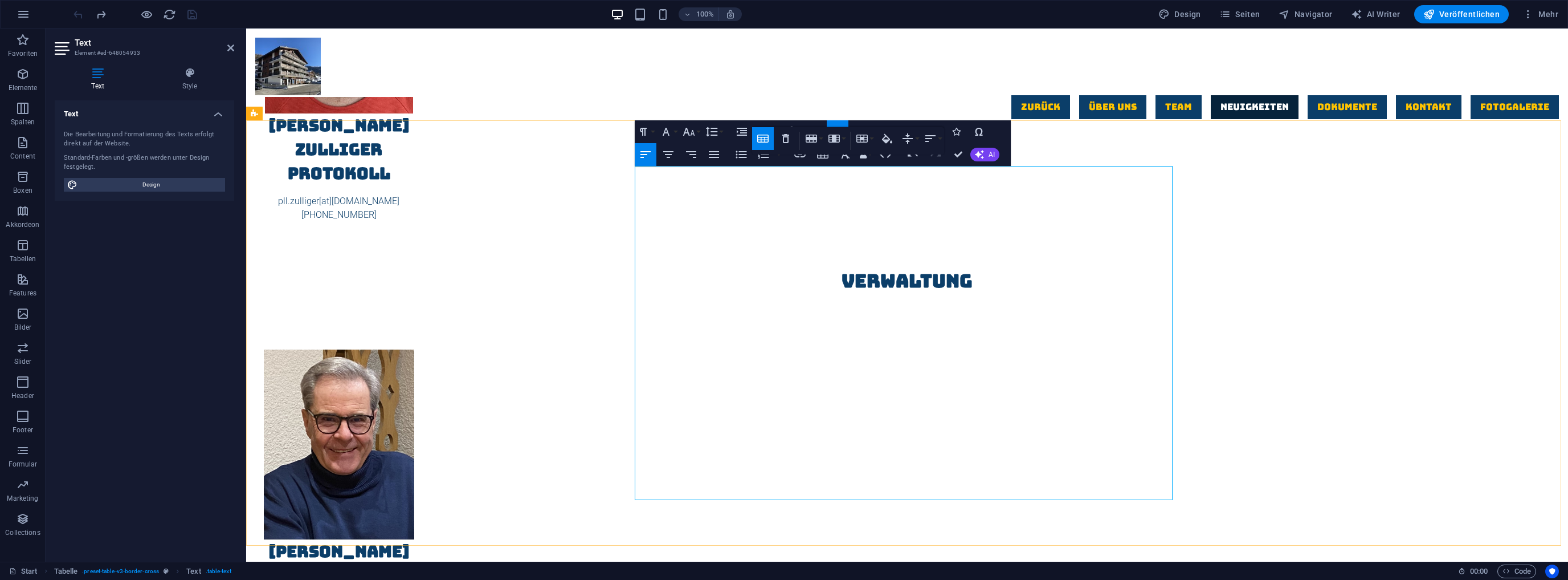
drag, startPoint x: 1074, startPoint y: 177, endPoint x: 1028, endPoint y: 180, distance: 46.1
drag, startPoint x: 1168, startPoint y: 179, endPoint x: 1147, endPoint y: 180, distance: 21.0
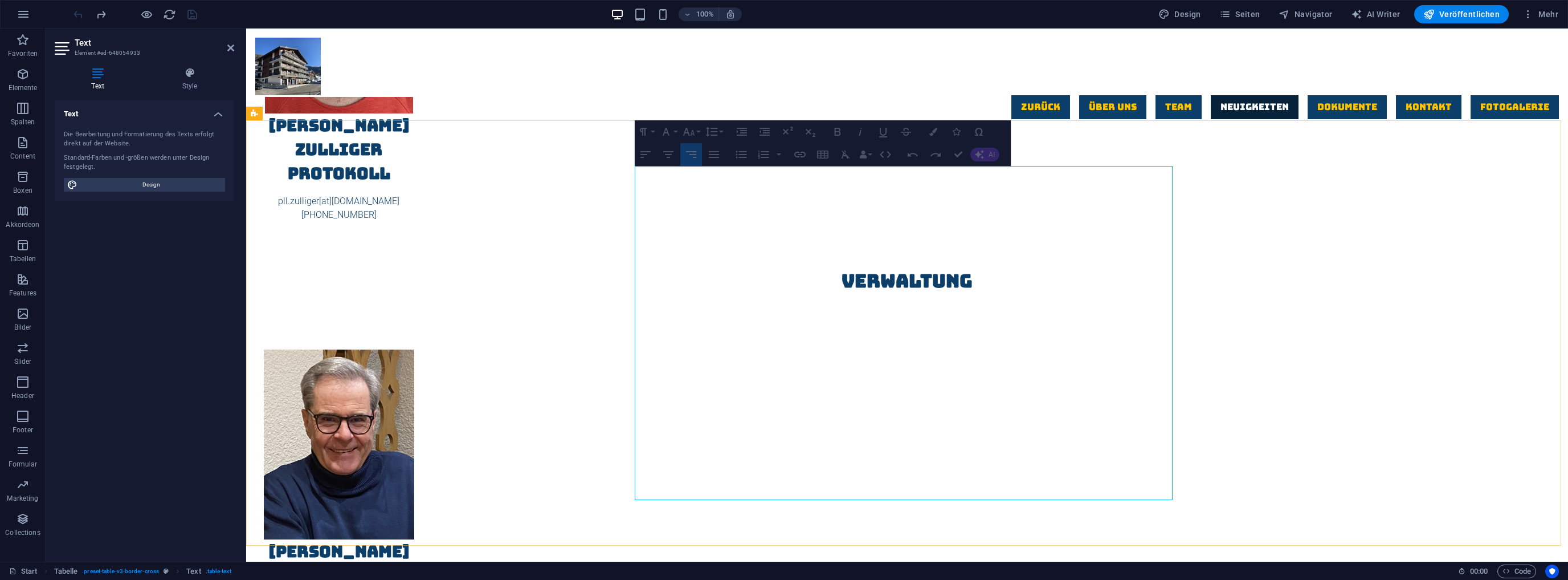
drag, startPoint x: 652, startPoint y: 179, endPoint x: 639, endPoint y: 180, distance: 13.0
drag, startPoint x: 644, startPoint y: 175, endPoint x: 639, endPoint y: 179, distance: 6.4
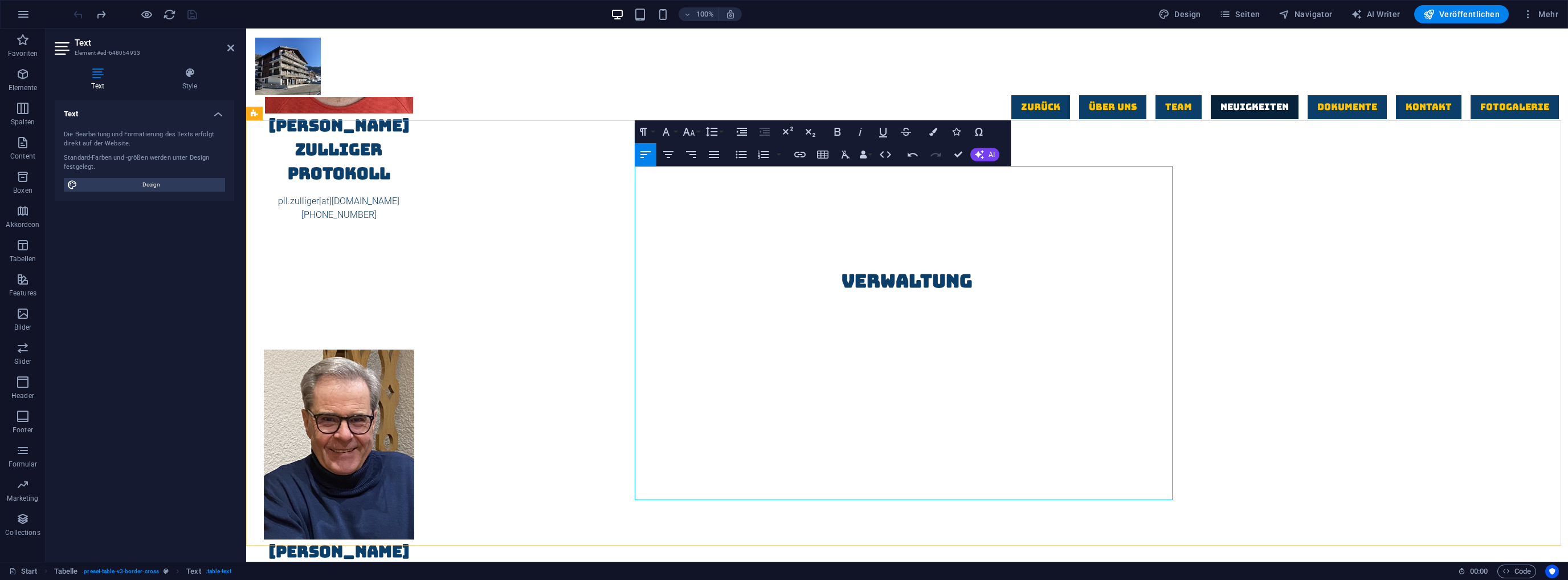
drag, startPoint x: 1139, startPoint y: 180, endPoint x: 1169, endPoint y: 183, distance: 30.1
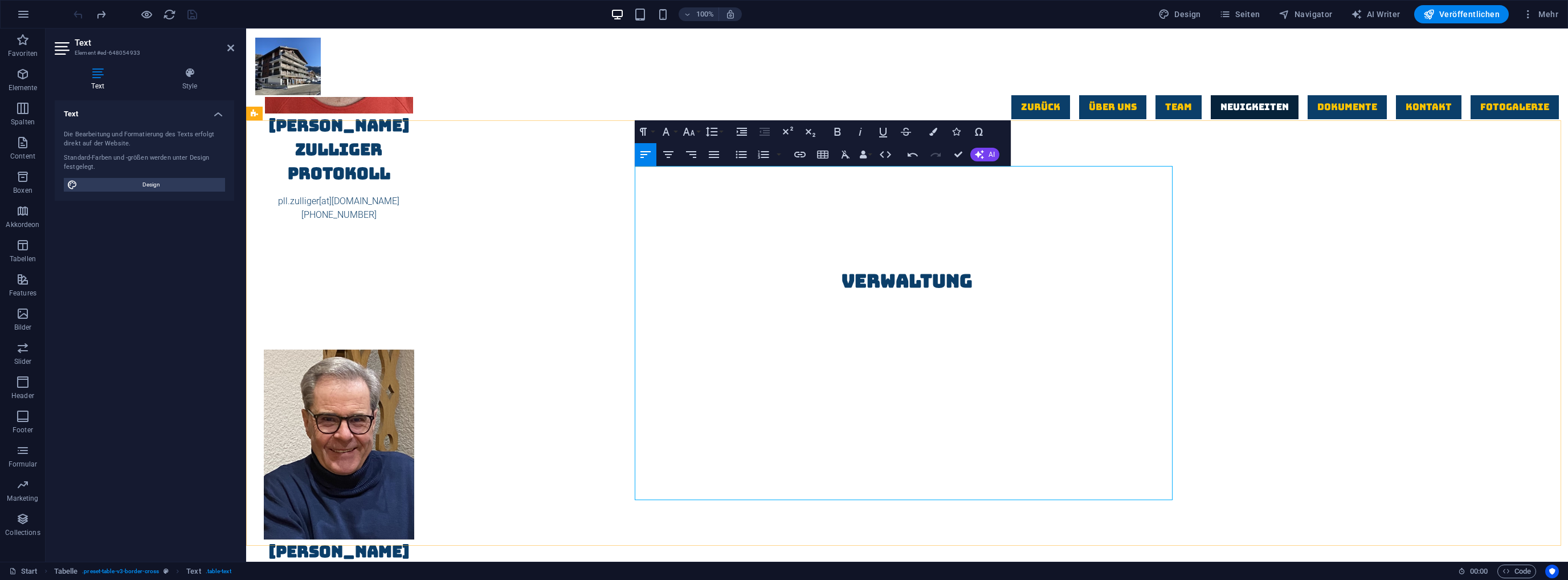
click at [836, 130] on icon "button" at bounding box center [837, 131] width 13 height 13
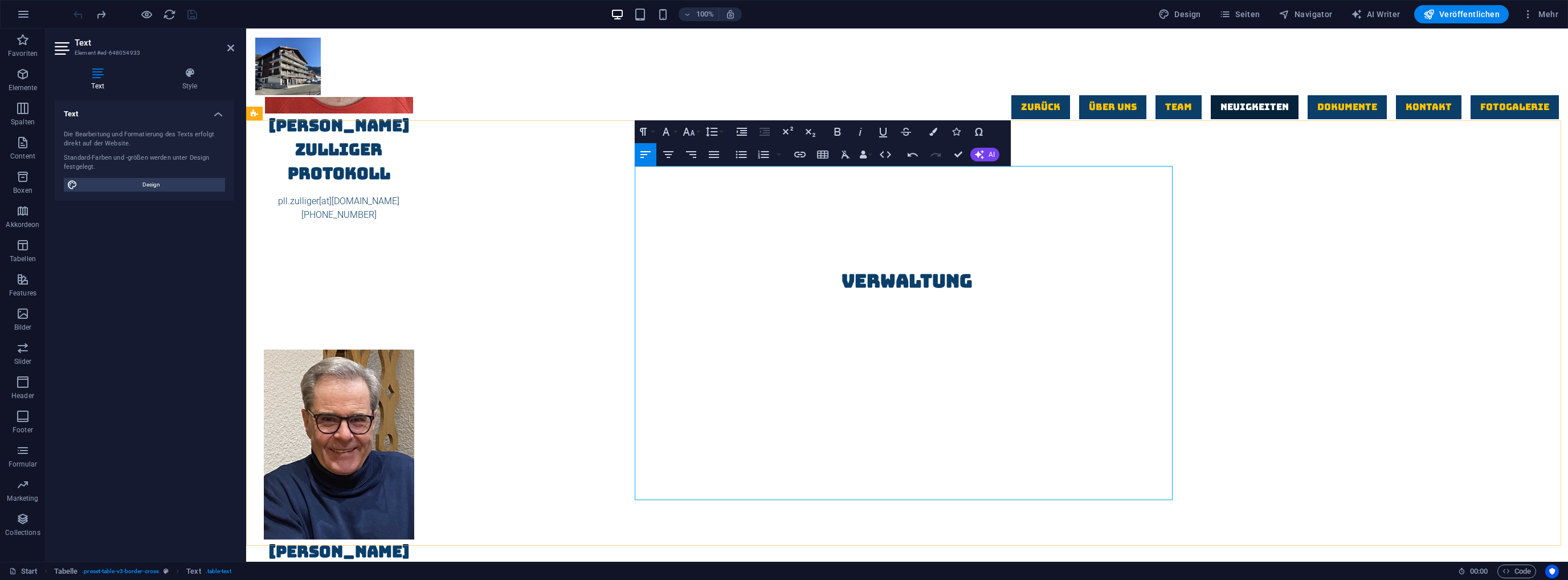
drag, startPoint x: 927, startPoint y: 233, endPoint x: 670, endPoint y: 232, distance: 257.0
click at [839, 128] on icon "button" at bounding box center [838, 132] width 7 height 8
drag, startPoint x: 927, startPoint y: 206, endPoint x: 670, endPoint y: 210, distance: 257.0
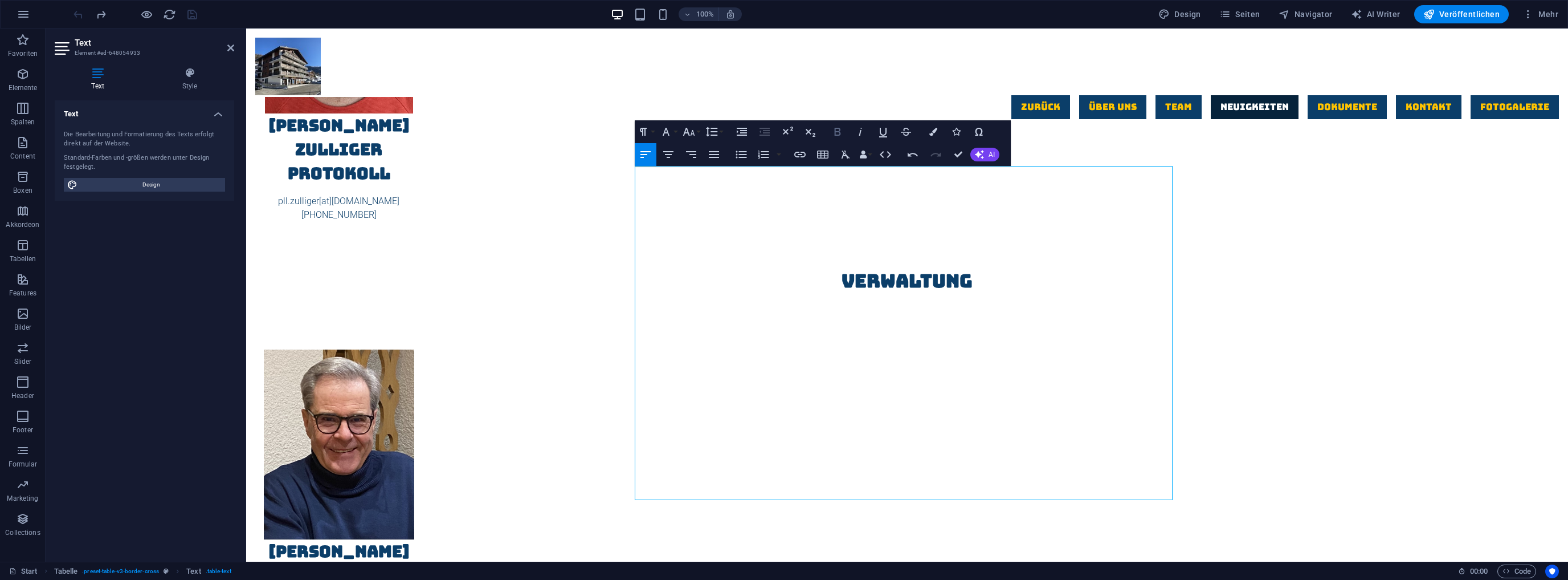
click at [839, 130] on icon "button" at bounding box center [838, 132] width 7 height 8
drag, startPoint x: 927, startPoint y: 182, endPoint x: 668, endPoint y: 180, distance: 259.0
click at [835, 128] on icon "button" at bounding box center [838, 132] width 7 height 8
drag, startPoint x: 1105, startPoint y: 179, endPoint x: 1087, endPoint y: 178, distance: 18.0
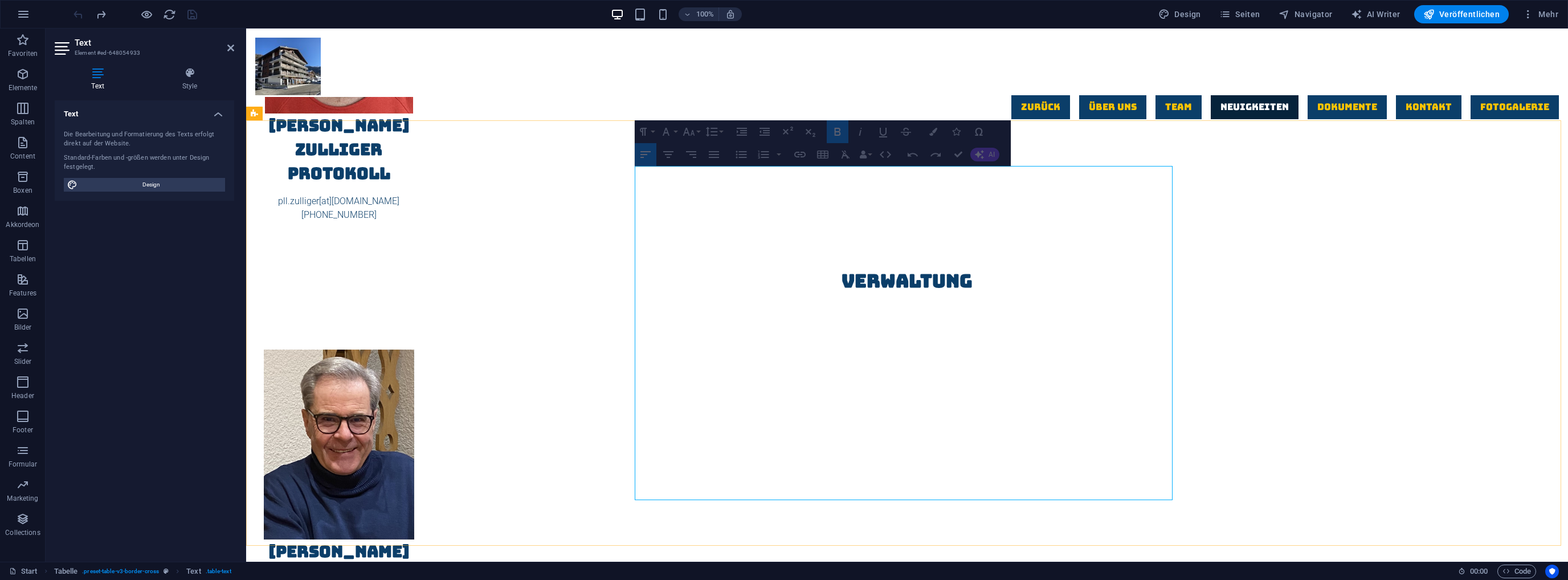
drag, startPoint x: 1101, startPoint y: 179, endPoint x: 1060, endPoint y: 179, distance: 41.0
click at [842, 129] on icon "button" at bounding box center [837, 131] width 13 height 13
drag, startPoint x: 1110, startPoint y: 210, endPoint x: 1062, endPoint y: 209, distance: 48.0
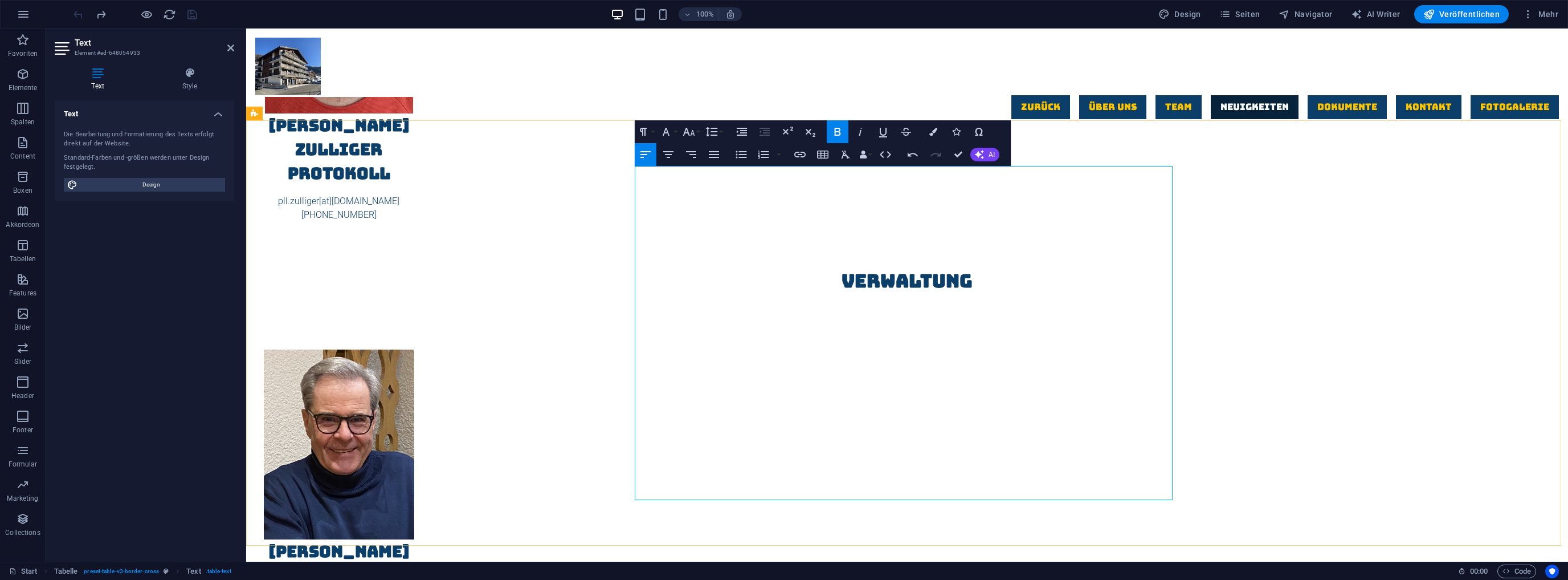
click at [841, 130] on icon "button" at bounding box center [837, 131] width 13 height 13
drag, startPoint x: 1101, startPoint y: 237, endPoint x: 1058, endPoint y: 237, distance: 43.0
drag, startPoint x: 1101, startPoint y: 233, endPoint x: 1065, endPoint y: 235, distance: 36.1
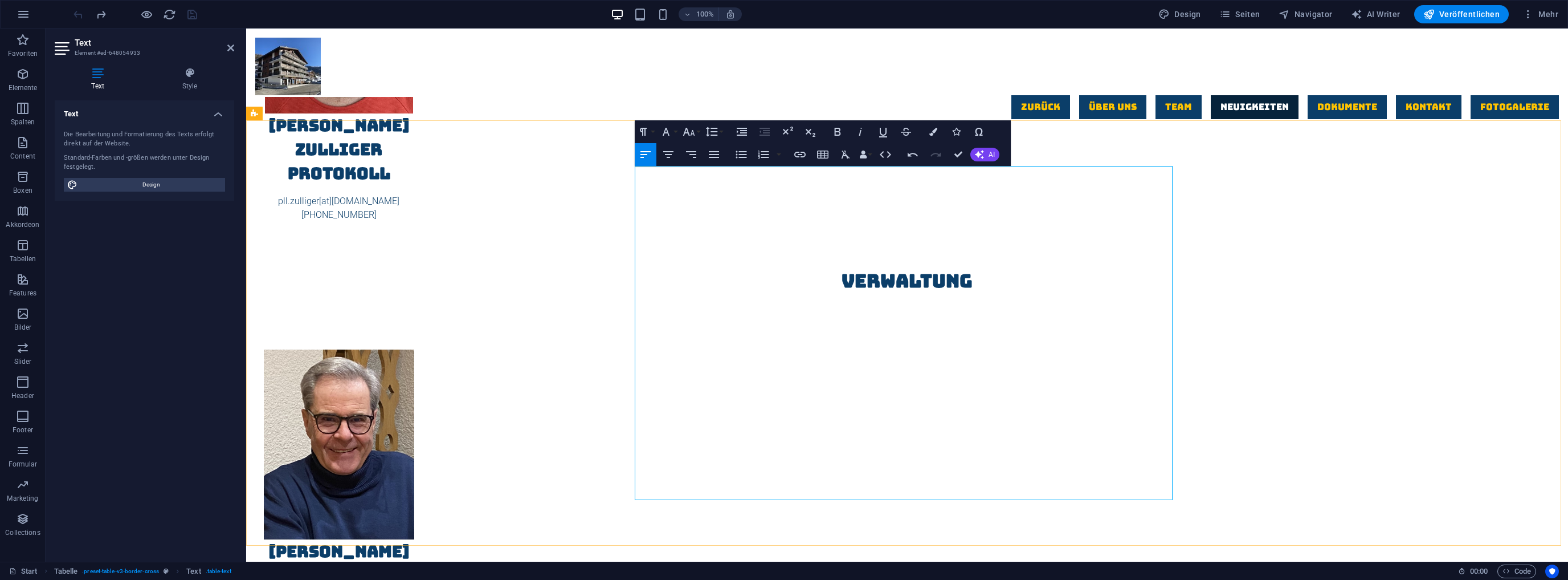
click at [841, 132] on icon "button" at bounding box center [837, 131] width 13 height 13
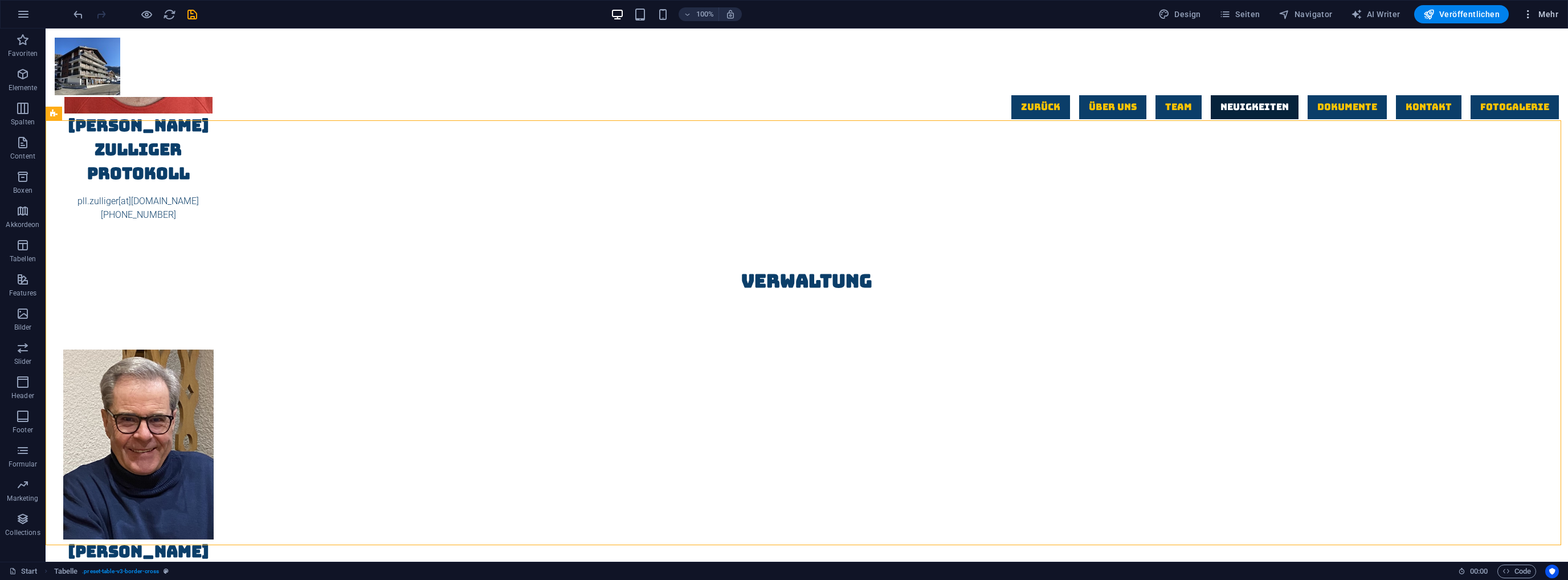
click at [1550, 11] on span "Mehr" at bounding box center [1540, 14] width 36 height 12
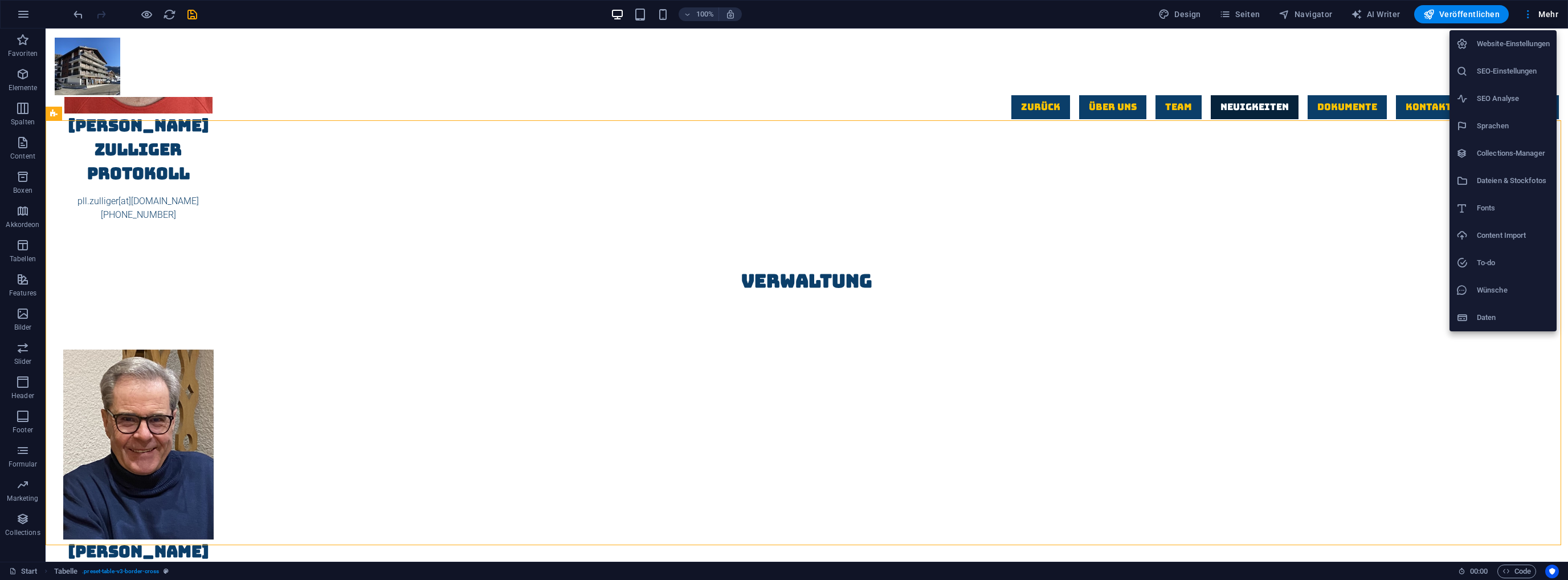
click at [1503, 184] on h6 "Dateien & Stockfotos" at bounding box center [1514, 180] width 73 height 13
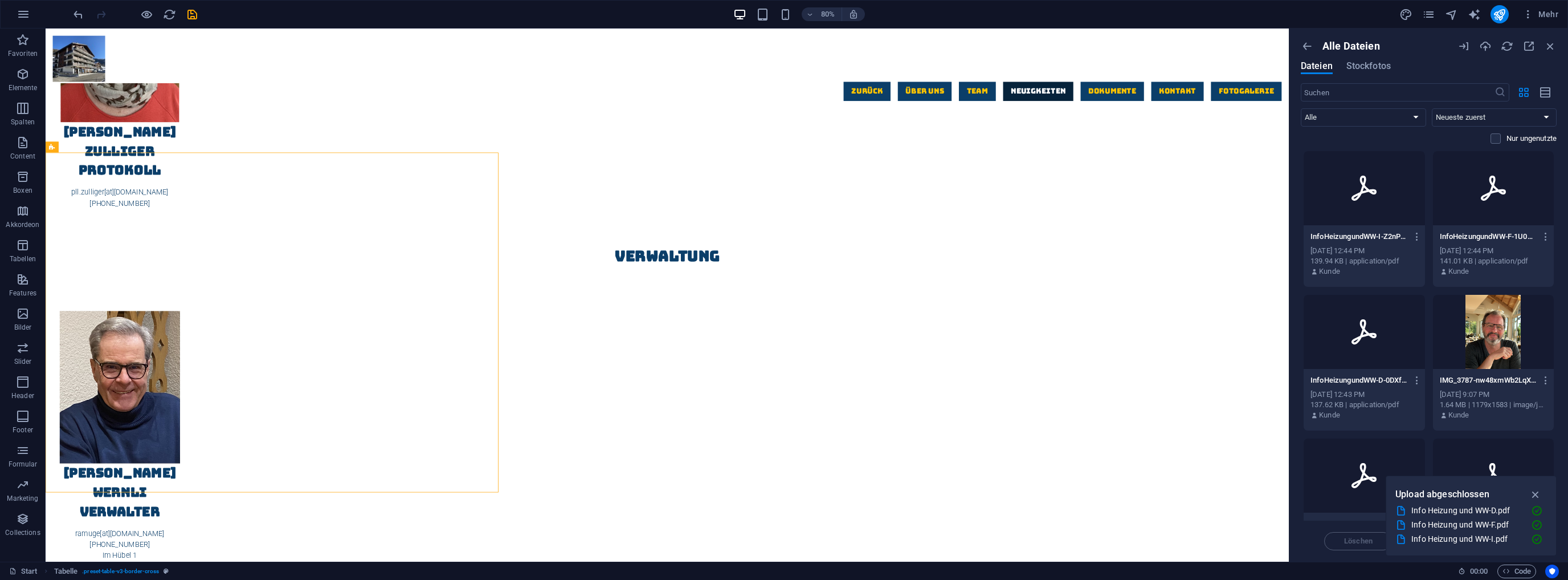
scroll to position [2658, 0]
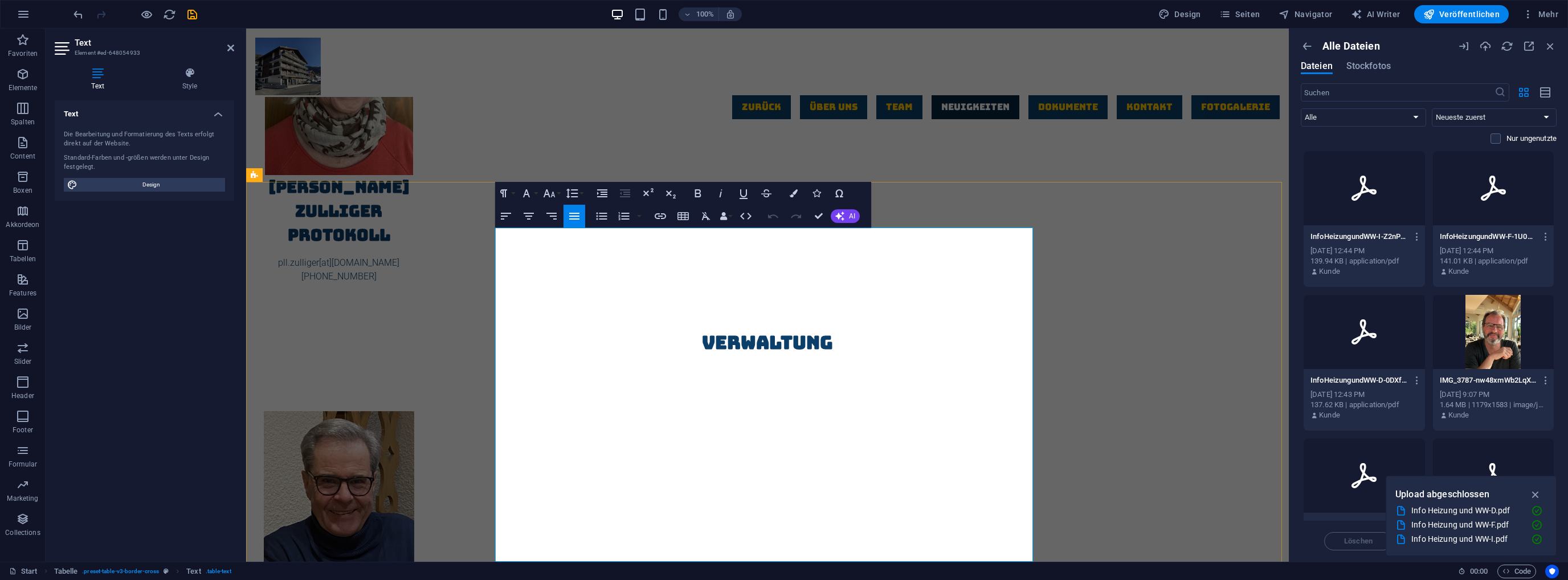
drag, startPoint x: 1008, startPoint y: 239, endPoint x: 1028, endPoint y: 239, distance: 20.0
click at [661, 215] on icon "button" at bounding box center [660, 216] width 13 height 13
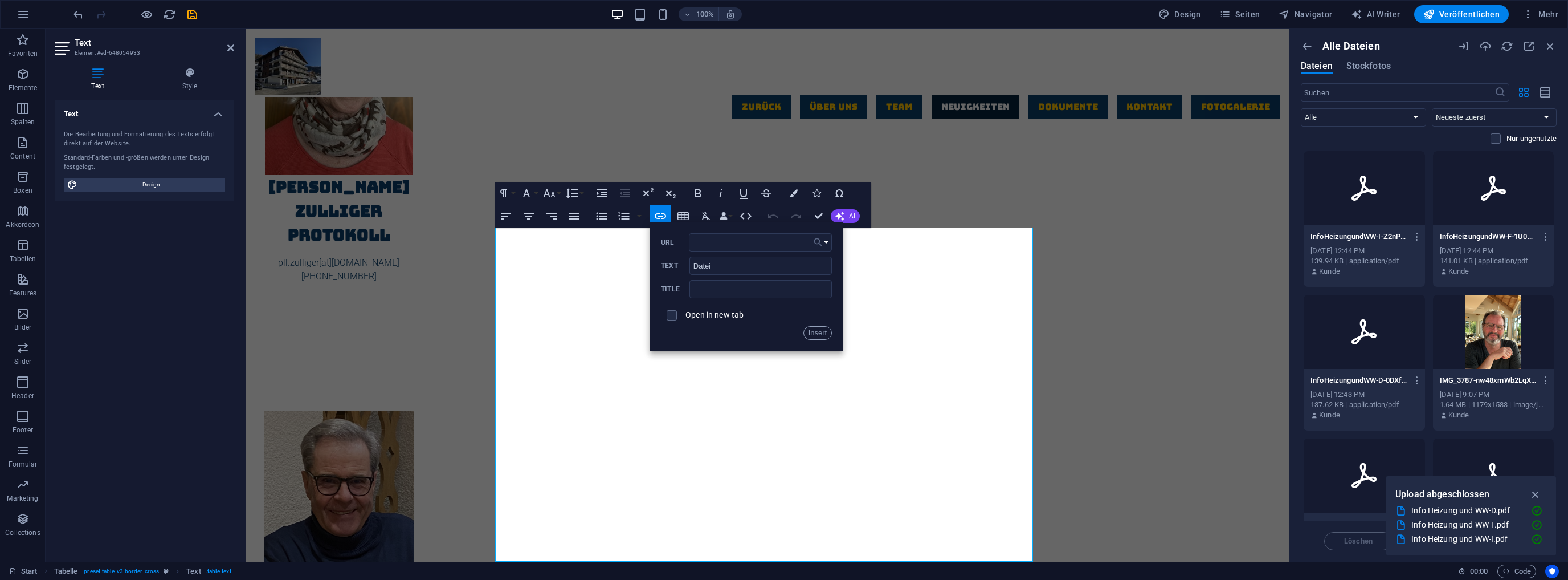
click at [817, 238] on icon "button" at bounding box center [819, 243] width 8 height 8
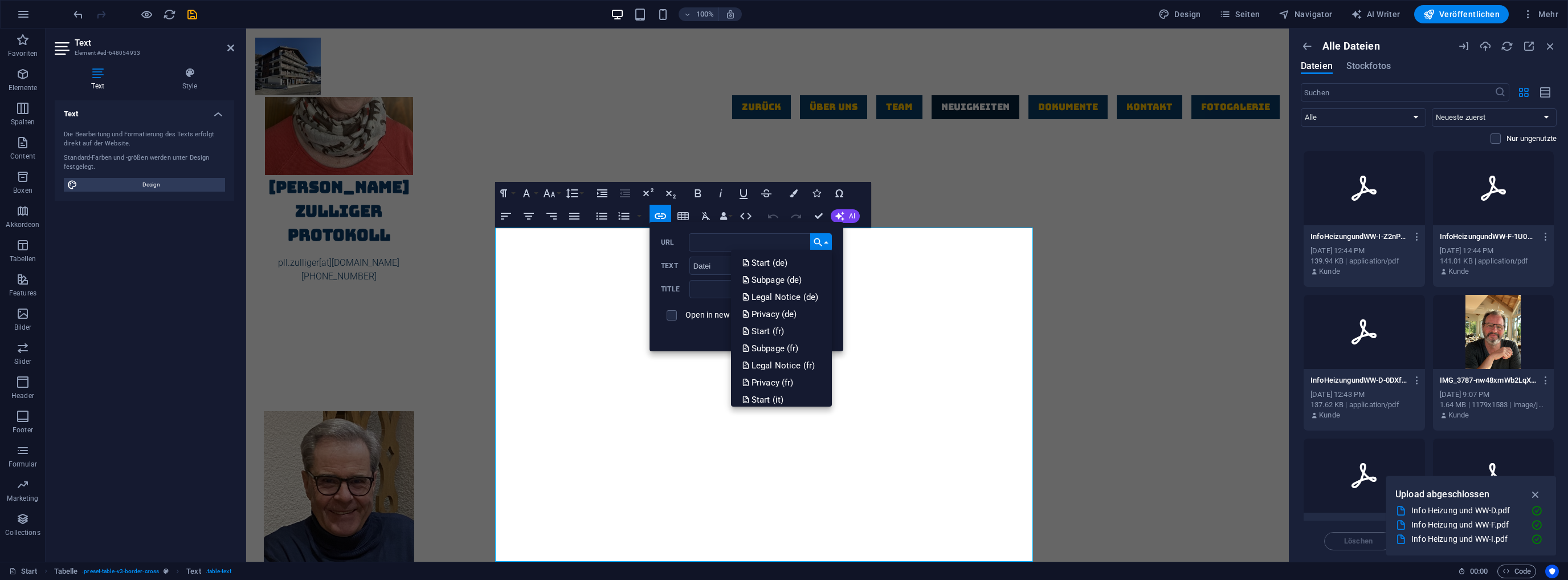
click at [817, 238] on icon "button" at bounding box center [819, 243] width 8 height 8
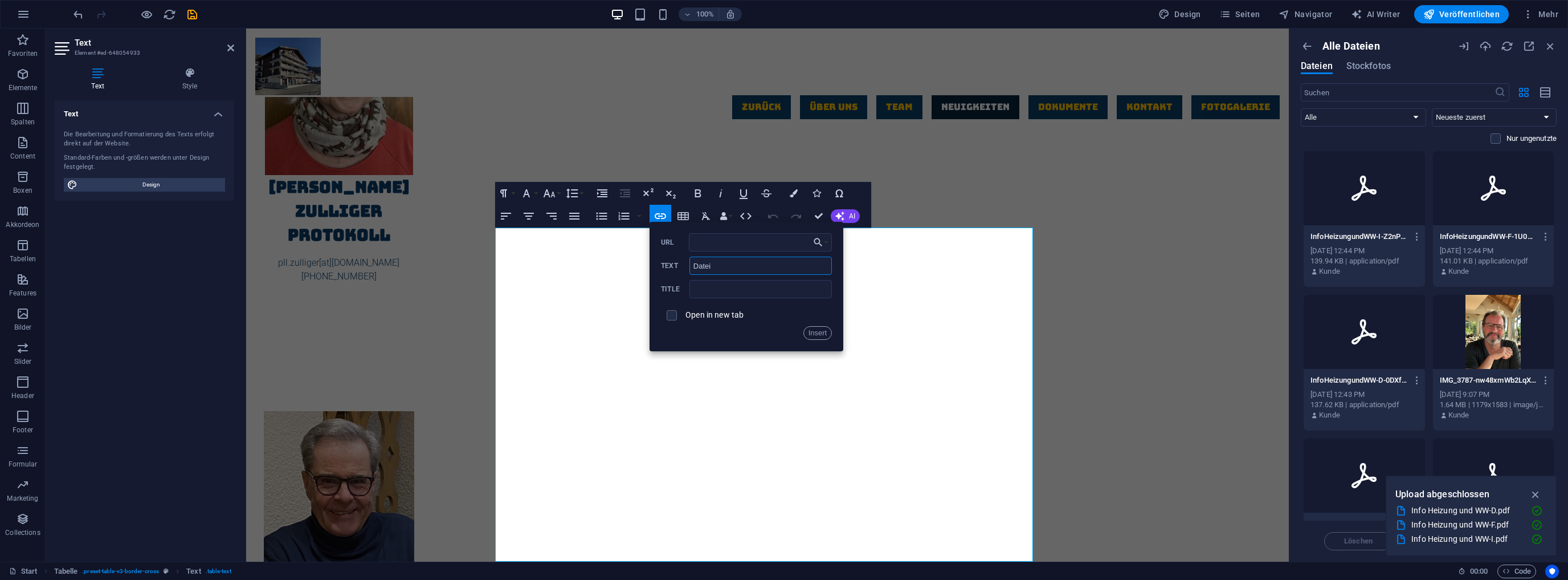
click at [747, 262] on input "Datei" at bounding box center [761, 266] width 143 height 18
click at [708, 292] on input "text" at bounding box center [761, 289] width 143 height 18
click at [709, 270] on input "Datei" at bounding box center [761, 266] width 143 height 18
click at [708, 239] on input "URL" at bounding box center [761, 243] width 144 height 18
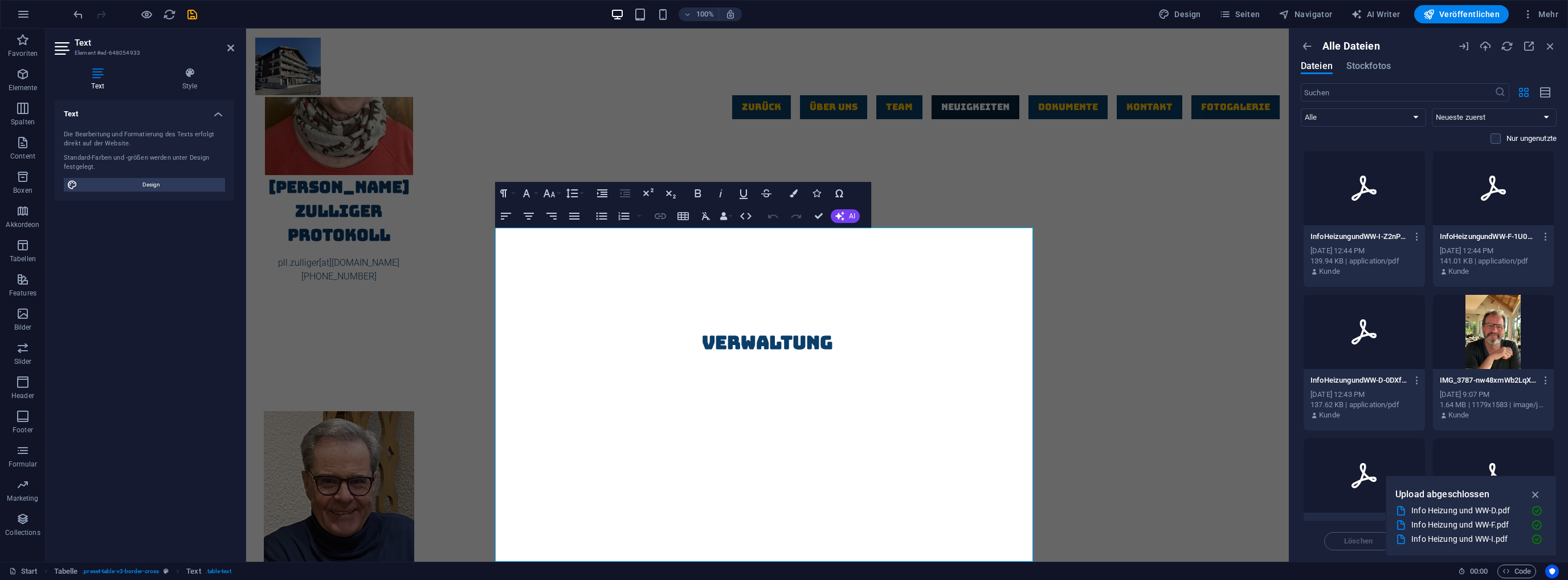
click at [659, 214] on icon "button" at bounding box center [660, 216] width 13 height 13
drag, startPoint x: 1005, startPoint y: 322, endPoint x: 1028, endPoint y: 326, distance: 23.3
type input "[URL][DOMAIN_NAME]"
checkbox input "true"
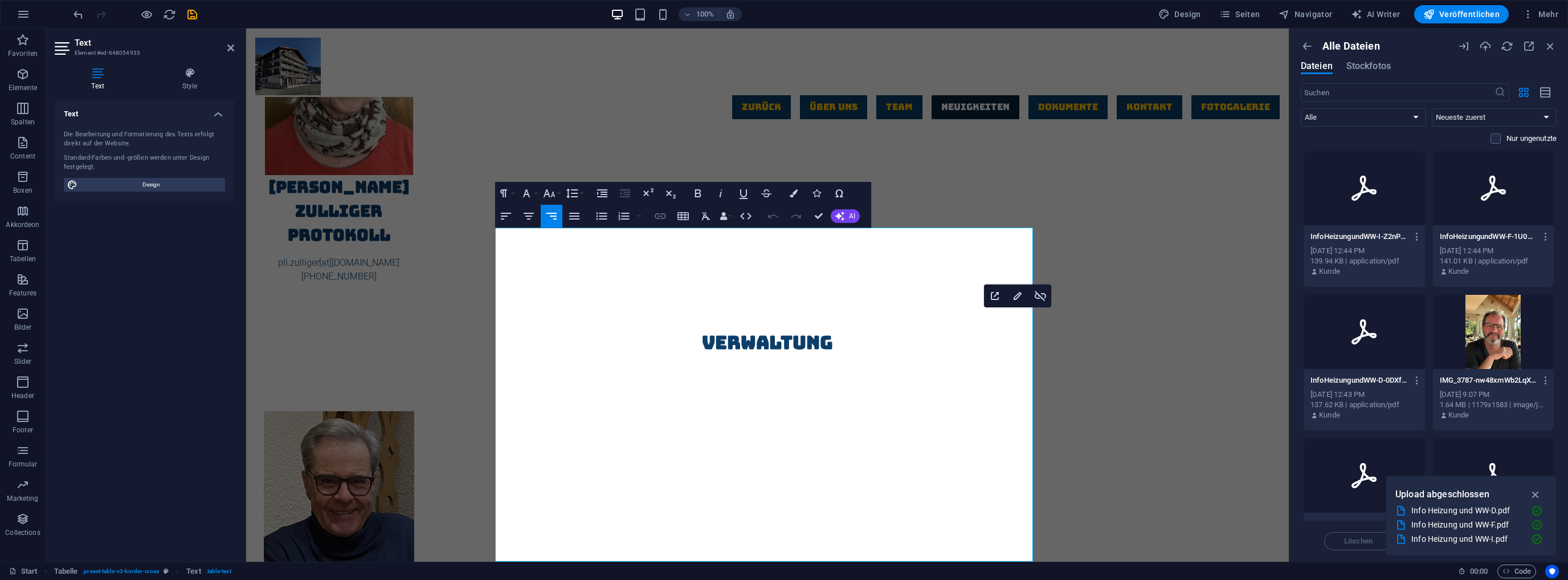
click at [660, 214] on icon "button" at bounding box center [660, 216] width 13 height 13
drag, startPoint x: 1005, startPoint y: 241, endPoint x: 1036, endPoint y: 241, distance: 31.0
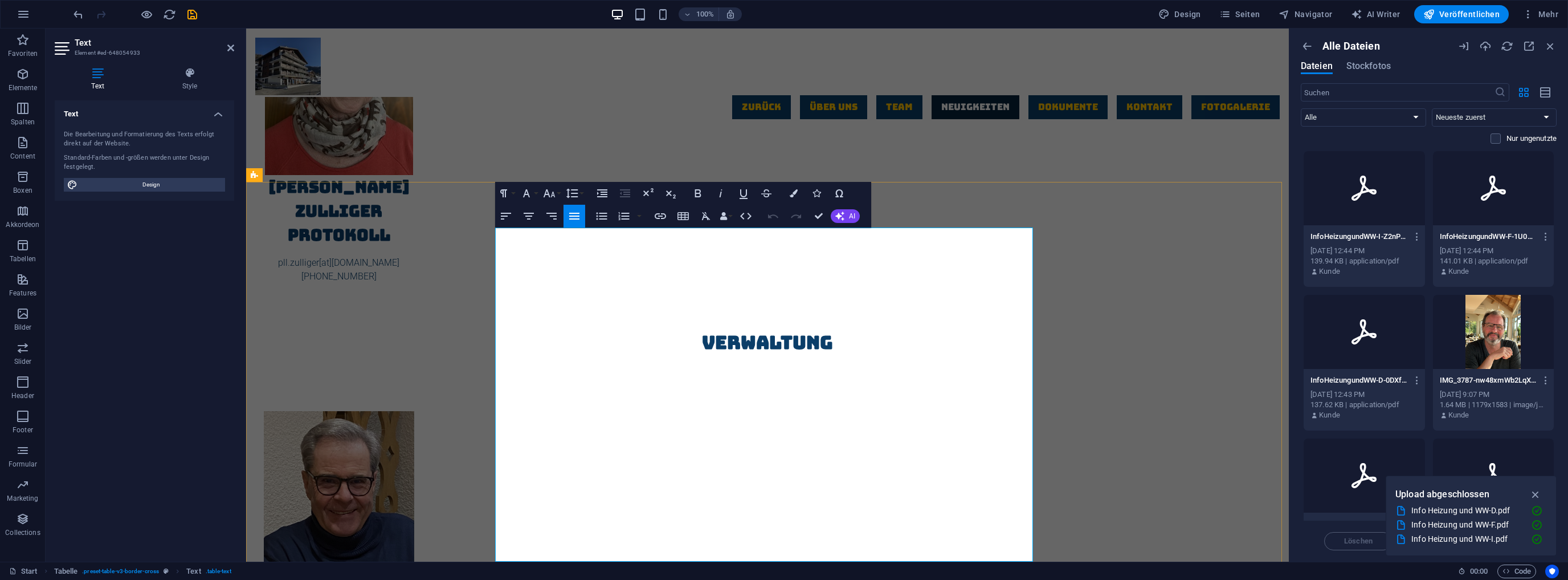
drag, startPoint x: 1007, startPoint y: 241, endPoint x: 1026, endPoint y: 242, distance: 19.0
drag, startPoint x: 1029, startPoint y: 242, endPoint x: 1007, endPoint y: 244, distance: 22.1
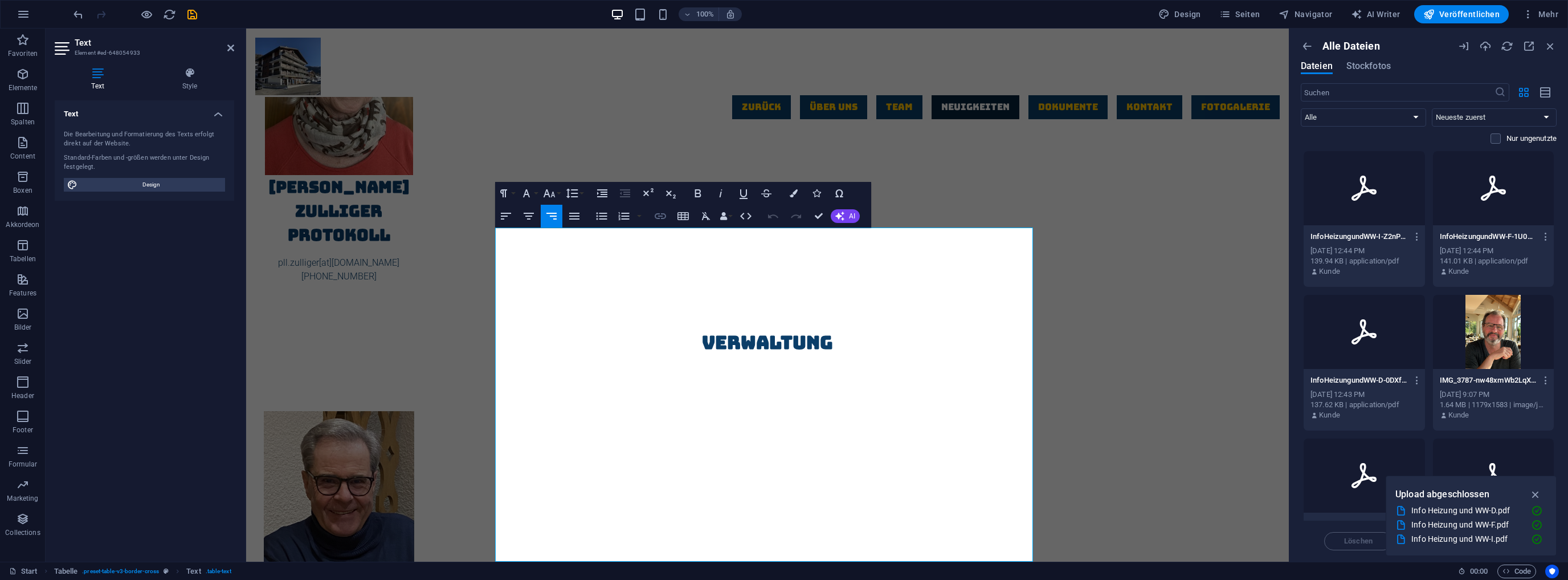
click at [661, 215] on icon "button" at bounding box center [660, 216] width 12 height 6
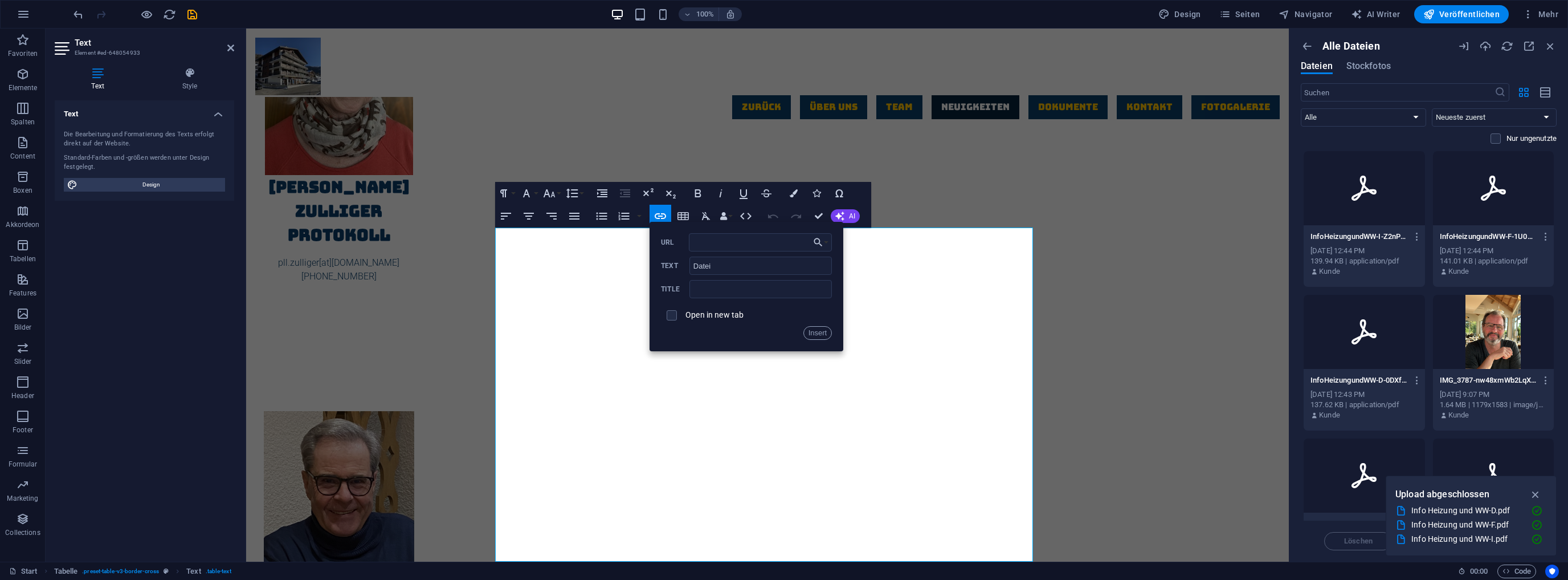
click at [1340, 322] on div at bounding box center [1365, 332] width 121 height 74
click at [1340, 322] on div "1" at bounding box center [1365, 332] width 121 height 74
click at [1340, 322] on div at bounding box center [1365, 332] width 121 height 74
click at [1356, 384] on p "InfoHeizungundWW-D-0DXfjnN25atnJgHjJ7L-pA.pdf" at bounding box center [1359, 381] width 97 height 10
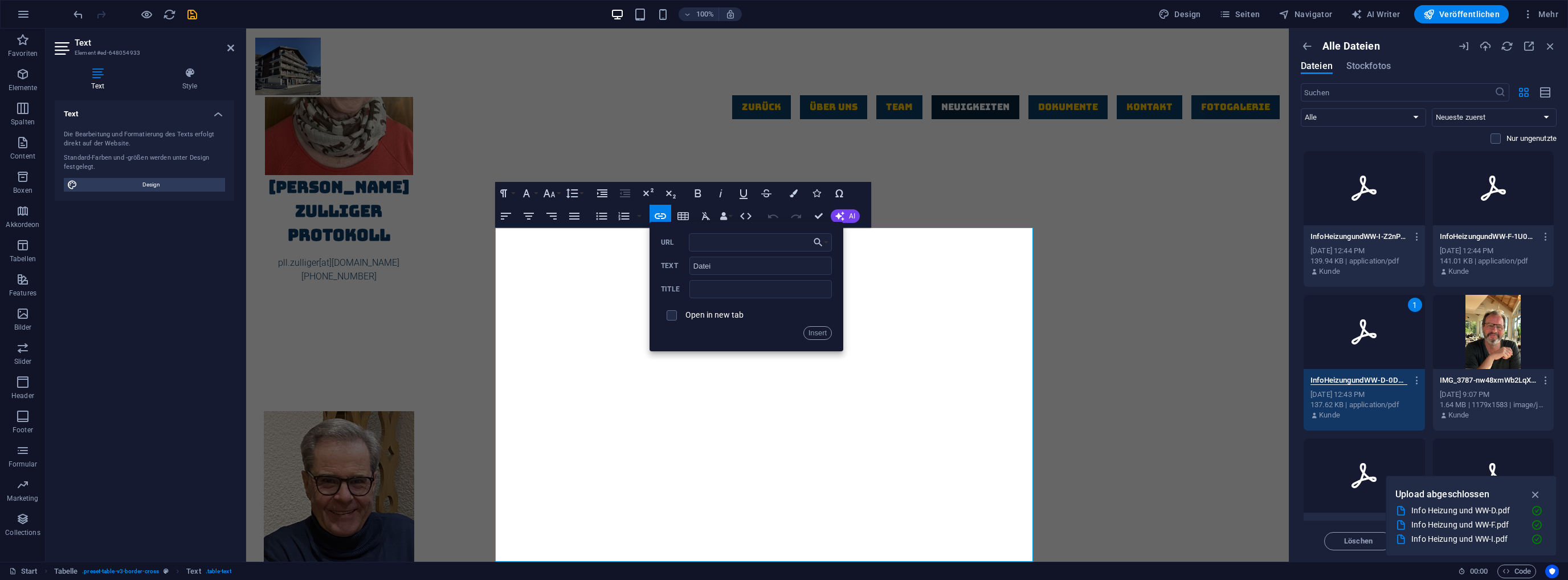
scroll to position [0, 82]
click at [815, 331] on button "Insert" at bounding box center [818, 332] width 29 height 13
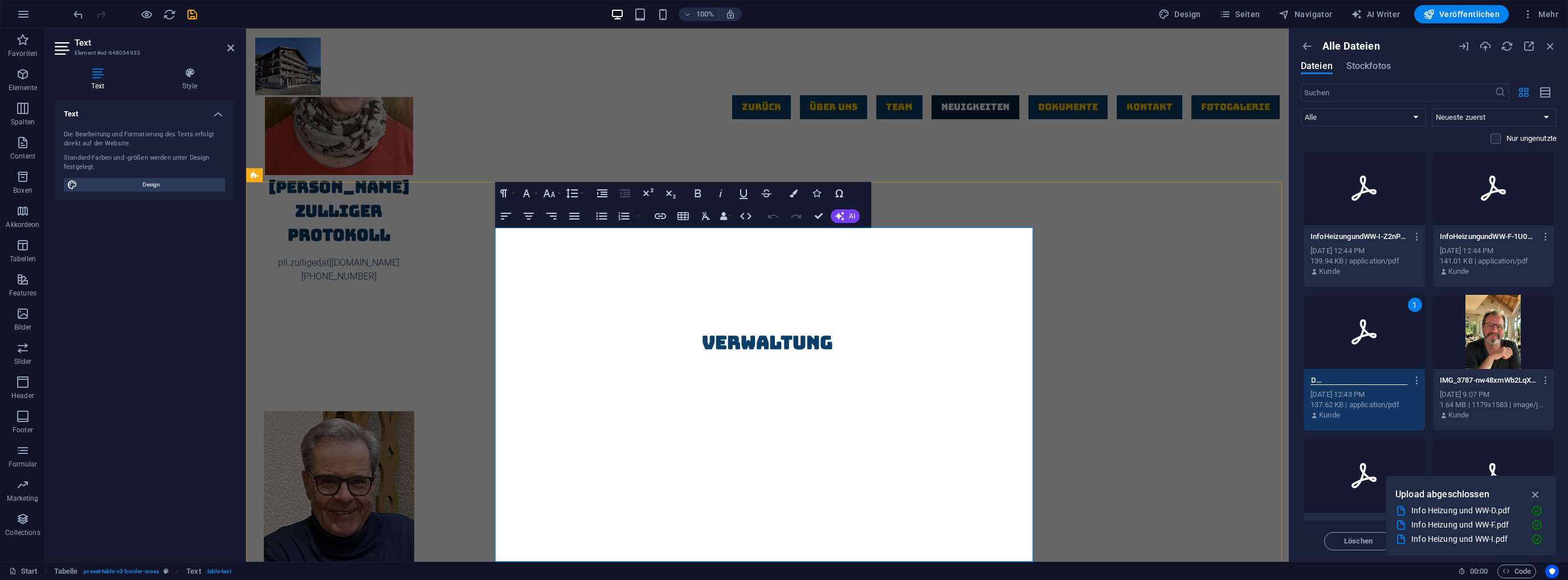
scroll to position [0, 0]
drag, startPoint x: 1030, startPoint y: 241, endPoint x: 1008, endPoint y: 241, distance: 22.0
click at [662, 212] on icon "button" at bounding box center [660, 216] width 13 height 13
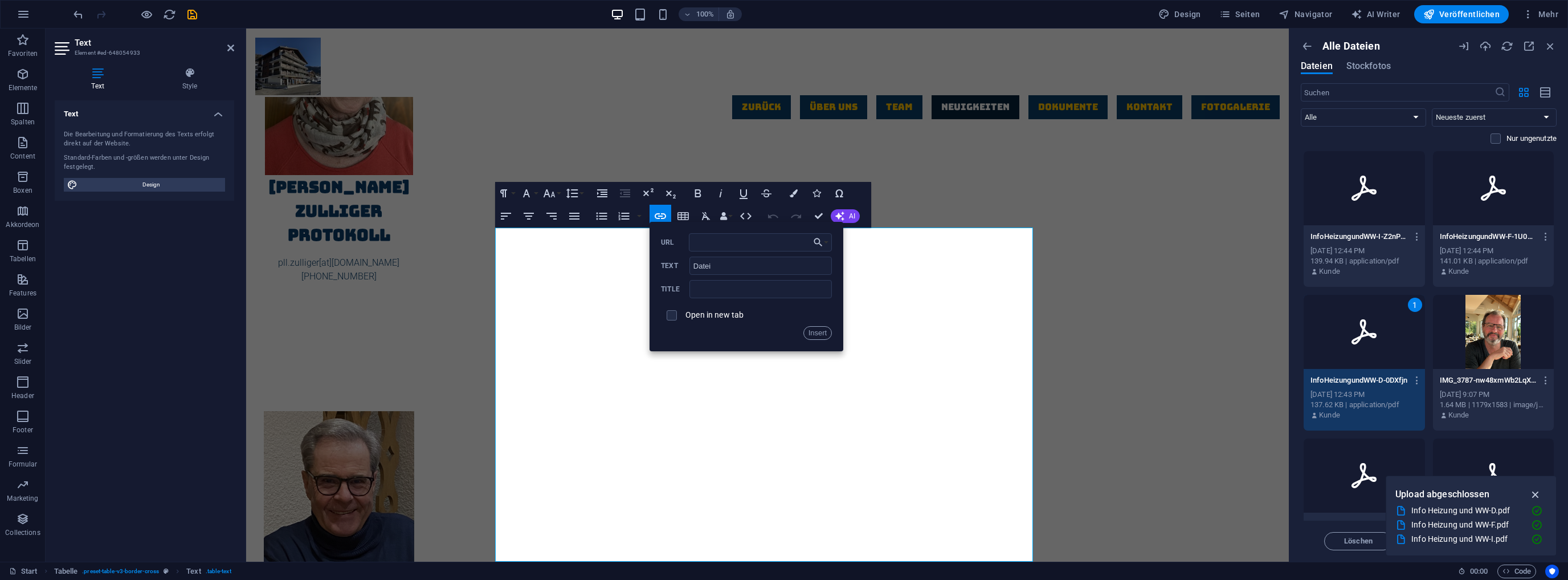
click at [1536, 493] on icon "button" at bounding box center [1536, 494] width 13 height 12
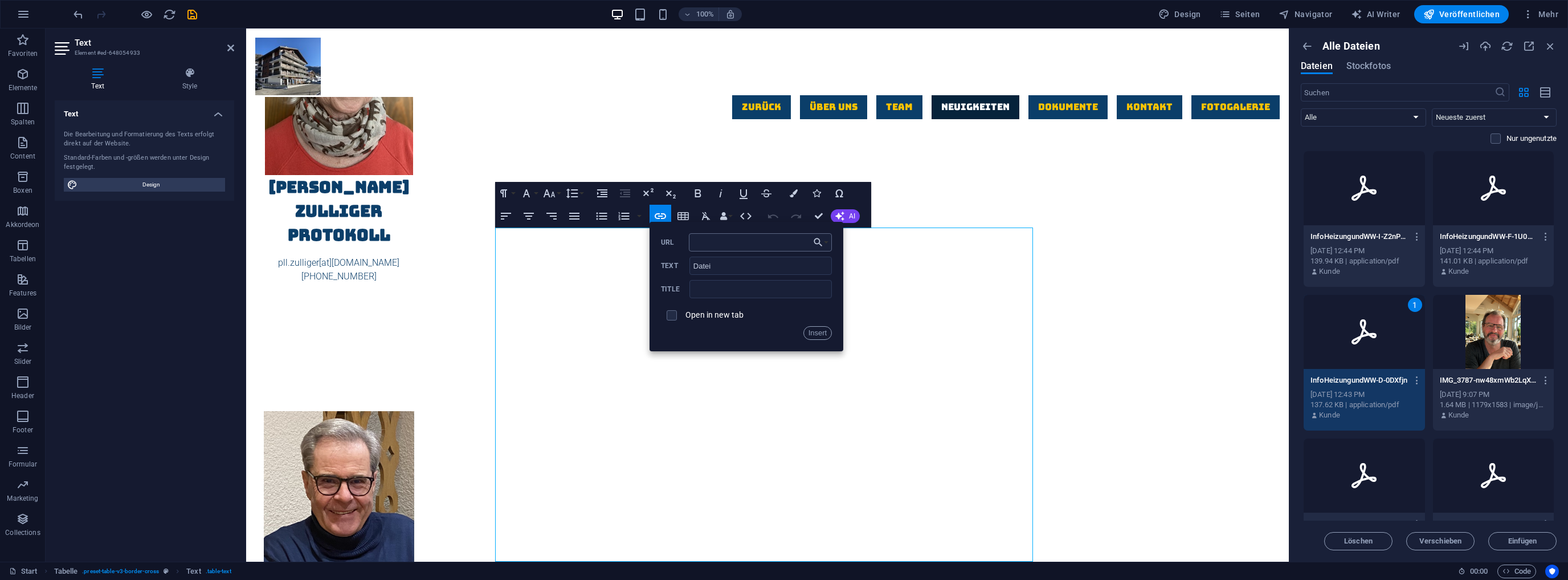
click at [766, 248] on input "URL" at bounding box center [761, 243] width 144 height 18
click at [1374, 330] on icon at bounding box center [1364, 332] width 27 height 27
click at [1530, 542] on span "Einfügen" at bounding box center [1522, 541] width 29 height 7
click at [731, 244] on input "URL" at bounding box center [761, 243] width 144 height 18
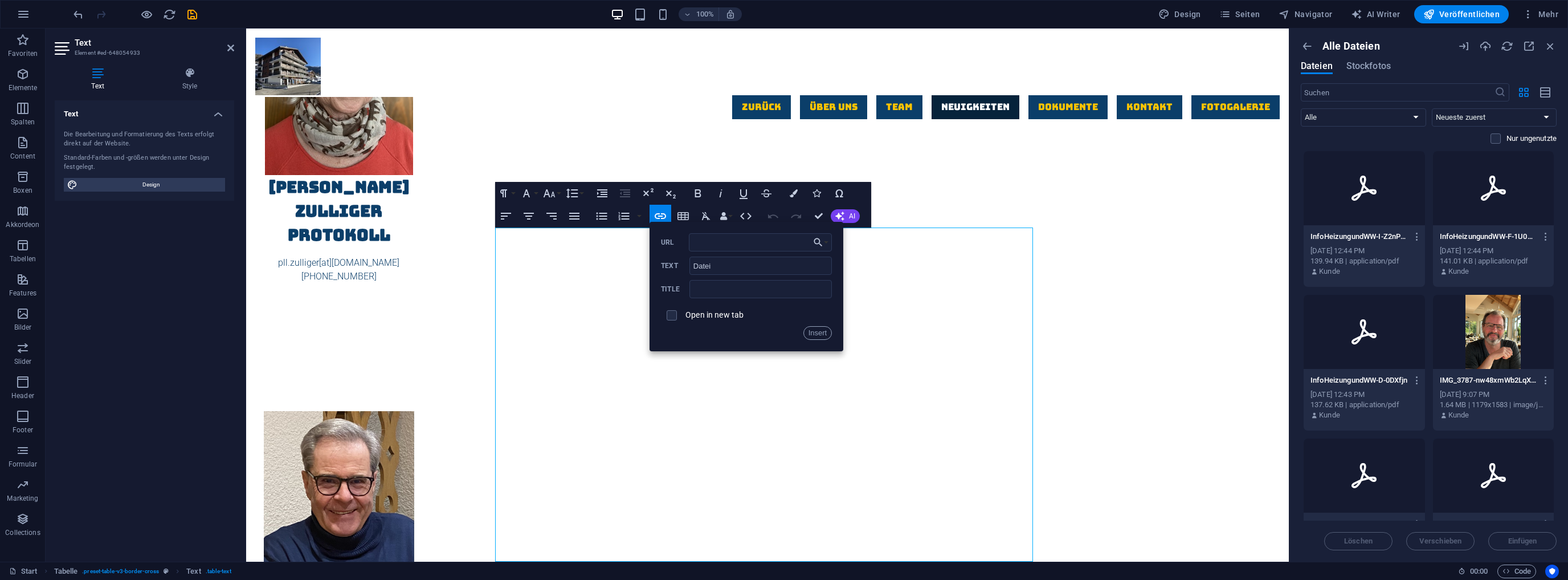
click at [1332, 319] on div at bounding box center [1365, 332] width 121 height 74
click at [818, 333] on button "Insert" at bounding box center [818, 332] width 29 height 13
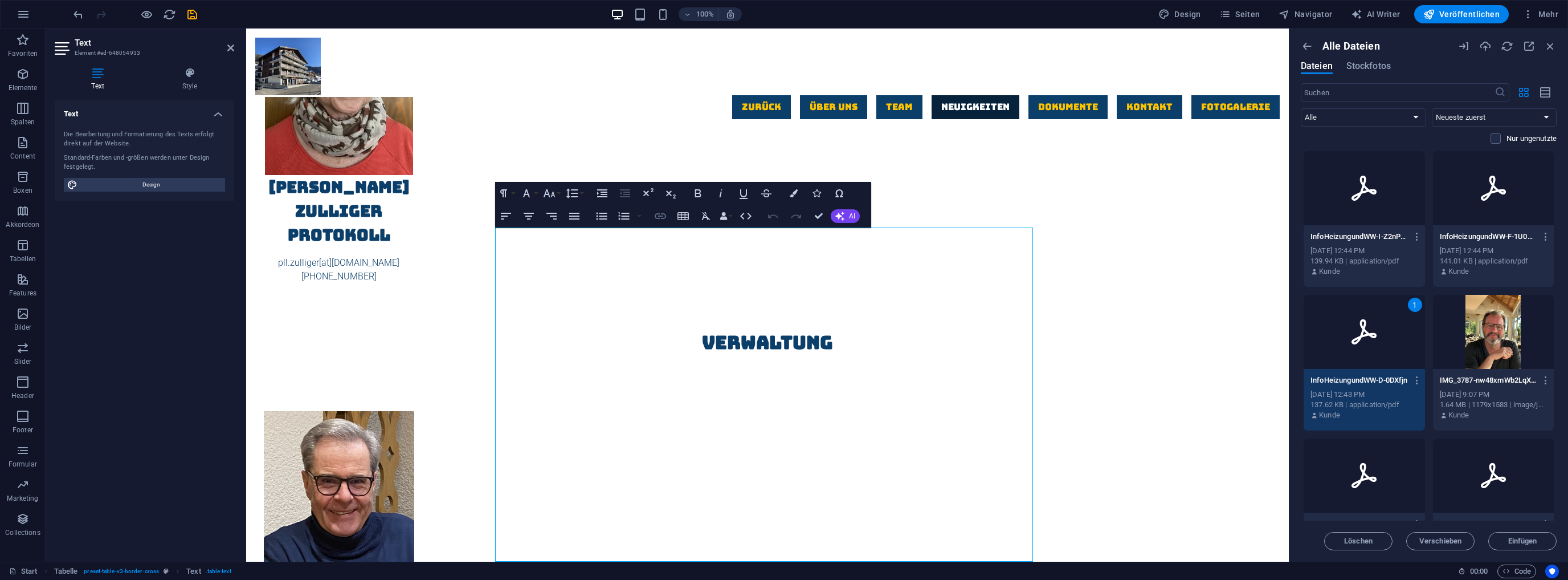
click at [661, 214] on icon "button" at bounding box center [660, 216] width 13 height 13
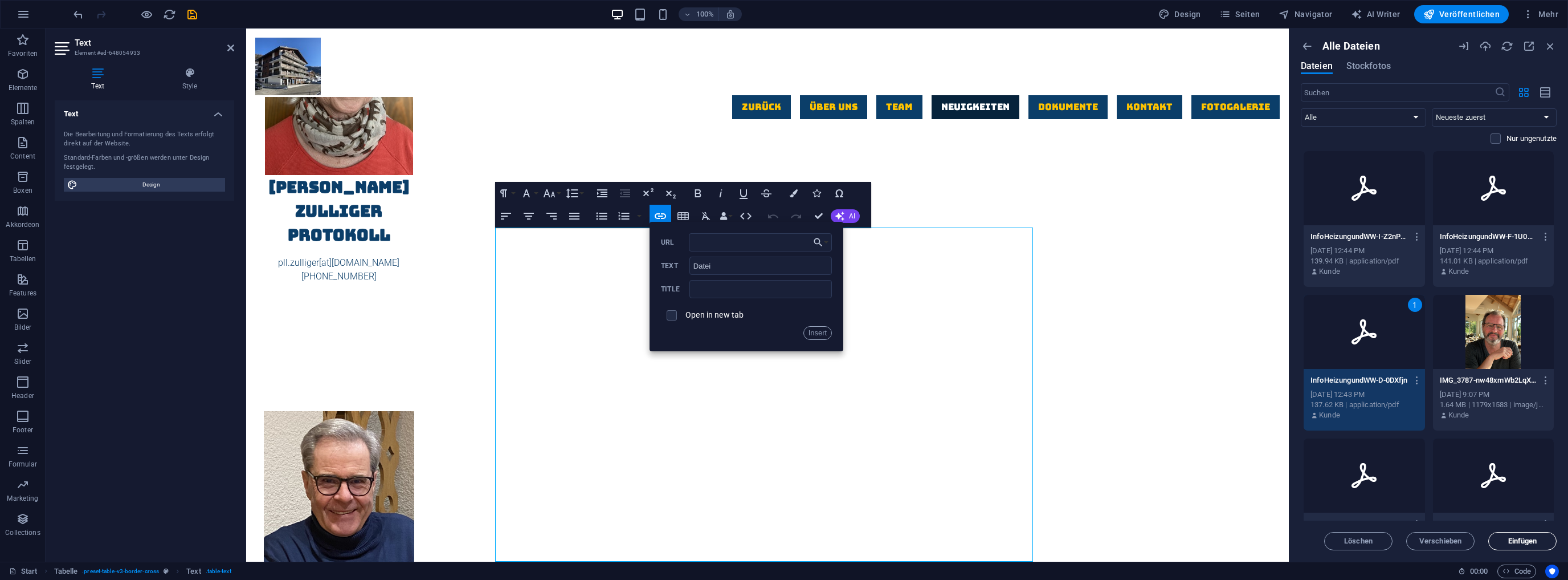
click at [1529, 541] on span "Einfügen" at bounding box center [1522, 541] width 29 height 7
click at [713, 243] on input "URL" at bounding box center [761, 243] width 144 height 18
click at [817, 239] on icon "button" at bounding box center [819, 243] width 8 height 8
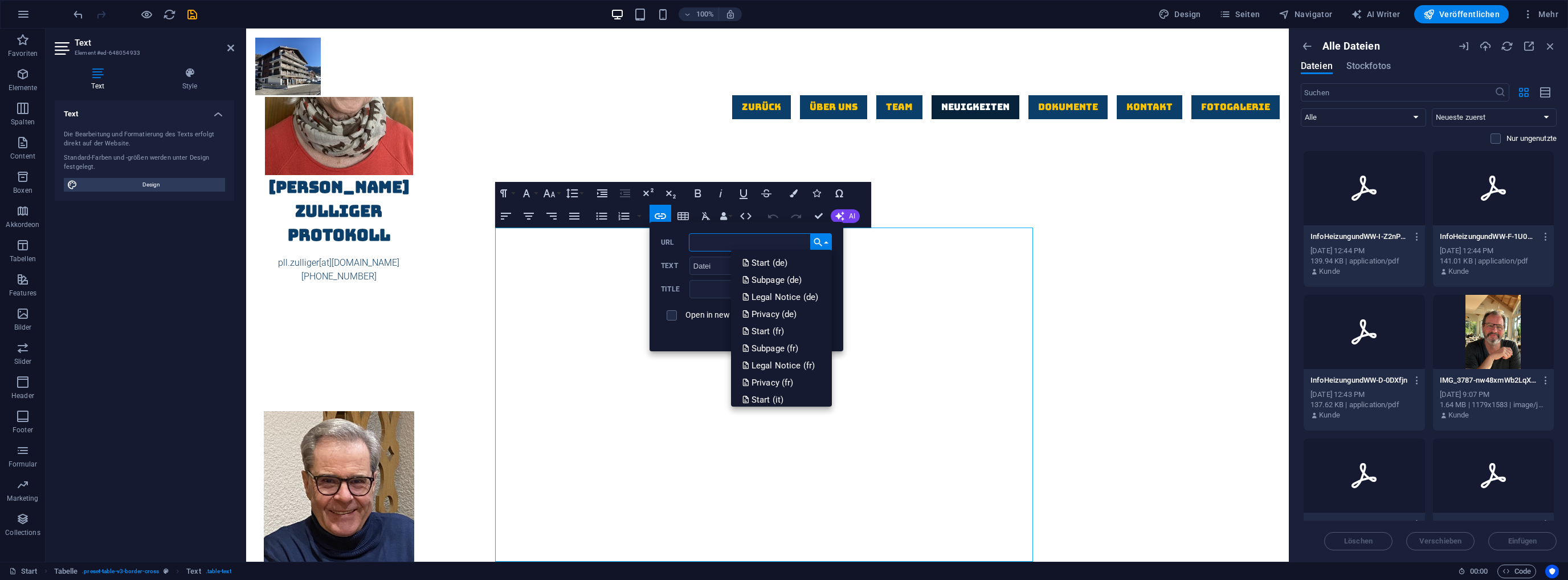
click at [713, 241] on input "URL" at bounding box center [761, 243] width 144 height 18
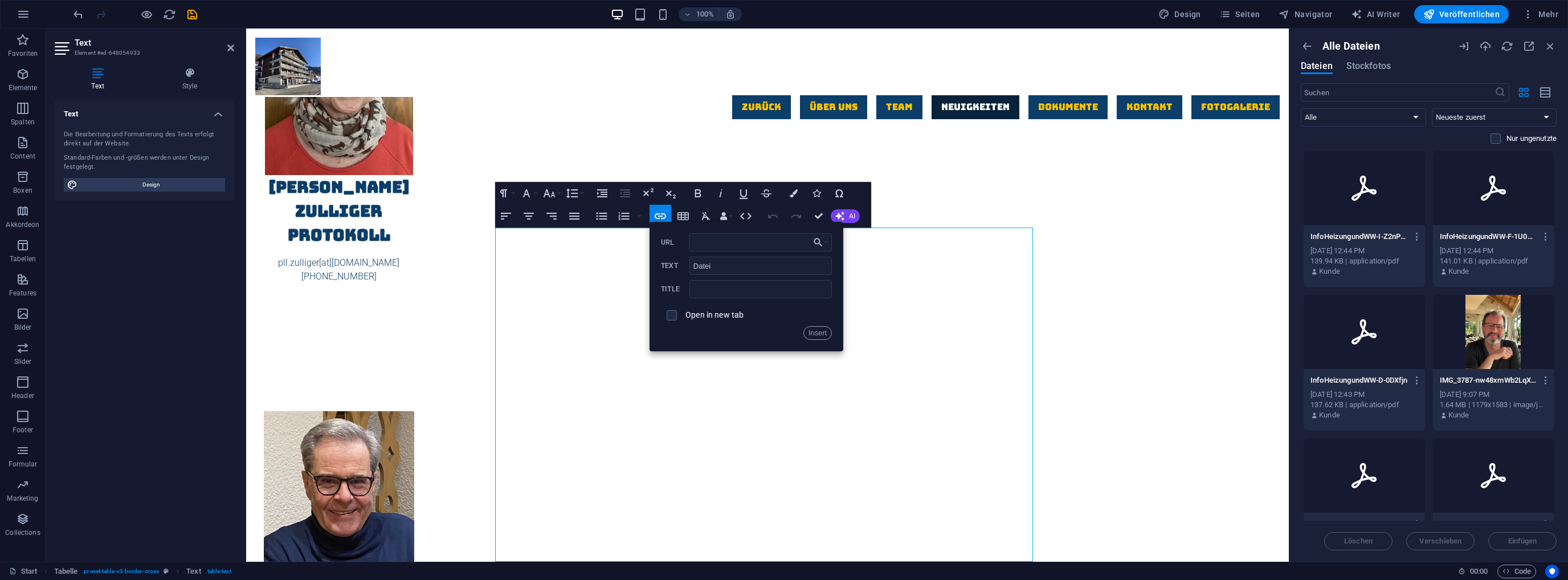
click at [1359, 353] on div at bounding box center [1365, 332] width 121 height 74
click at [1433, 539] on span "Verschieben" at bounding box center [1440, 541] width 42 height 7
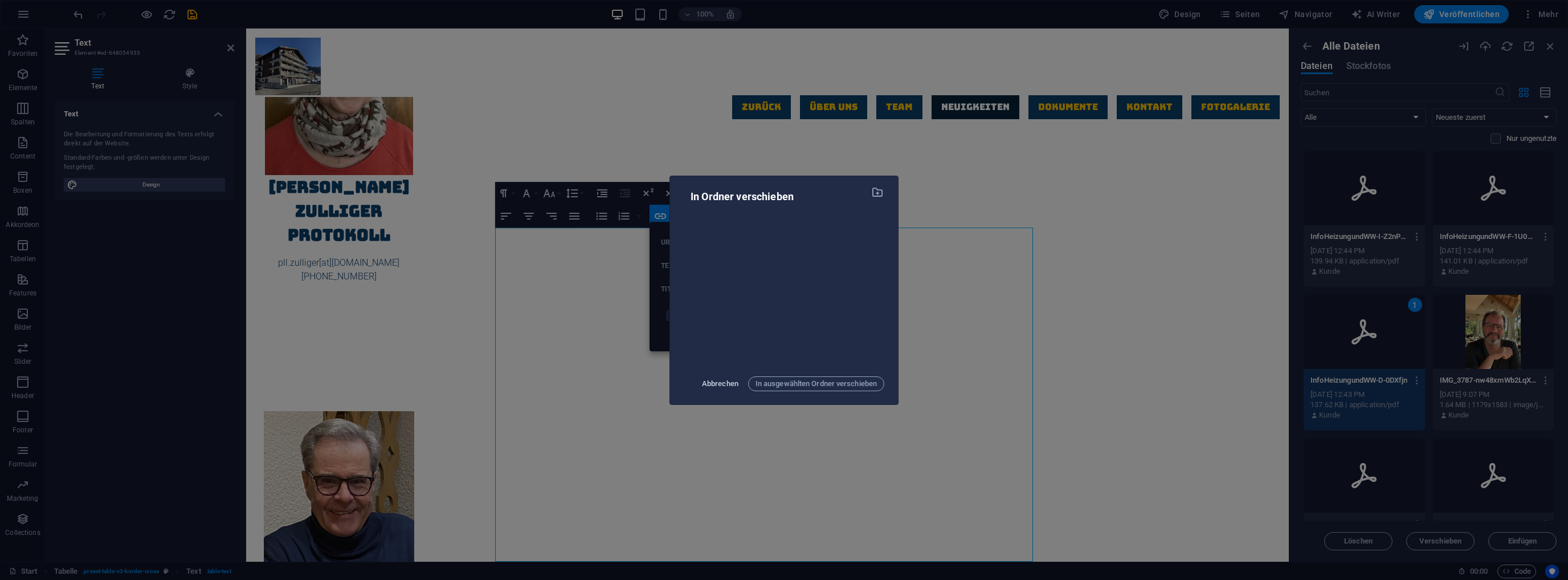
click at [727, 380] on span "Abbrechen" at bounding box center [720, 384] width 37 height 13
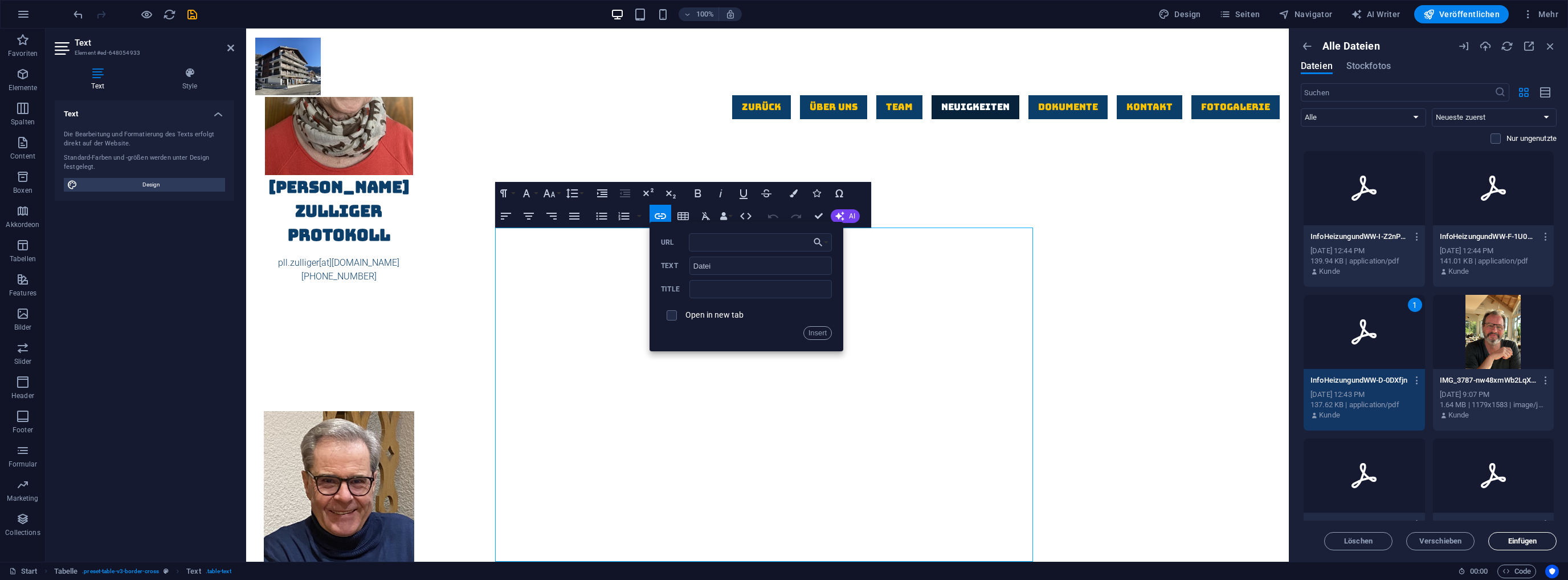
click at [1527, 540] on span "Einfügen" at bounding box center [1522, 541] width 29 height 7
click at [774, 247] on input "URL" at bounding box center [761, 243] width 144 height 18
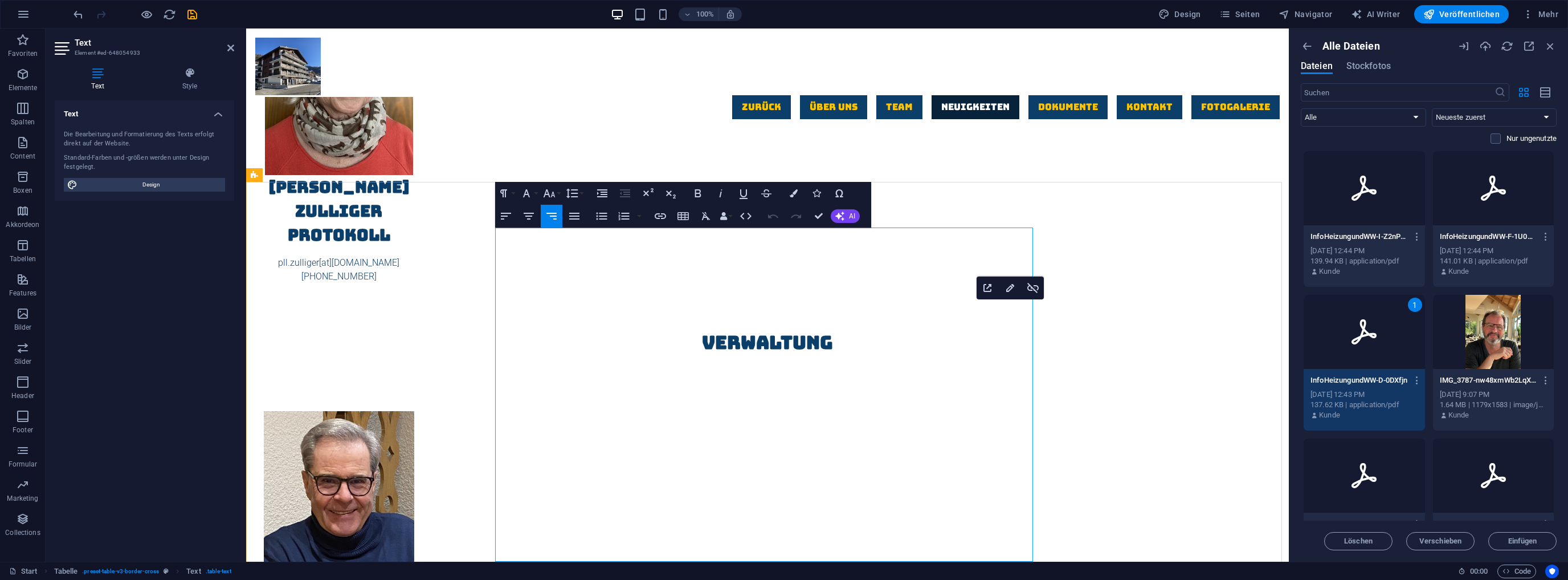
drag, startPoint x: 1006, startPoint y: 324, endPoint x: 1028, endPoint y: 322, distance: 22.1
type input "[URL][DOMAIN_NAME]"
checkbox input "true"
click at [660, 214] on icon "button" at bounding box center [660, 216] width 13 height 13
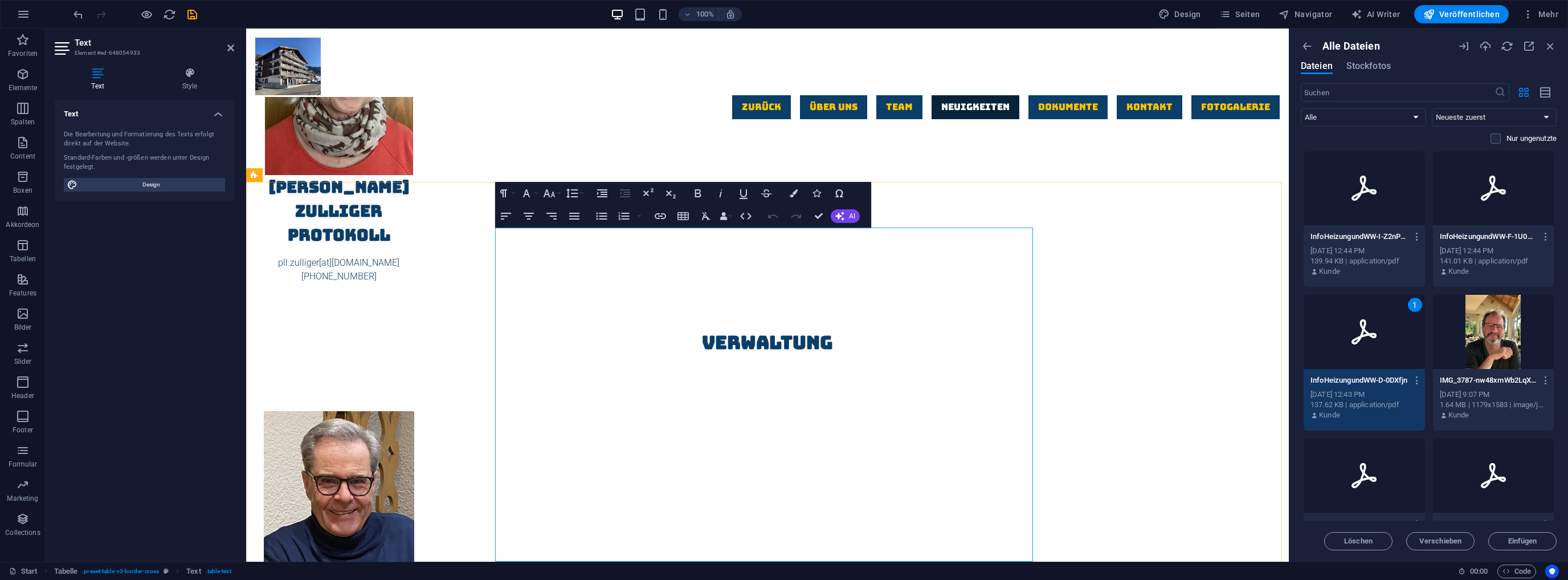
drag, startPoint x: 1028, startPoint y: 241, endPoint x: 1005, endPoint y: 243, distance: 23.1
checkbox input "false"
click at [661, 215] on icon "button" at bounding box center [660, 216] width 13 height 13
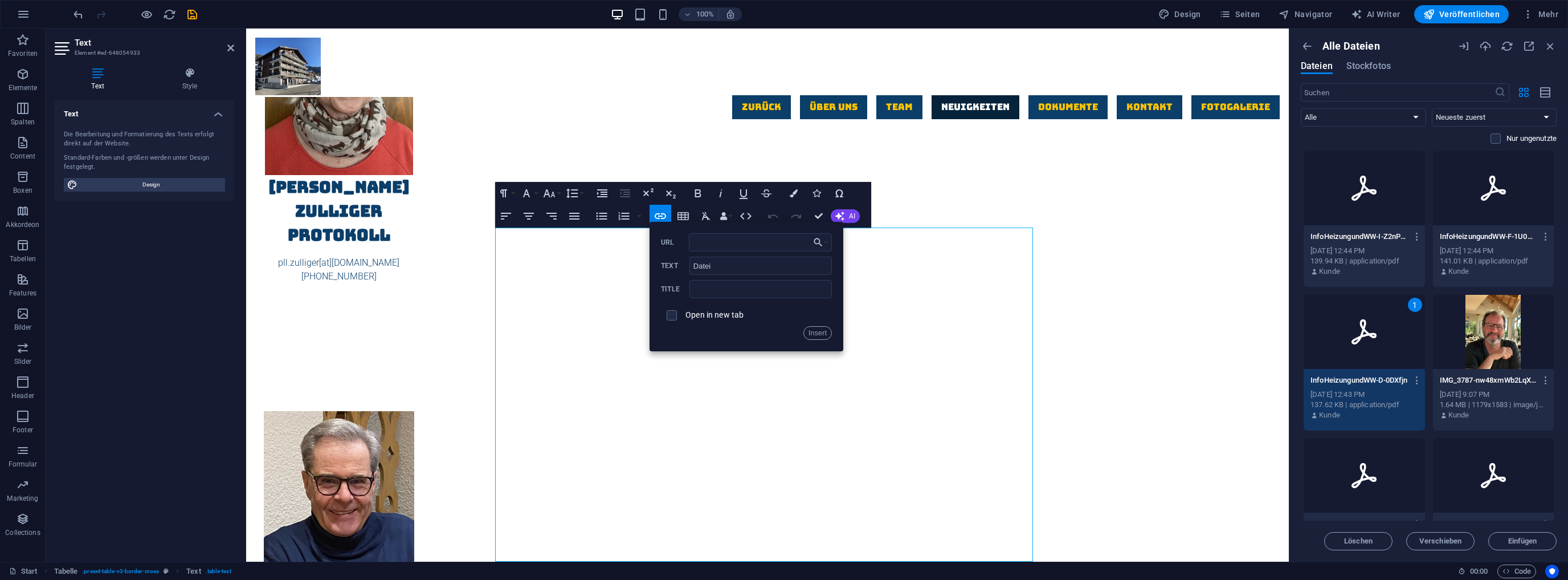
click at [1365, 396] on div "Oct 2, 2025 12:43 PM" at bounding box center [1365, 395] width 108 height 10
click at [1373, 356] on div at bounding box center [1365, 332] width 121 height 74
click at [1526, 538] on span "Einfügen" at bounding box center [1522, 541] width 29 height 7
click at [821, 333] on button "Insert" at bounding box center [818, 332] width 29 height 13
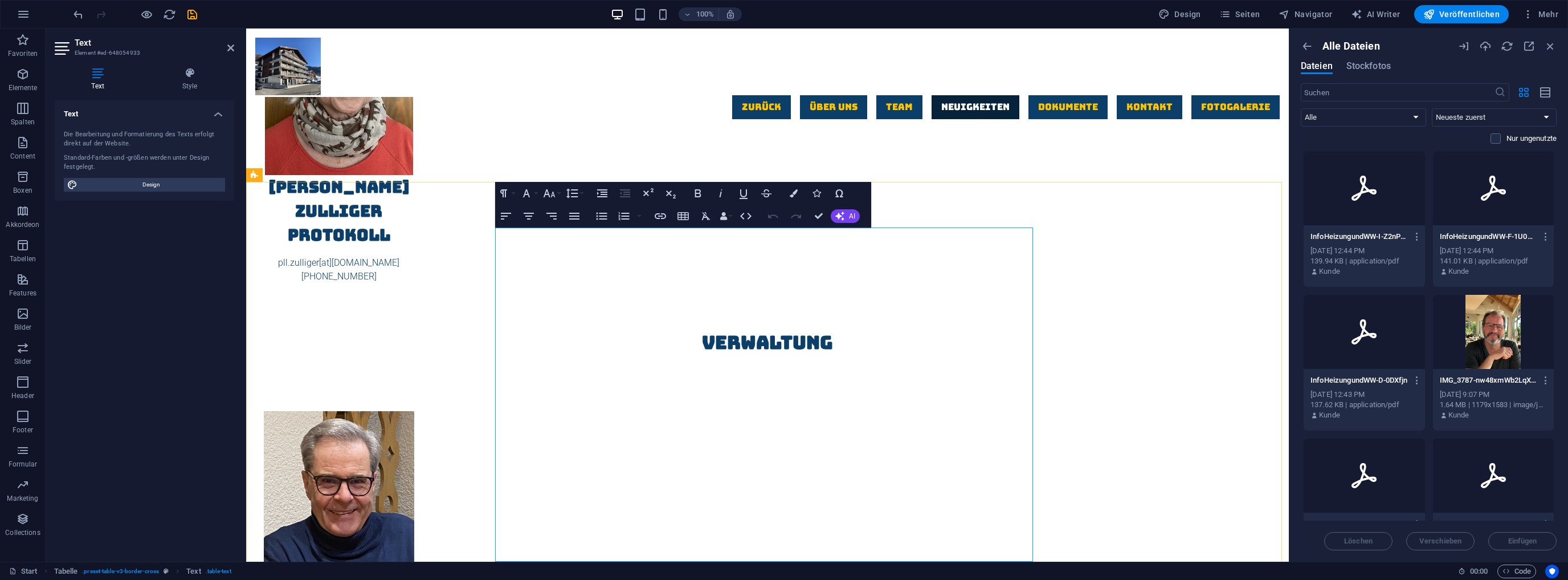
drag, startPoint x: 1008, startPoint y: 239, endPoint x: 1051, endPoint y: 244, distance: 43.3
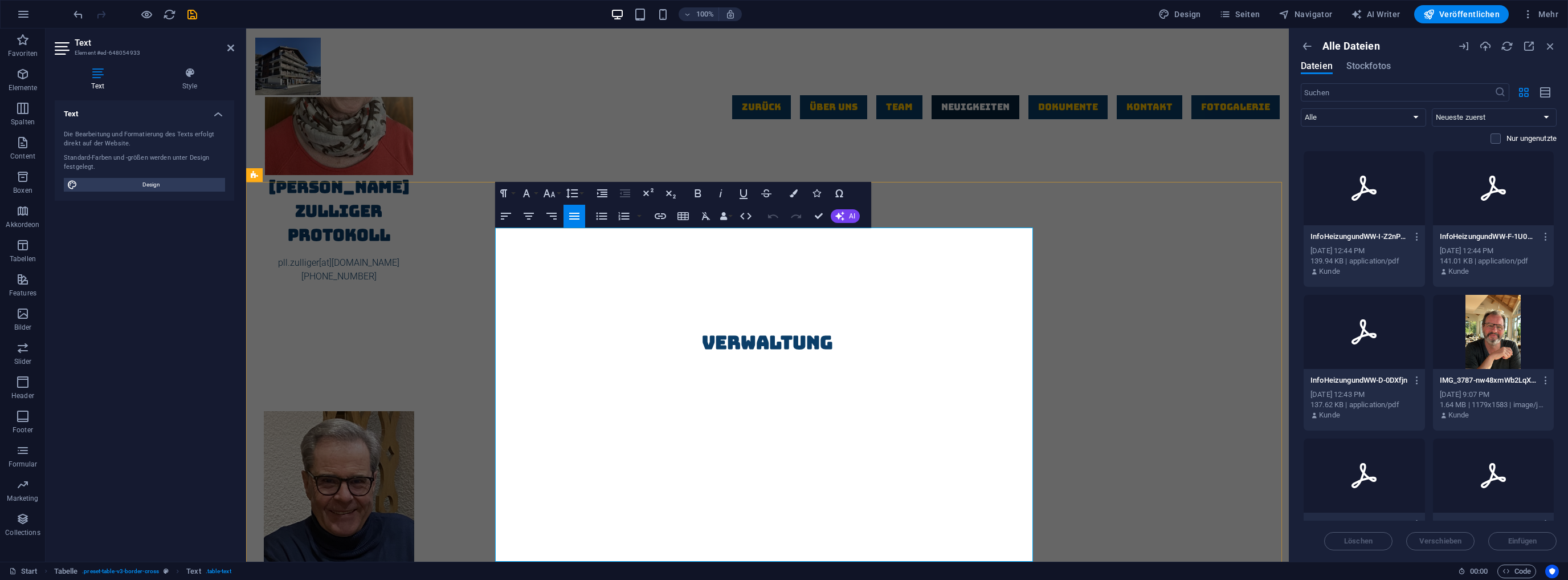
drag, startPoint x: 1009, startPoint y: 241, endPoint x: 1028, endPoint y: 240, distance: 19.0
click at [664, 214] on icon "button" at bounding box center [660, 216] width 13 height 13
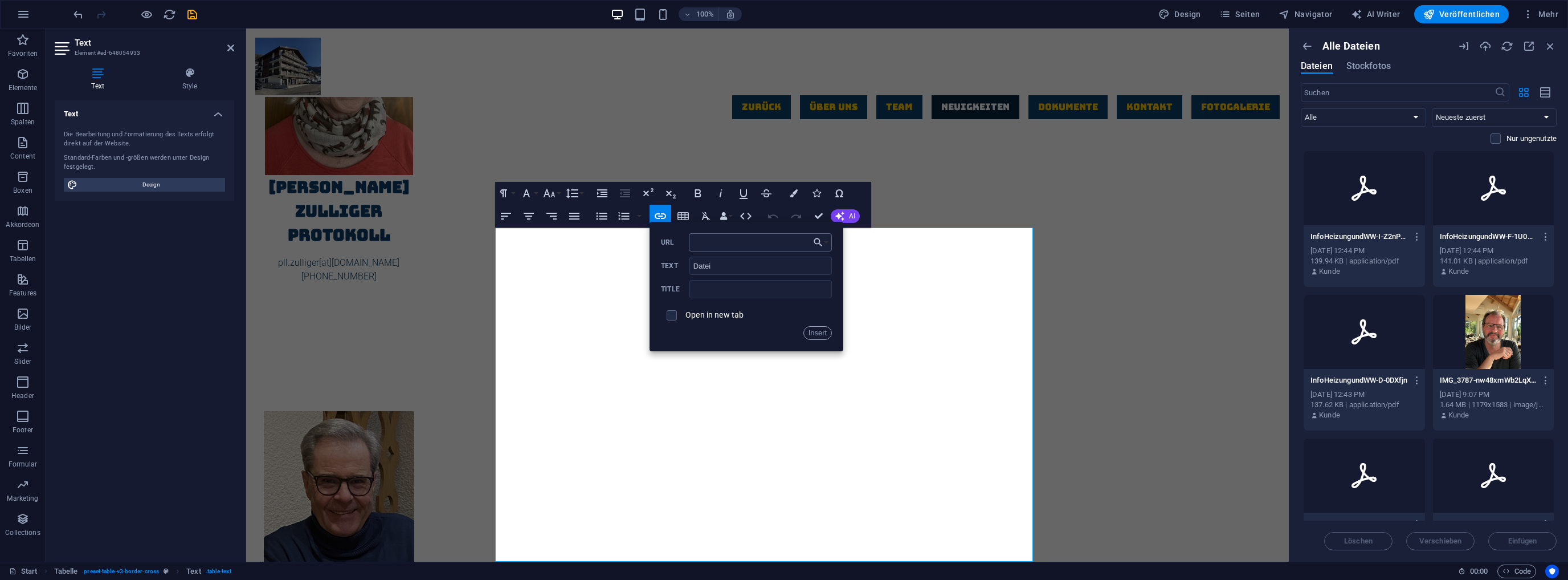
click at [777, 241] on input "URL" at bounding box center [761, 243] width 144 height 18
click at [1355, 334] on icon at bounding box center [1364, 332] width 27 height 27
click at [1366, 406] on div "137.62 KB | application/pdf" at bounding box center [1365, 405] width 108 height 10
click at [1374, 404] on div "137.62 KB | application/pdf" at bounding box center [1365, 405] width 108 height 10
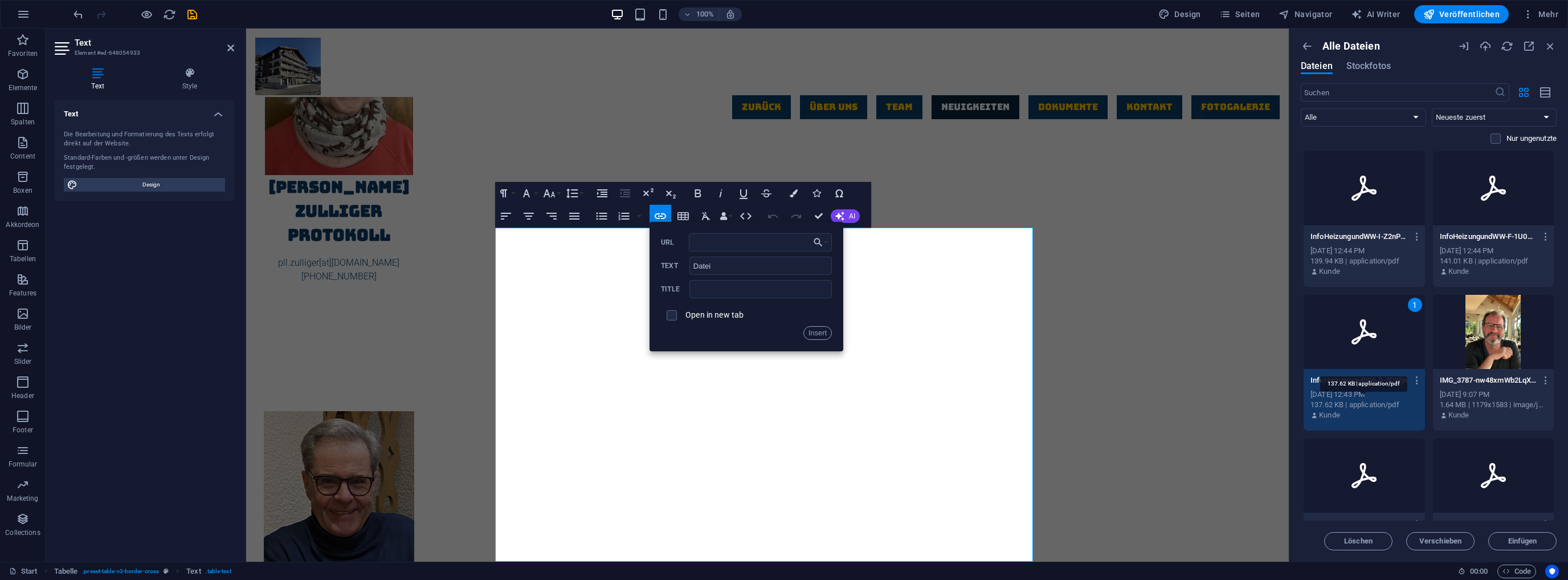
click at [1374, 404] on div "137.62 KB | application/pdf" at bounding box center [1365, 405] width 108 height 10
click at [1414, 379] on icon "button" at bounding box center [1417, 381] width 11 height 10
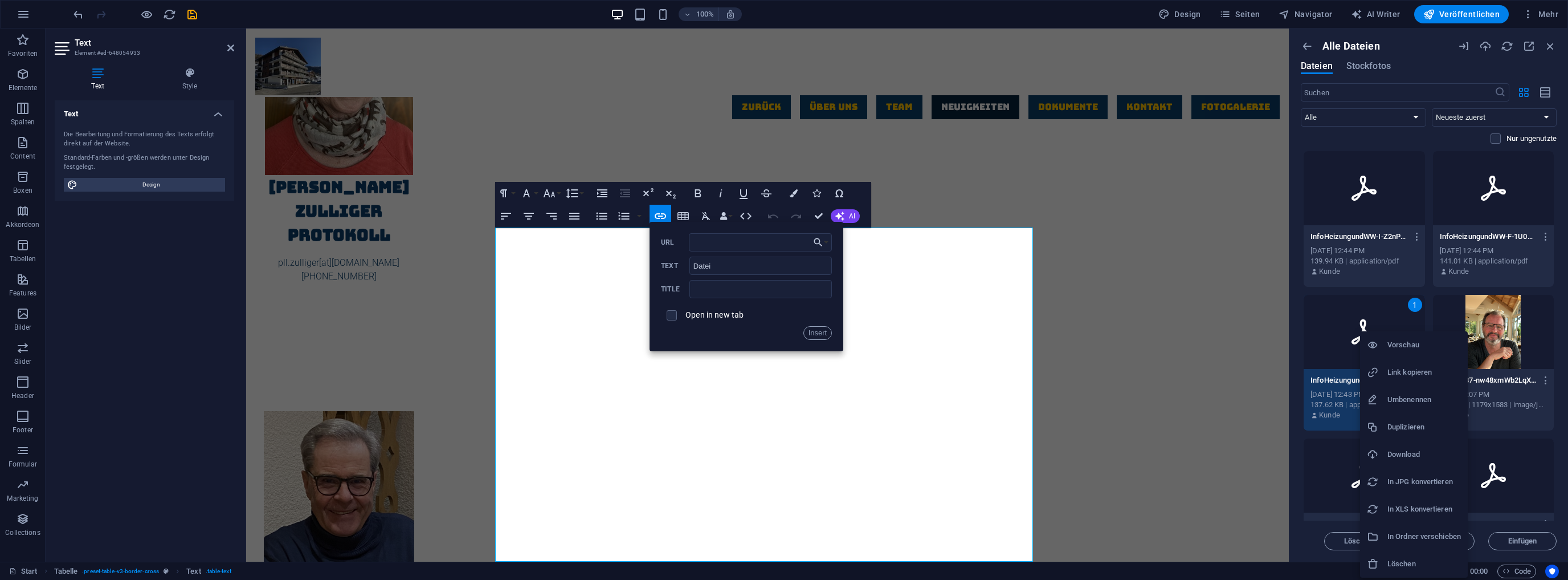
click at [1423, 370] on h6 "Link kopieren" at bounding box center [1424, 372] width 74 height 13
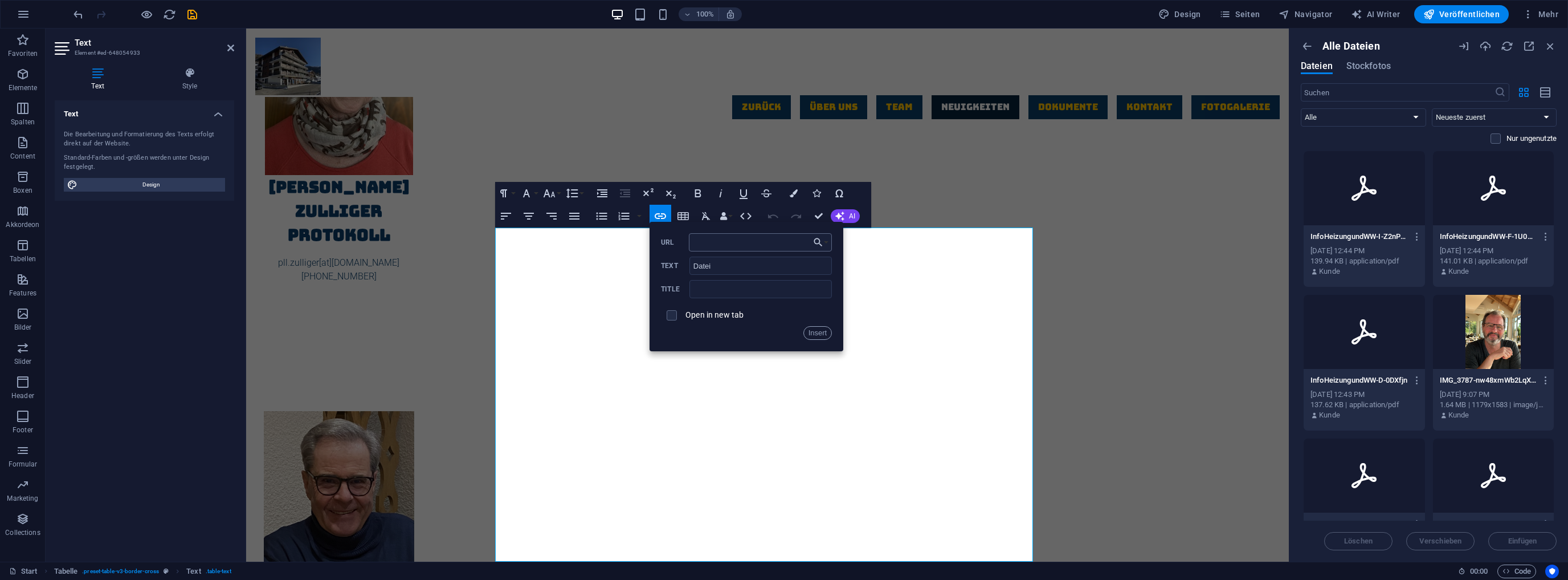
click at [711, 241] on input "URL" at bounding box center [761, 243] width 144 height 18
click at [820, 330] on button "Insert" at bounding box center [818, 332] width 29 height 13
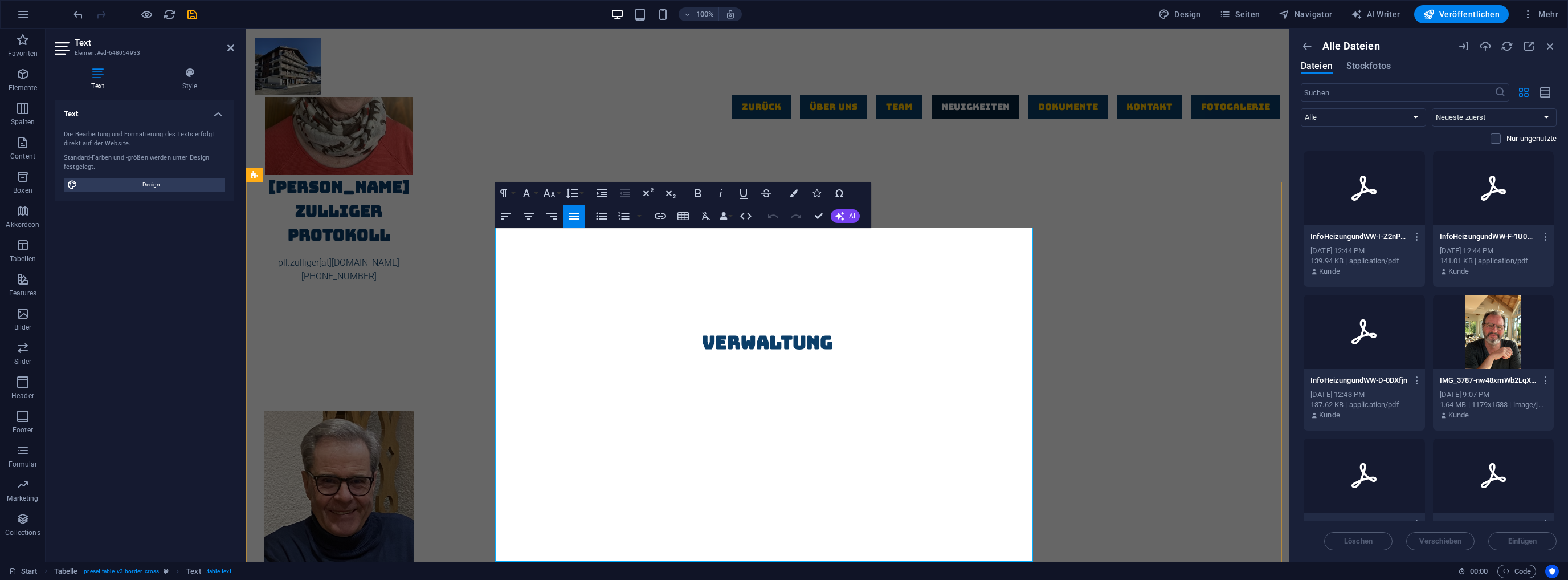
drag, startPoint x: 1007, startPoint y: 239, endPoint x: 1028, endPoint y: 240, distance: 21.0
click at [659, 213] on icon "button" at bounding box center [660, 216] width 13 height 13
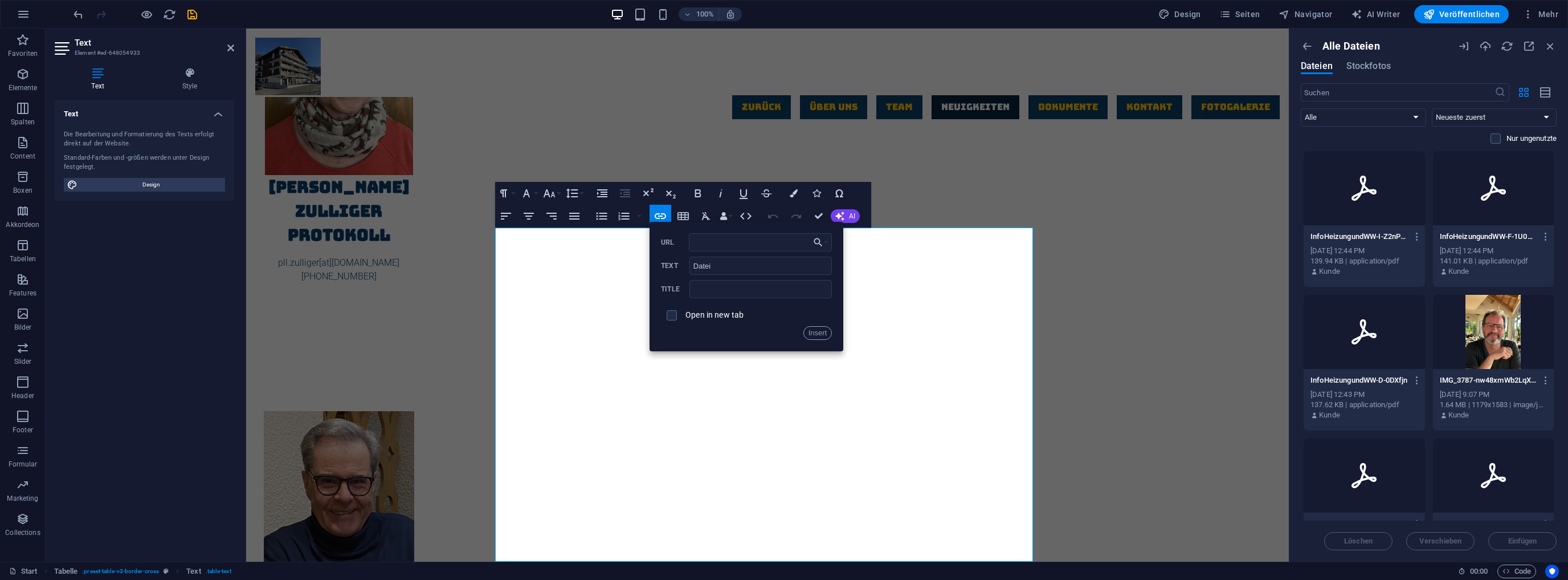
click at [1372, 345] on icon at bounding box center [1364, 332] width 27 height 27
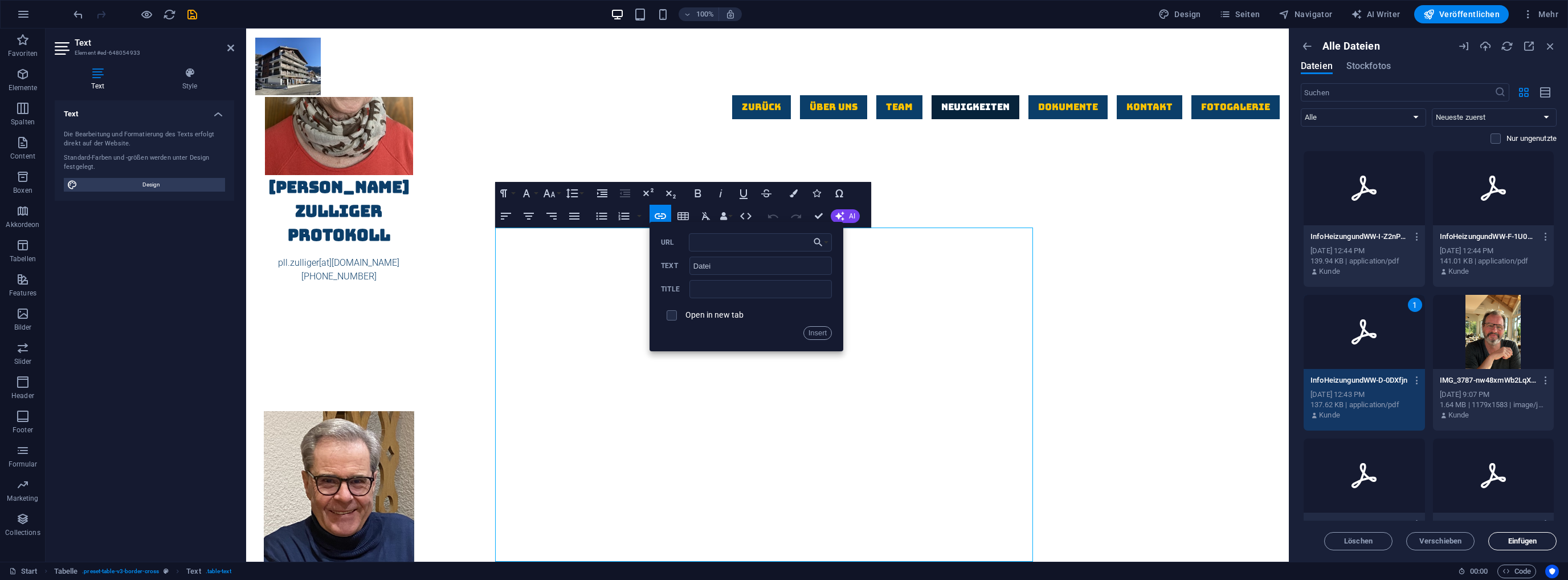
click at [1533, 542] on span "Einfügen" at bounding box center [1522, 541] width 29 height 7
click at [816, 239] on icon "button" at bounding box center [818, 242] width 12 height 13
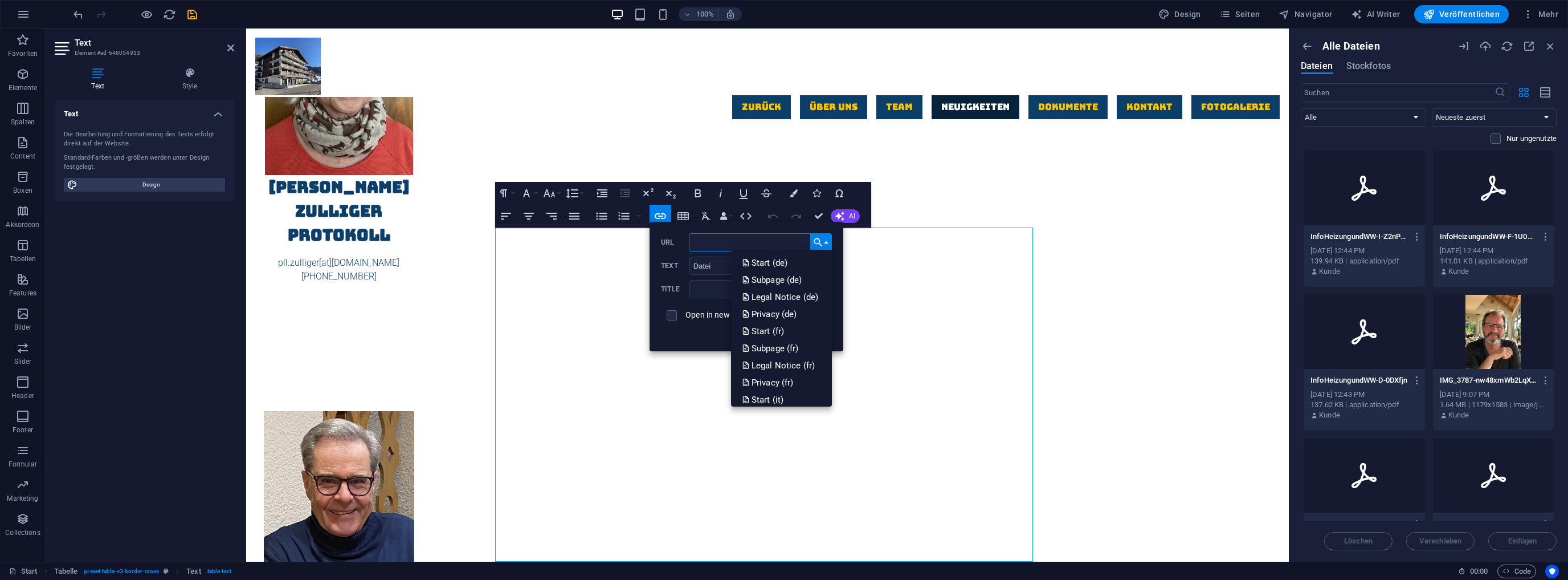
click at [705, 243] on input "URL" at bounding box center [761, 243] width 144 height 18
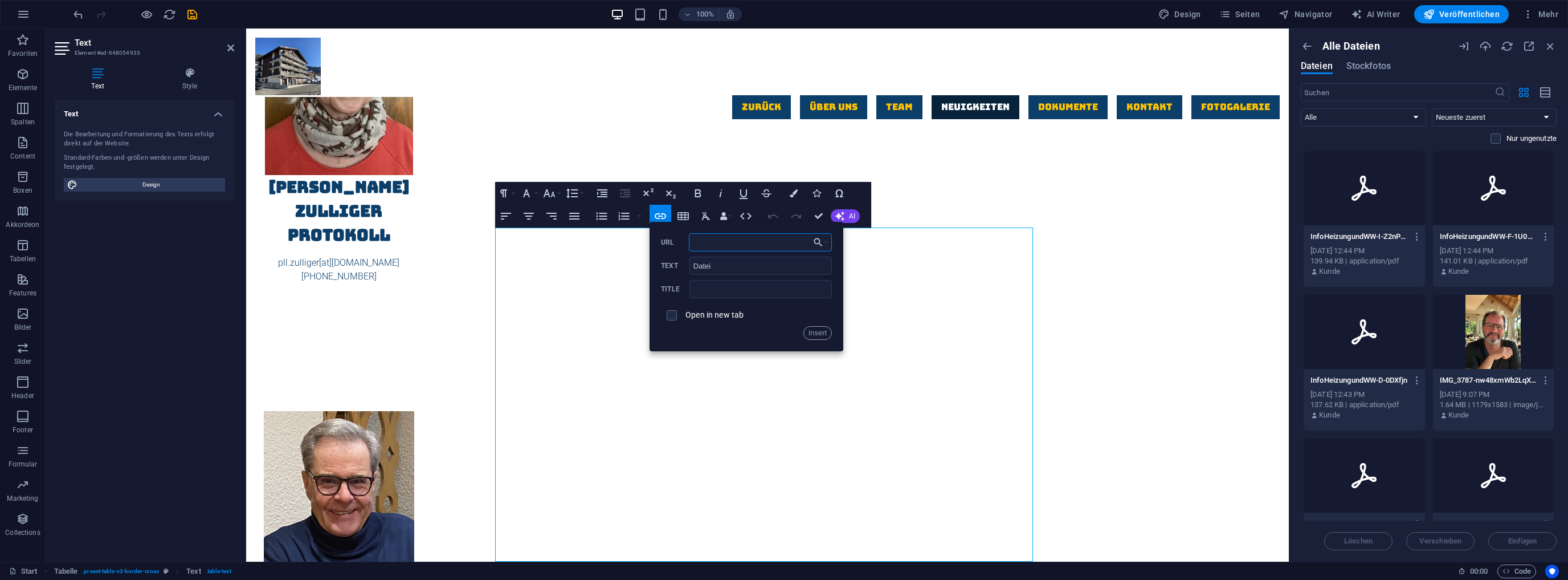
click at [705, 243] on input "URL" at bounding box center [761, 243] width 144 height 18
click at [1377, 315] on div at bounding box center [784, 290] width 1568 height 580
click at [1364, 335] on icon at bounding box center [1365, 332] width 25 height 25
click at [1533, 543] on span "Einfügen" at bounding box center [1522, 541] width 29 height 7
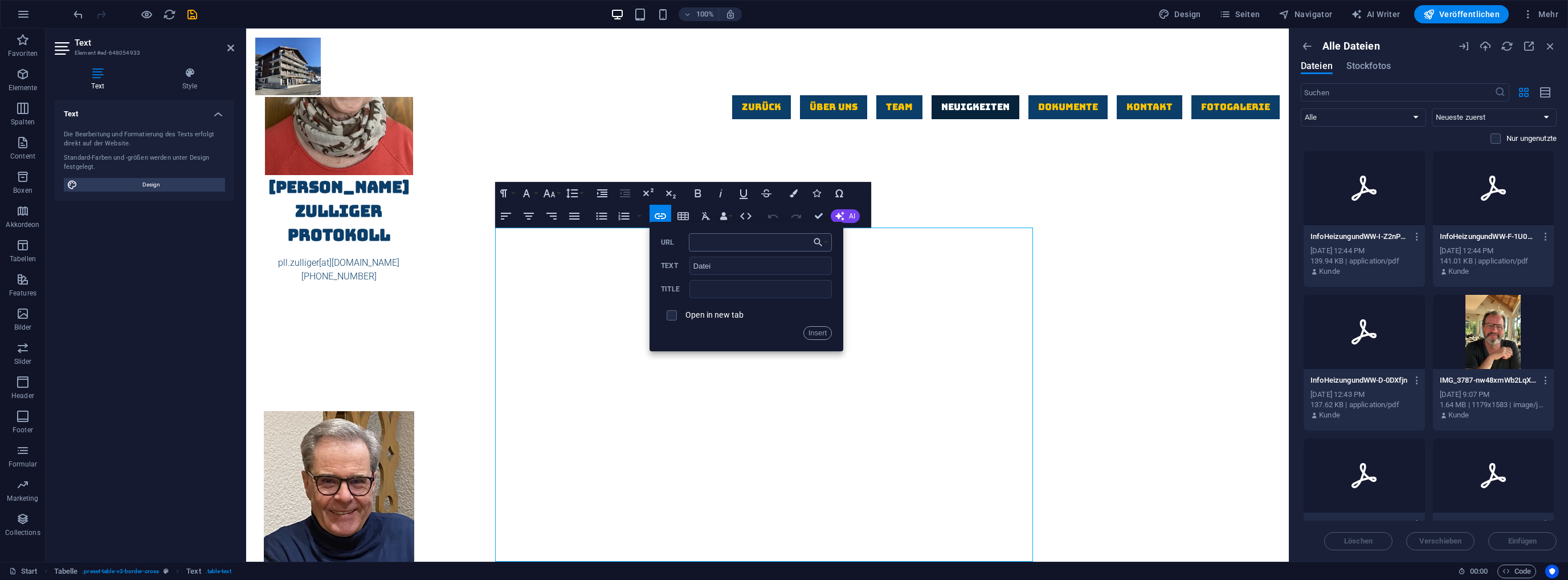
click at [719, 243] on input "URL" at bounding box center [761, 243] width 144 height 18
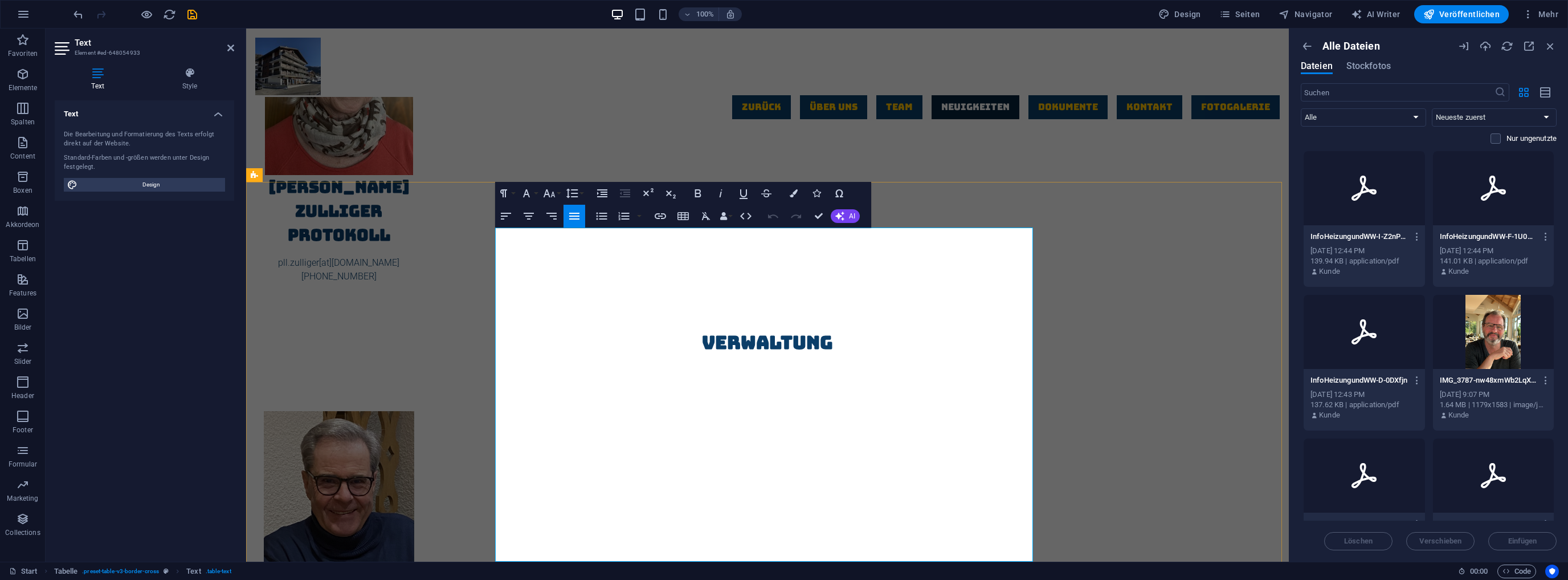
drag, startPoint x: 1007, startPoint y: 268, endPoint x: 1029, endPoint y: 266, distance: 22.1
click at [661, 212] on icon "button" at bounding box center [660, 216] width 13 height 13
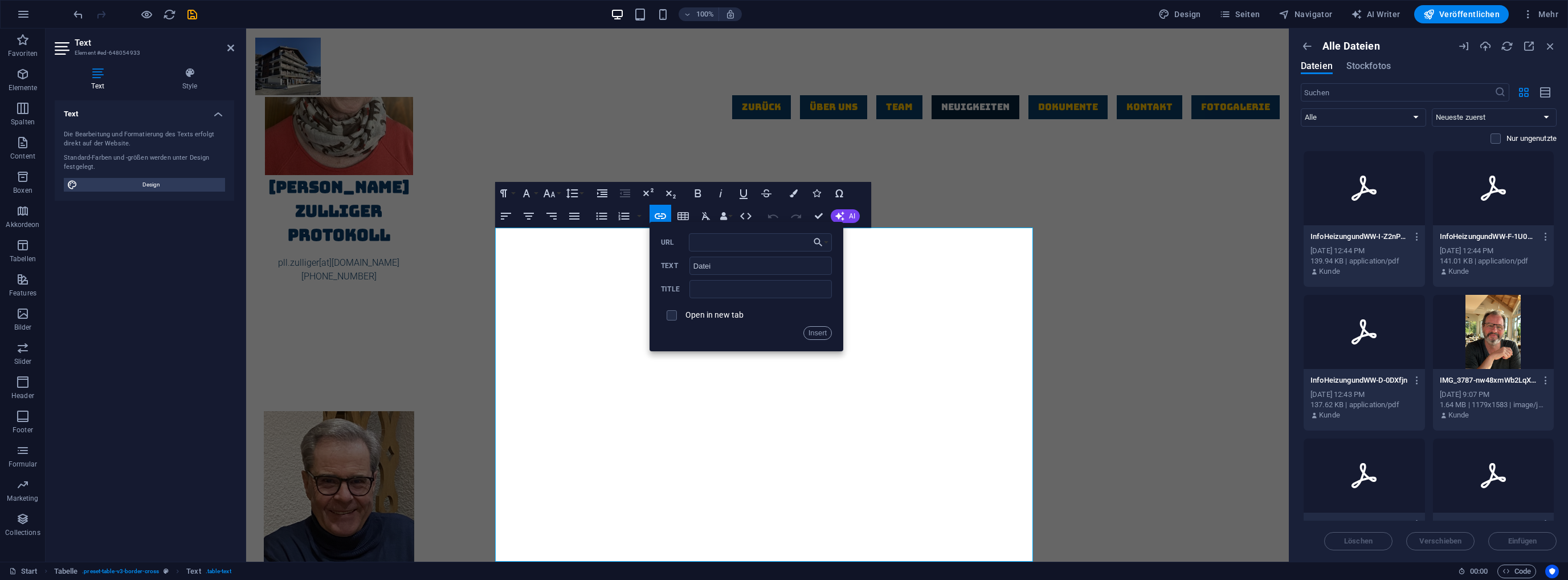
click at [1508, 204] on div at bounding box center [1494, 188] width 121 height 74
click at [1515, 539] on span "Einfügen" at bounding box center [1522, 541] width 29 height 7
click at [1501, 193] on icon at bounding box center [1493, 188] width 25 height 25
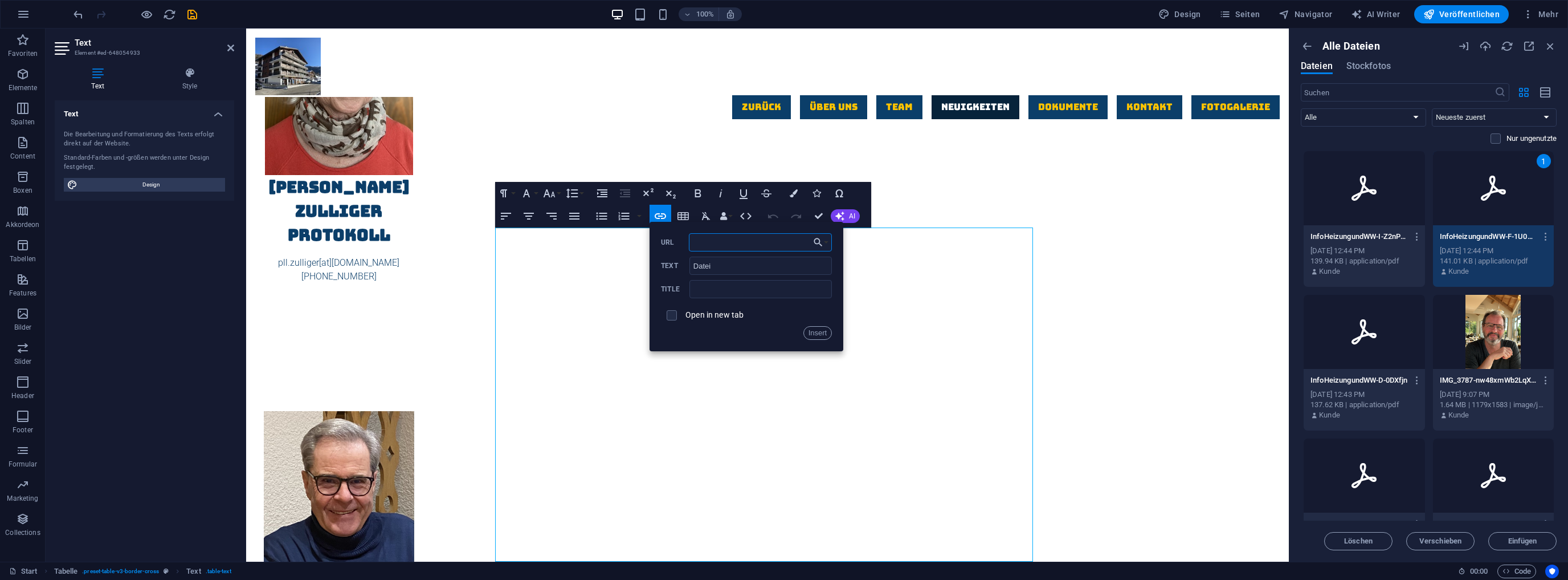
click at [700, 240] on input "URL" at bounding box center [761, 243] width 144 height 18
click at [816, 332] on button "Insert" at bounding box center [818, 332] width 29 height 13
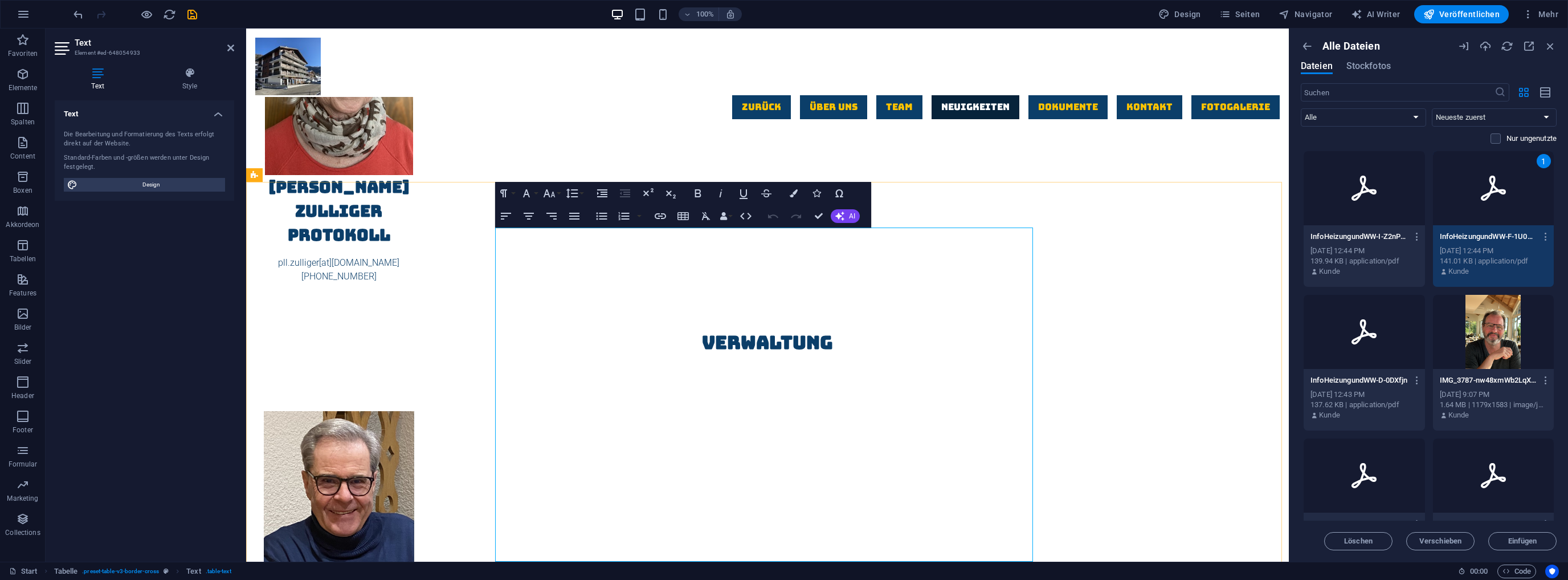
drag, startPoint x: 1006, startPoint y: 267, endPoint x: 1027, endPoint y: 268, distance: 21.0
click at [659, 214] on icon "button" at bounding box center [660, 216] width 13 height 13
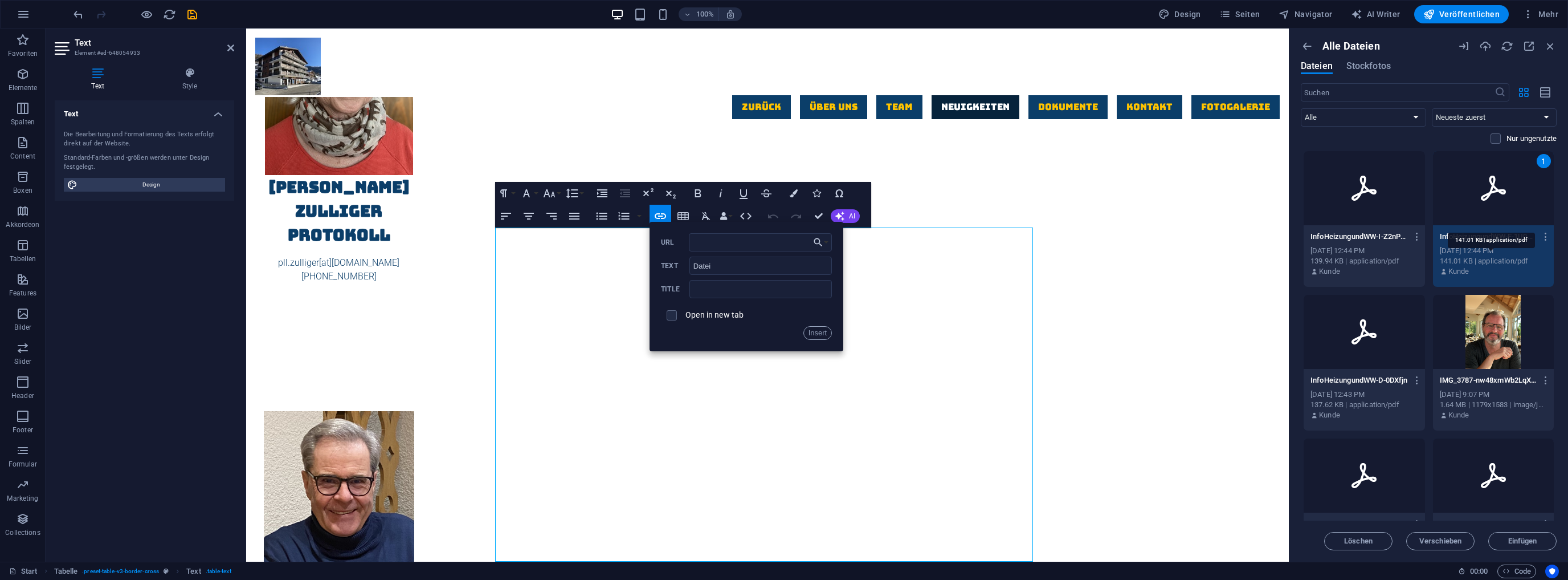
click at [1505, 264] on div "141.01 KB | application/pdf" at bounding box center [1494, 261] width 108 height 10
click at [1546, 235] on icon "button" at bounding box center [1546, 237] width 11 height 10
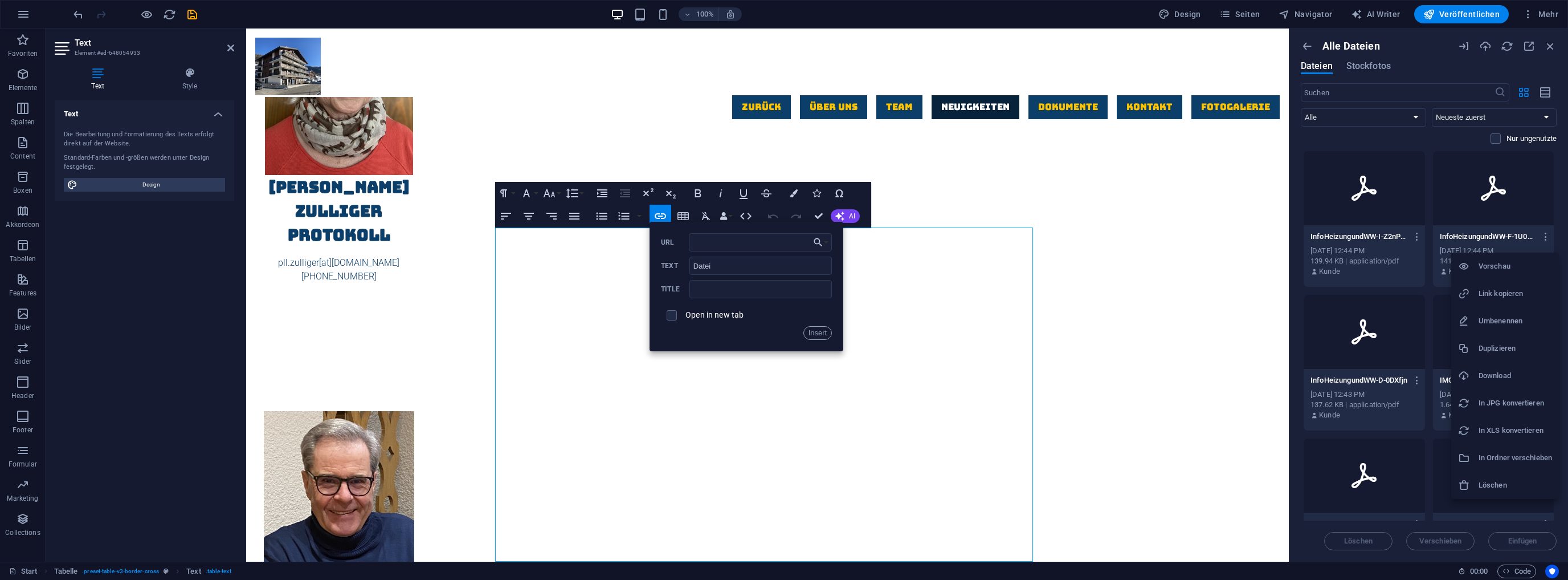
click at [1510, 292] on h6 "Link kopieren" at bounding box center [1516, 293] width 74 height 13
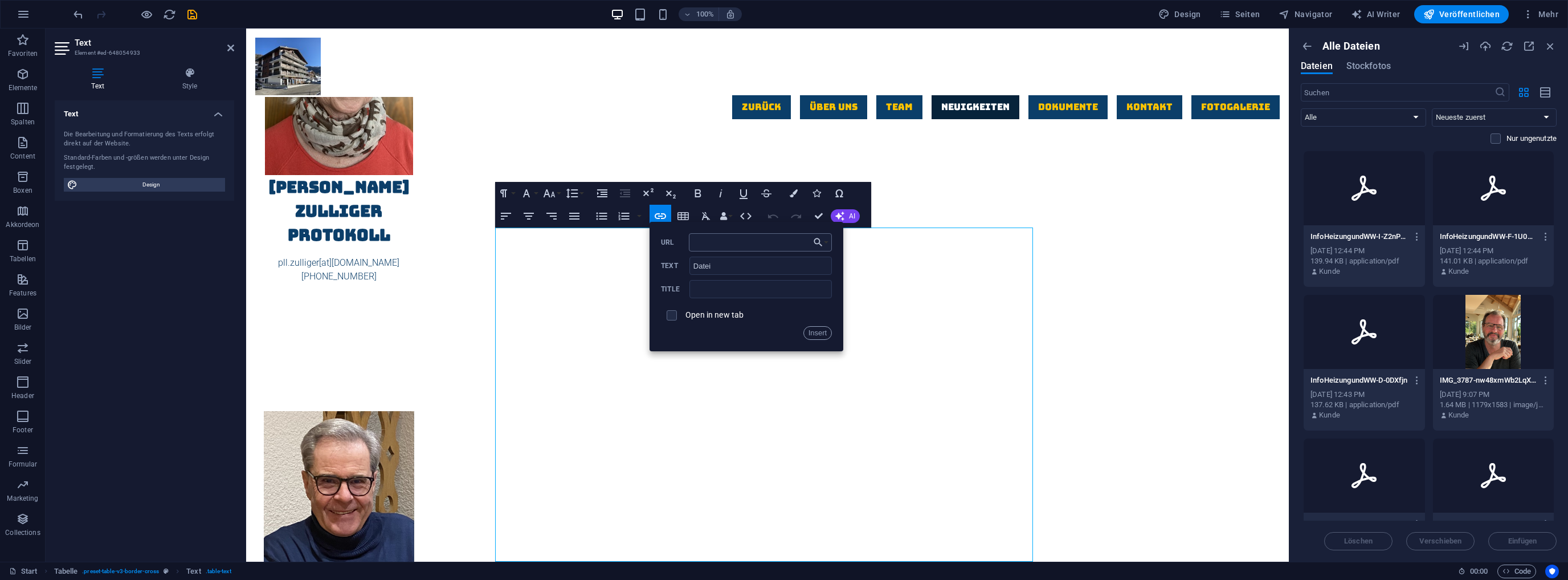
click at [718, 239] on input "URL" at bounding box center [761, 243] width 144 height 18
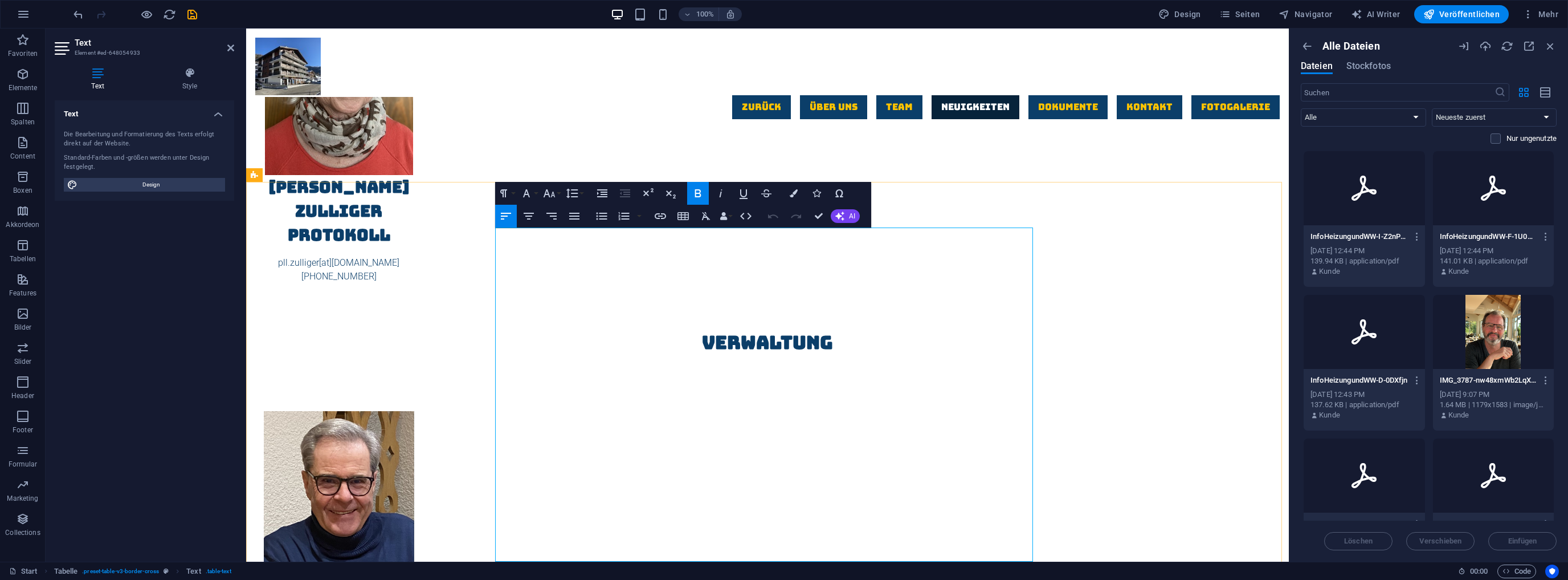
drag, startPoint x: 1007, startPoint y: 268, endPoint x: 1016, endPoint y: 268, distance: 9.0
drag, startPoint x: 1008, startPoint y: 240, endPoint x: 1028, endPoint y: 239, distance: 20.0
click at [658, 213] on icon "button" at bounding box center [660, 216] width 13 height 13
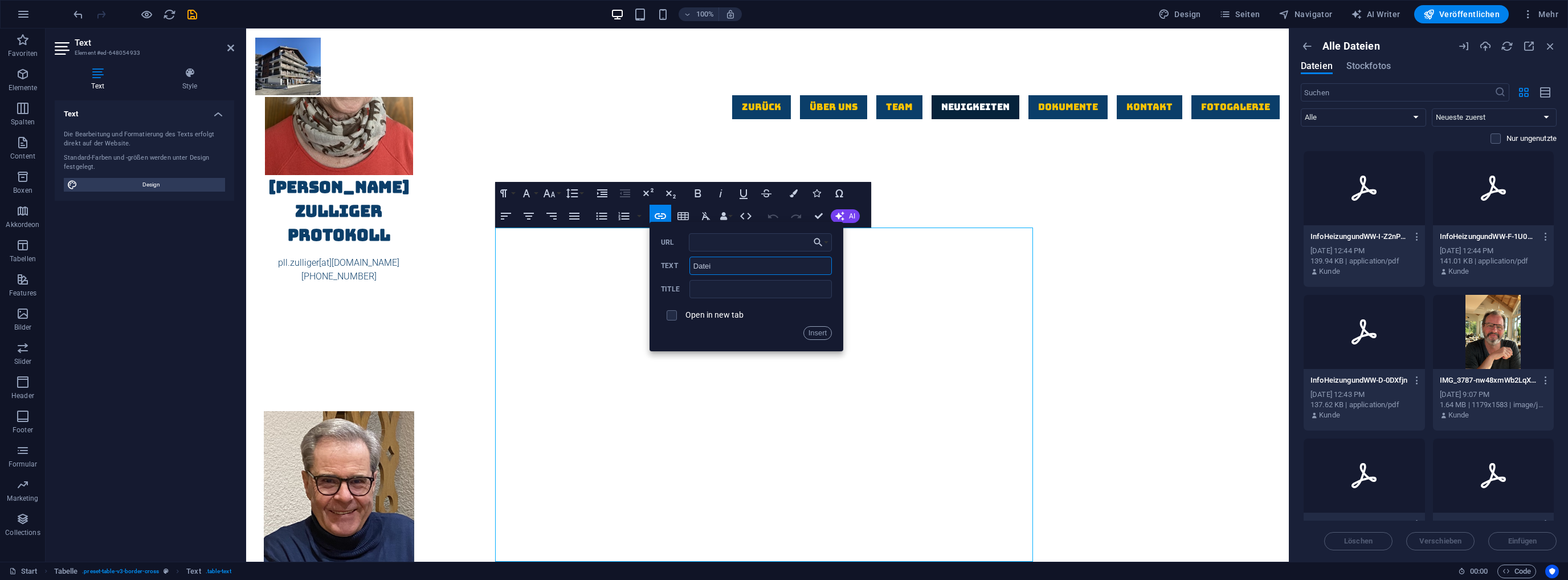
click at [712, 266] on input "Datei" at bounding box center [761, 266] width 143 height 18
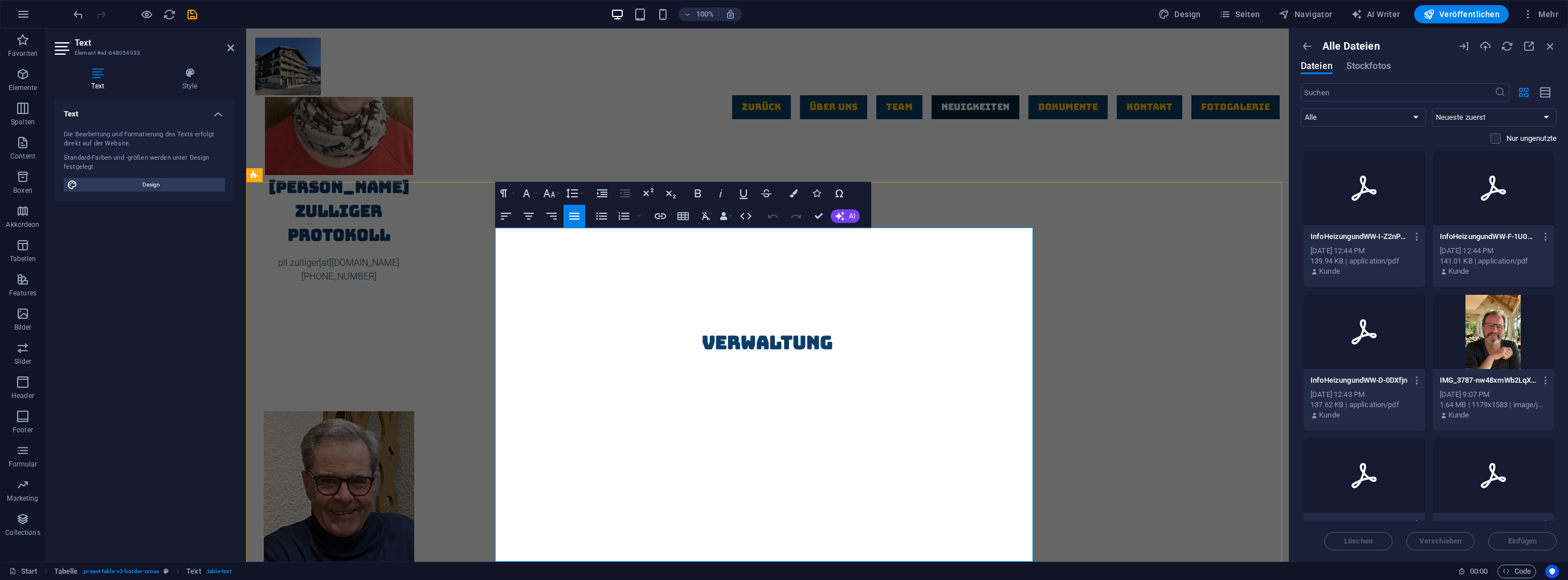
drag, startPoint x: 1007, startPoint y: 326, endPoint x: 1029, endPoint y: 325, distance: 22.0
click at [660, 214] on icon "button" at bounding box center [660, 216] width 13 height 13
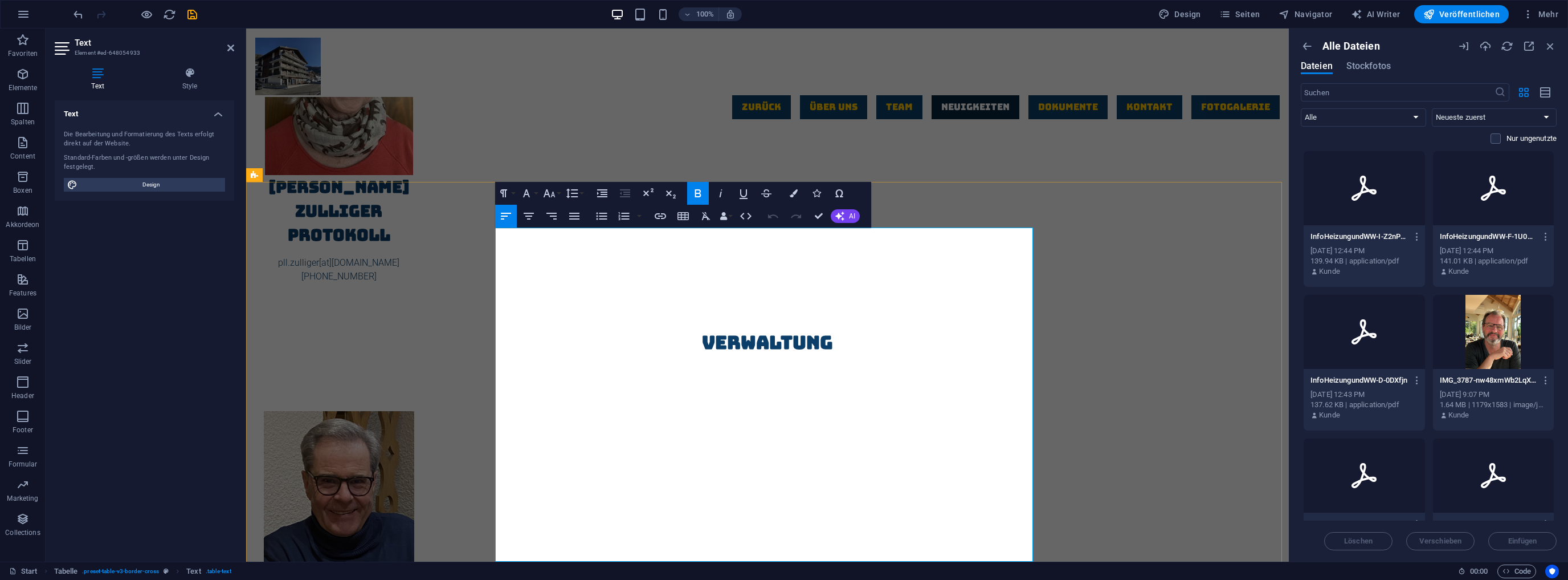
drag, startPoint x: 1007, startPoint y: 237, endPoint x: 1029, endPoint y: 241, distance: 22.4
click at [661, 214] on icon "button" at bounding box center [660, 216] width 13 height 13
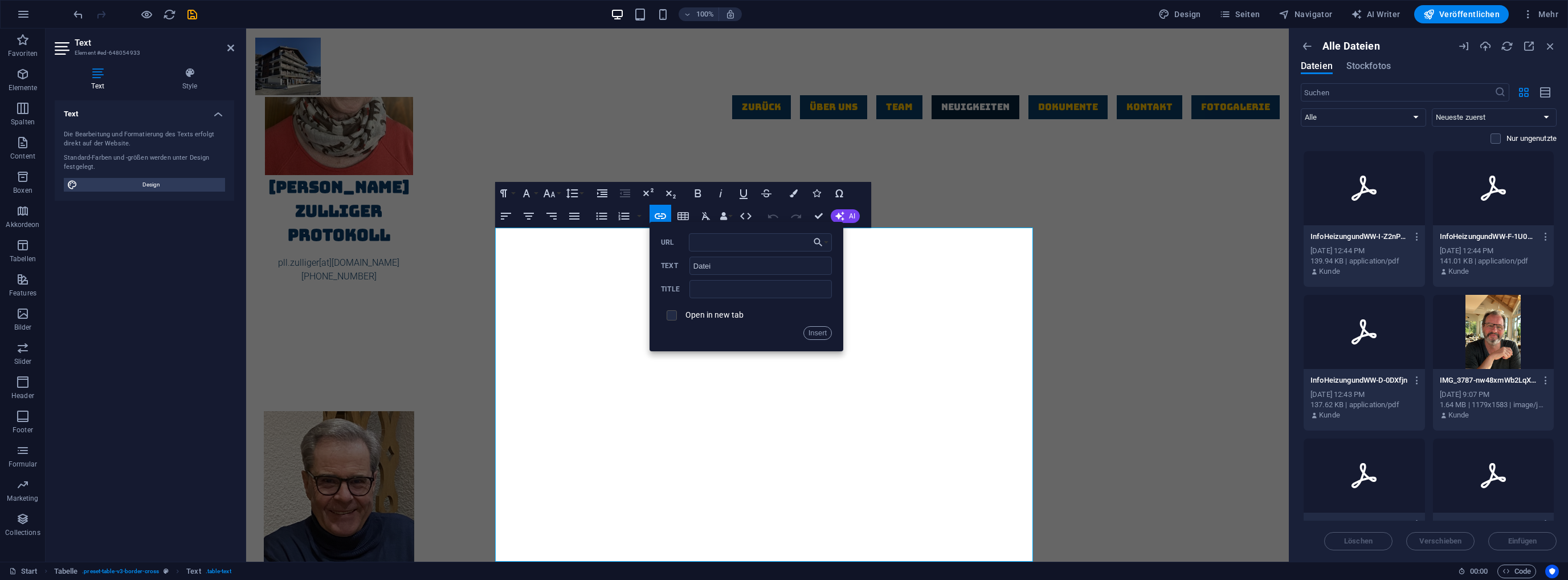
click at [669, 312] on input "checkbox" at bounding box center [670, 313] width 10 height 10
checkbox input "true"
click at [1374, 350] on div at bounding box center [1365, 332] width 121 height 74
click at [1515, 540] on span "Einfügen" at bounding box center [1522, 541] width 29 height 7
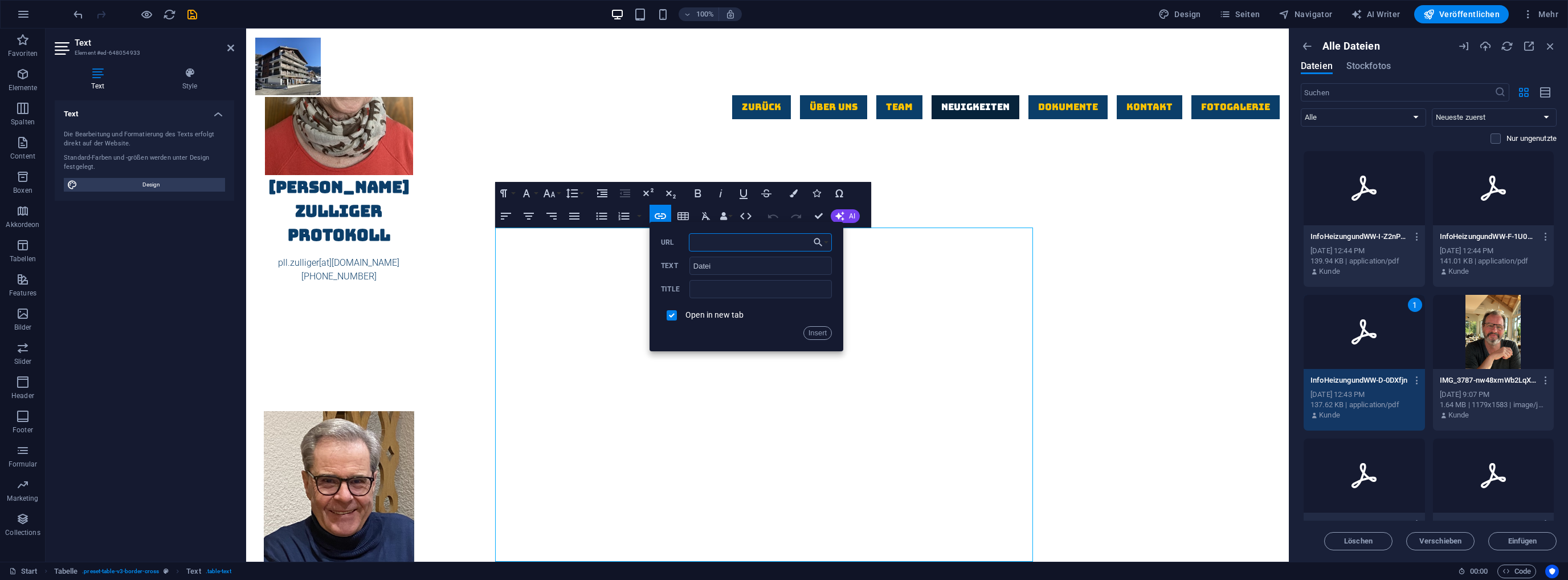
click at [742, 245] on input "URL" at bounding box center [761, 243] width 144 height 18
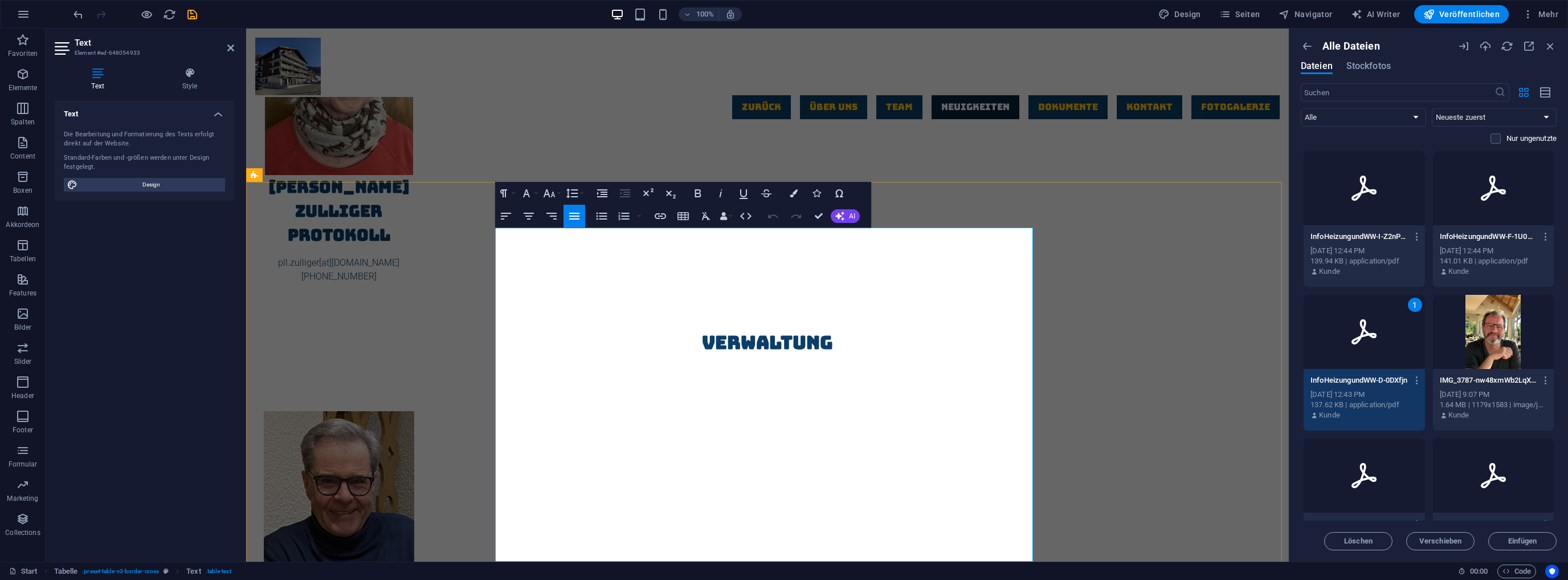
drag, startPoint x: 1007, startPoint y: 322, endPoint x: 1029, endPoint y: 324, distance: 22.1
click at [664, 214] on icon "button" at bounding box center [660, 216] width 12 height 6
drag, startPoint x: 1009, startPoint y: 241, endPoint x: 1038, endPoint y: 242, distance: 29.0
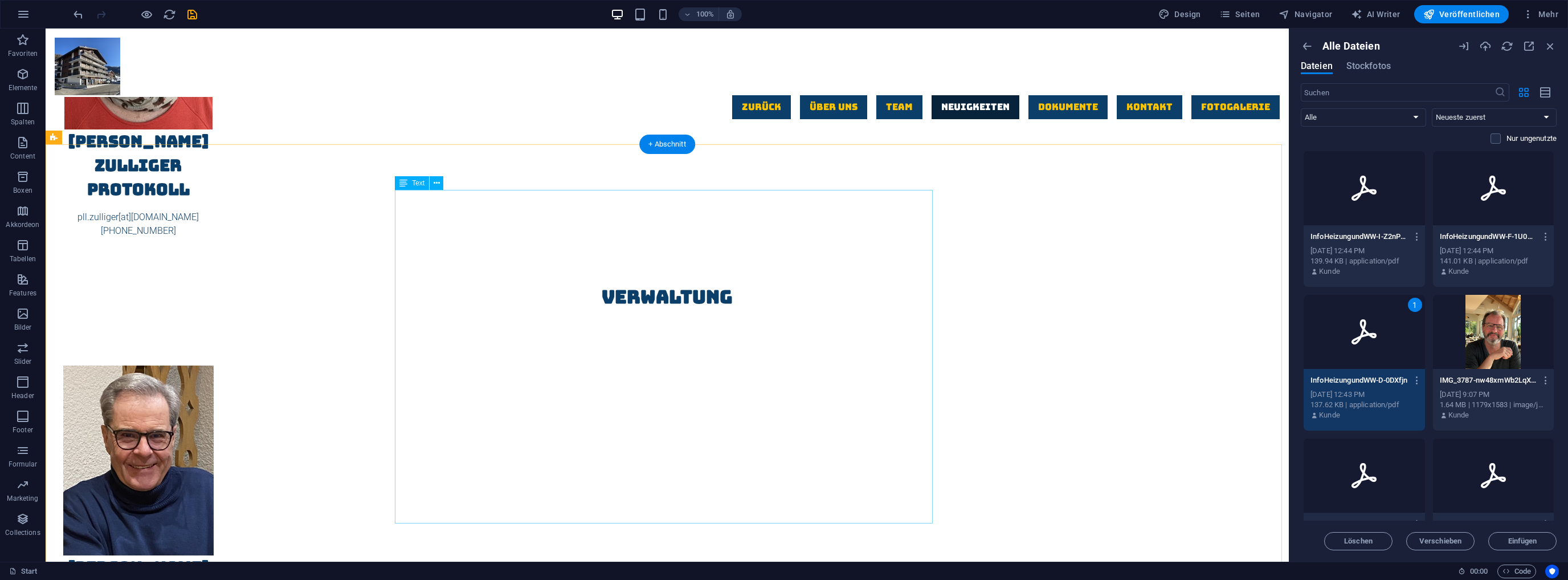
scroll to position [2661, 0]
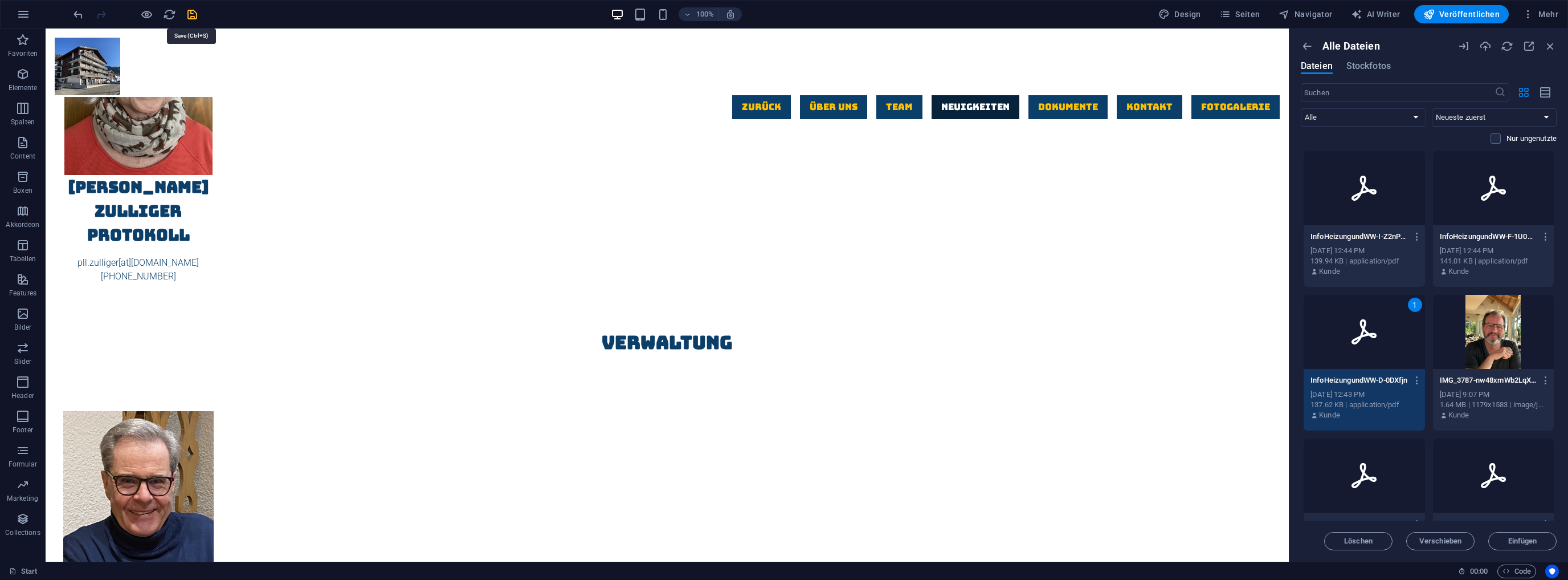
click at [192, 11] on icon "save" at bounding box center [193, 15] width 13 height 13
checkbox input "false"
